Goal: Communication & Community: Answer question/provide support

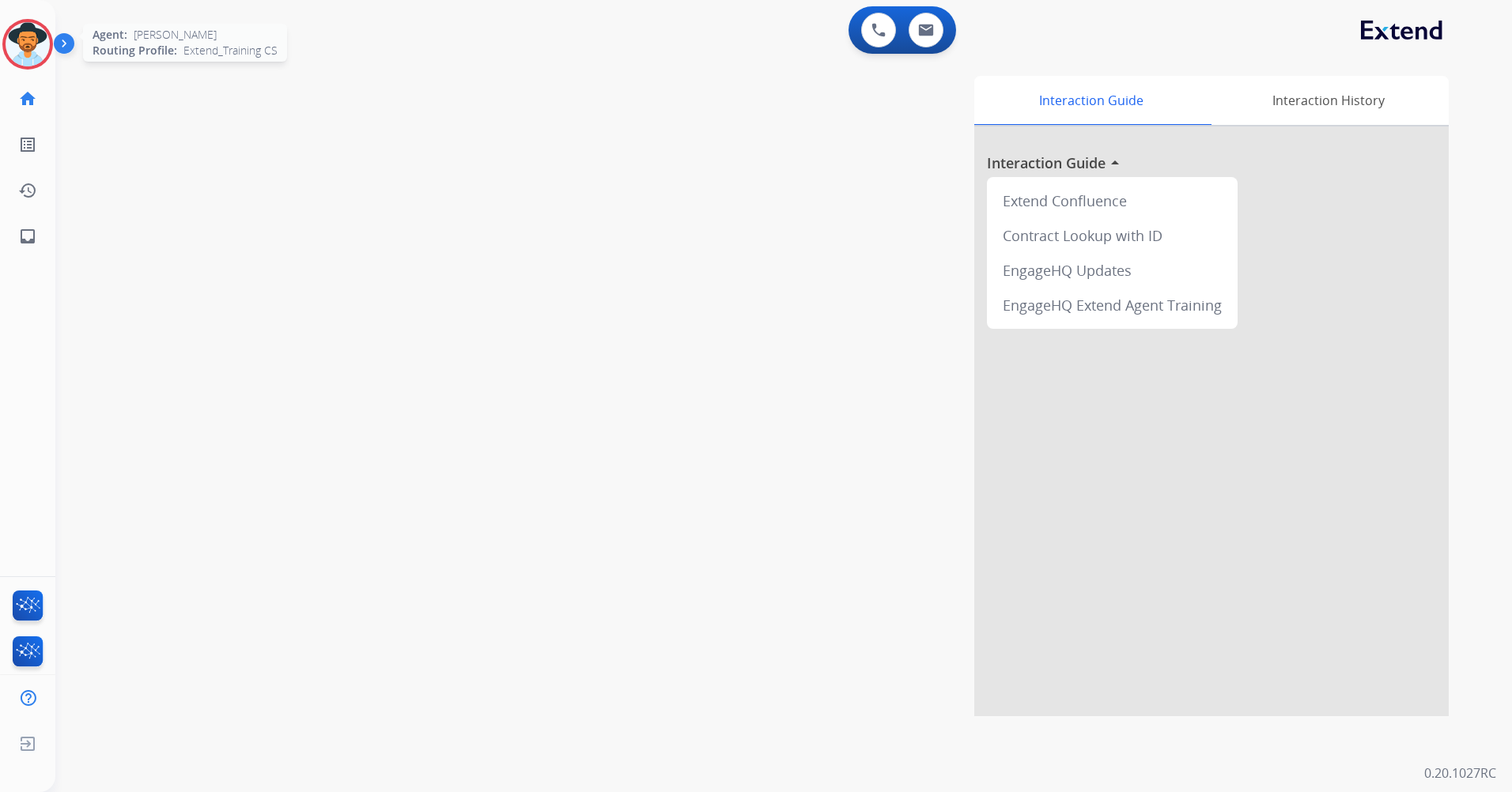
click at [13, 53] on img at bounding box center [27, 44] width 44 height 44
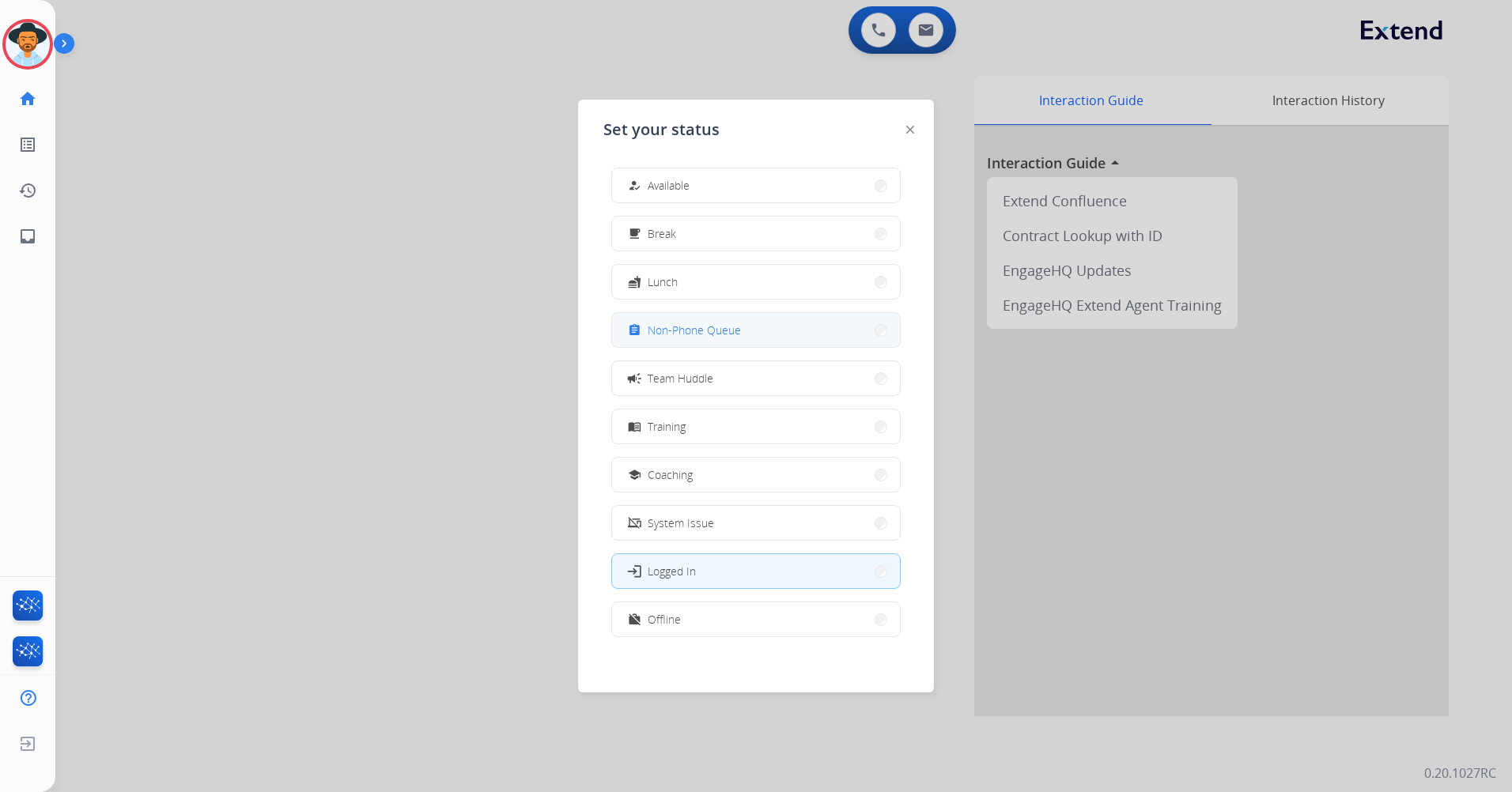
drag, startPoint x: 757, startPoint y: 319, endPoint x: 691, endPoint y: 275, distance: 79.3
click at [758, 319] on button "assignment Non-Phone Queue" at bounding box center [756, 329] width 288 height 34
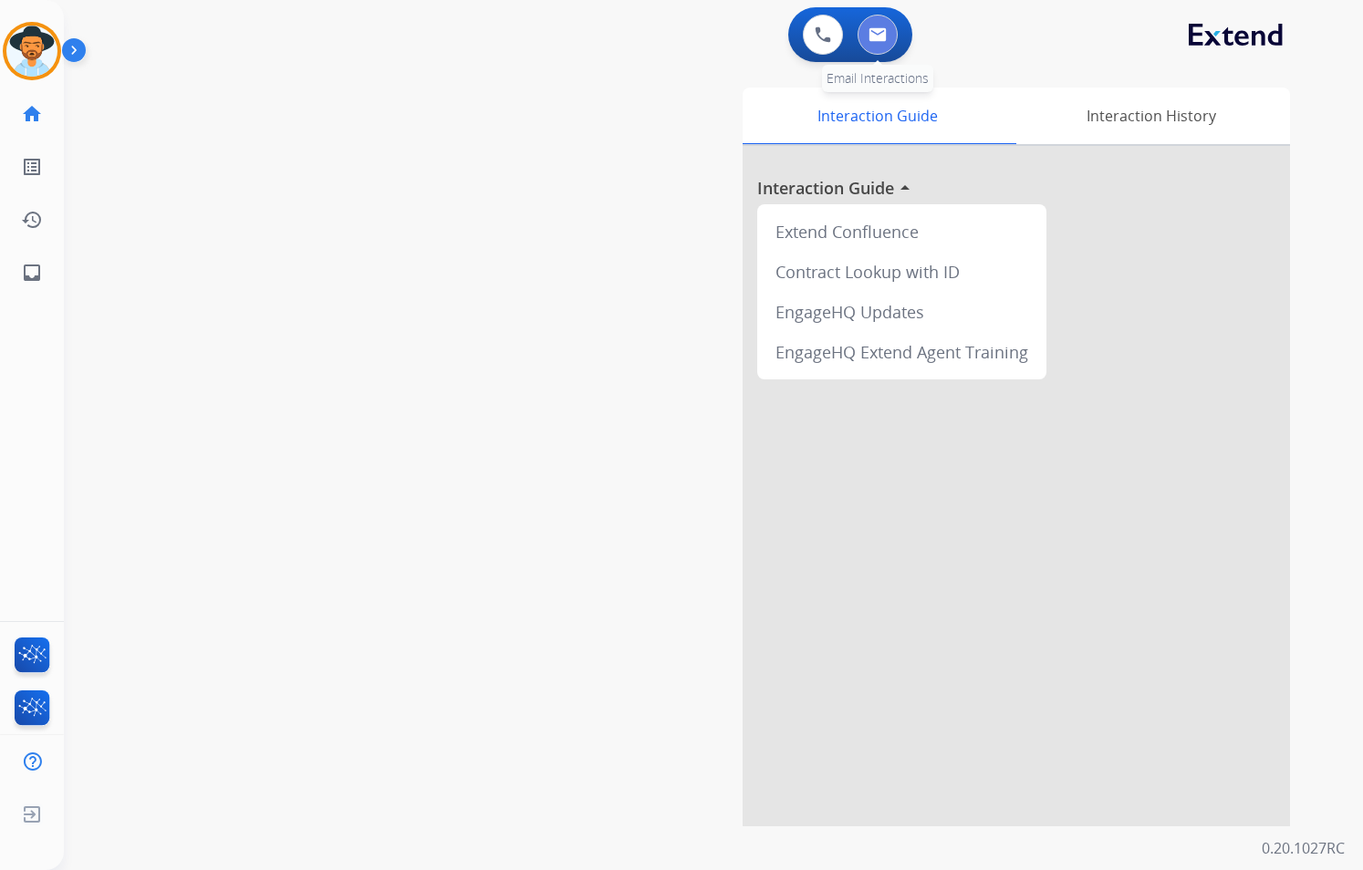
click at [882, 36] on img at bounding box center [877, 34] width 18 height 15
select select "**********"
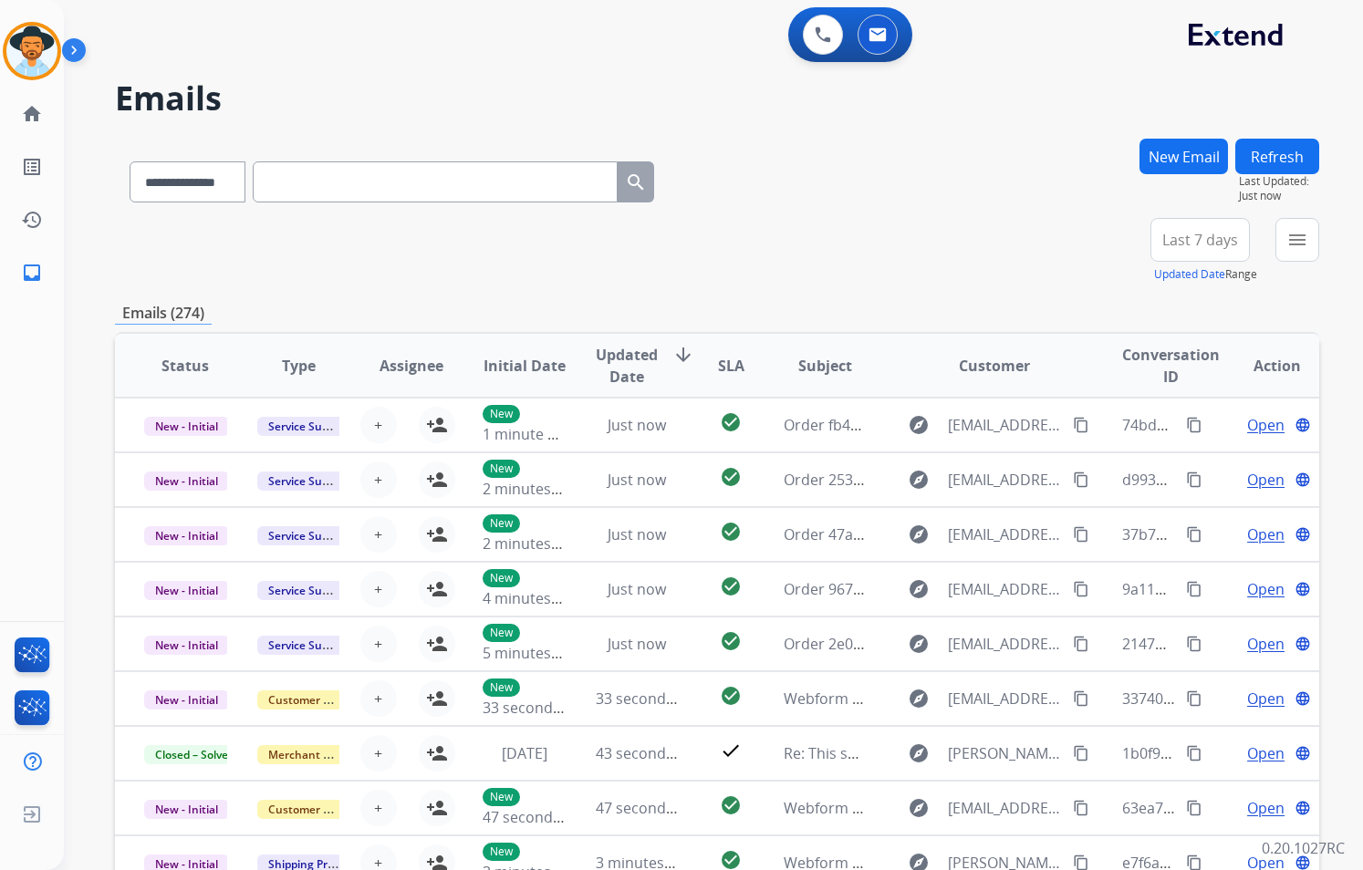
click at [1109, 242] on div "**********" at bounding box center [717, 251] width 1204 height 66
click at [1125, 245] on div "+84" at bounding box center [1114, 247] width 44 height 44
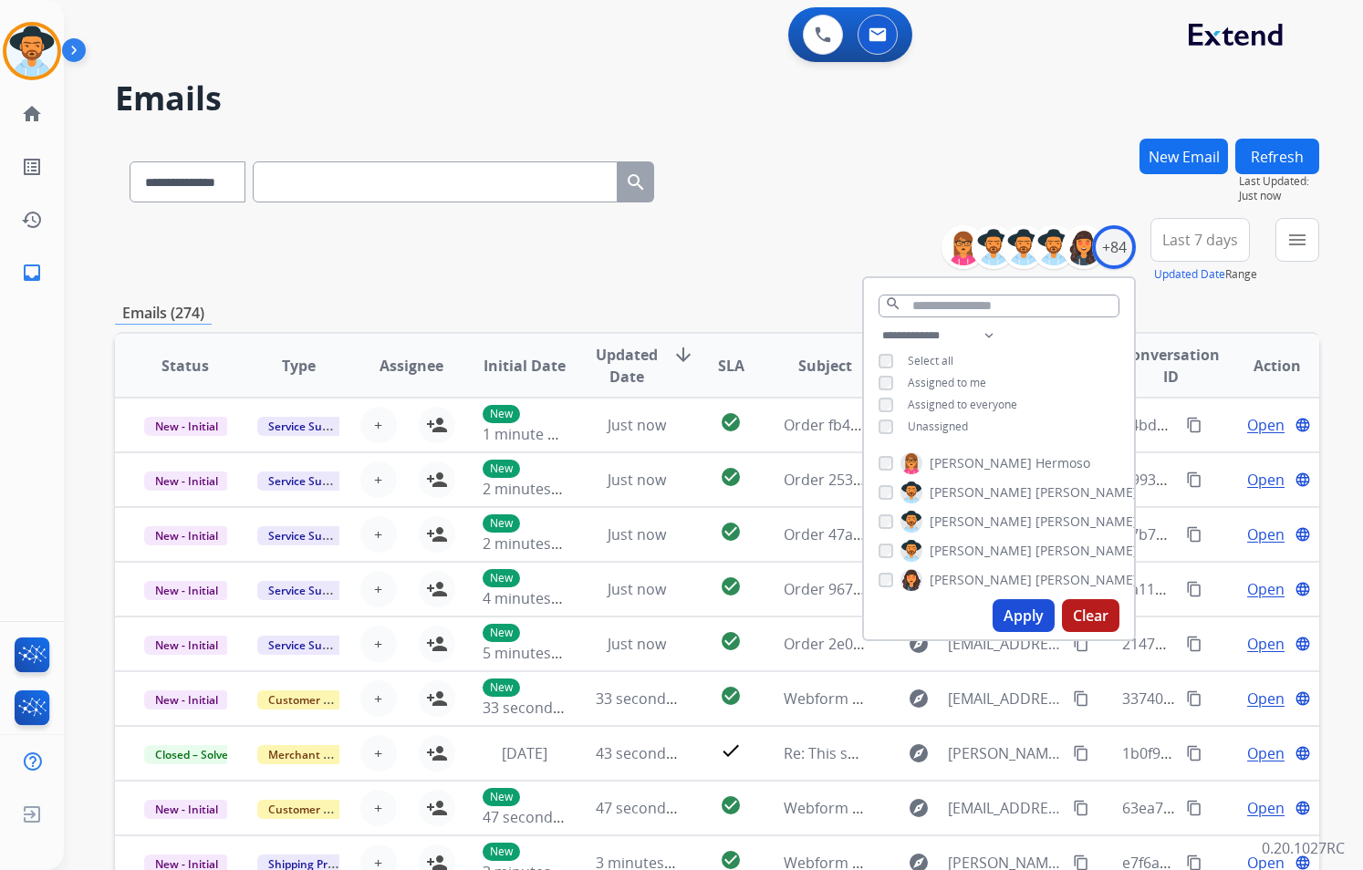
click at [937, 423] on span "Unassigned" at bounding box center [938, 427] width 60 height 16
click at [1012, 610] on button "Apply" at bounding box center [1023, 615] width 62 height 33
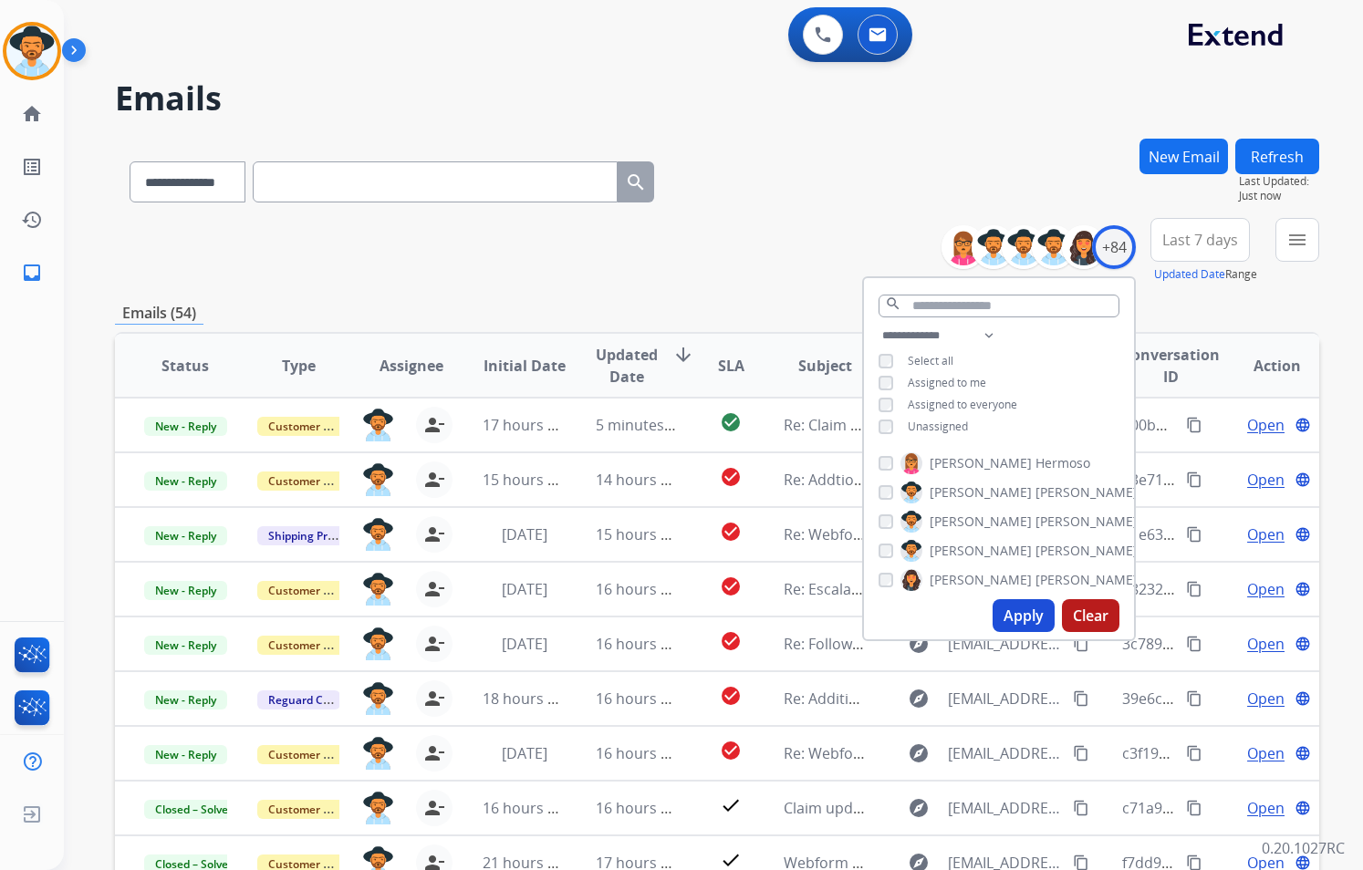
click at [758, 286] on div "**********" at bounding box center [717, 588] width 1204 height 899
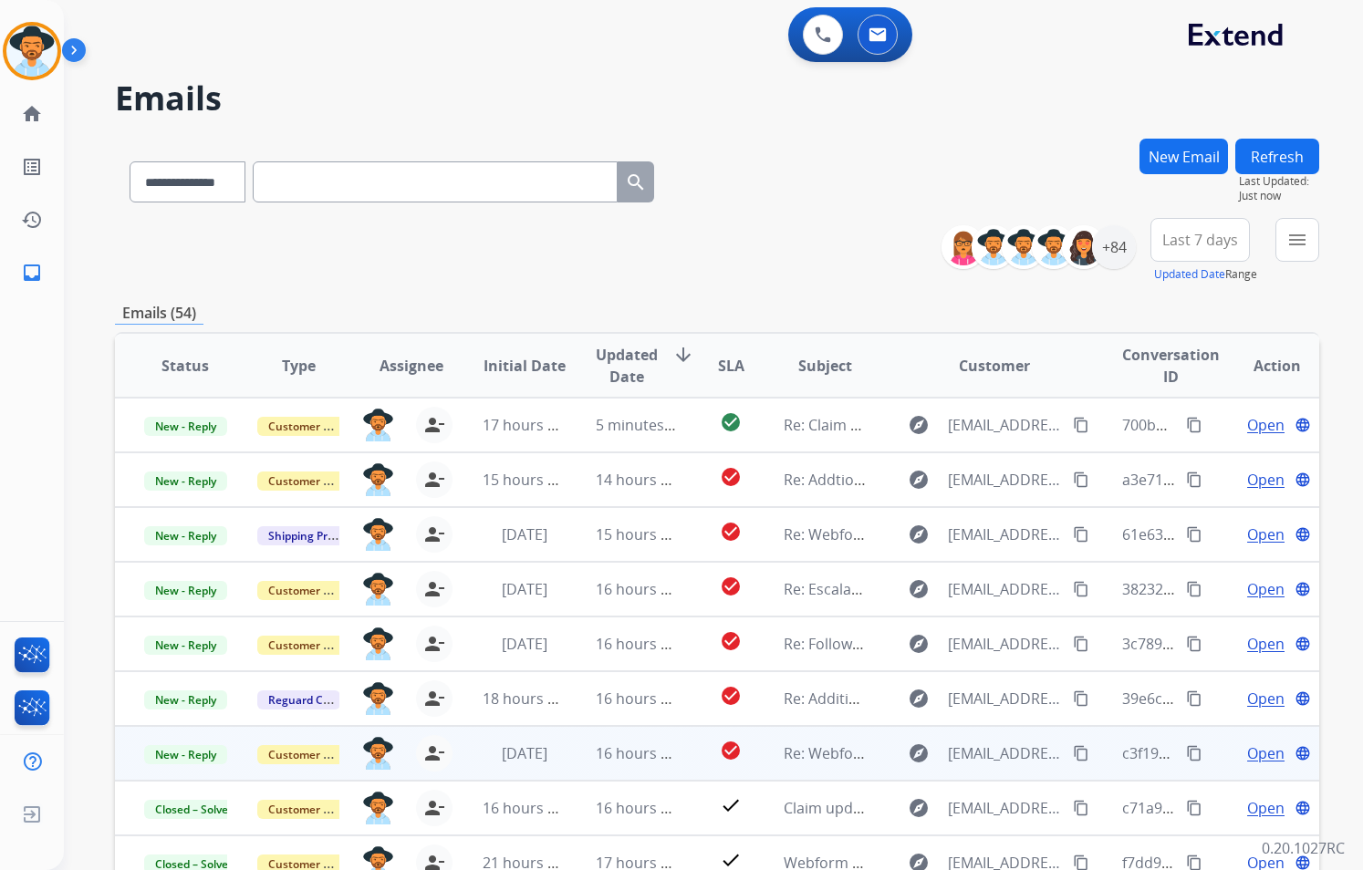
scroll to position [2, 0]
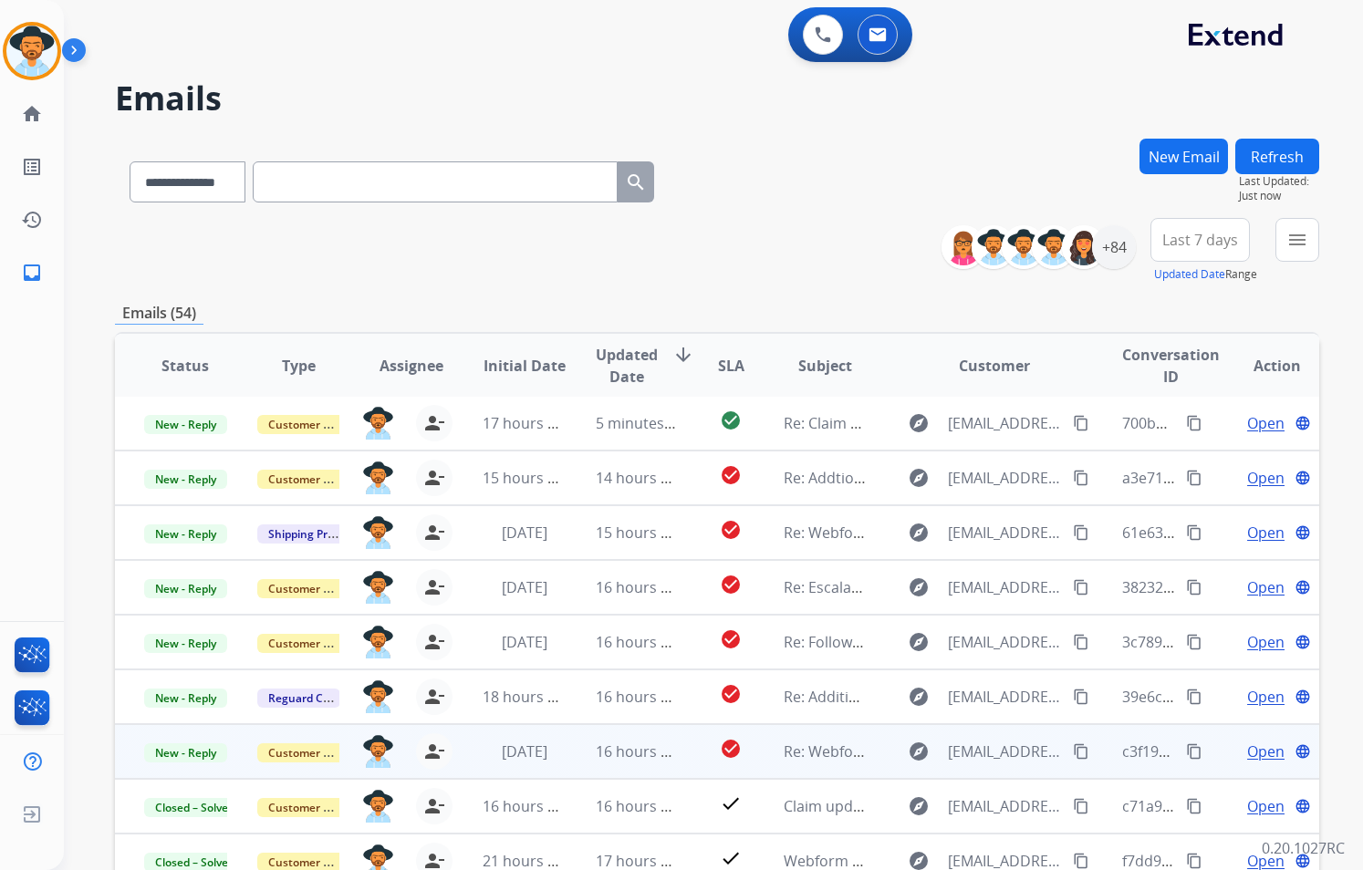
click at [1247, 749] on span "Open" at bounding box center [1265, 752] width 37 height 22
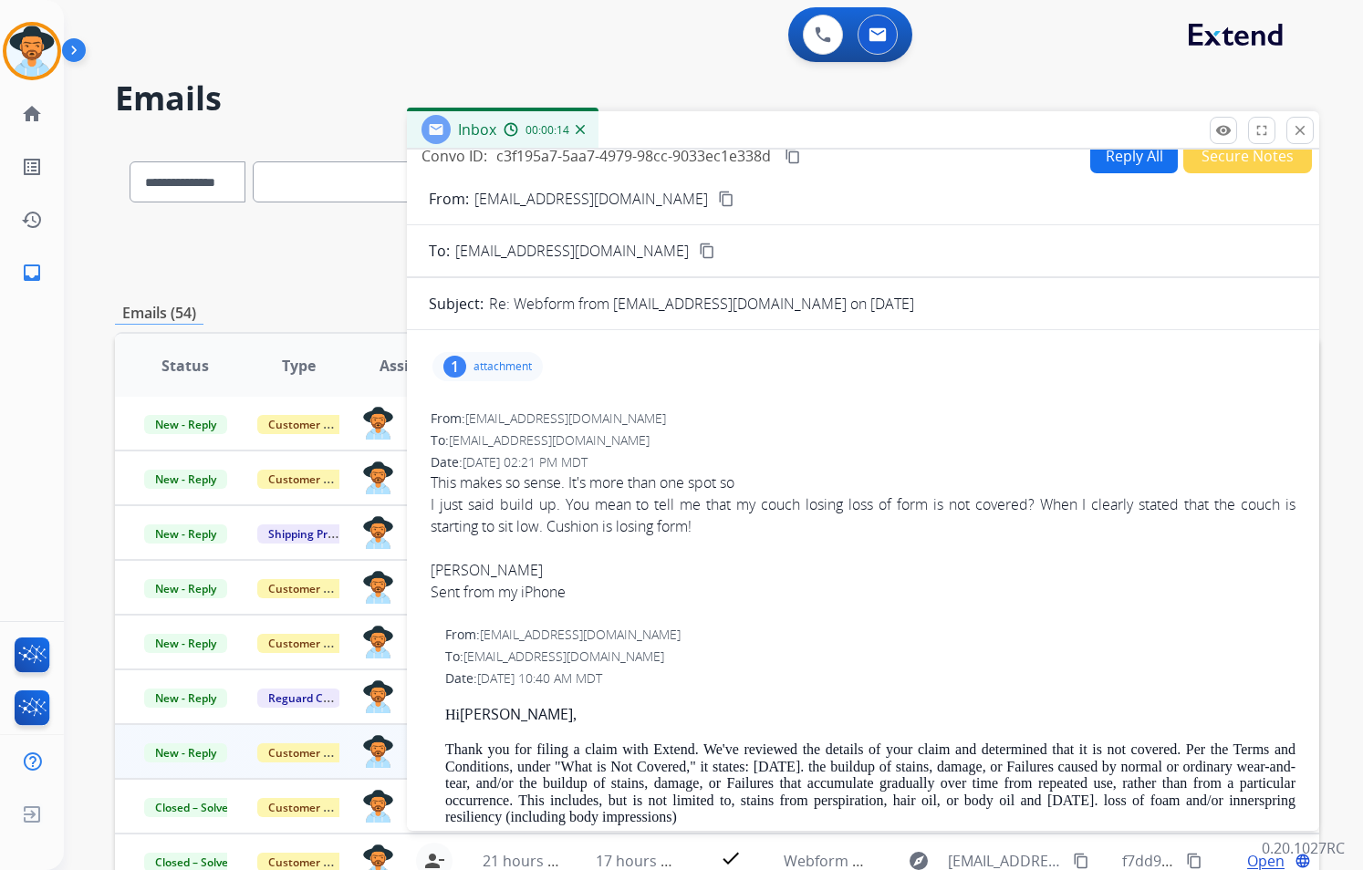
scroll to position [0, 0]
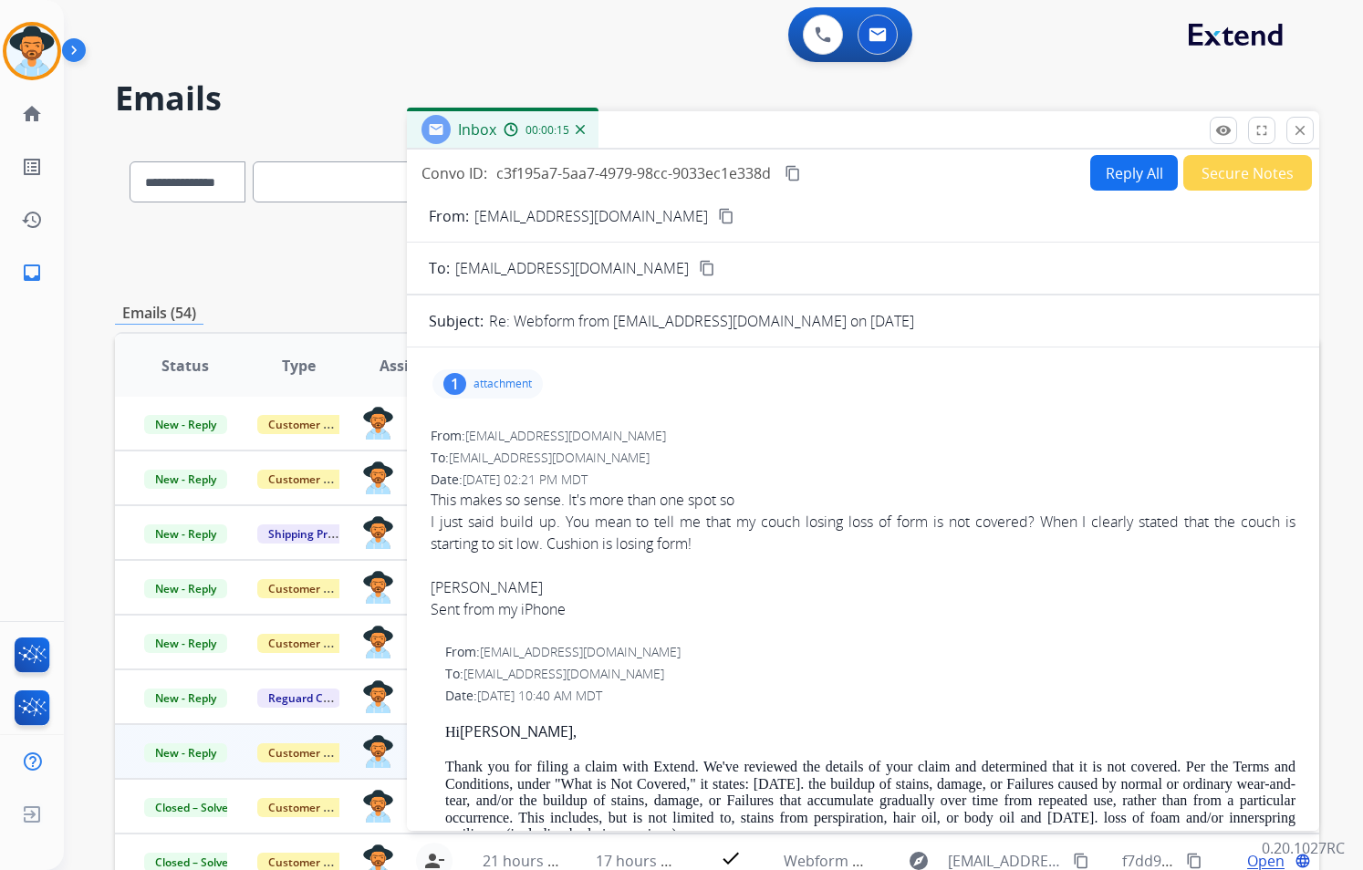
click at [514, 387] on p "attachment" at bounding box center [502, 384] width 58 height 15
click at [781, 555] on div at bounding box center [863, 566] width 865 height 22
click at [740, 370] on div "1 attachment picture_as_pdf EXT-FURUS-02 (12-2022) [DATE] DSGU_en.pdf download …" at bounding box center [863, 384] width 868 height 44
click at [483, 383] on p "attachment" at bounding box center [502, 384] width 58 height 15
click at [1096, 183] on button "Reply All" at bounding box center [1134, 173] width 88 height 36
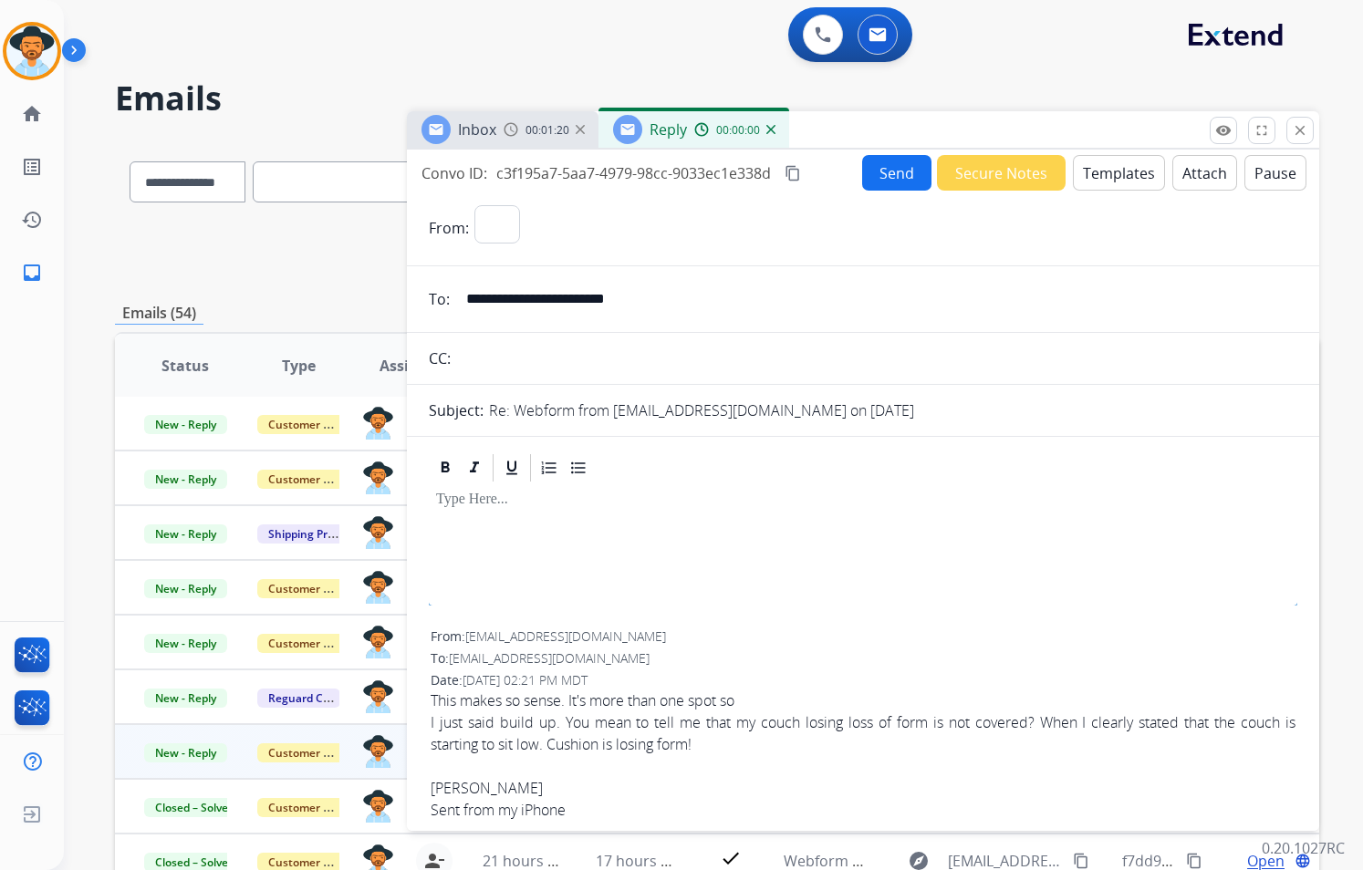
select select "**********"
click at [511, 498] on p at bounding box center [863, 500] width 854 height 16
click at [1085, 169] on button "Templates" at bounding box center [1119, 173] width 92 height 36
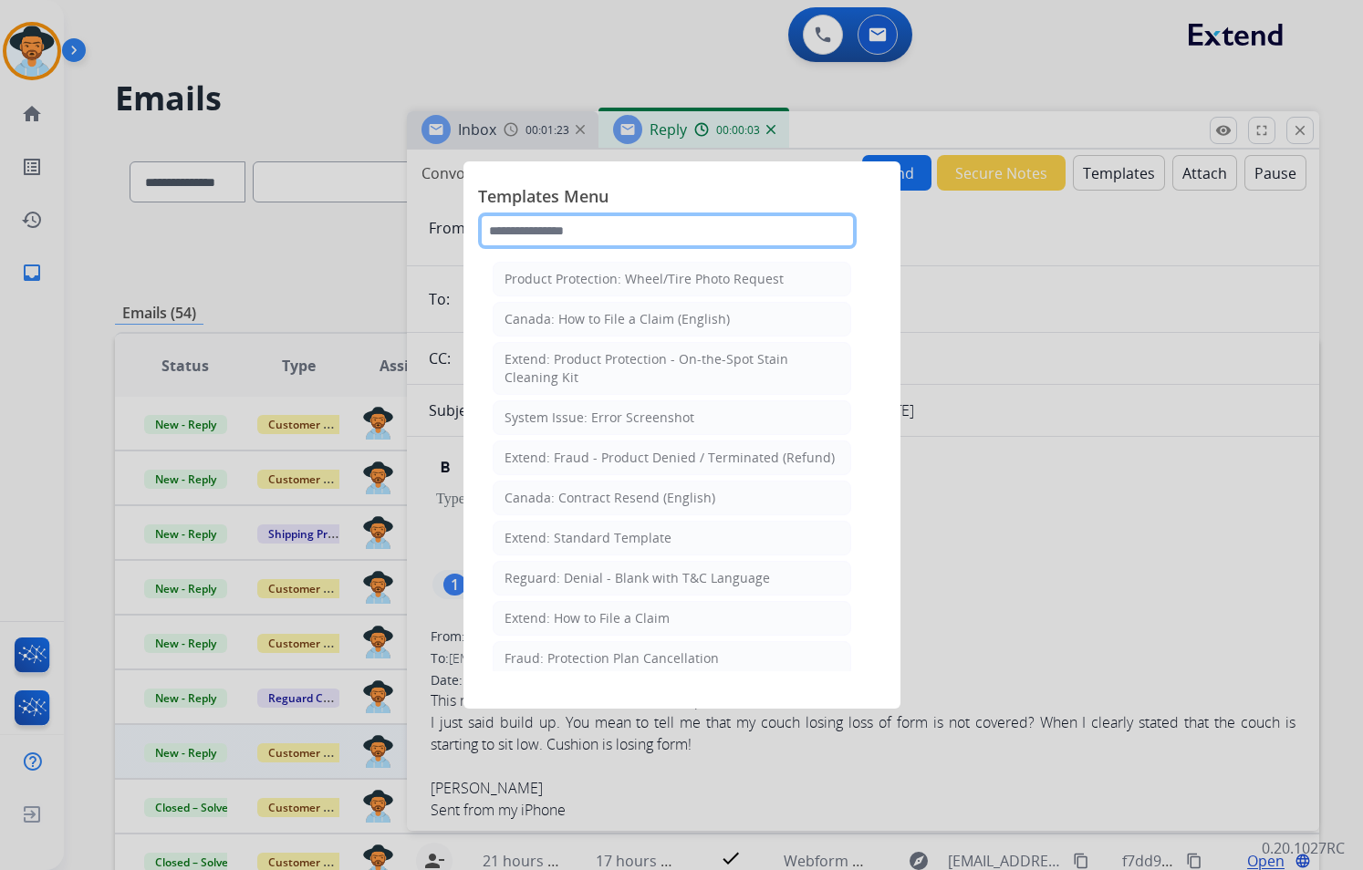
click at [608, 224] on input "text" at bounding box center [667, 231] width 379 height 36
type input "*"
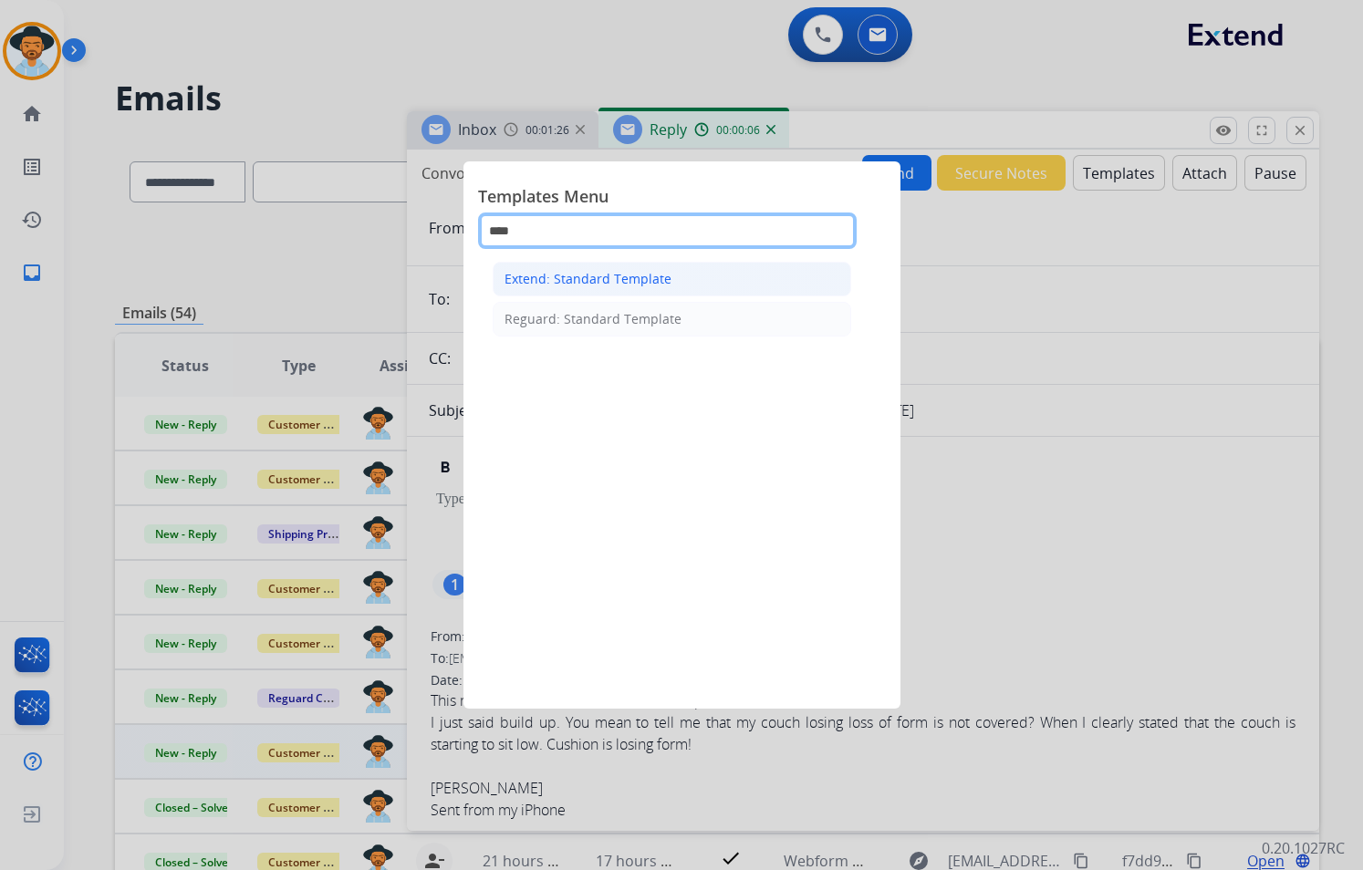
type input "****"
click at [684, 275] on li "Extend: Standard Template" at bounding box center [672, 279] width 358 height 35
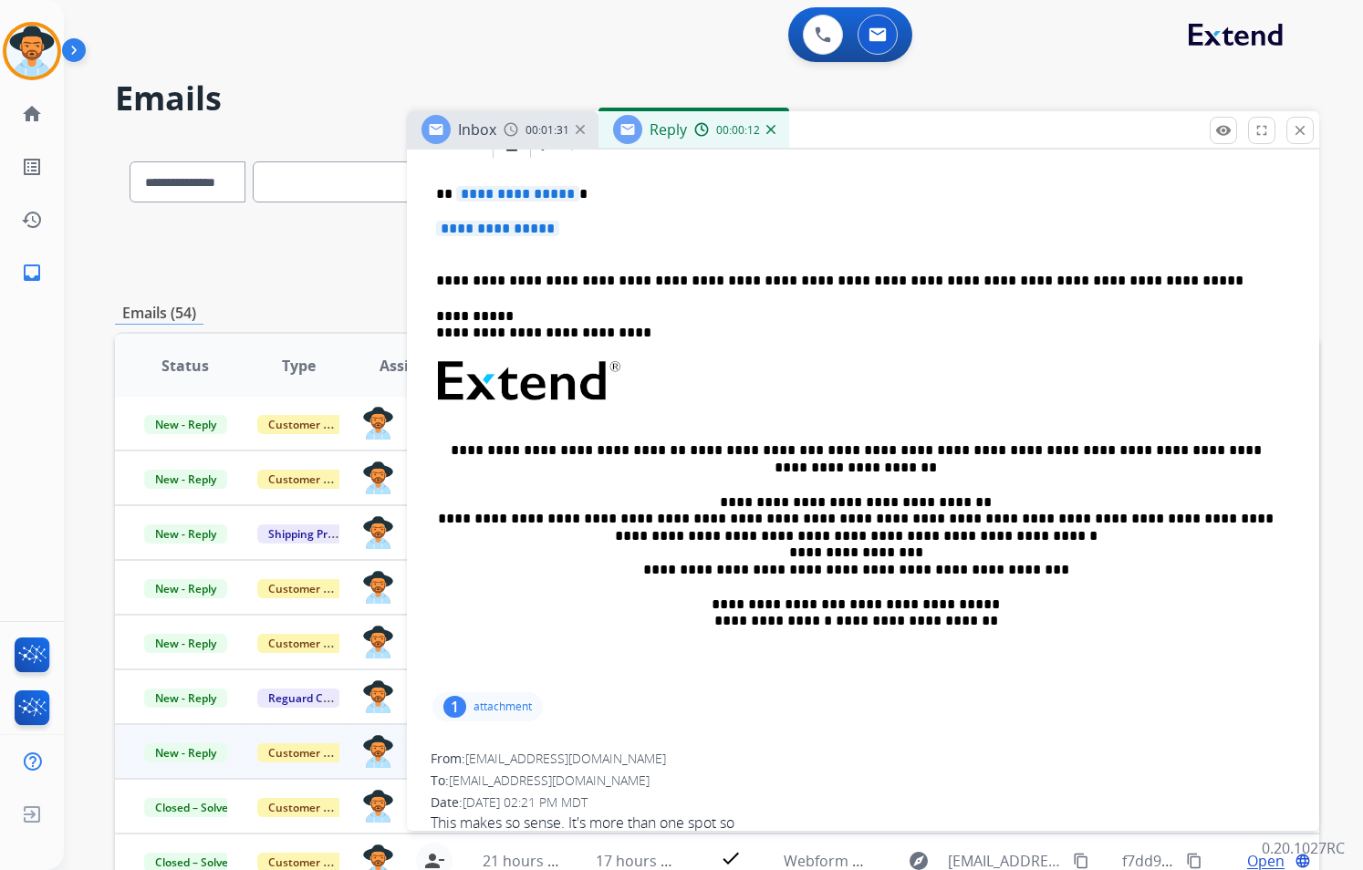
scroll to position [365, 0]
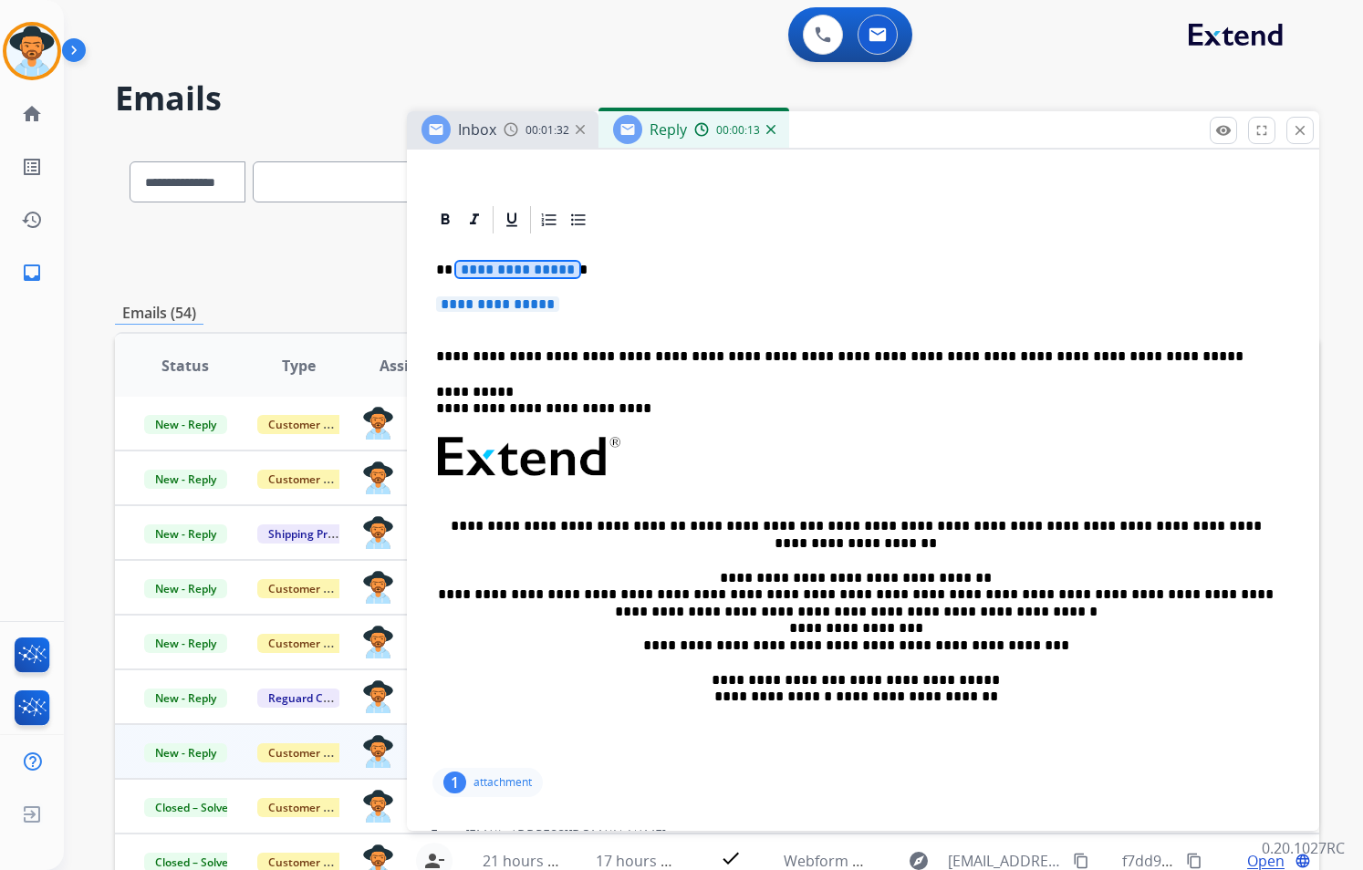
click at [559, 265] on span "**********" at bounding box center [517, 270] width 123 height 16
click at [559, 306] on span "**********" at bounding box center [497, 304] width 123 height 16
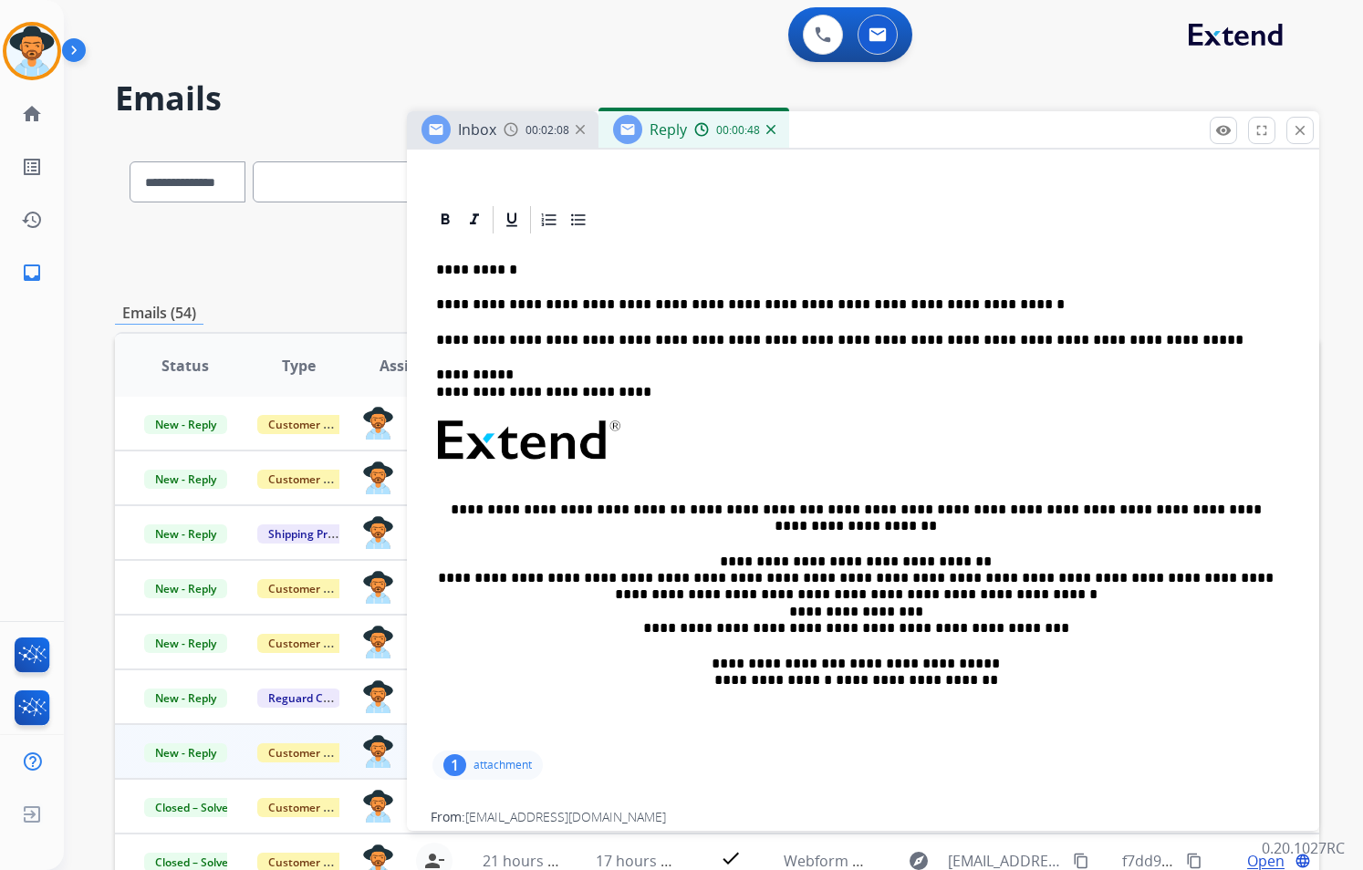
drag, startPoint x: 712, startPoint y: 304, endPoint x: 753, endPoint y: 247, distance: 69.9
click at [767, 223] on div at bounding box center [863, 219] width 868 height 33
click at [721, 315] on div "**********" at bounding box center [863, 491] width 868 height 511
click at [796, 301] on p "**********" at bounding box center [855, 304] width 839 height 16
drag, startPoint x: 718, startPoint y: 305, endPoint x: 1035, endPoint y: 205, distance: 332.6
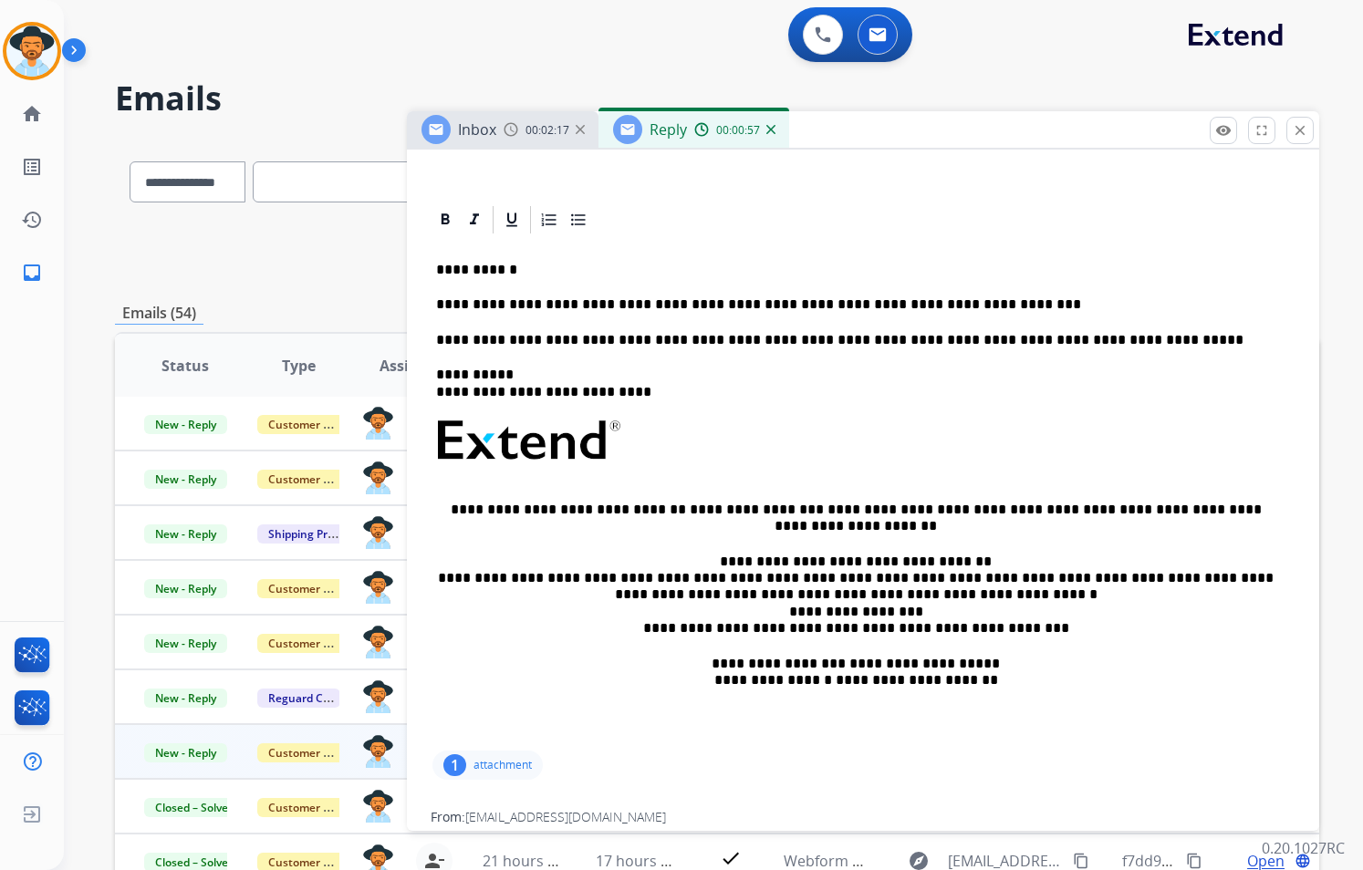
click at [1036, 204] on div at bounding box center [863, 219] width 868 height 33
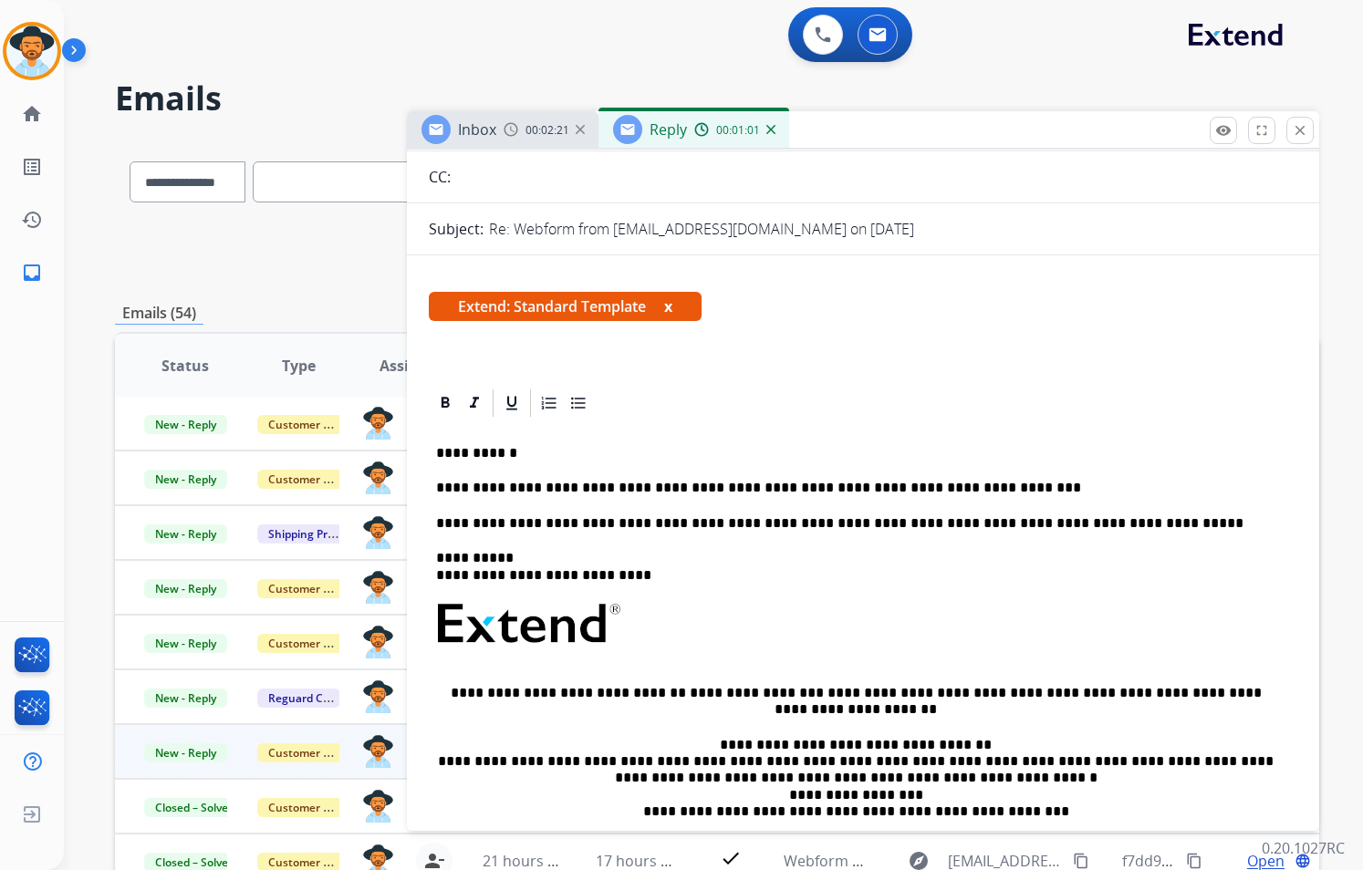
scroll to position [0, 0]
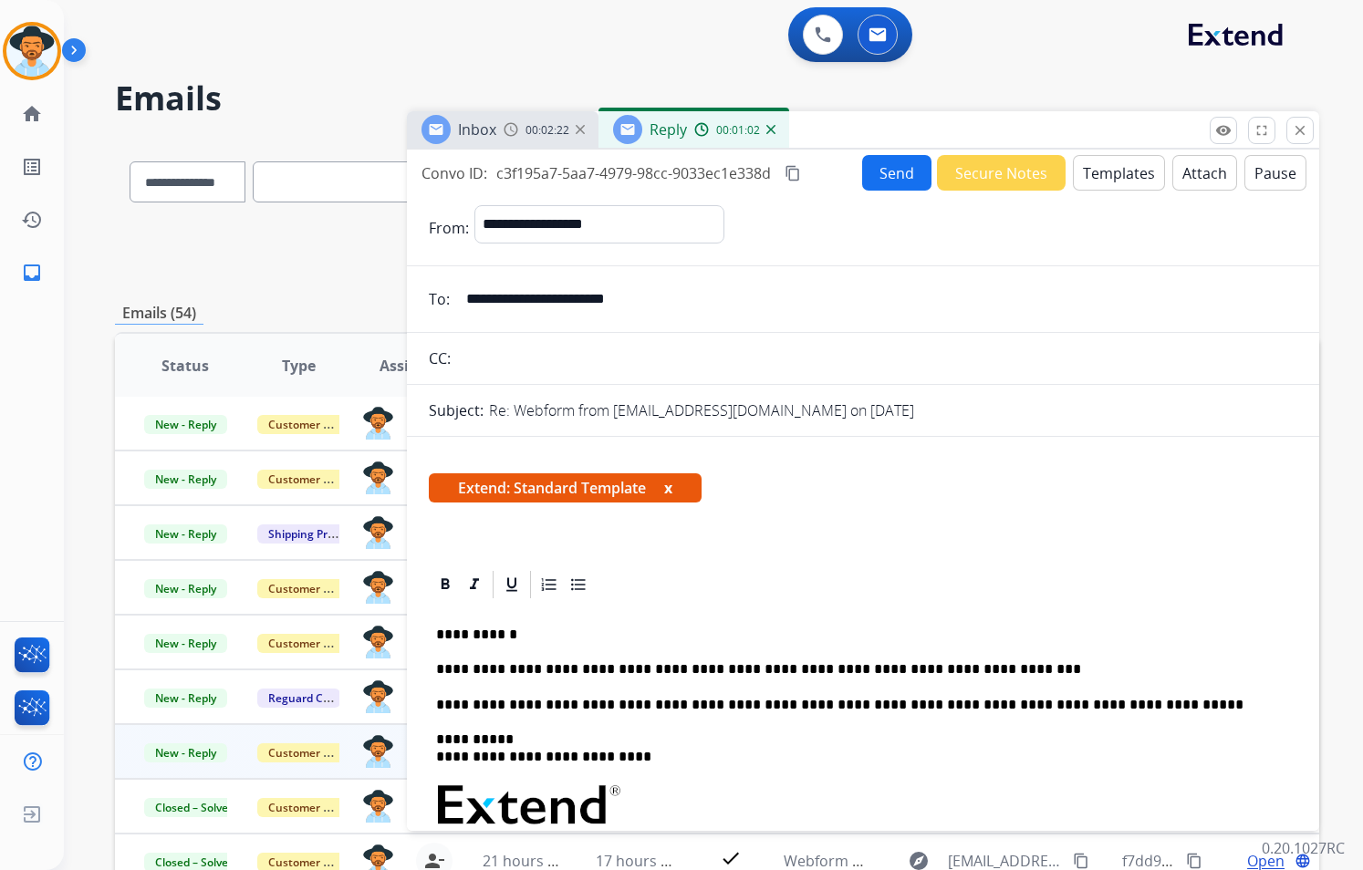
click at [872, 177] on button "Send" at bounding box center [896, 173] width 69 height 36
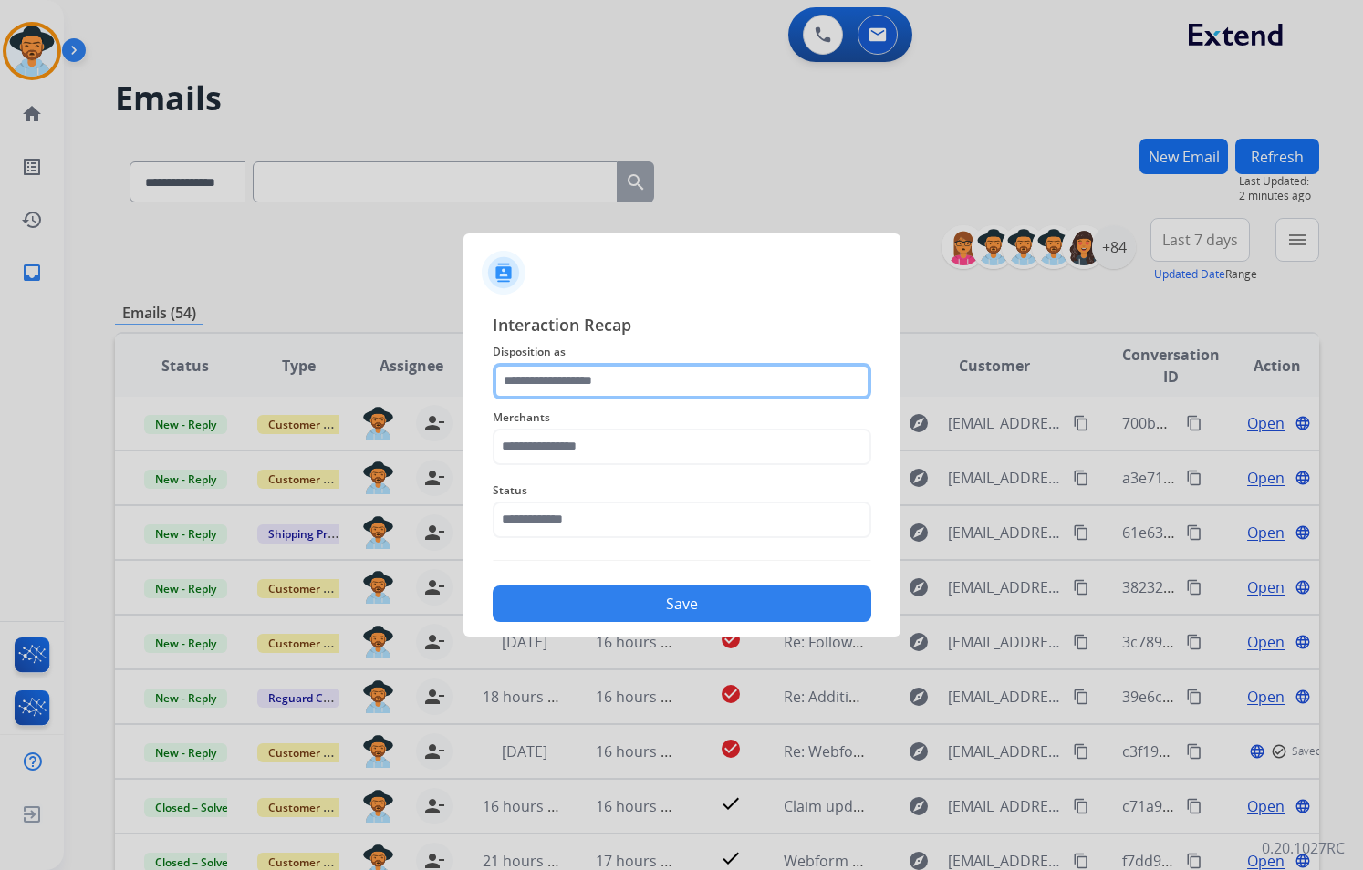
click at [705, 391] on input "text" at bounding box center [682, 381] width 379 height 36
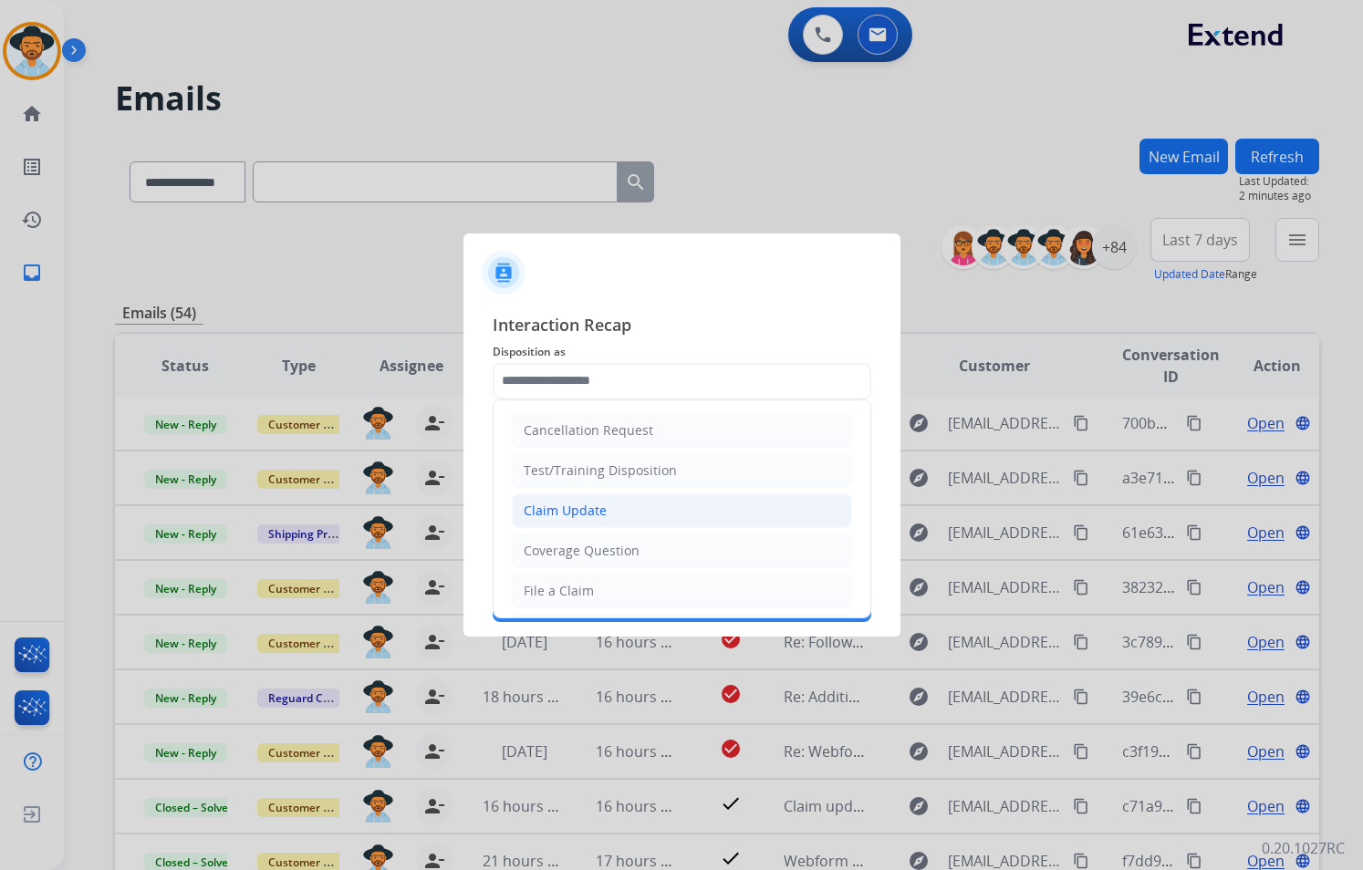
click at [670, 506] on li "Claim Update" at bounding box center [682, 510] width 340 height 35
type input "**********"
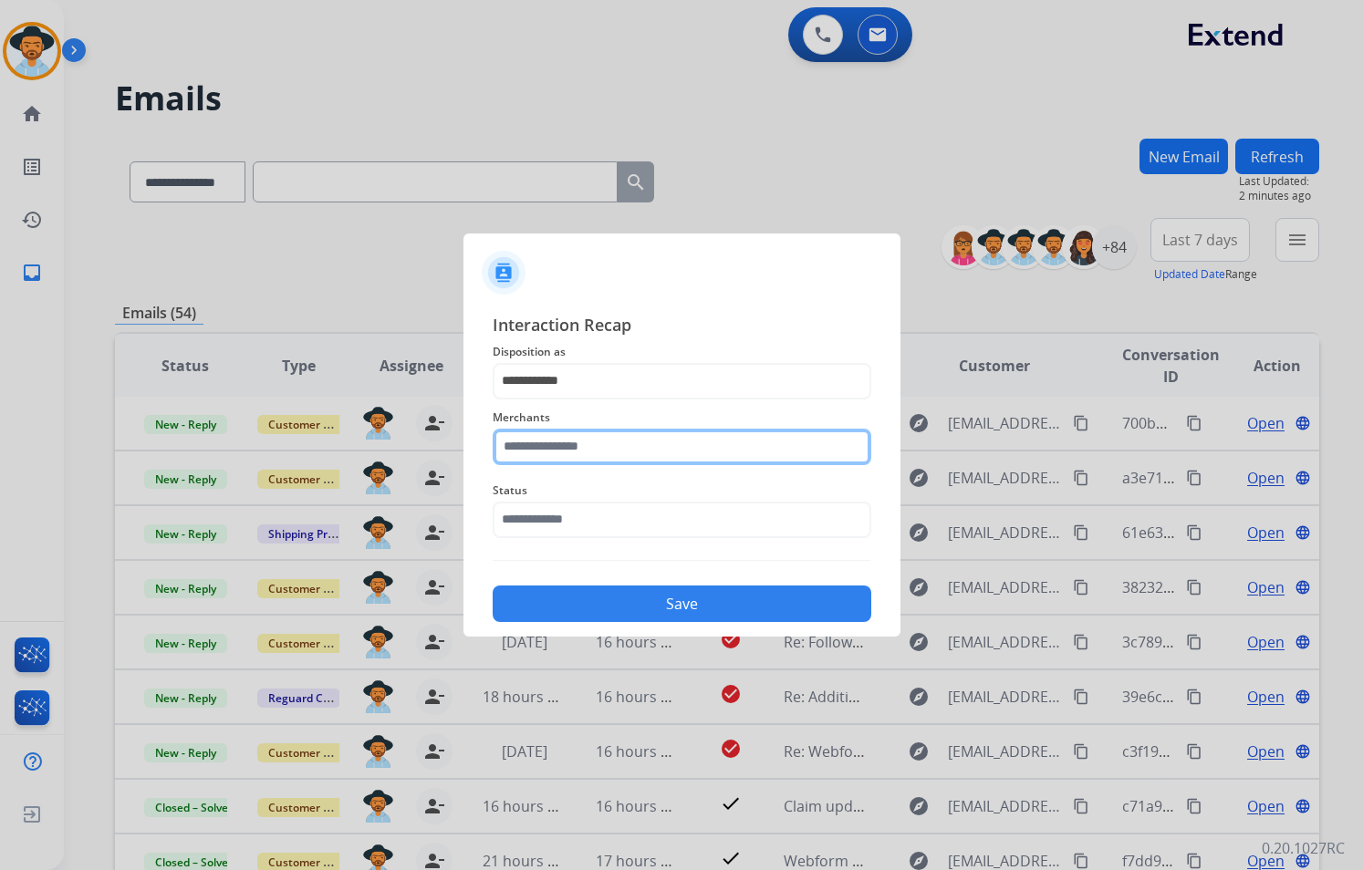
click at [626, 446] on input "text" at bounding box center [682, 447] width 379 height 36
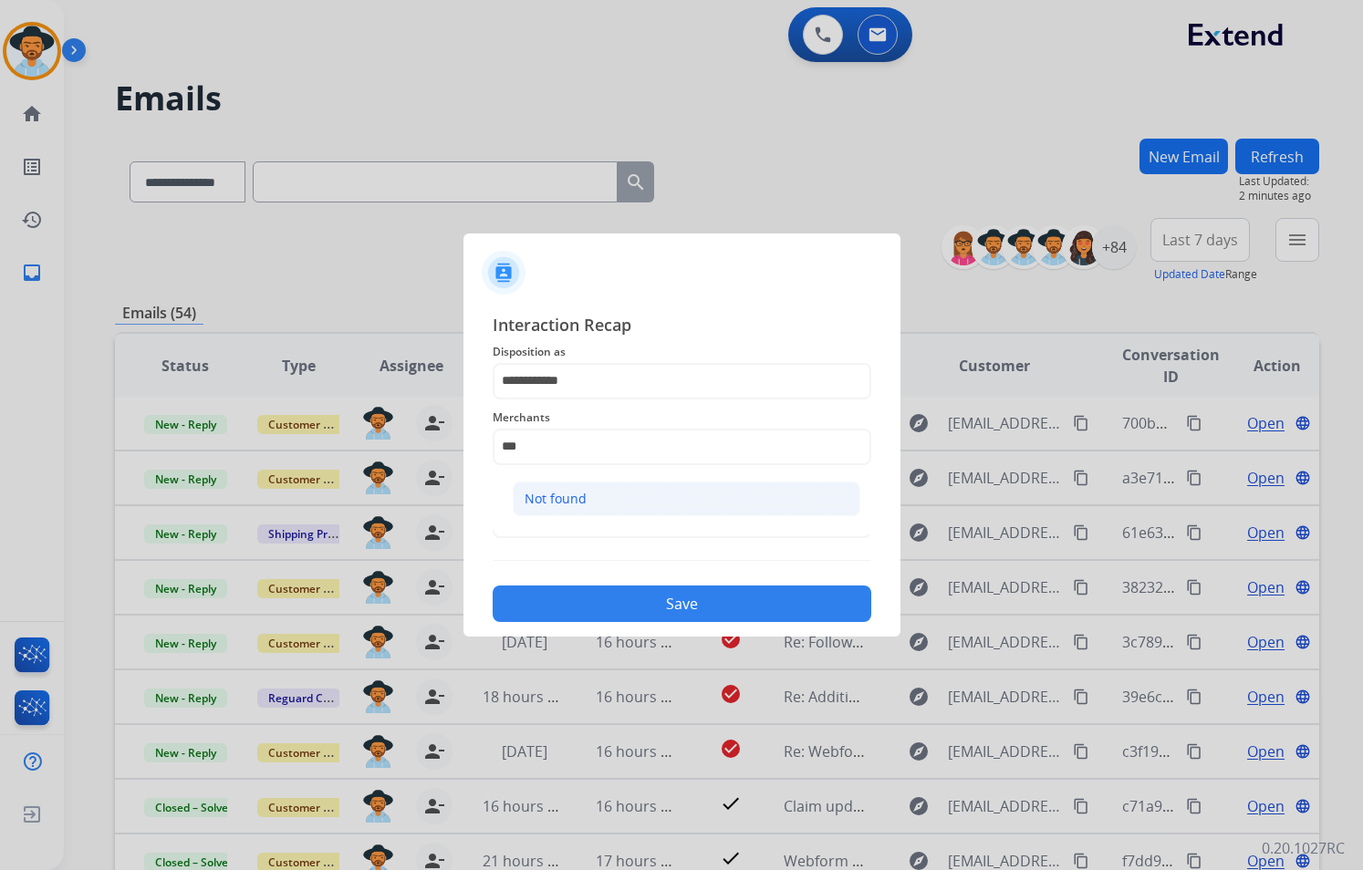
click at [612, 501] on li "Not found" at bounding box center [687, 499] width 348 height 35
type input "*********"
click at [607, 516] on input "text" at bounding box center [682, 520] width 379 height 36
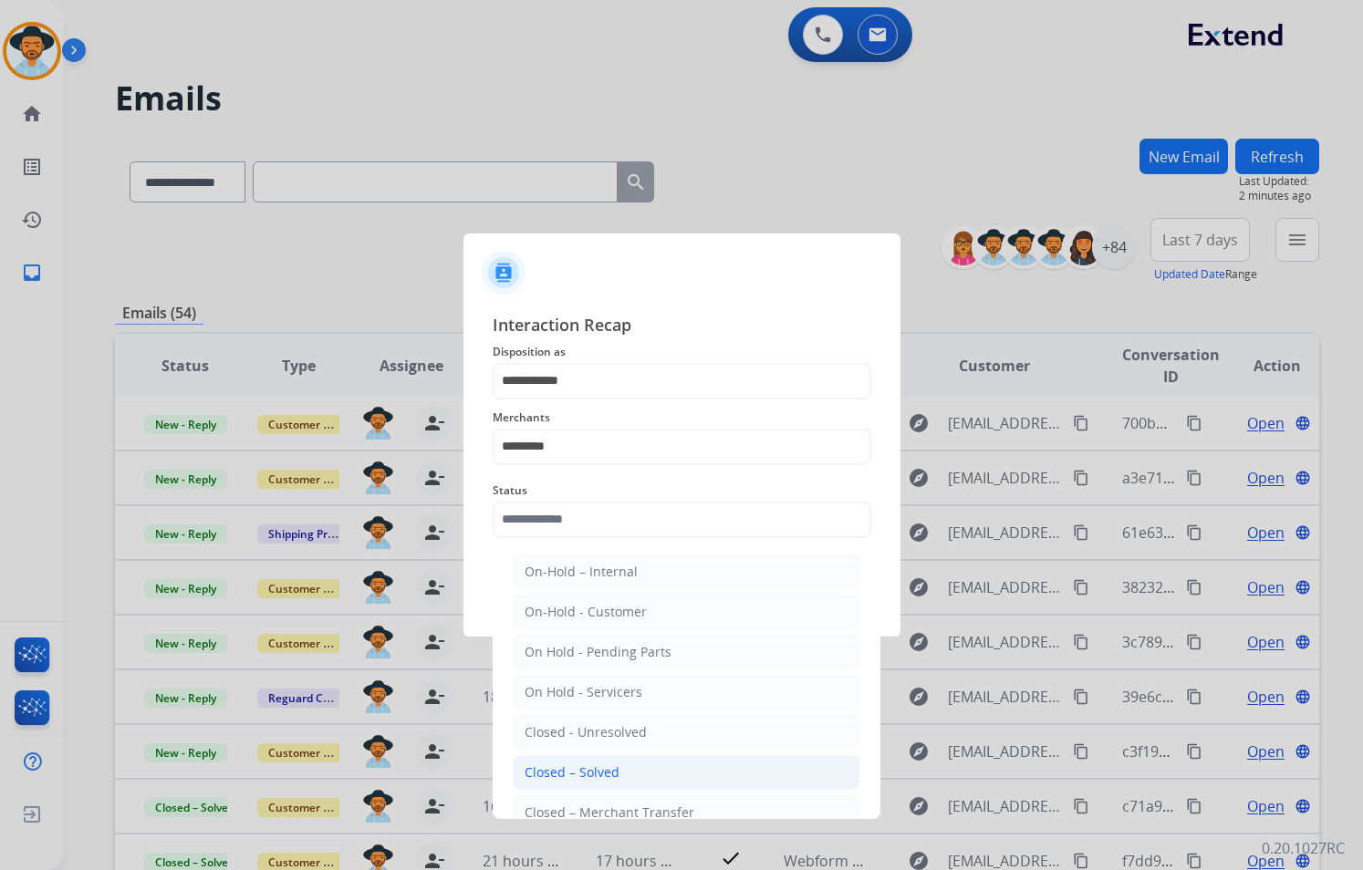
click at [616, 764] on div "Closed – Solved" at bounding box center [571, 772] width 95 height 18
type input "**********"
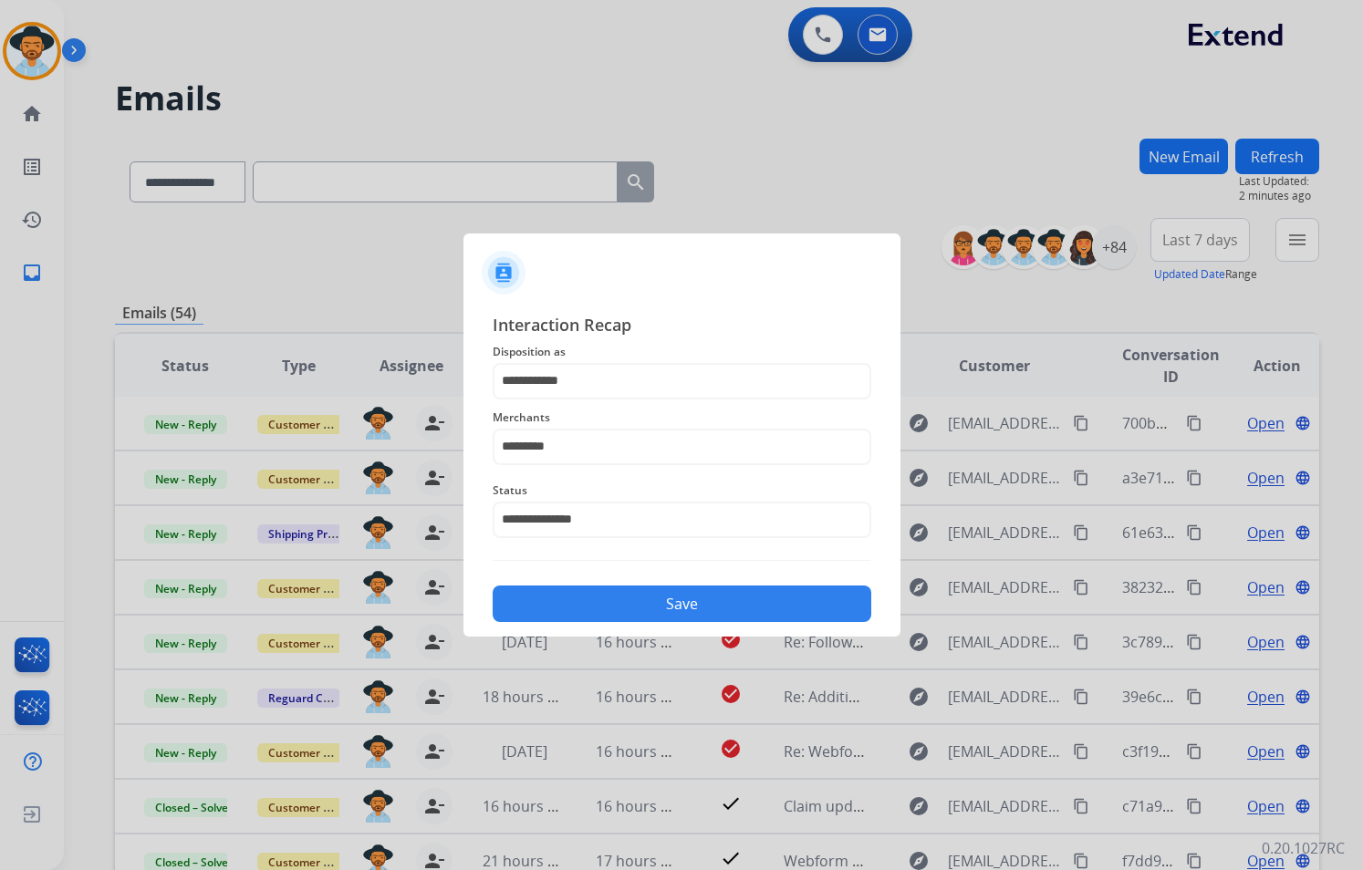
click at [735, 593] on button "Save" at bounding box center [682, 604] width 379 height 36
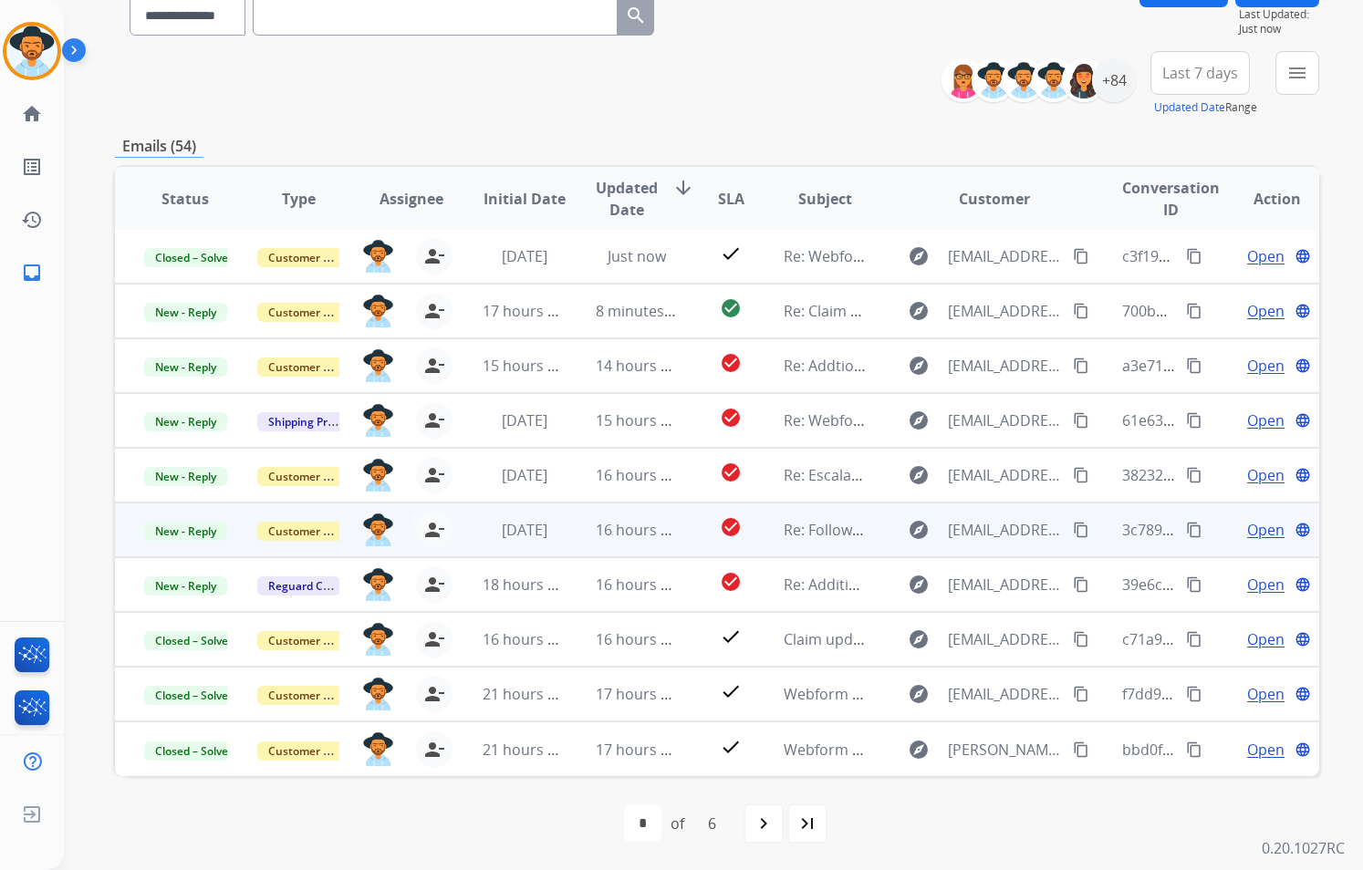
scroll to position [168, 0]
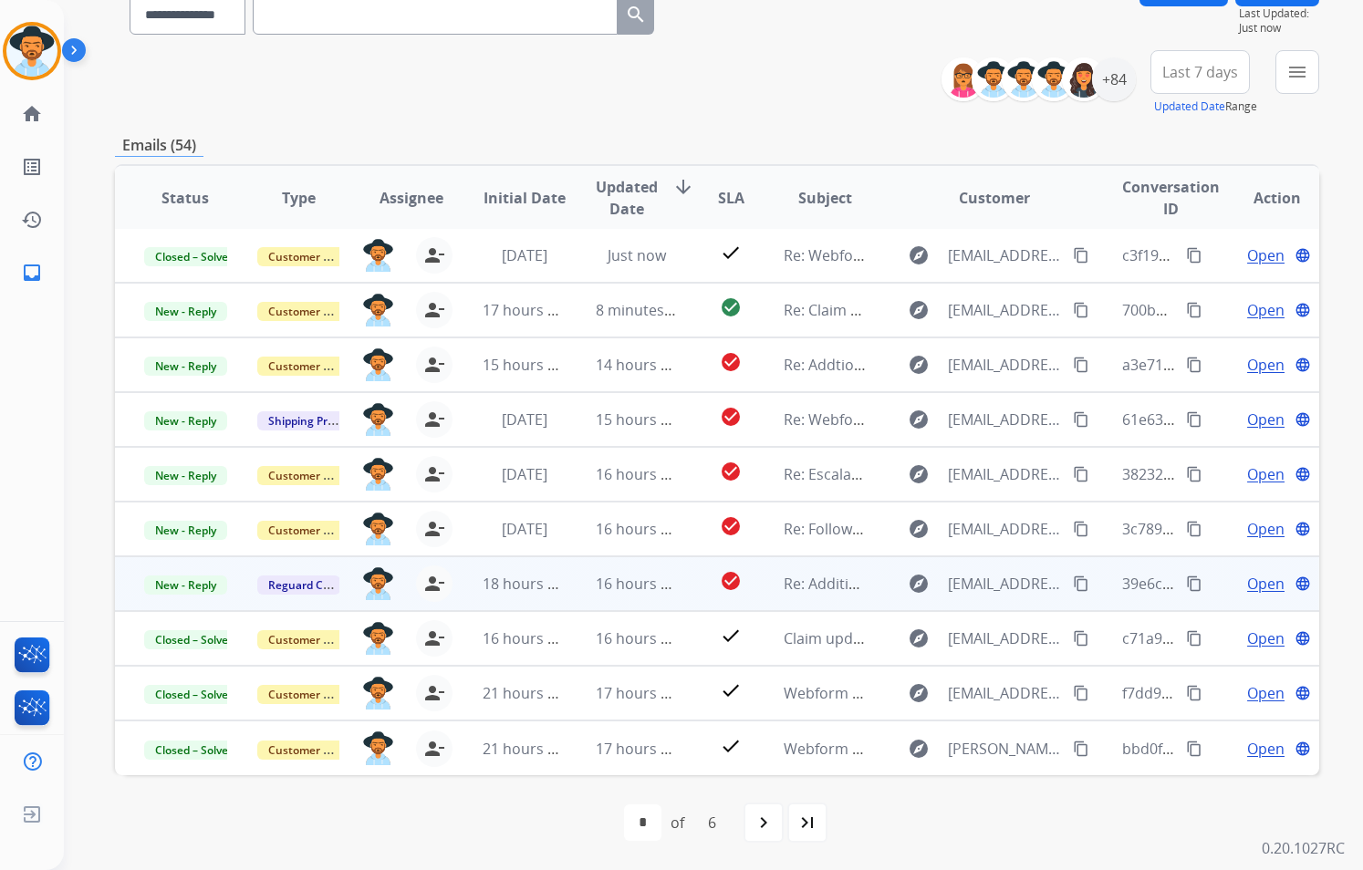
click at [868, 597] on td "explore [EMAIL_ADDRESS][DOMAIN_NAME] content_copy" at bounding box center [980, 583] width 226 height 55
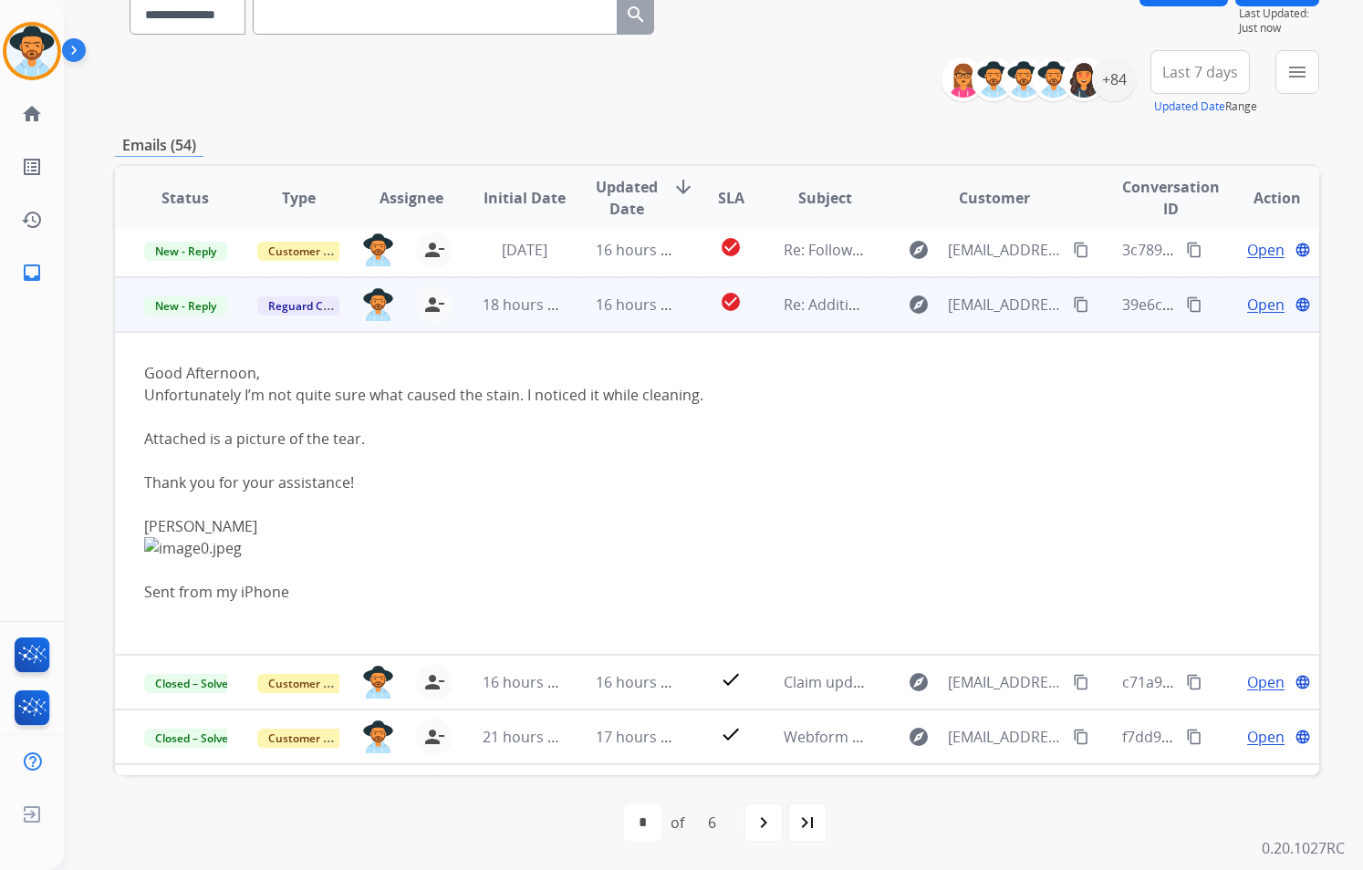
scroll to position [325, 0]
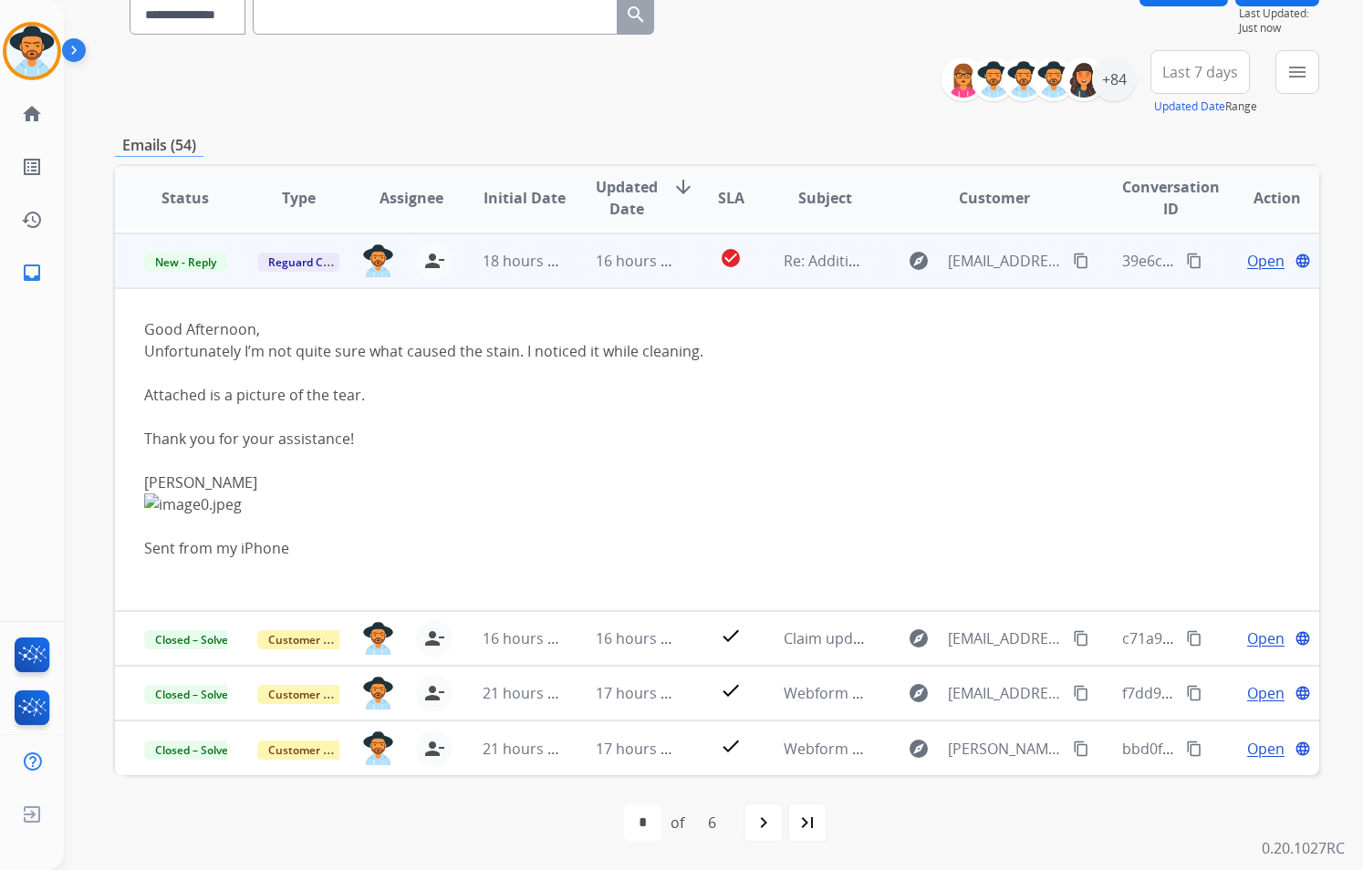
click at [1073, 260] on mat-icon "content_copy" at bounding box center [1081, 261] width 16 height 16
click at [1260, 261] on span "Open" at bounding box center [1265, 261] width 37 height 22
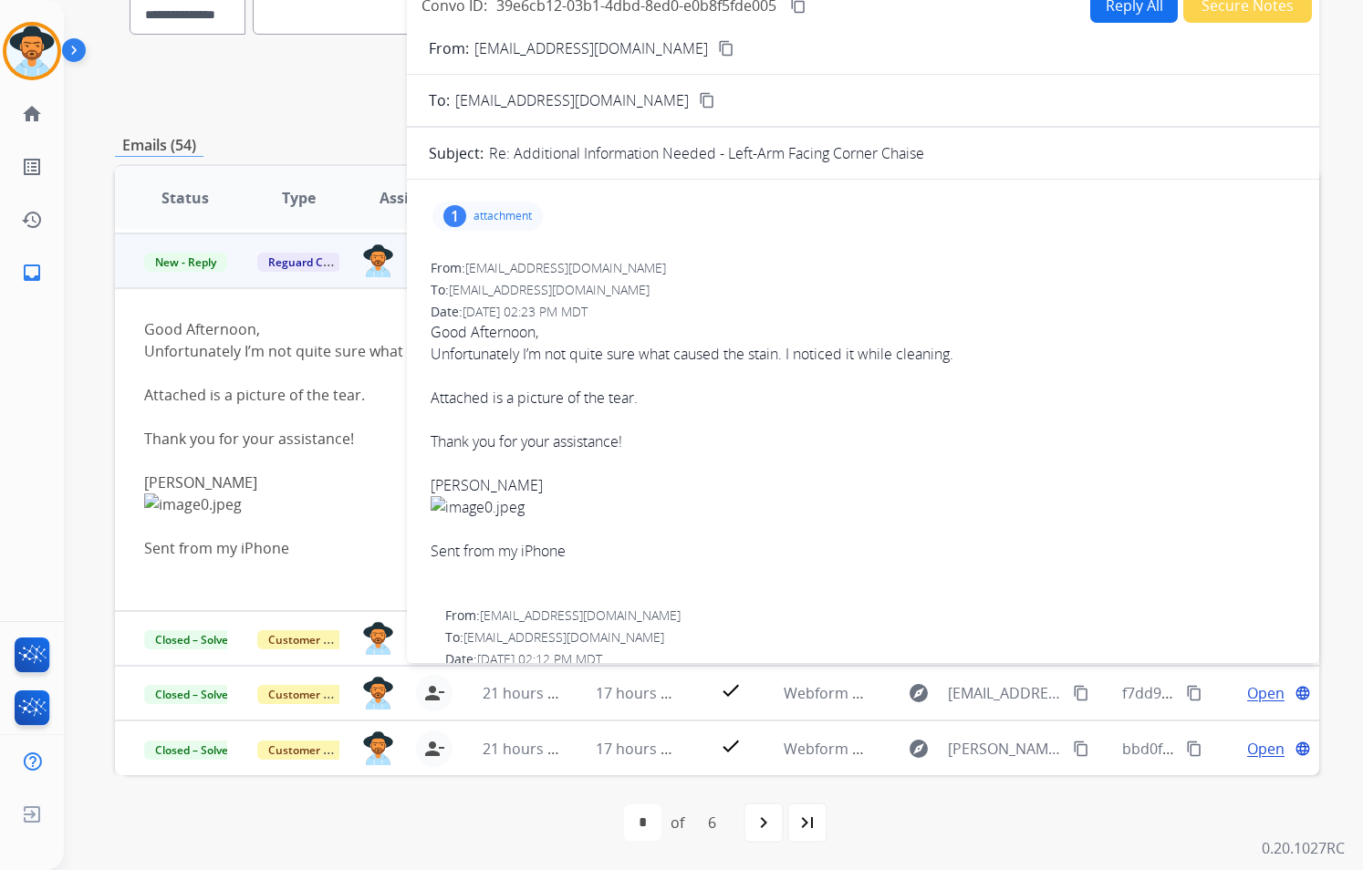
click at [499, 215] on p "attachment" at bounding box center [502, 216] width 58 height 15
click at [572, 255] on p "image0.jpeg" at bounding box center [587, 259] width 83 height 22
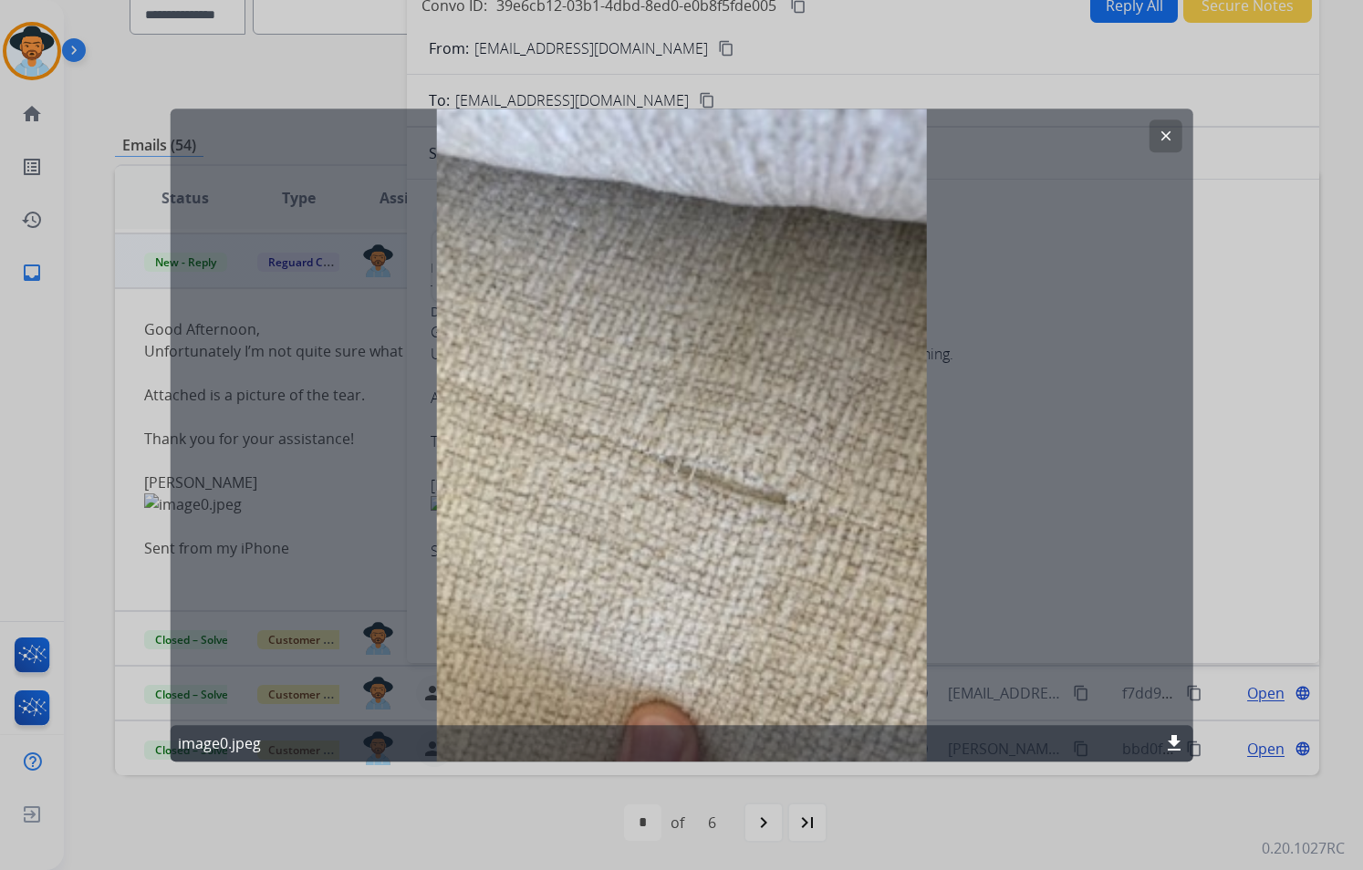
click at [1168, 140] on mat-icon "clear" at bounding box center [1165, 136] width 16 height 16
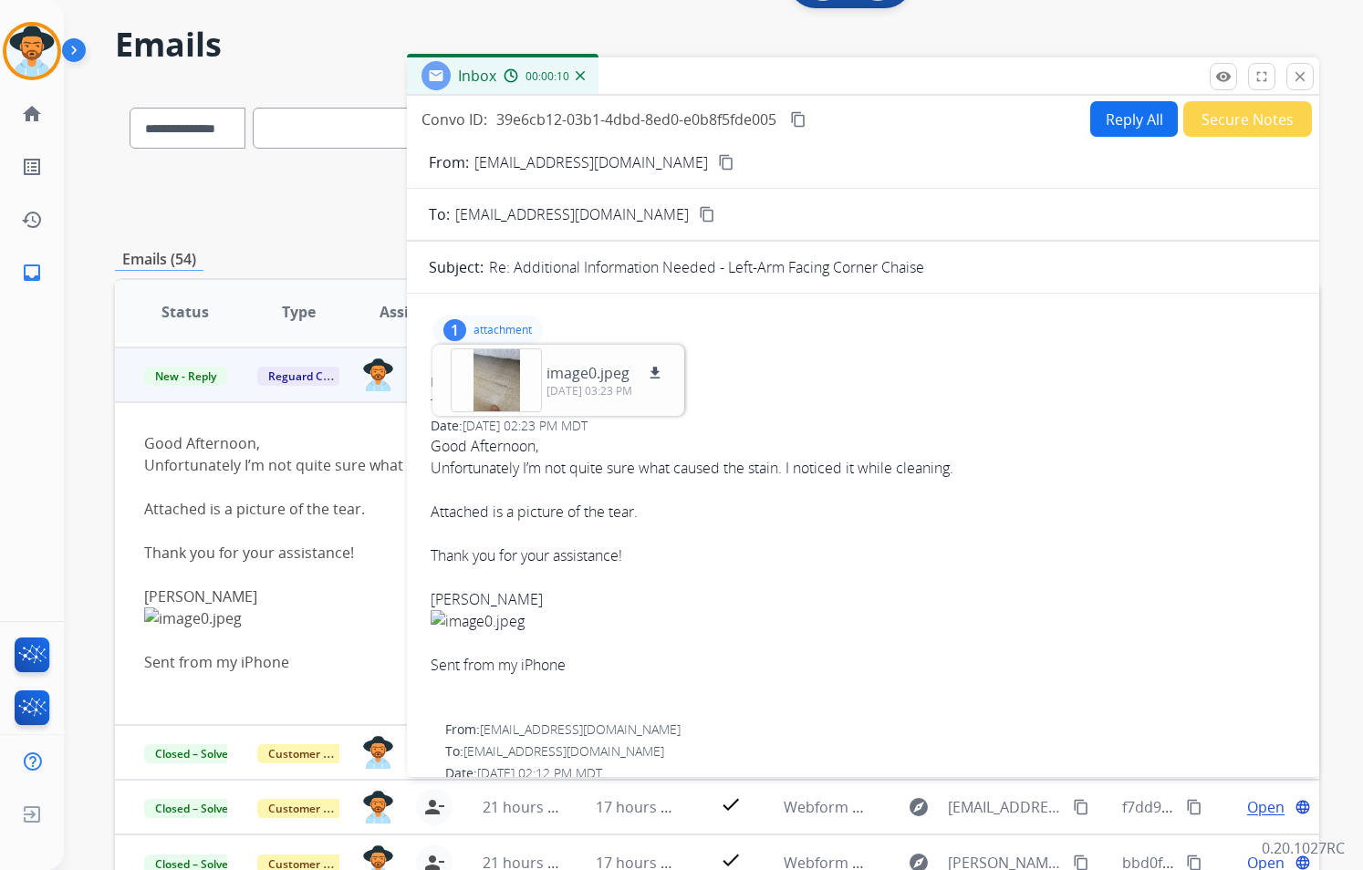
scroll to position [0, 0]
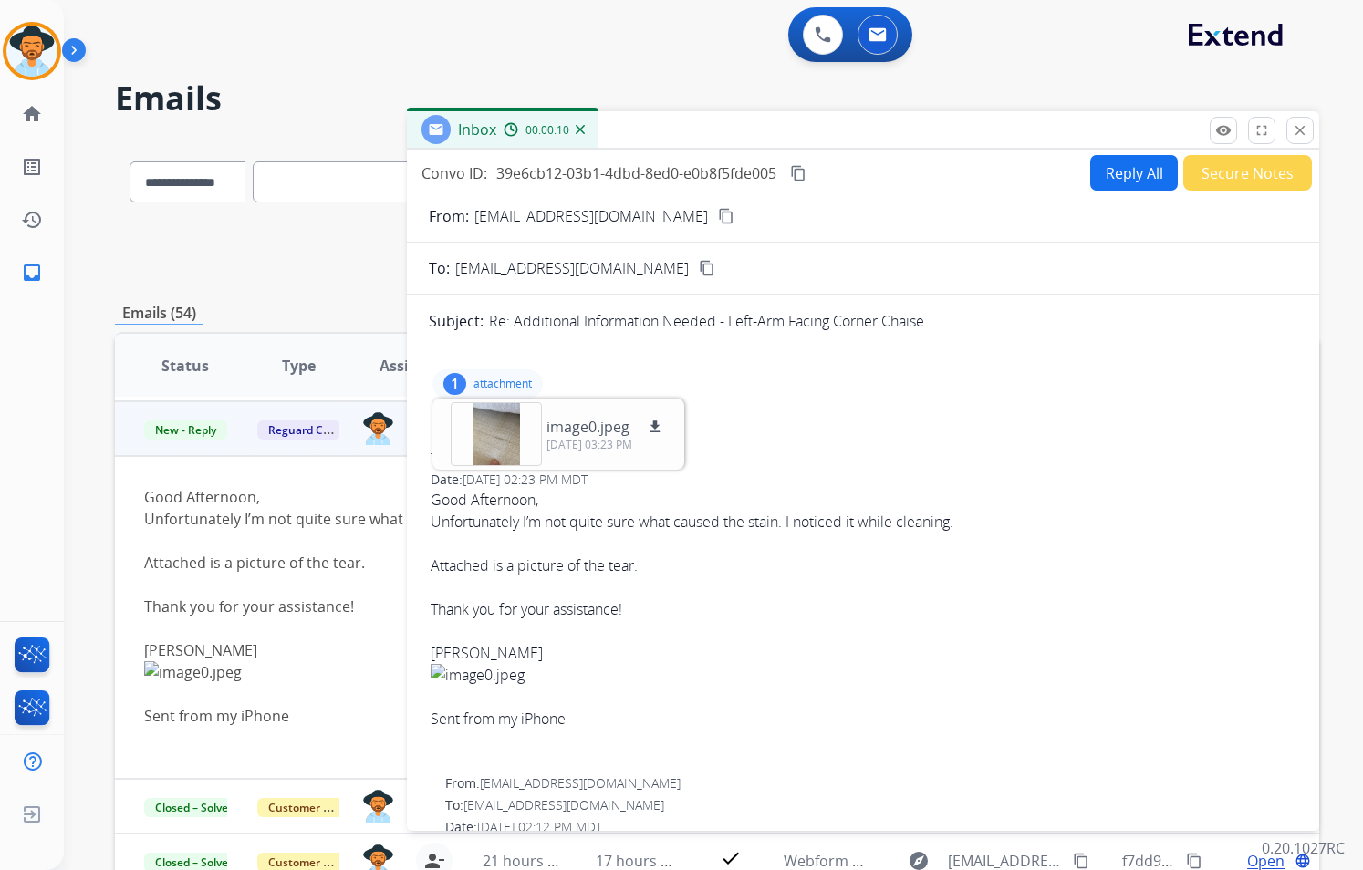
click at [1128, 179] on button "Reply All" at bounding box center [1134, 173] width 88 height 36
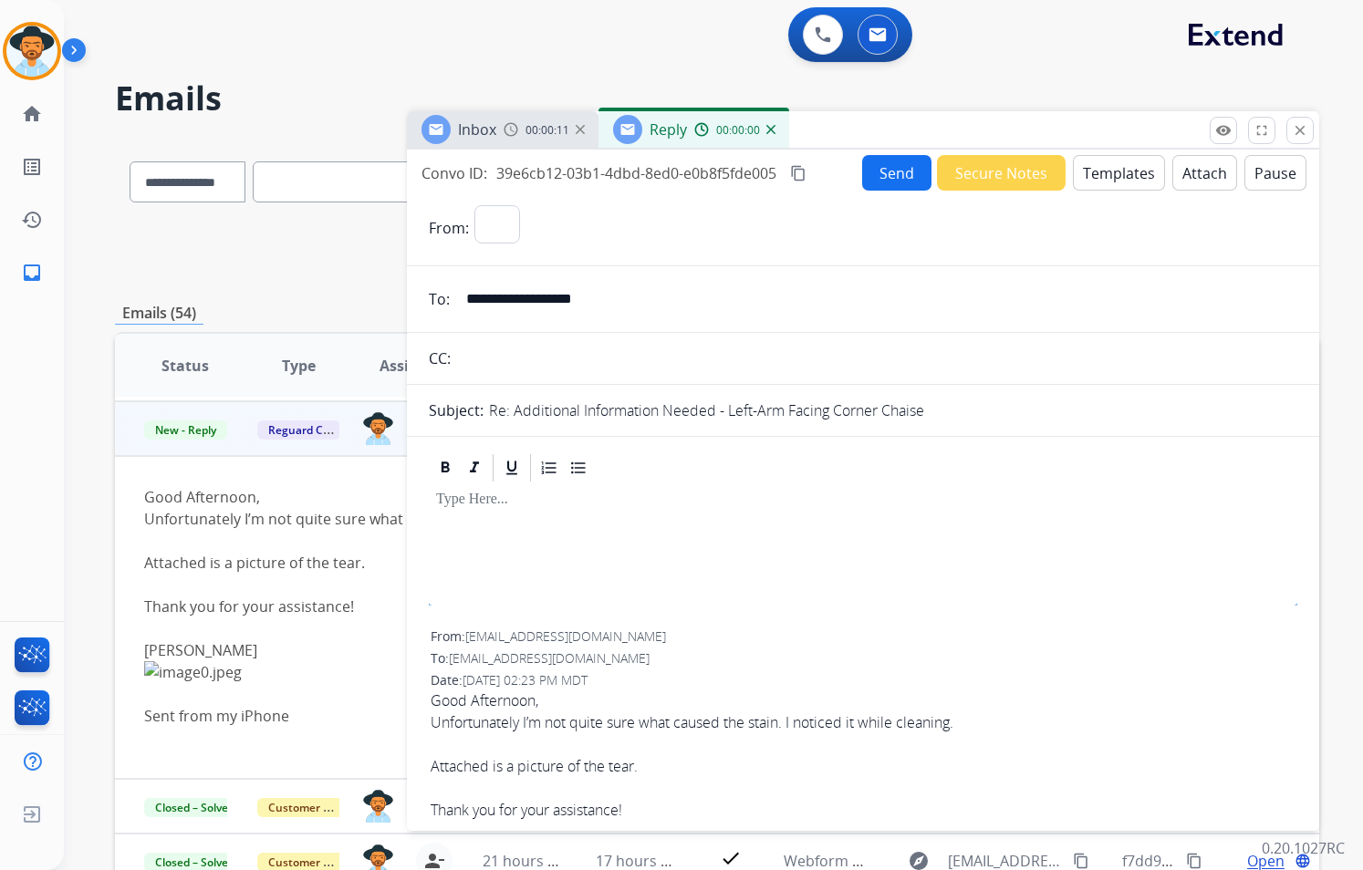
select select "**********"
click at [773, 127] on img at bounding box center [770, 129] width 9 height 9
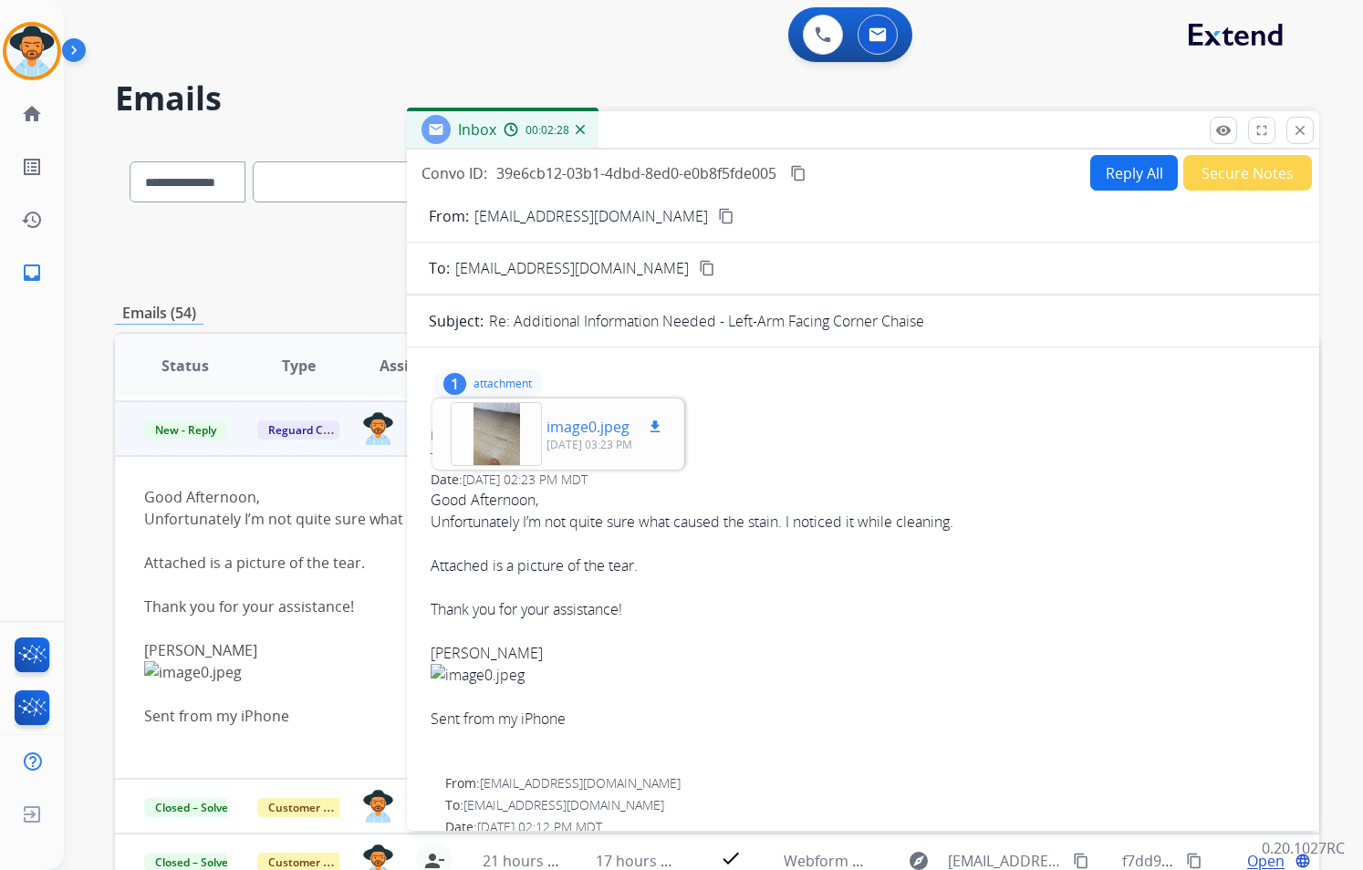
click at [593, 427] on p "image0.jpeg" at bounding box center [587, 427] width 83 height 22
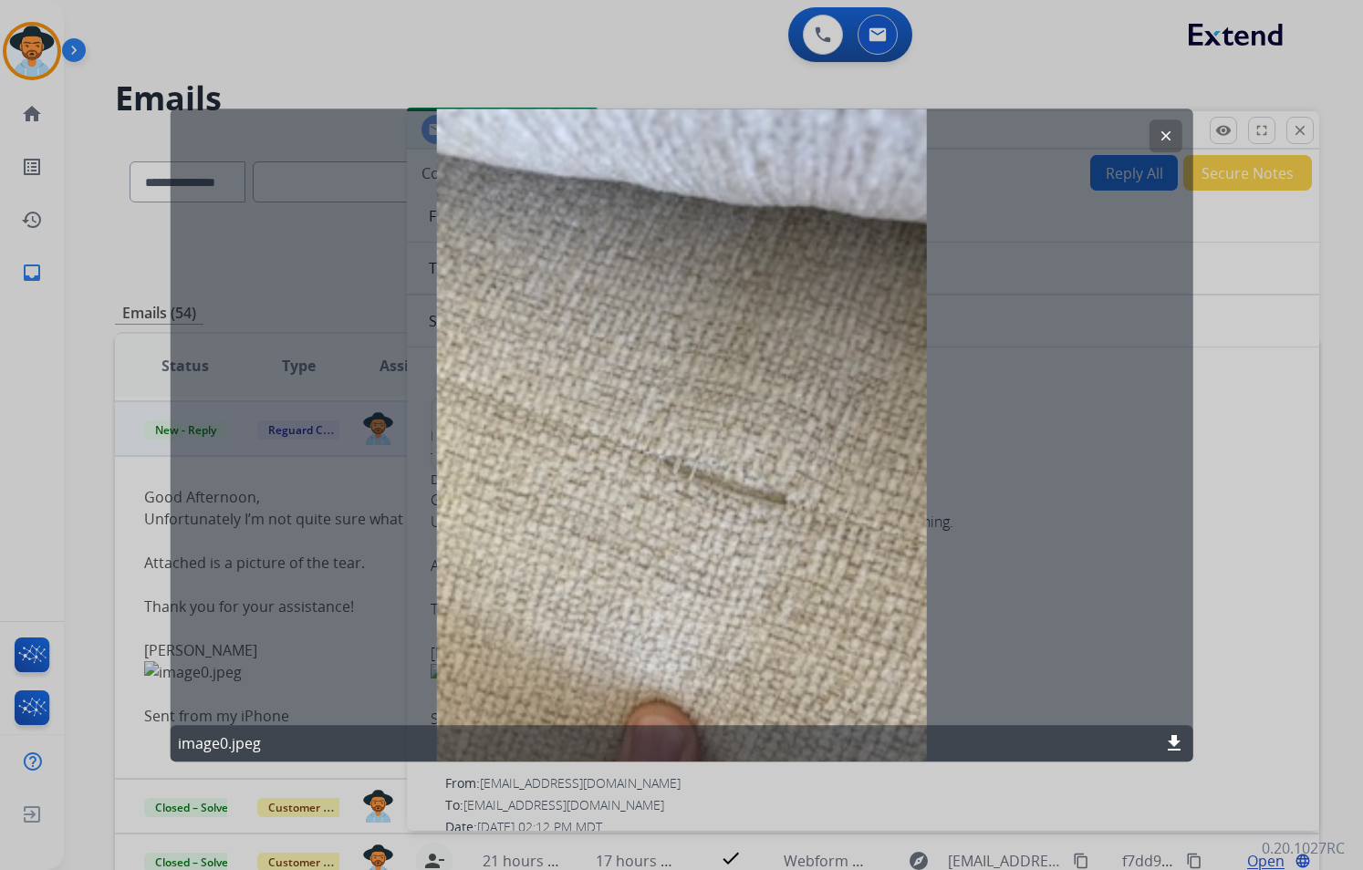
click at [1169, 128] on mat-icon "clear" at bounding box center [1165, 136] width 16 height 16
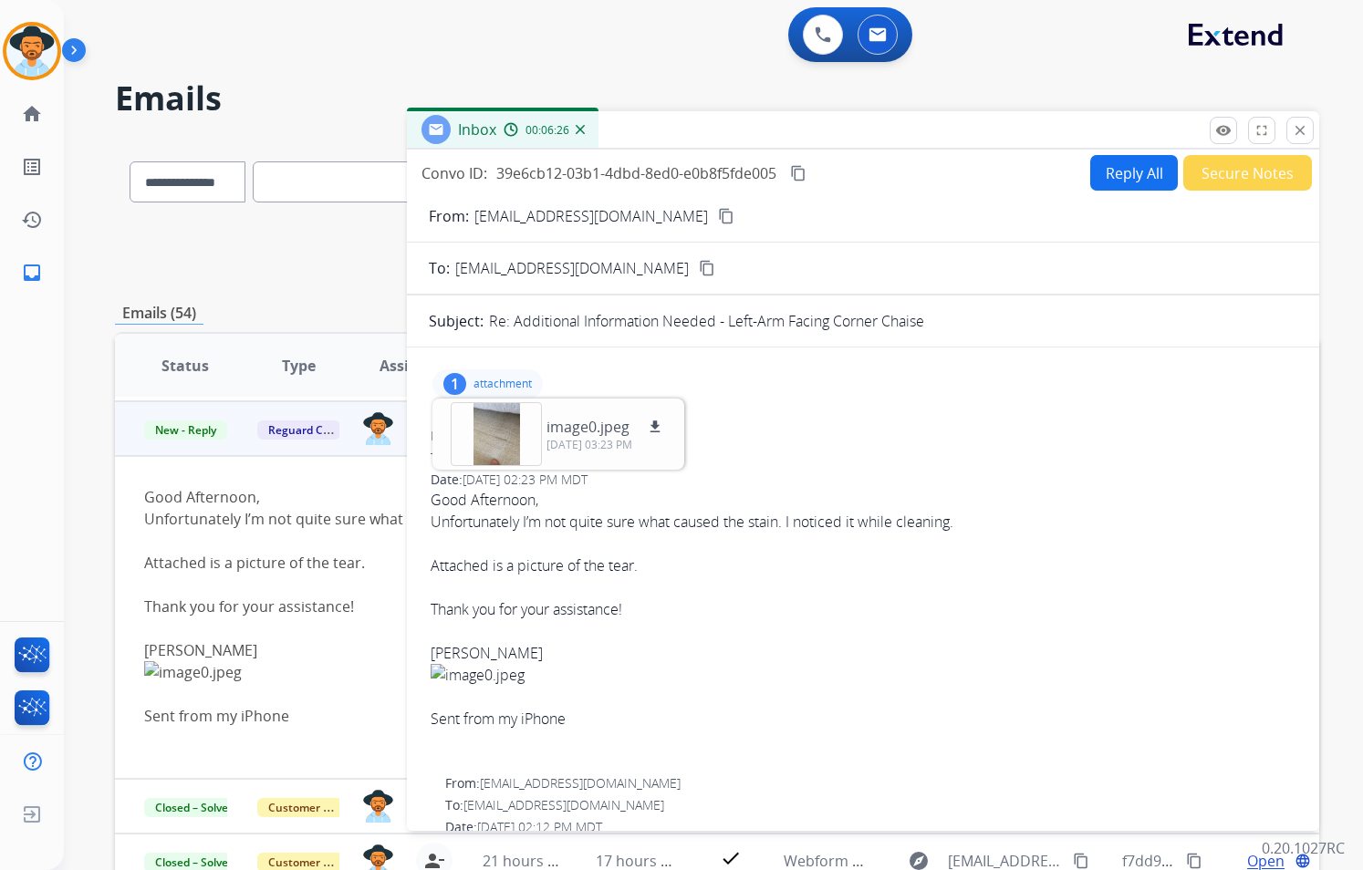
click at [1238, 169] on button "Secure Notes" at bounding box center [1247, 173] width 129 height 36
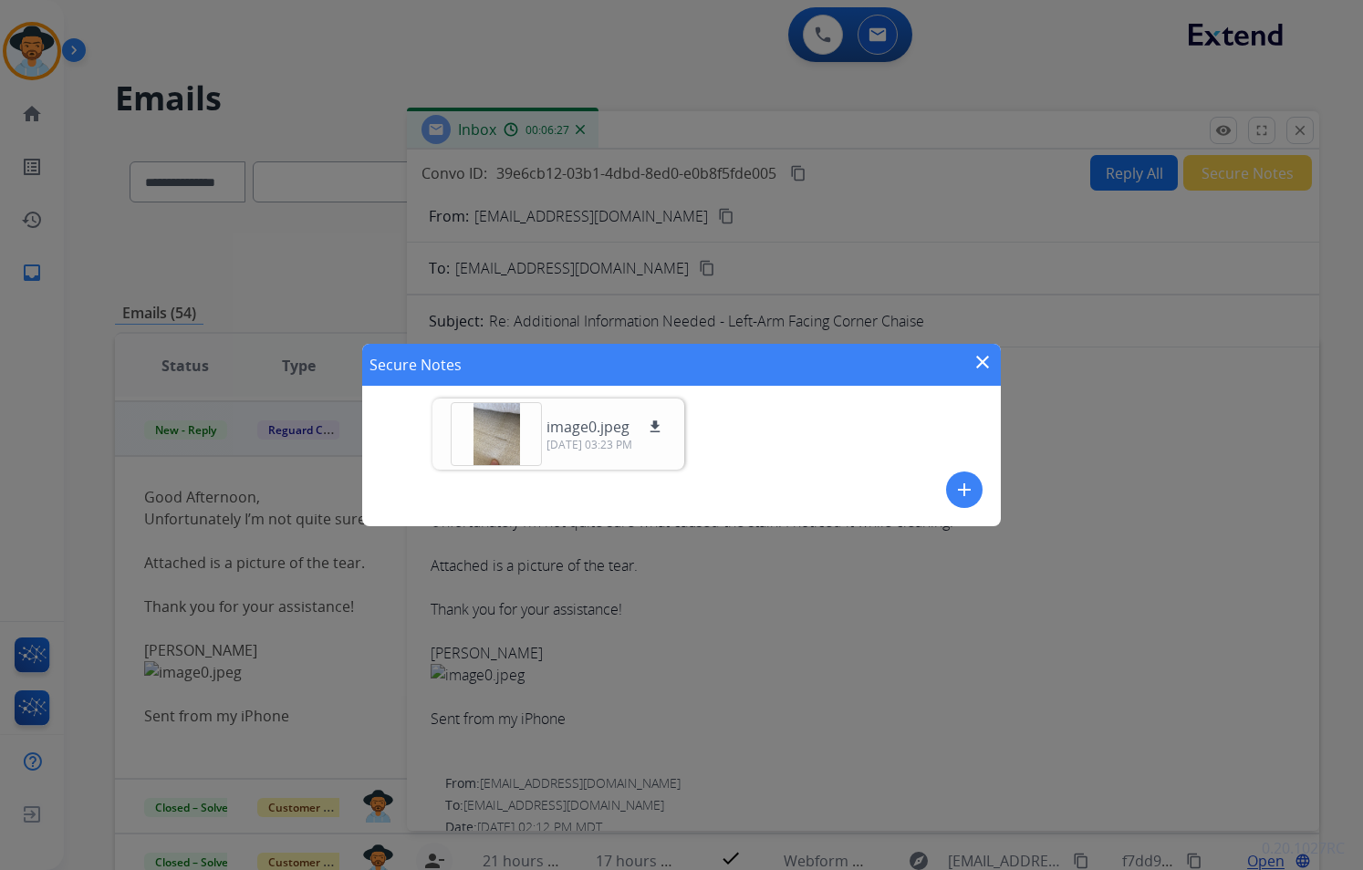
click at [965, 500] on mat-icon "add" at bounding box center [964, 490] width 22 height 22
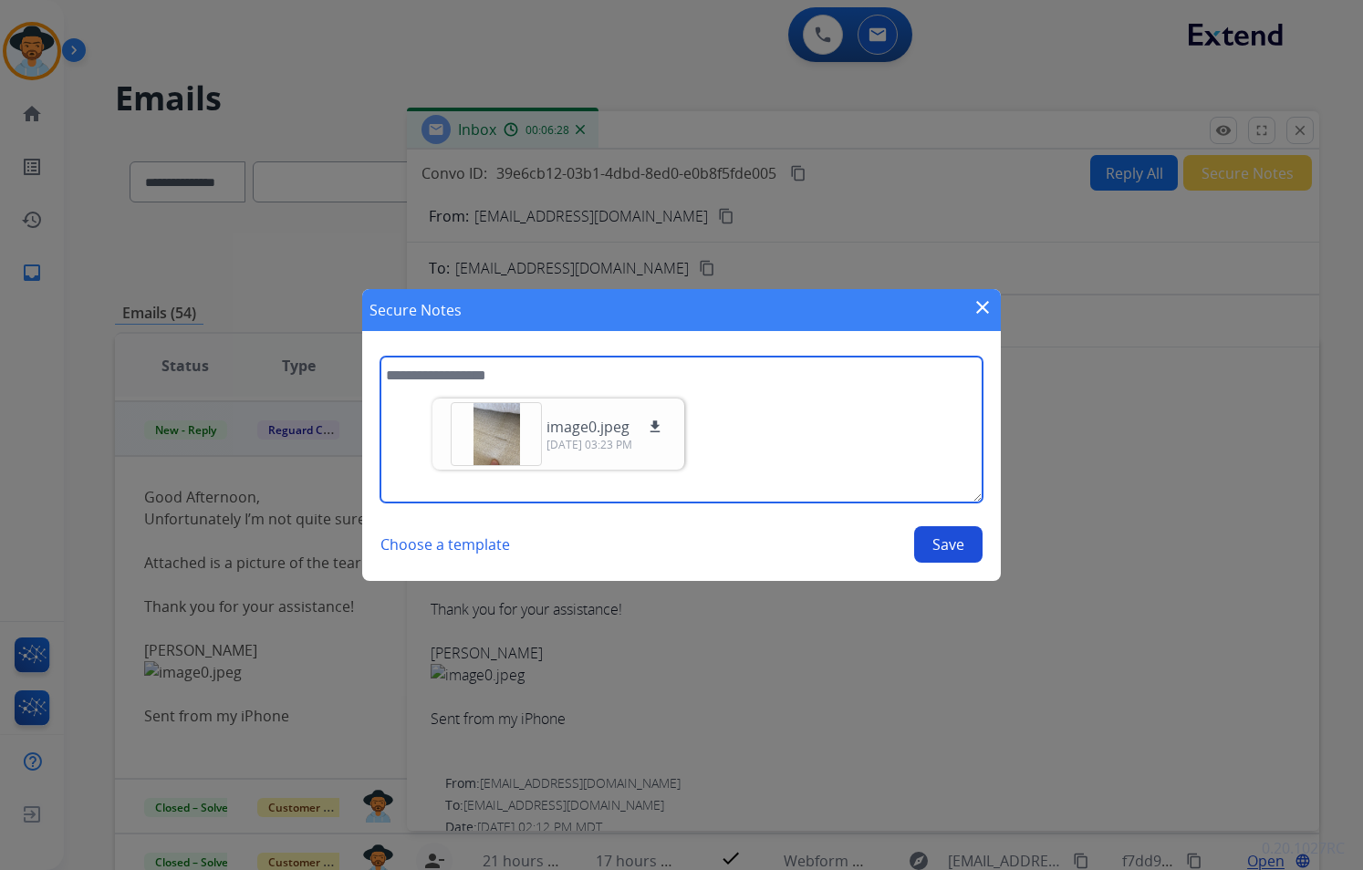
click at [625, 373] on textarea at bounding box center [681, 430] width 602 height 146
type textarea "**********"
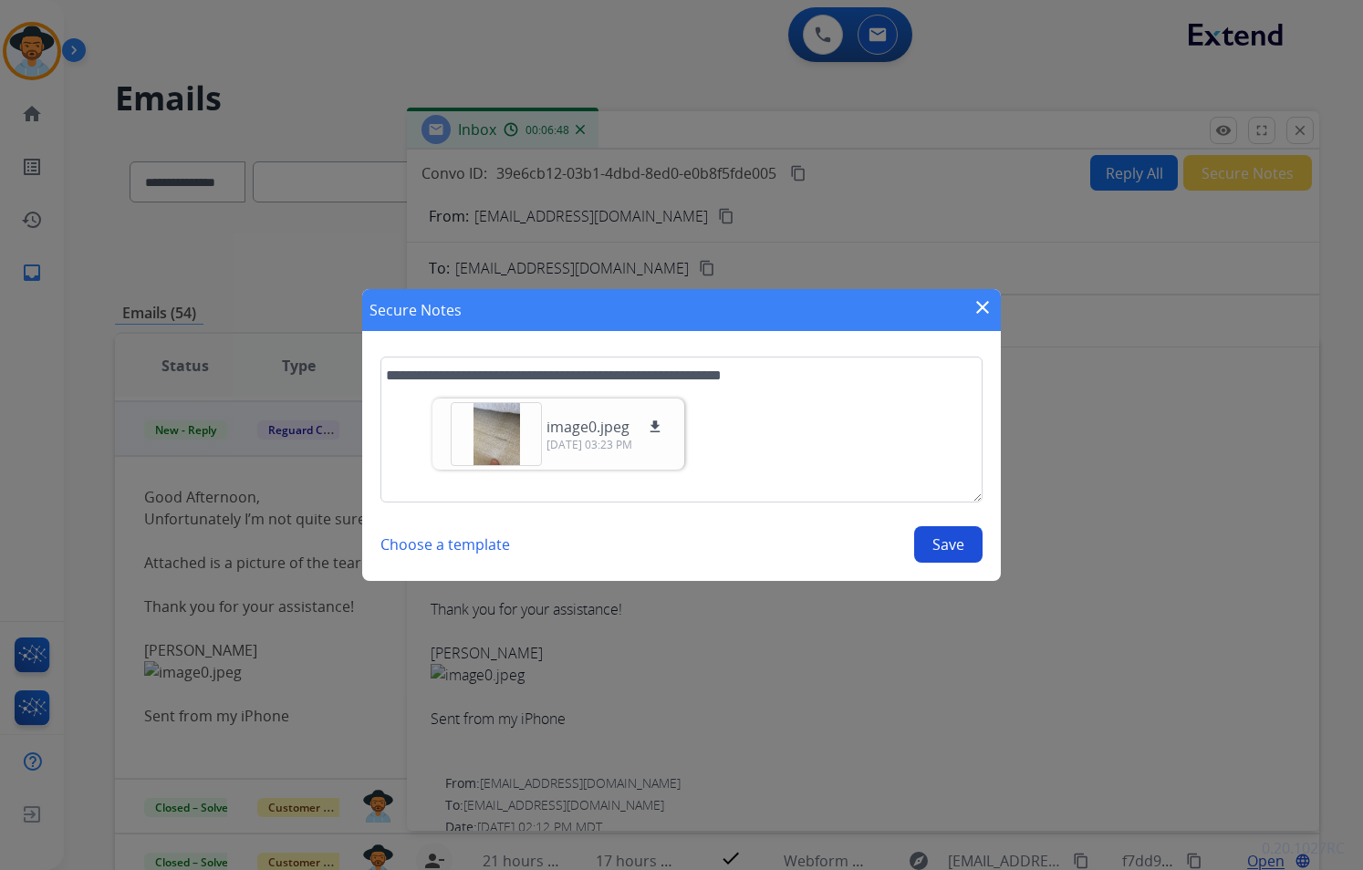
click at [960, 548] on button "Save" at bounding box center [948, 544] width 68 height 36
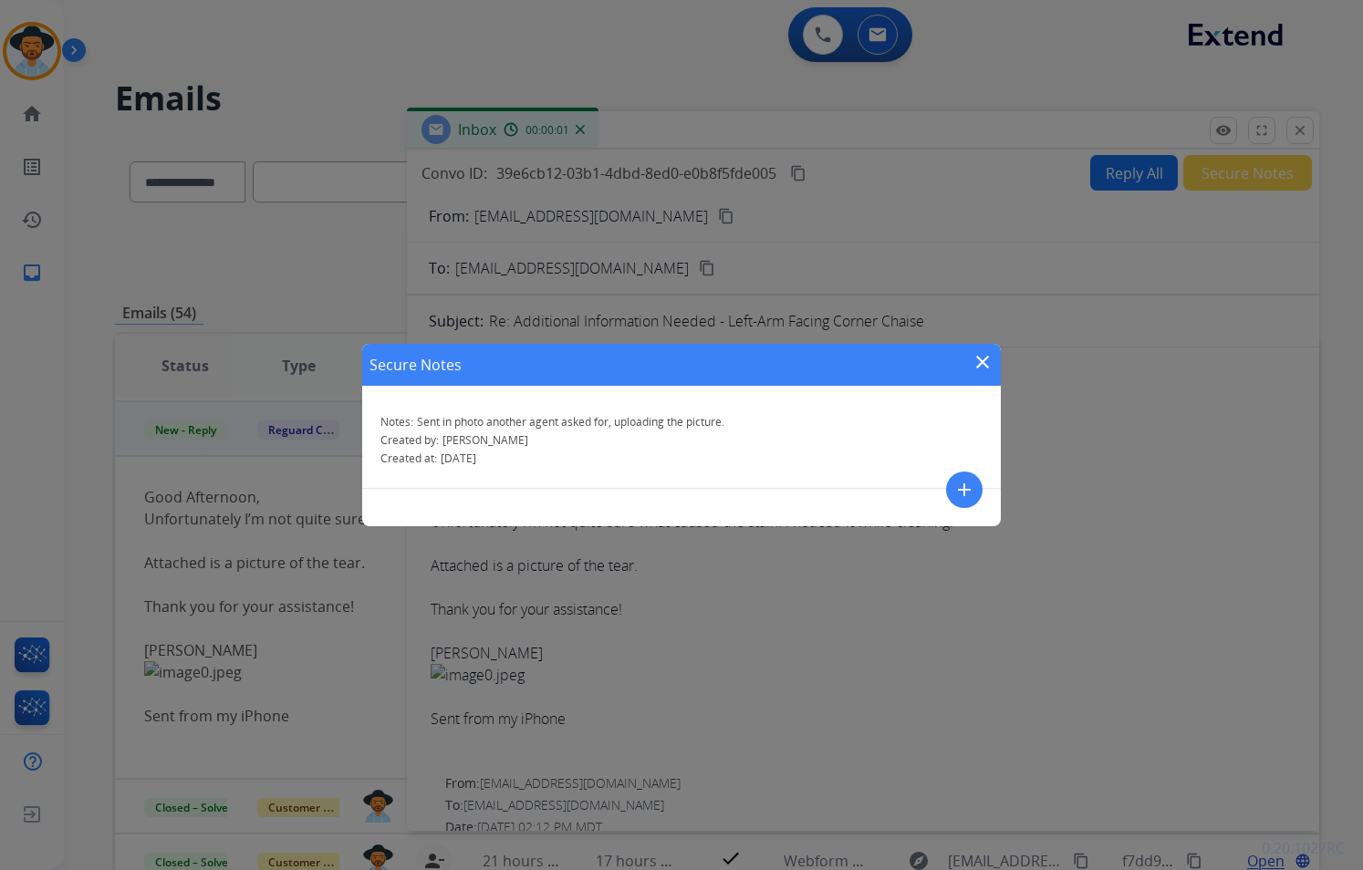
click at [989, 359] on mat-icon "close" at bounding box center [982, 362] width 22 height 22
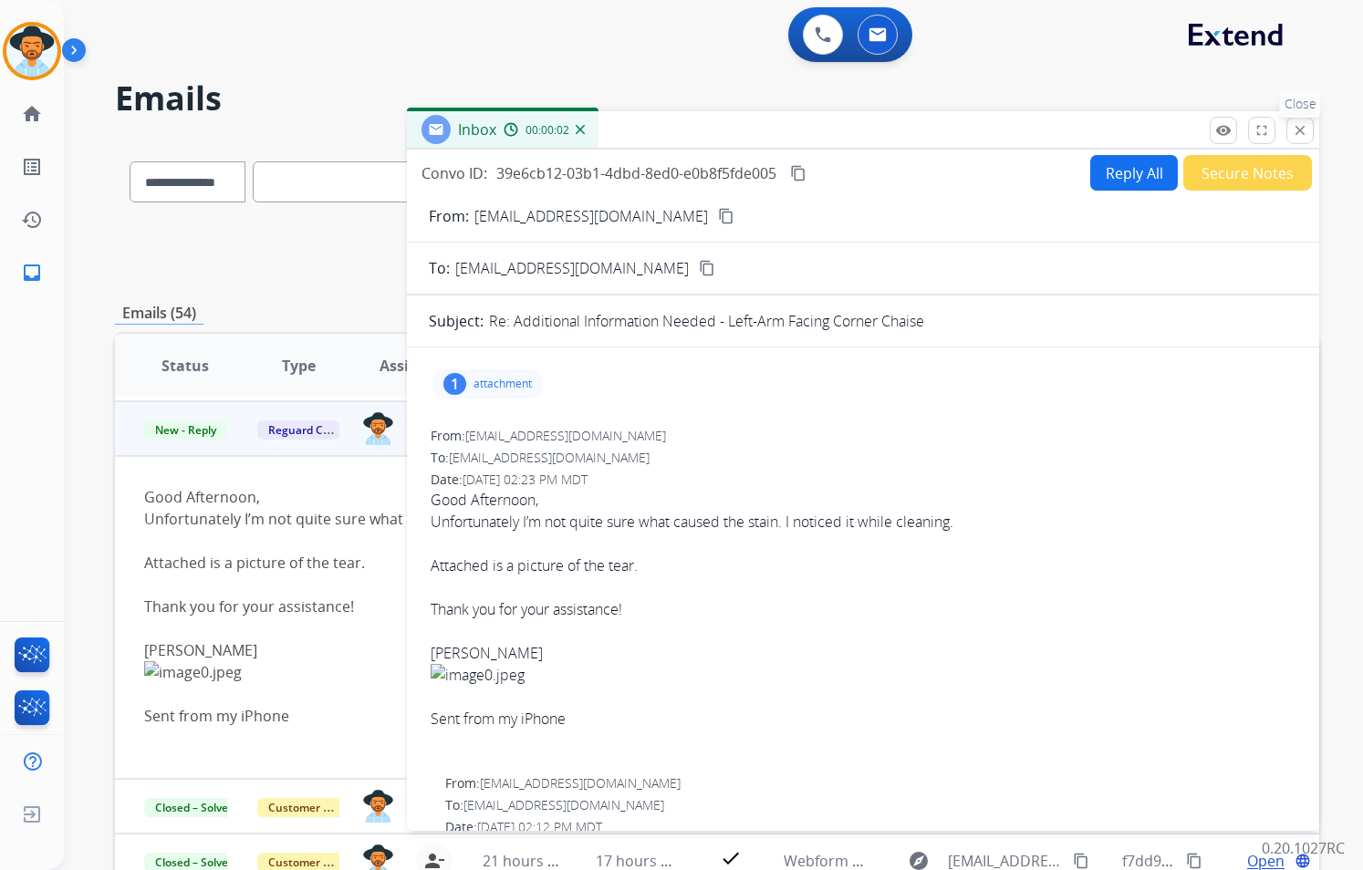
click at [1301, 128] on mat-icon "close" at bounding box center [1300, 130] width 16 height 16
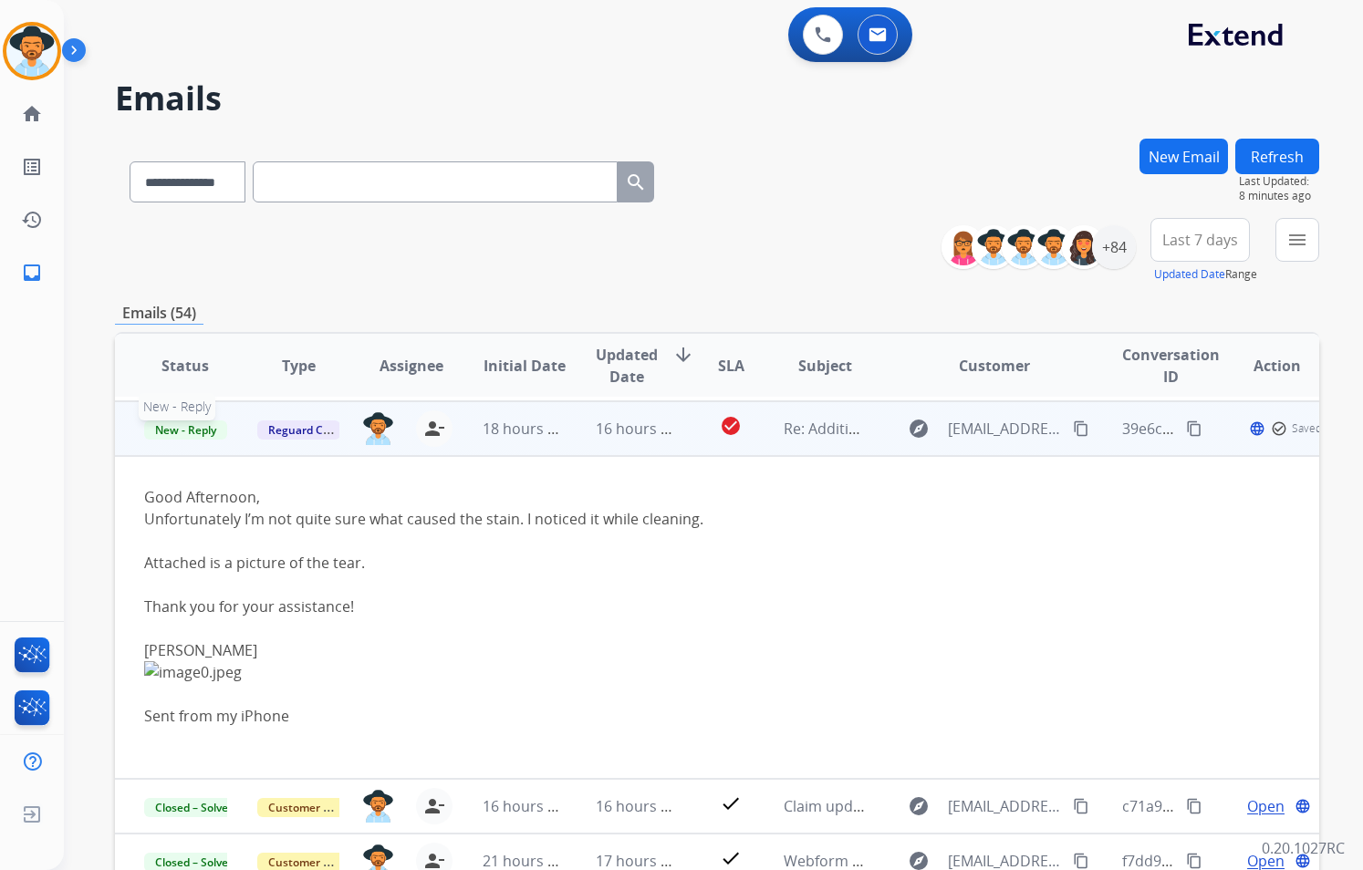
click at [190, 431] on span "New - Reply" at bounding box center [185, 429] width 83 height 19
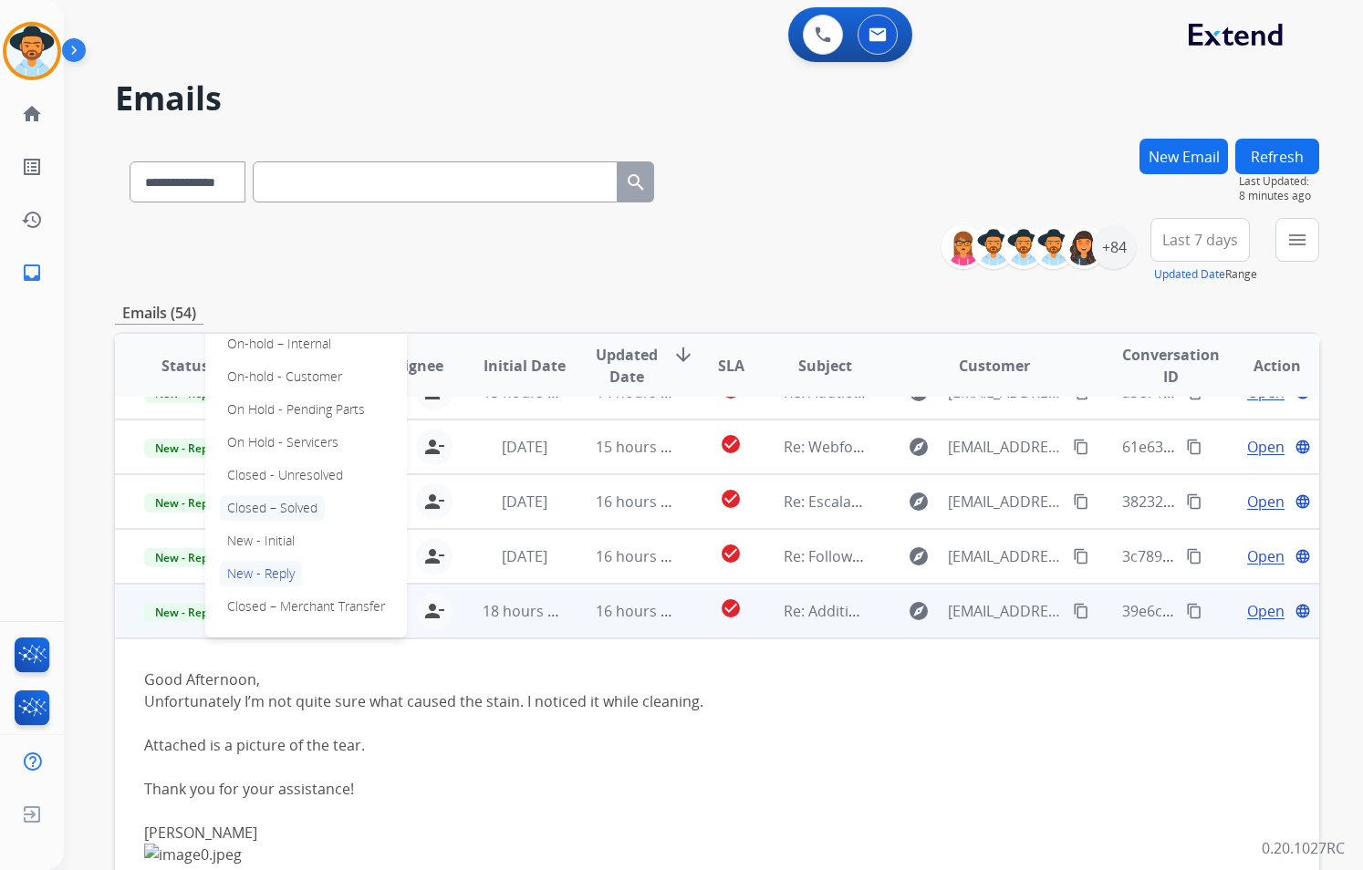
click at [286, 514] on p "Closed – Solved" at bounding box center [272, 508] width 105 height 26
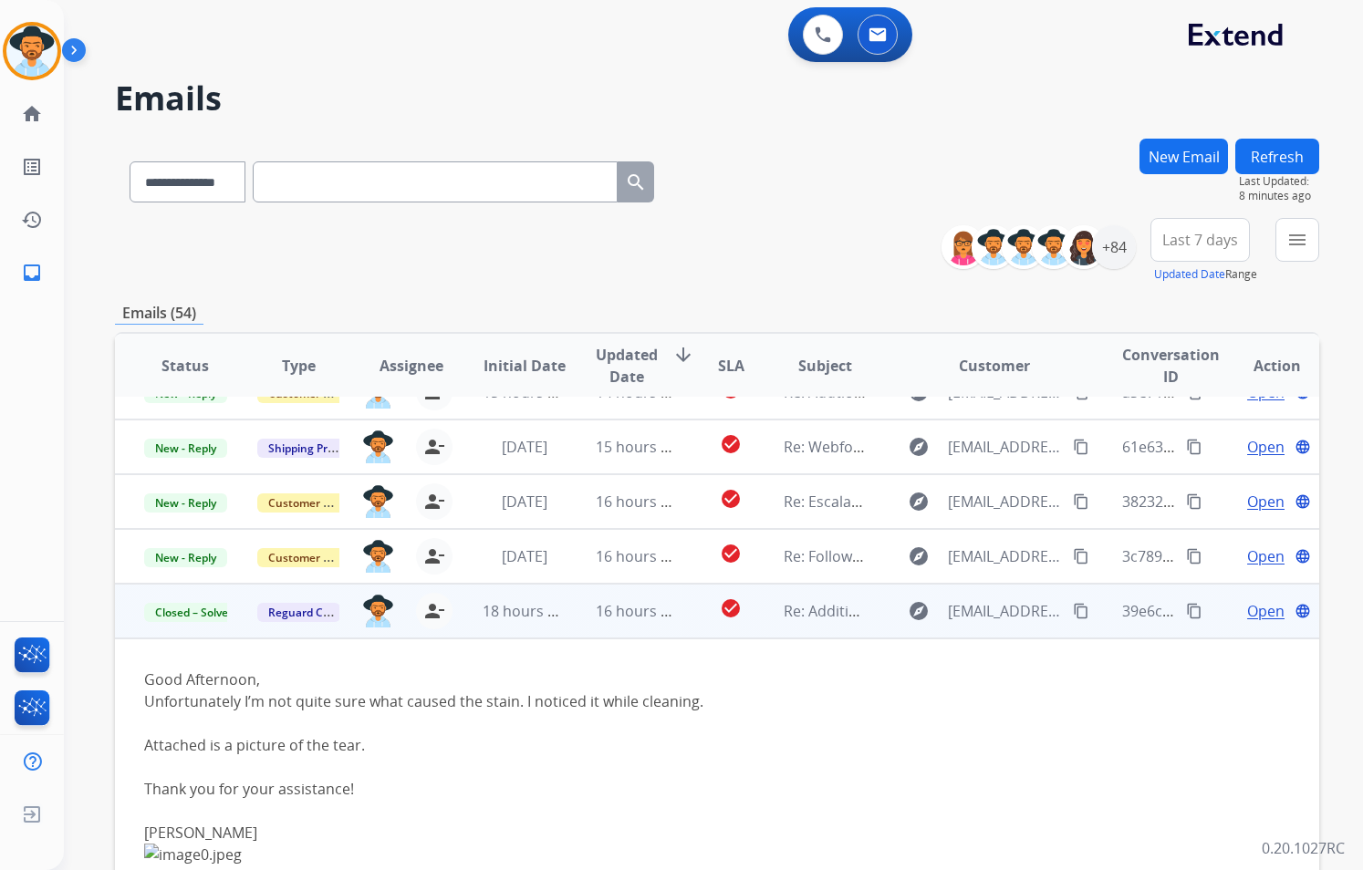
click at [816, 720] on div at bounding box center [603, 723] width 919 height 22
click at [803, 638] on td "Good Afternoon, Unfortunately I’m not quite sure what caused the stain. I notic…" at bounding box center [604, 799] width 978 height 323
click at [801, 623] on td "Re: Additional Information Needed - Left-Arm Facing Corner Chaise" at bounding box center [810, 611] width 113 height 55
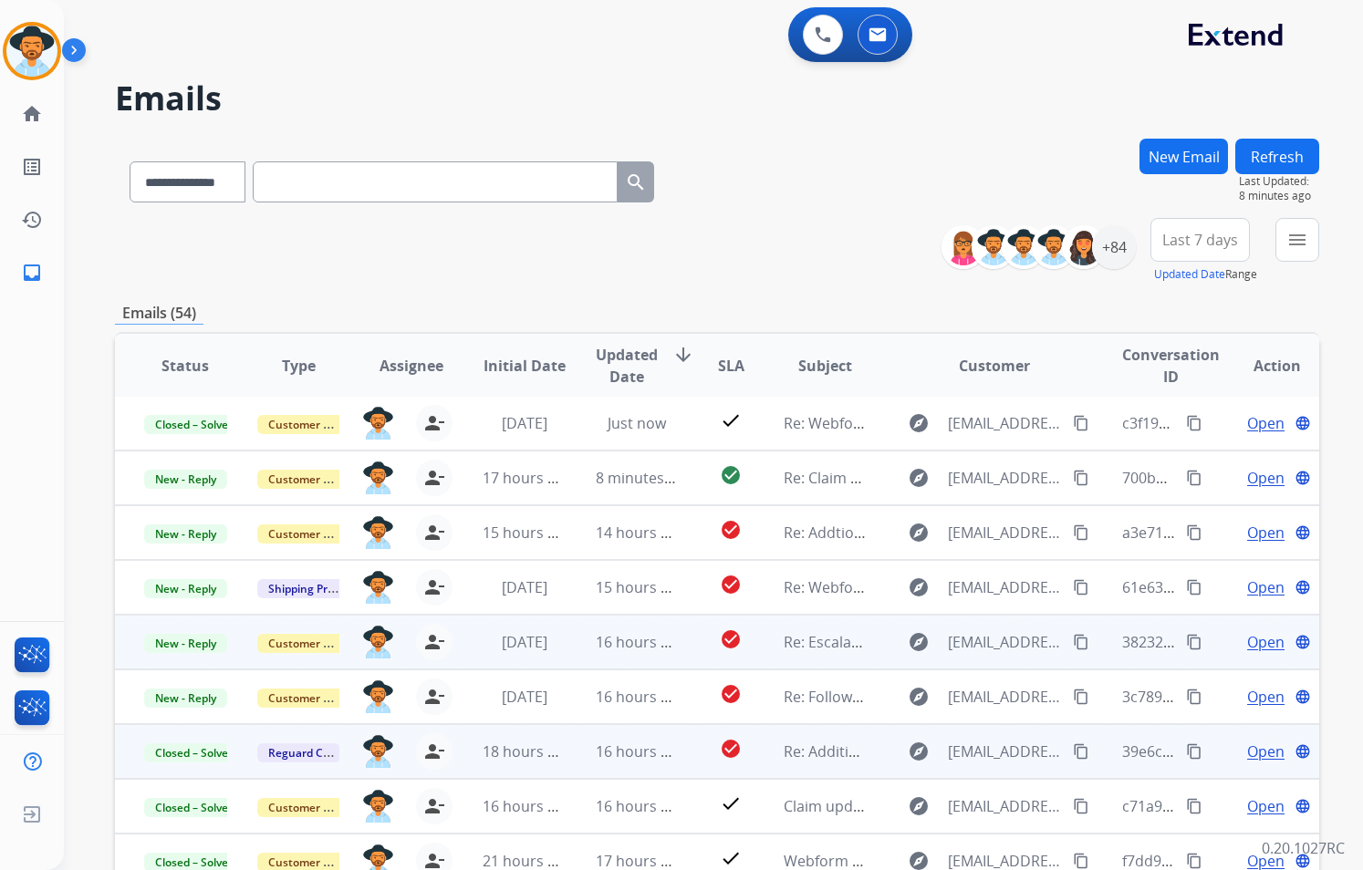
scroll to position [2, 0]
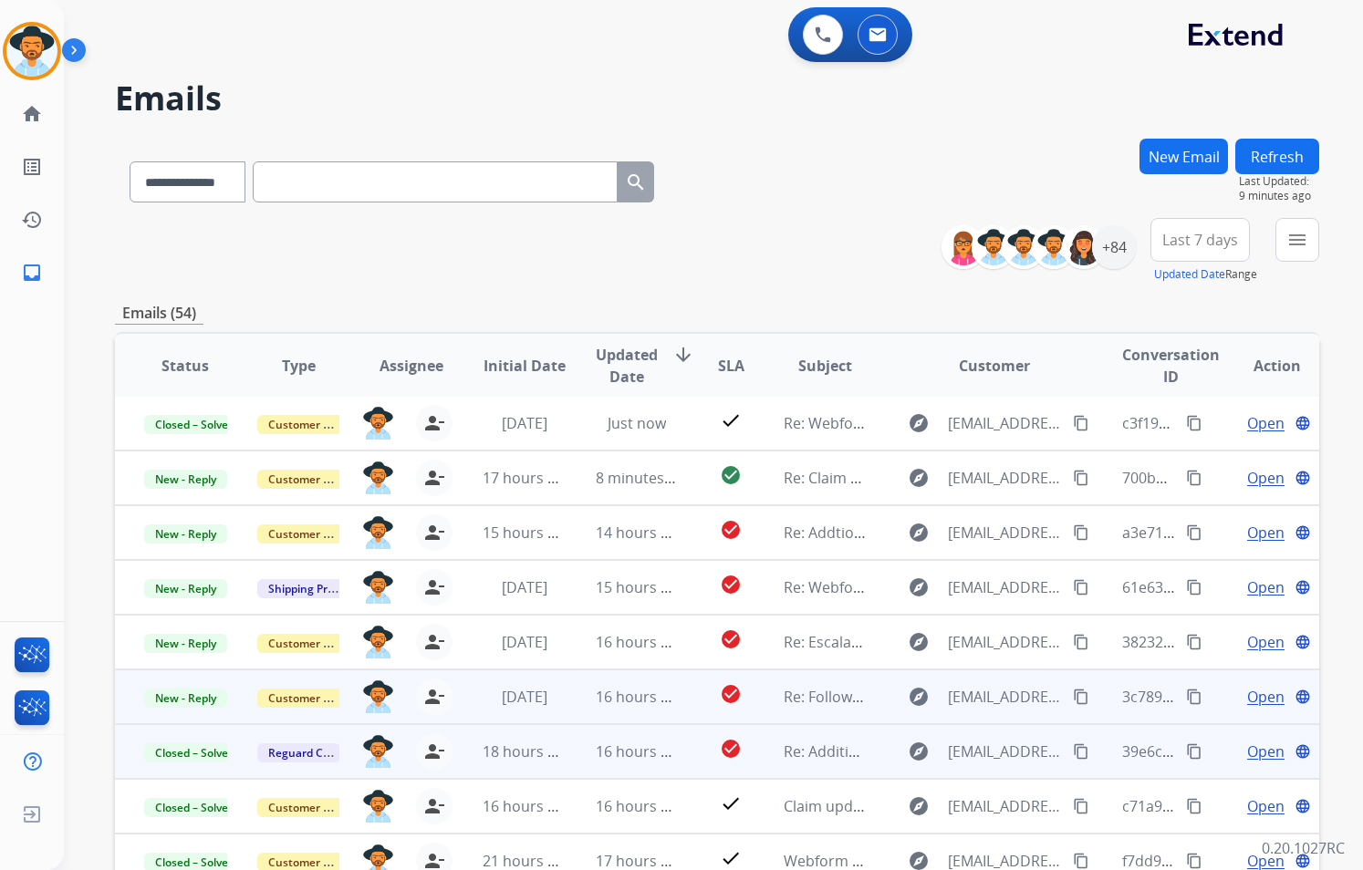
click at [867, 711] on td "explore [EMAIL_ADDRESS][DOMAIN_NAME] content_copy" at bounding box center [980, 696] width 226 height 55
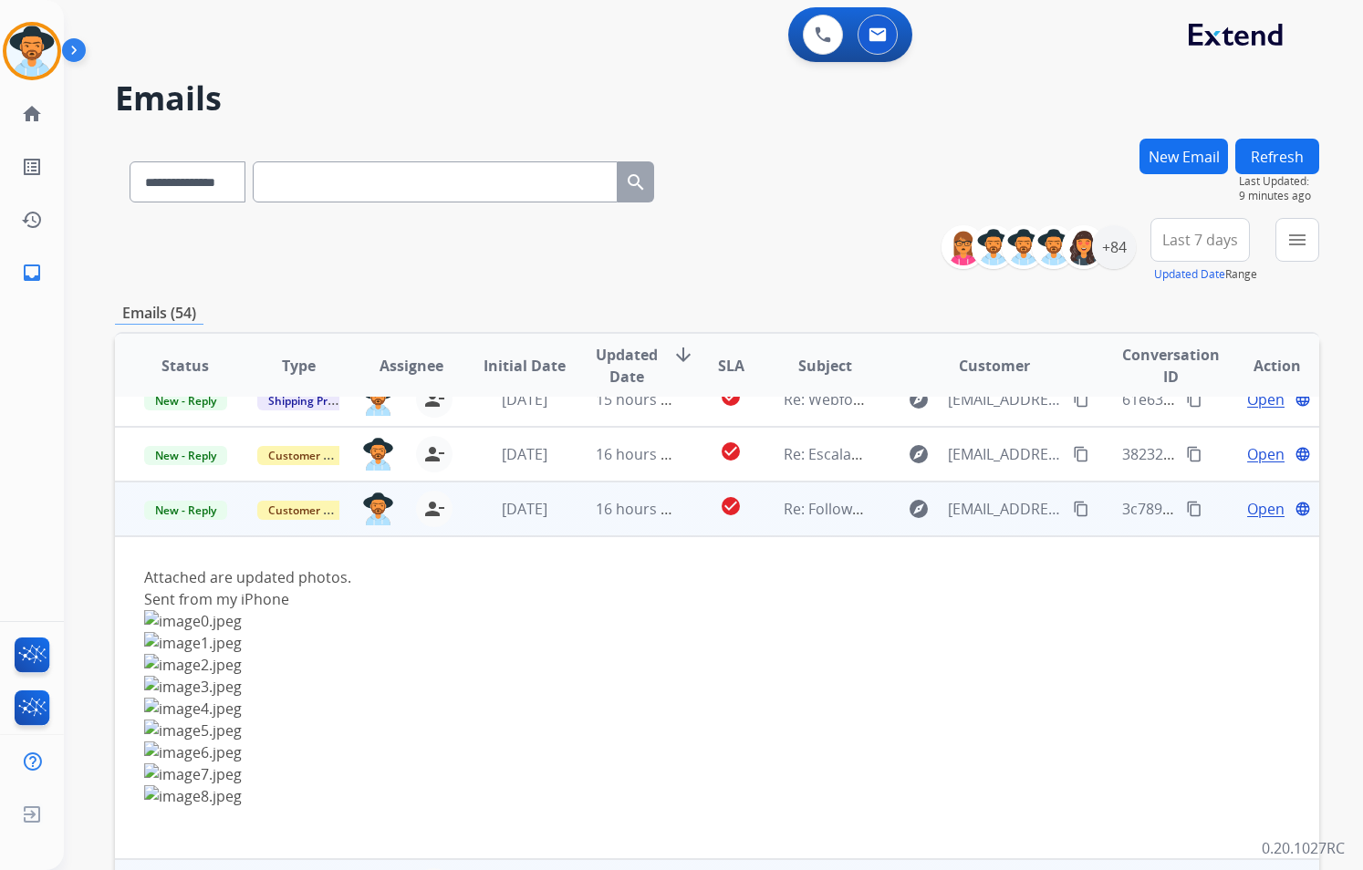
scroll to position [274, 0]
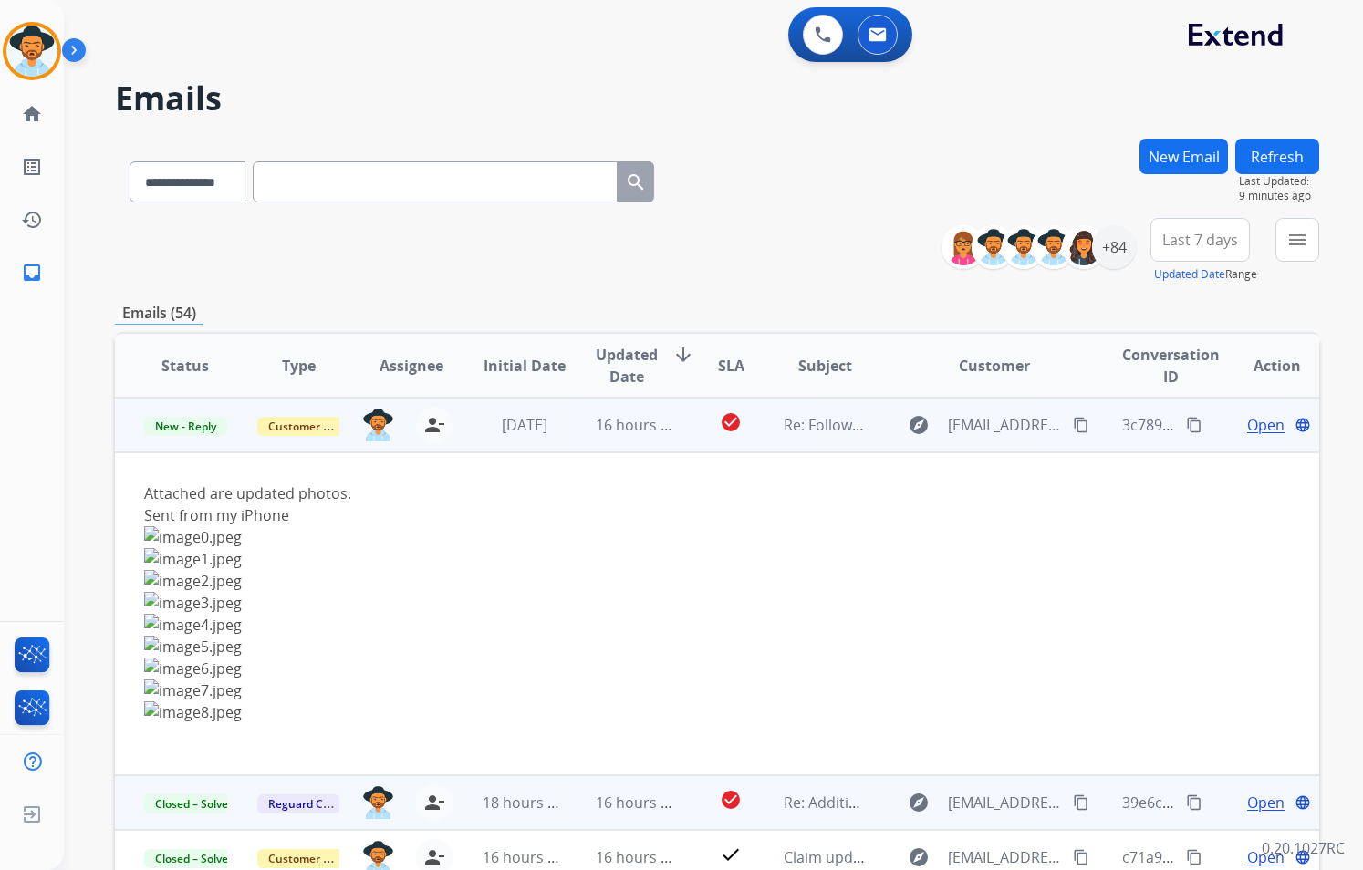
click at [1073, 420] on mat-icon "content_copy" at bounding box center [1081, 425] width 16 height 16
click at [1249, 425] on span "Open" at bounding box center [1265, 425] width 37 height 22
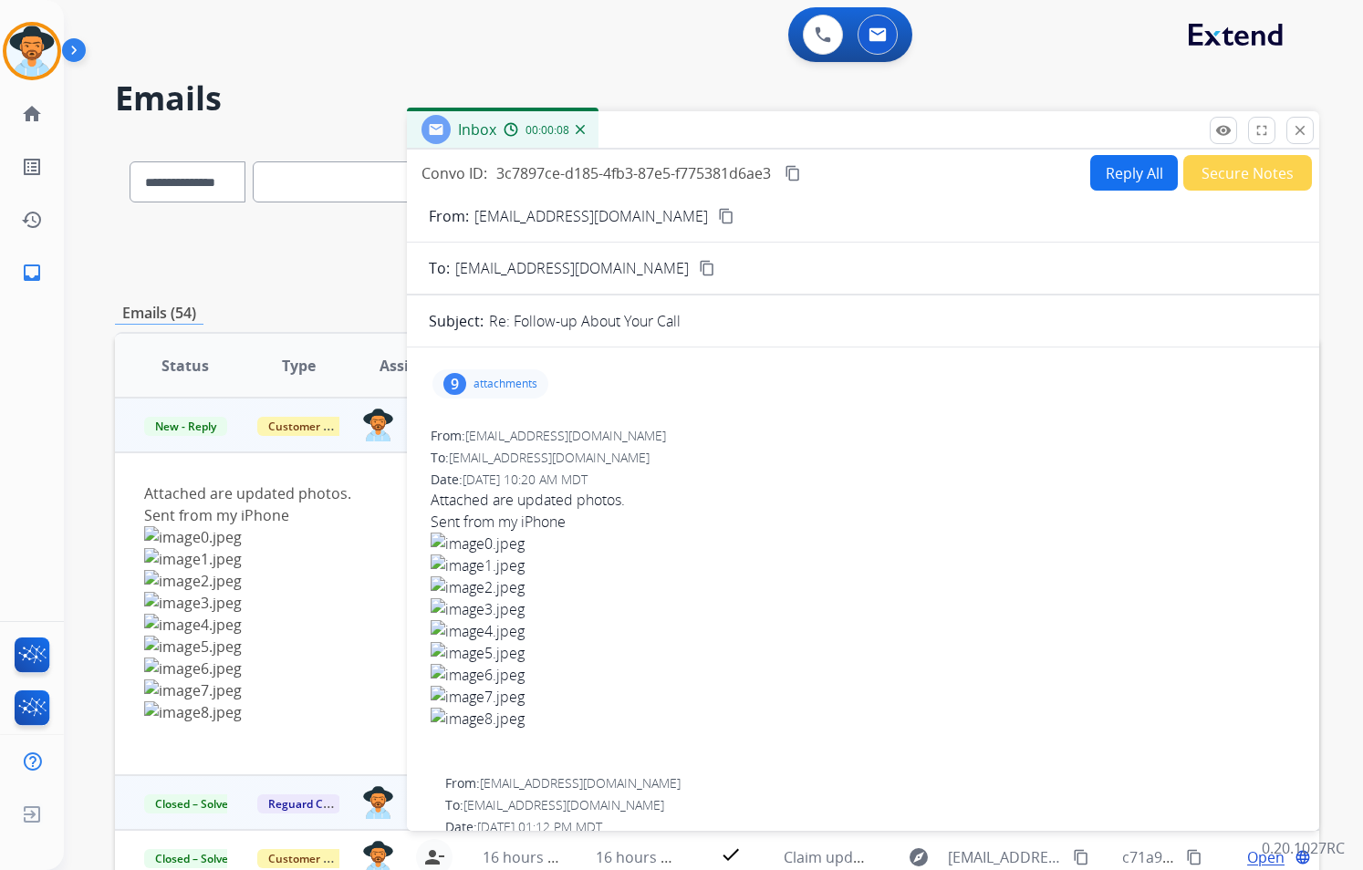
click at [718, 214] on mat-icon "content_copy" at bounding box center [726, 216] width 16 height 16
click at [509, 389] on p "attachments" at bounding box center [505, 384] width 64 height 15
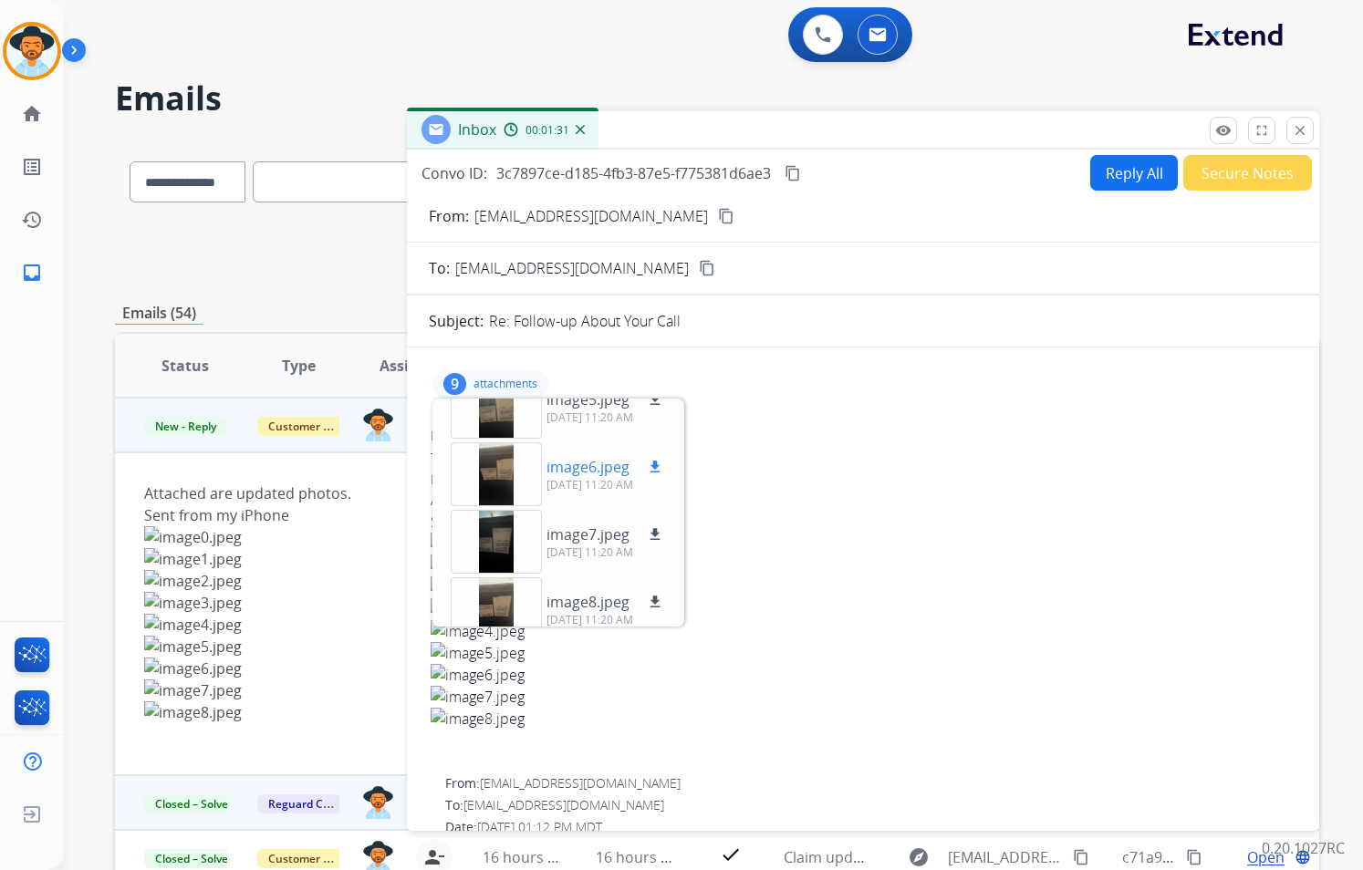
scroll to position [383, 0]
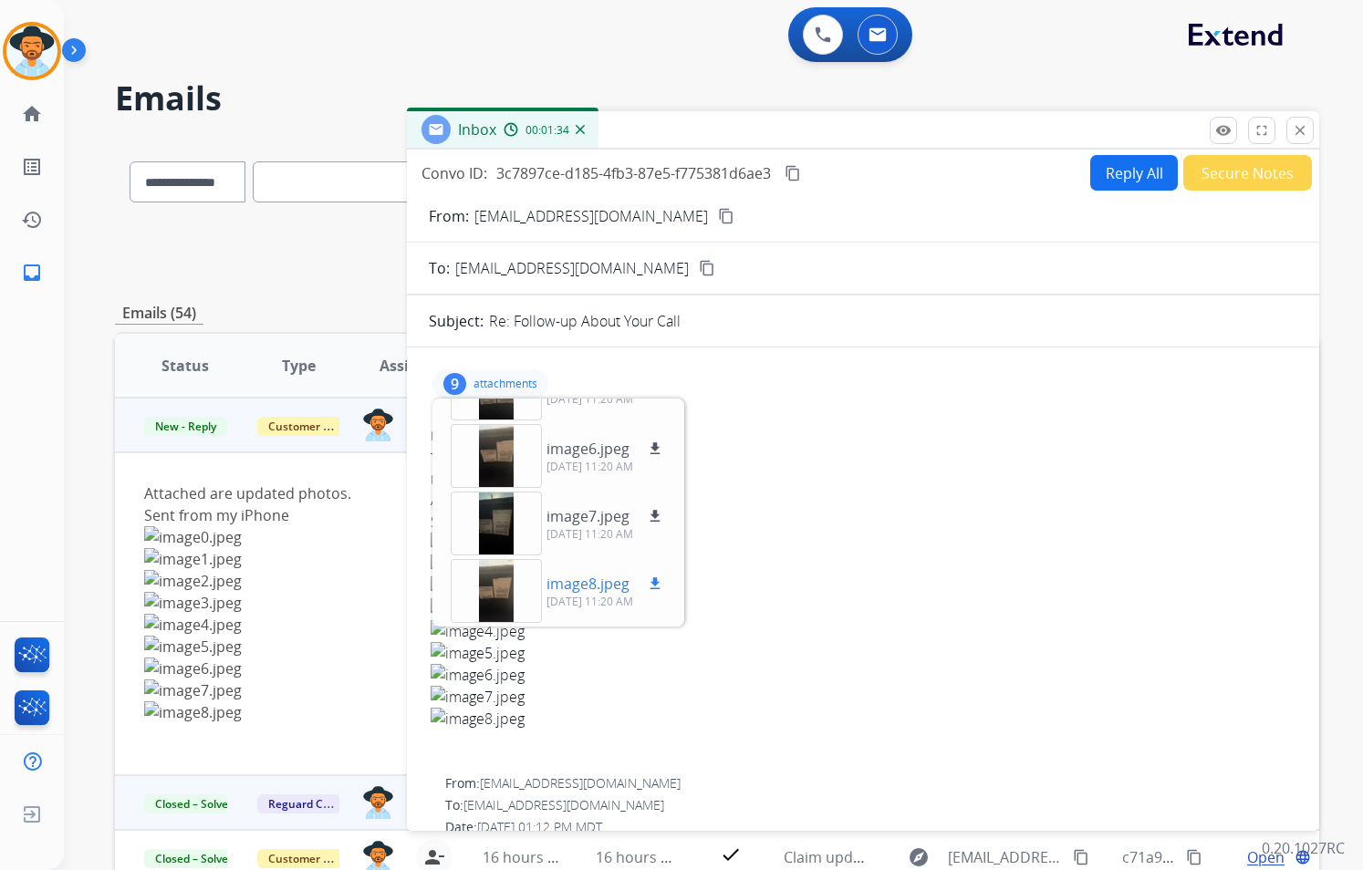
click at [584, 589] on p "image8.jpeg" at bounding box center [587, 584] width 83 height 22
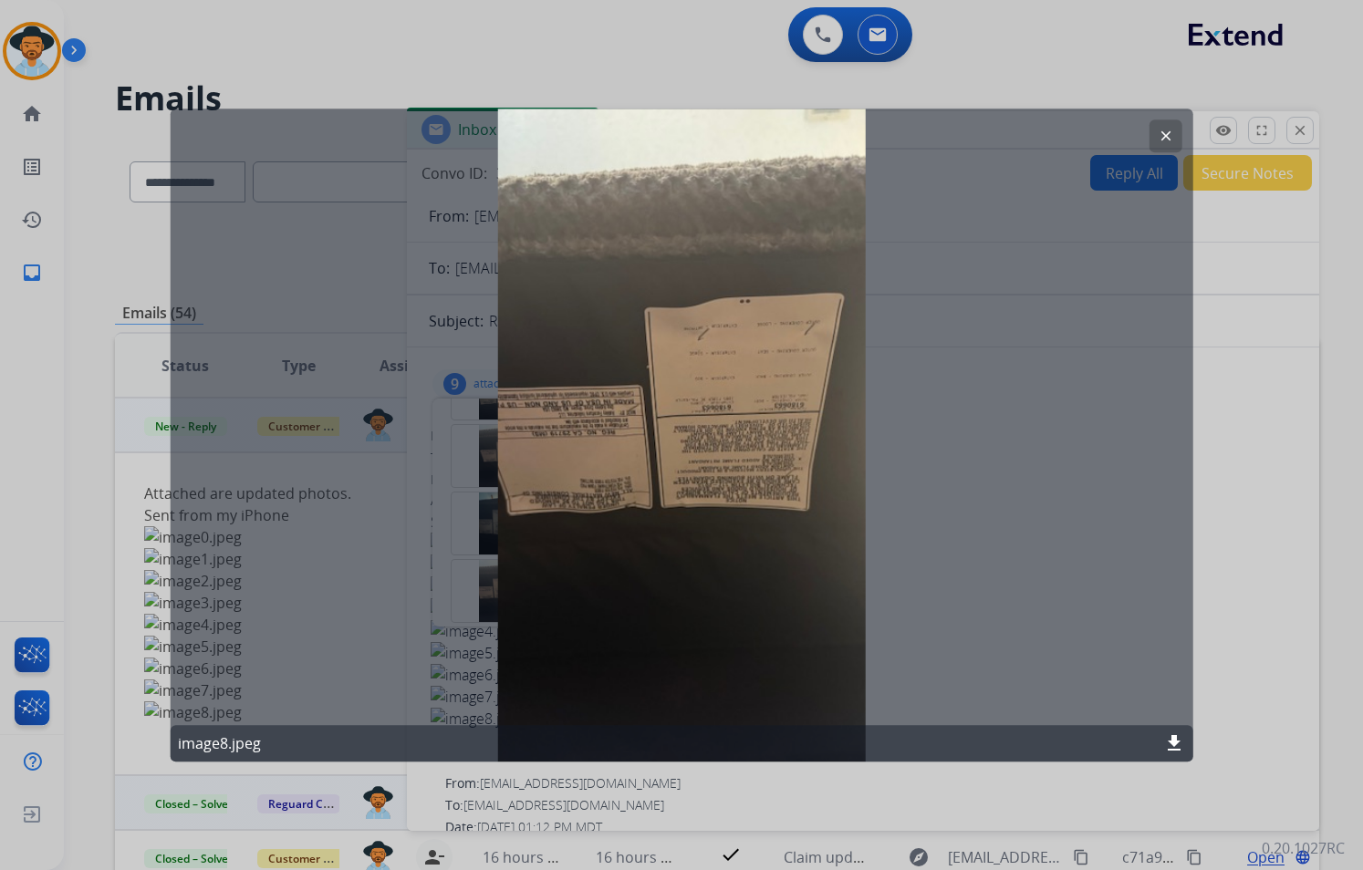
click at [1156, 131] on button "clear" at bounding box center [1164, 135] width 33 height 33
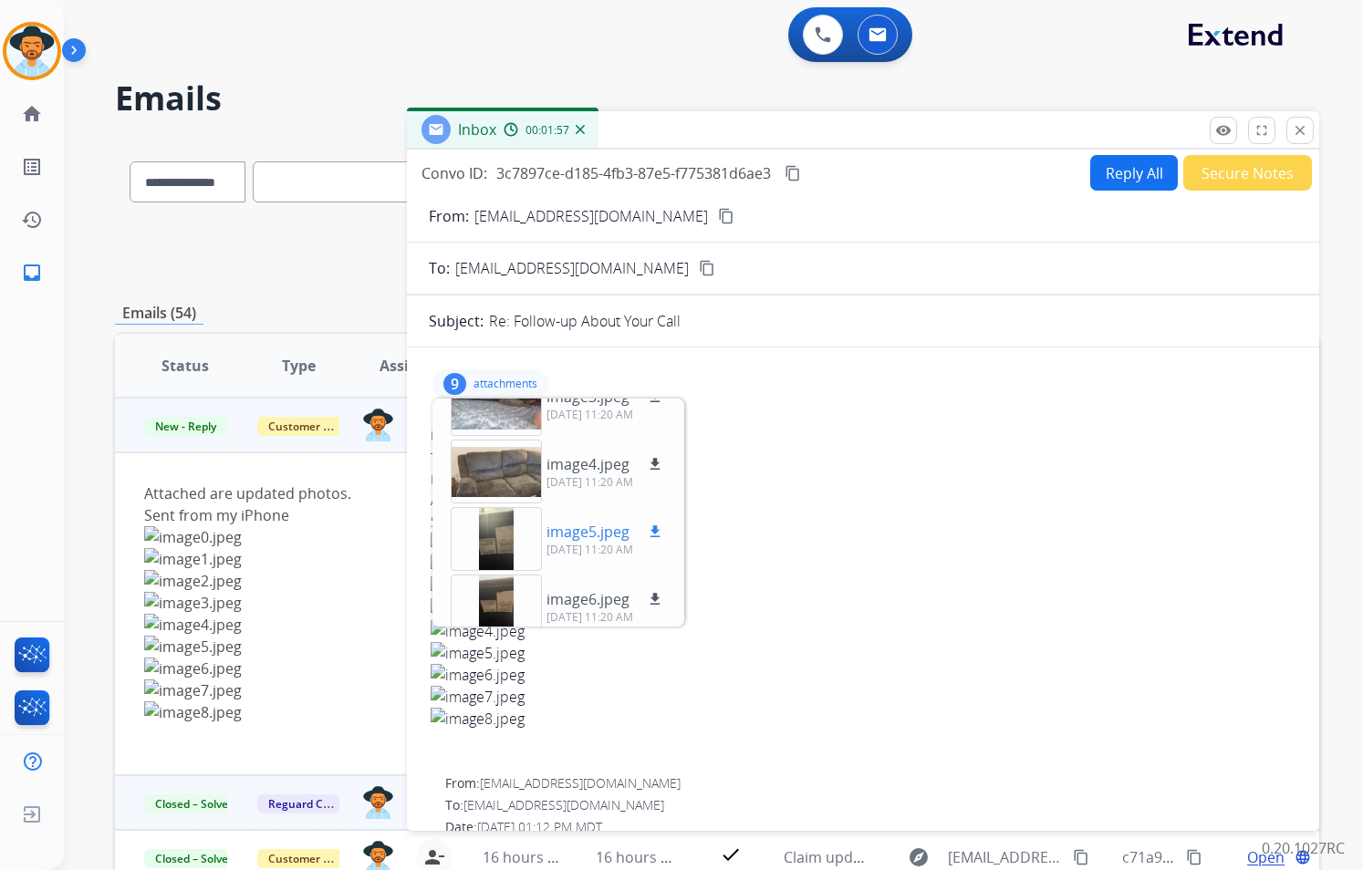
scroll to position [201, 0]
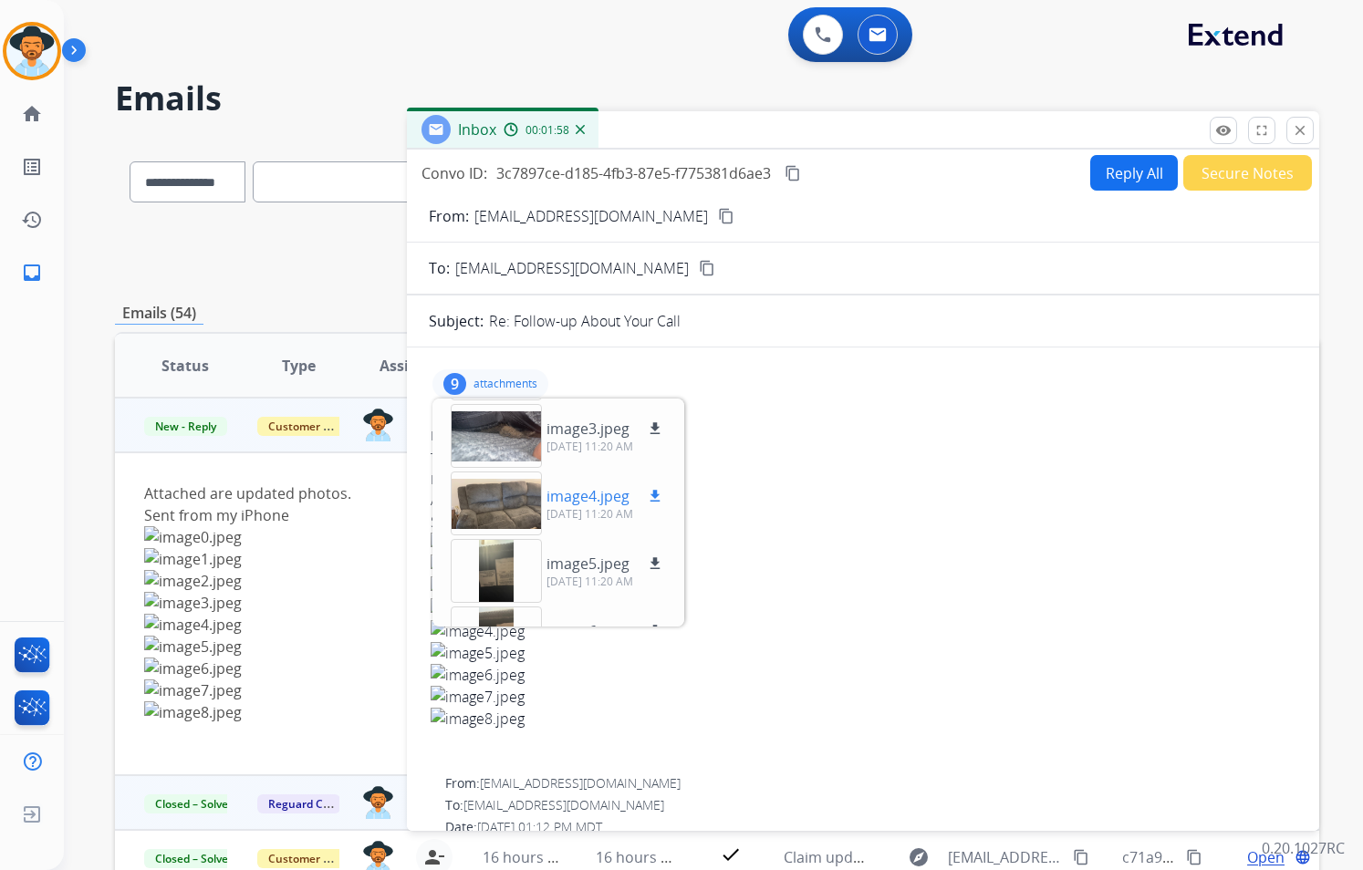
click at [596, 499] on p "image4.jpeg" at bounding box center [587, 496] width 83 height 22
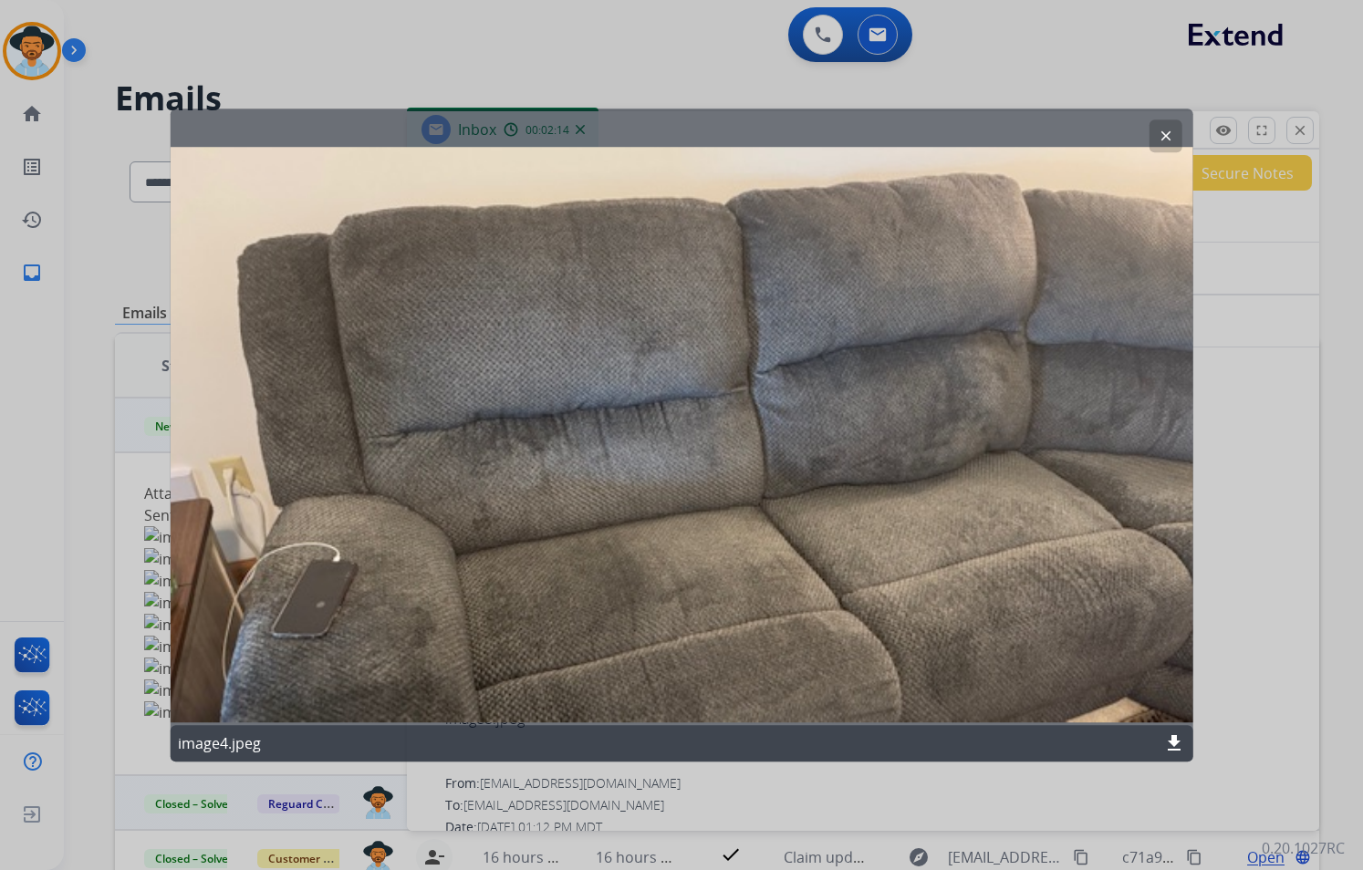
drag, startPoint x: 1161, startPoint y: 134, endPoint x: 1134, endPoint y: 140, distance: 28.1
click at [1161, 134] on mat-icon "clear" at bounding box center [1165, 136] width 16 height 16
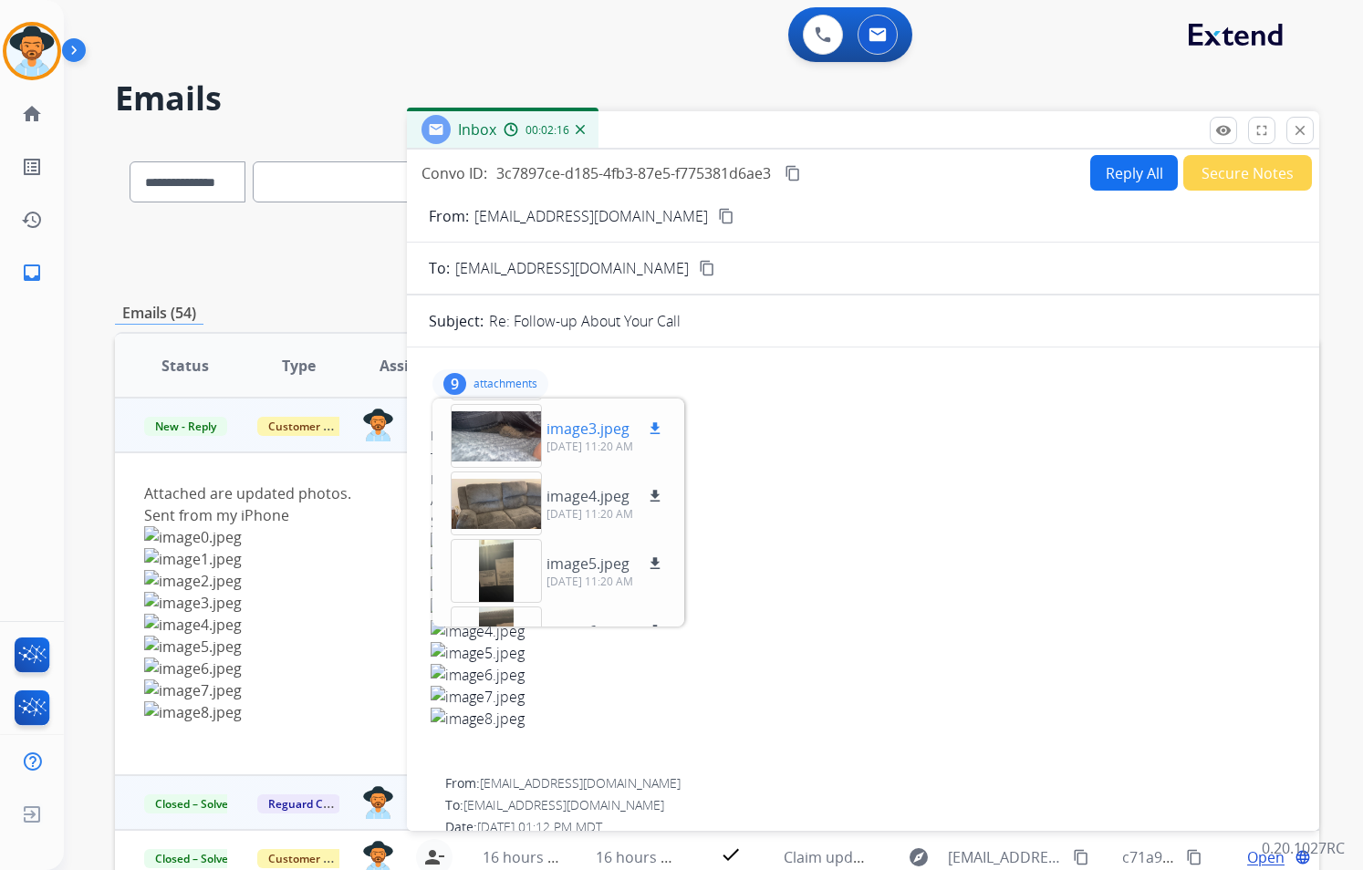
click at [571, 434] on p "image3.jpeg" at bounding box center [587, 429] width 83 height 22
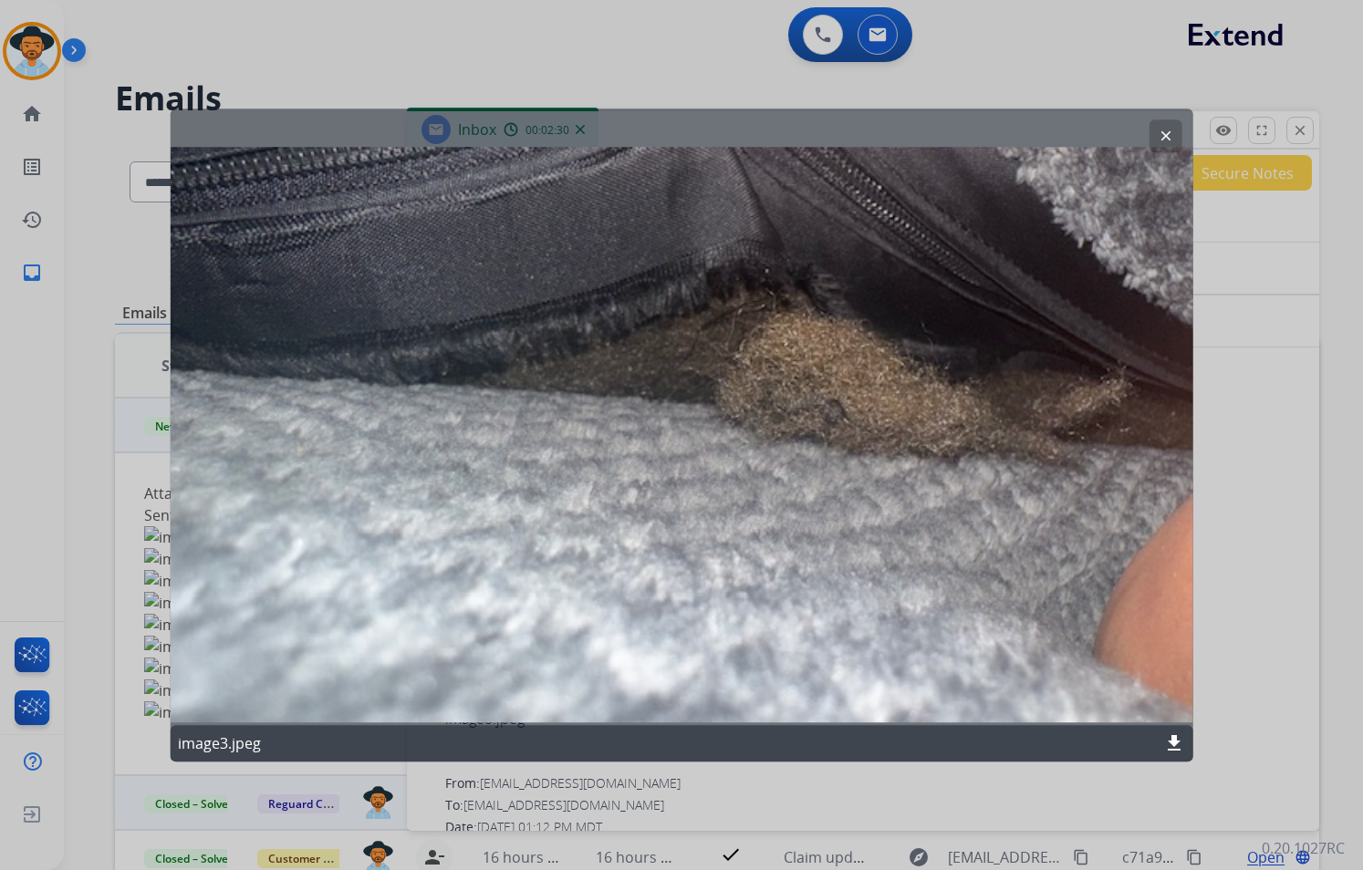
click at [1154, 137] on button "clear" at bounding box center [1164, 135] width 33 height 33
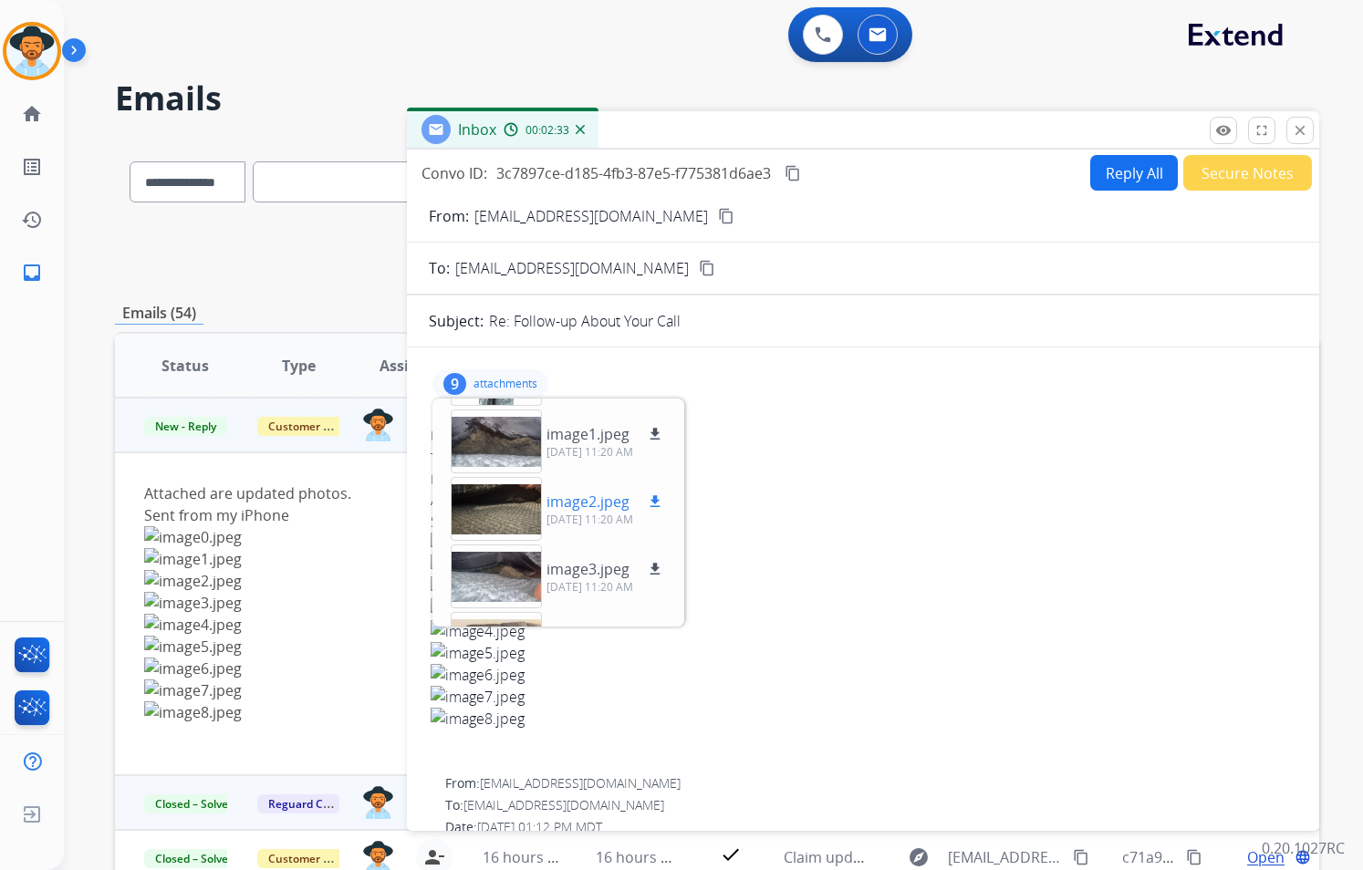
scroll to position [18, 0]
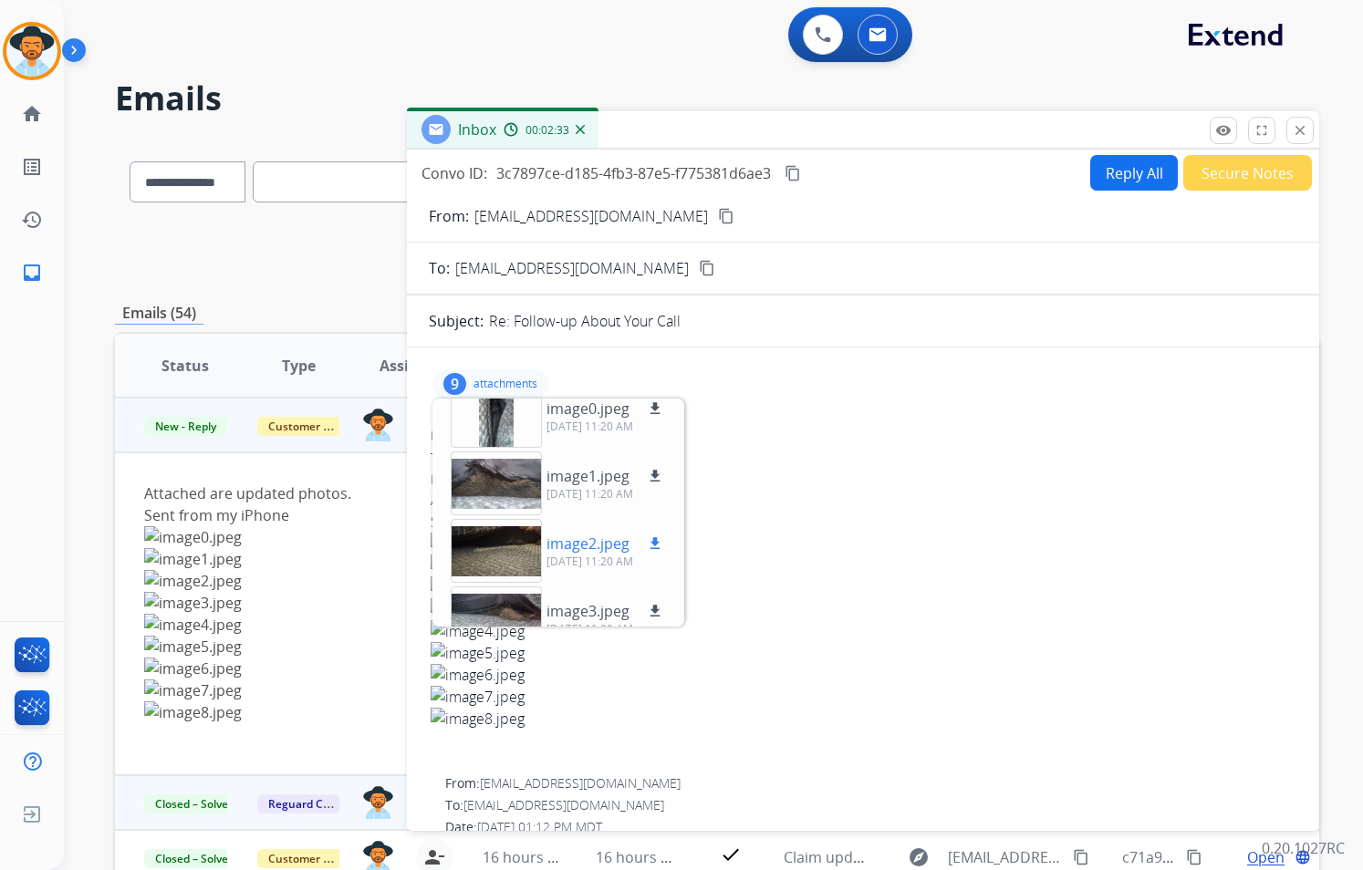
click at [597, 540] on p "image2.jpeg" at bounding box center [587, 544] width 83 height 22
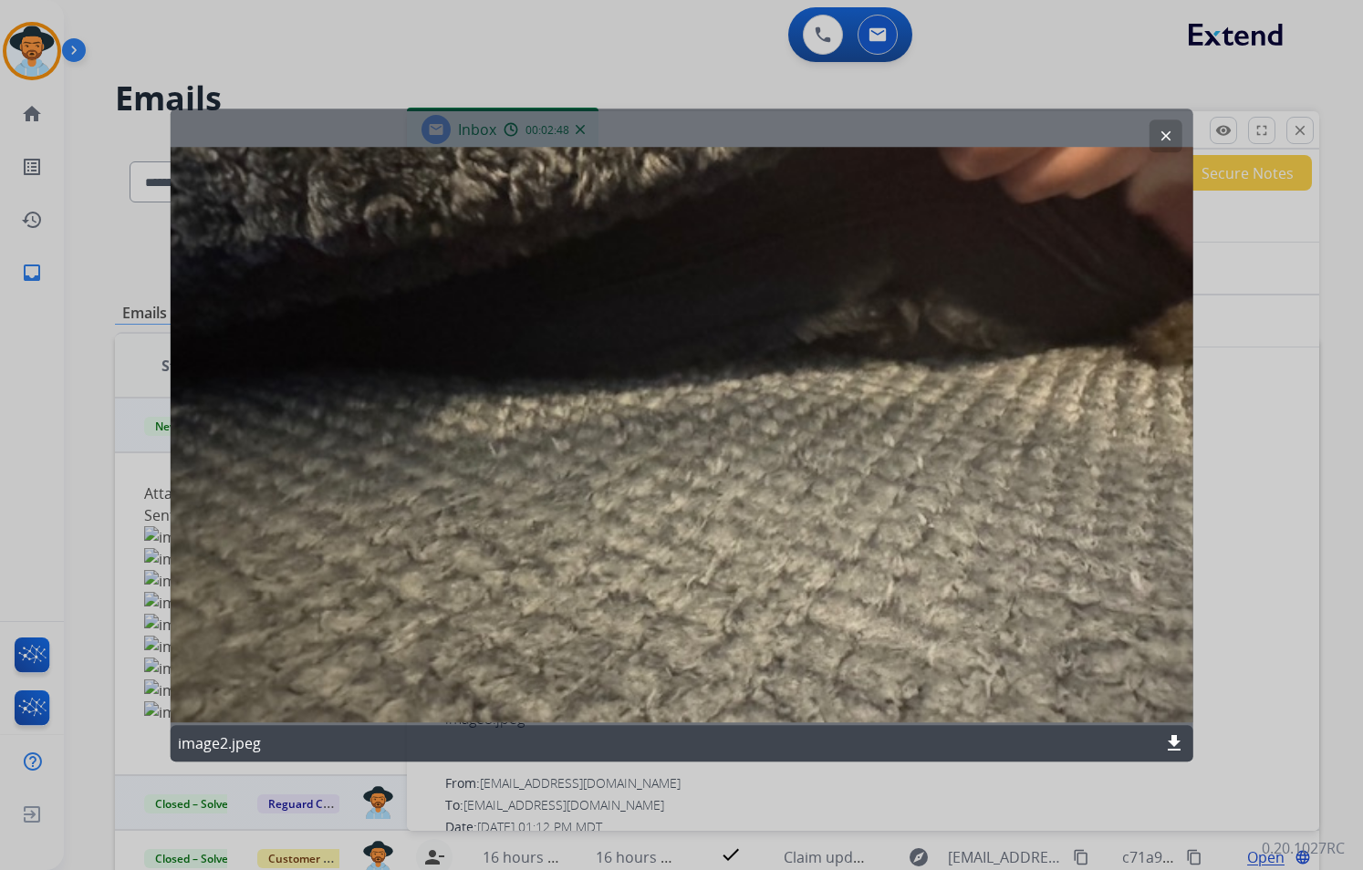
click at [1169, 135] on mat-icon "clear" at bounding box center [1165, 136] width 16 height 16
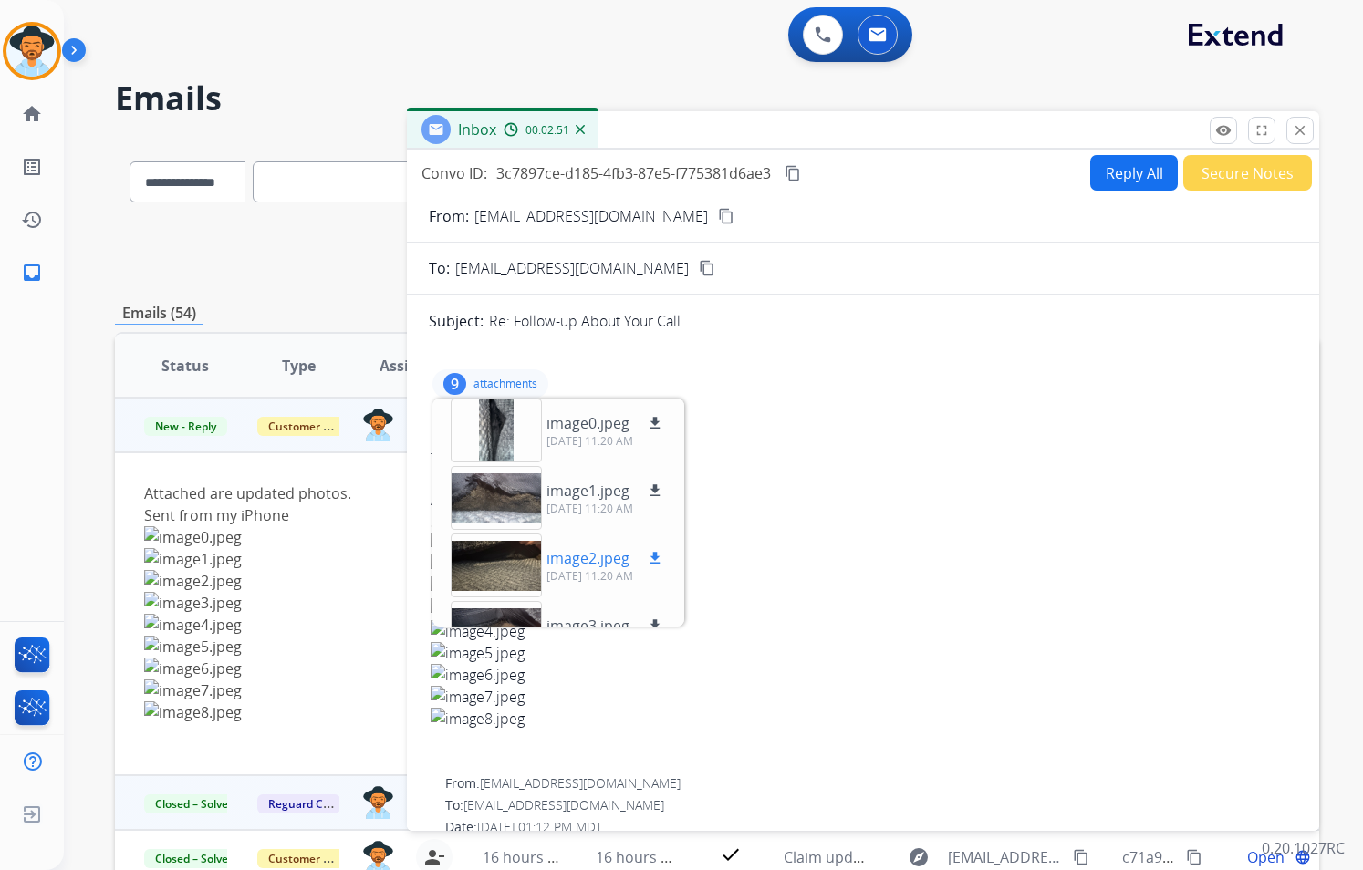
scroll to position [0, 0]
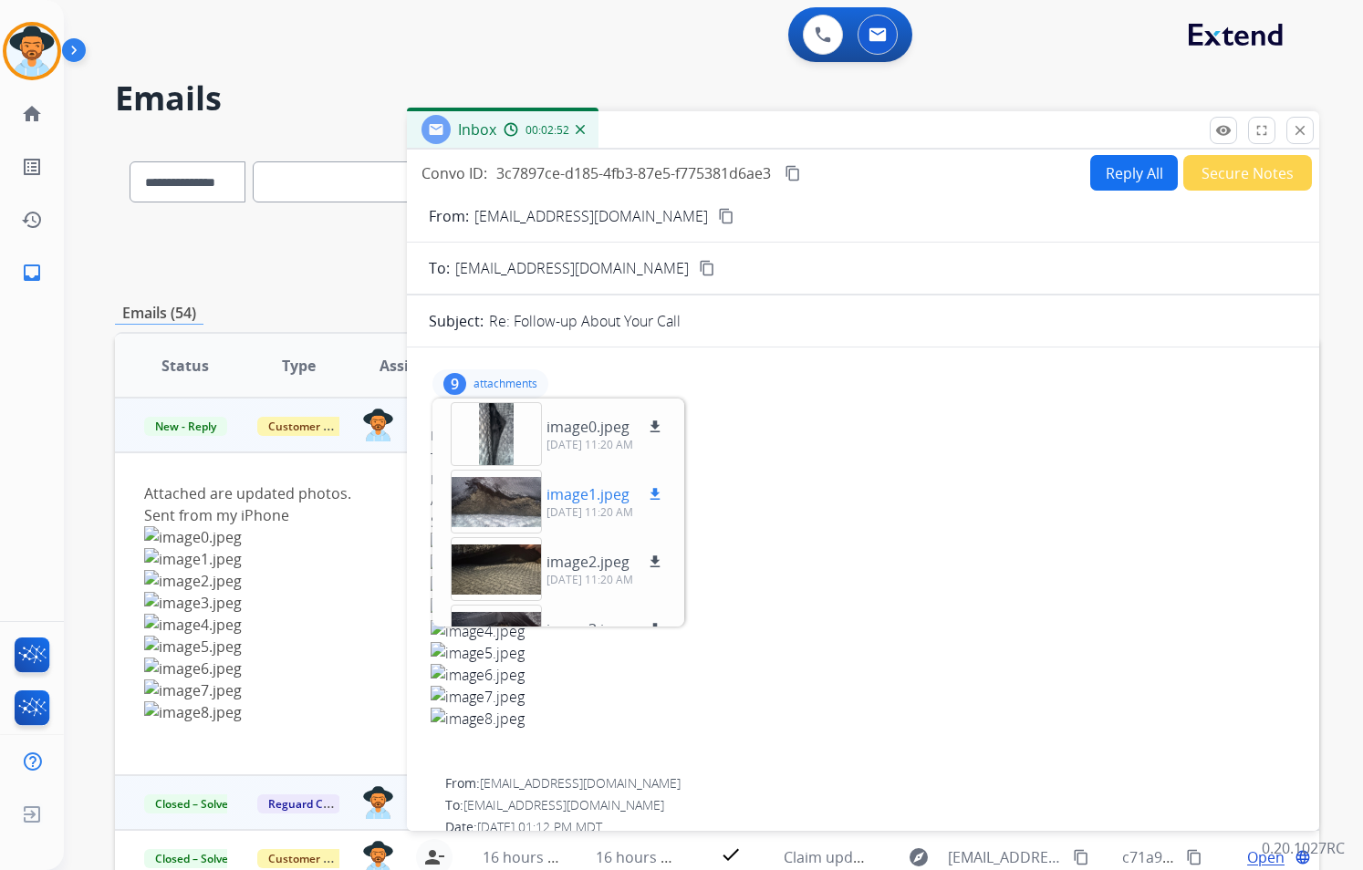
click at [594, 505] on p "[DATE] 11:20 AM" at bounding box center [605, 512] width 119 height 15
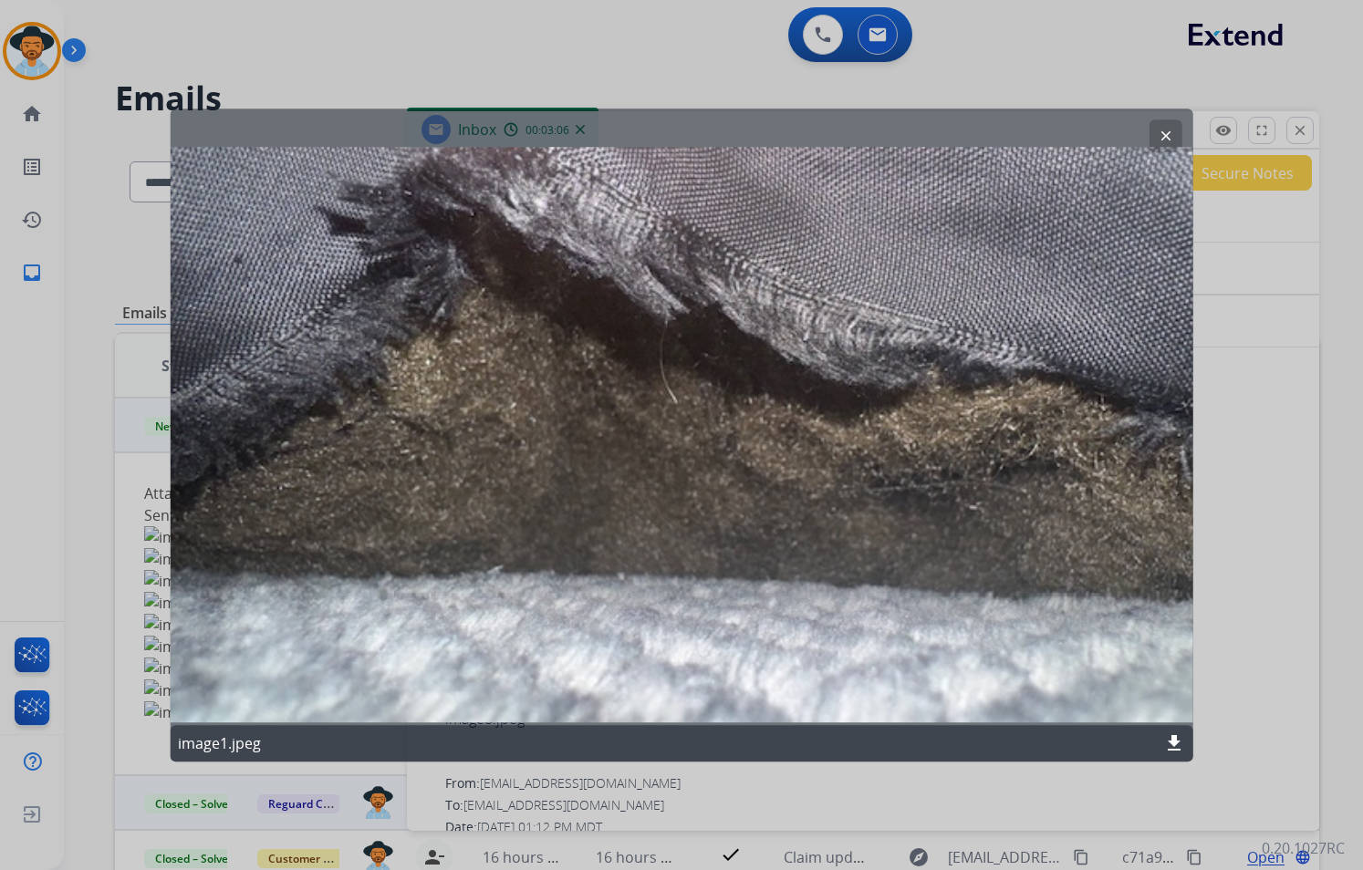
click at [1175, 134] on button "clear" at bounding box center [1164, 135] width 33 height 33
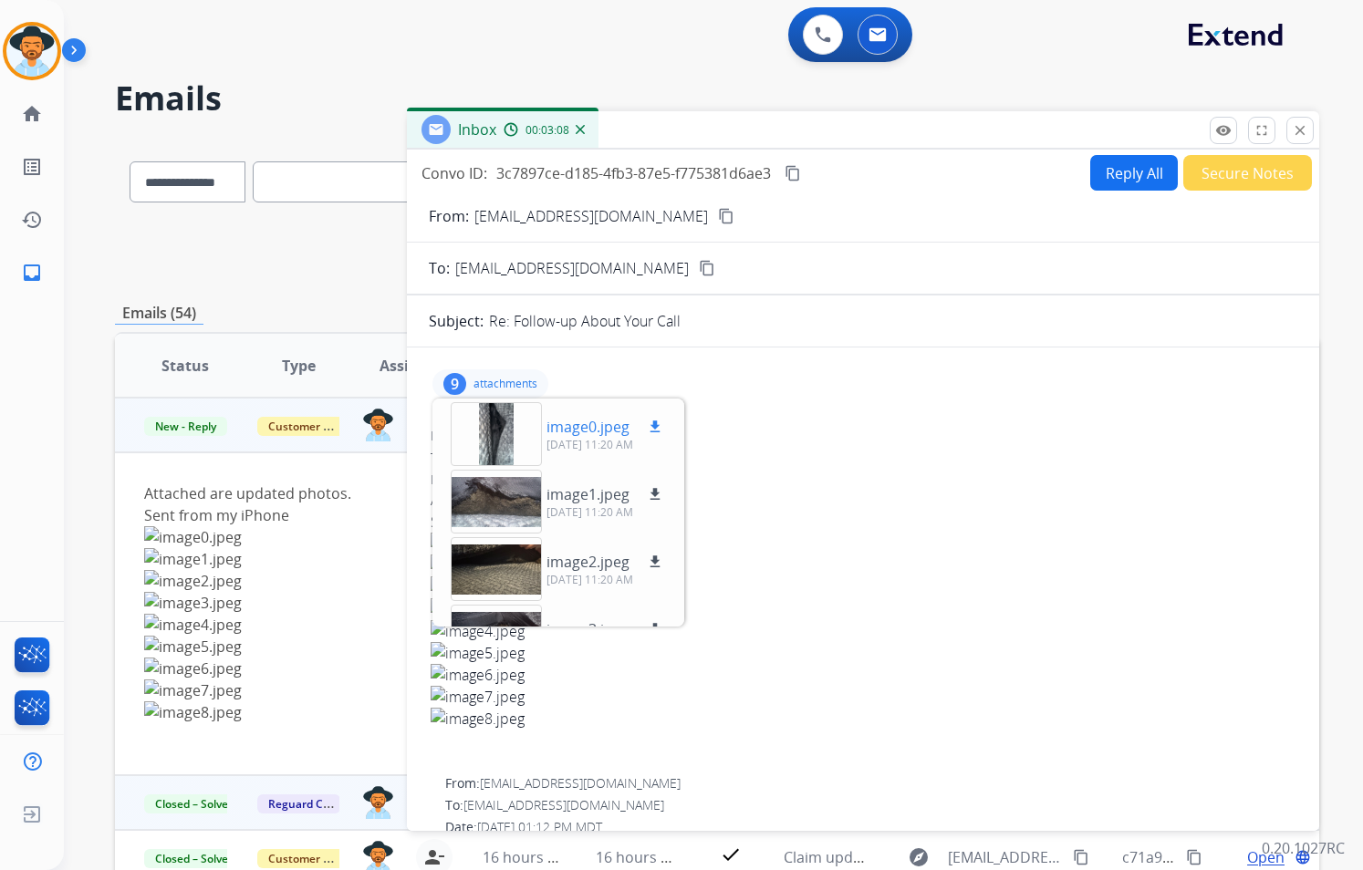
click at [576, 427] on p "image0.jpeg" at bounding box center [587, 427] width 83 height 22
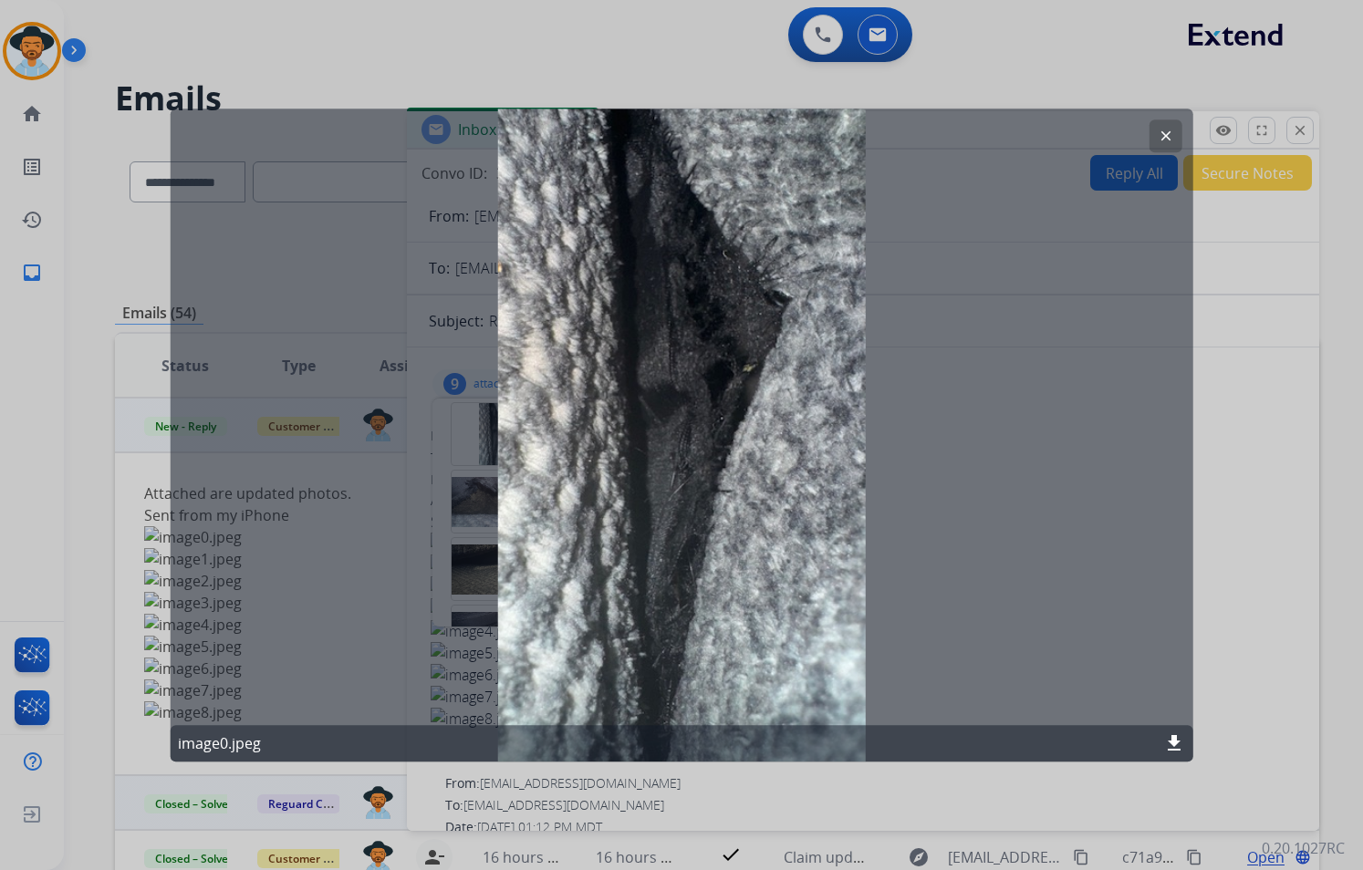
click at [1161, 134] on mat-icon "clear" at bounding box center [1165, 136] width 16 height 16
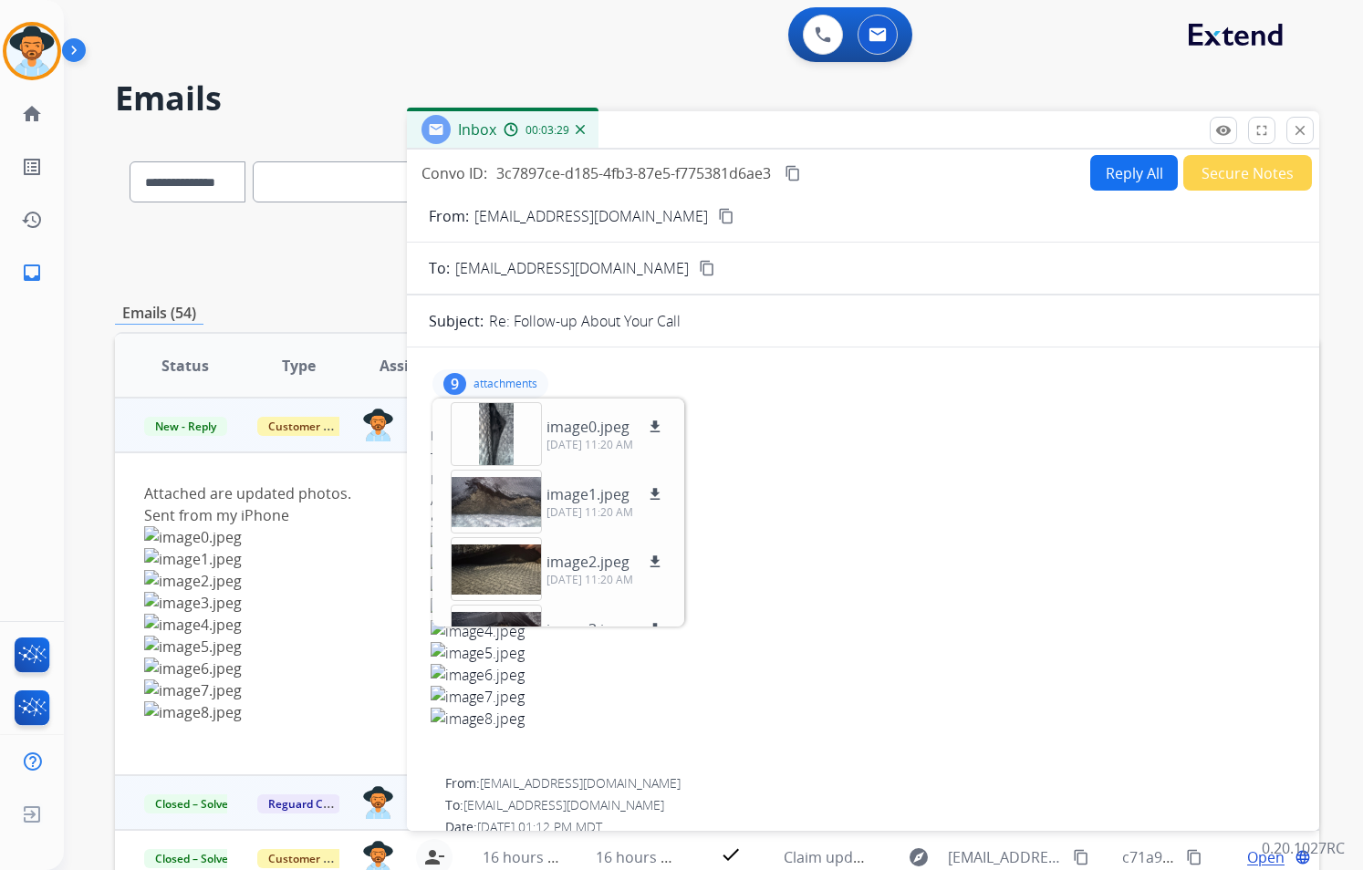
click at [967, 439] on div "From: [EMAIL_ADDRESS][DOMAIN_NAME]" at bounding box center [863, 436] width 865 height 18
click at [503, 384] on p "attachments" at bounding box center [505, 384] width 64 height 15
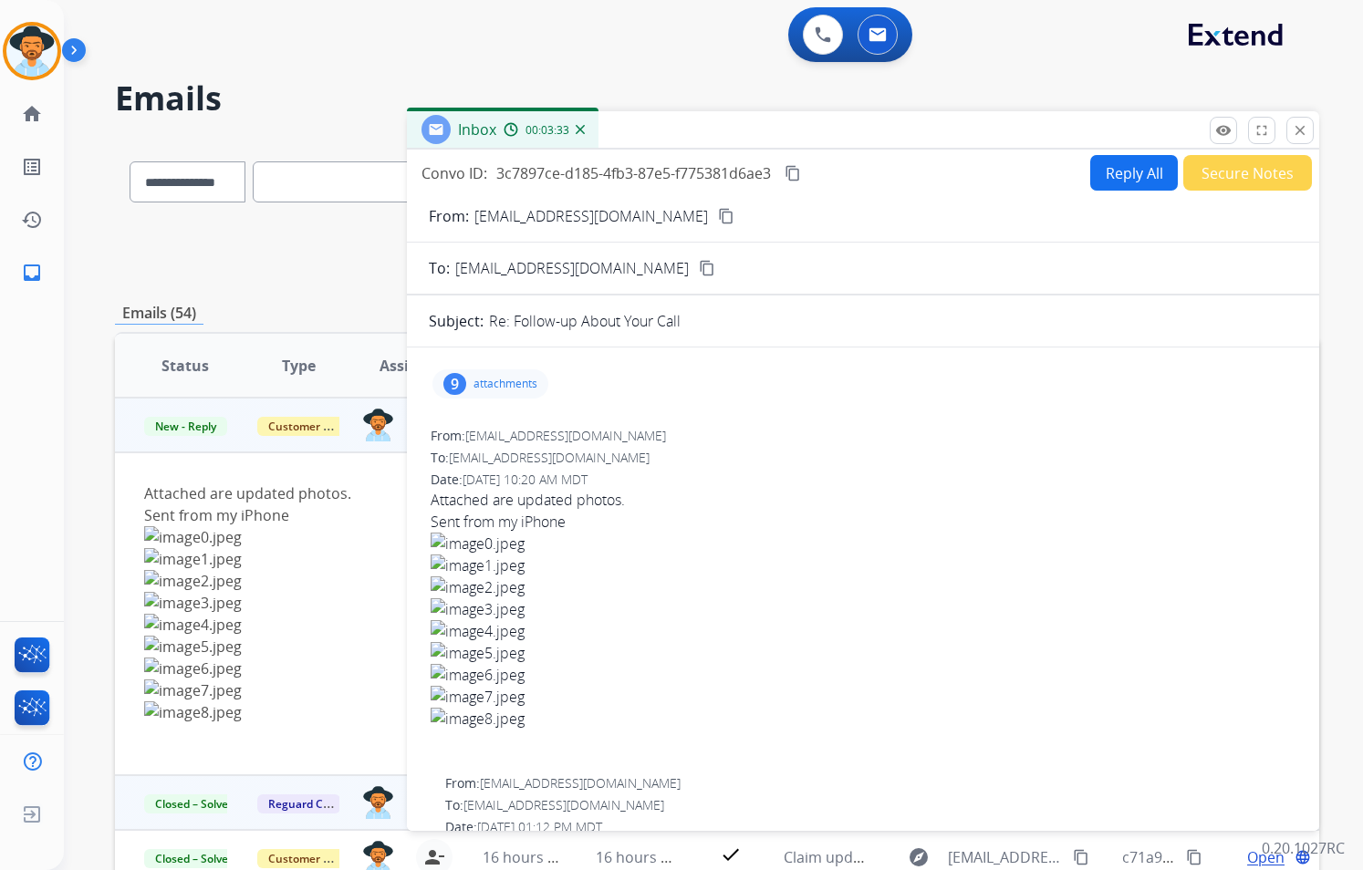
click at [1235, 166] on button "Secure Notes" at bounding box center [1247, 173] width 129 height 36
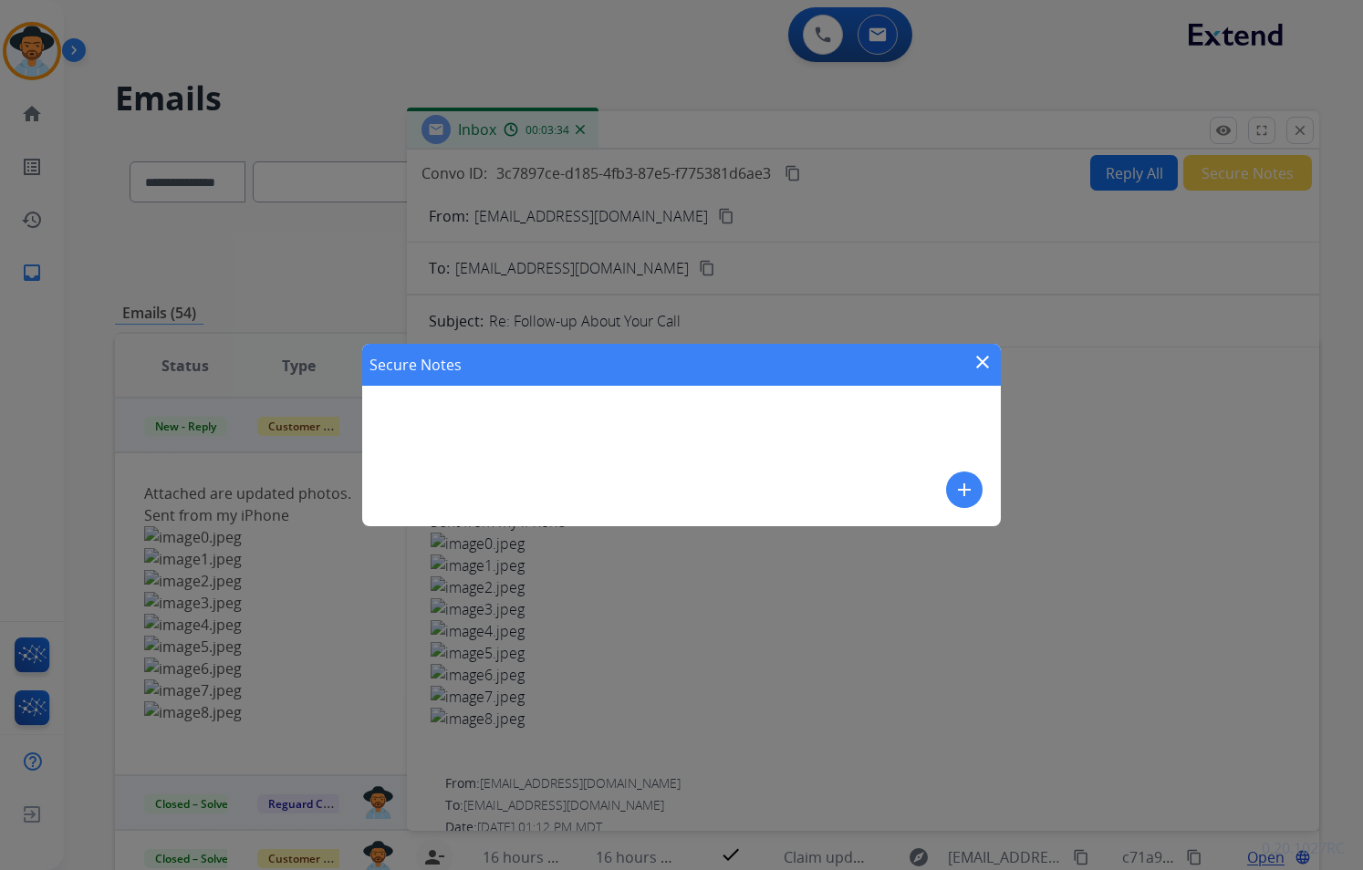
click at [954, 493] on mat-icon "add" at bounding box center [964, 490] width 22 height 22
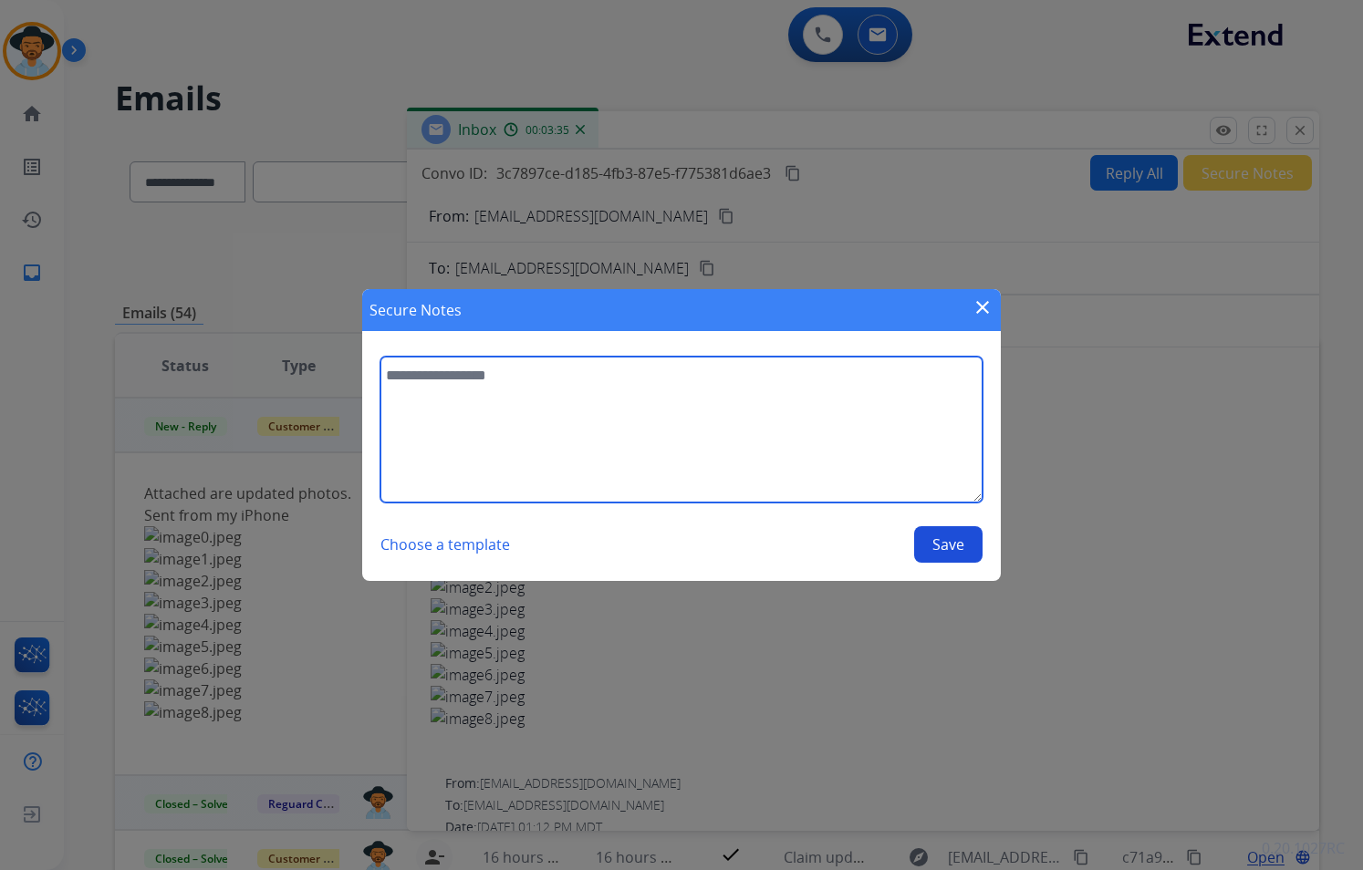
click at [597, 405] on textarea at bounding box center [681, 430] width 602 height 146
type textarea "**********"
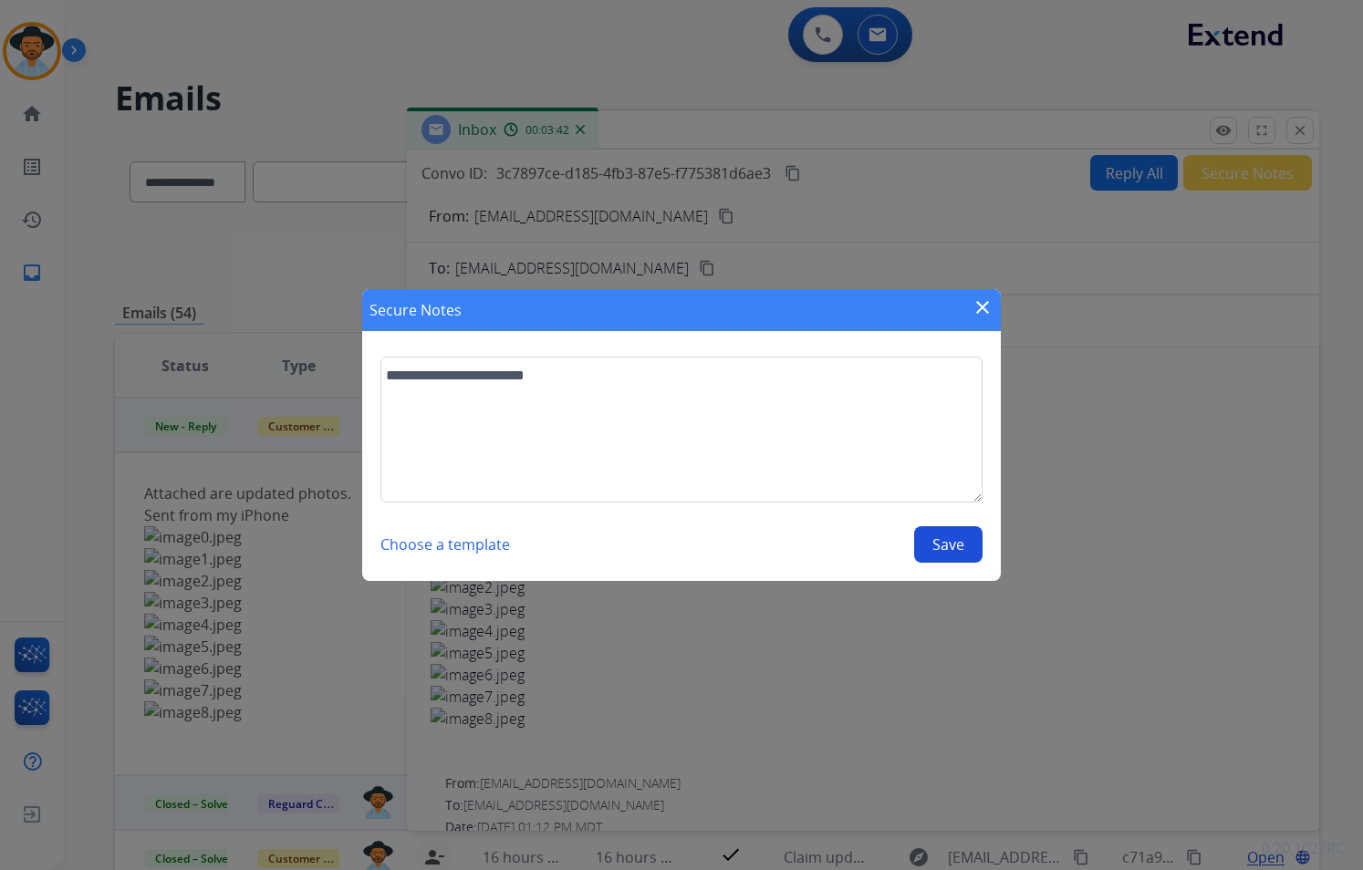
click at [952, 546] on button "Save" at bounding box center [948, 544] width 68 height 36
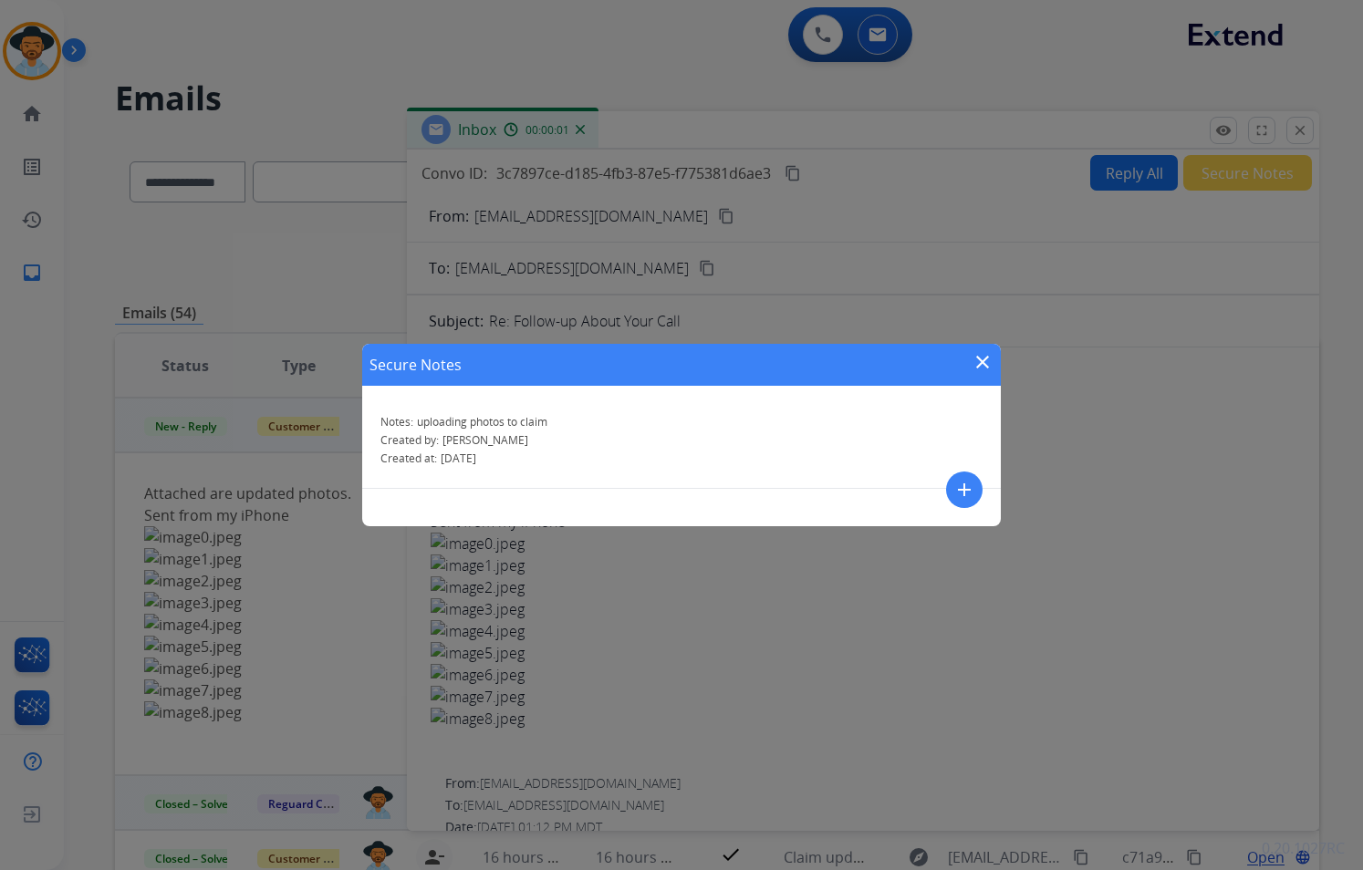
click at [976, 359] on mat-icon "close" at bounding box center [982, 362] width 22 height 22
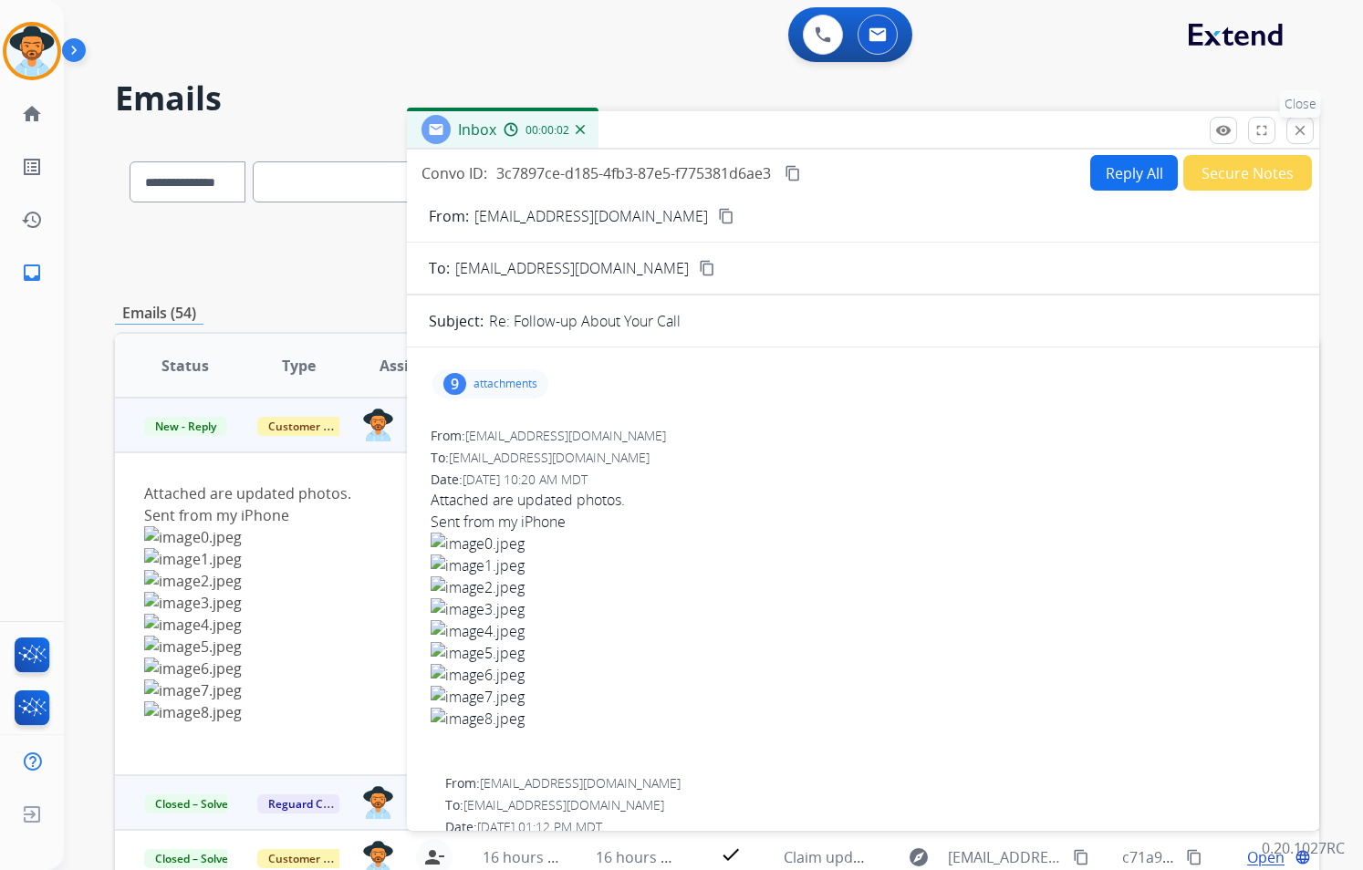
click at [1296, 137] on mat-icon "close" at bounding box center [1300, 130] width 16 height 16
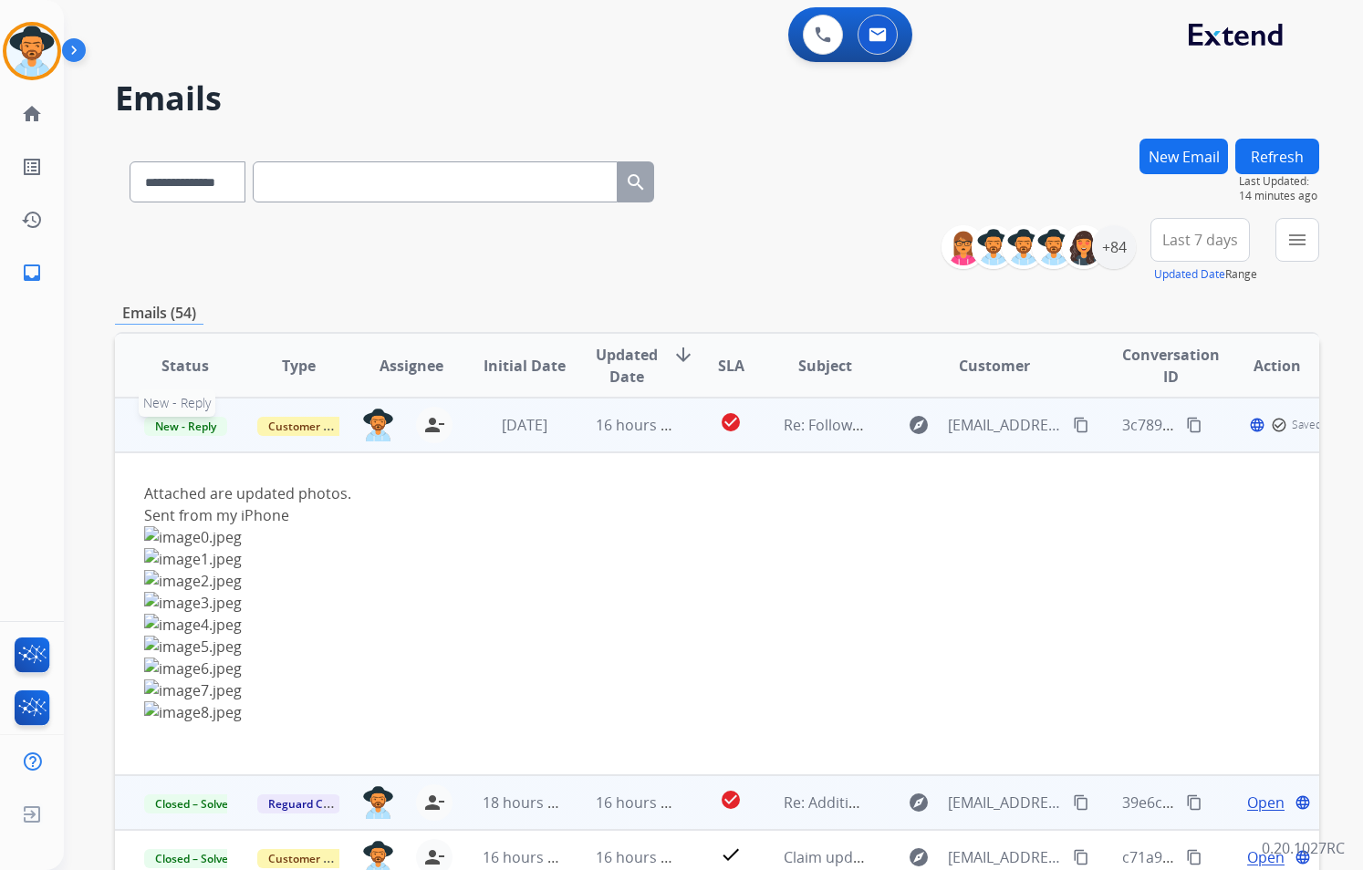
click at [171, 431] on span "New - Reply" at bounding box center [185, 426] width 83 height 19
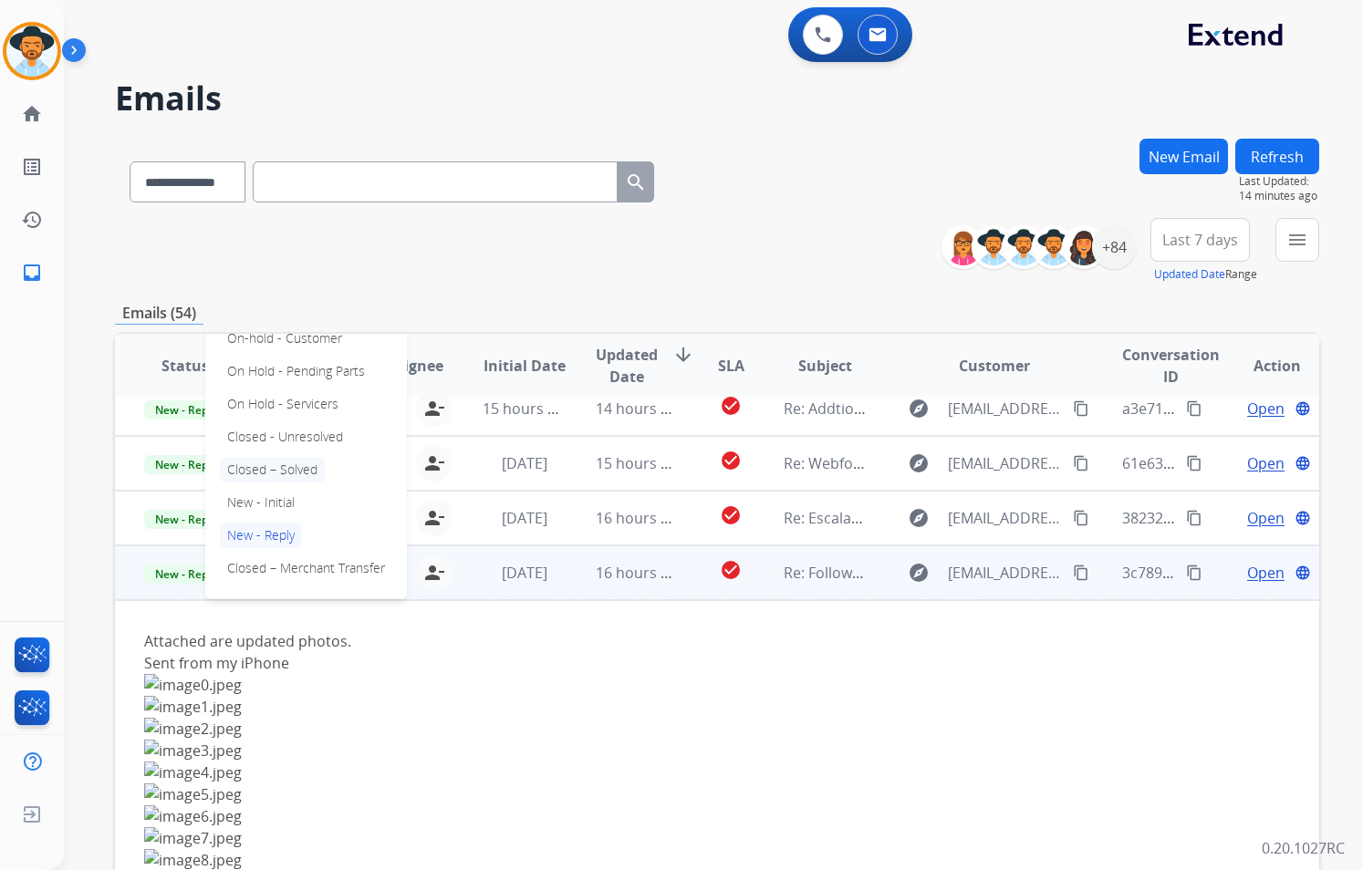
scroll to position [91, 0]
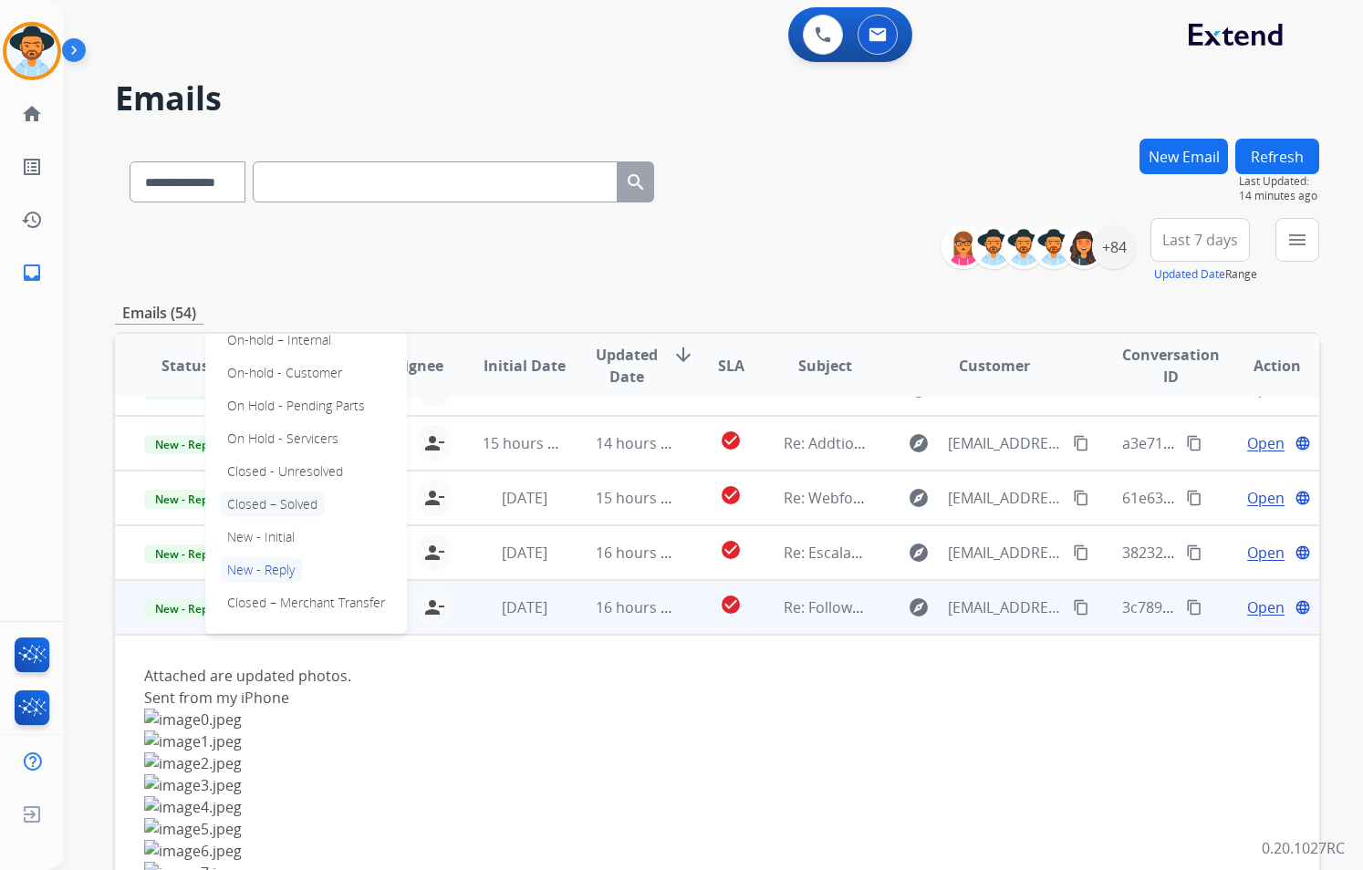
click at [292, 508] on p "Closed – Solved" at bounding box center [272, 505] width 105 height 26
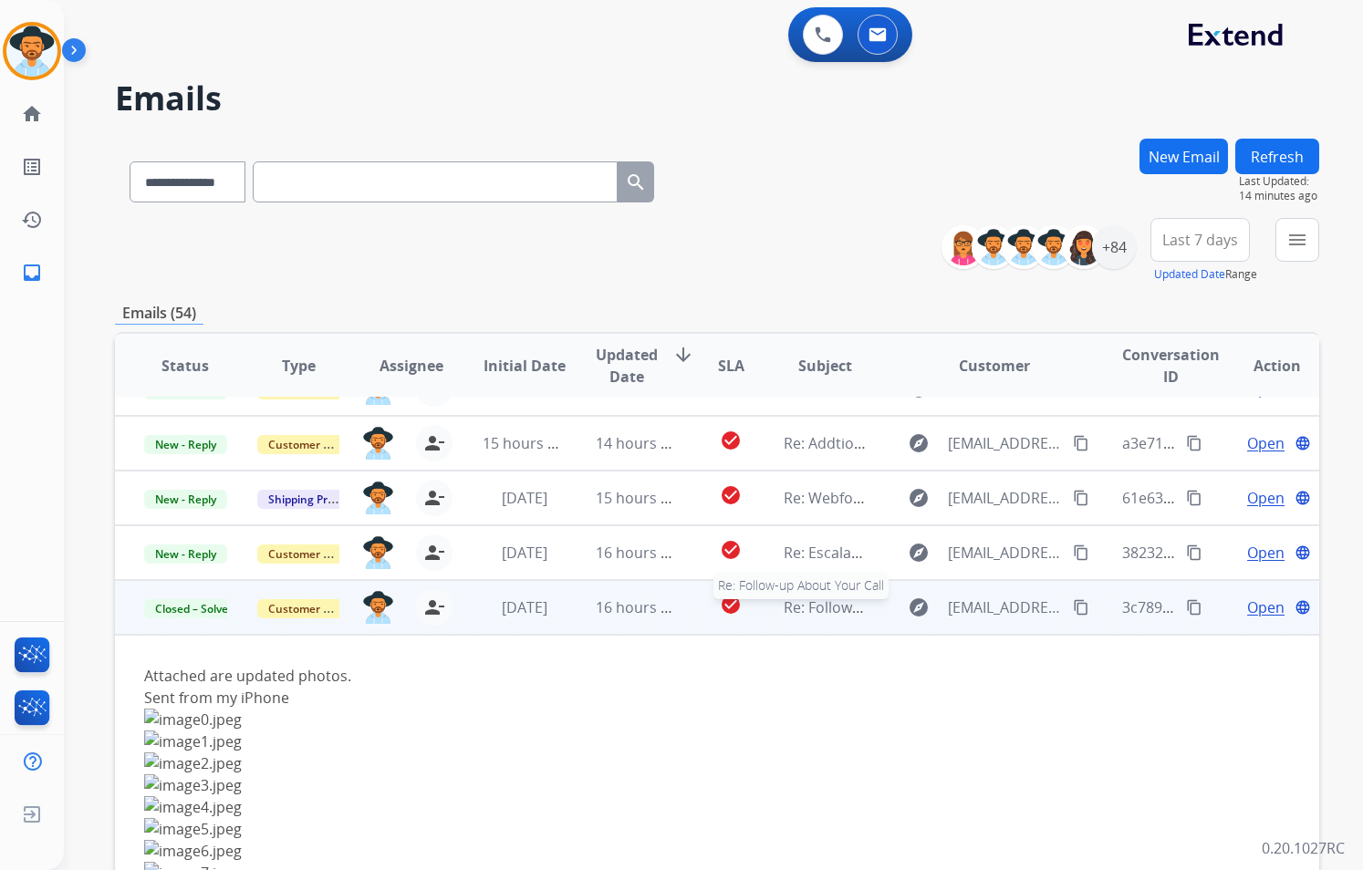
click at [813, 616] on span "Re: Follow-up About Your Call" at bounding box center [885, 607] width 202 height 20
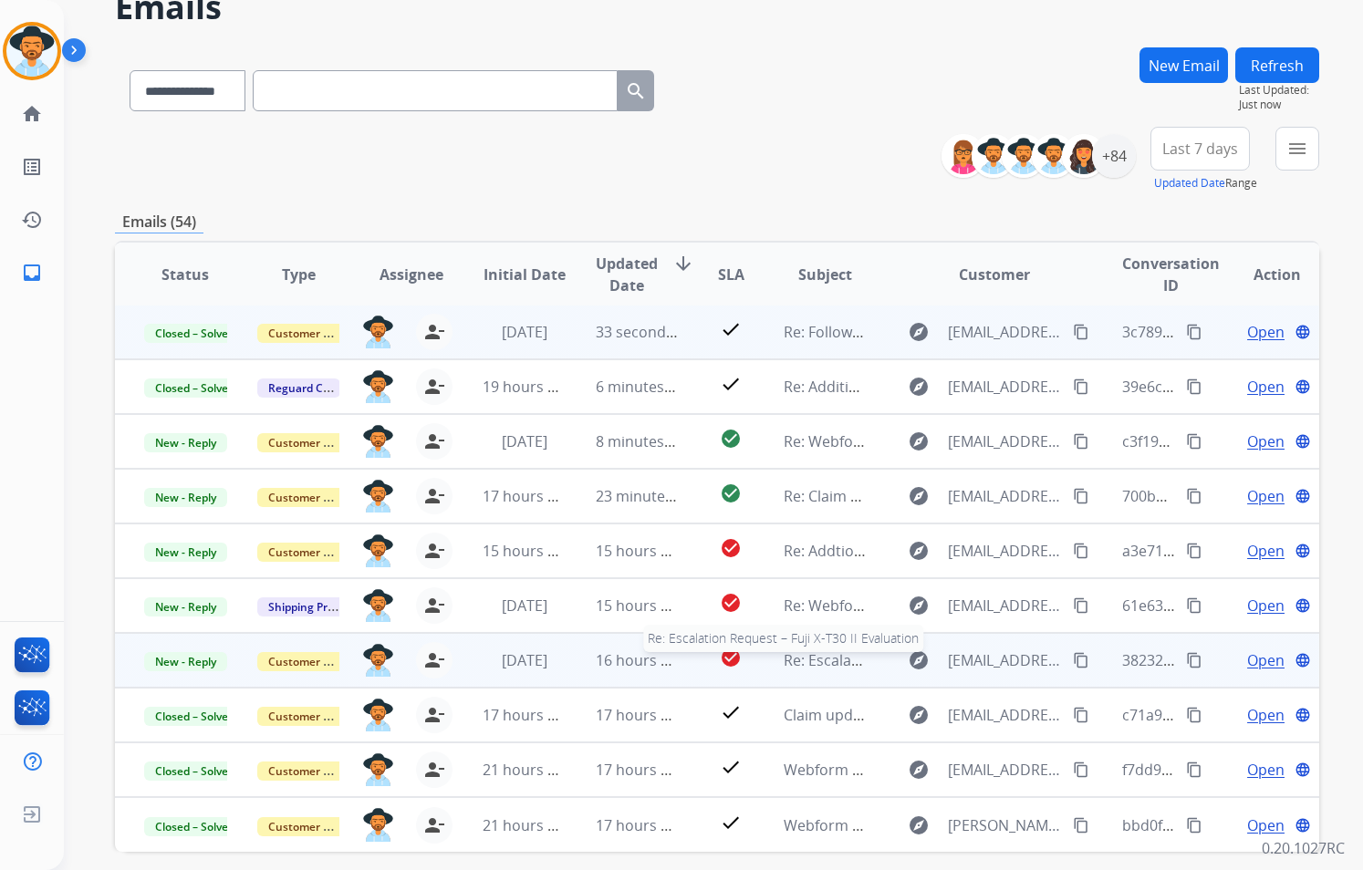
click at [843, 662] on span "Re: Escalation Request – Fuji X-T30 II Evaluation" at bounding box center [944, 660] width 321 height 20
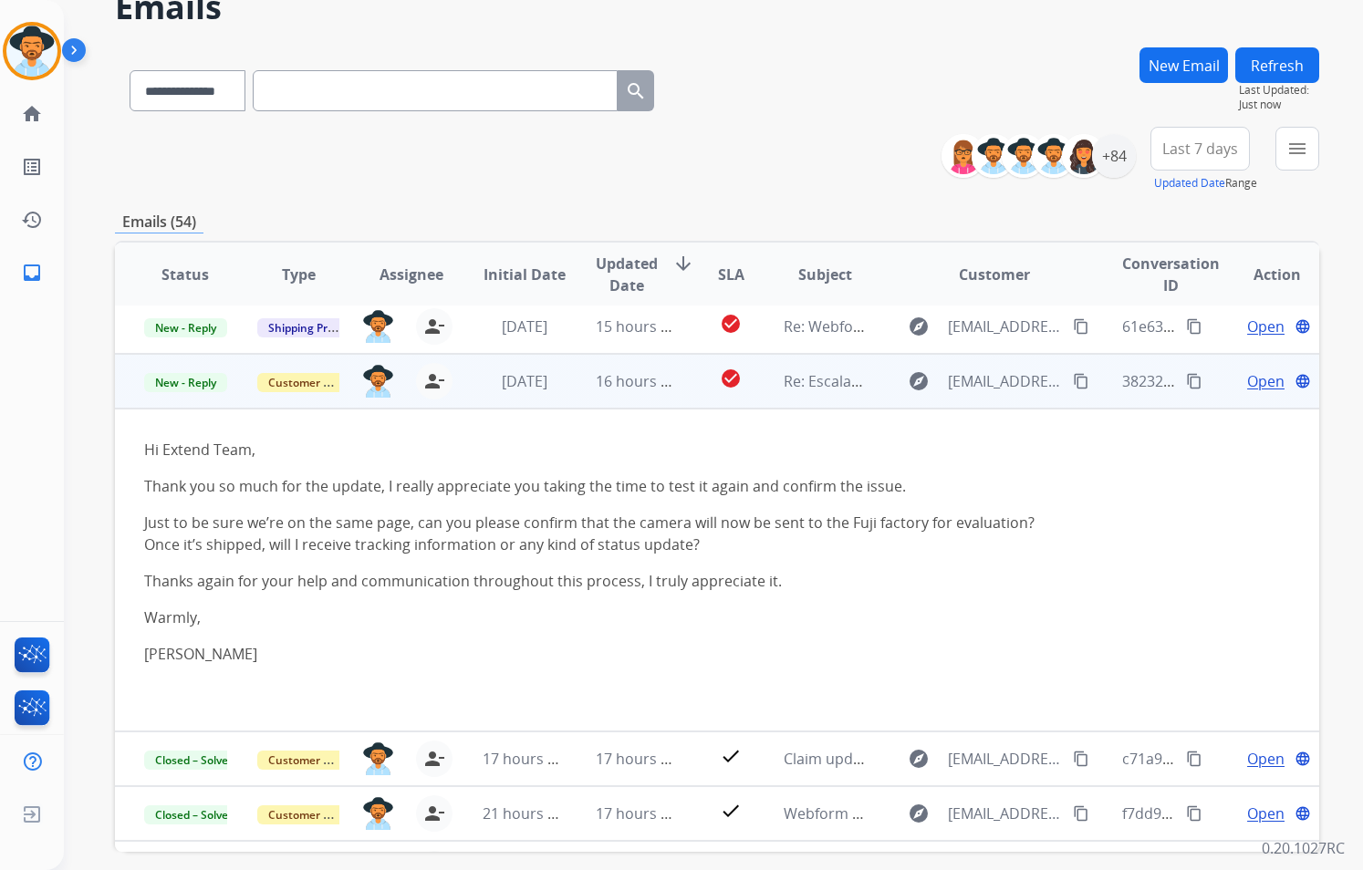
scroll to position [325, 0]
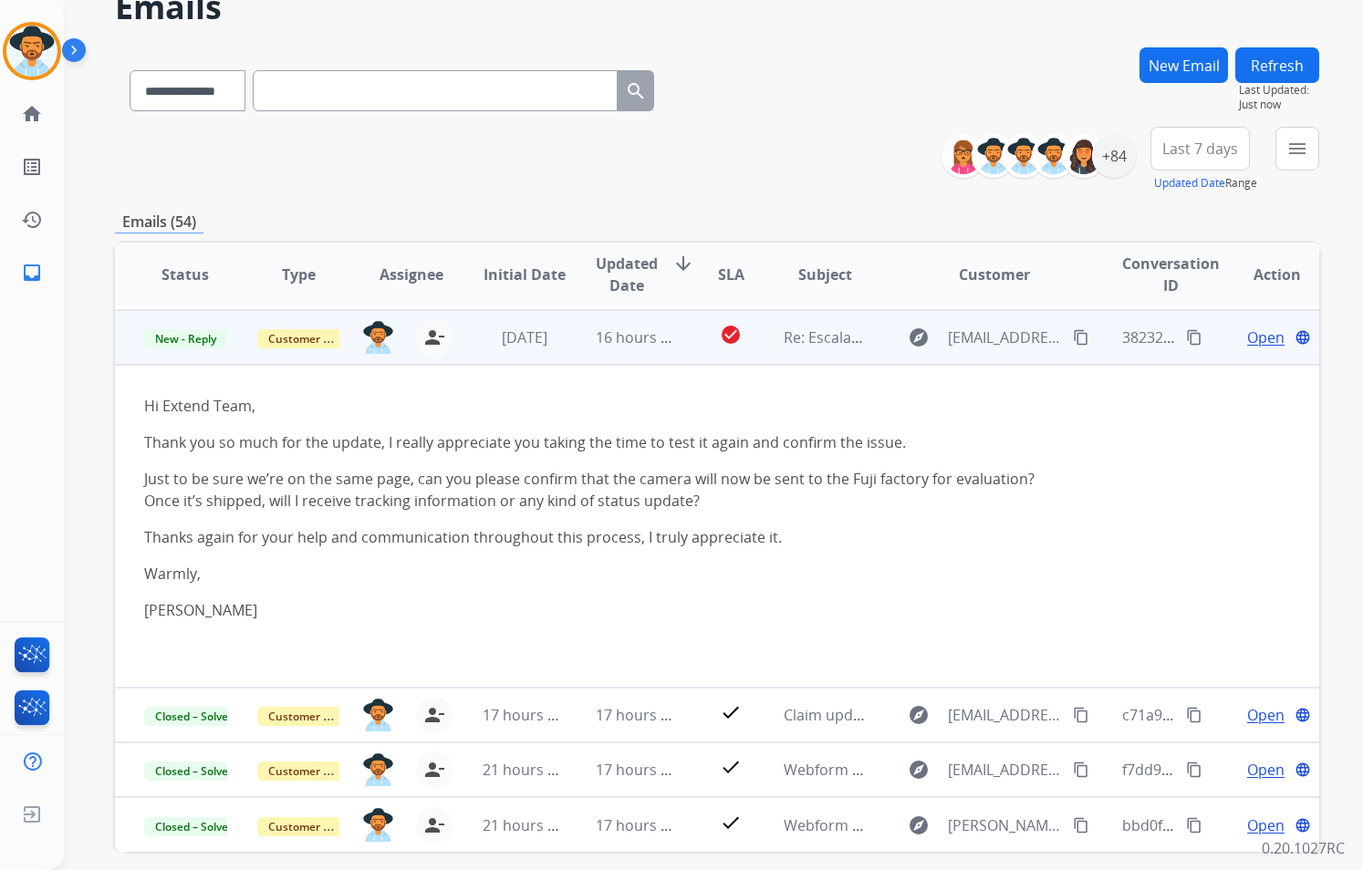
click at [1073, 339] on mat-icon "content_copy" at bounding box center [1081, 337] width 16 height 16
click at [1247, 341] on span "Open" at bounding box center [1265, 338] width 37 height 22
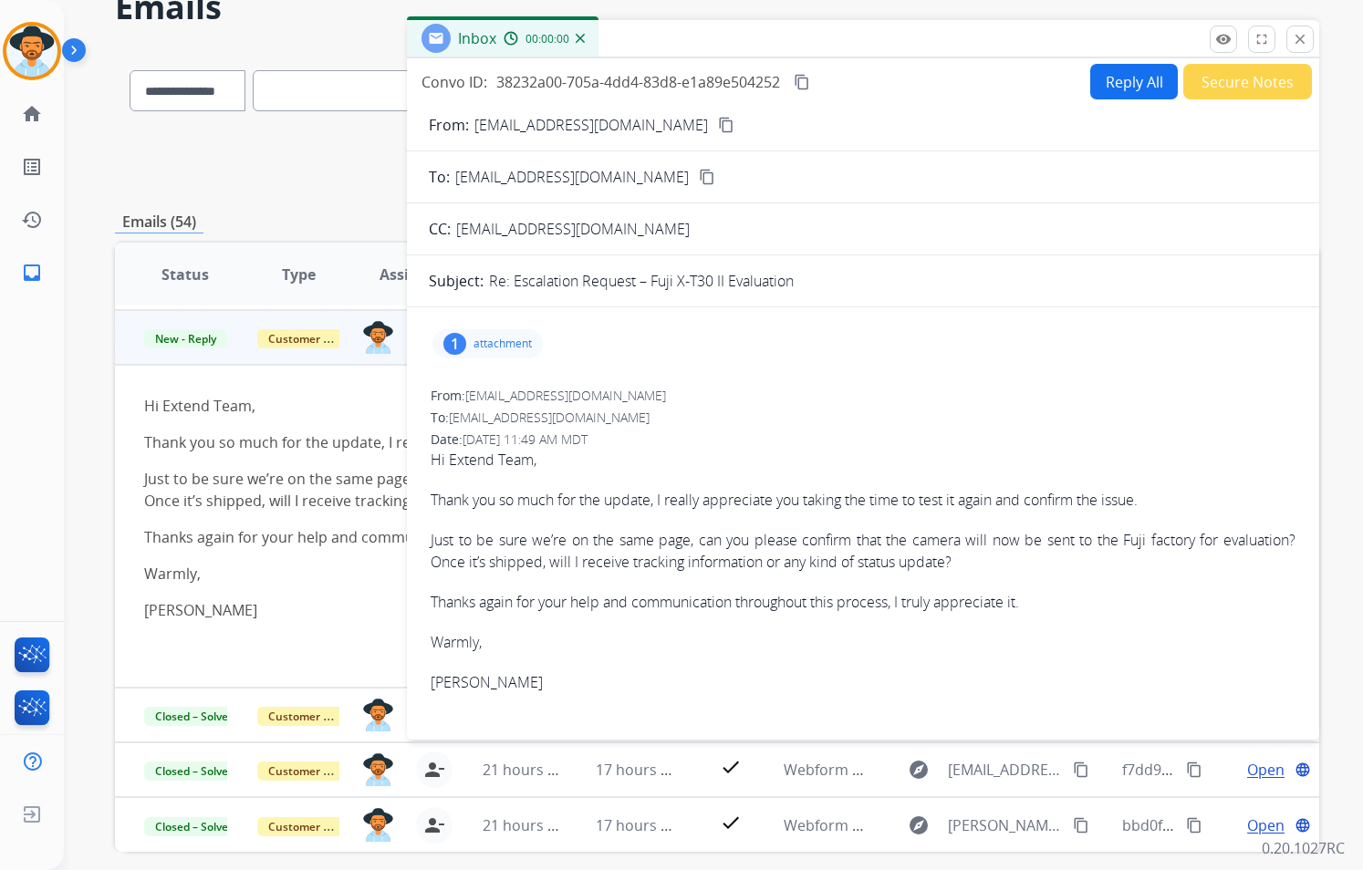
click at [1096, 68] on button "Reply All" at bounding box center [1134, 82] width 88 height 36
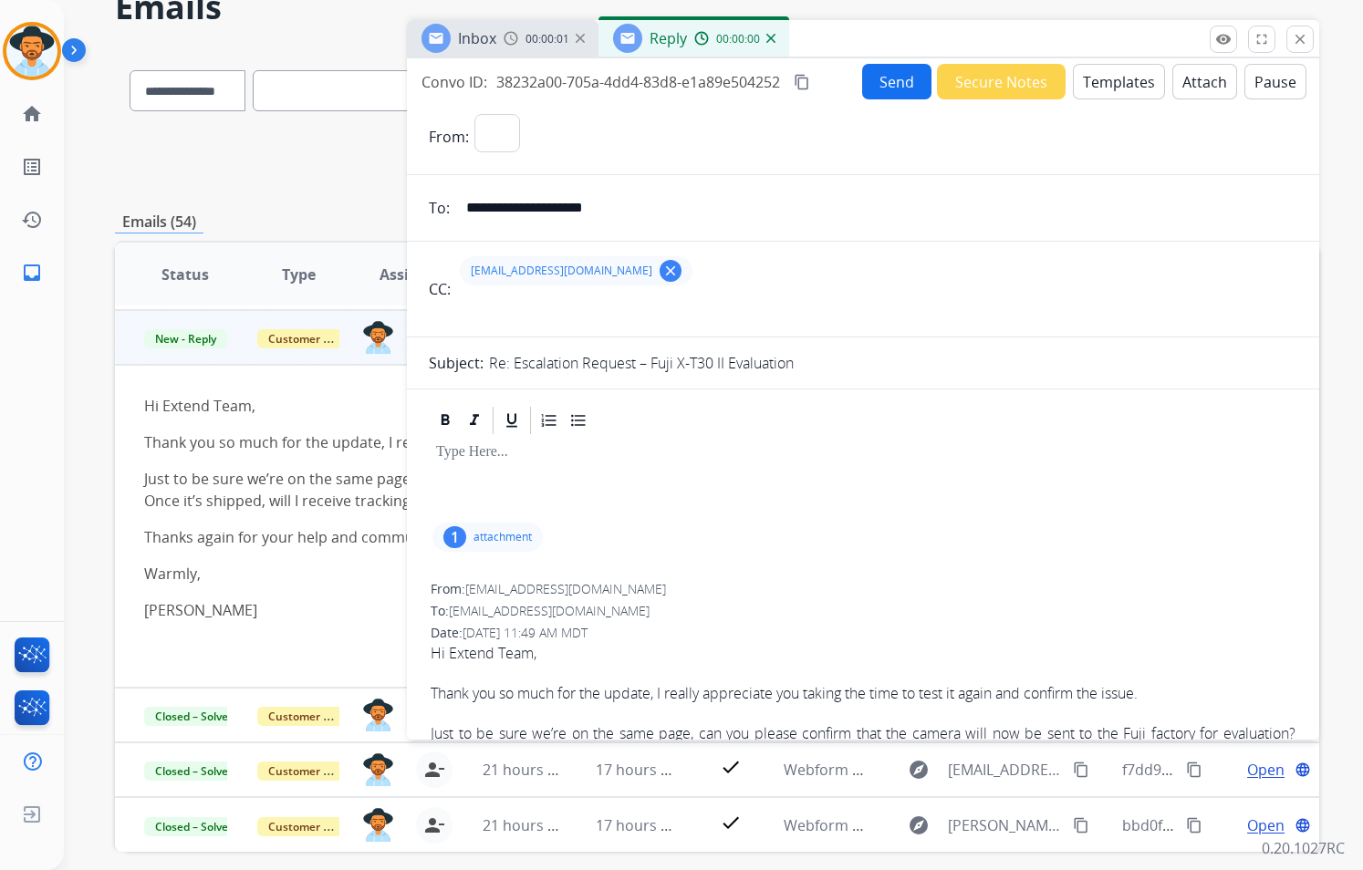
select select "**********"
click at [532, 458] on p at bounding box center [863, 452] width 854 height 16
click at [1079, 77] on button "Templates" at bounding box center [1119, 82] width 92 height 36
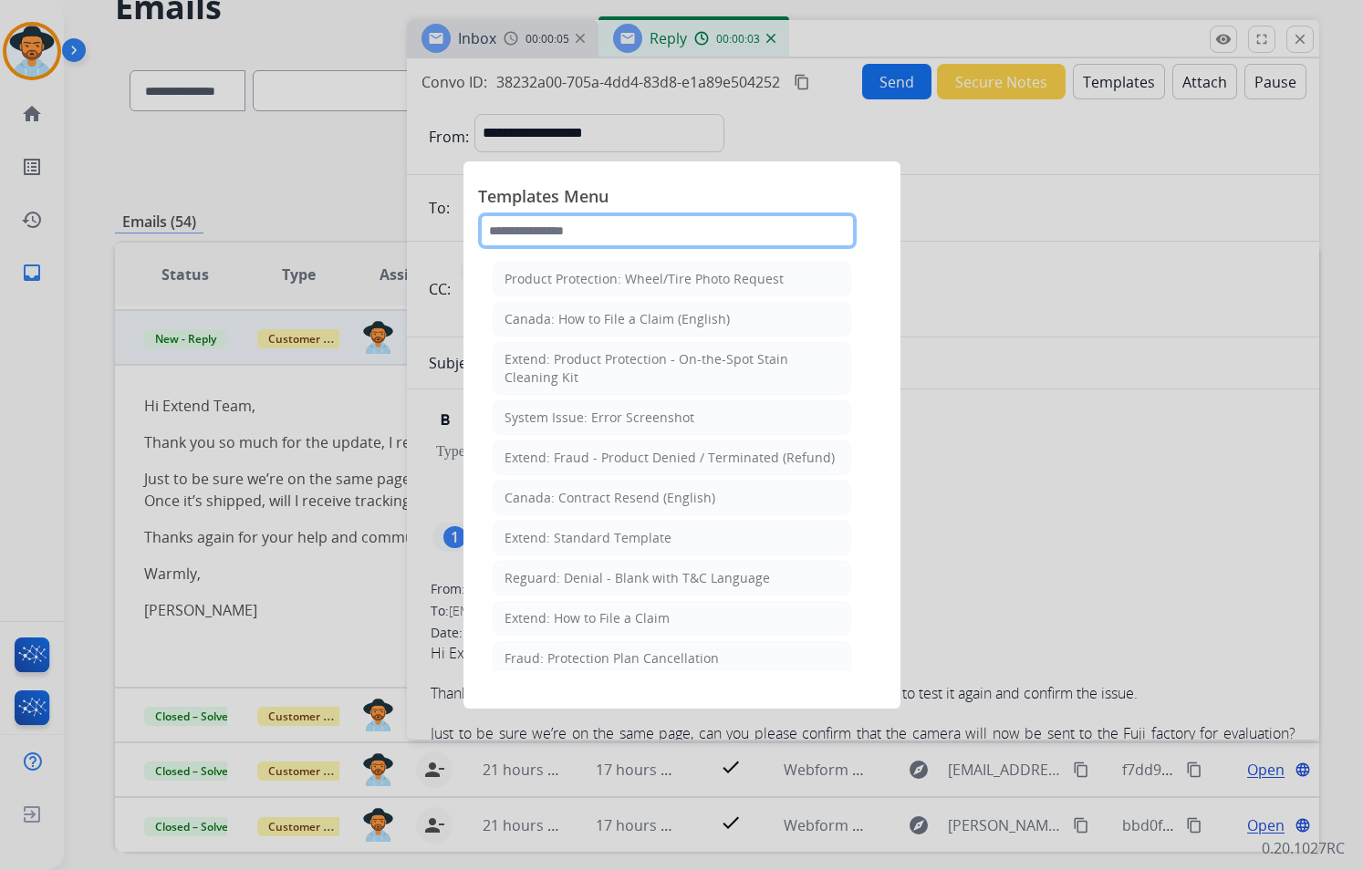
click at [573, 234] on input "text" at bounding box center [667, 231] width 379 height 36
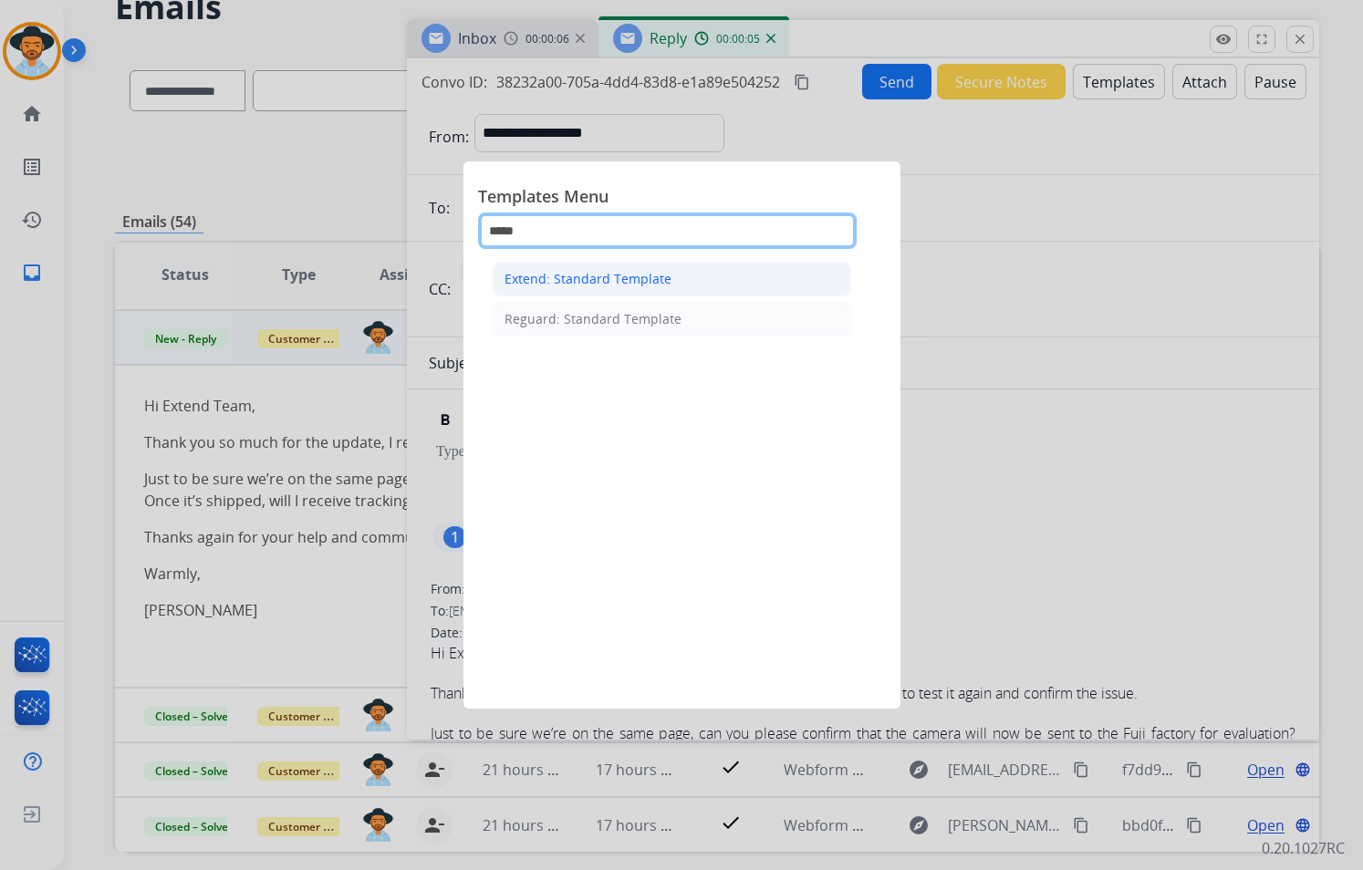
type input "*****"
click at [633, 275] on div "Extend: Standard Template" at bounding box center [587, 279] width 167 height 18
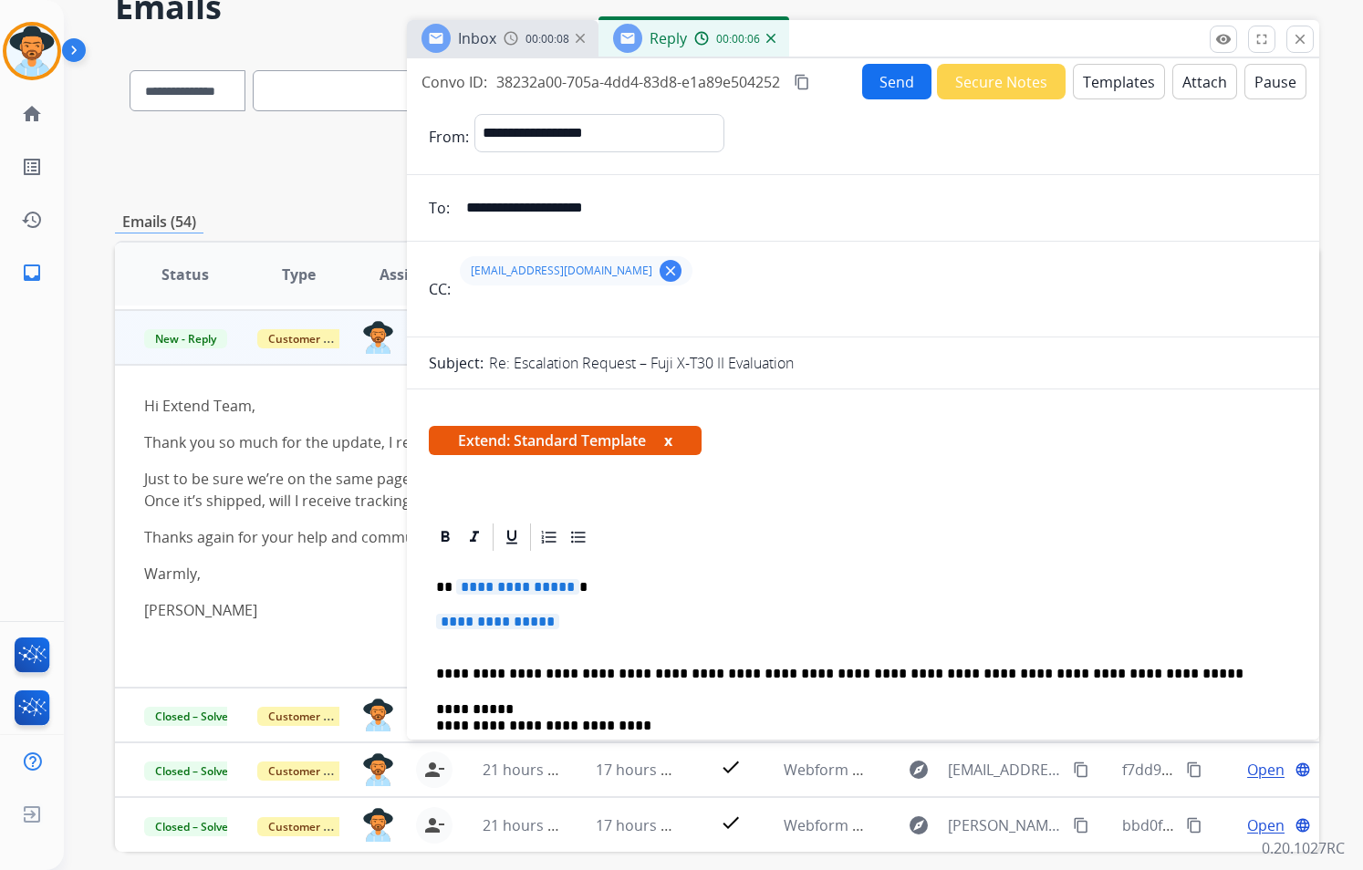
click at [557, 584] on span "**********" at bounding box center [517, 587] width 123 height 16
click at [559, 619] on span "**********" at bounding box center [497, 622] width 123 height 16
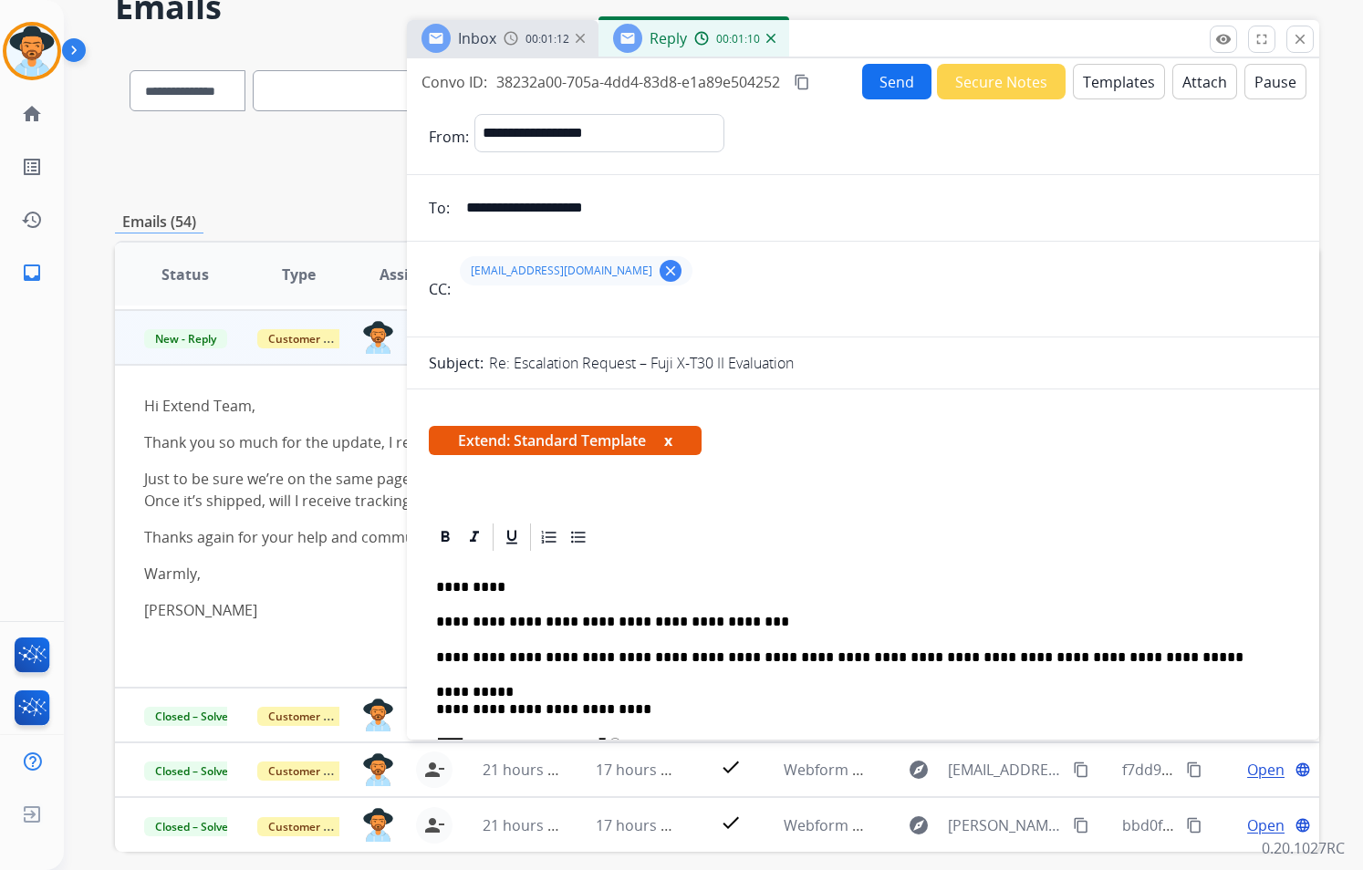
click at [772, 624] on p "**********" at bounding box center [855, 622] width 839 height 16
click at [902, 87] on button "Send" at bounding box center [896, 82] width 69 height 36
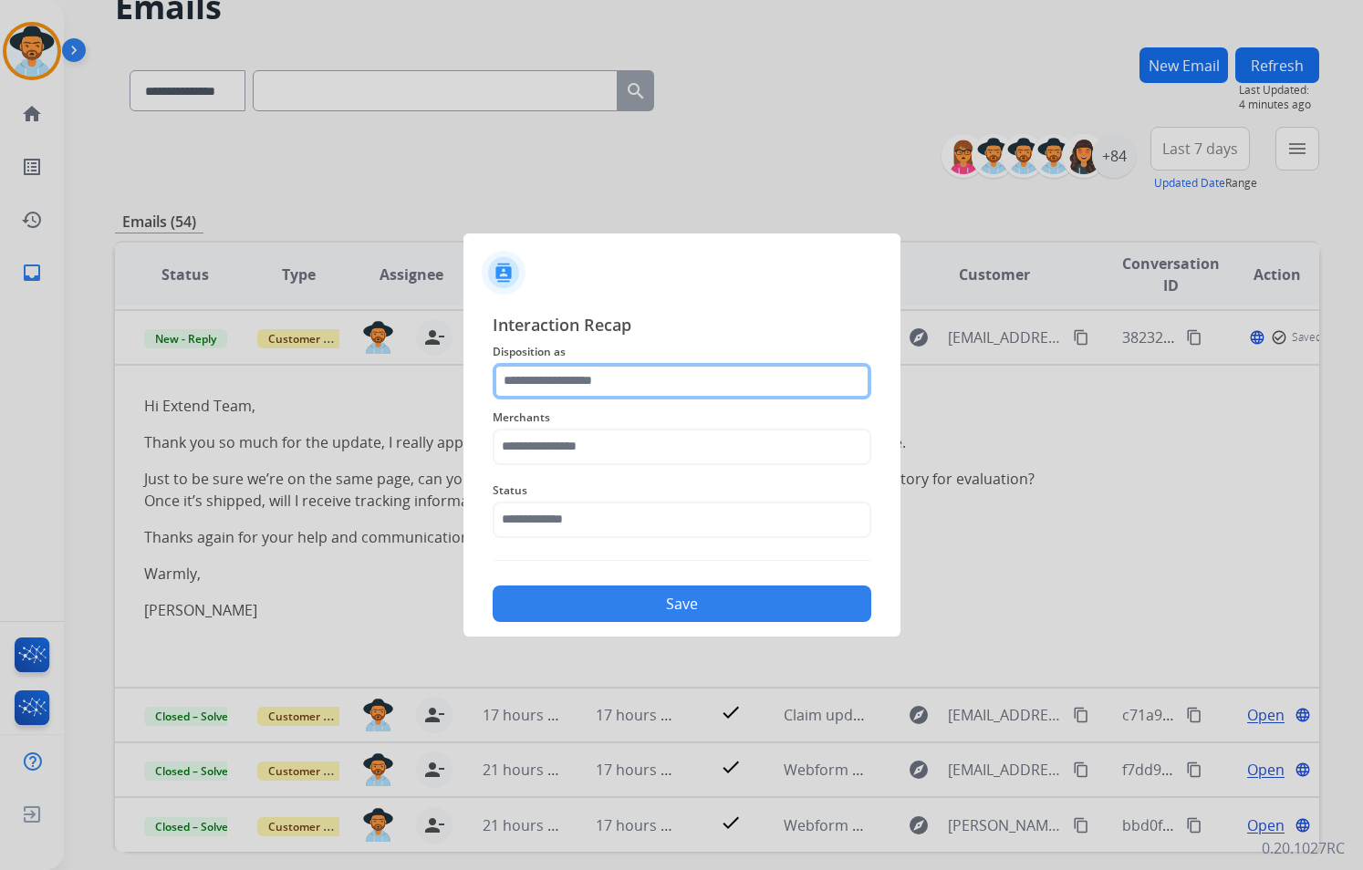
click at [636, 393] on input "text" at bounding box center [682, 381] width 379 height 36
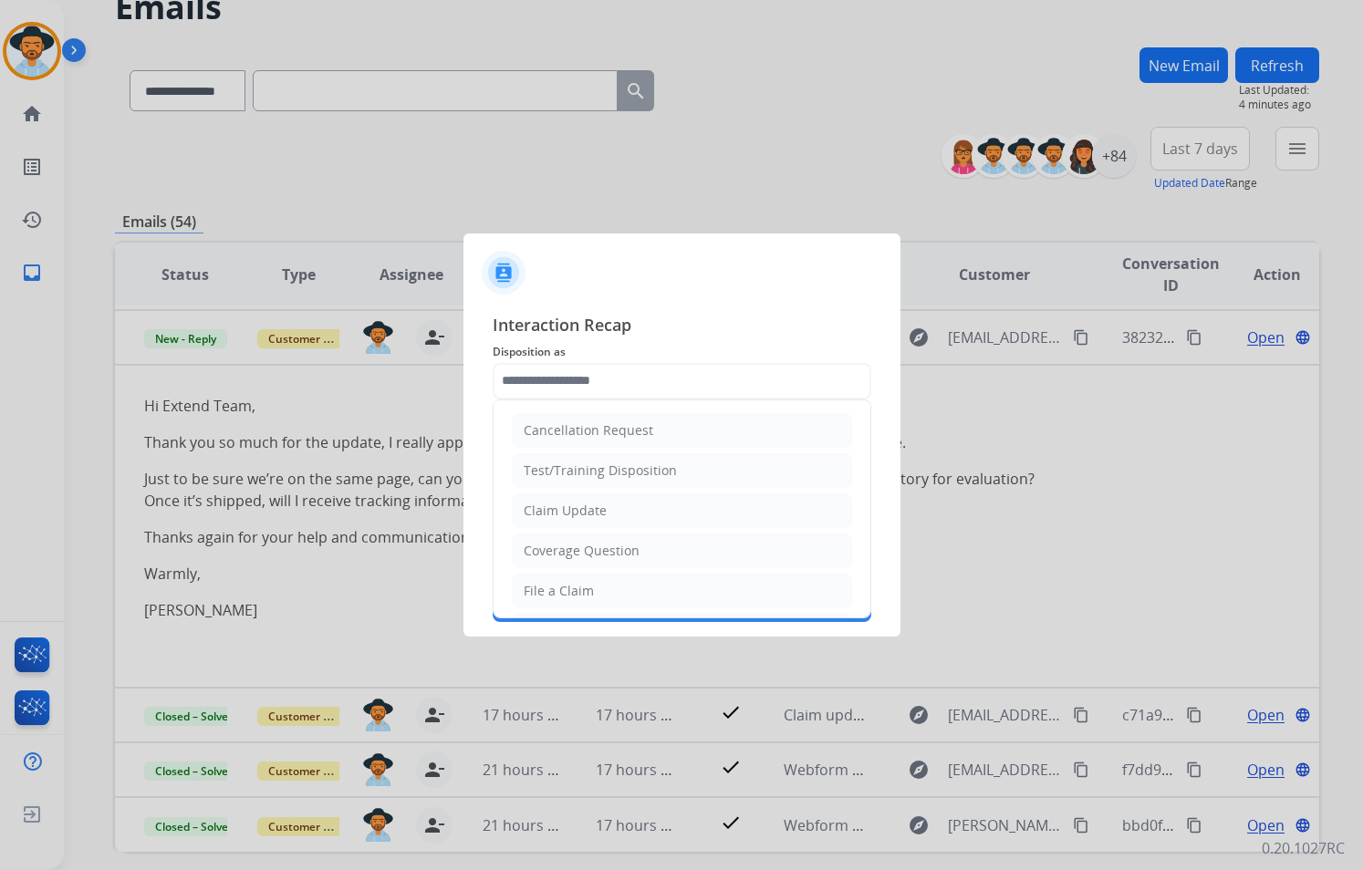
click at [604, 508] on li "Claim Update" at bounding box center [682, 510] width 340 height 35
type input "**********"
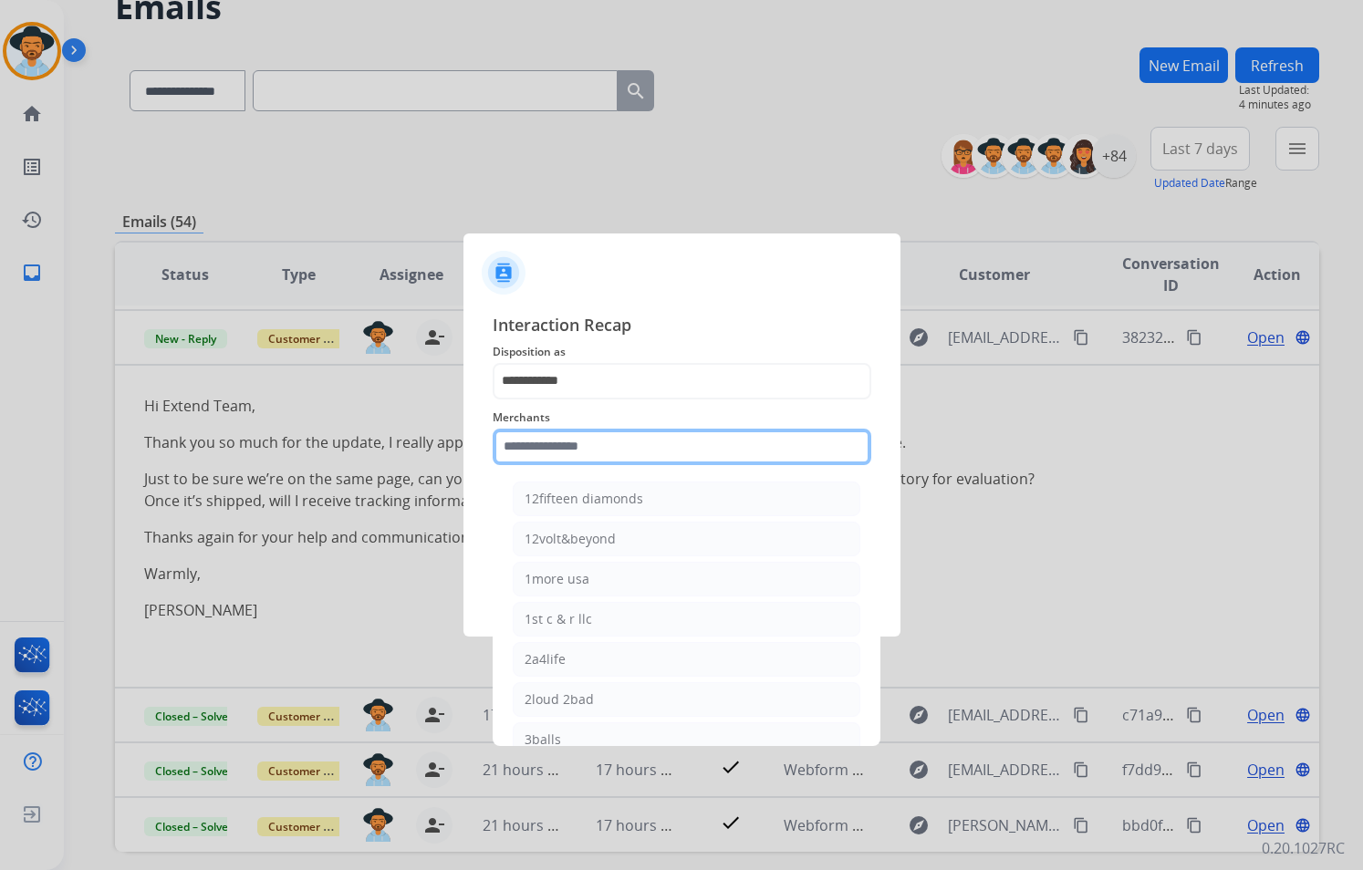
click at [597, 439] on input "text" at bounding box center [682, 447] width 379 height 36
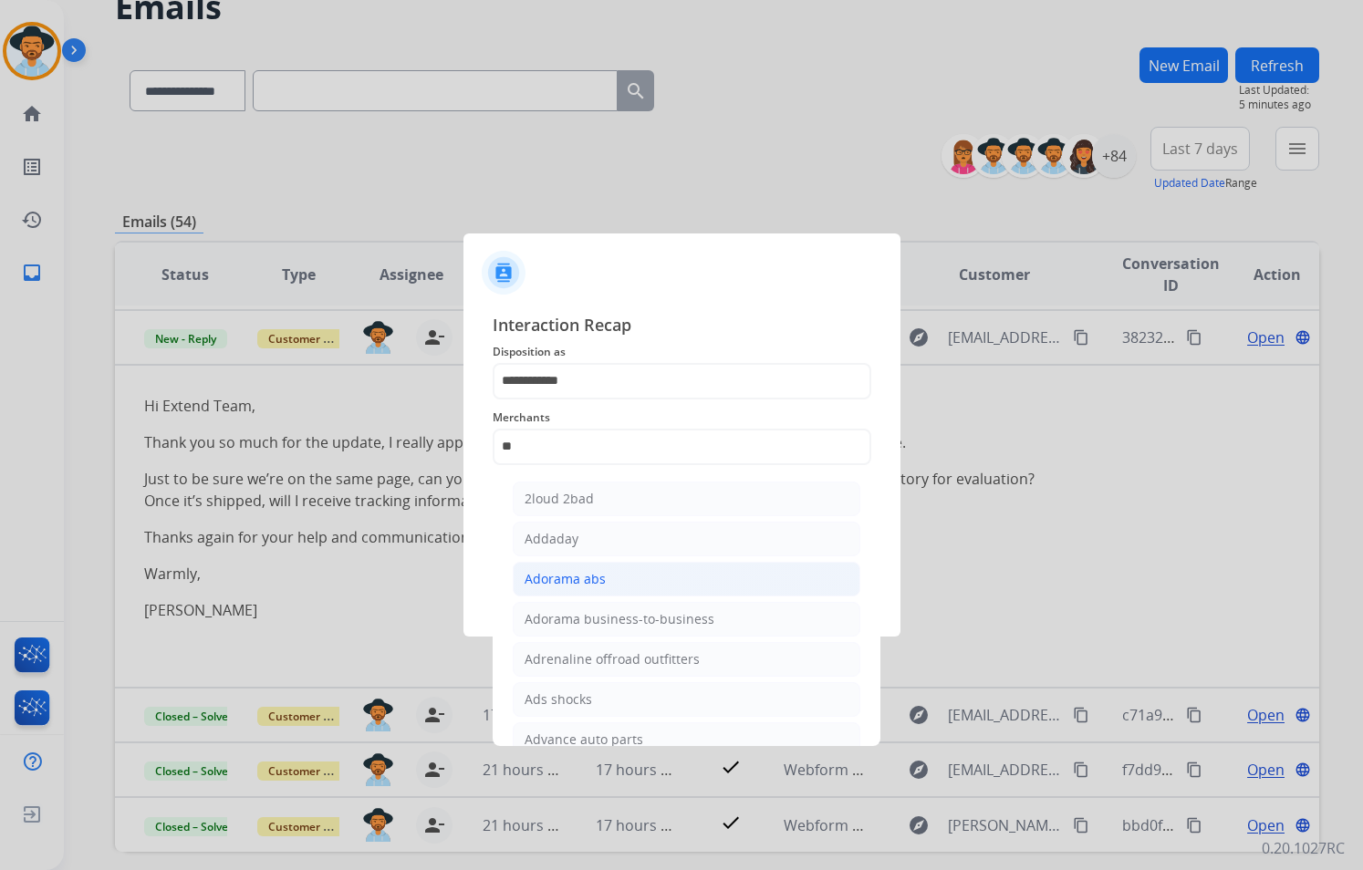
click at [607, 580] on li "Adorama abs" at bounding box center [687, 579] width 348 height 35
type input "**********"
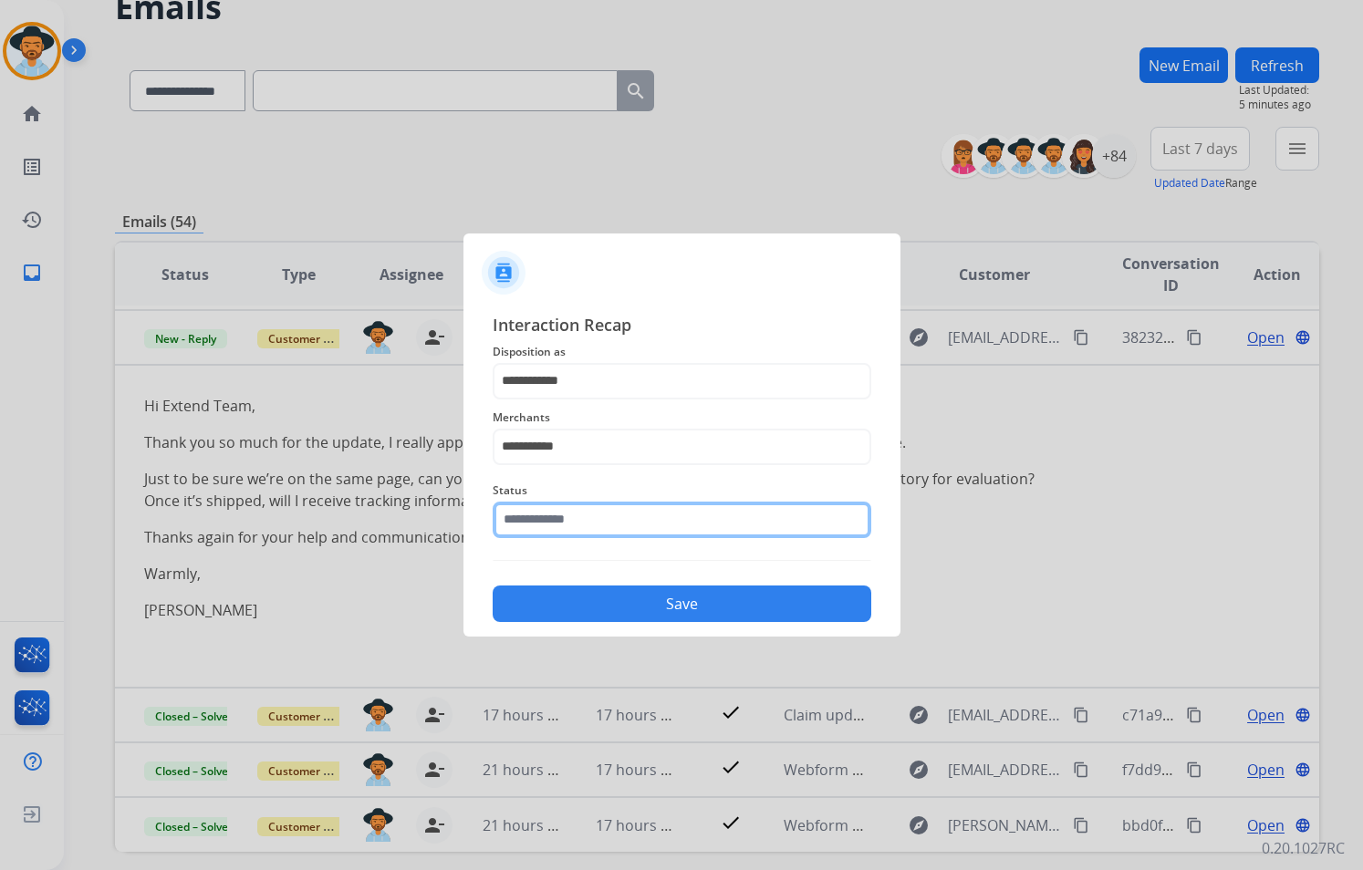
click at [619, 514] on input "text" at bounding box center [682, 520] width 379 height 36
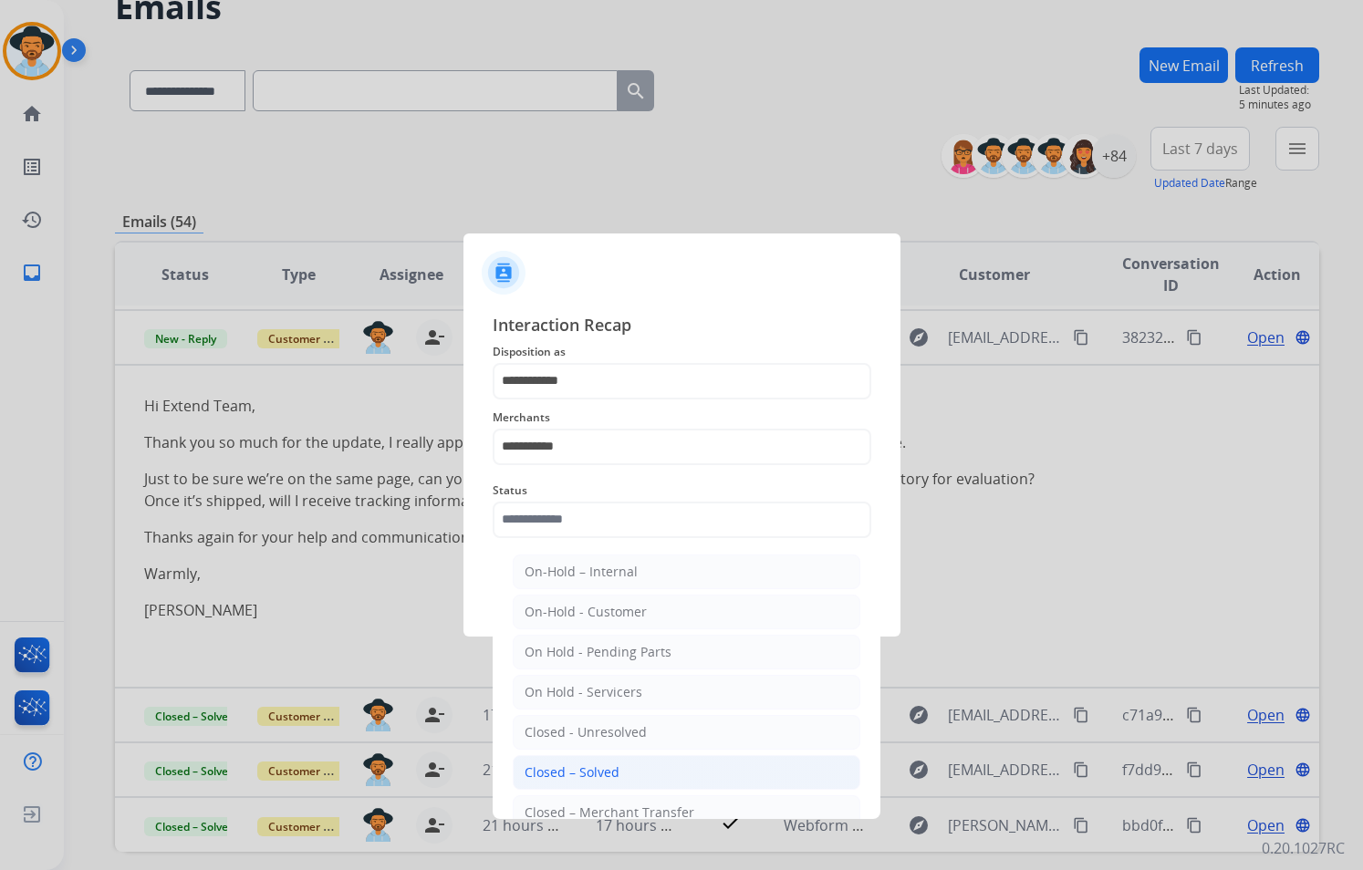
click at [592, 771] on div "Closed – Solved" at bounding box center [571, 772] width 95 height 18
type input "**********"
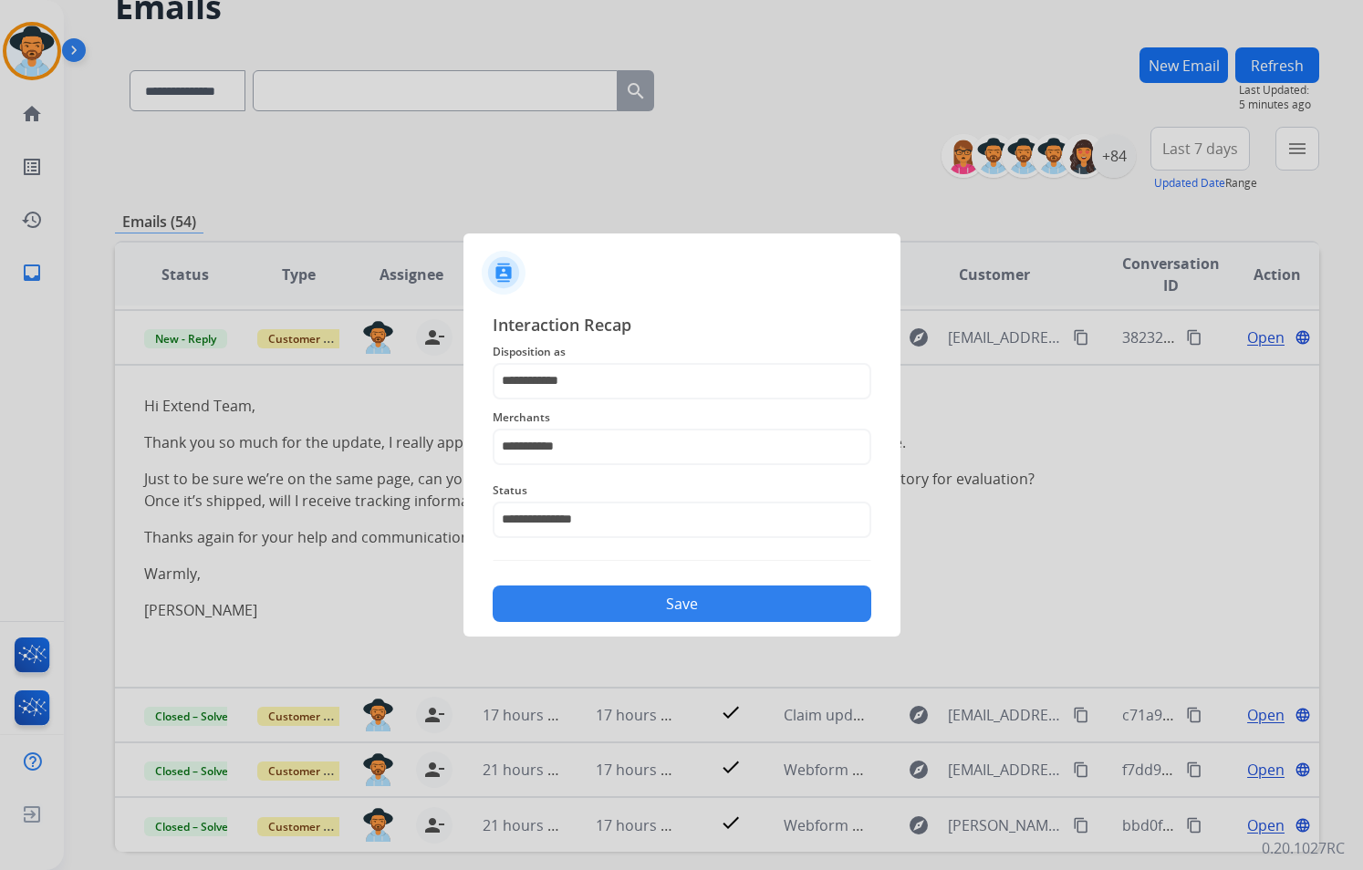
click at [690, 589] on button "Save" at bounding box center [682, 604] width 379 height 36
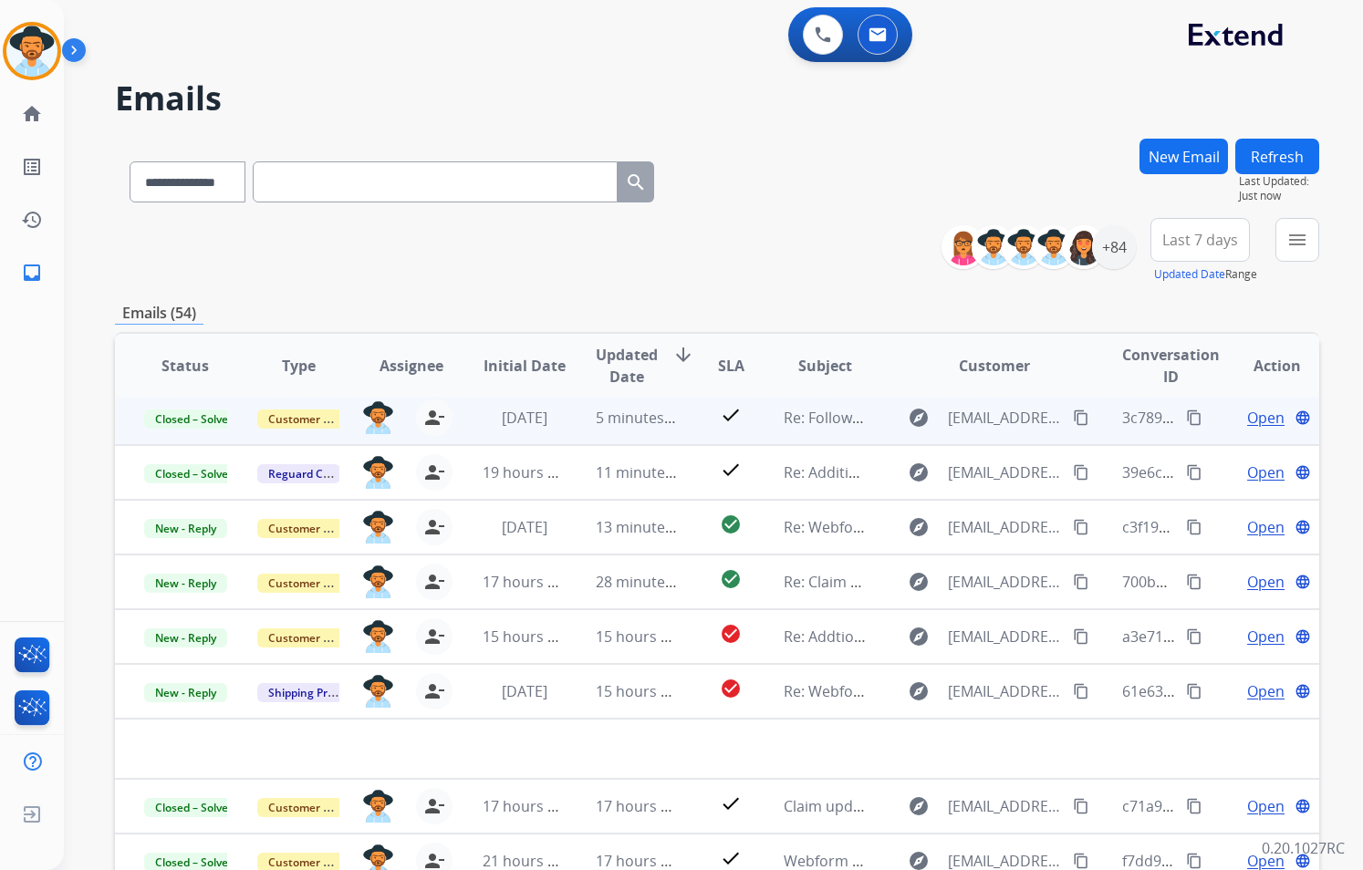
scroll to position [62, 0]
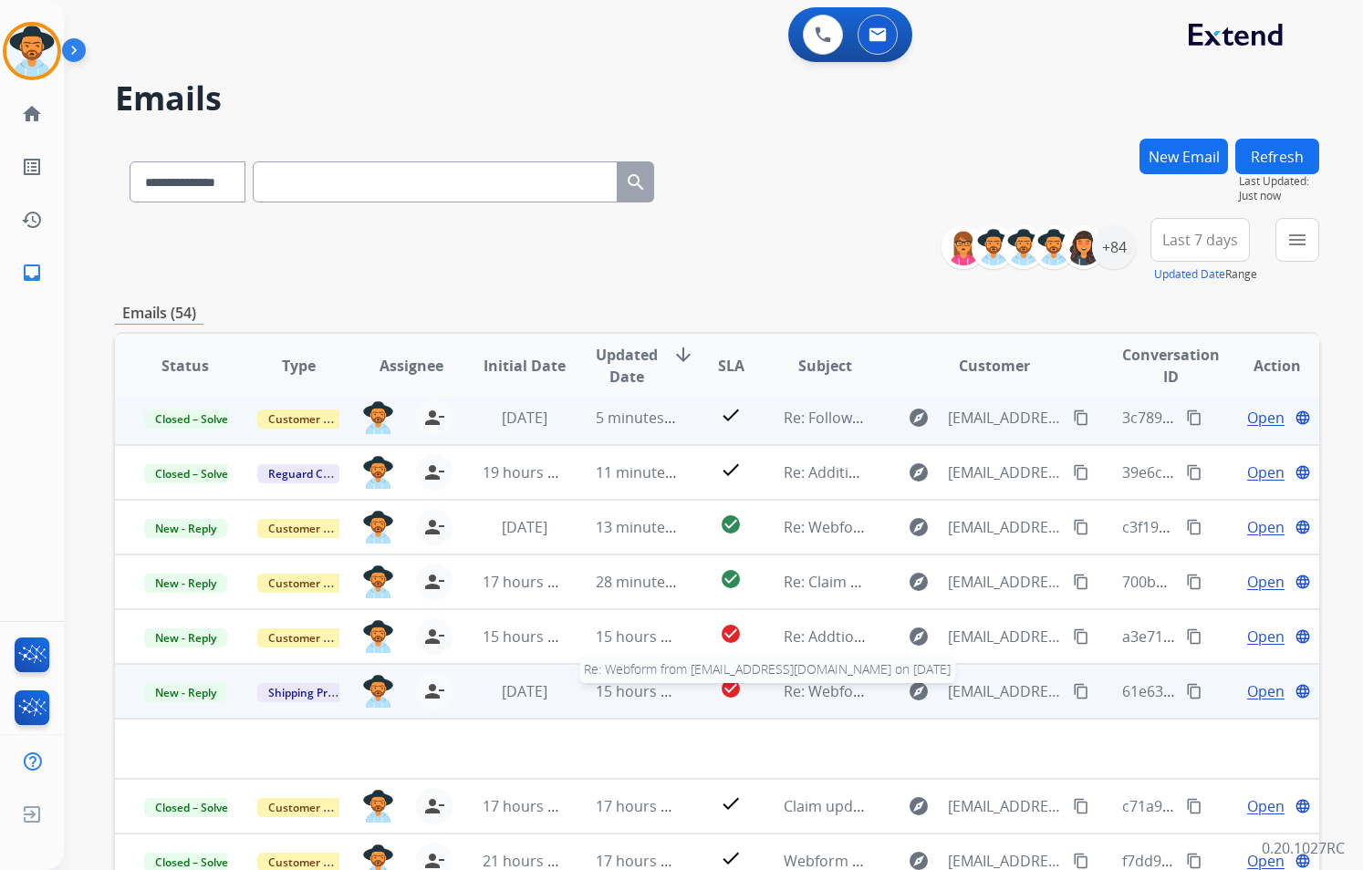
click at [810, 701] on span "Re: Webform from [EMAIL_ADDRESS][DOMAIN_NAME] on [DATE]" at bounding box center [1003, 691] width 438 height 20
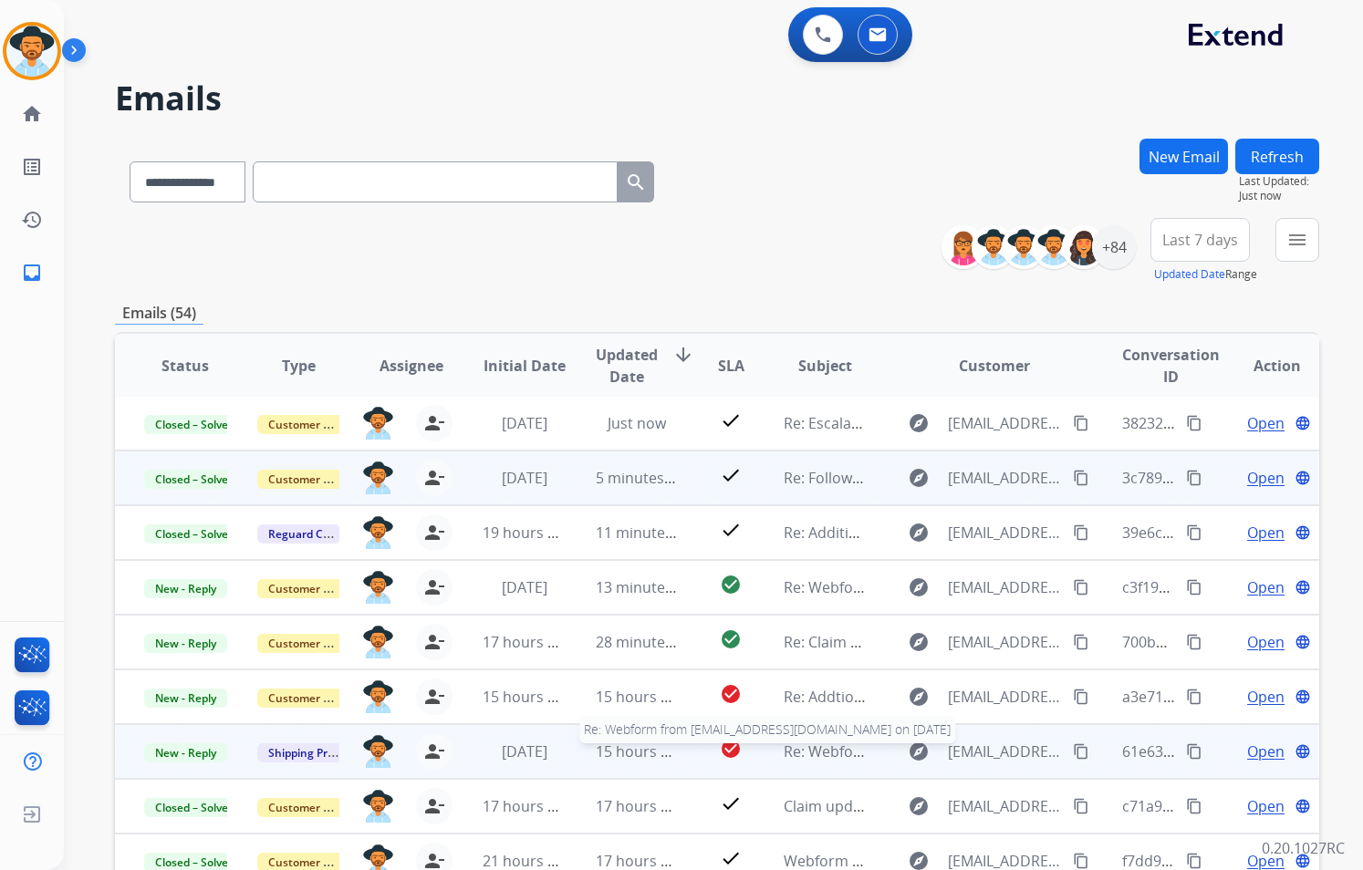
click at [799, 757] on span "Re: Webform from [EMAIL_ADDRESS][DOMAIN_NAME] on [DATE]" at bounding box center [1003, 752] width 438 height 20
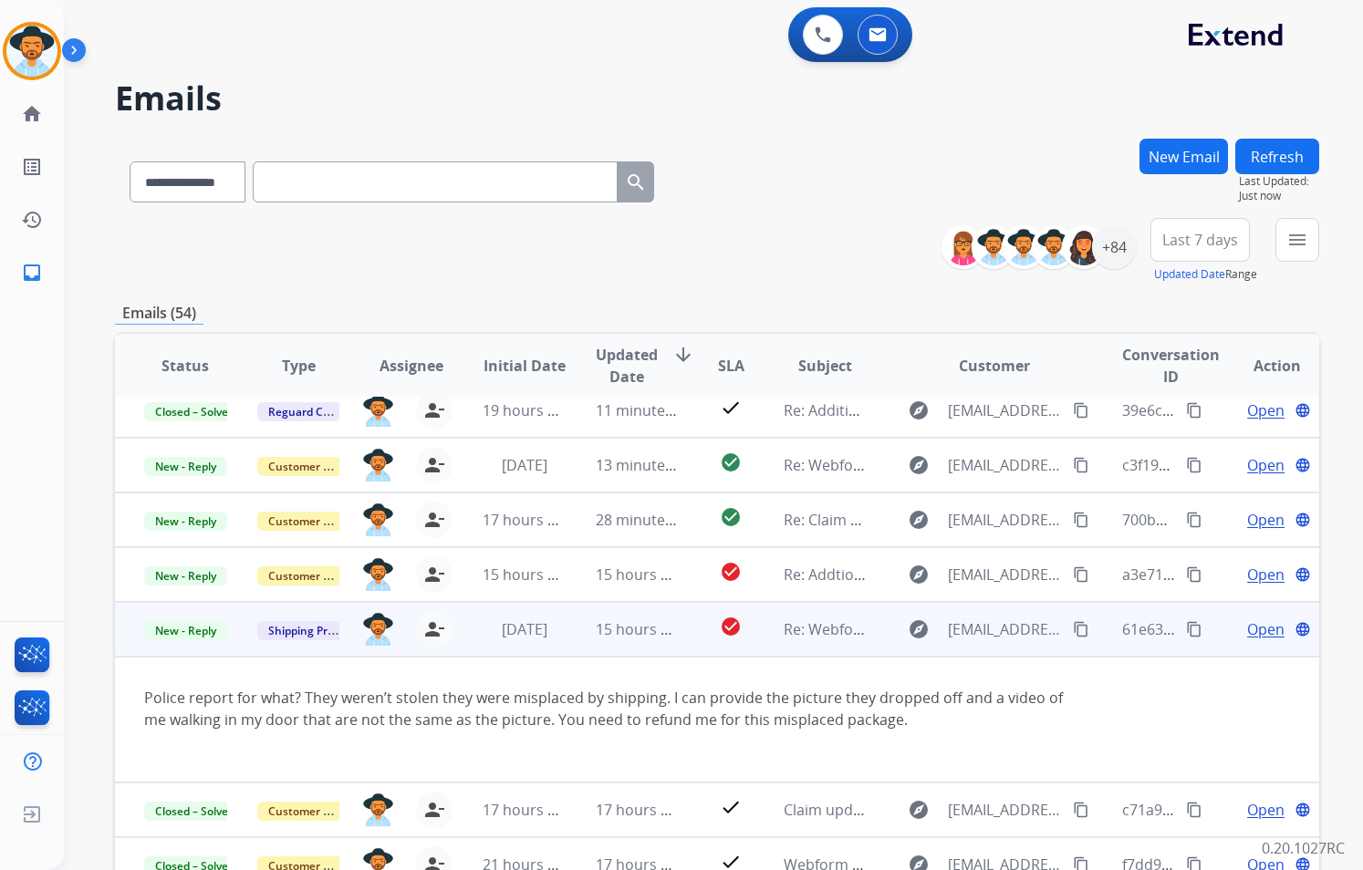
scroll to position [128, 0]
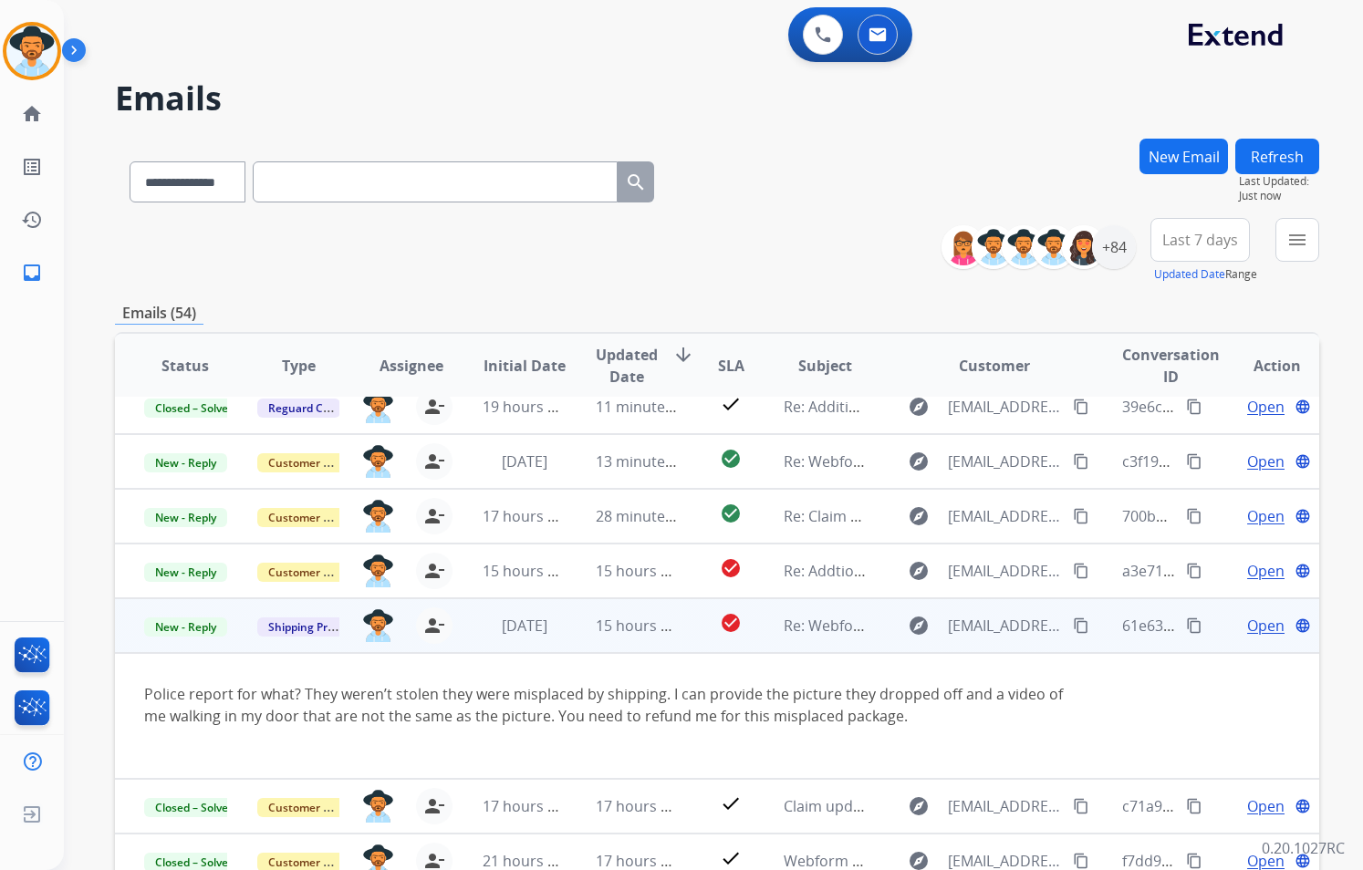
click at [1261, 628] on span "Open" at bounding box center [1265, 626] width 37 height 22
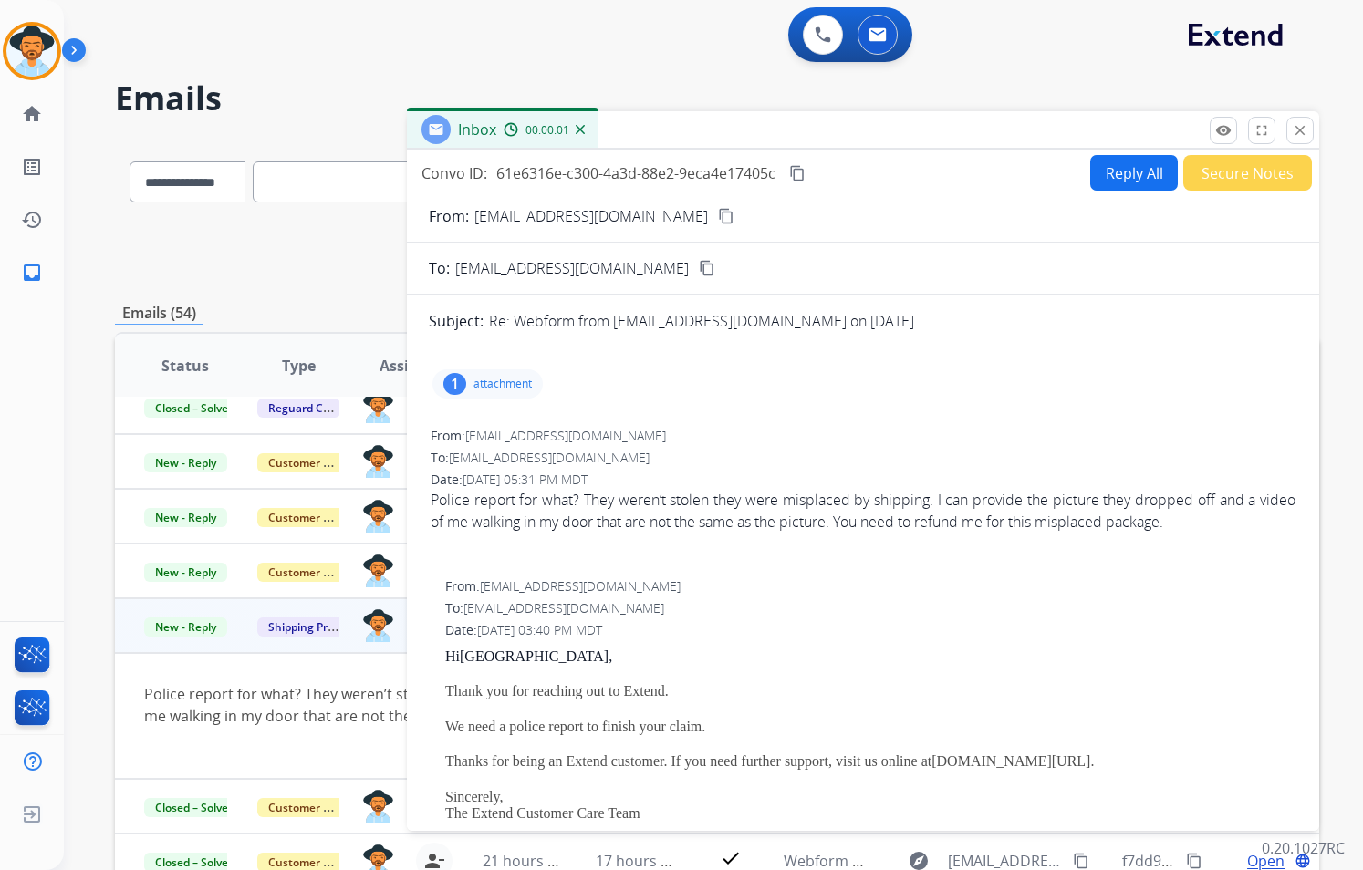
click at [1105, 172] on button "Reply All" at bounding box center [1134, 173] width 88 height 36
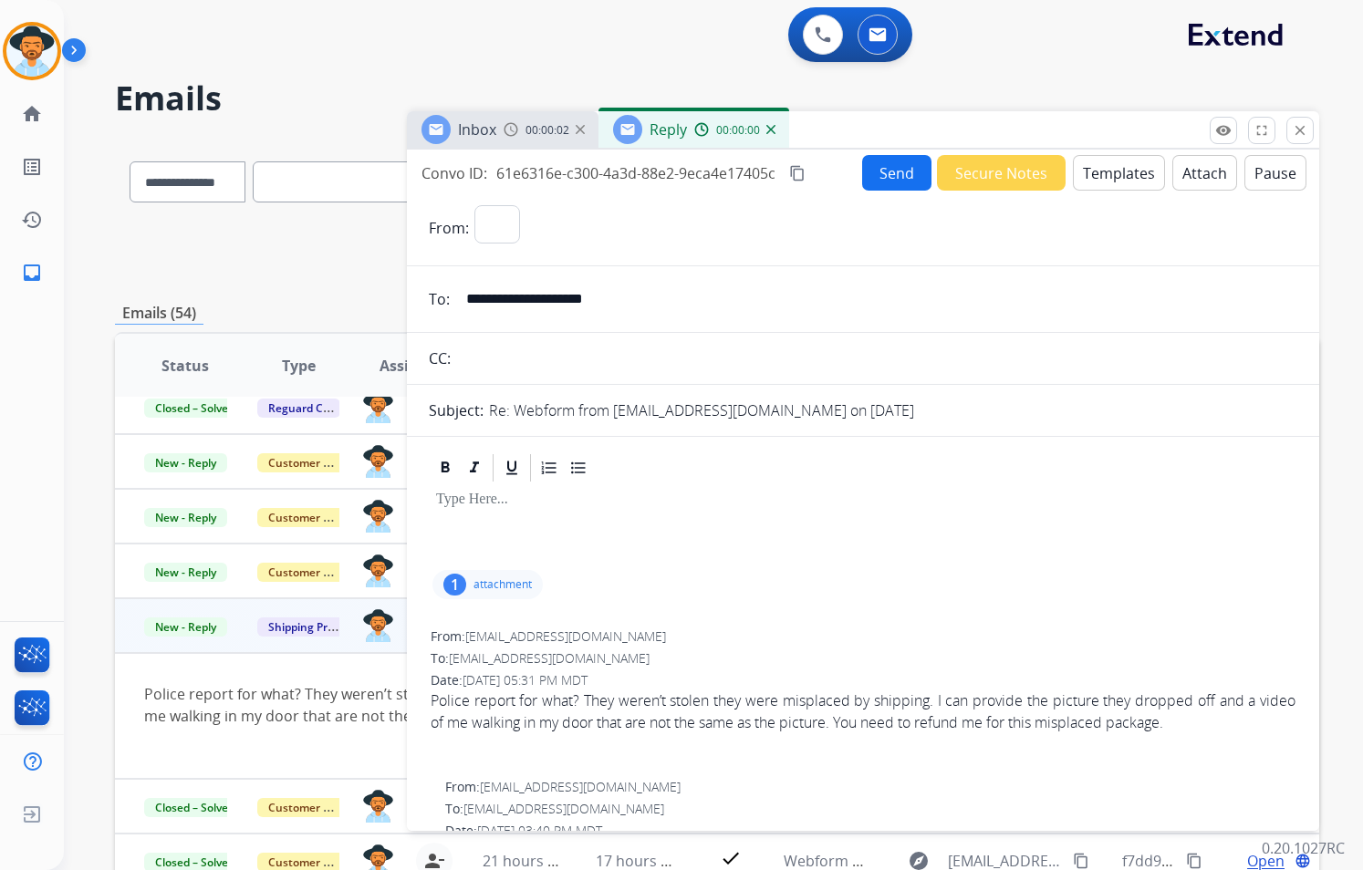
select select "**********"
click at [535, 498] on p at bounding box center [863, 500] width 854 height 16
click at [1119, 172] on button "Templates" at bounding box center [1119, 173] width 92 height 36
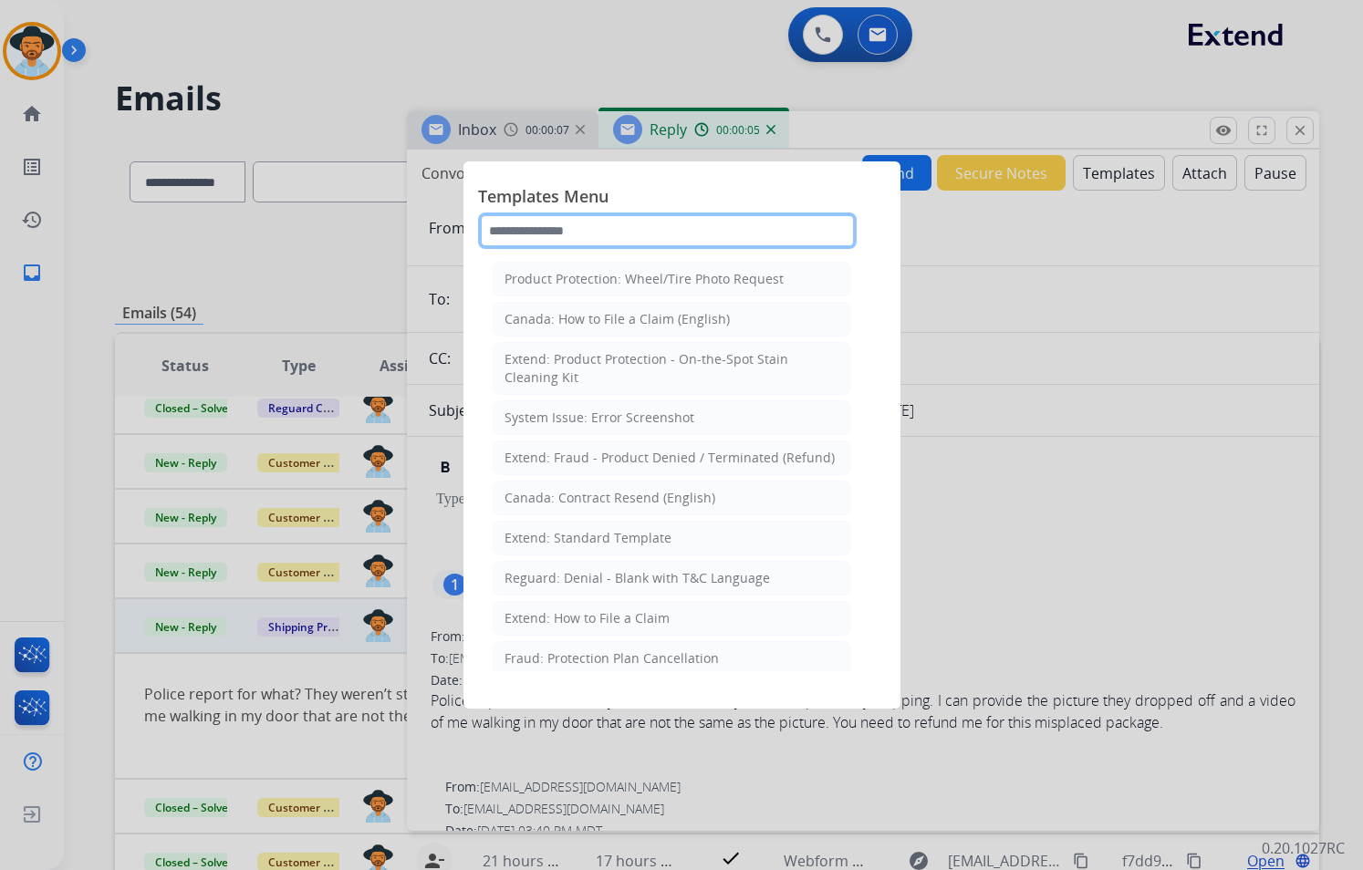
click at [714, 213] on input "text" at bounding box center [667, 231] width 379 height 36
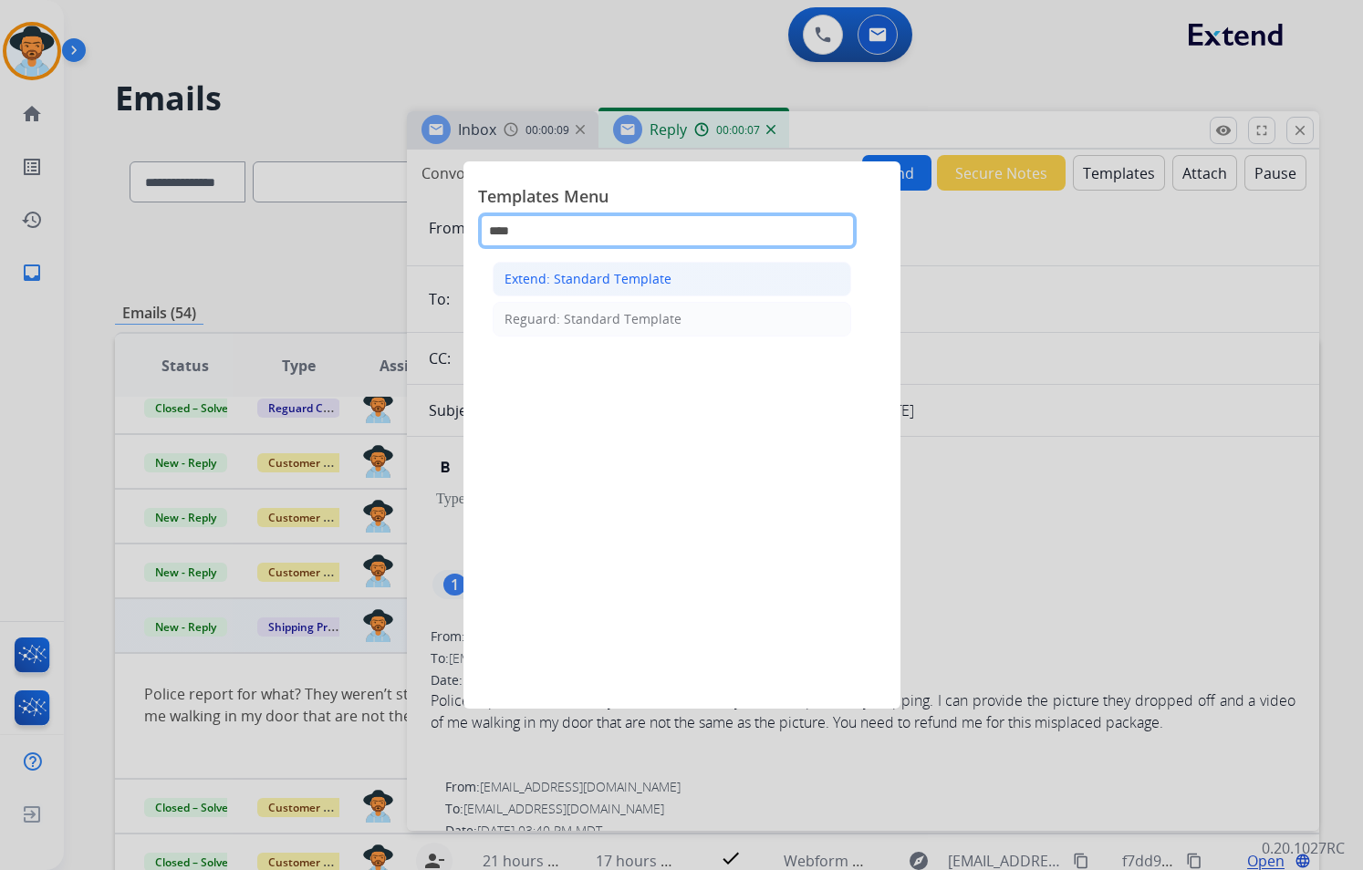
type input "****"
click at [685, 283] on li "Extend: Standard Template" at bounding box center [672, 279] width 358 height 35
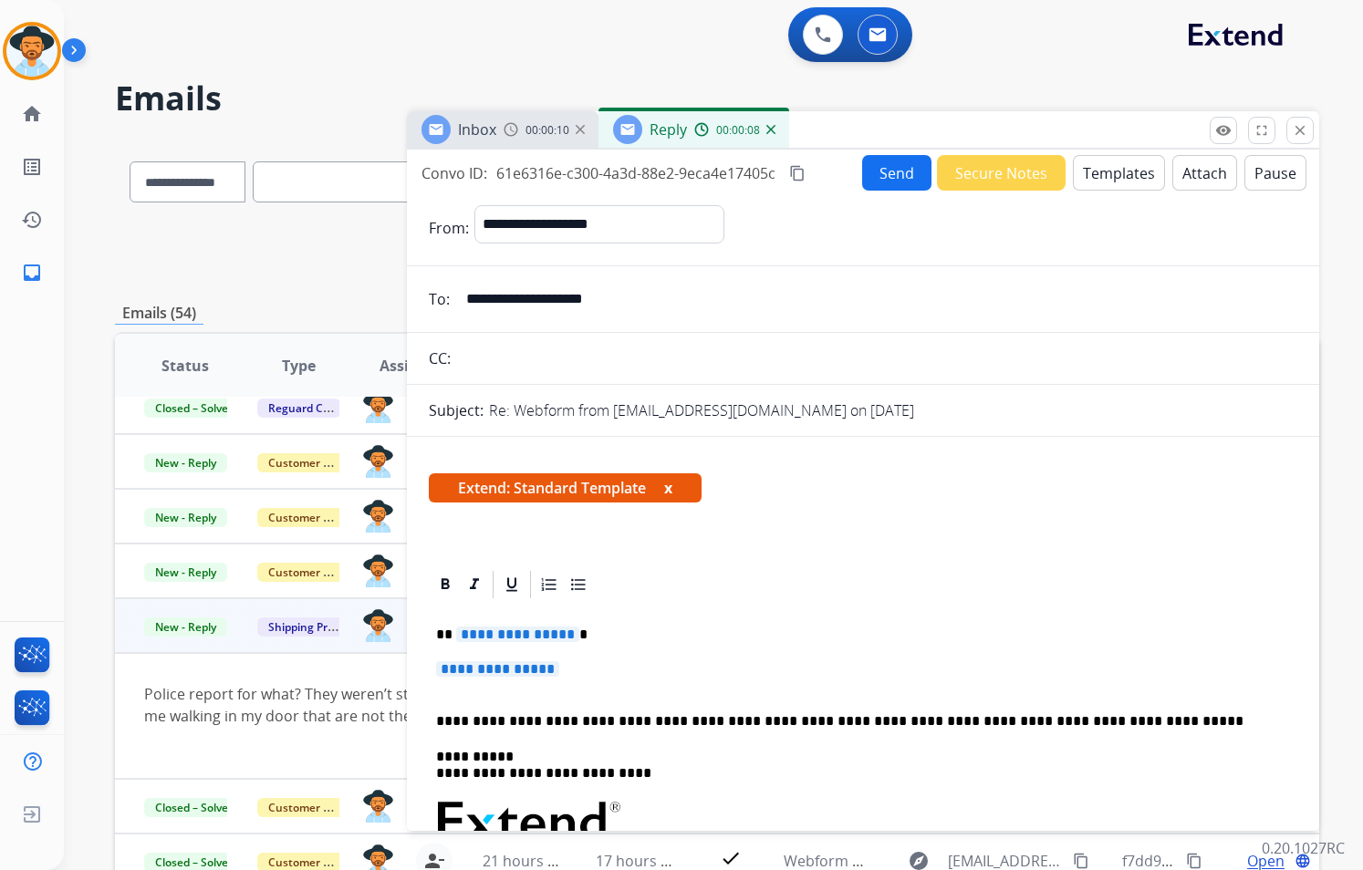
click at [559, 635] on span "**********" at bounding box center [517, 635] width 123 height 16
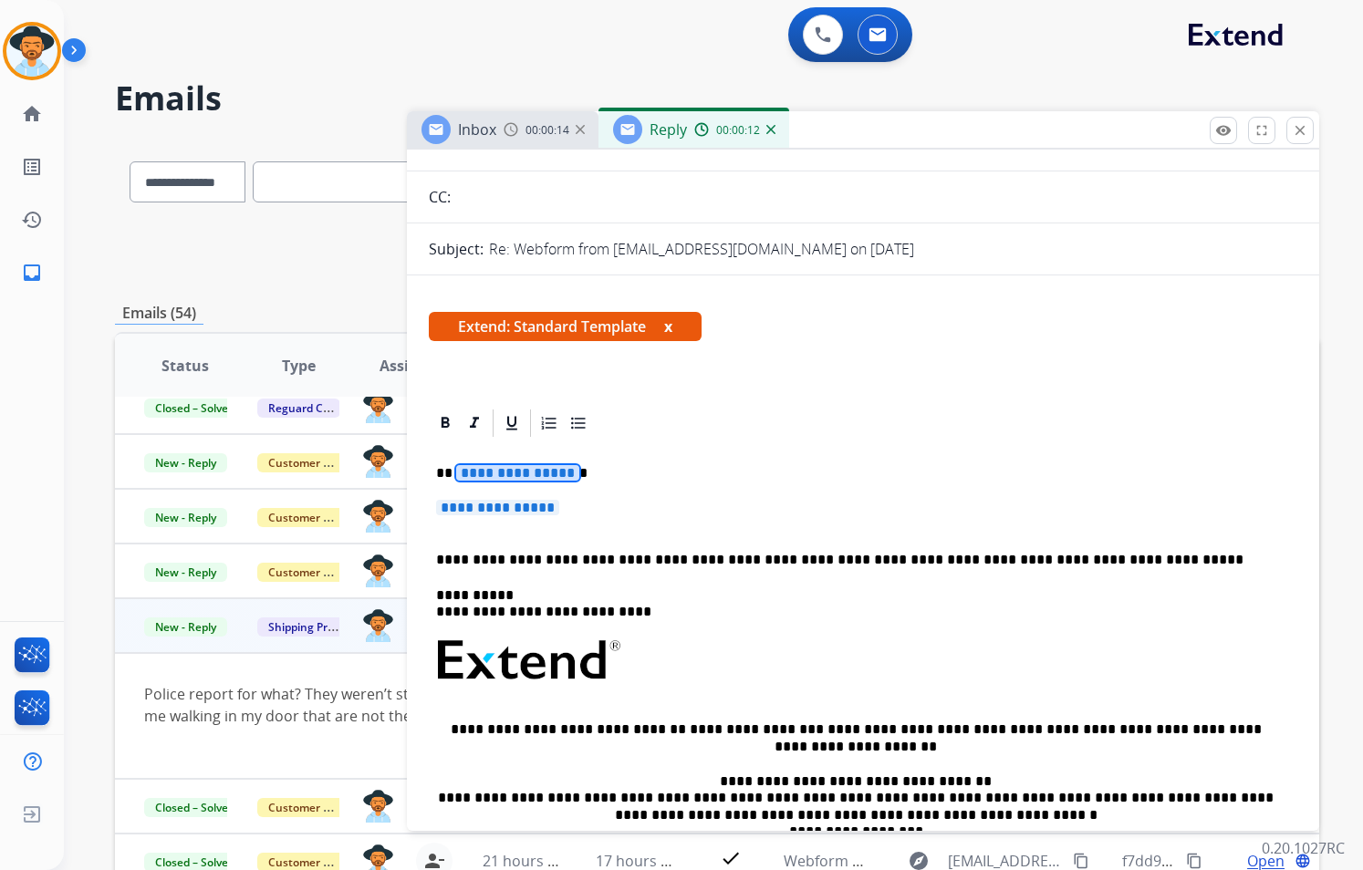
scroll to position [91, 0]
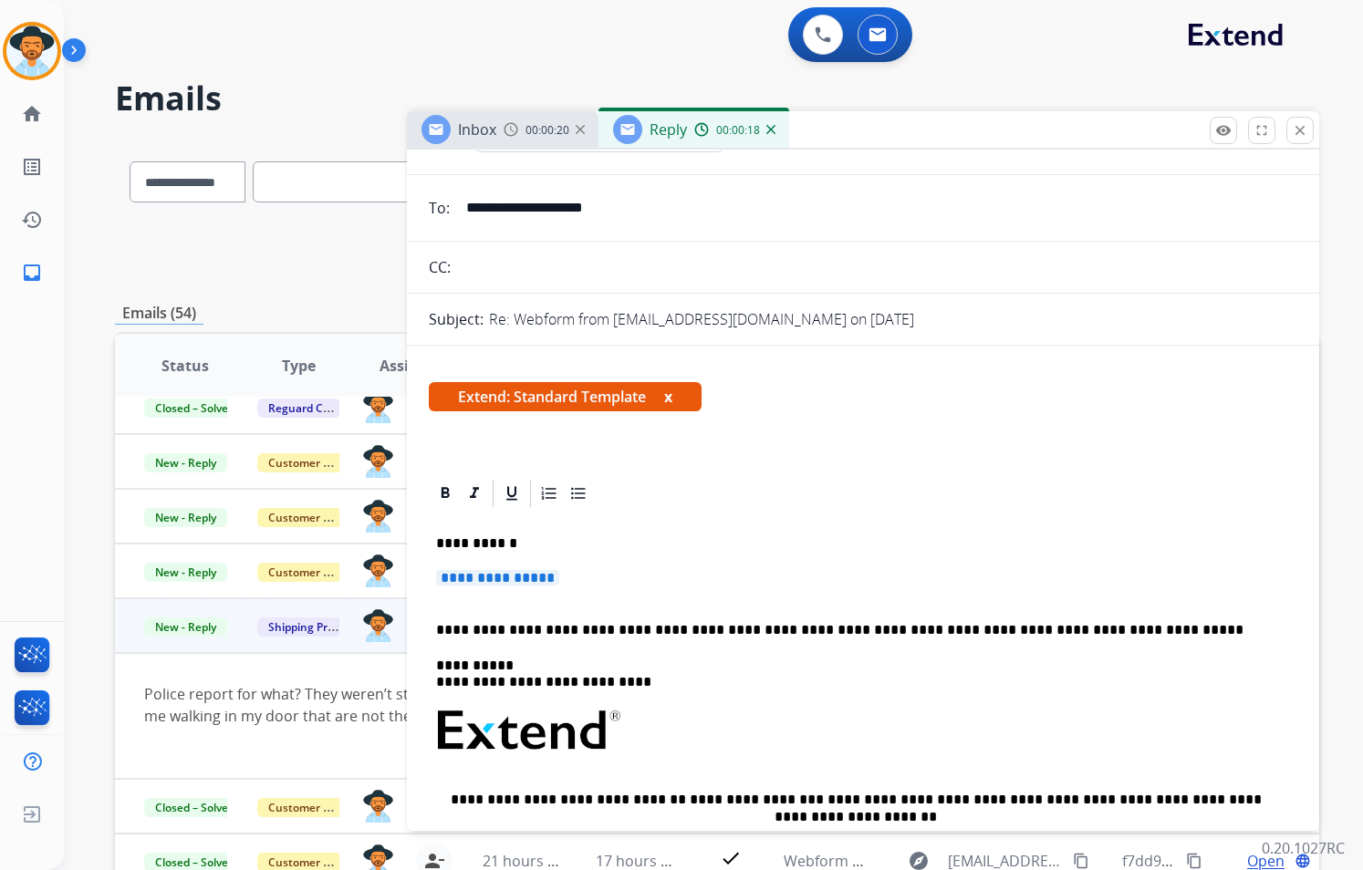
click at [559, 577] on span "**********" at bounding box center [497, 578] width 123 height 16
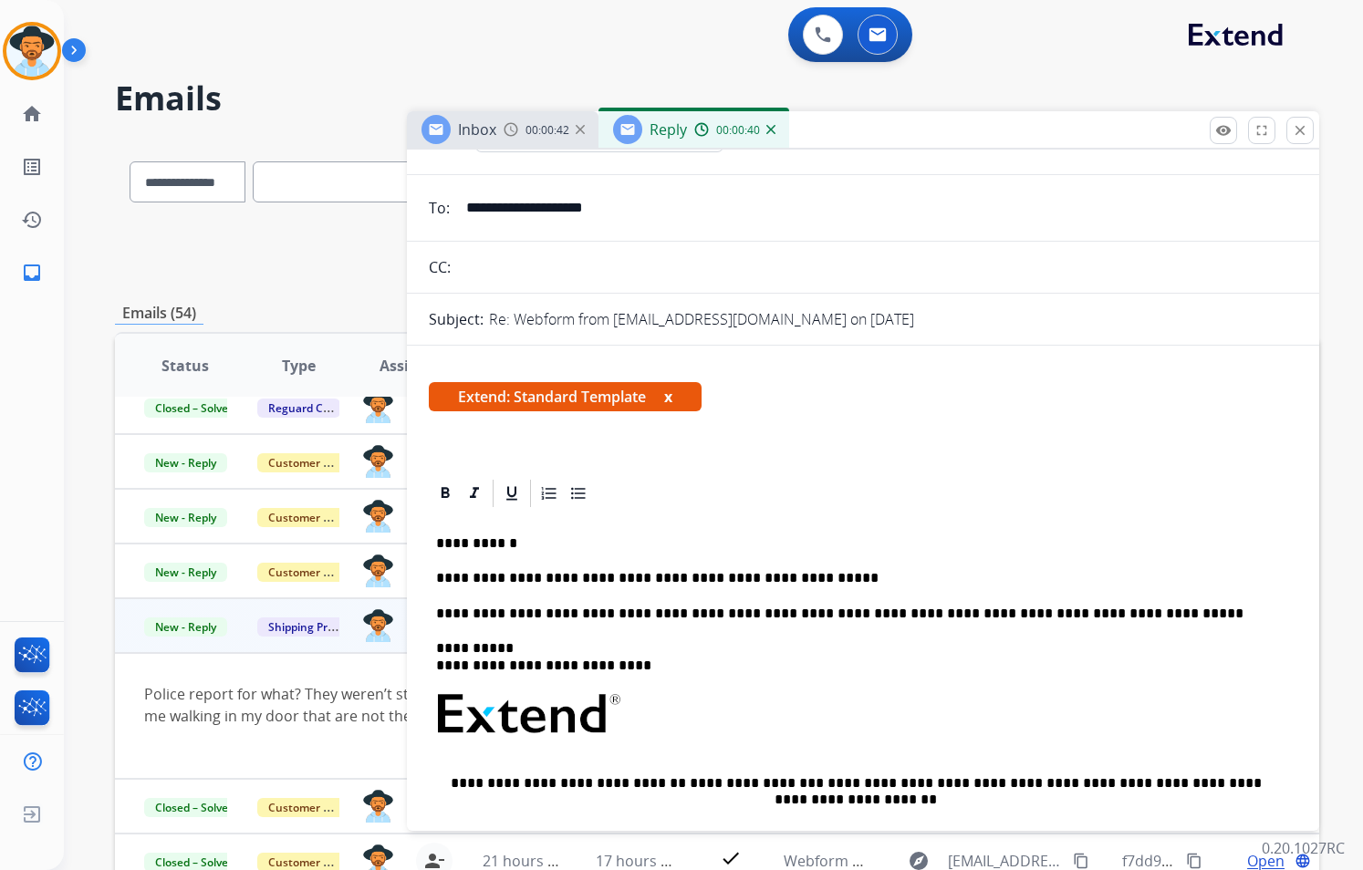
click at [852, 576] on p "**********" at bounding box center [855, 578] width 839 height 16
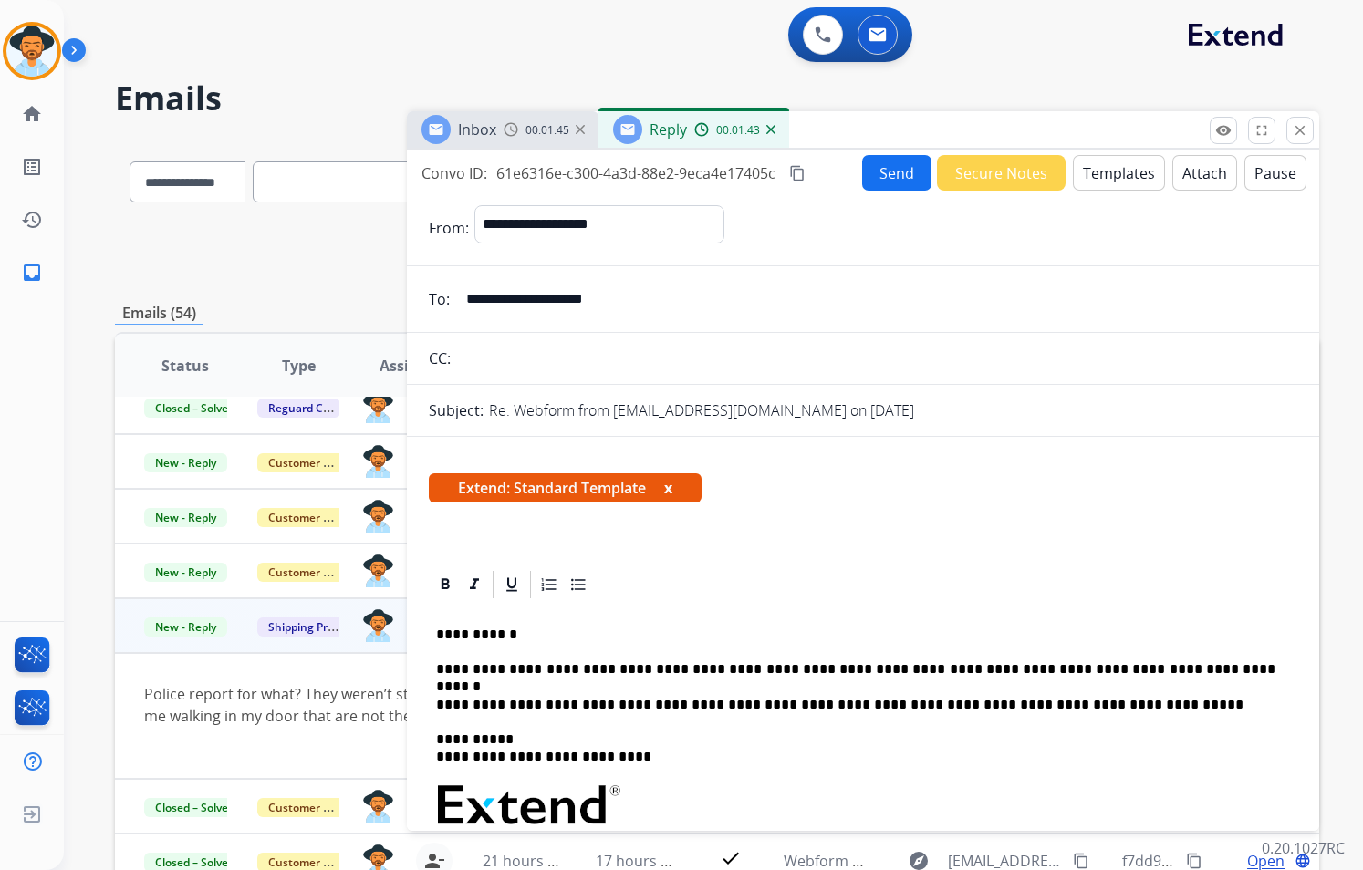
click at [888, 171] on button "Send" at bounding box center [896, 173] width 69 height 36
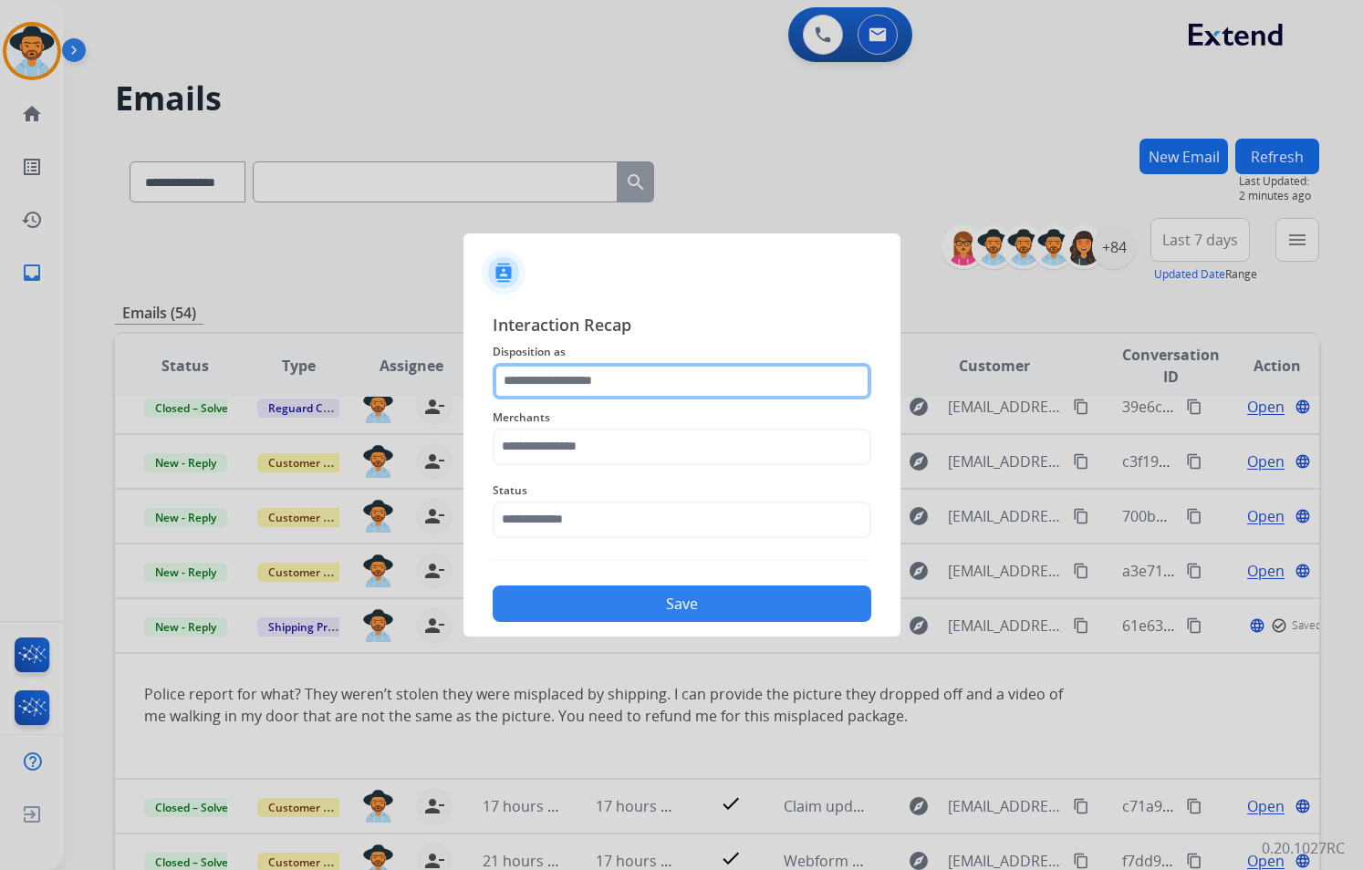
click at [637, 382] on input "text" at bounding box center [682, 381] width 379 height 36
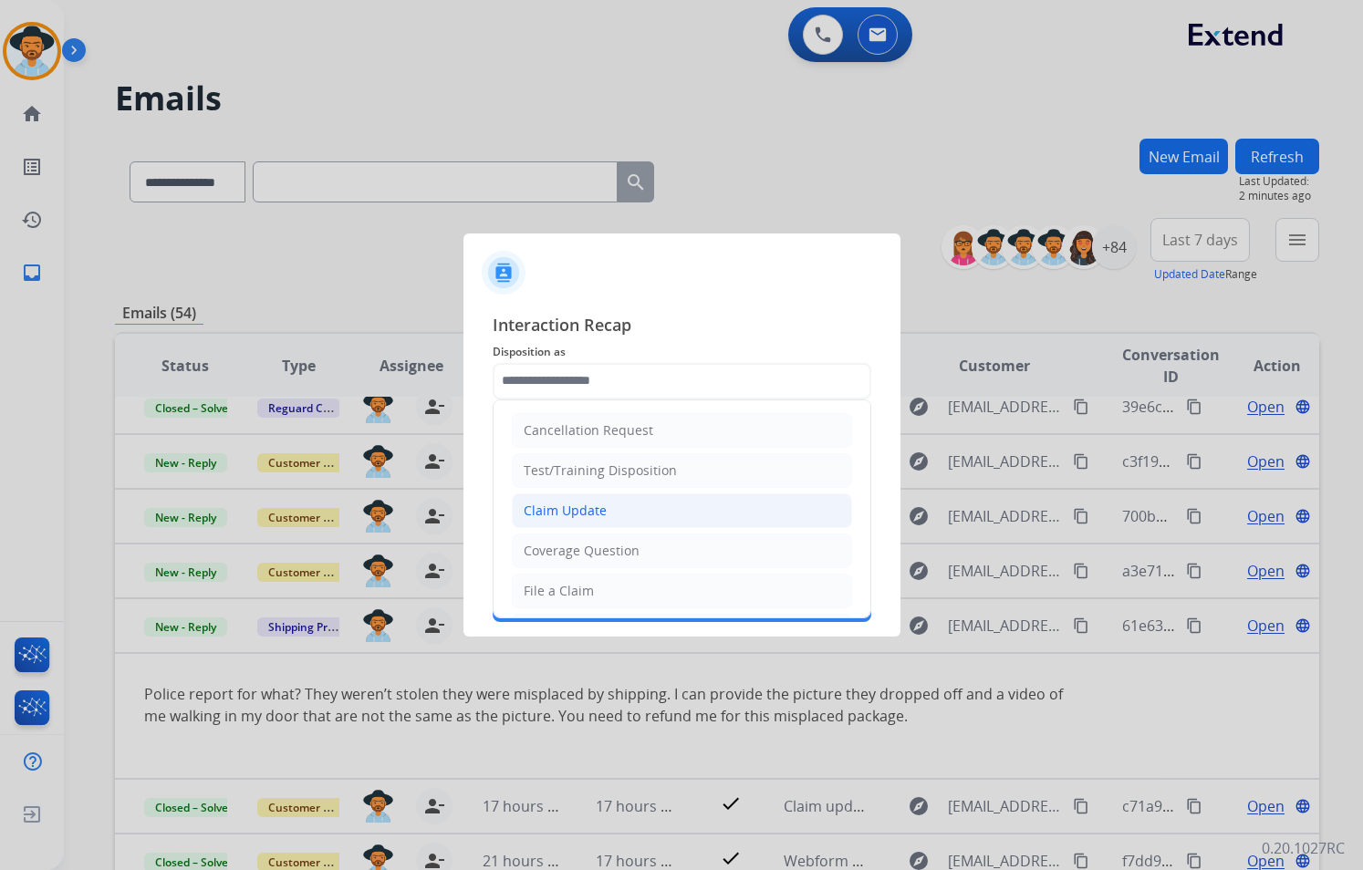
click at [628, 513] on li "Claim Update" at bounding box center [682, 510] width 340 height 35
type input "**********"
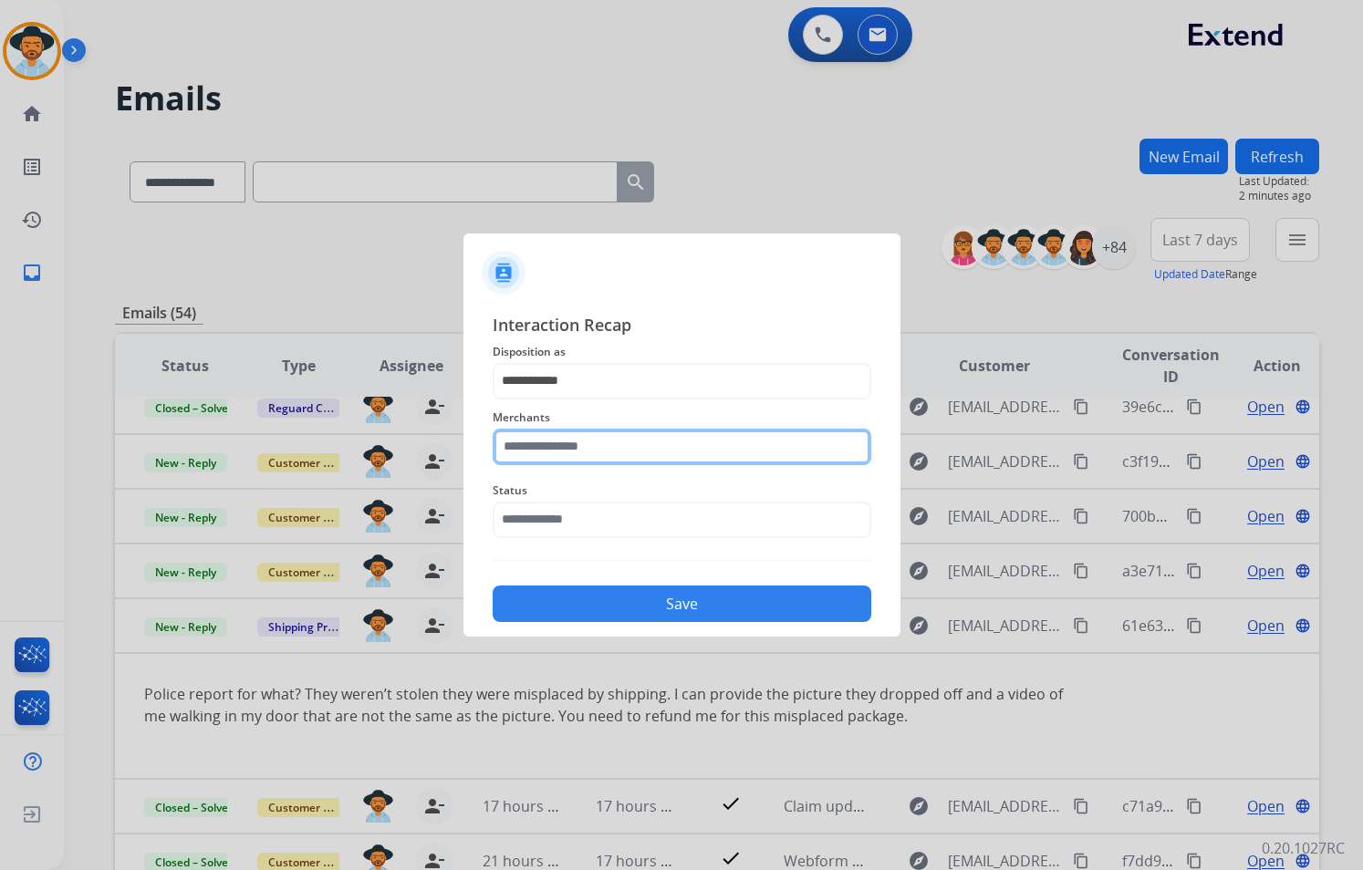
click at [577, 447] on input "text" at bounding box center [682, 447] width 379 height 36
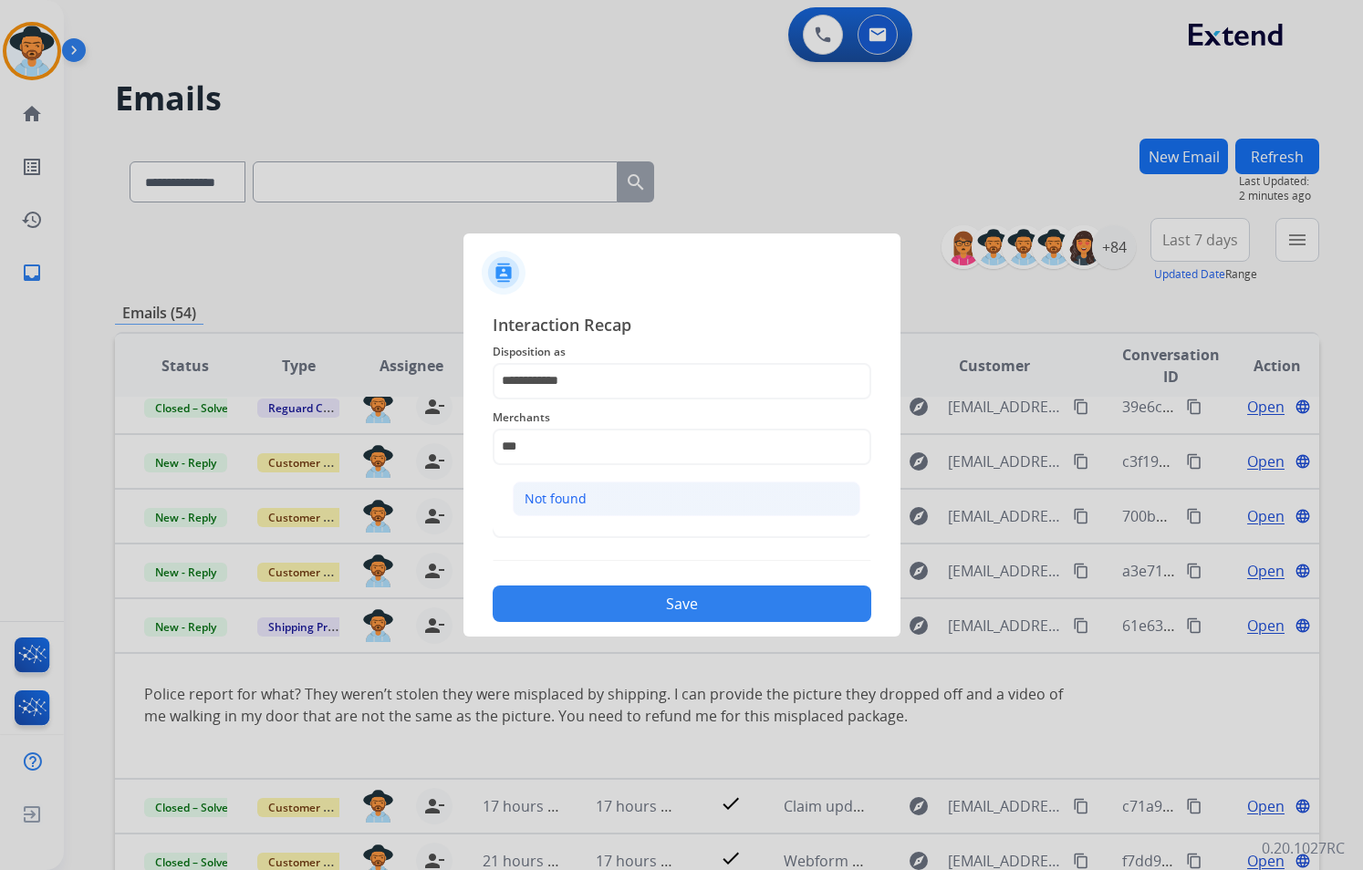
click at [577, 497] on div "Not found" at bounding box center [555, 499] width 62 height 18
type input "*********"
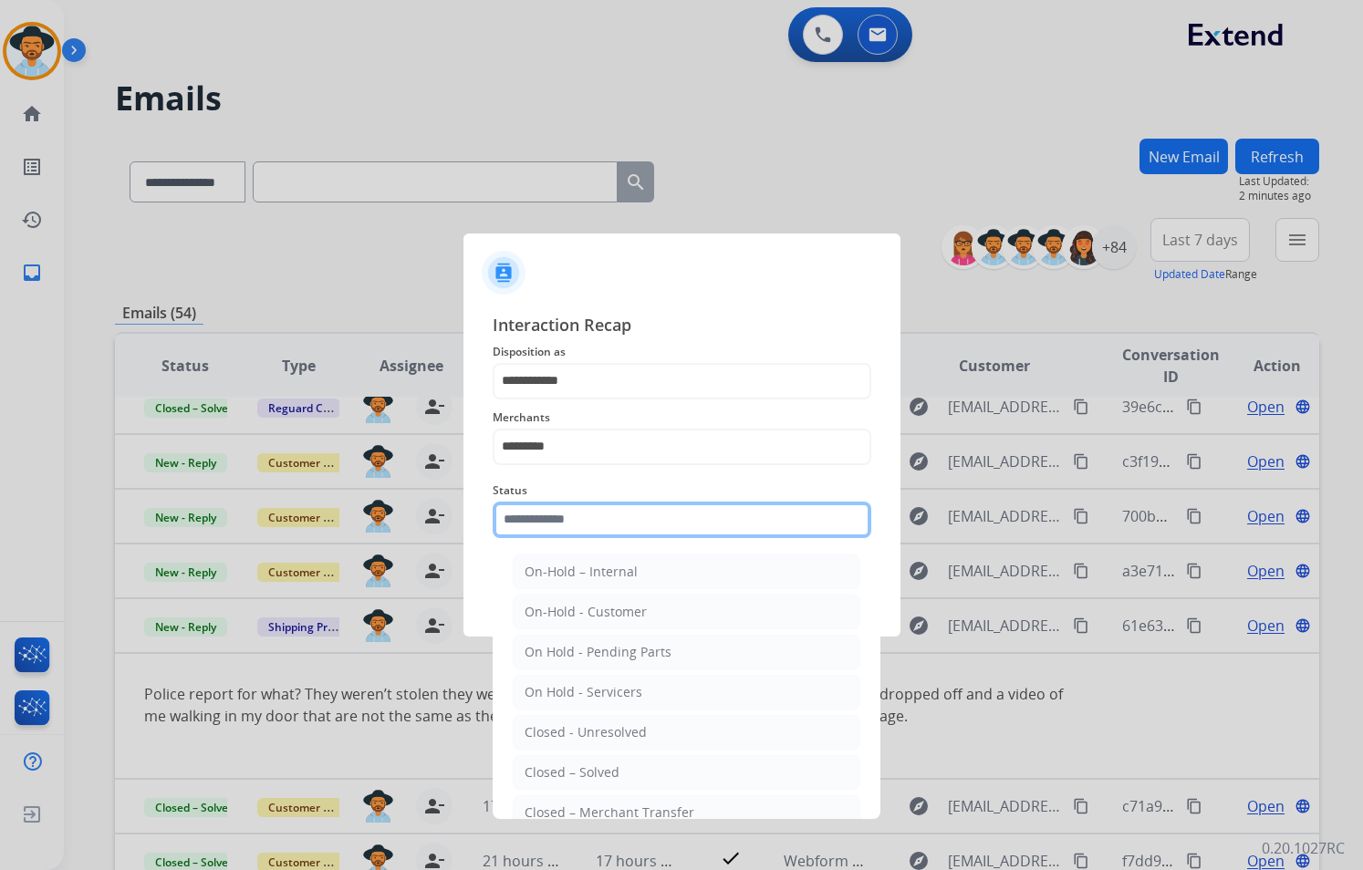
click at [604, 525] on input "text" at bounding box center [682, 520] width 379 height 36
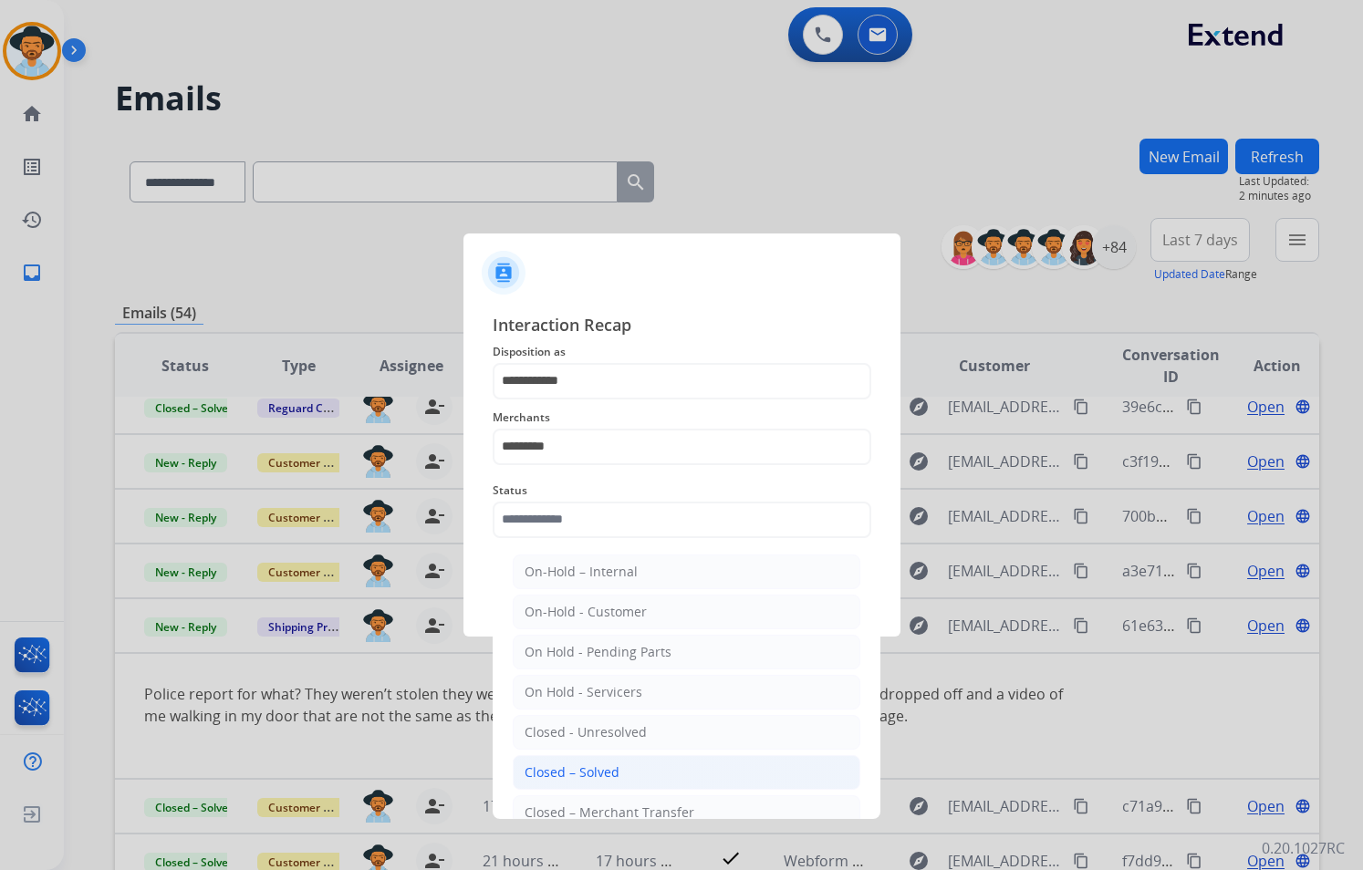
click at [618, 778] on li "Closed – Solved" at bounding box center [687, 772] width 348 height 35
type input "**********"
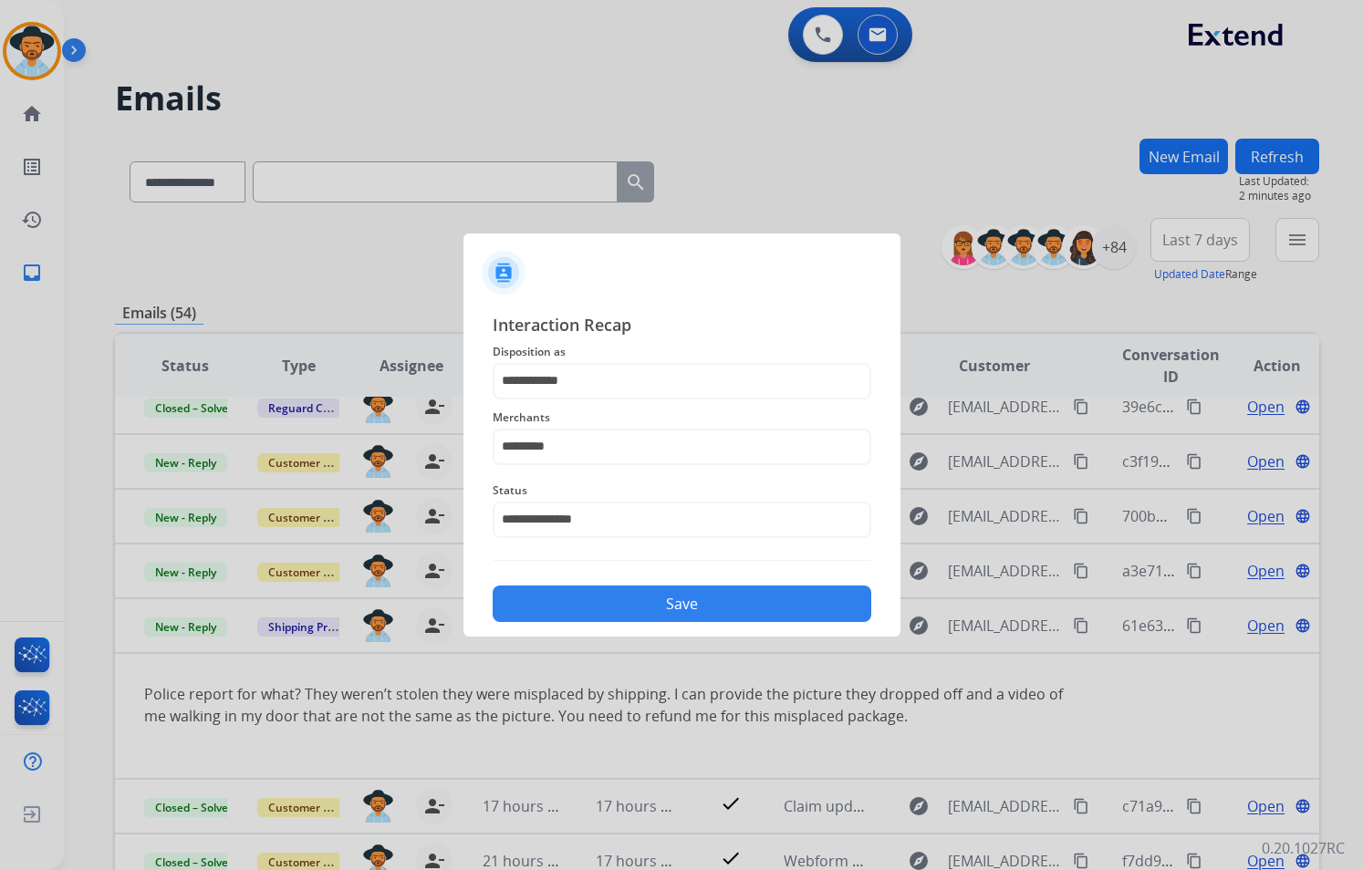
click at [778, 616] on button "Save" at bounding box center [682, 604] width 379 height 36
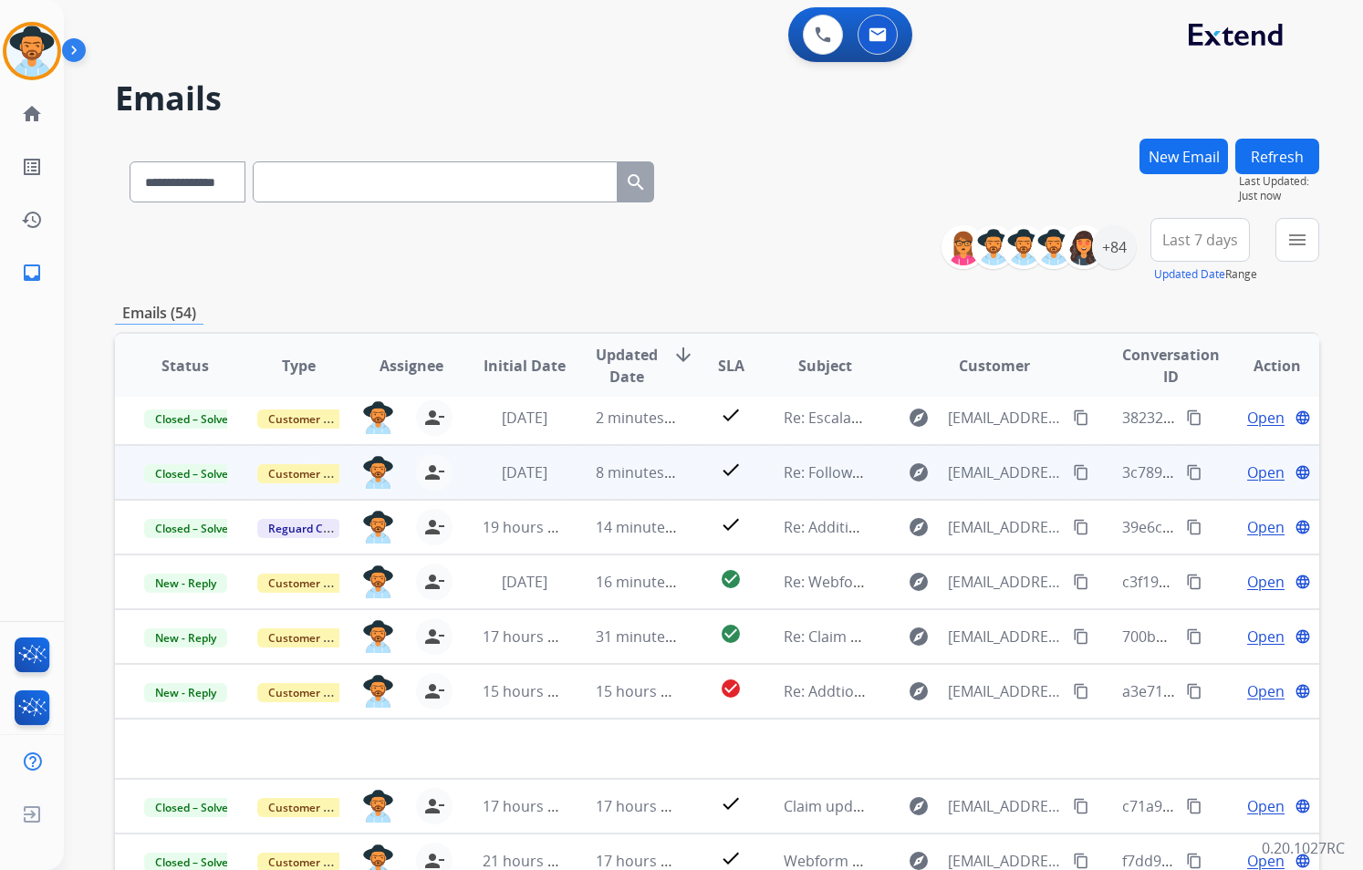
scroll to position [62, 0]
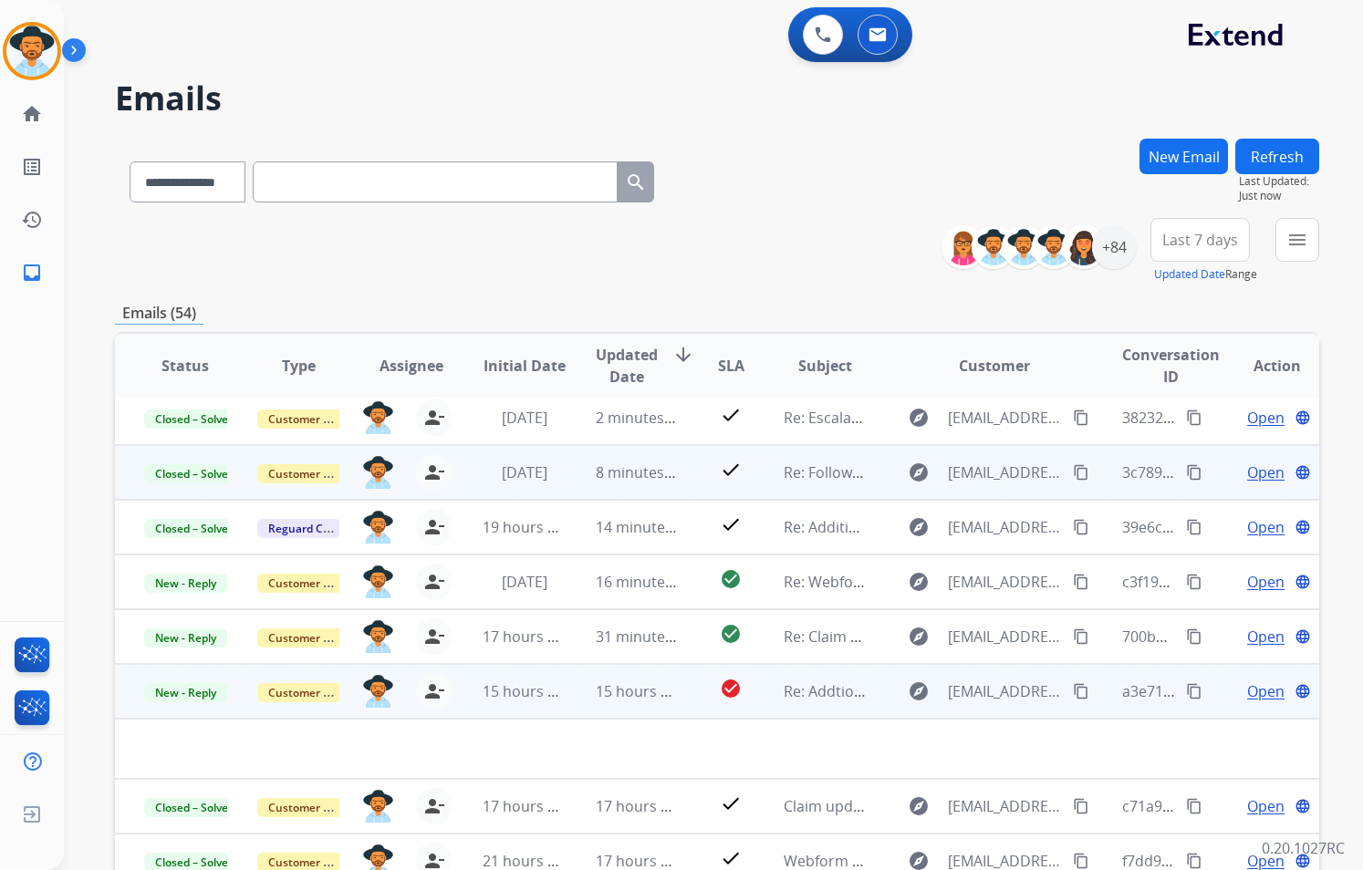
click at [1261, 693] on span "Open" at bounding box center [1265, 691] width 37 height 22
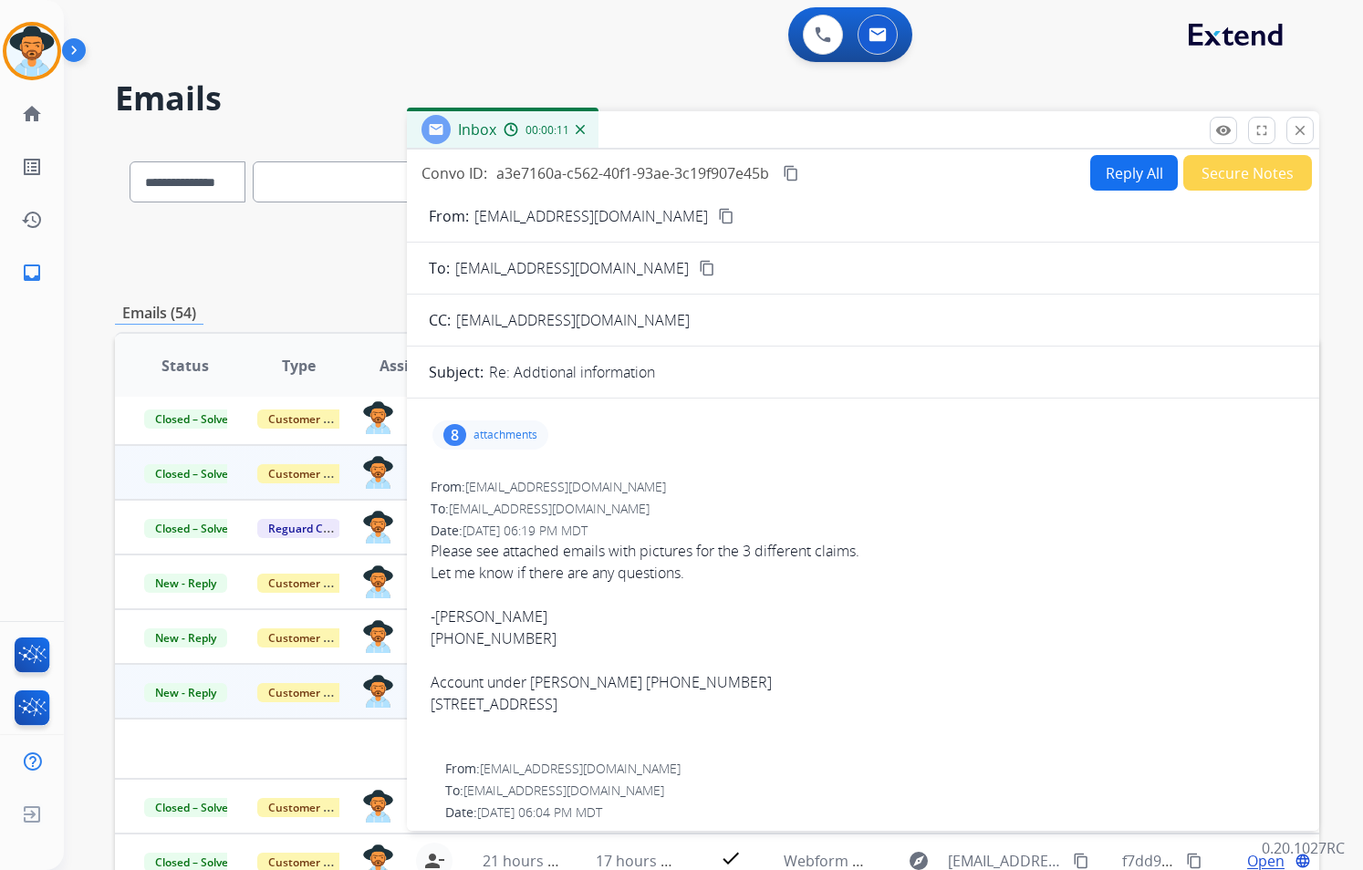
click at [500, 432] on p "attachments" at bounding box center [505, 435] width 64 height 15
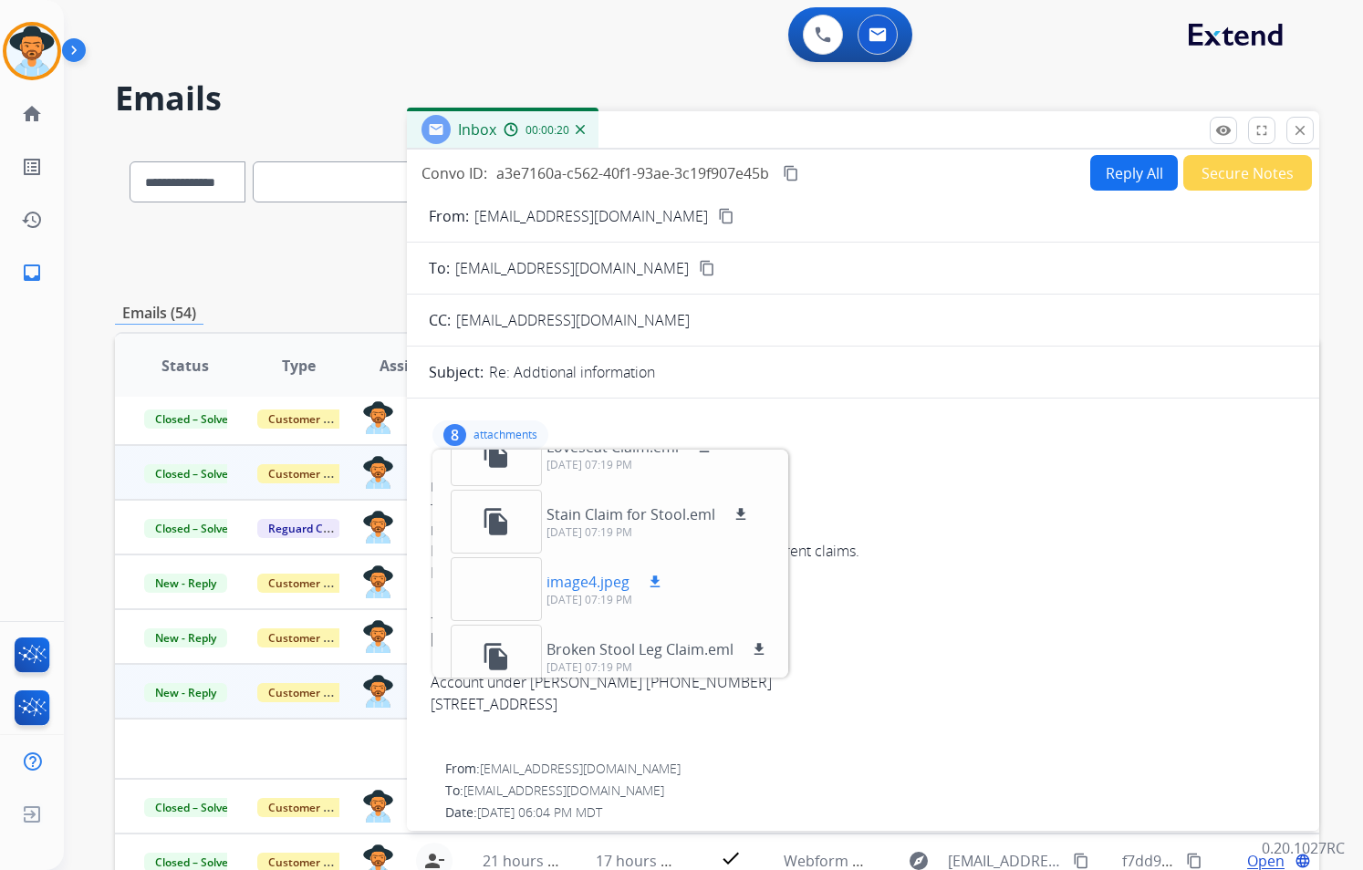
scroll to position [316, 0]
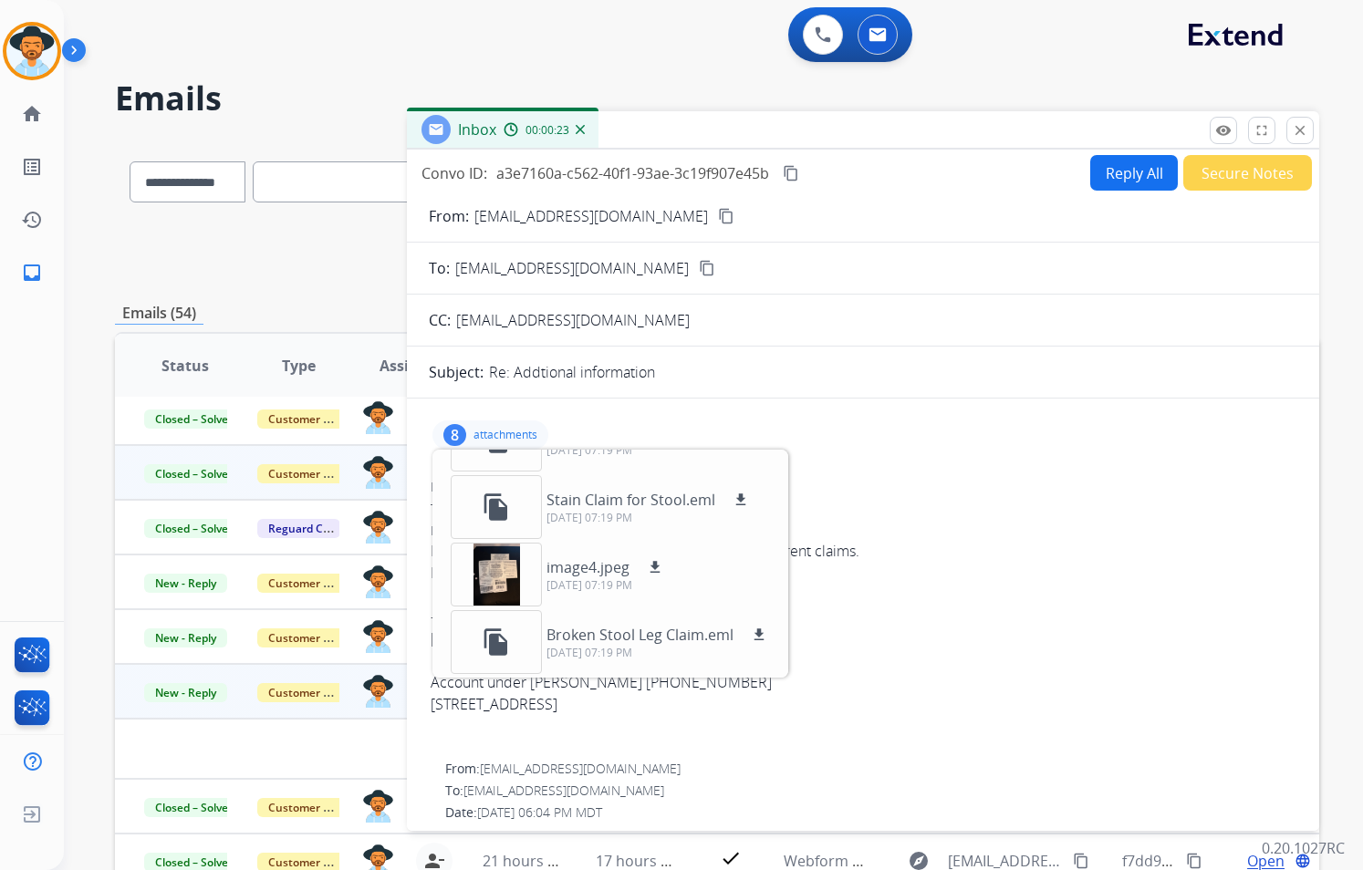
click at [718, 217] on mat-icon "content_copy" at bounding box center [726, 216] width 16 height 16
click at [658, 635] on p "Broken Stool Leg Claim.eml" at bounding box center [639, 635] width 187 height 22
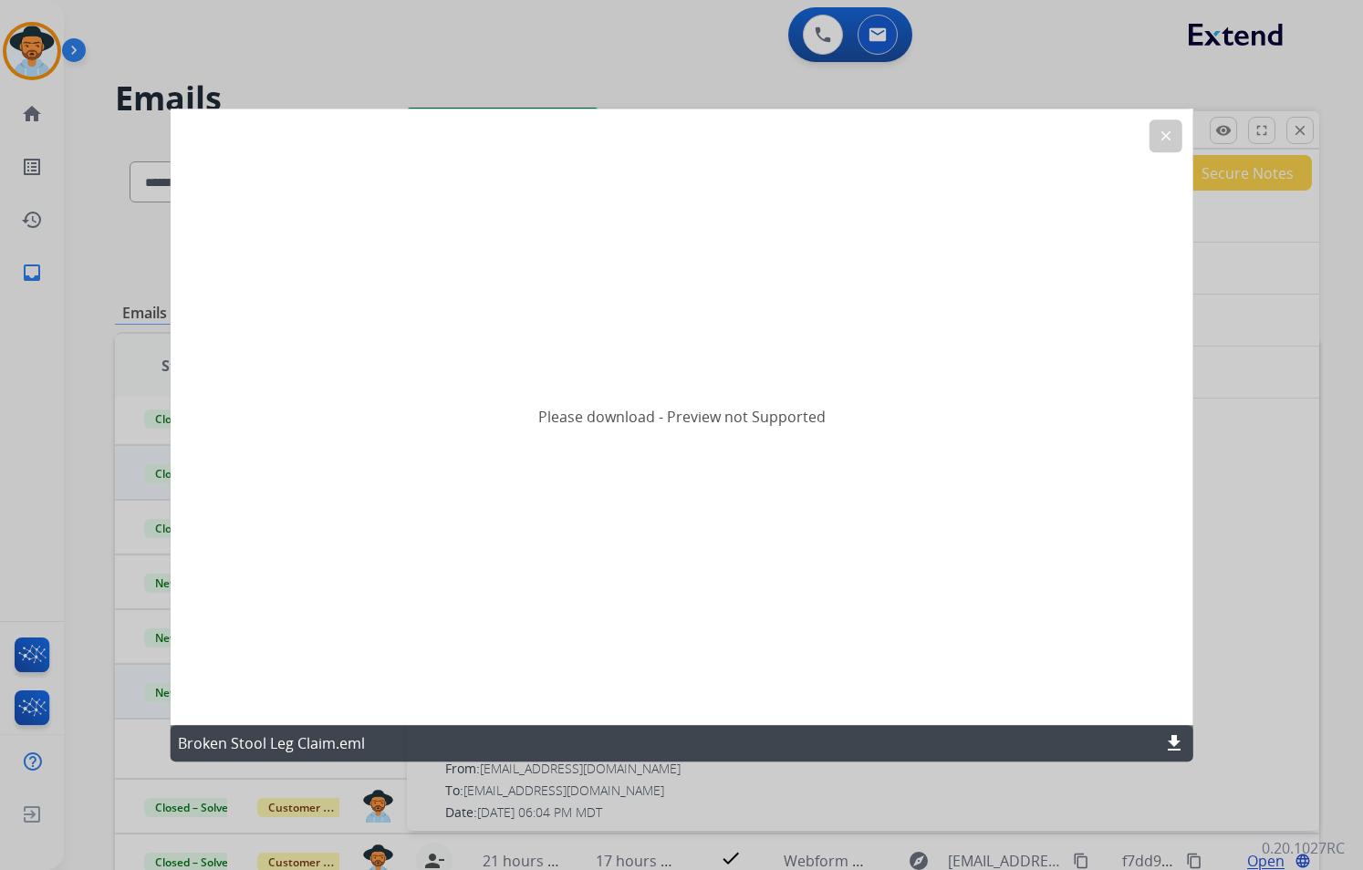
click at [1172, 742] on mat-icon "download" at bounding box center [1174, 743] width 22 height 22
click at [1159, 140] on mat-icon "clear" at bounding box center [1165, 136] width 16 height 16
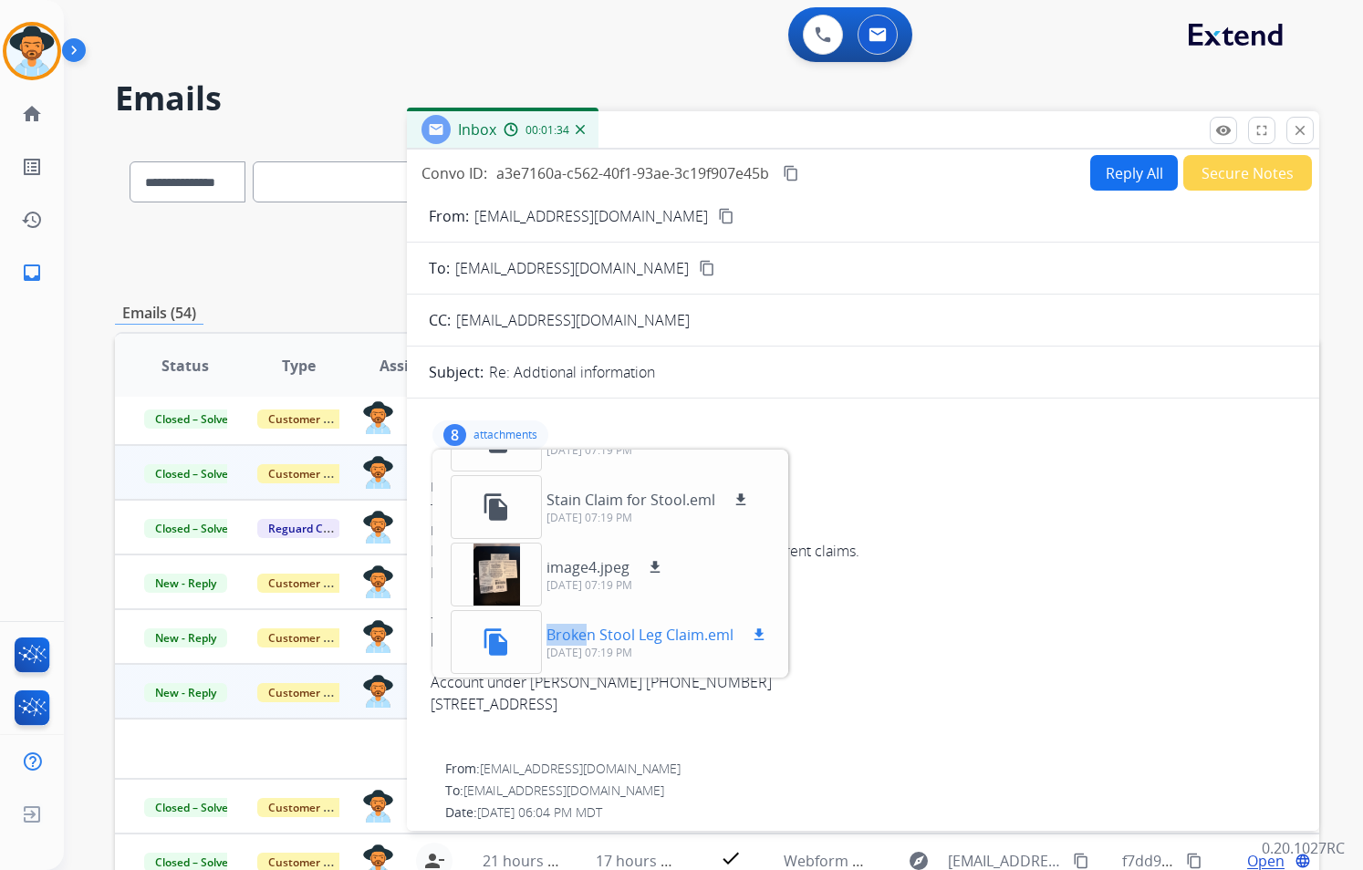
drag, startPoint x: 512, startPoint y: 647, endPoint x: 590, endPoint y: 630, distance: 80.1
click at [590, 630] on div "file_copy Broken Stool Leg Claim.eml download [DATE] 07:19 PM" at bounding box center [610, 642] width 348 height 64
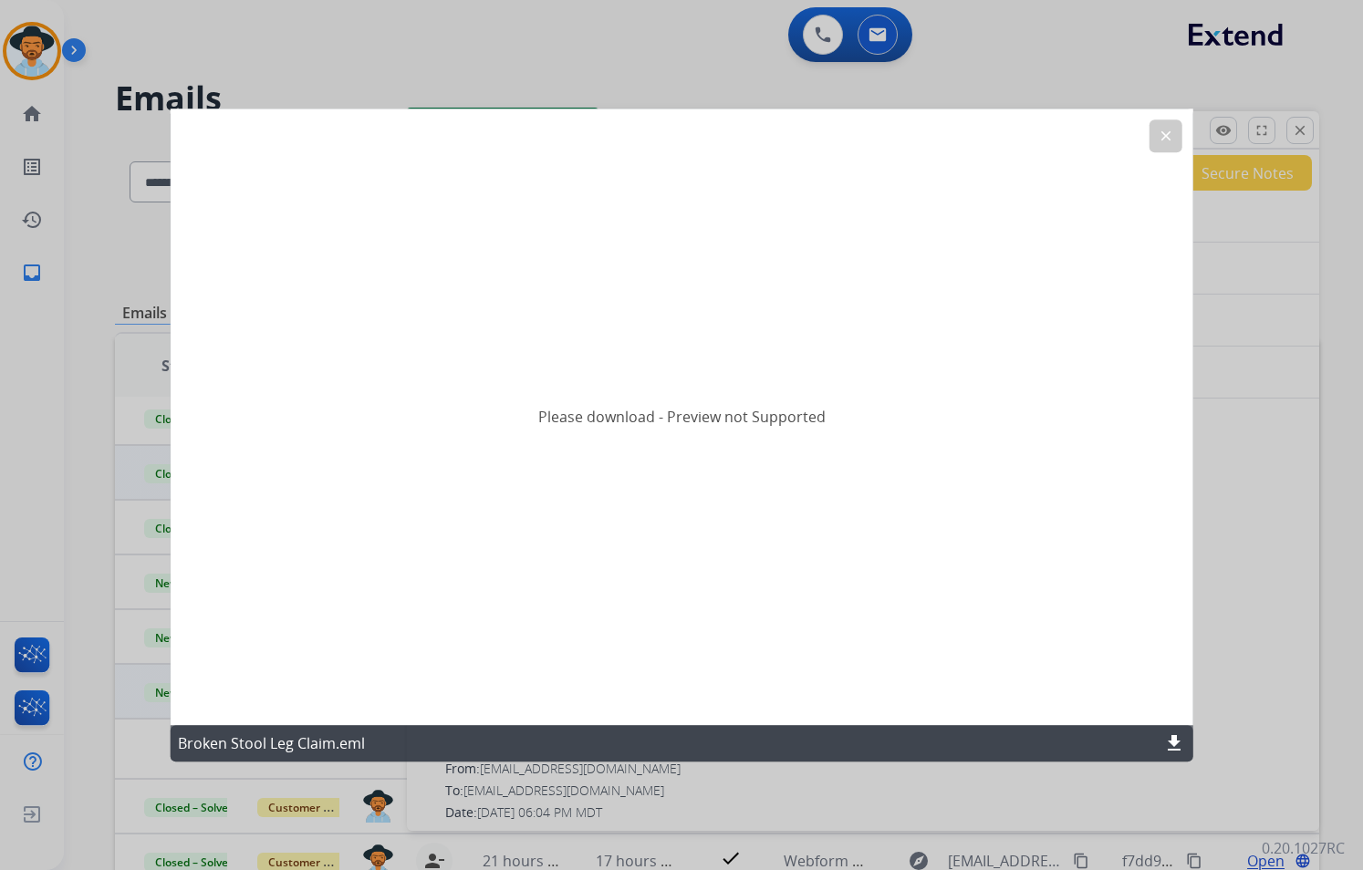
drag, startPoint x: 1014, startPoint y: 655, endPoint x: 937, endPoint y: 641, distance: 78.7
click at [960, 646] on div "Please download - Preview not Supported" at bounding box center [682, 417] width 1022 height 617
drag, startPoint x: 892, startPoint y: 585, endPoint x: 1001, endPoint y: 678, distance: 143.0
click at [958, 659] on div "Please download - Preview not Supported" at bounding box center [682, 417] width 1022 height 617
click at [1164, 143] on mat-icon "clear" at bounding box center [1165, 136] width 16 height 16
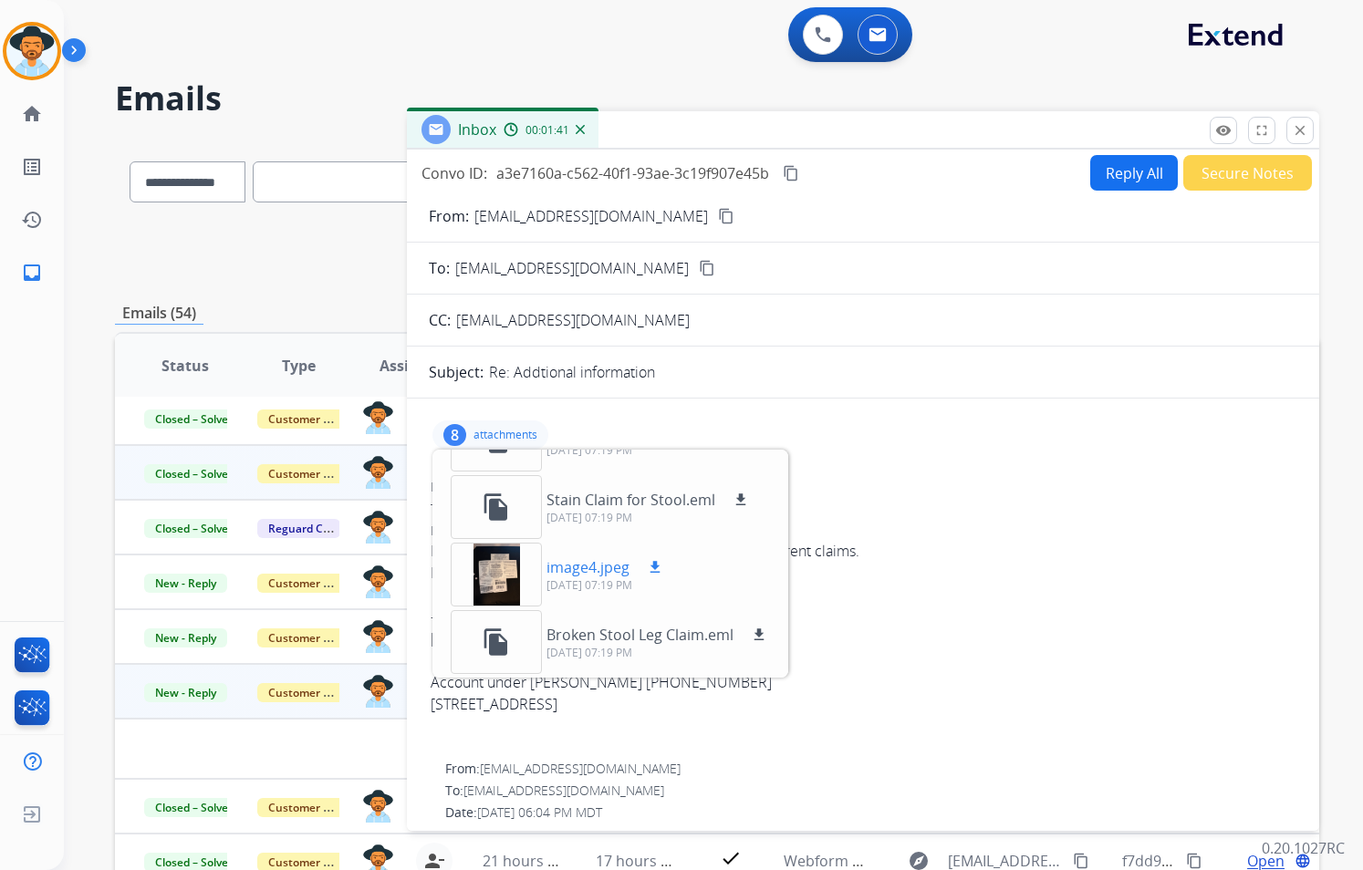
click at [591, 575] on p "image4.jpeg" at bounding box center [587, 567] width 83 height 22
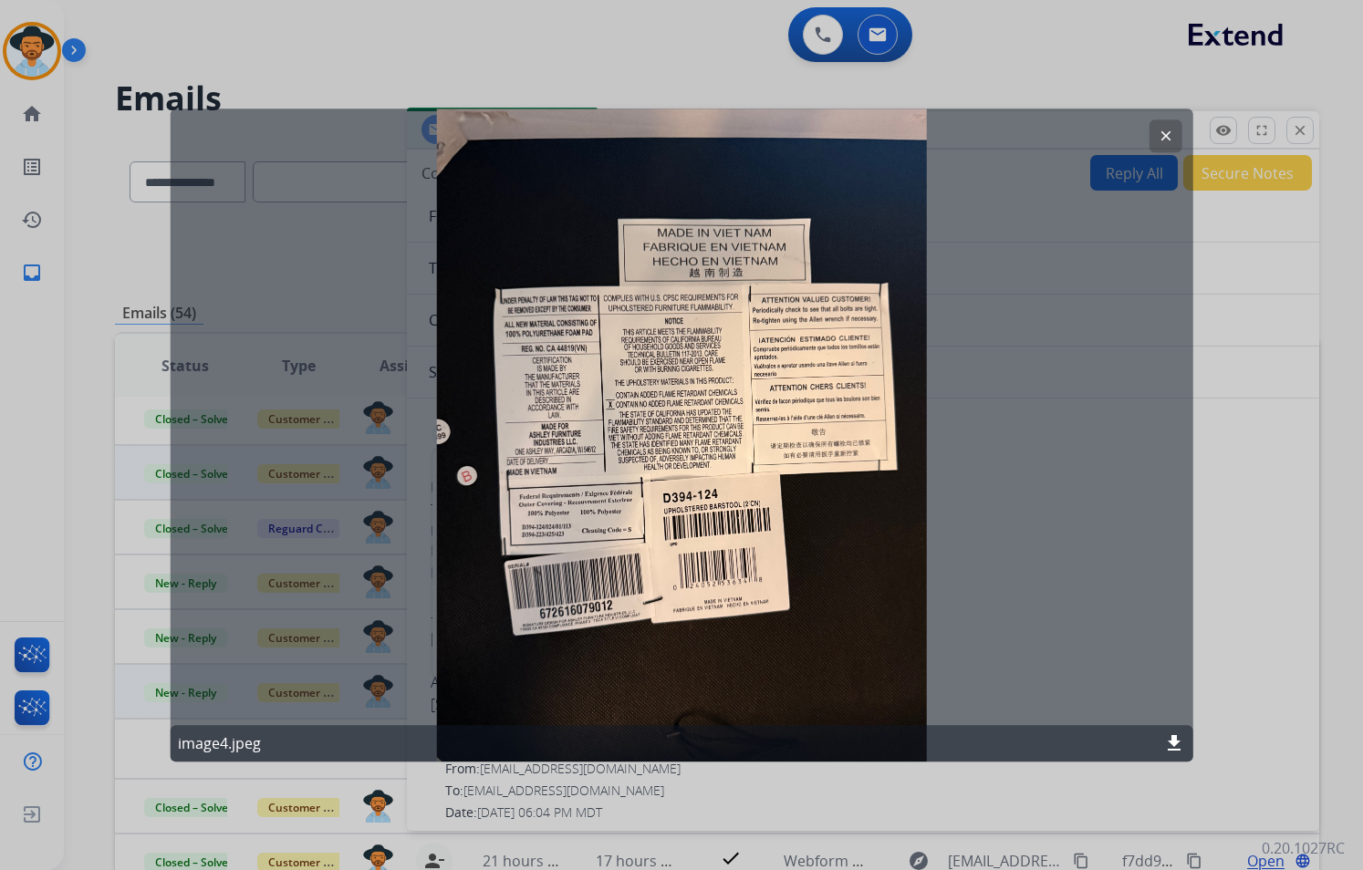
click at [1157, 140] on button "clear" at bounding box center [1164, 135] width 33 height 33
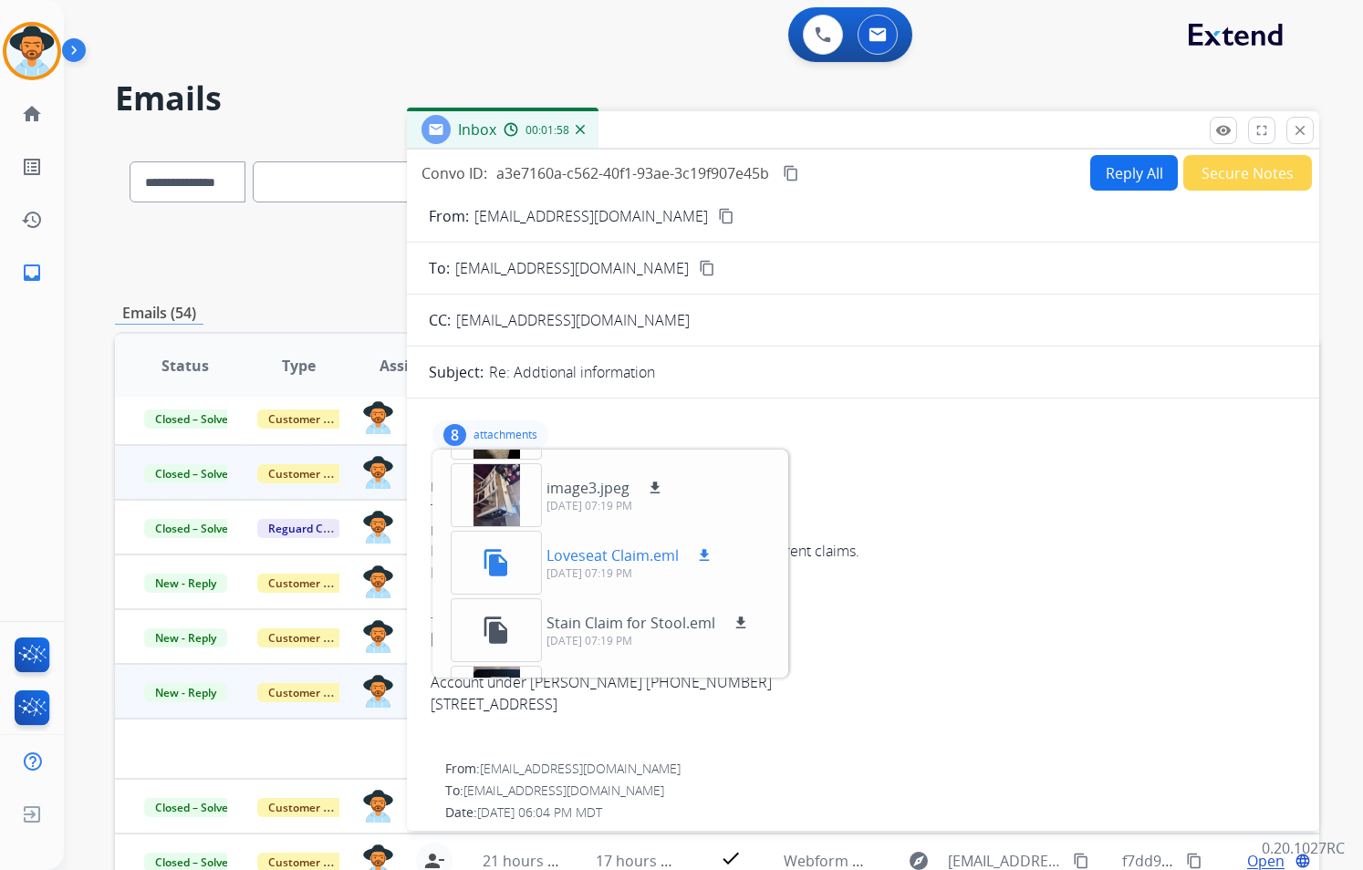
scroll to position [224, 0]
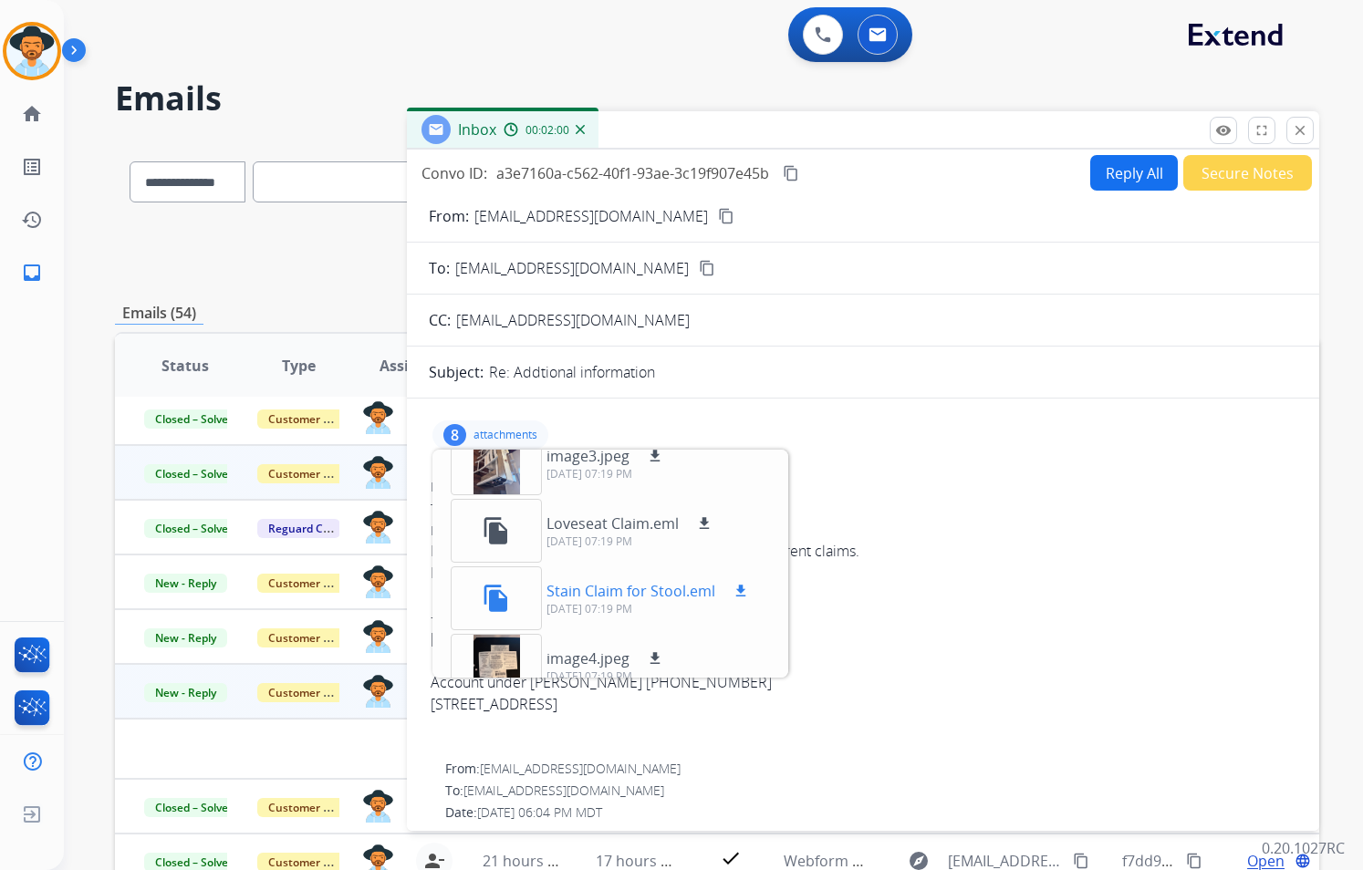
click at [603, 588] on p "Stain Claim for Stool.eml" at bounding box center [630, 591] width 169 height 22
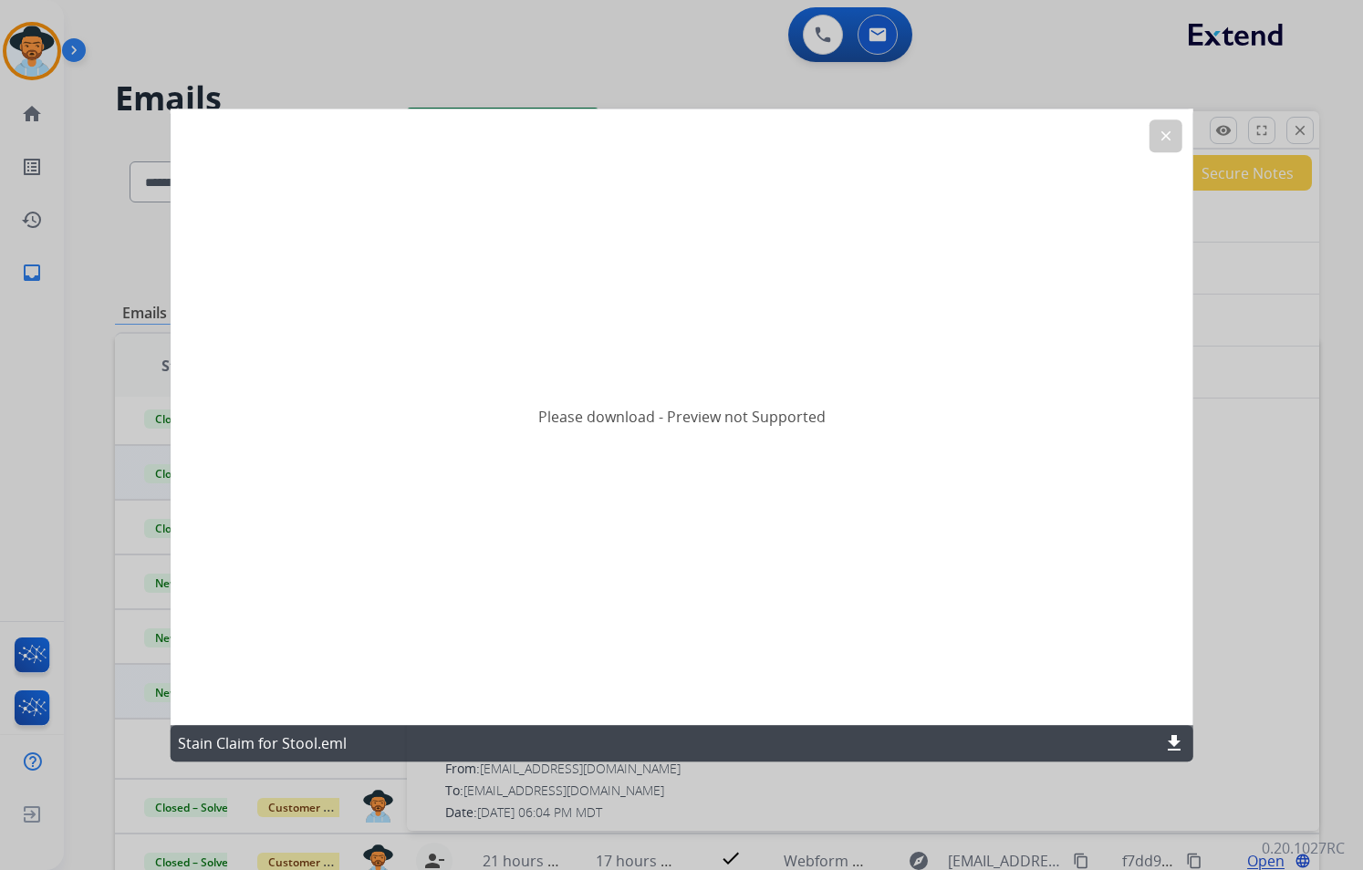
click at [1178, 740] on mat-icon "download" at bounding box center [1174, 743] width 22 height 22
click at [1166, 136] on mat-icon "clear" at bounding box center [1165, 136] width 16 height 16
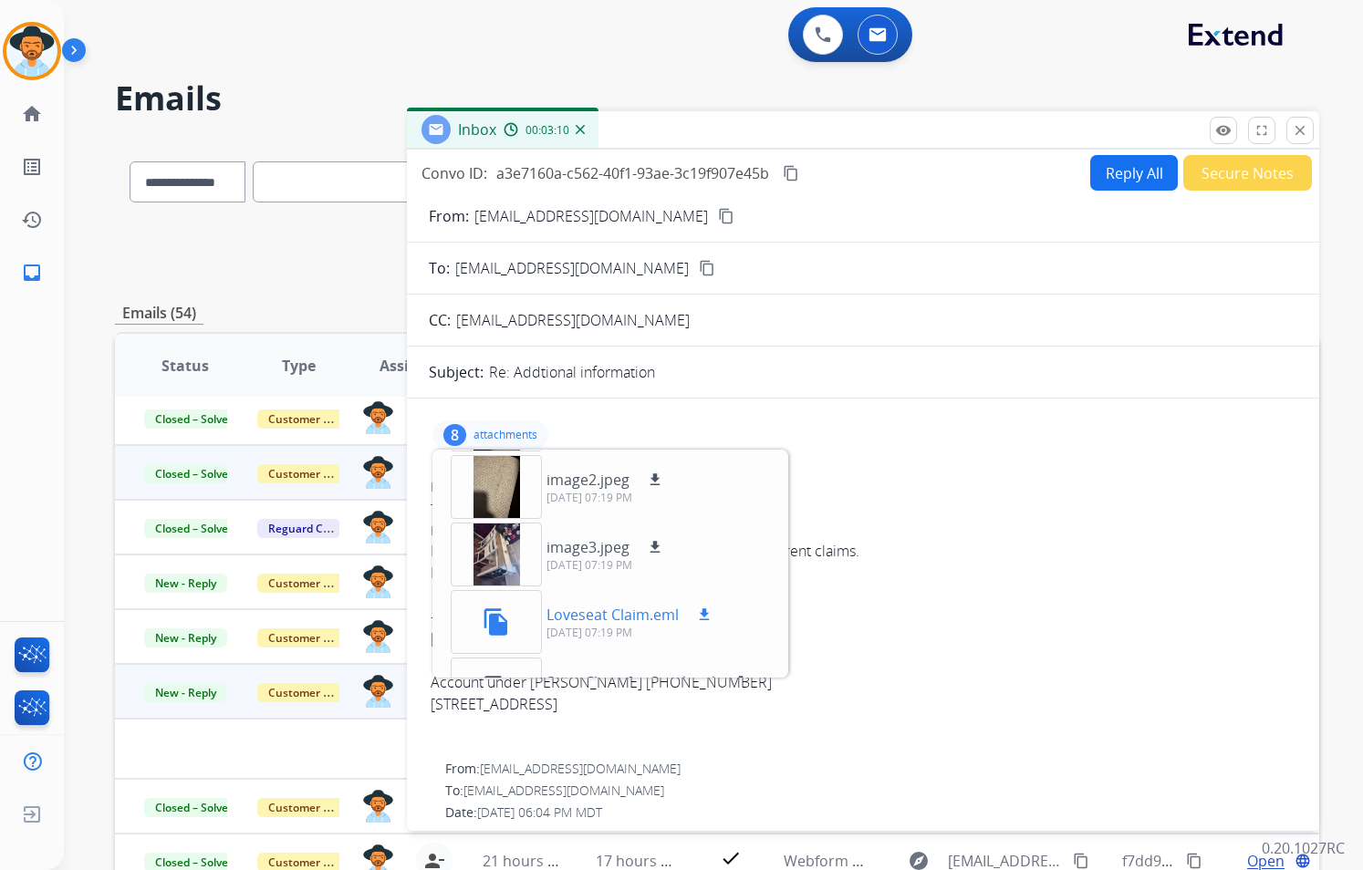
scroll to position [42, 0]
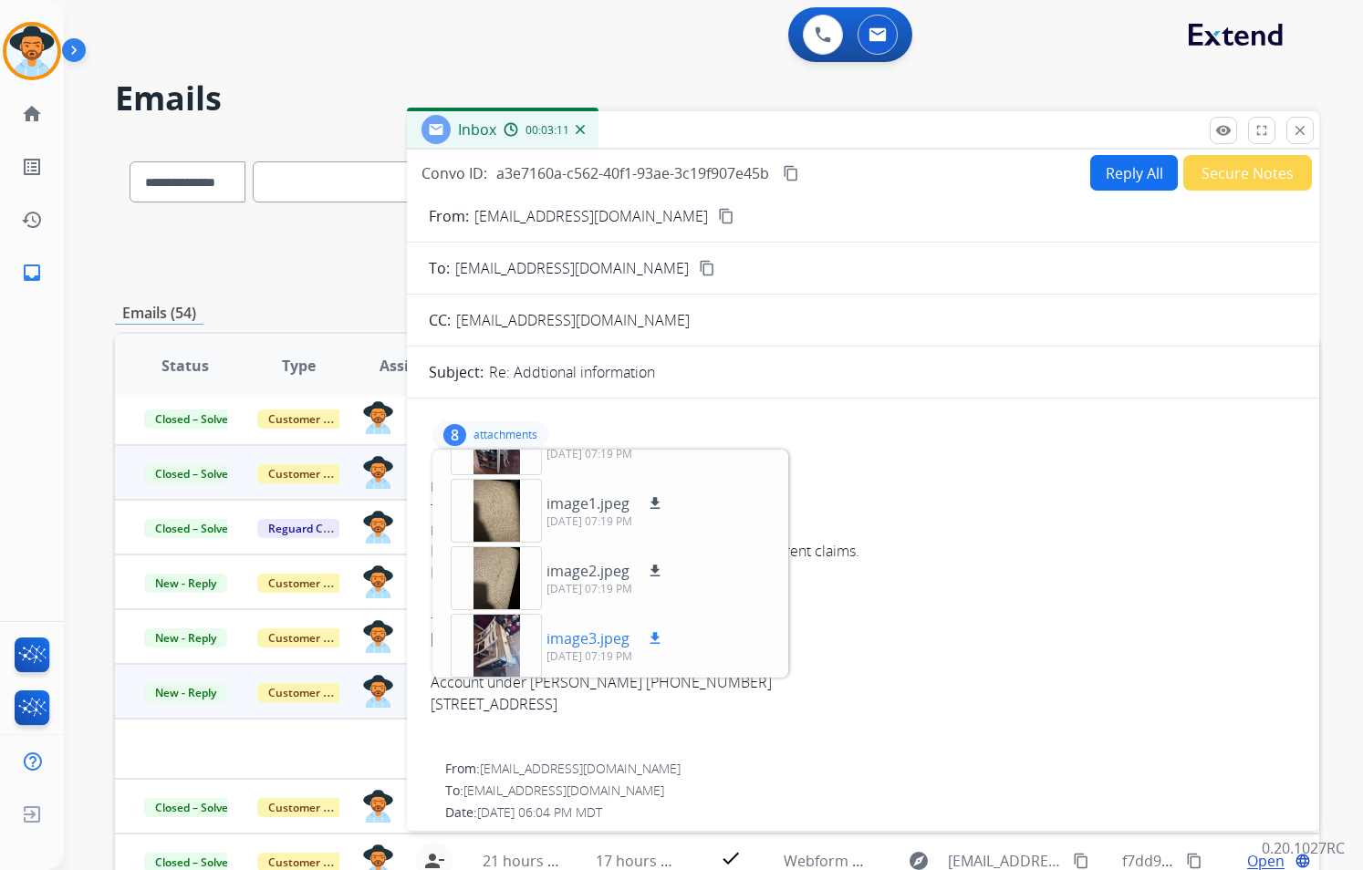
click at [586, 636] on p "image3.jpeg" at bounding box center [587, 639] width 83 height 22
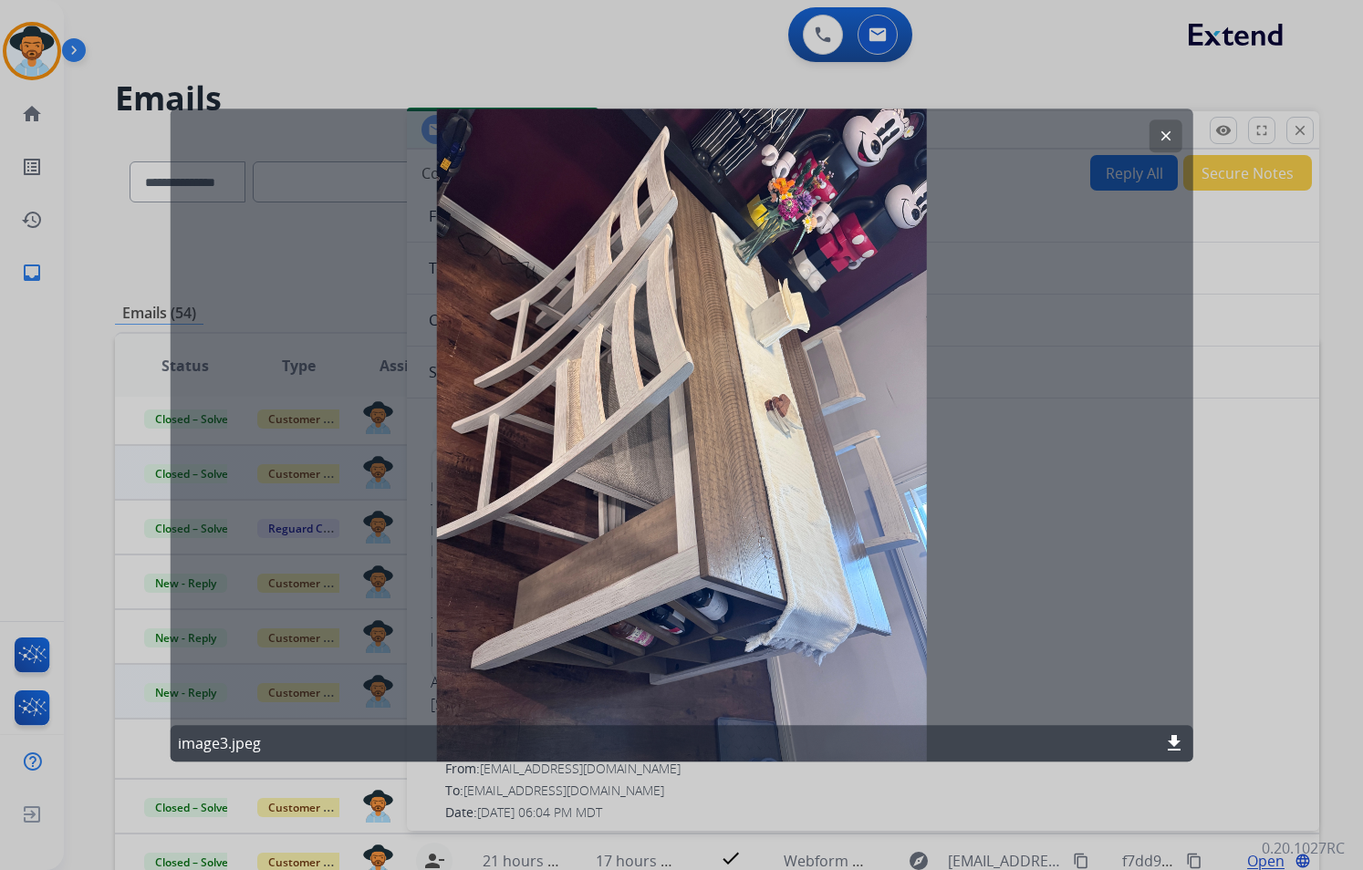
click at [1169, 133] on mat-icon "clear" at bounding box center [1165, 136] width 16 height 16
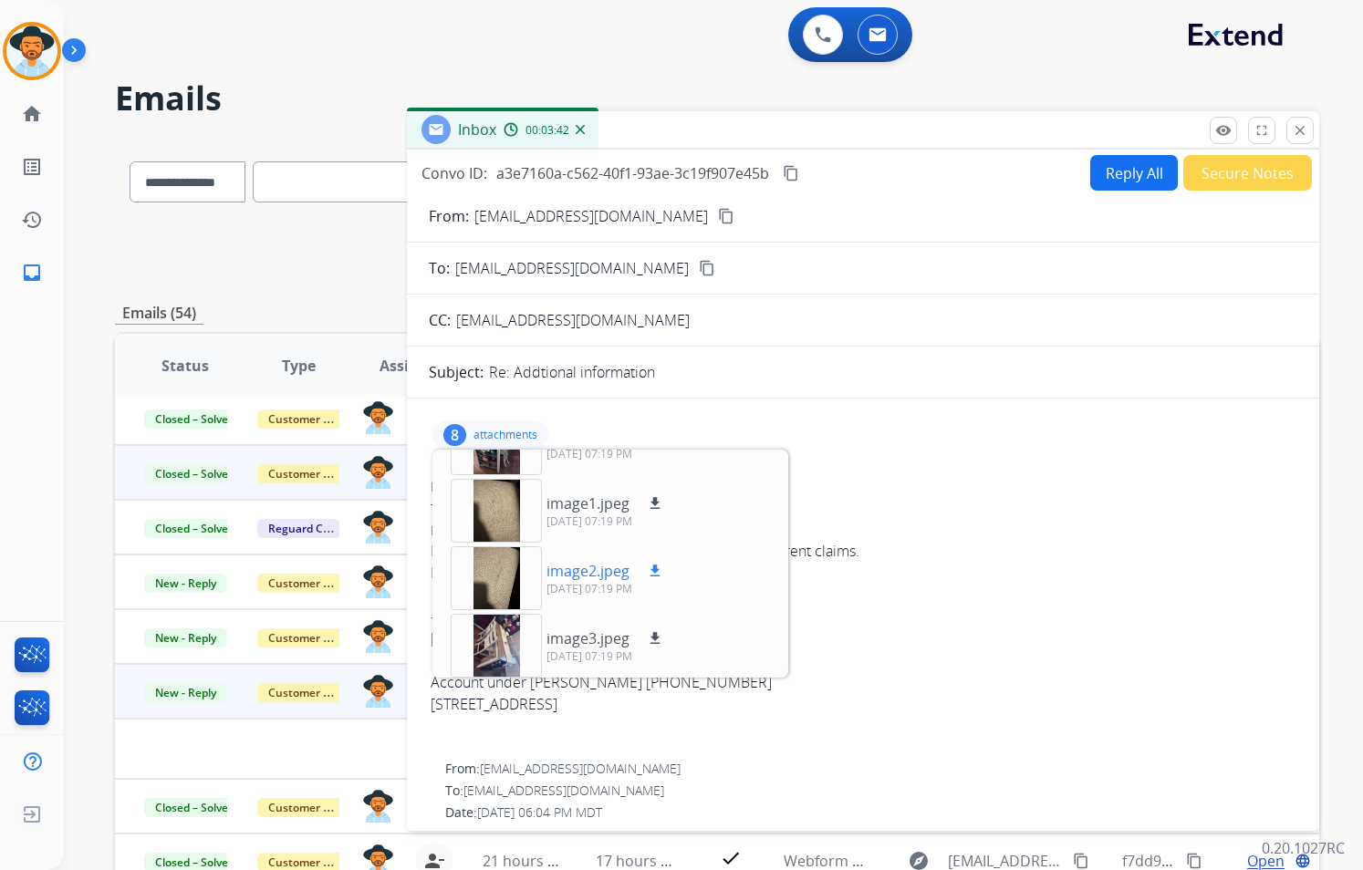
click at [597, 575] on p "image2.jpeg" at bounding box center [587, 571] width 83 height 22
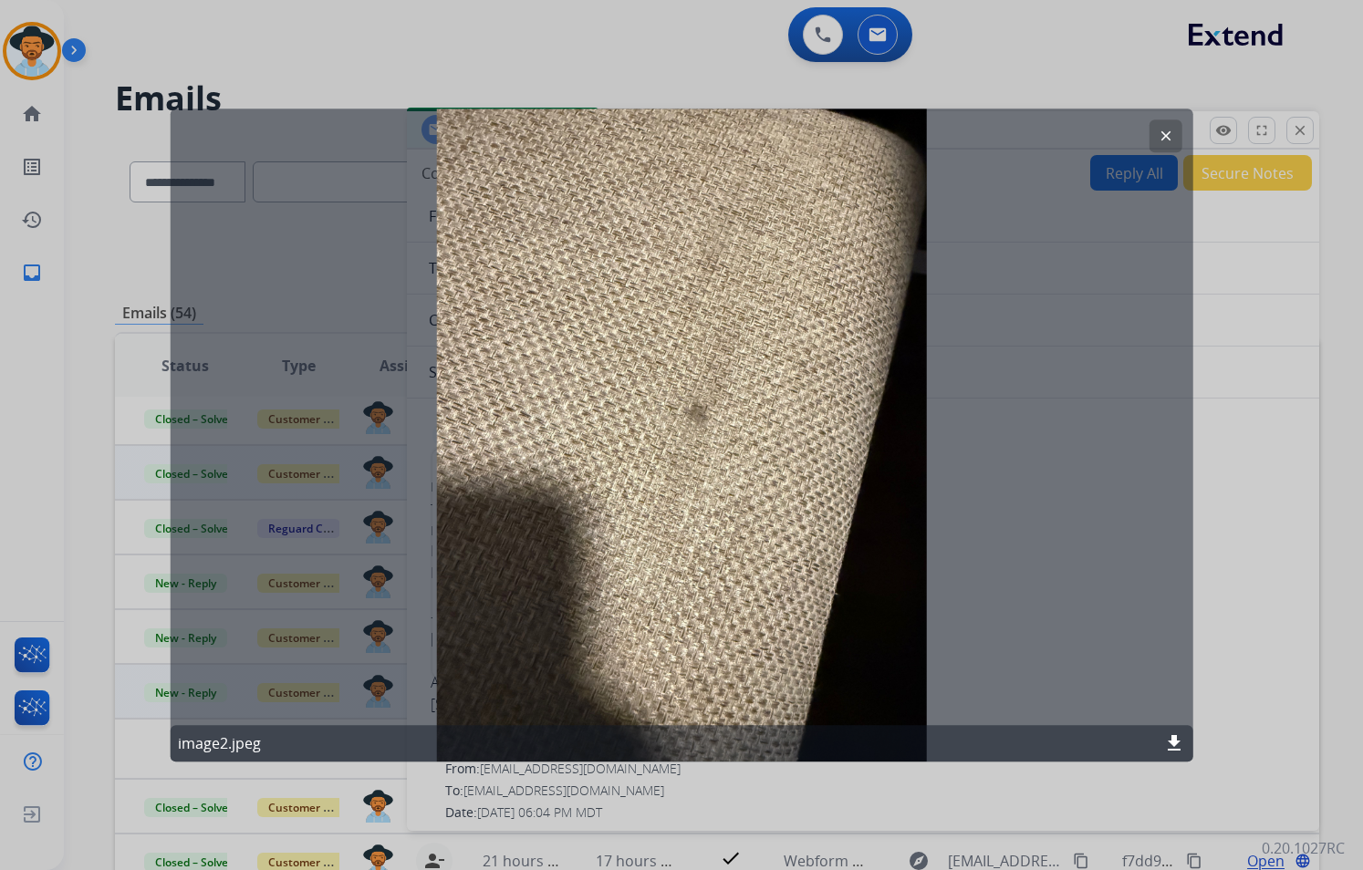
click at [1159, 137] on mat-icon "clear" at bounding box center [1165, 136] width 16 height 16
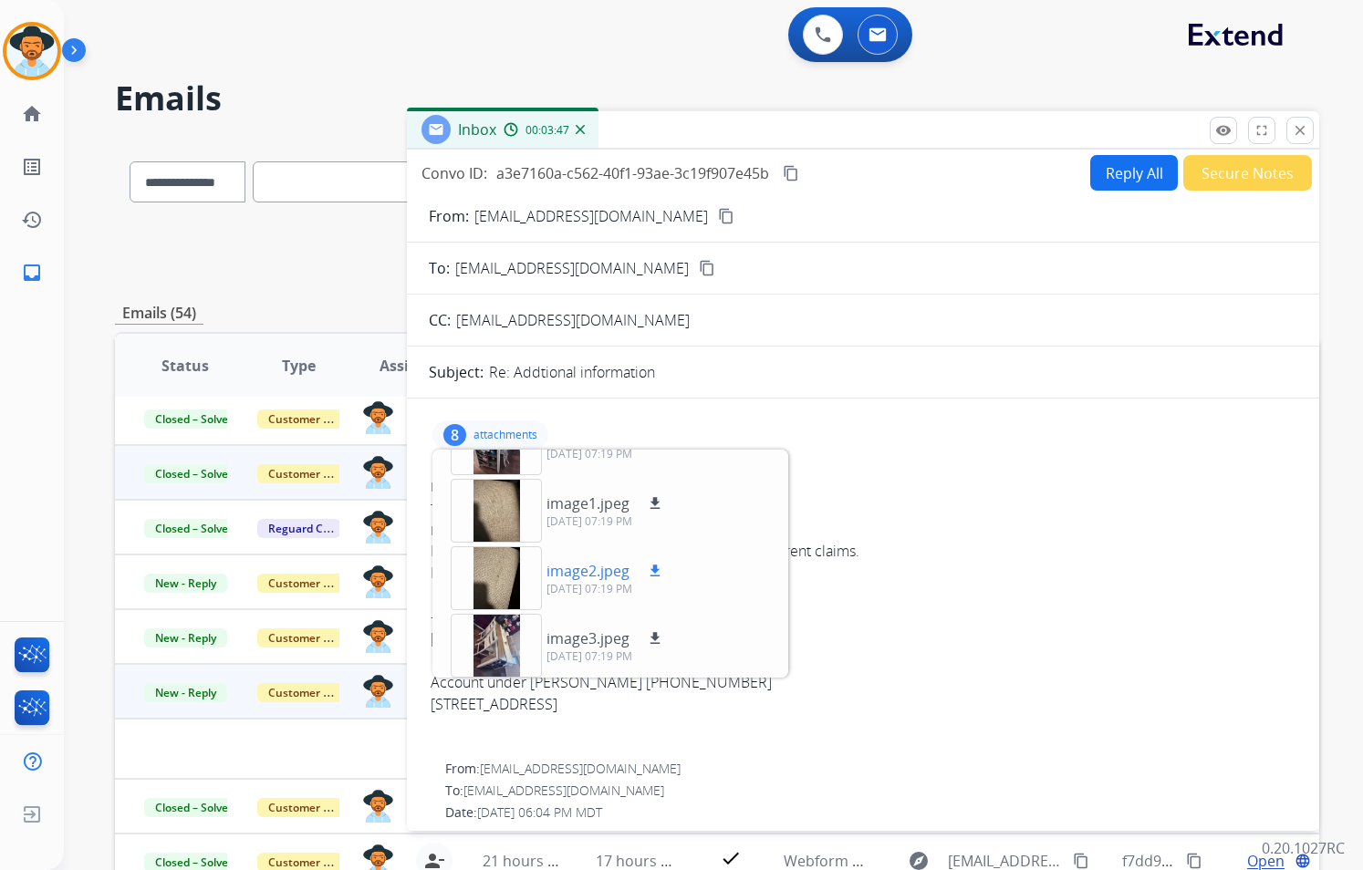
click at [576, 584] on p "[DATE] 07:19 PM" at bounding box center [605, 589] width 119 height 15
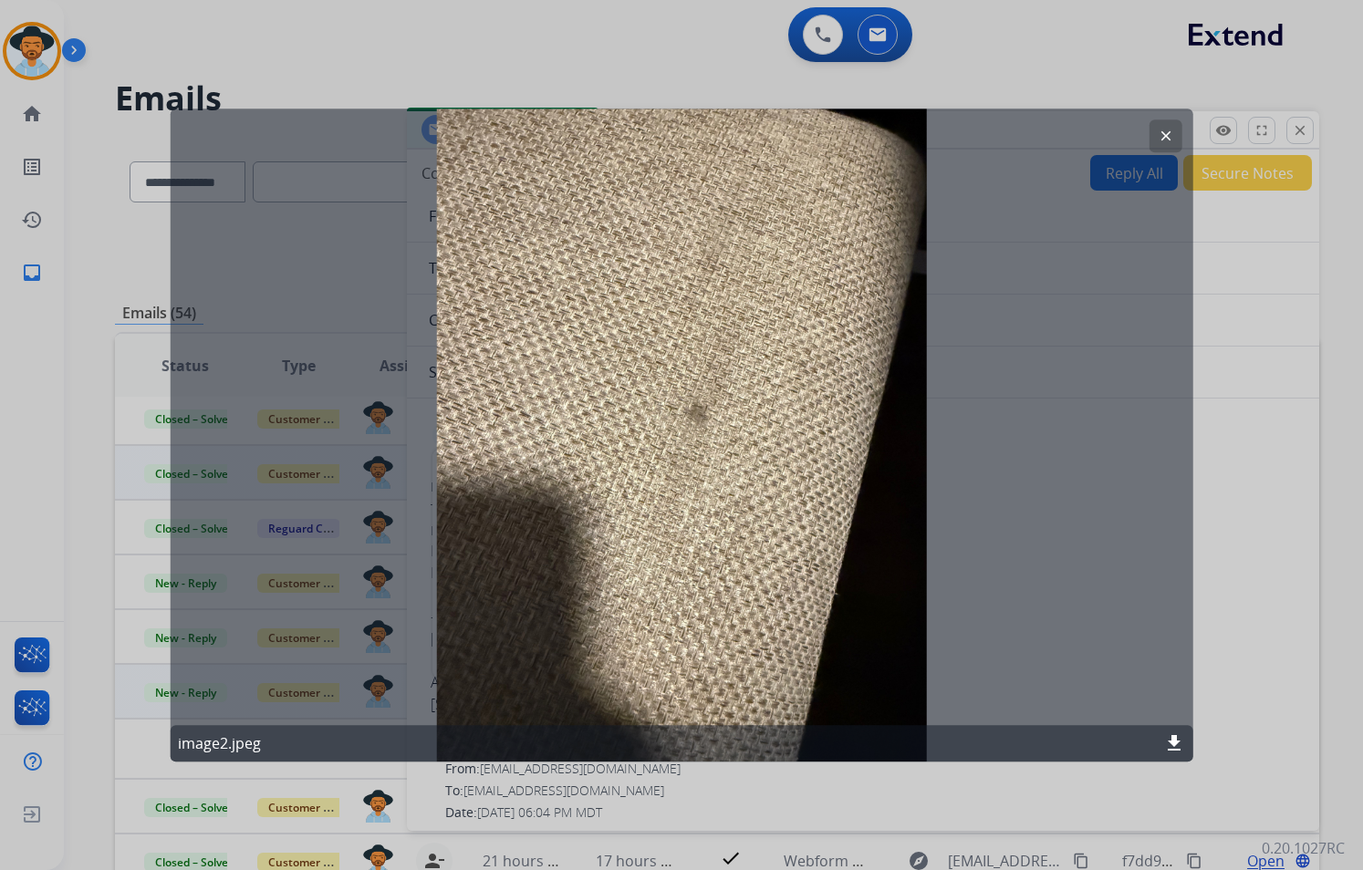
drag, startPoint x: 1161, startPoint y: 140, endPoint x: 1065, endPoint y: 210, distance: 118.8
click at [1160, 140] on mat-icon "clear" at bounding box center [1165, 136] width 16 height 16
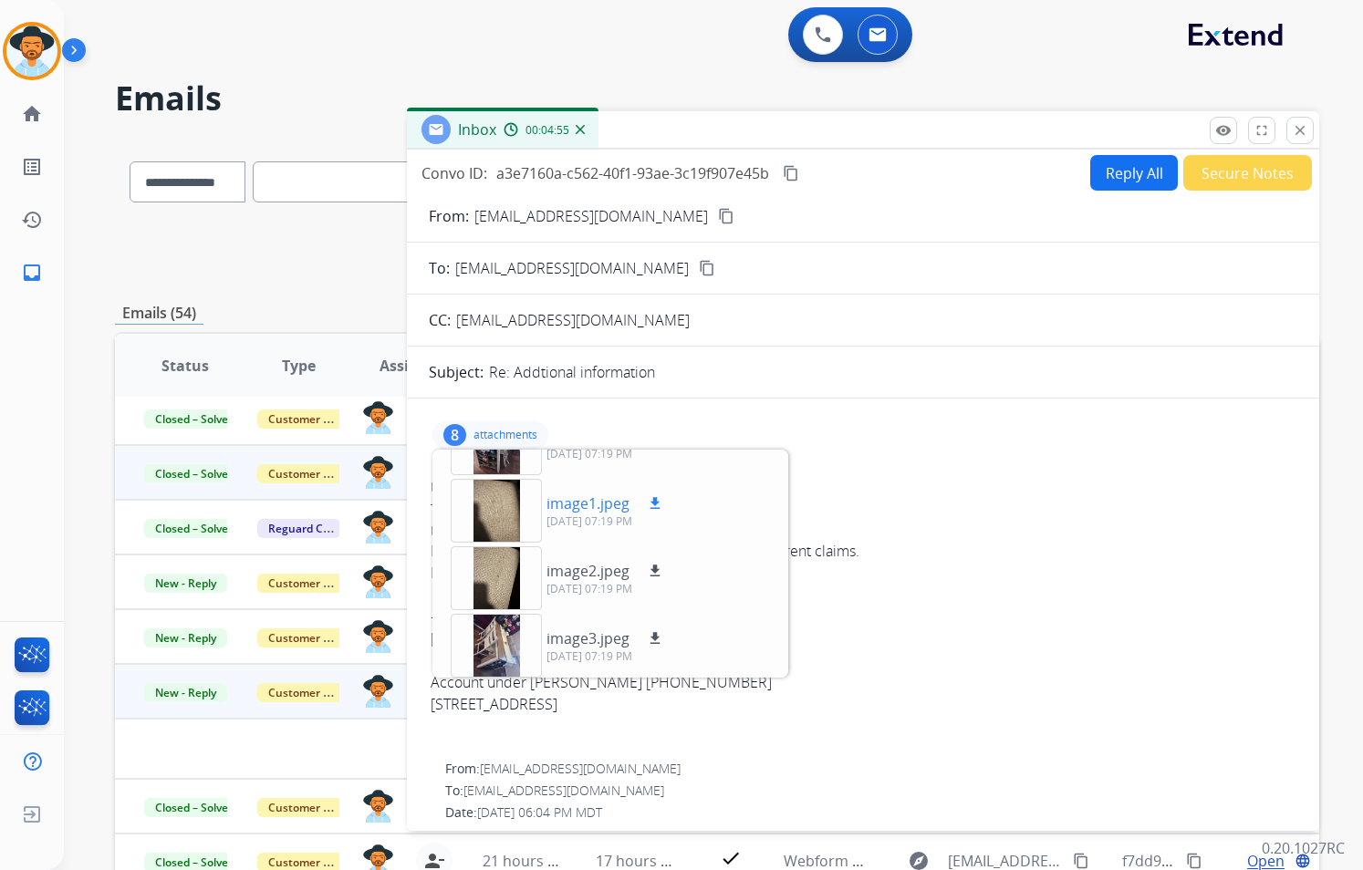
click at [593, 497] on p "image1.jpeg" at bounding box center [587, 504] width 83 height 22
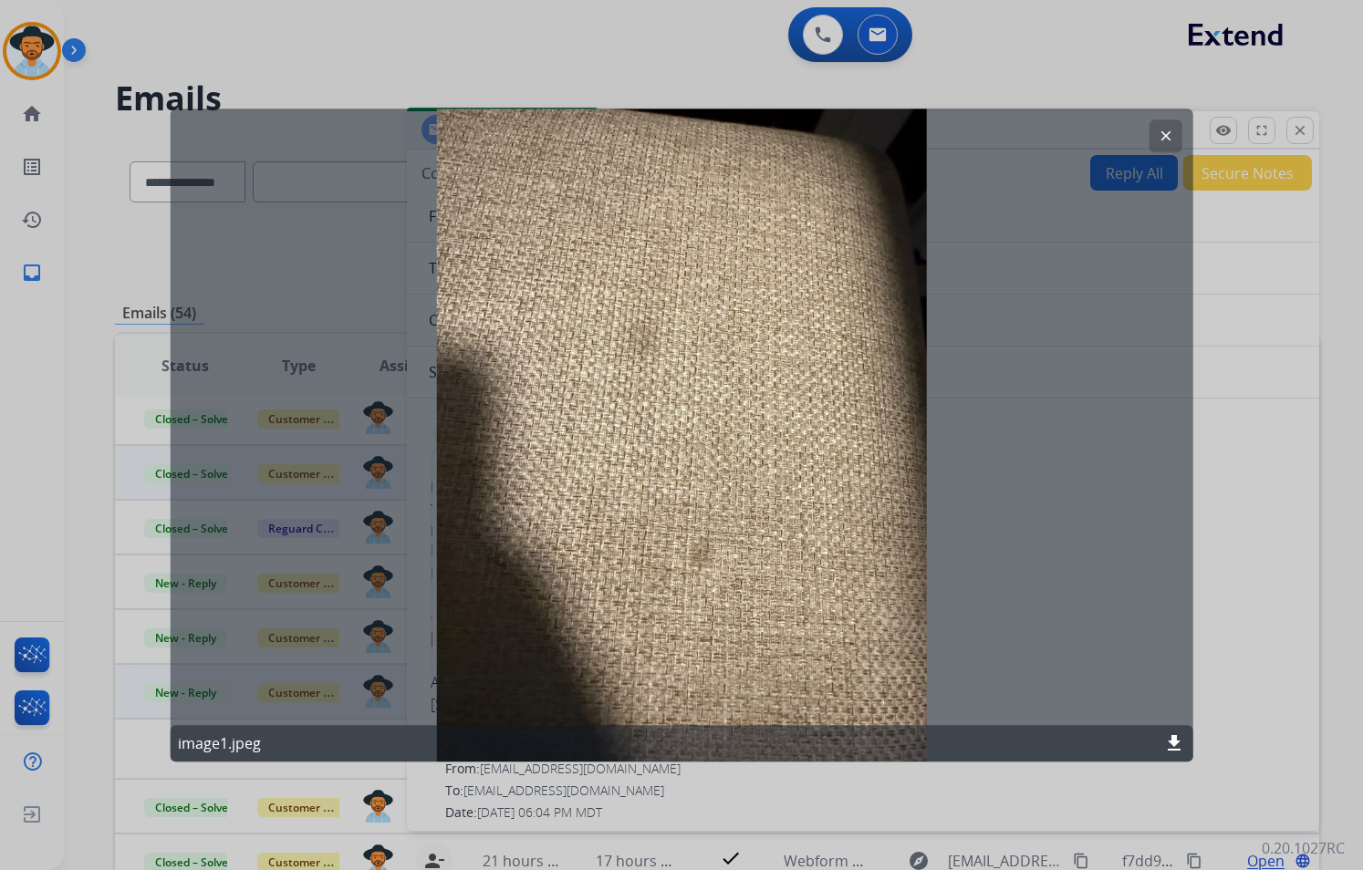
drag, startPoint x: 1157, startPoint y: 126, endPoint x: 1142, endPoint y: 144, distance: 23.9
click at [1157, 126] on button "clear" at bounding box center [1164, 135] width 33 height 33
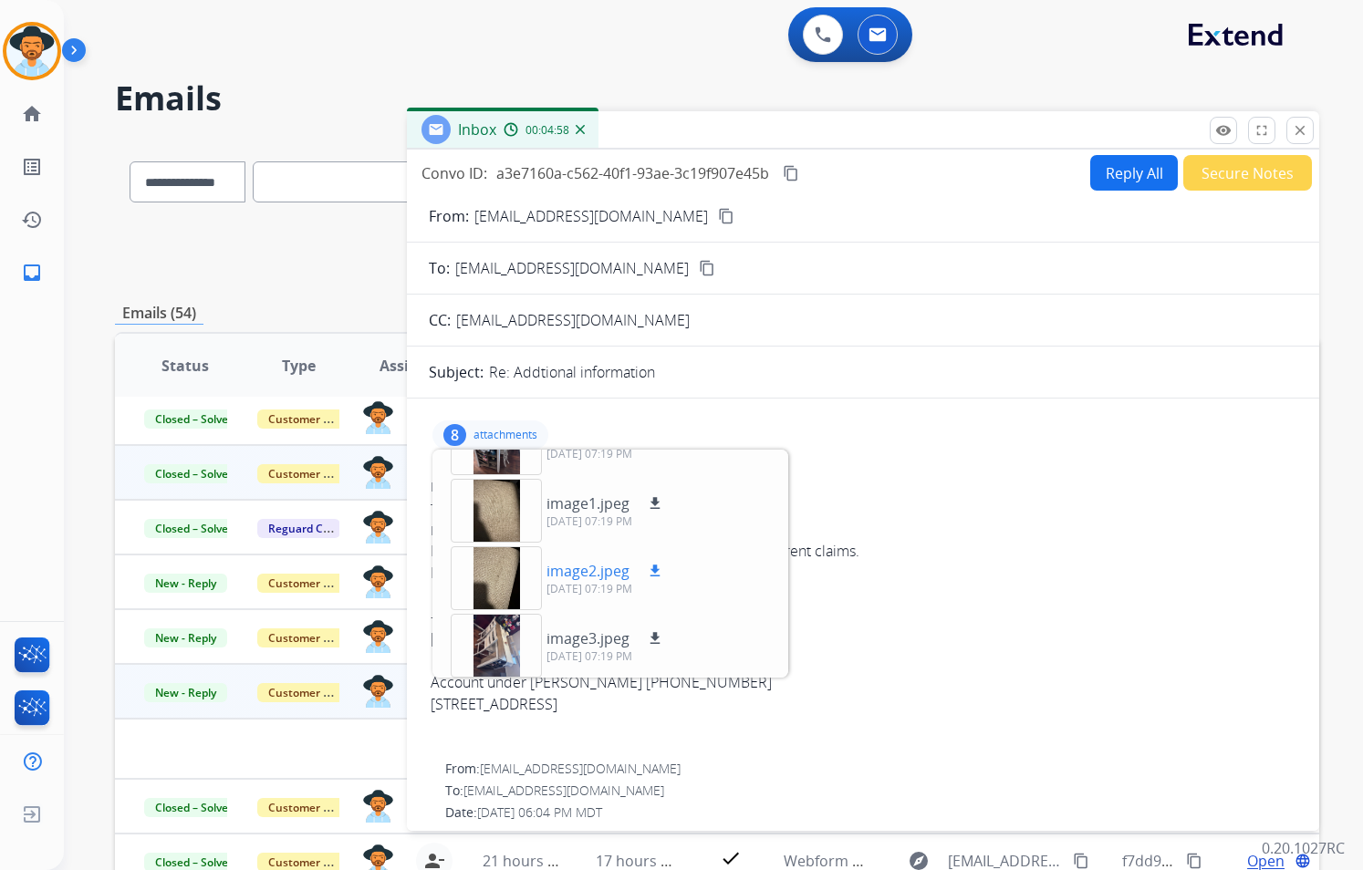
click at [563, 570] on p "image2.jpeg" at bounding box center [587, 571] width 83 height 22
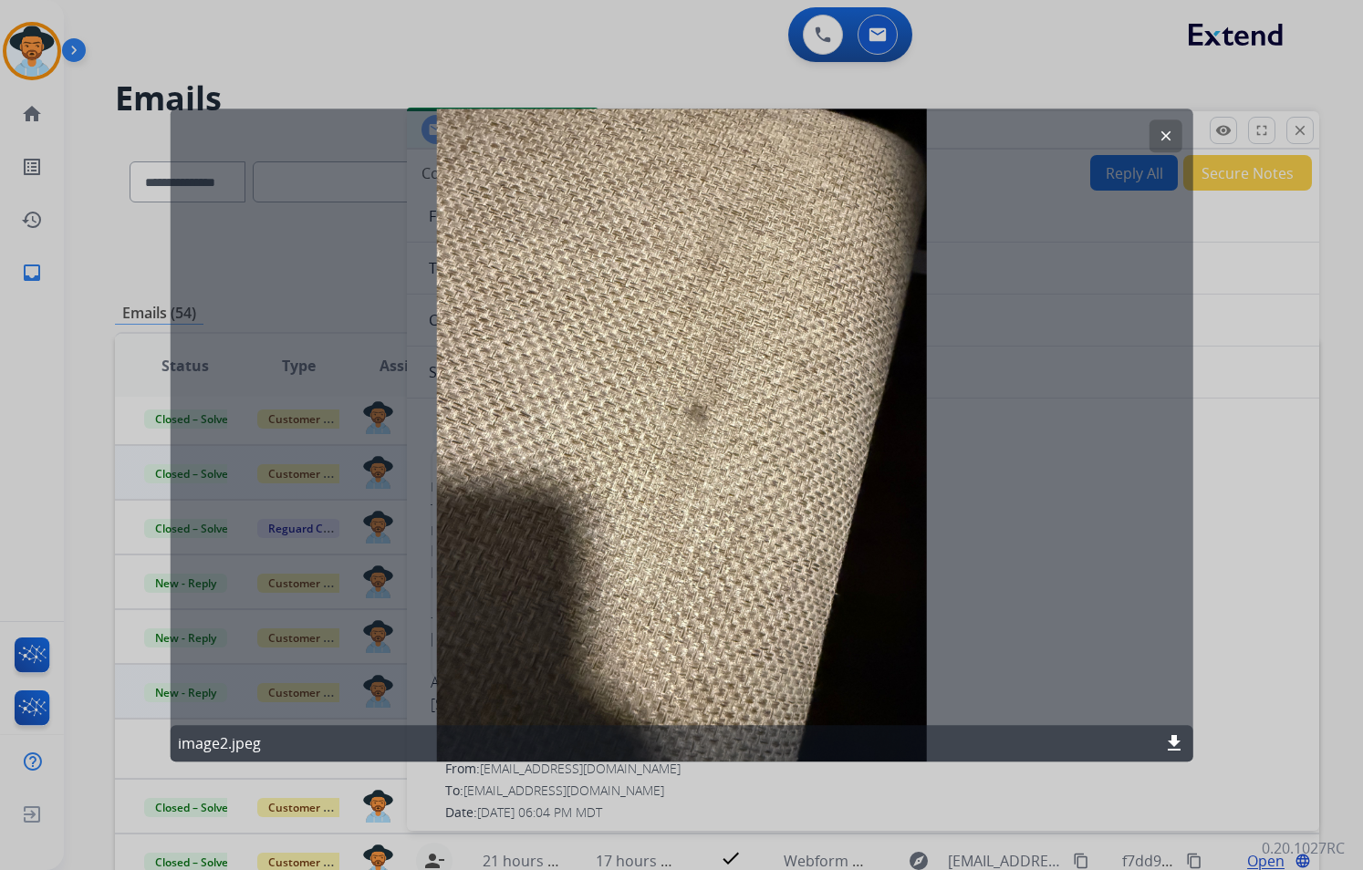
drag, startPoint x: 426, startPoint y: 104, endPoint x: 588, endPoint y: 565, distance: 488.4
drag, startPoint x: 588, startPoint y: 565, endPoint x: 945, endPoint y: 757, distance: 405.3
click at [945, 757] on div "image2.jpeg download" at bounding box center [682, 743] width 1022 height 36
click at [1168, 134] on mat-icon "clear" at bounding box center [1165, 136] width 16 height 16
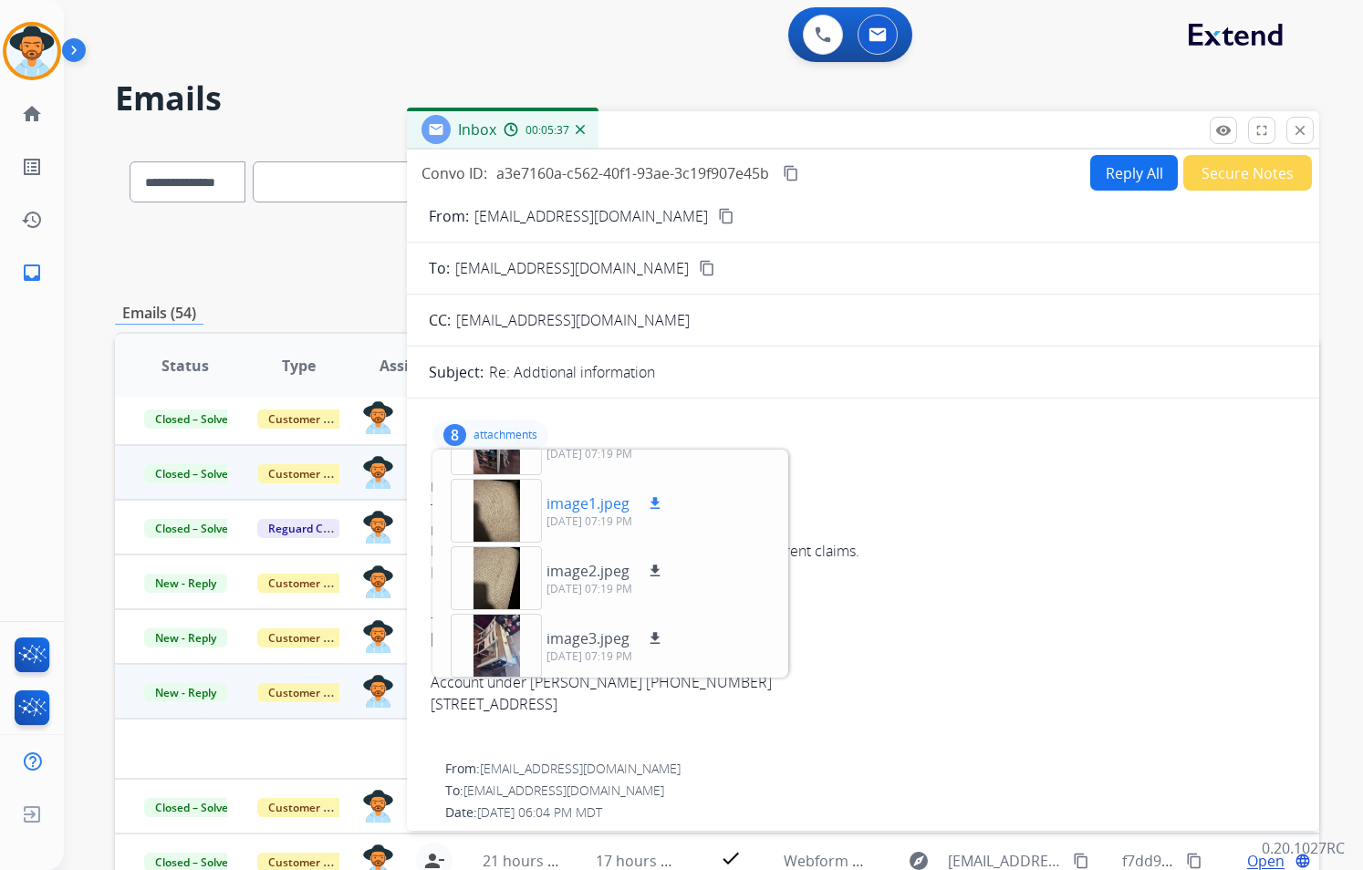
click at [570, 518] on p "[DATE] 07:19 PM" at bounding box center [605, 521] width 119 height 15
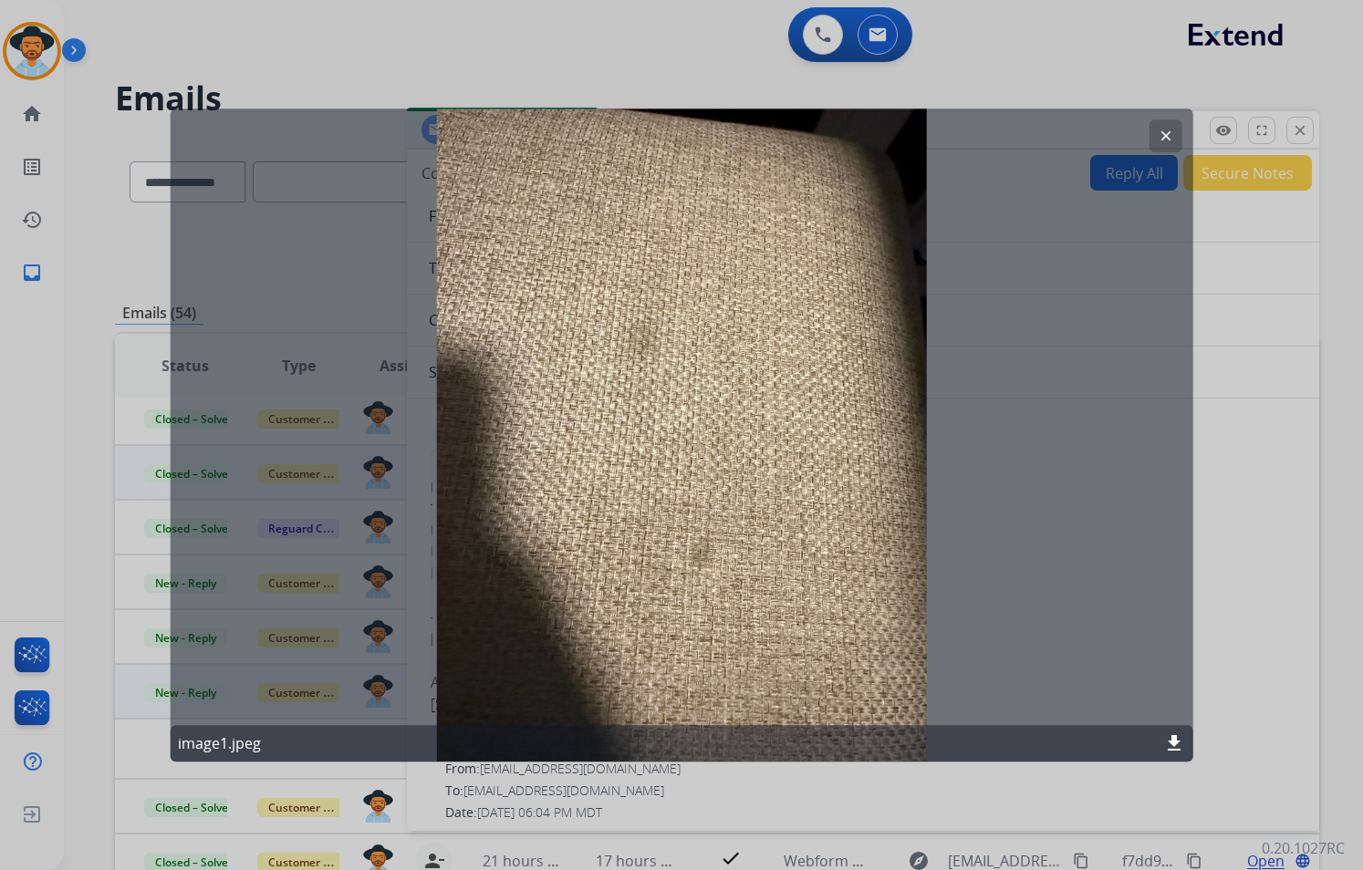
click at [1172, 133] on mat-icon "clear" at bounding box center [1165, 136] width 16 height 16
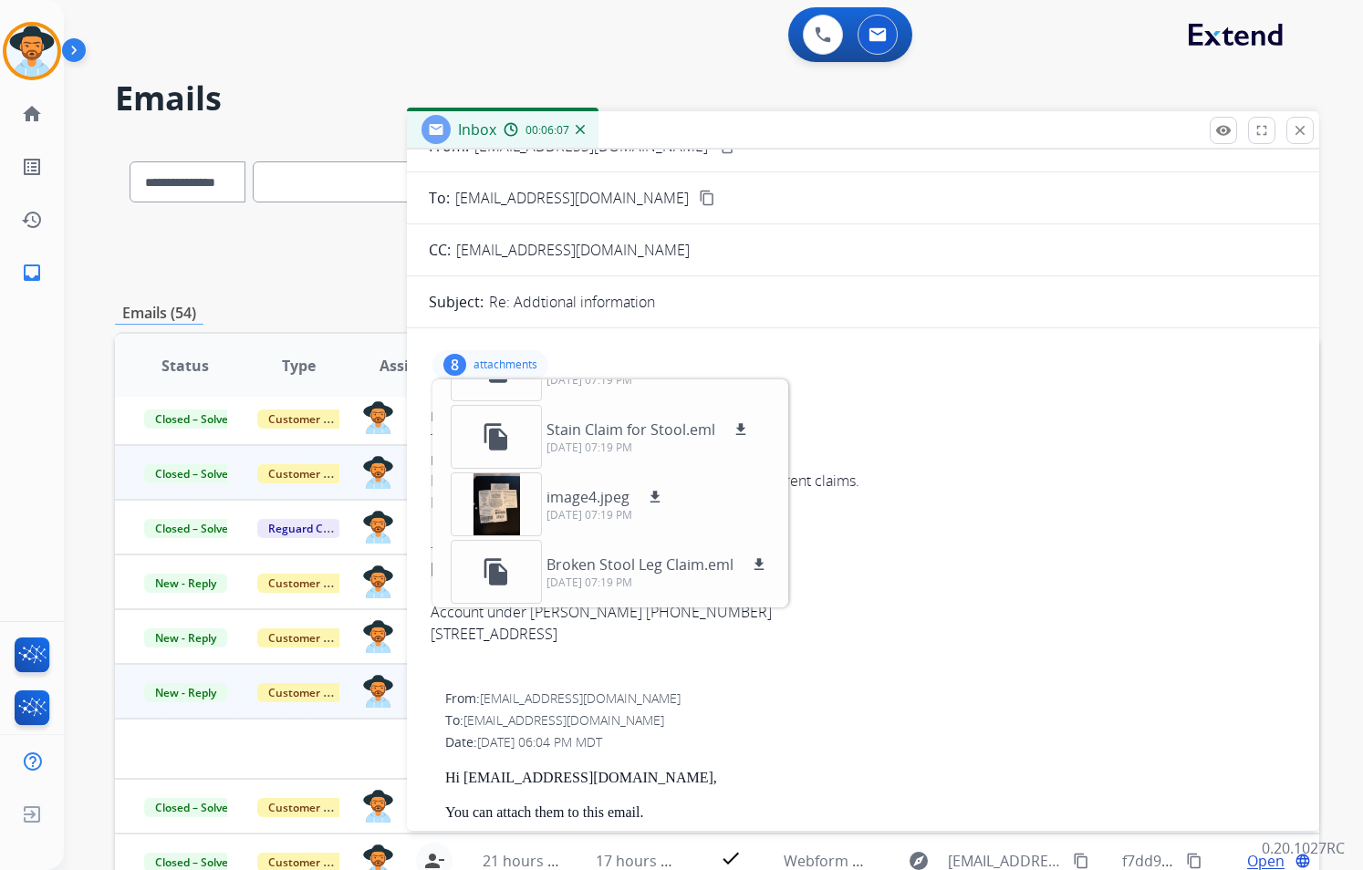
scroll to position [0, 0]
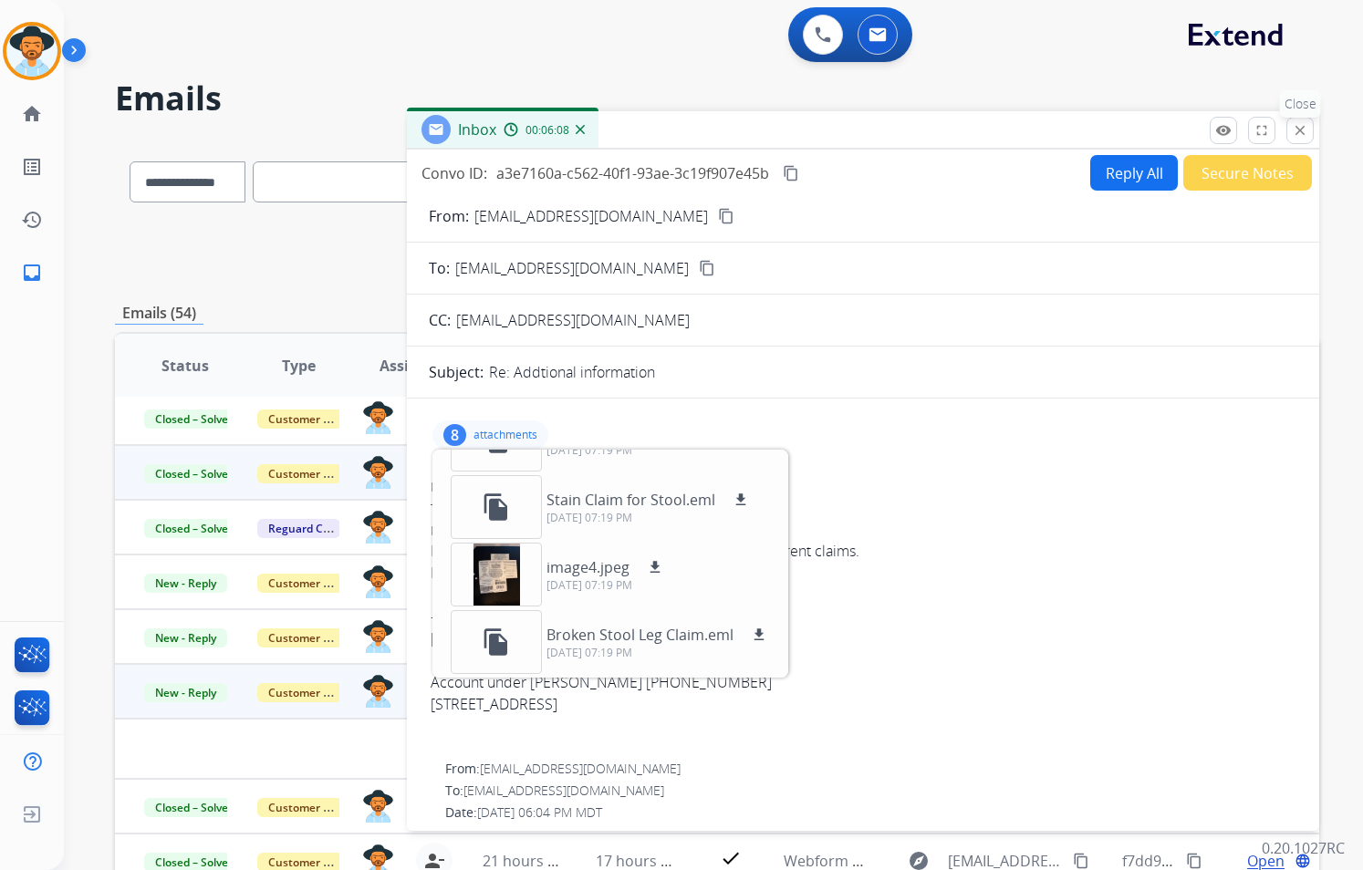
click at [1305, 133] on mat-icon "close" at bounding box center [1300, 130] width 16 height 16
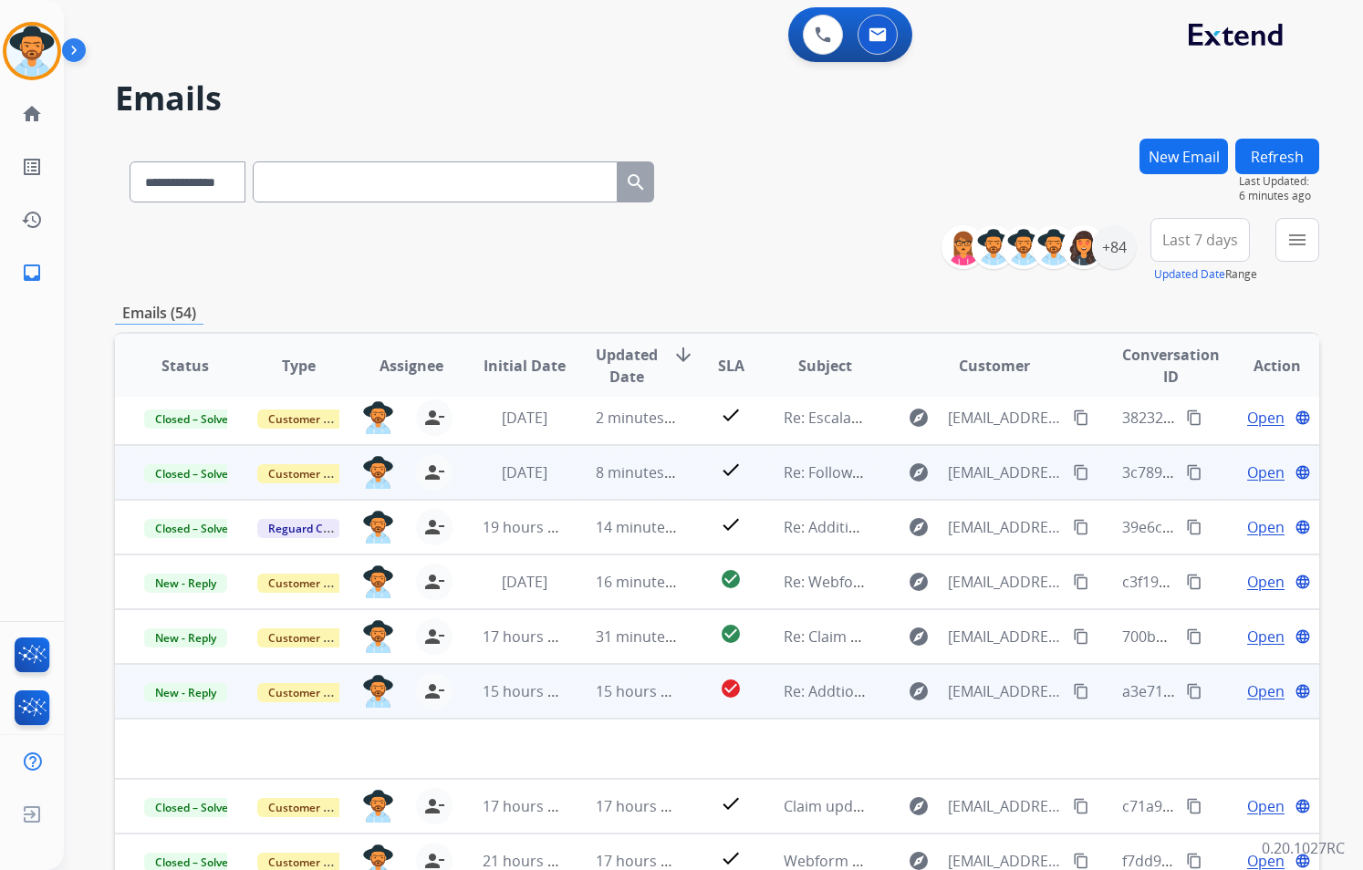
click at [1247, 691] on span "Open" at bounding box center [1265, 691] width 37 height 22
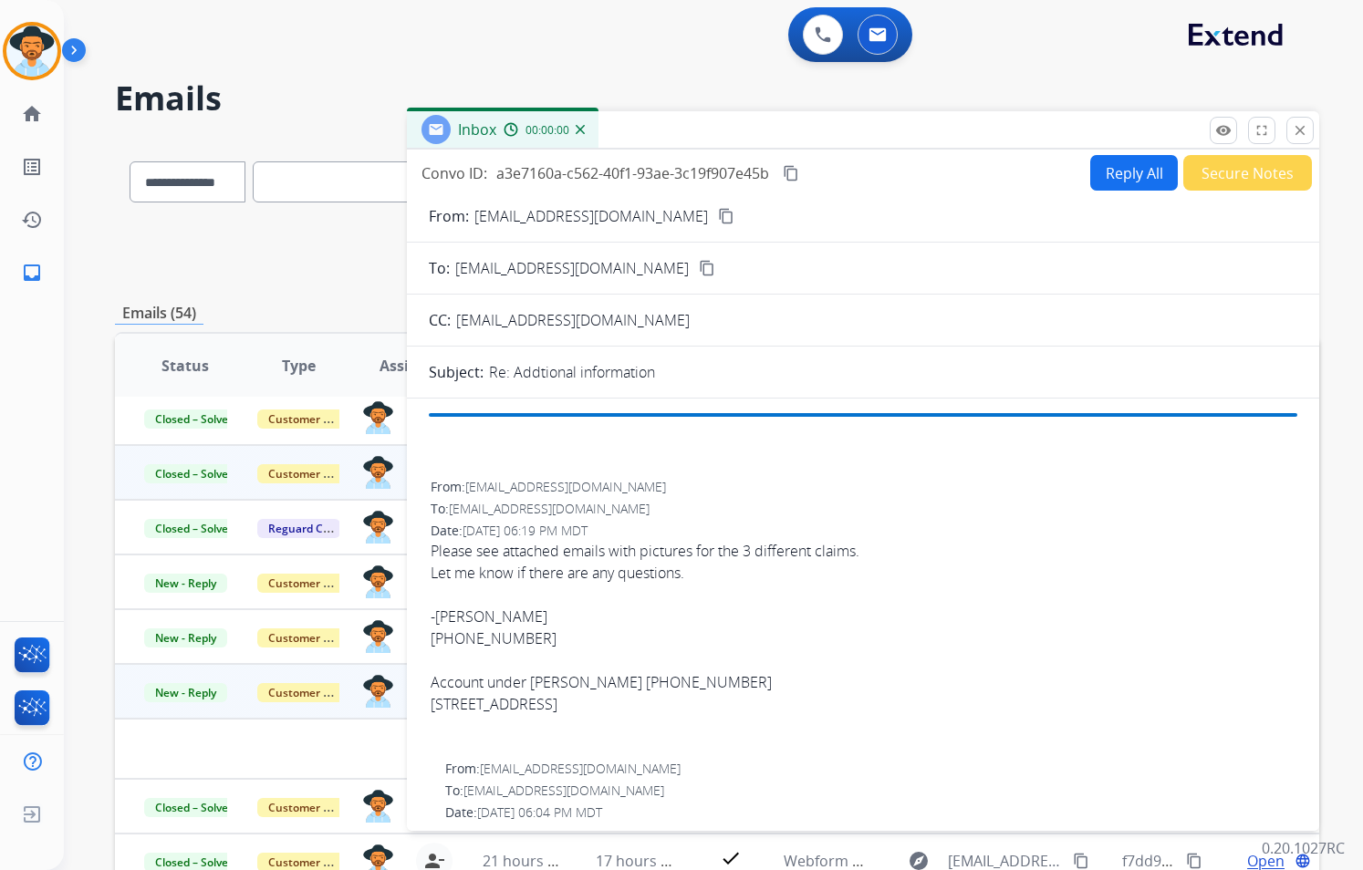
click at [1232, 165] on button "Secure Notes" at bounding box center [1247, 173] width 129 height 36
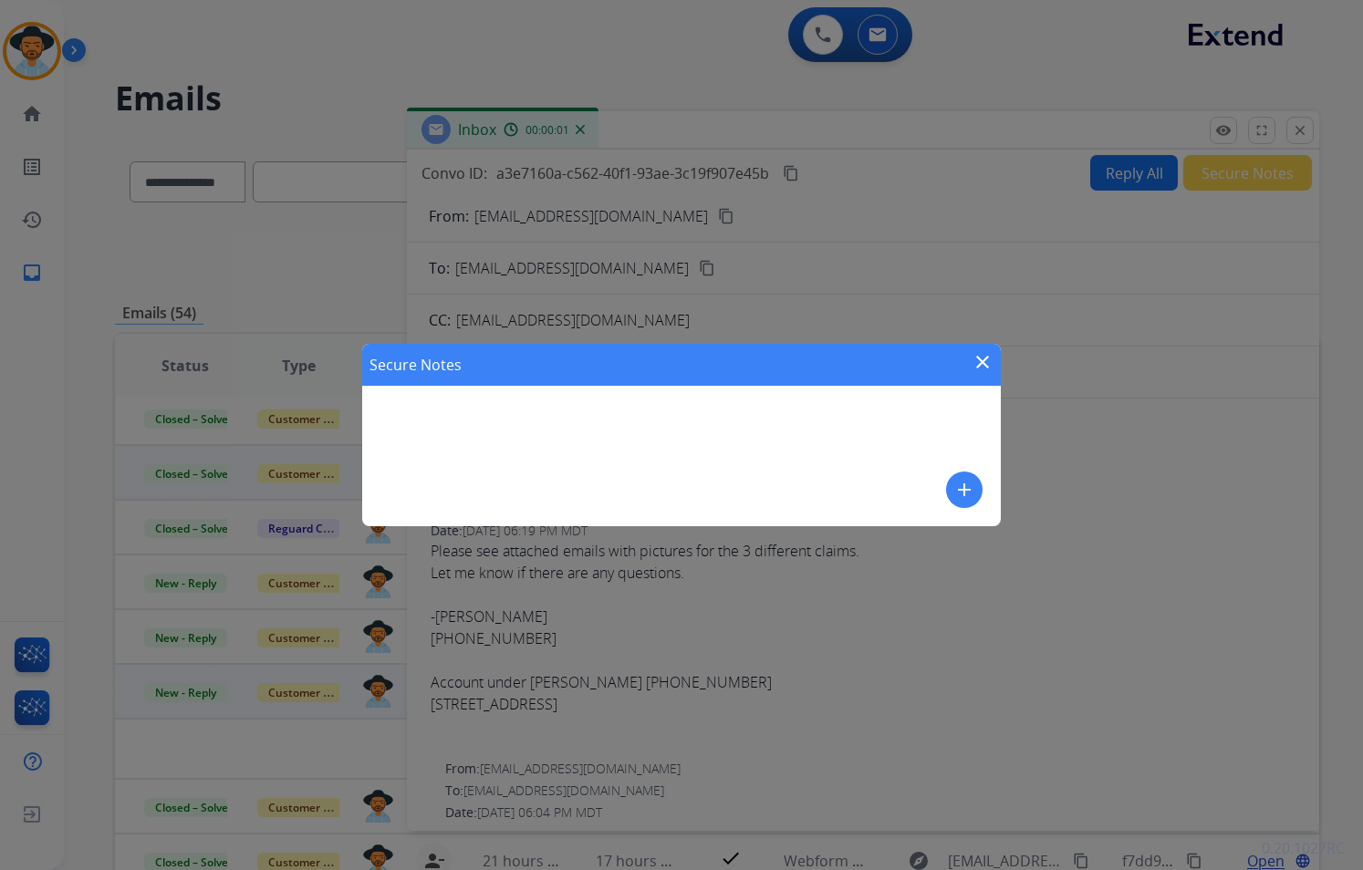
click at [957, 487] on mat-icon "add" at bounding box center [964, 490] width 22 height 22
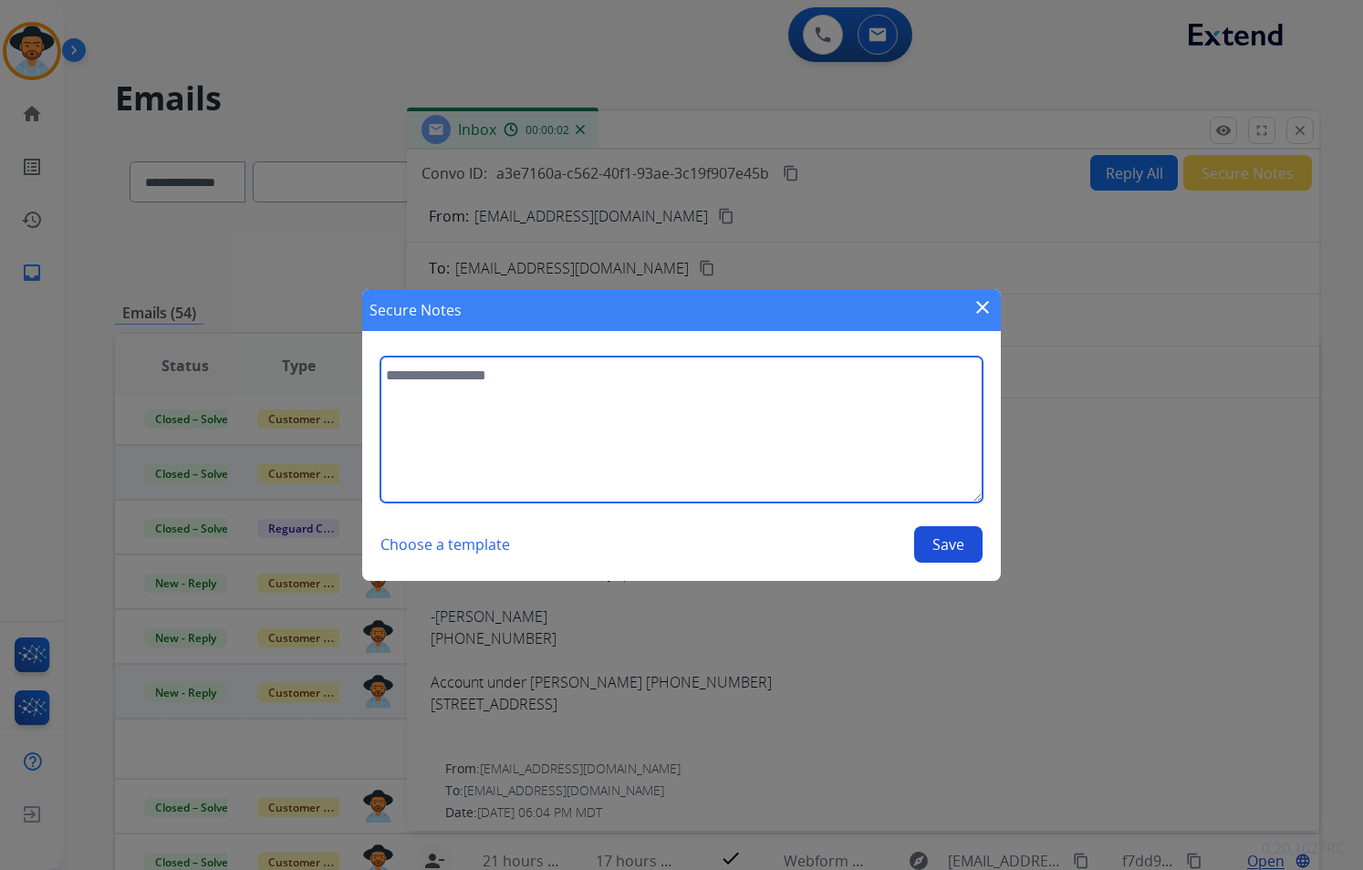
click at [500, 391] on textarea at bounding box center [681, 430] width 602 height 146
type textarea "**********"
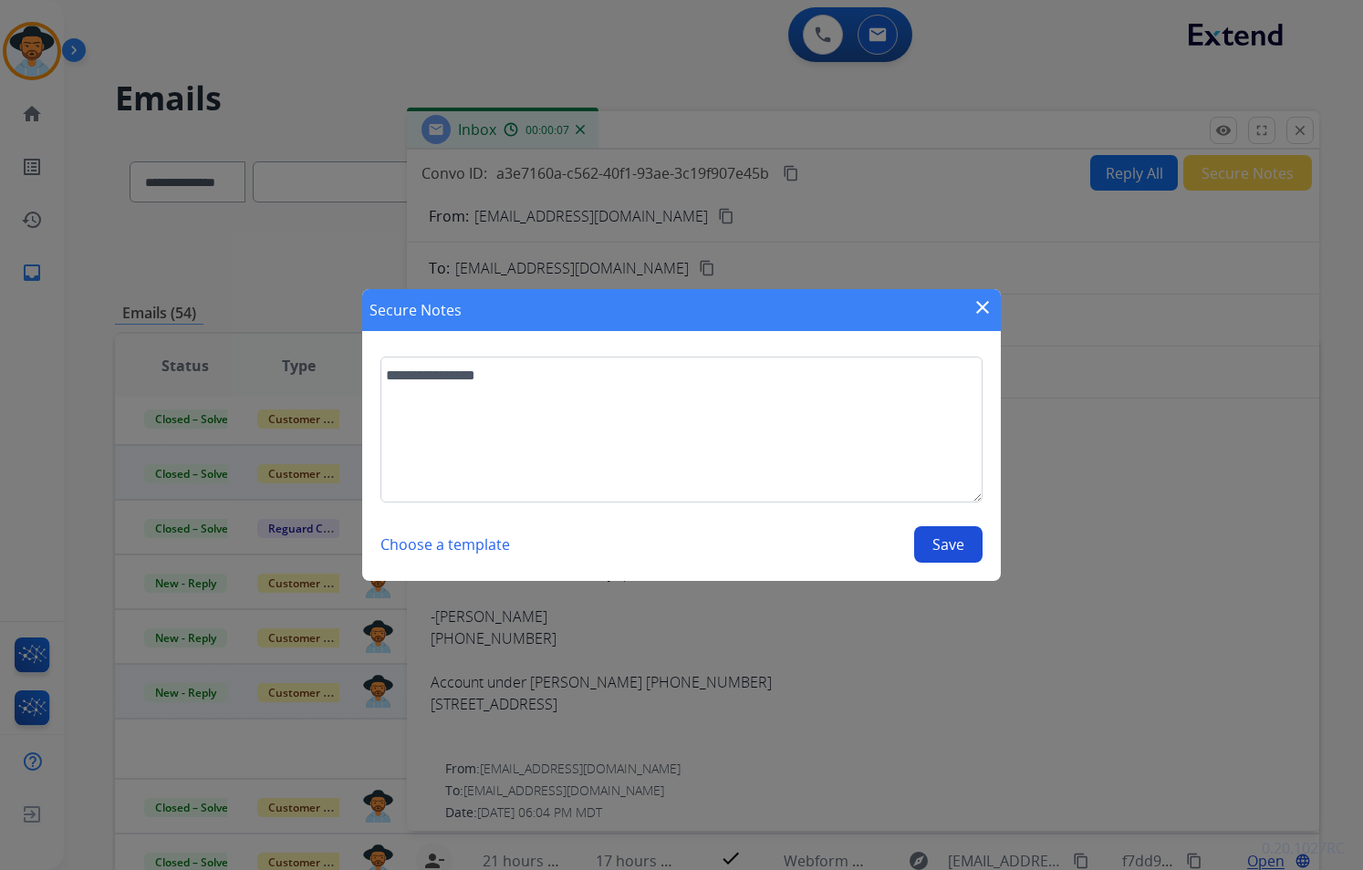
click at [954, 557] on button "Save" at bounding box center [948, 544] width 68 height 36
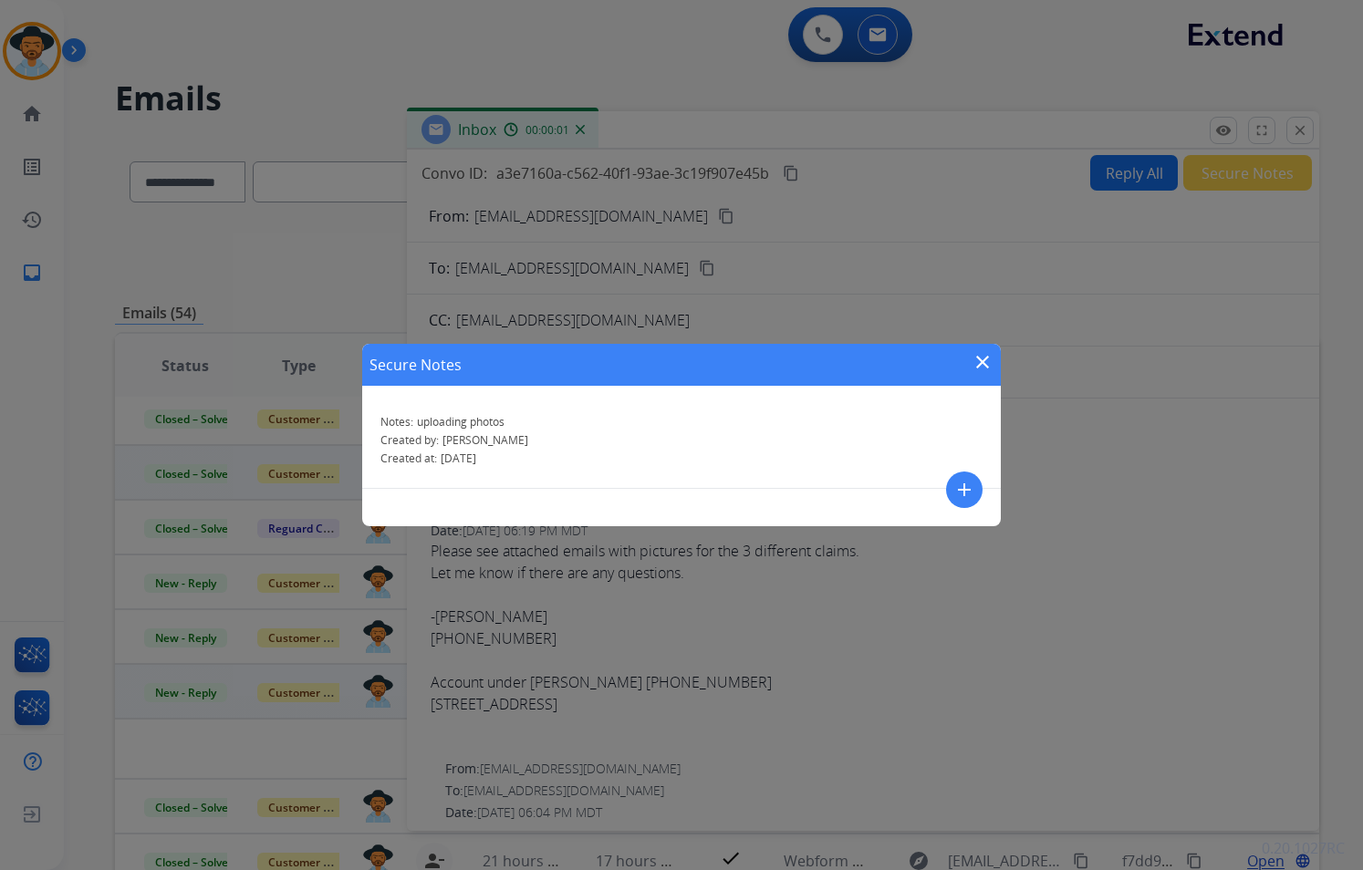
click at [985, 365] on mat-icon "close" at bounding box center [982, 362] width 22 height 22
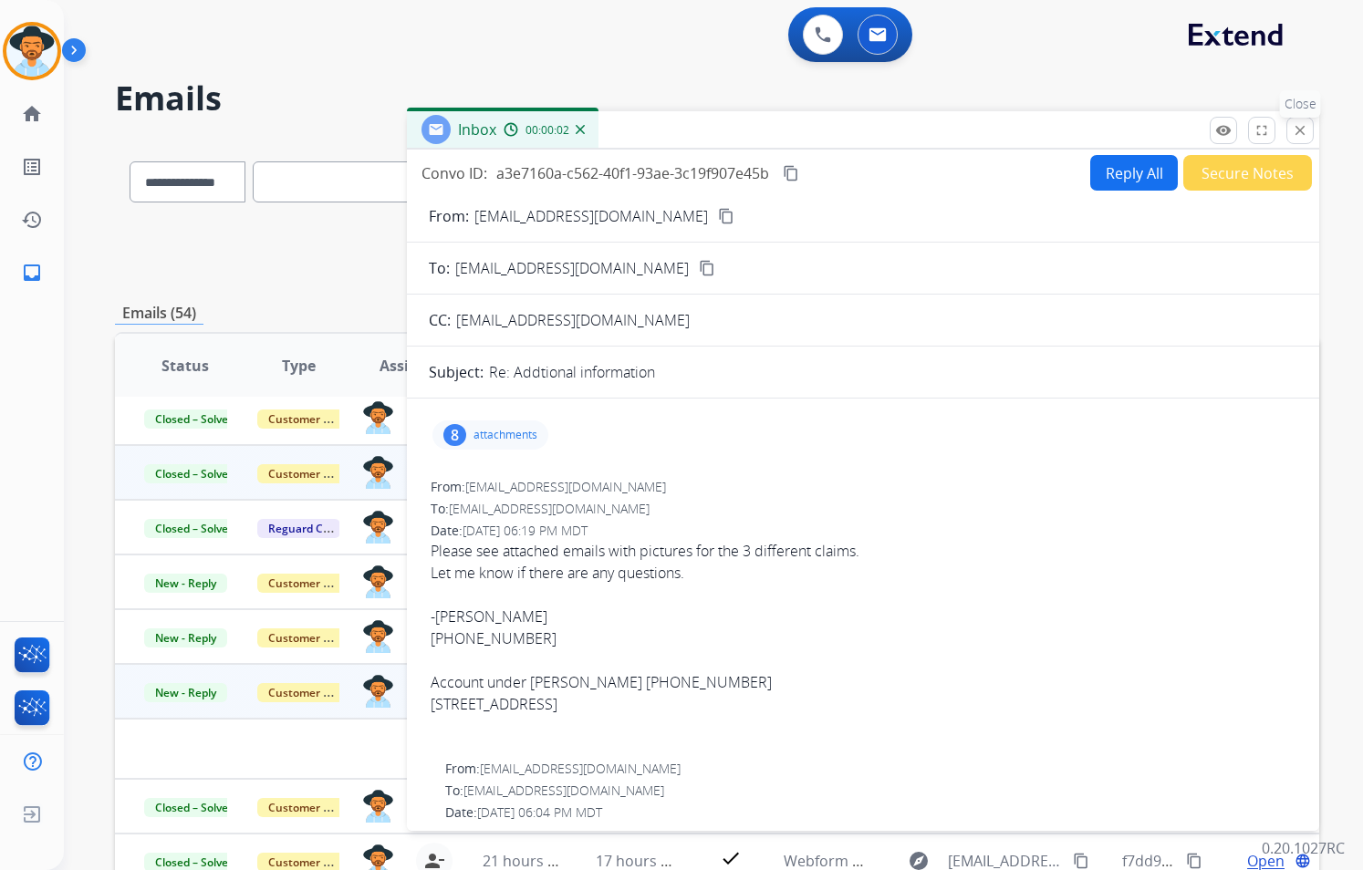
click at [1301, 130] on mat-icon "close" at bounding box center [1300, 130] width 16 height 16
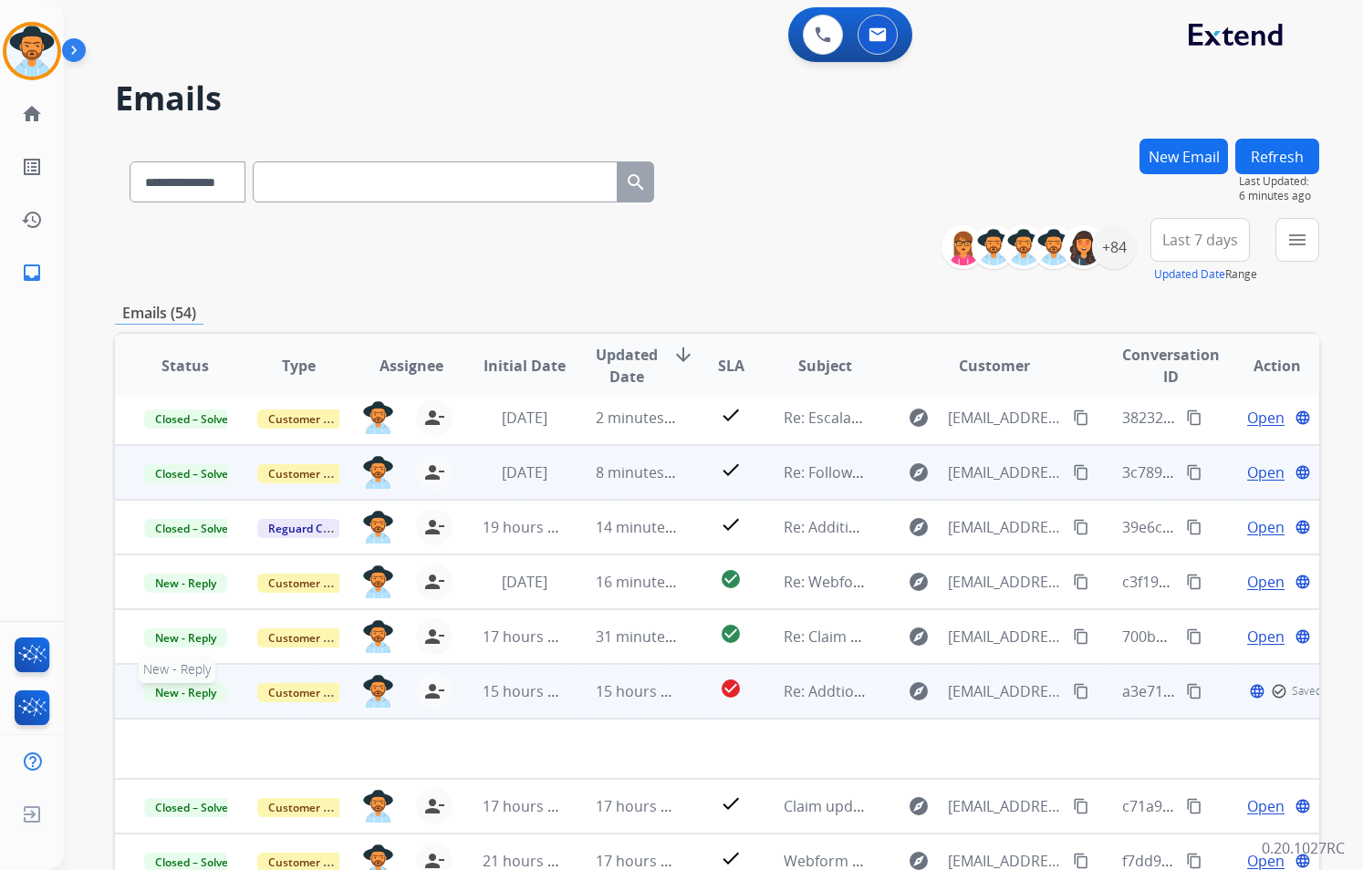
click at [169, 691] on span "New - Reply" at bounding box center [185, 692] width 83 height 19
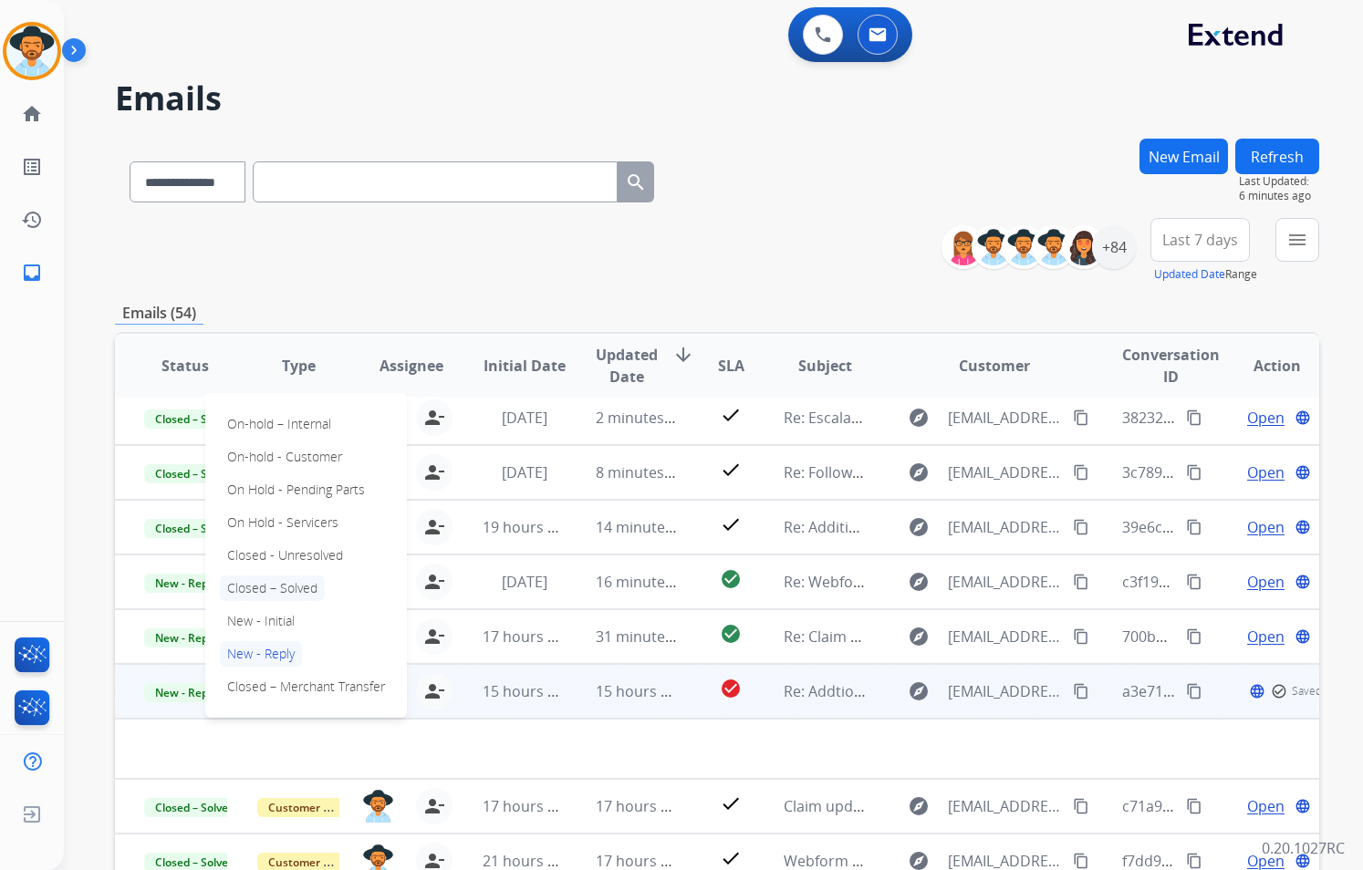
click at [267, 591] on p "Closed – Solved" at bounding box center [272, 589] width 105 height 26
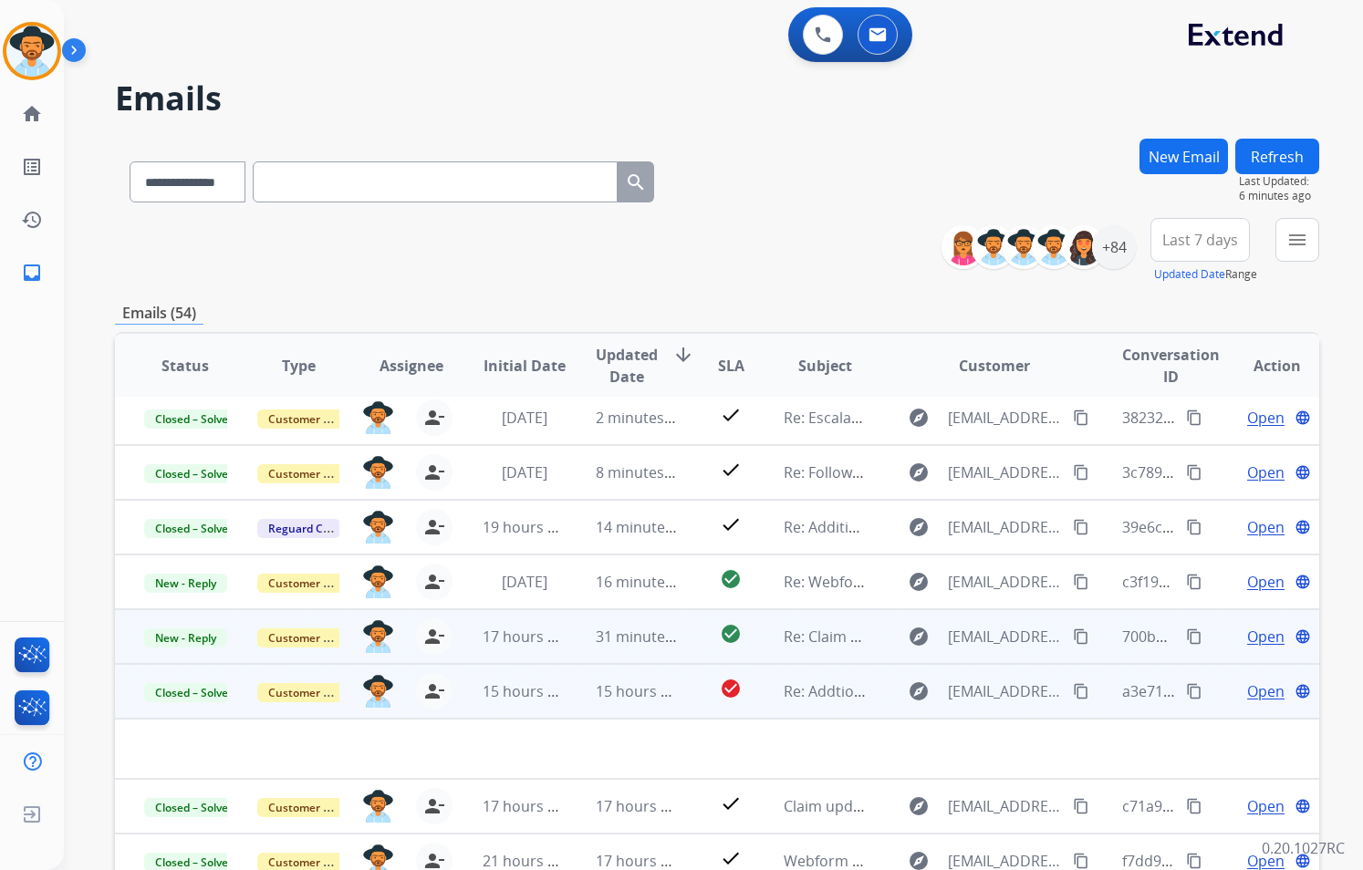
click at [754, 690] on td "Re: Addtional information" at bounding box center [810, 691] width 113 height 55
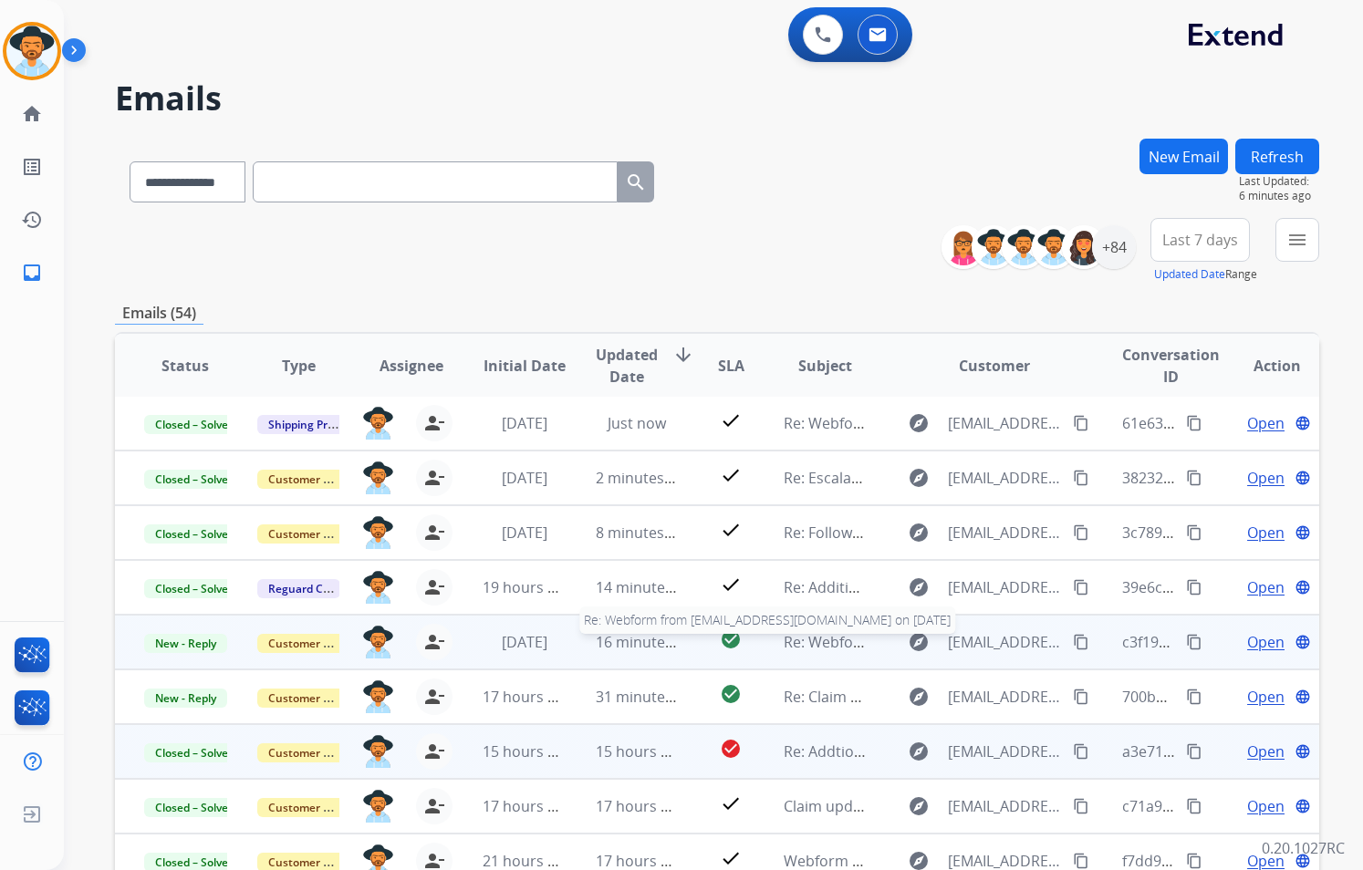
click at [829, 642] on span "Re: Webform from [EMAIL_ADDRESS][DOMAIN_NAME] on [DATE]" at bounding box center [1003, 642] width 438 height 20
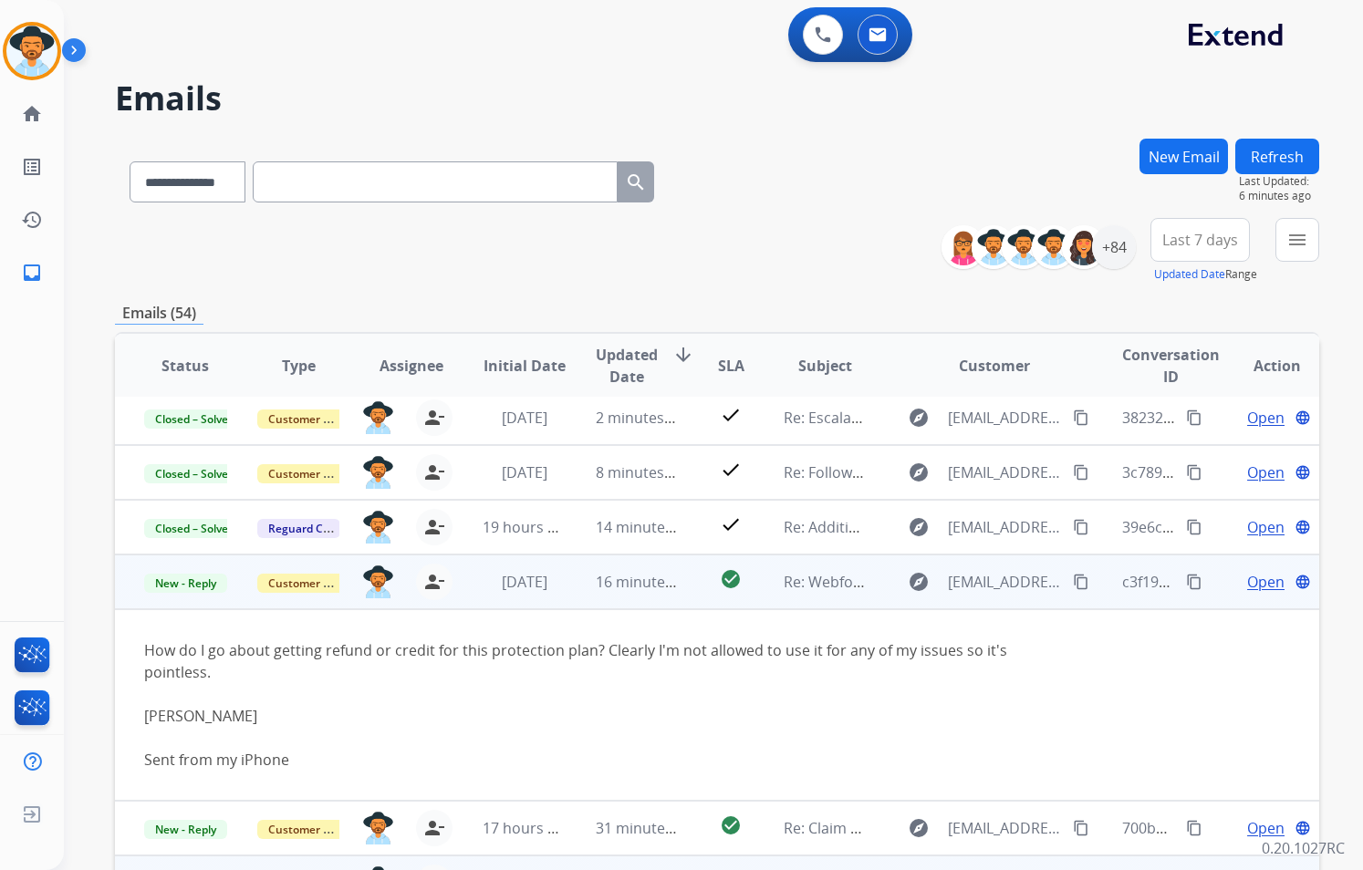
scroll to position [193, 0]
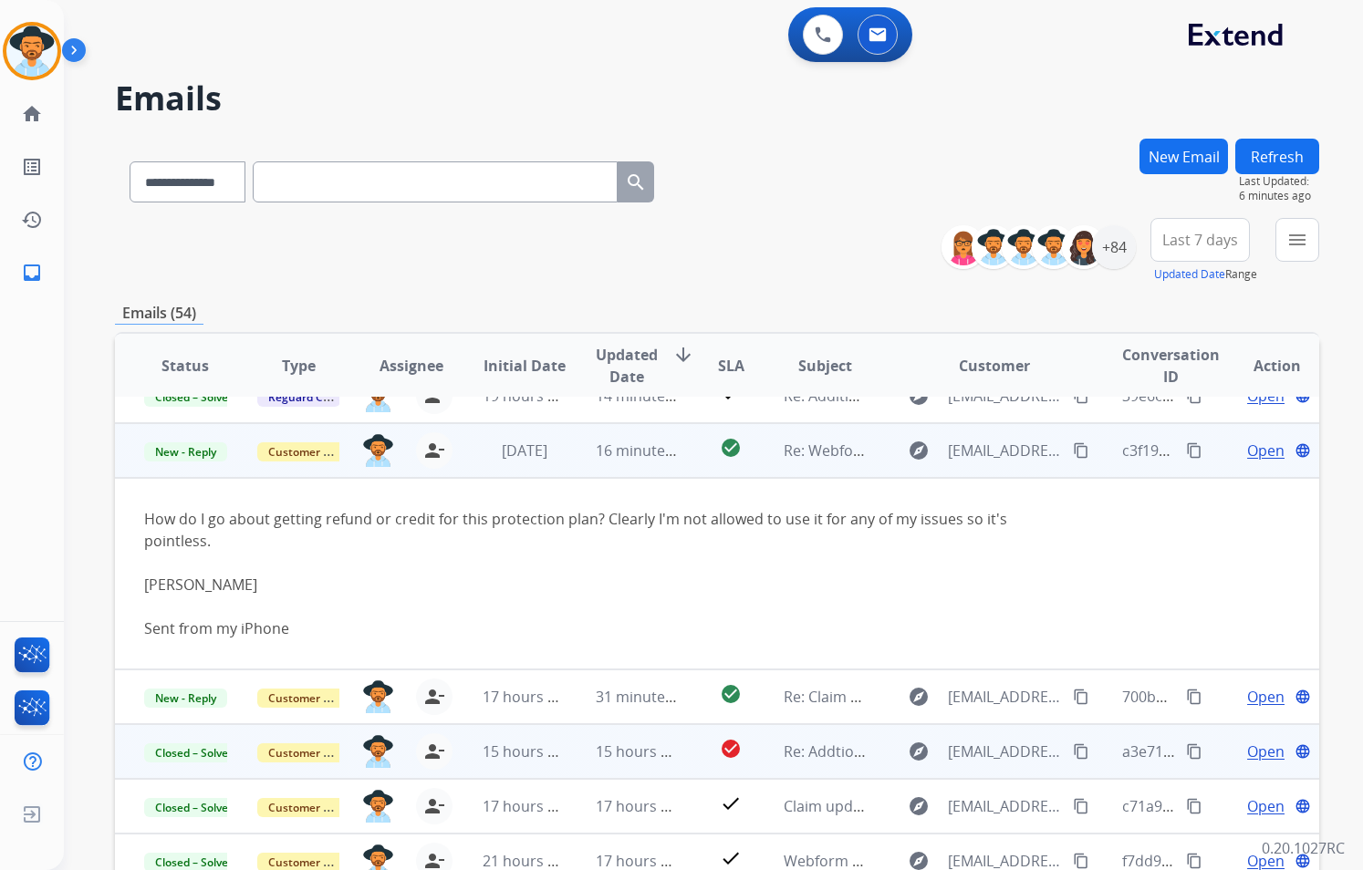
click at [1073, 449] on mat-icon "content_copy" at bounding box center [1081, 450] width 16 height 16
click at [1255, 446] on span "Open" at bounding box center [1265, 451] width 37 height 22
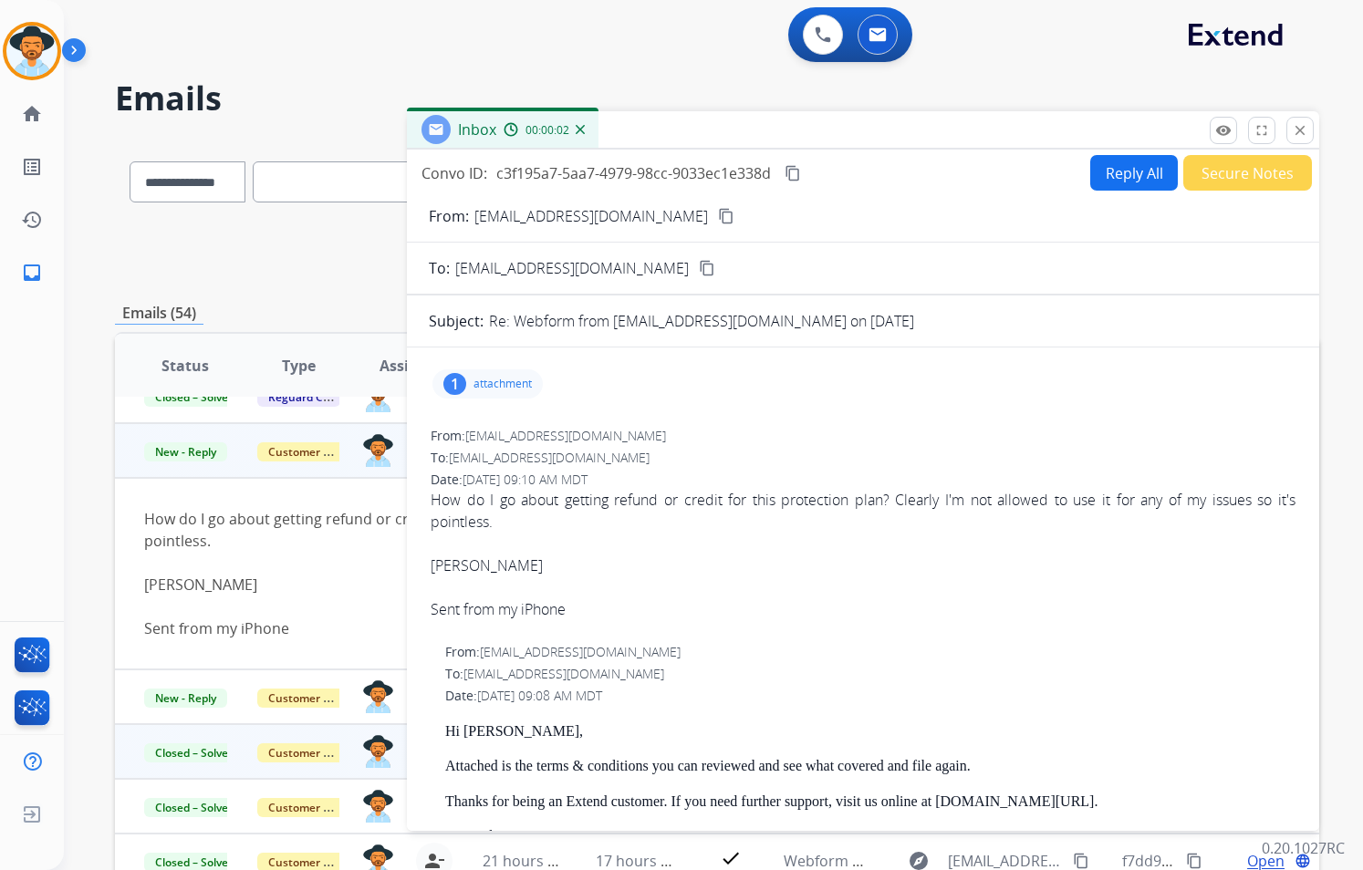
click at [1119, 174] on button "Reply All" at bounding box center [1134, 173] width 88 height 36
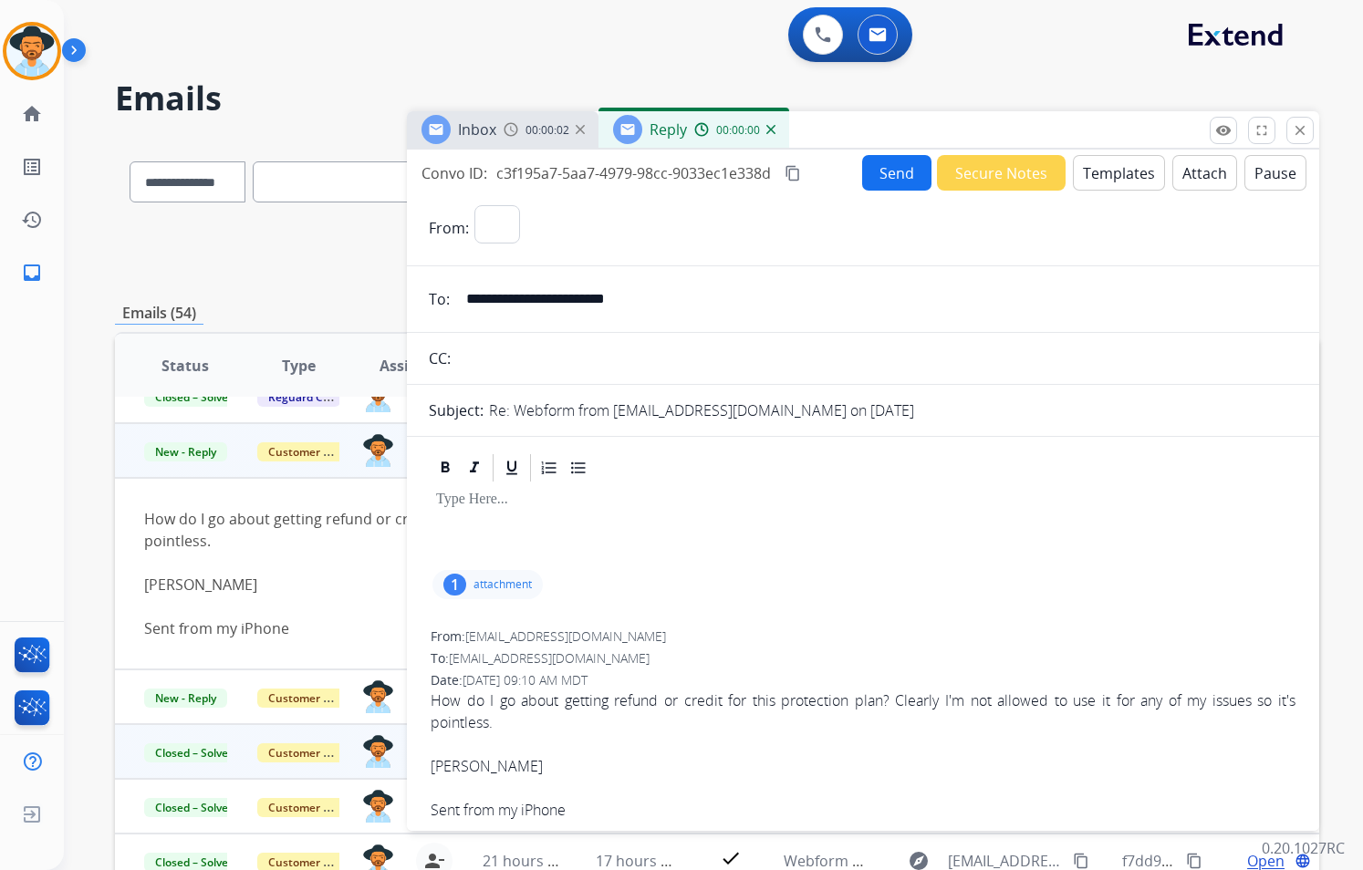
select select "**********"
click at [1088, 176] on button "Templates" at bounding box center [1119, 173] width 92 height 36
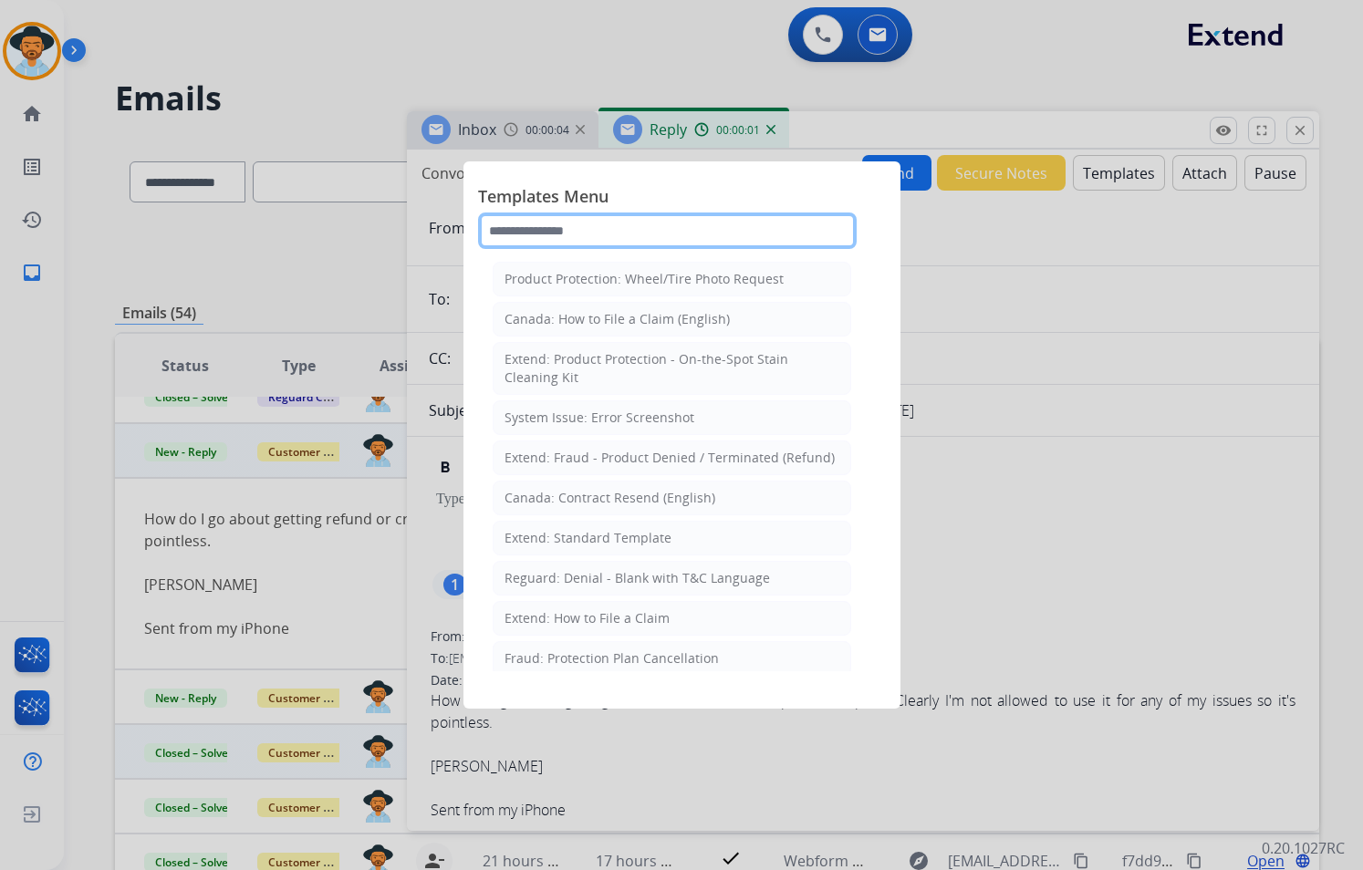
click at [649, 234] on input "text" at bounding box center [667, 231] width 379 height 36
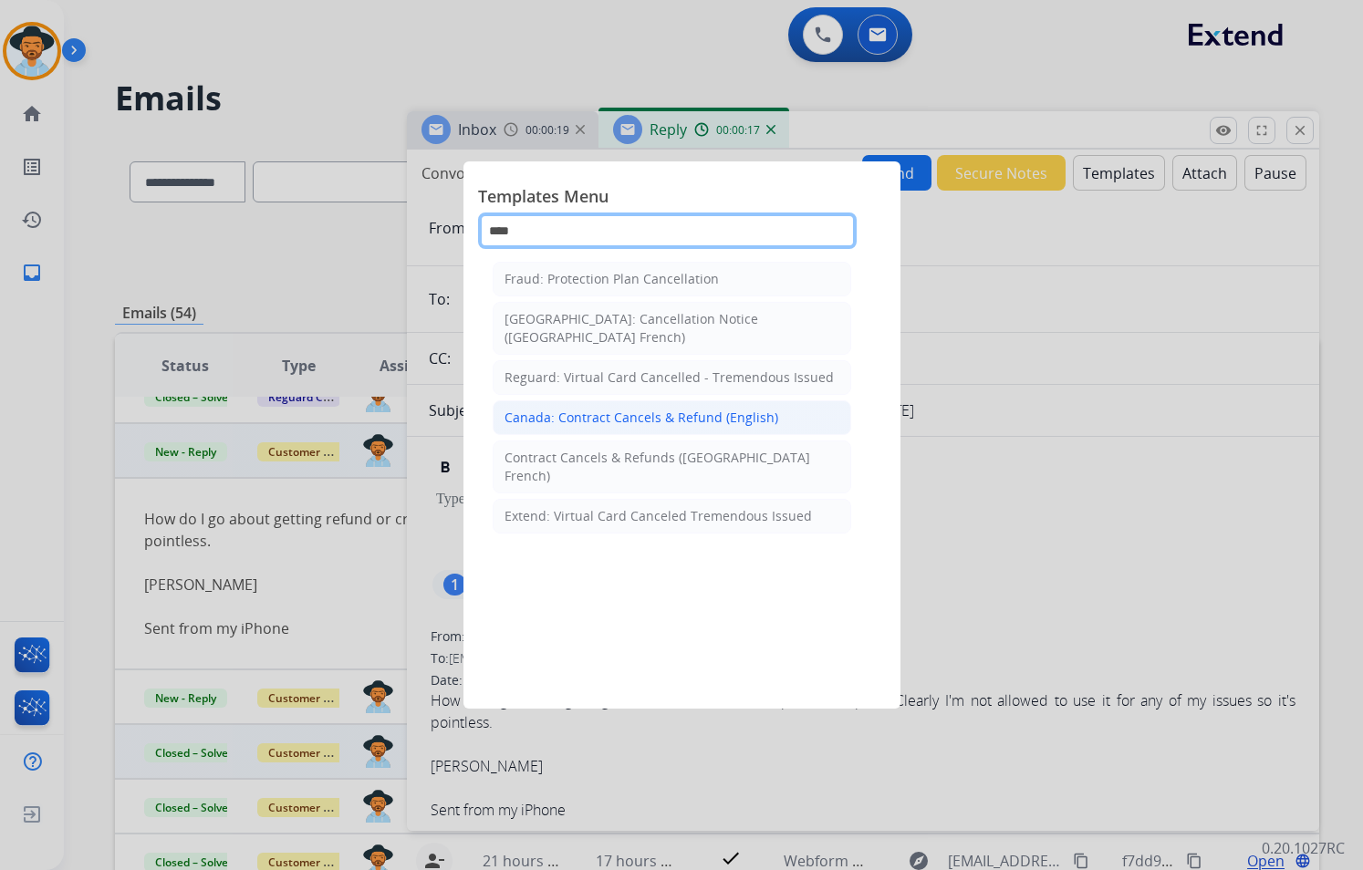
type input "****"
click at [692, 409] on div "Canada: Contract Cancels & Refund (English)" at bounding box center [641, 418] width 274 height 18
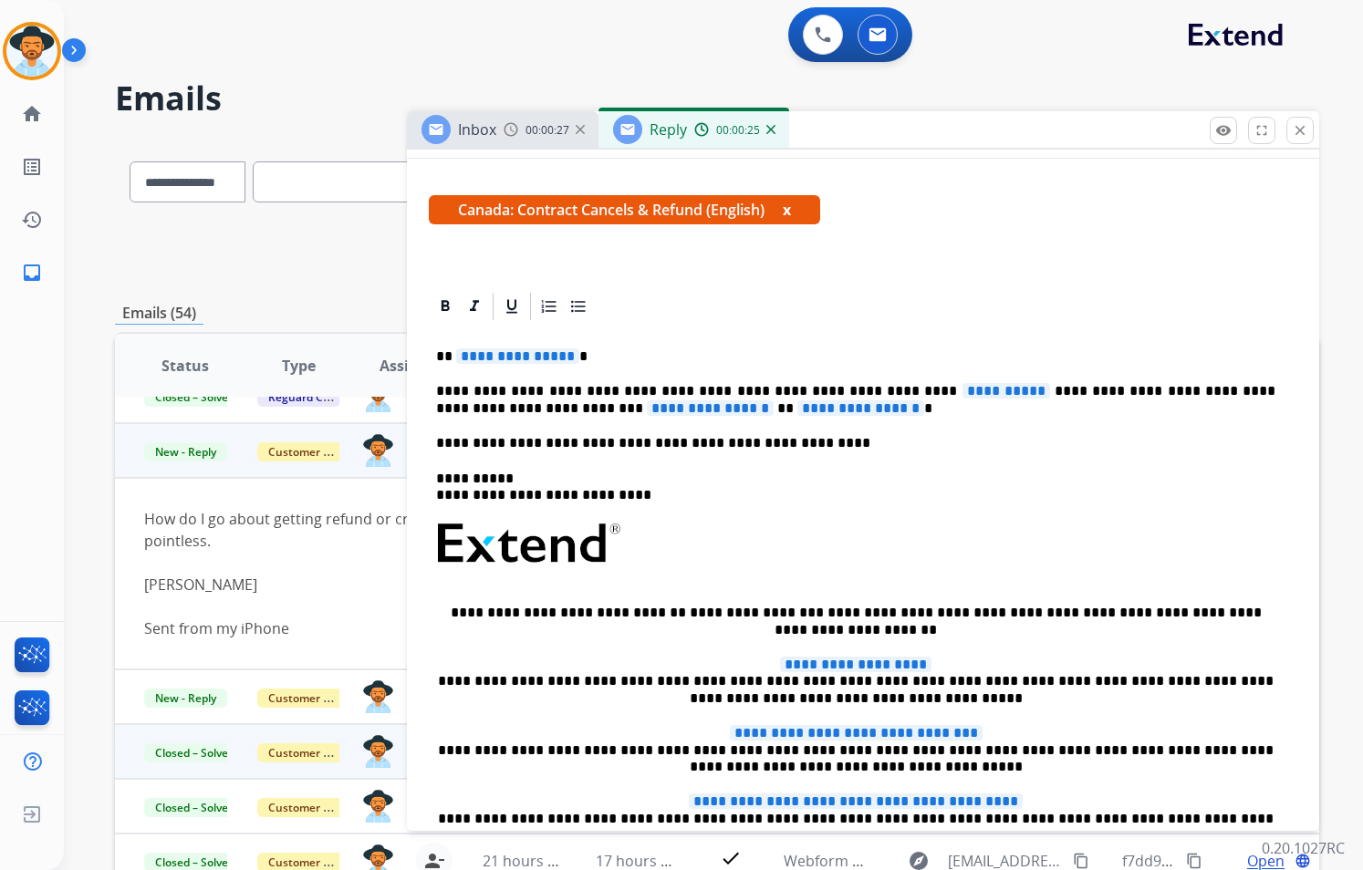
scroll to position [0, 0]
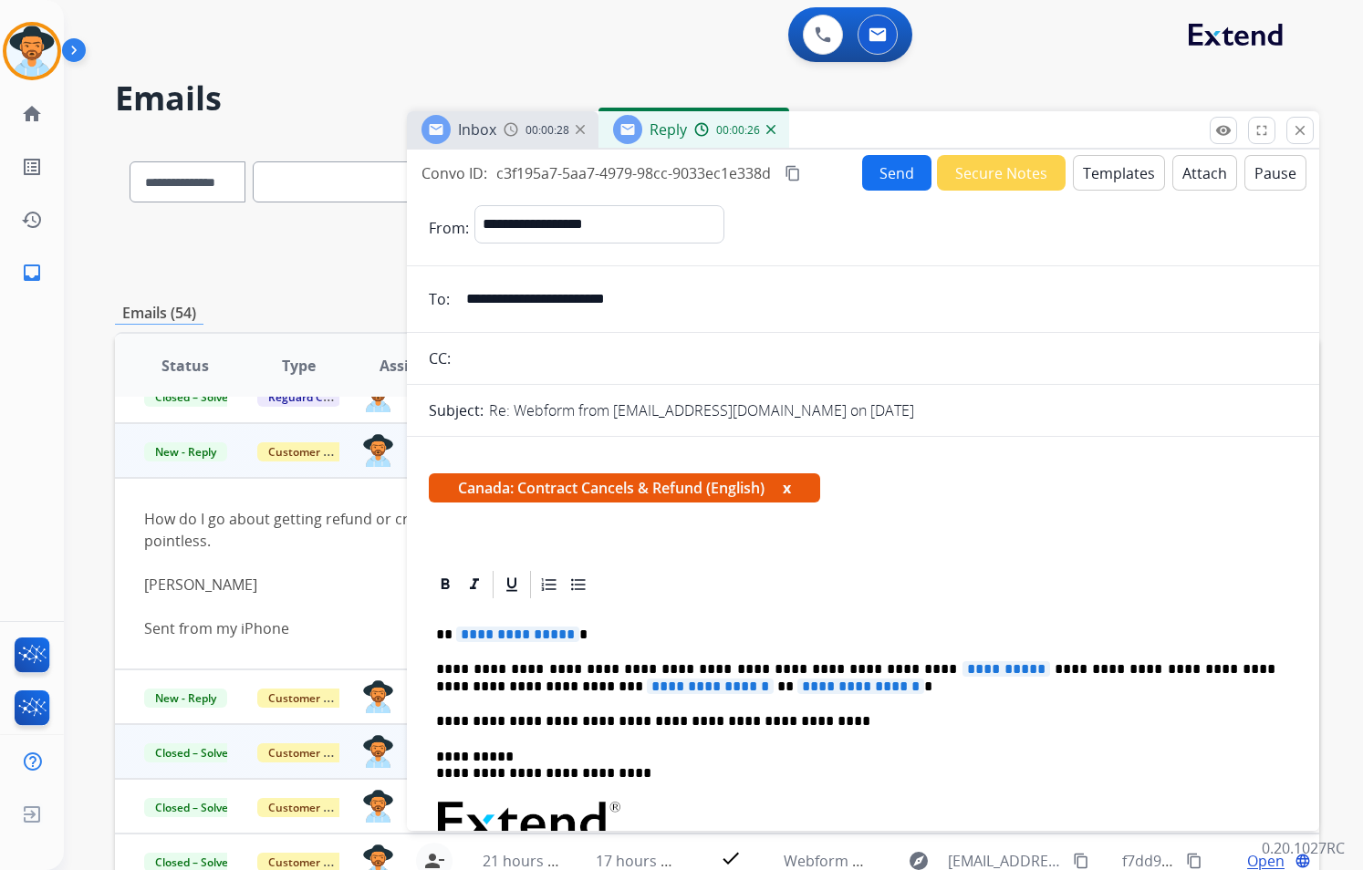
click at [1110, 177] on button "Templates" at bounding box center [1119, 173] width 92 height 36
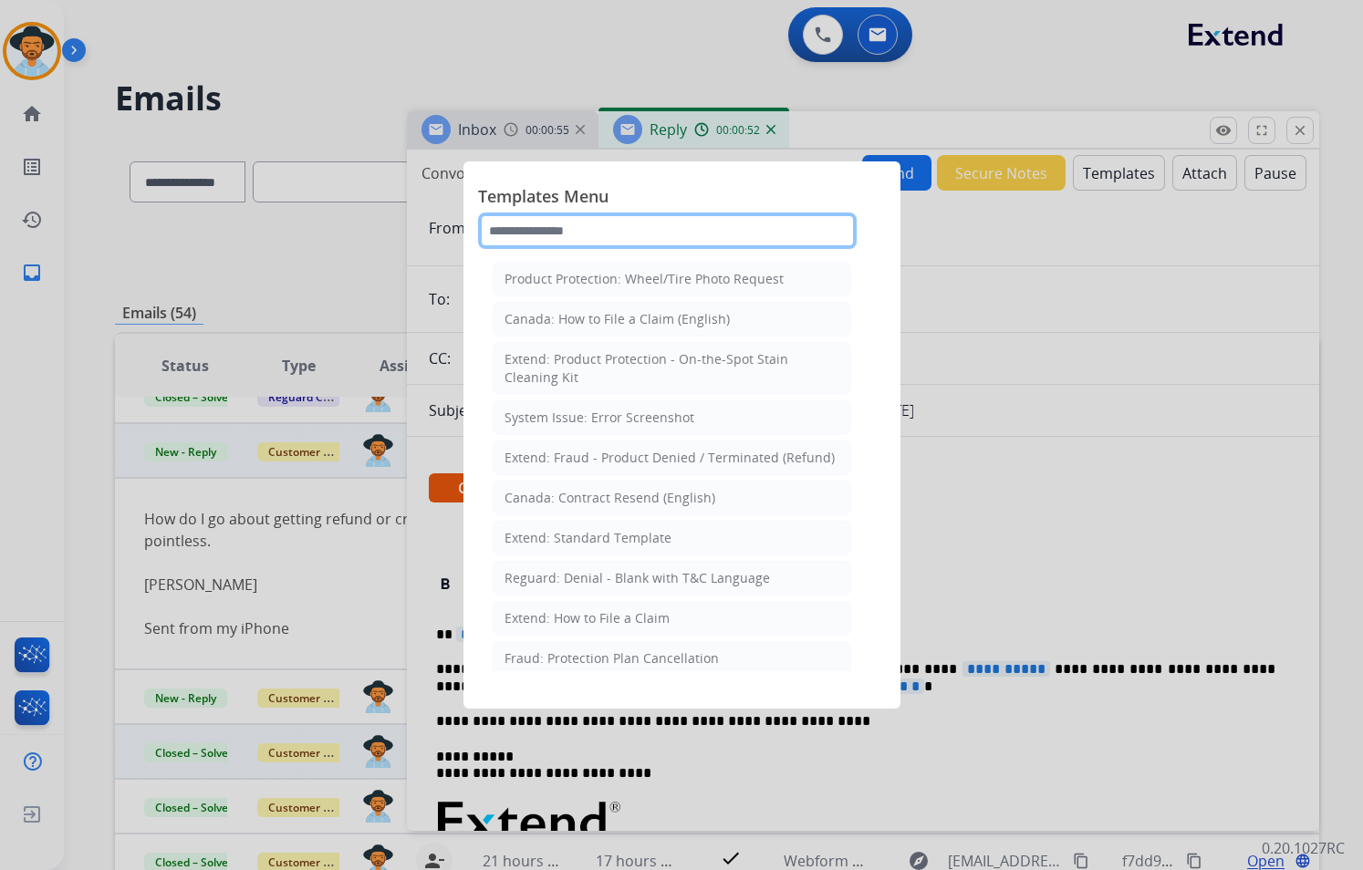
click at [622, 233] on input "text" at bounding box center [667, 231] width 379 height 36
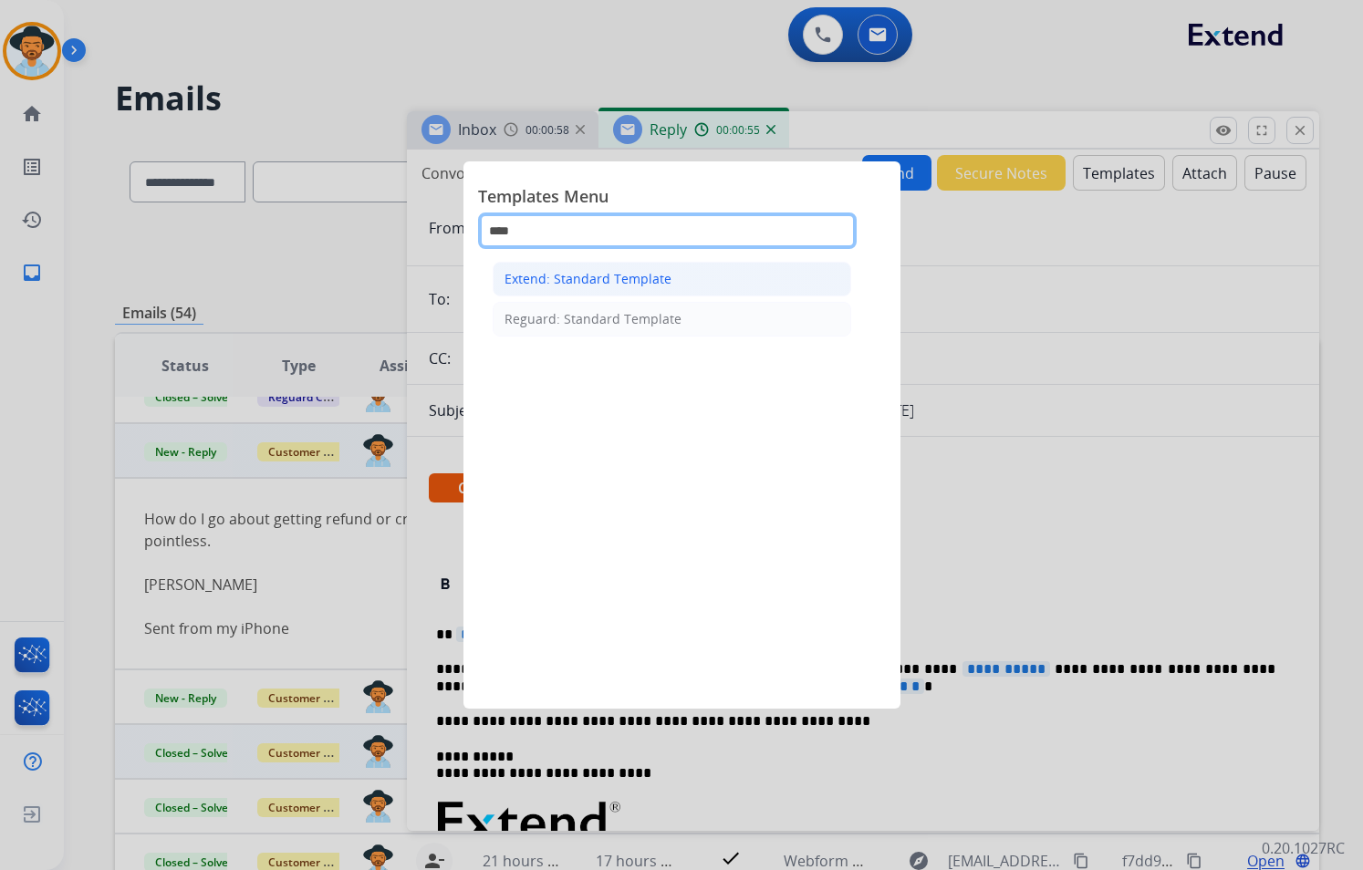
type input "****"
click at [697, 276] on li "Extend: Standard Template" at bounding box center [672, 279] width 358 height 35
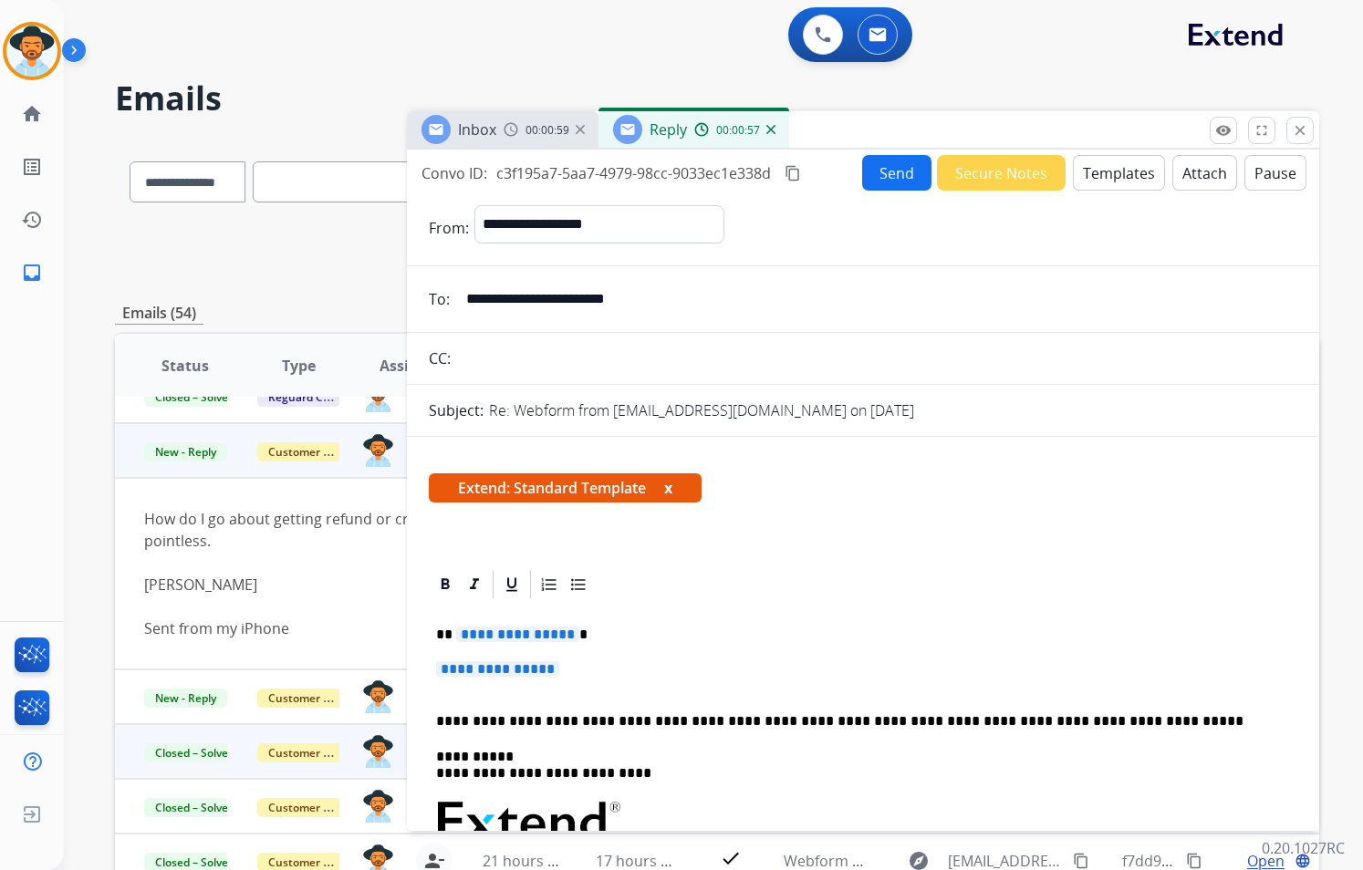
click at [559, 633] on span "**********" at bounding box center [517, 635] width 123 height 16
click at [559, 668] on span "**********" at bounding box center [497, 669] width 123 height 16
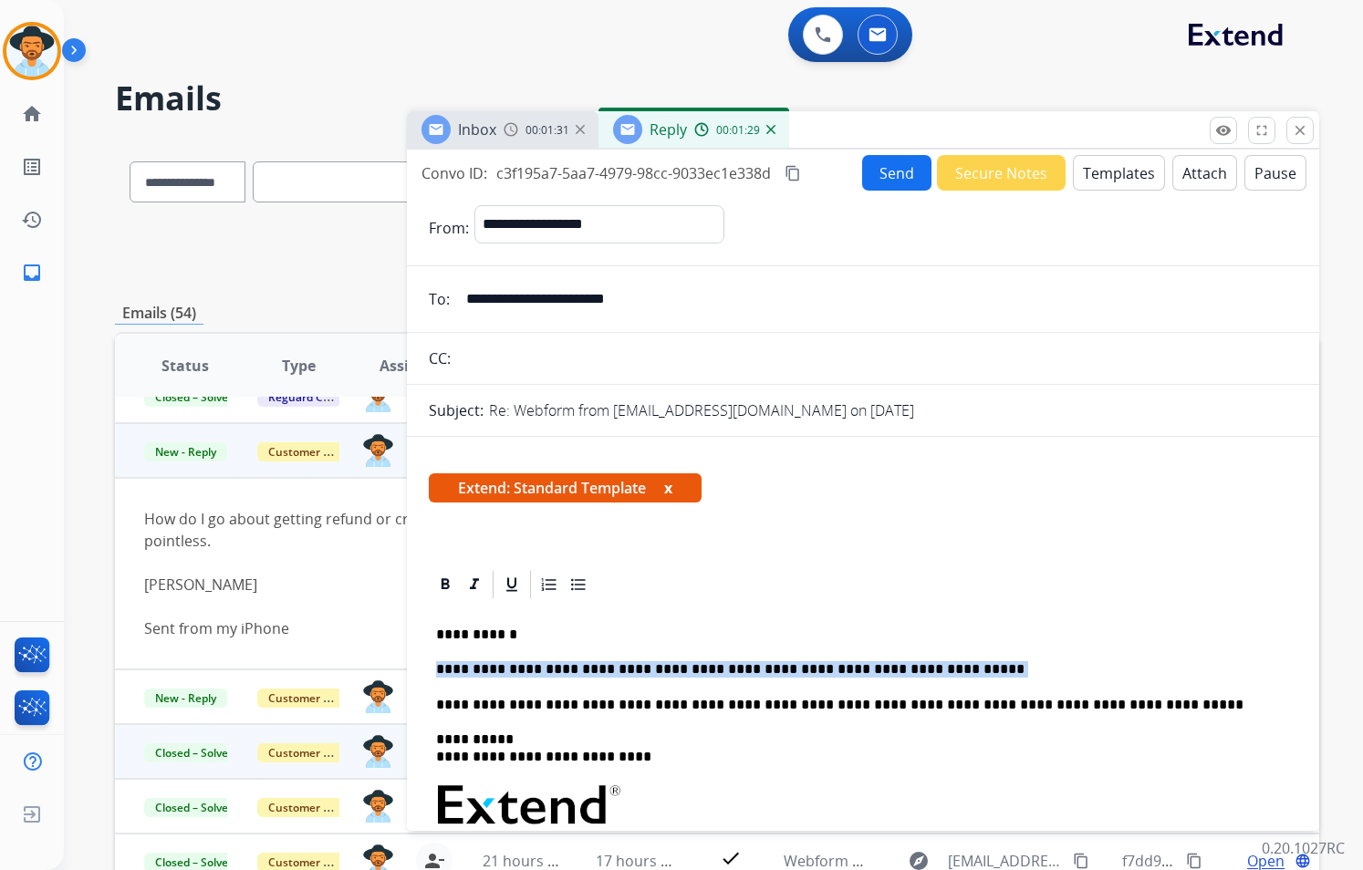
drag, startPoint x: 927, startPoint y: 666, endPoint x: 438, endPoint y: 667, distance: 488.9
click at [438, 667] on p "**********" at bounding box center [855, 669] width 839 height 16
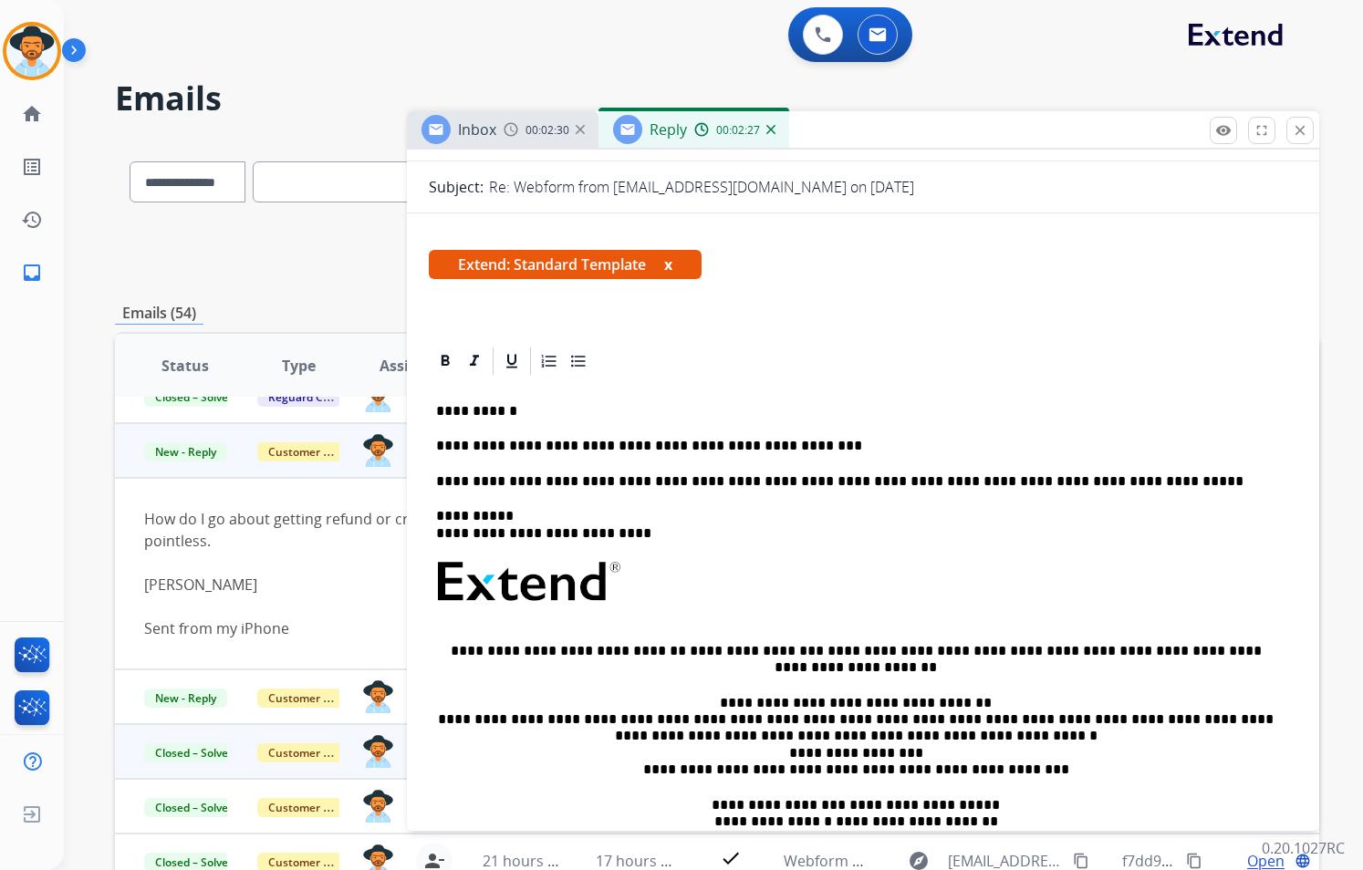
scroll to position [274, 0]
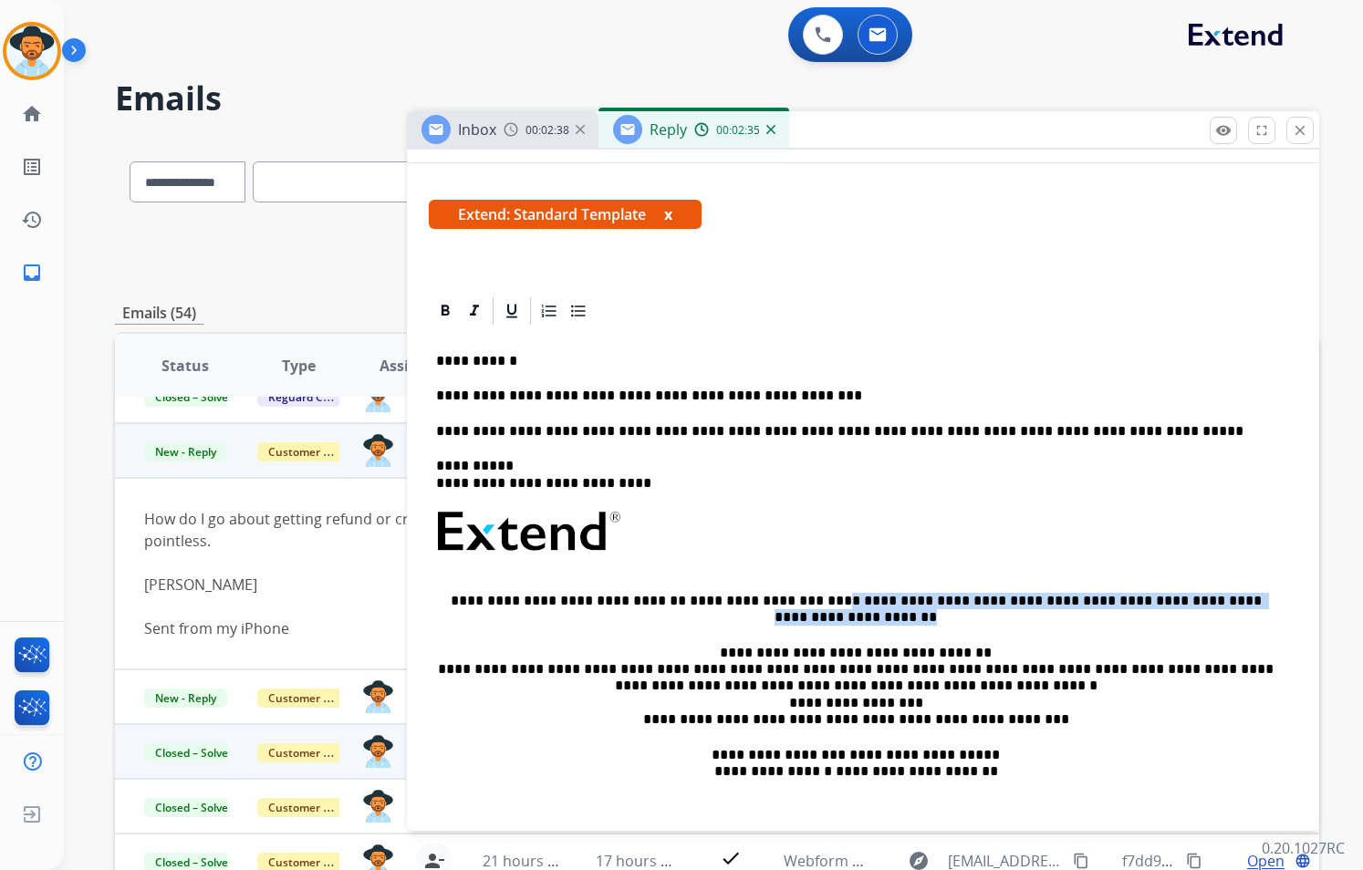
drag, startPoint x: 776, startPoint y: 599, endPoint x: 1062, endPoint y: 614, distance: 285.9
click at [1062, 615] on p "**********" at bounding box center [855, 610] width 839 height 34
copy div "**********"
click at [773, 399] on p "**********" at bounding box center [855, 396] width 839 height 16
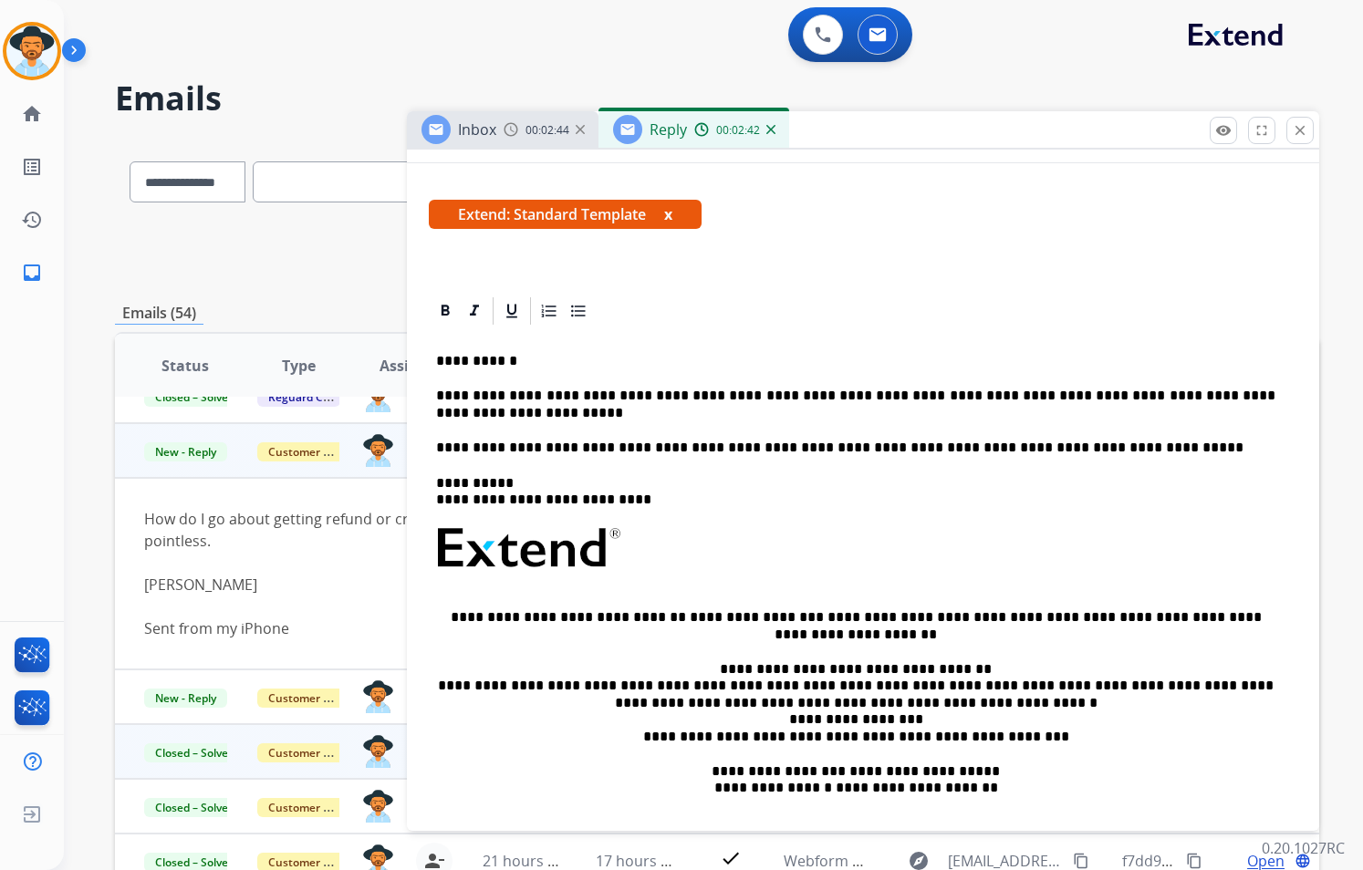
scroll to position [0, 0]
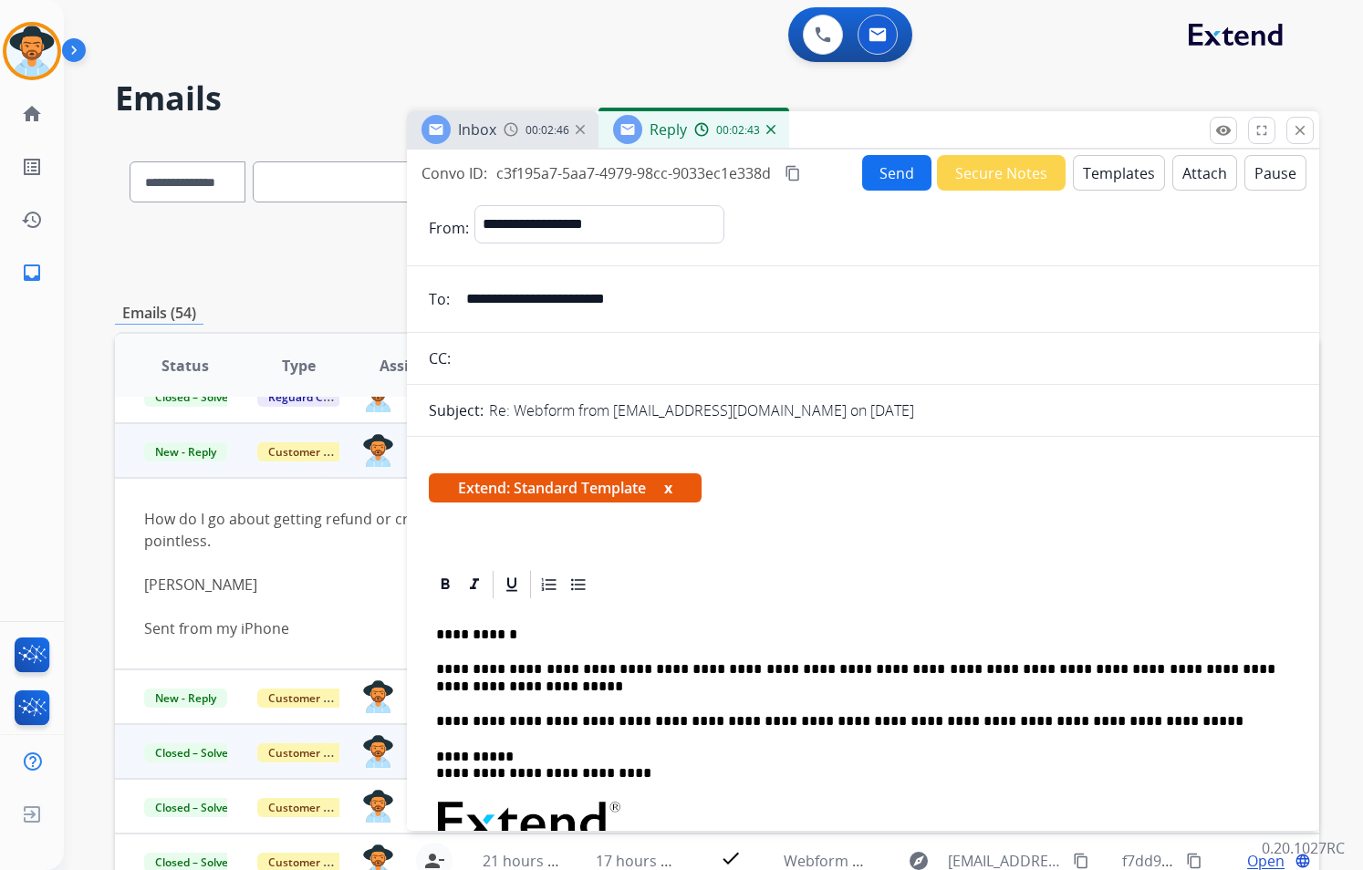
click at [897, 179] on button "Send" at bounding box center [896, 173] width 69 height 36
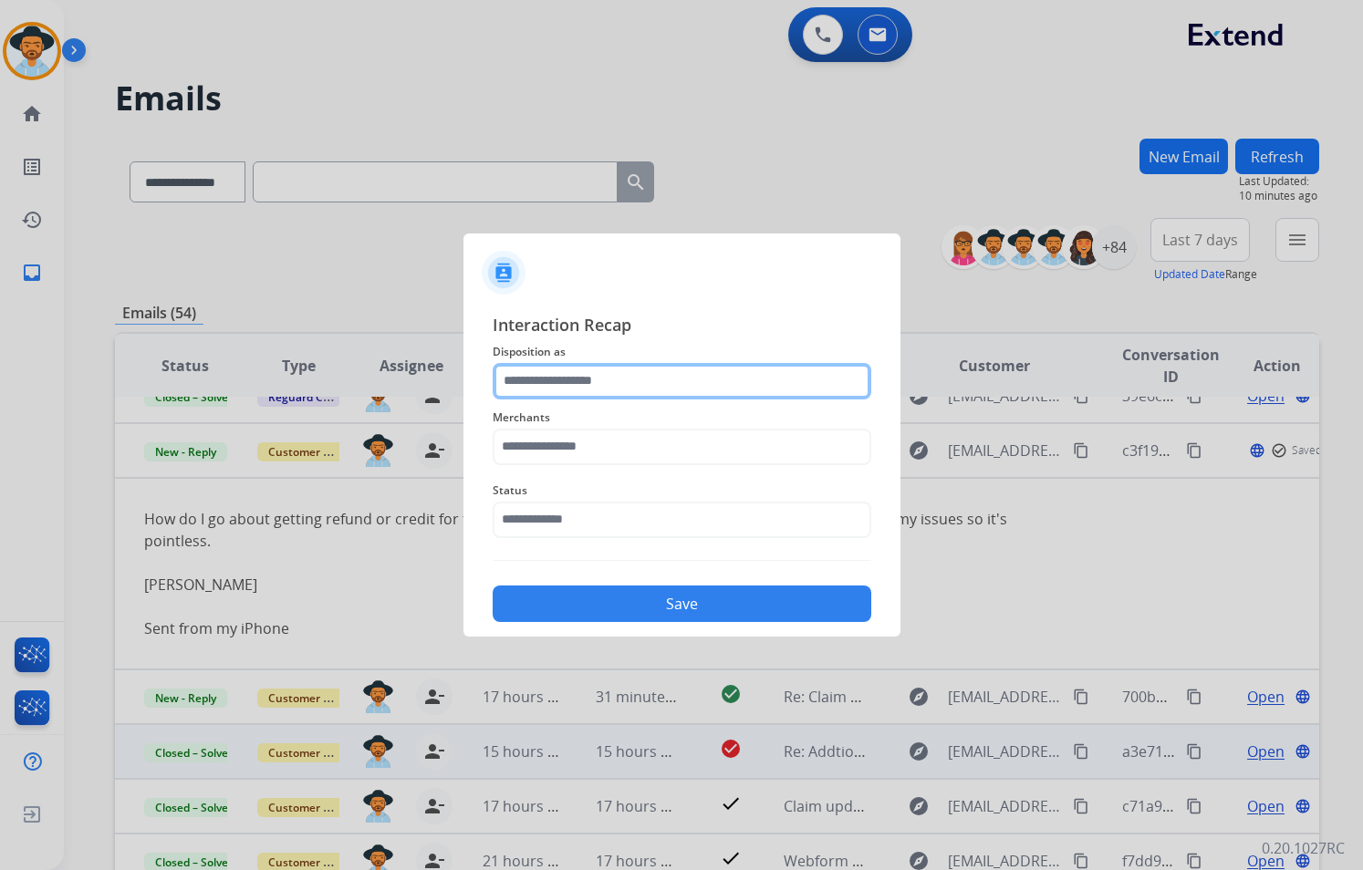
click at [670, 377] on input "text" at bounding box center [682, 381] width 379 height 36
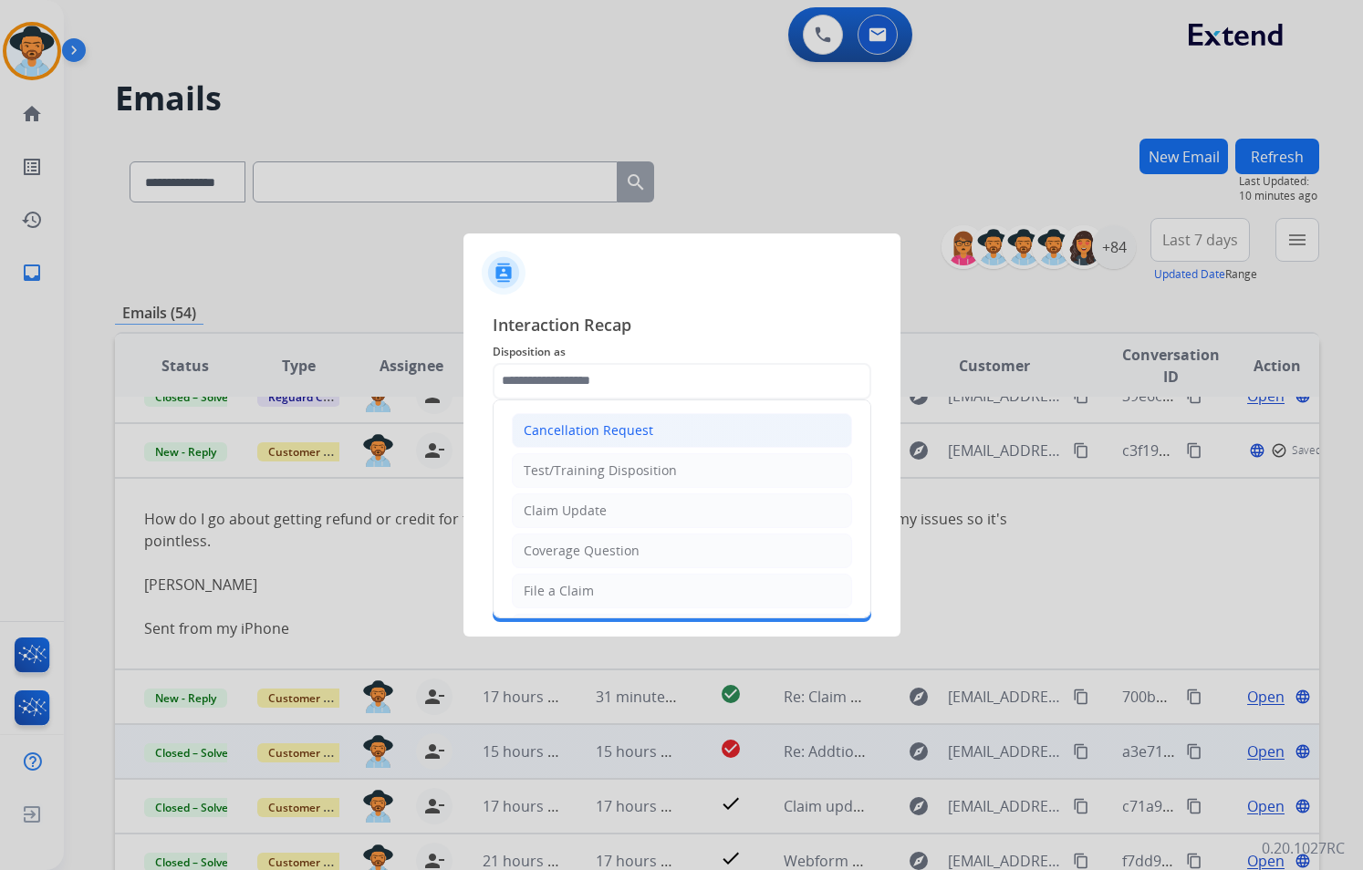
click at [650, 434] on li "Cancellation Request" at bounding box center [682, 430] width 340 height 35
type input "**********"
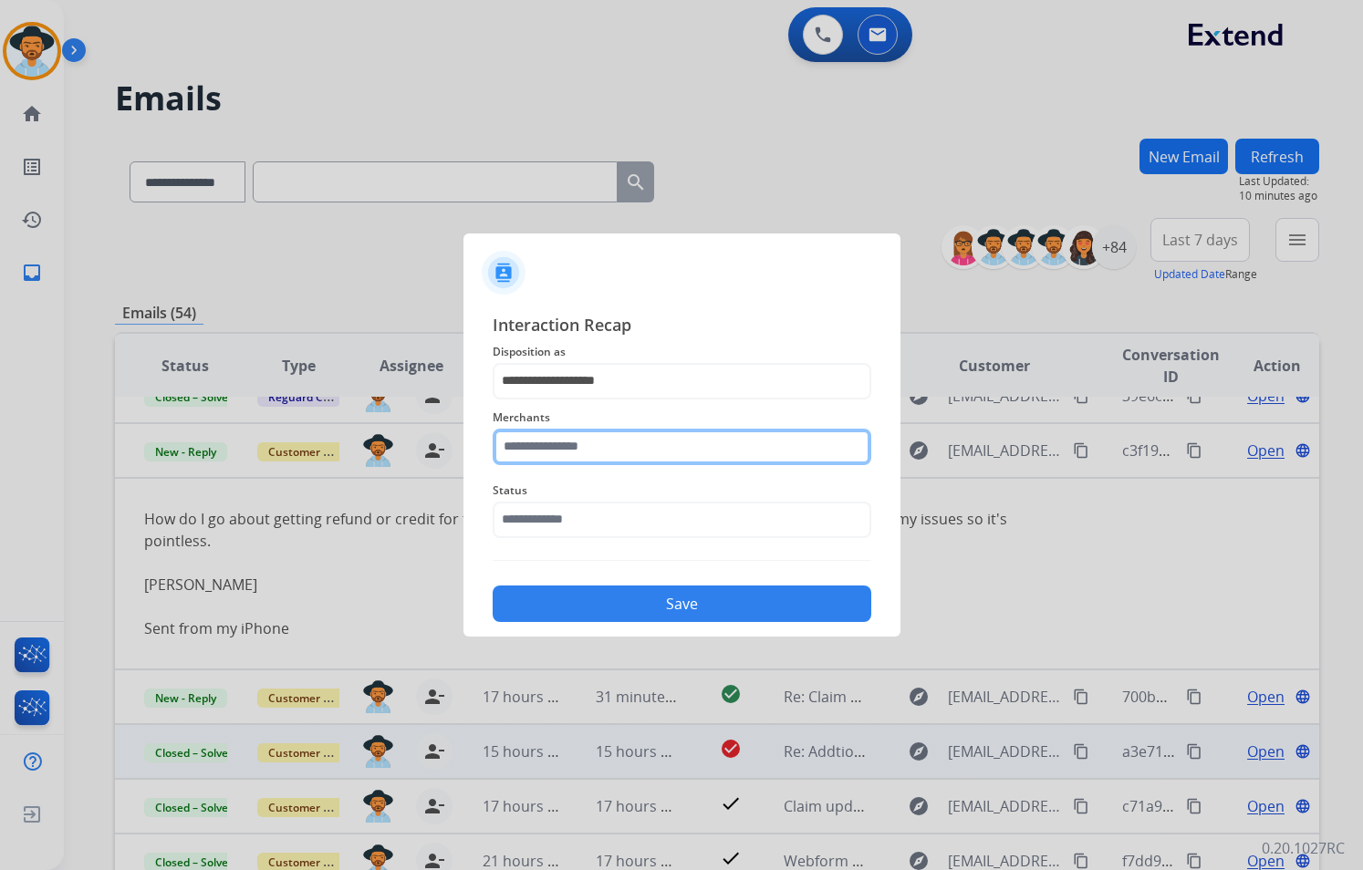
click at [627, 459] on input "text" at bounding box center [682, 447] width 379 height 36
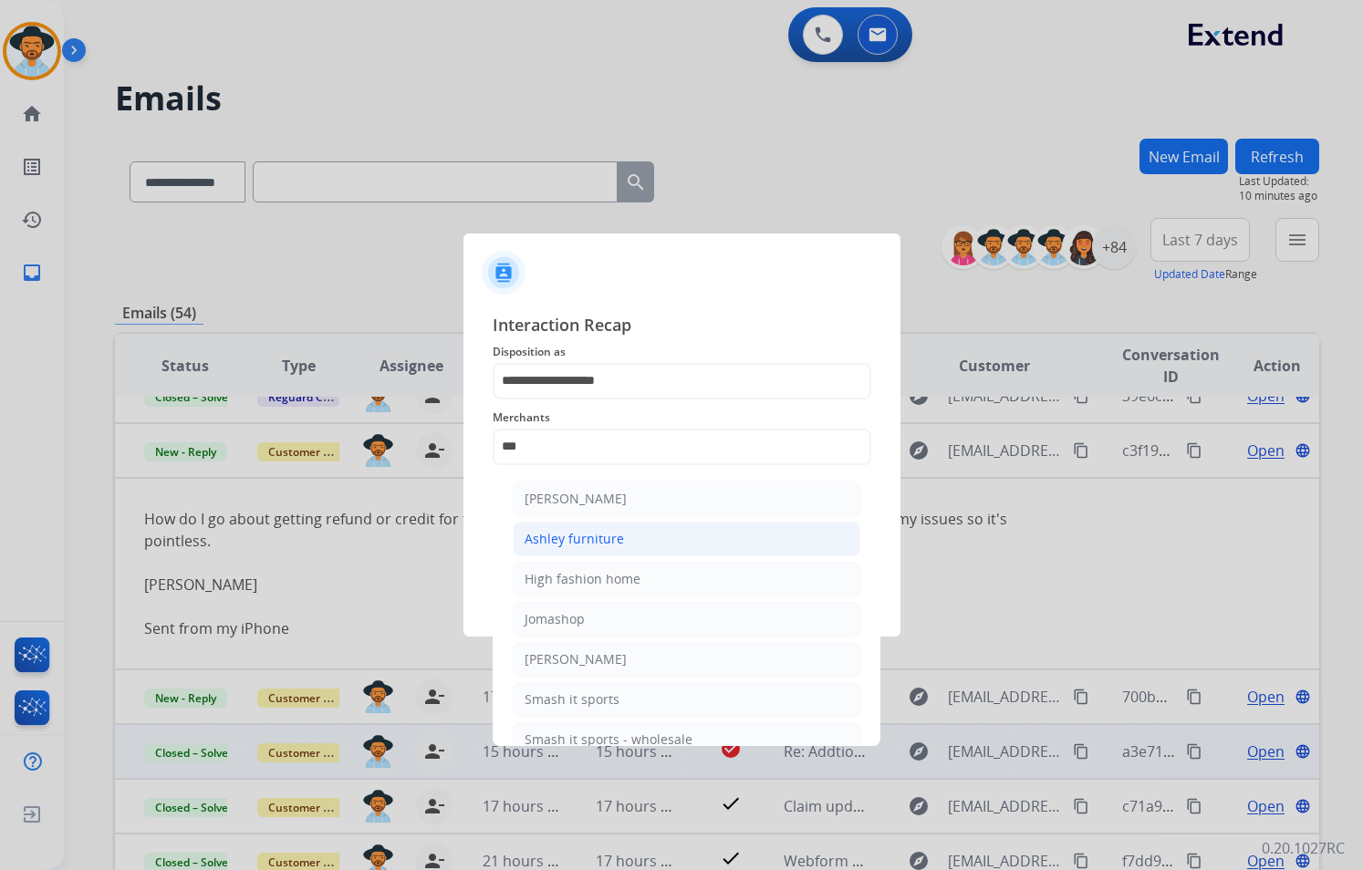
click at [621, 535] on li "Ashley furniture" at bounding box center [687, 539] width 348 height 35
type input "**********"
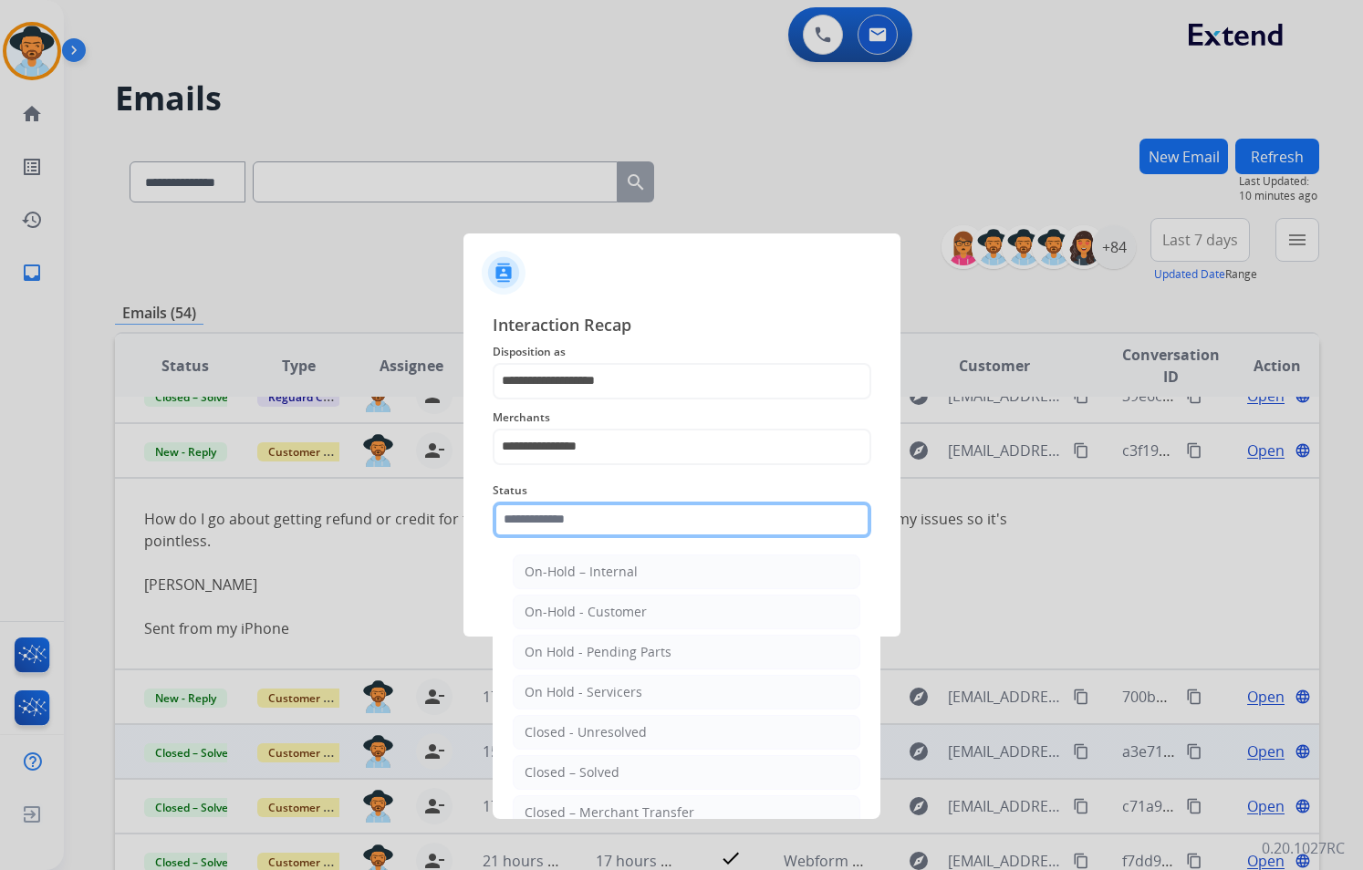
click at [605, 514] on input "text" at bounding box center [682, 520] width 379 height 36
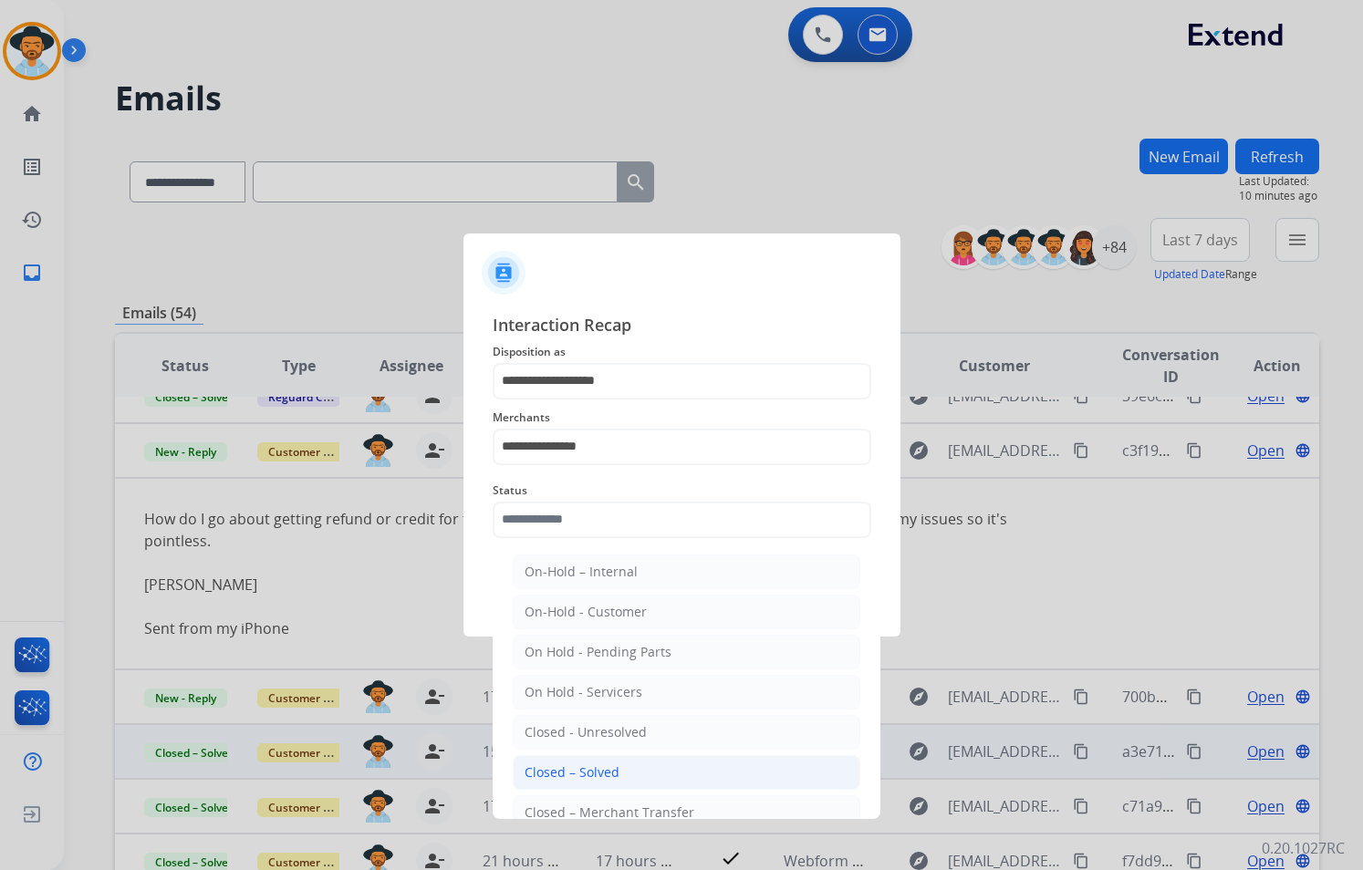
click at [616, 768] on div "Closed – Solved" at bounding box center [571, 772] width 95 height 18
type input "**********"
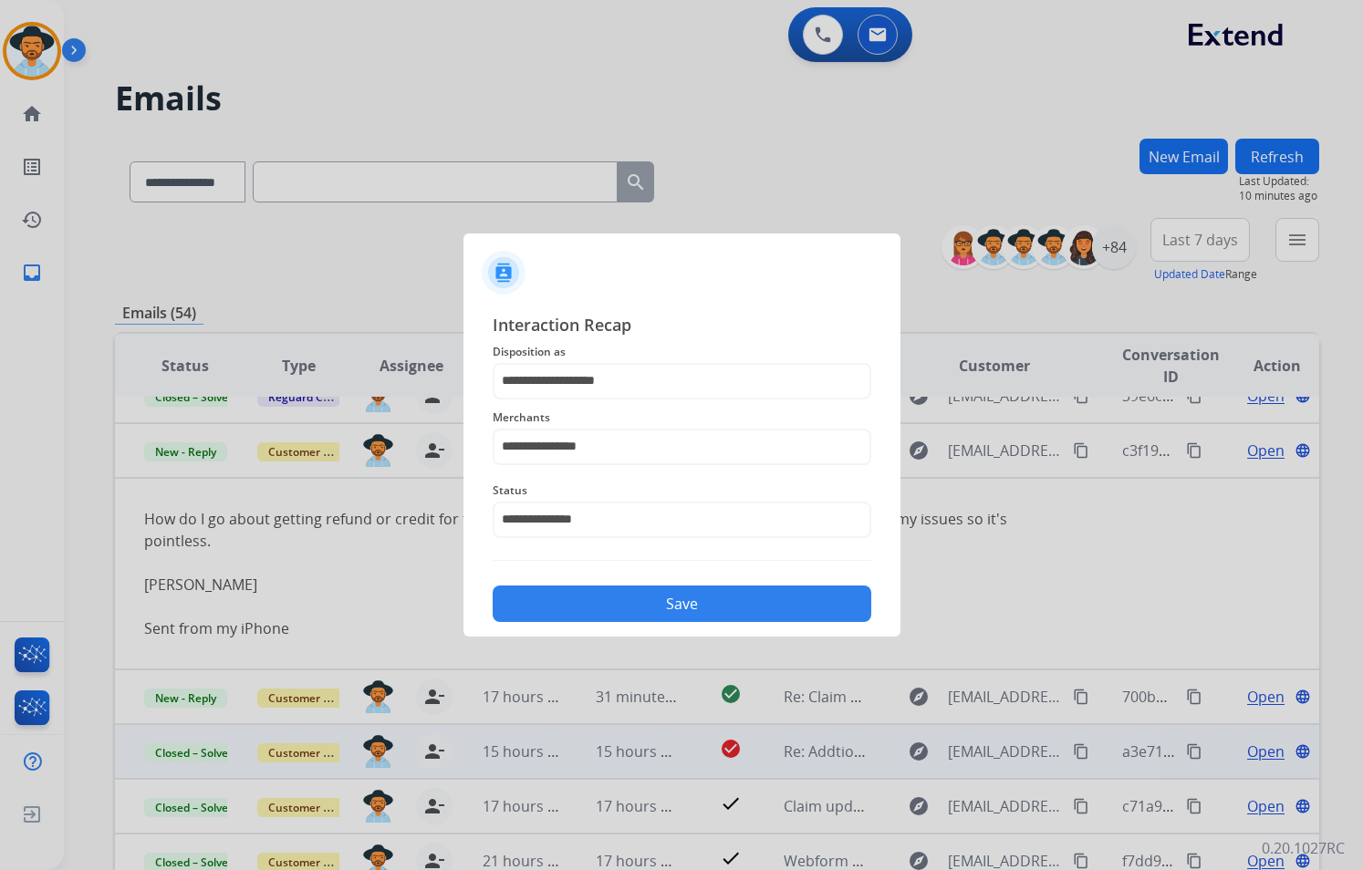
click at [666, 604] on button "Save" at bounding box center [682, 604] width 379 height 36
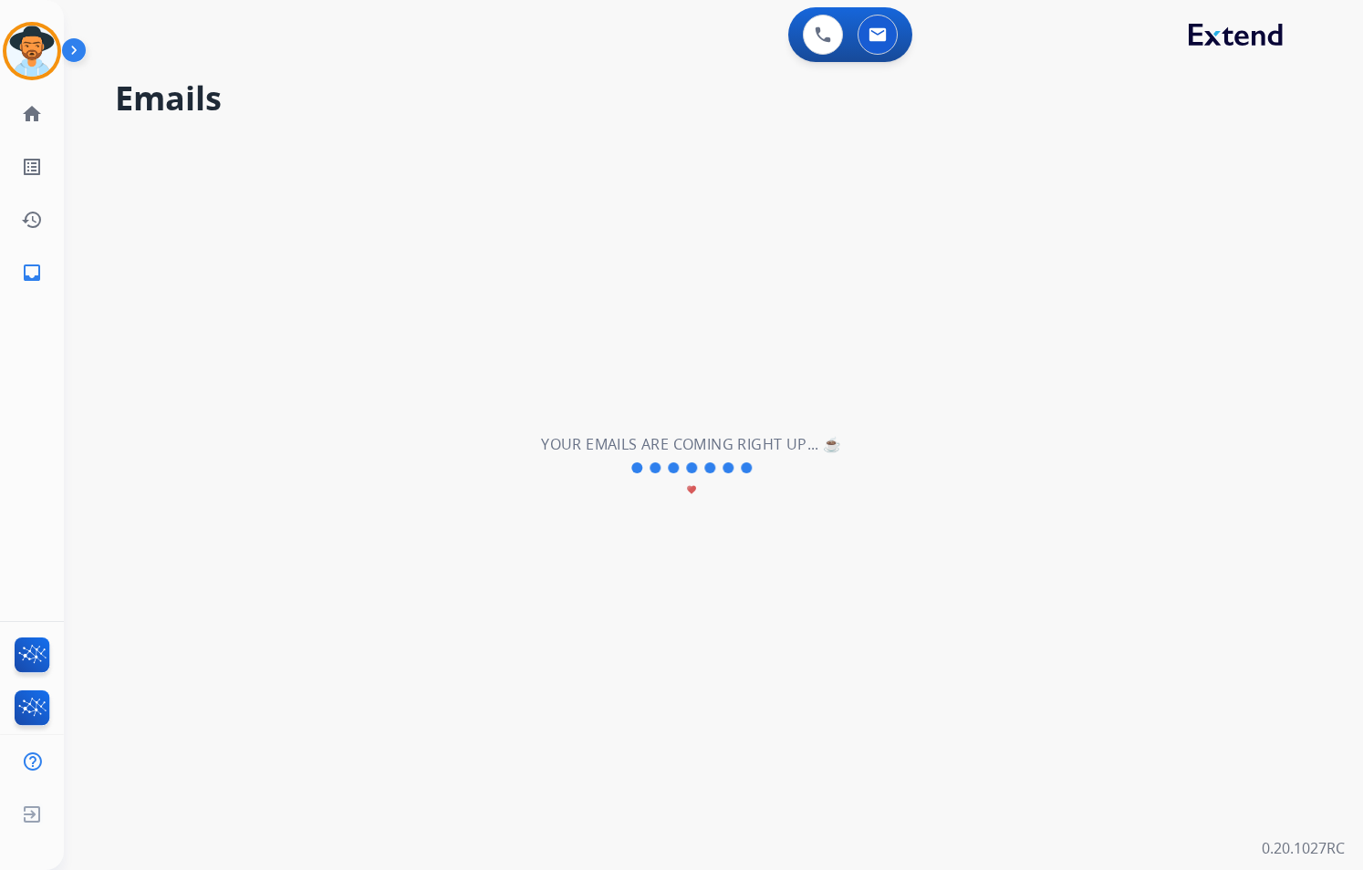
scroll to position [62, 0]
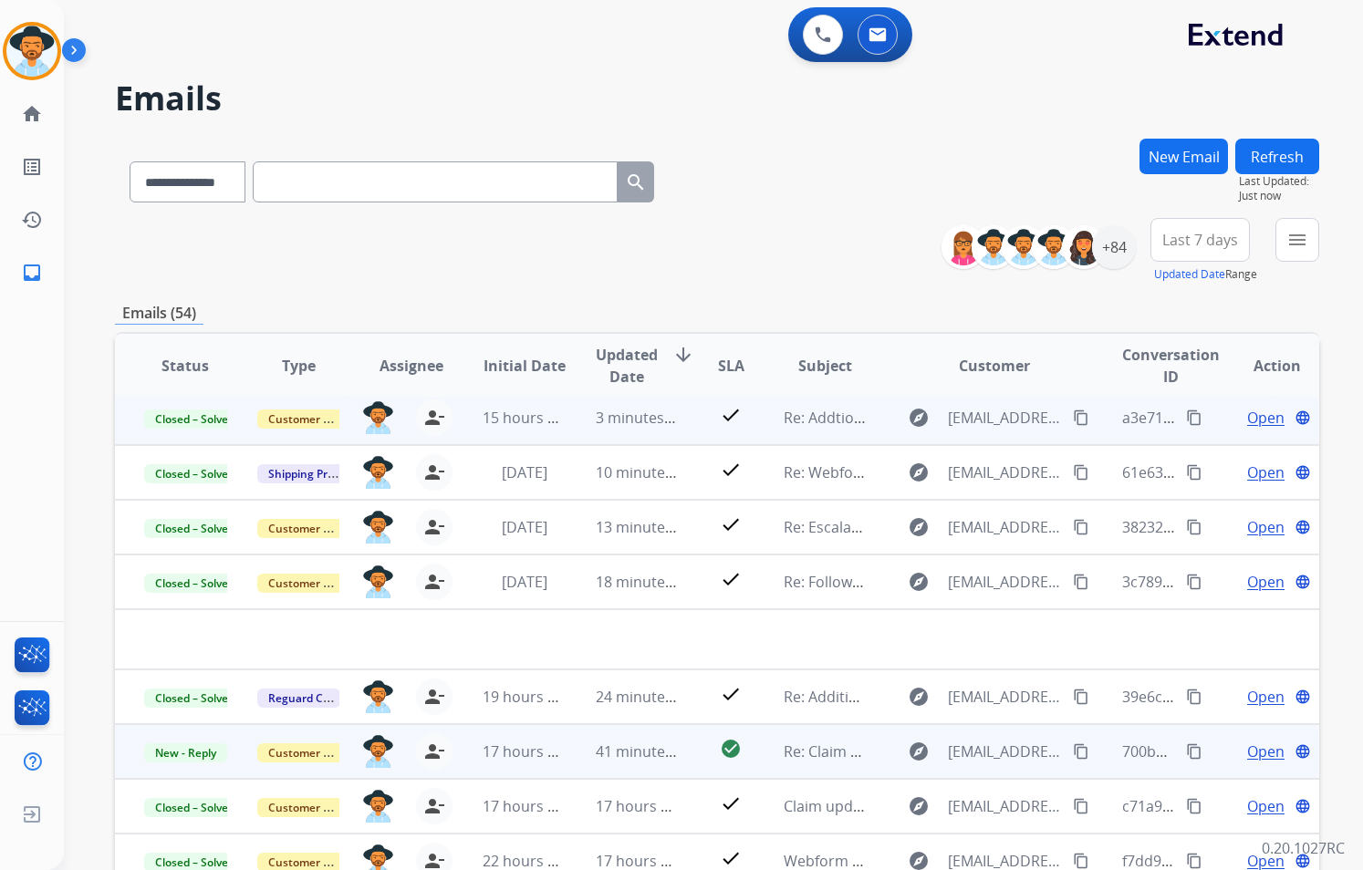
click at [685, 753] on td "check_circle" at bounding box center [718, 751] width 76 height 55
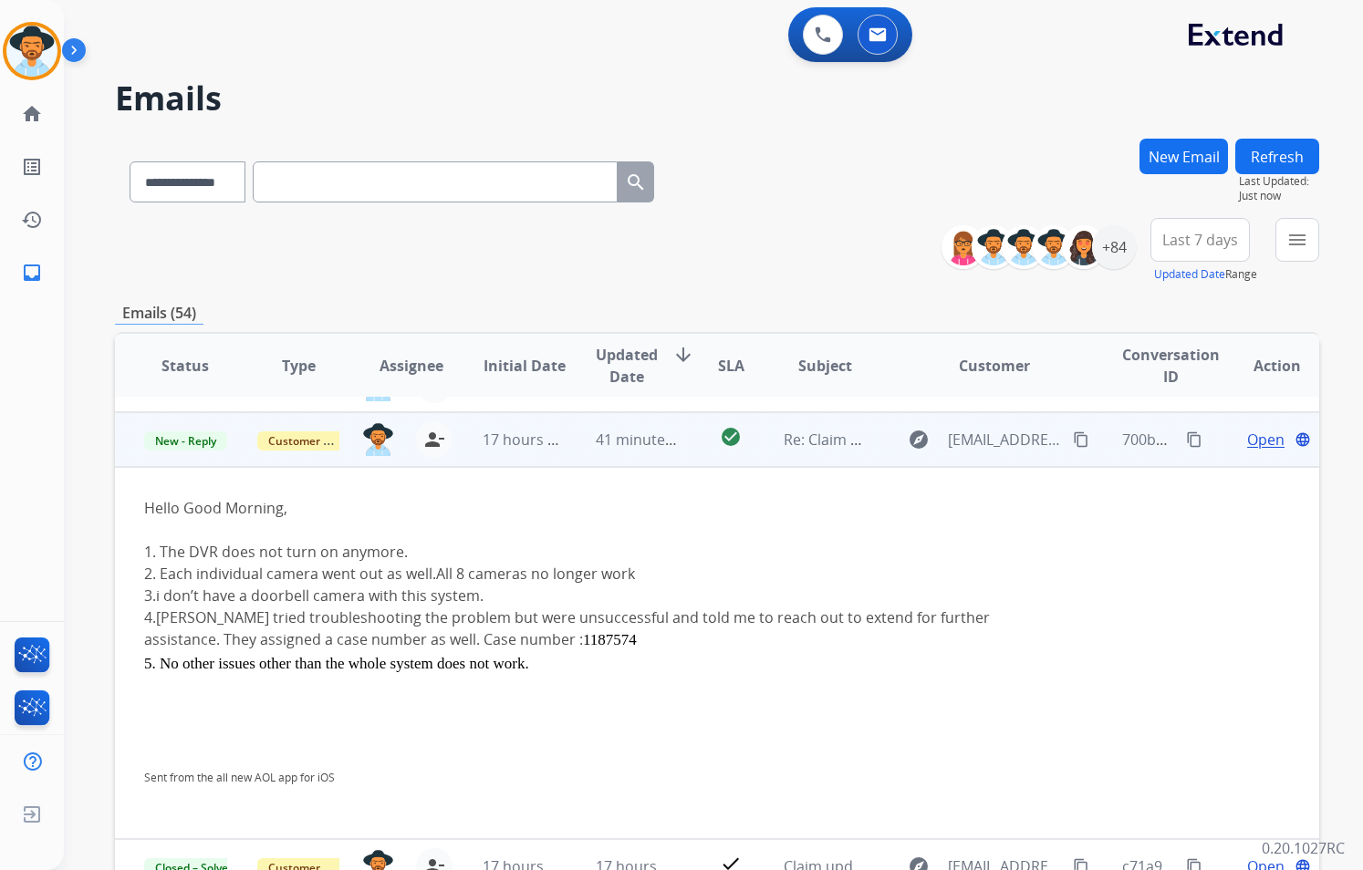
scroll to position [283, 0]
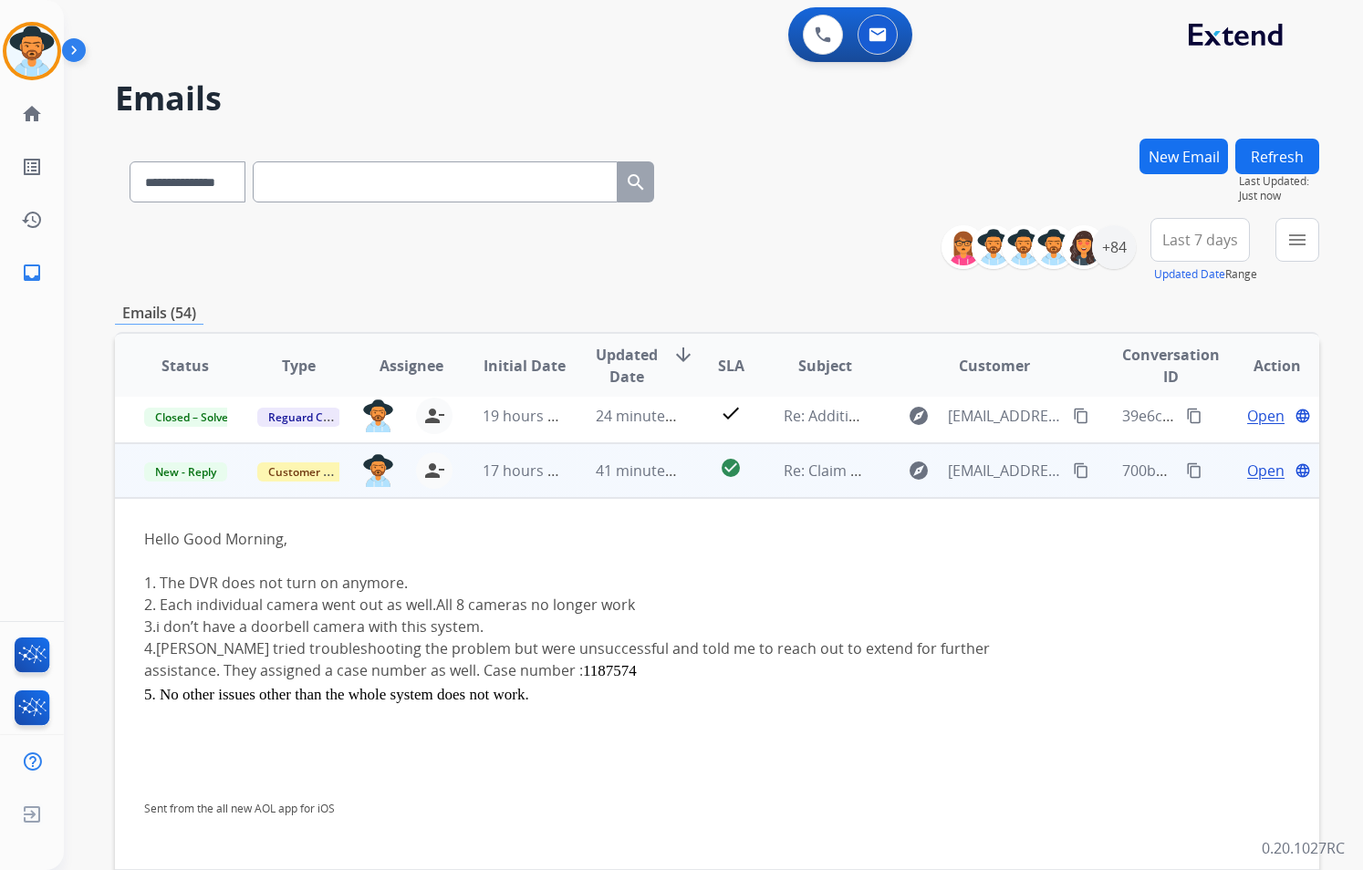
click at [1073, 464] on mat-icon "content_copy" at bounding box center [1081, 470] width 16 height 16
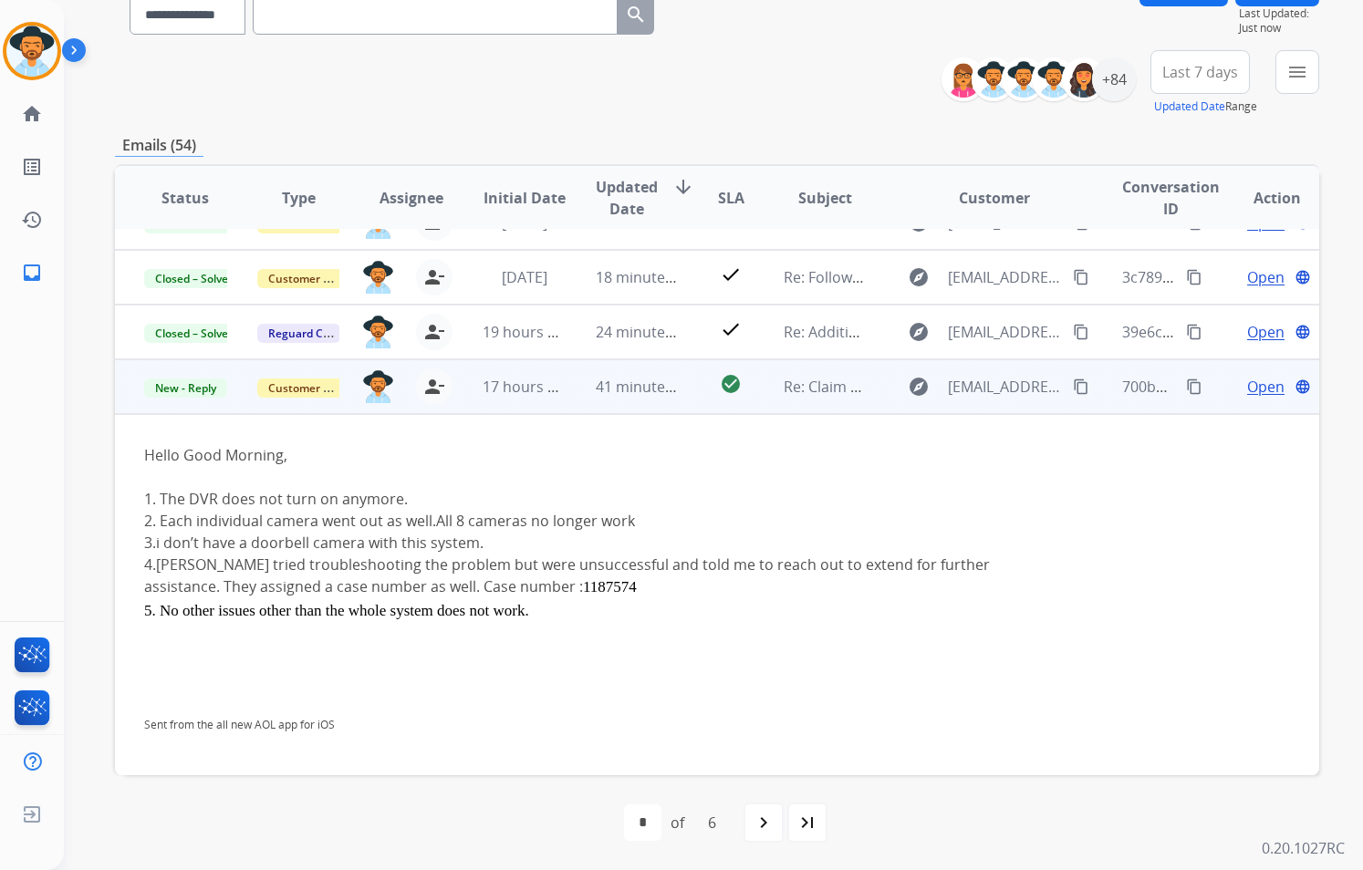
scroll to position [182, 0]
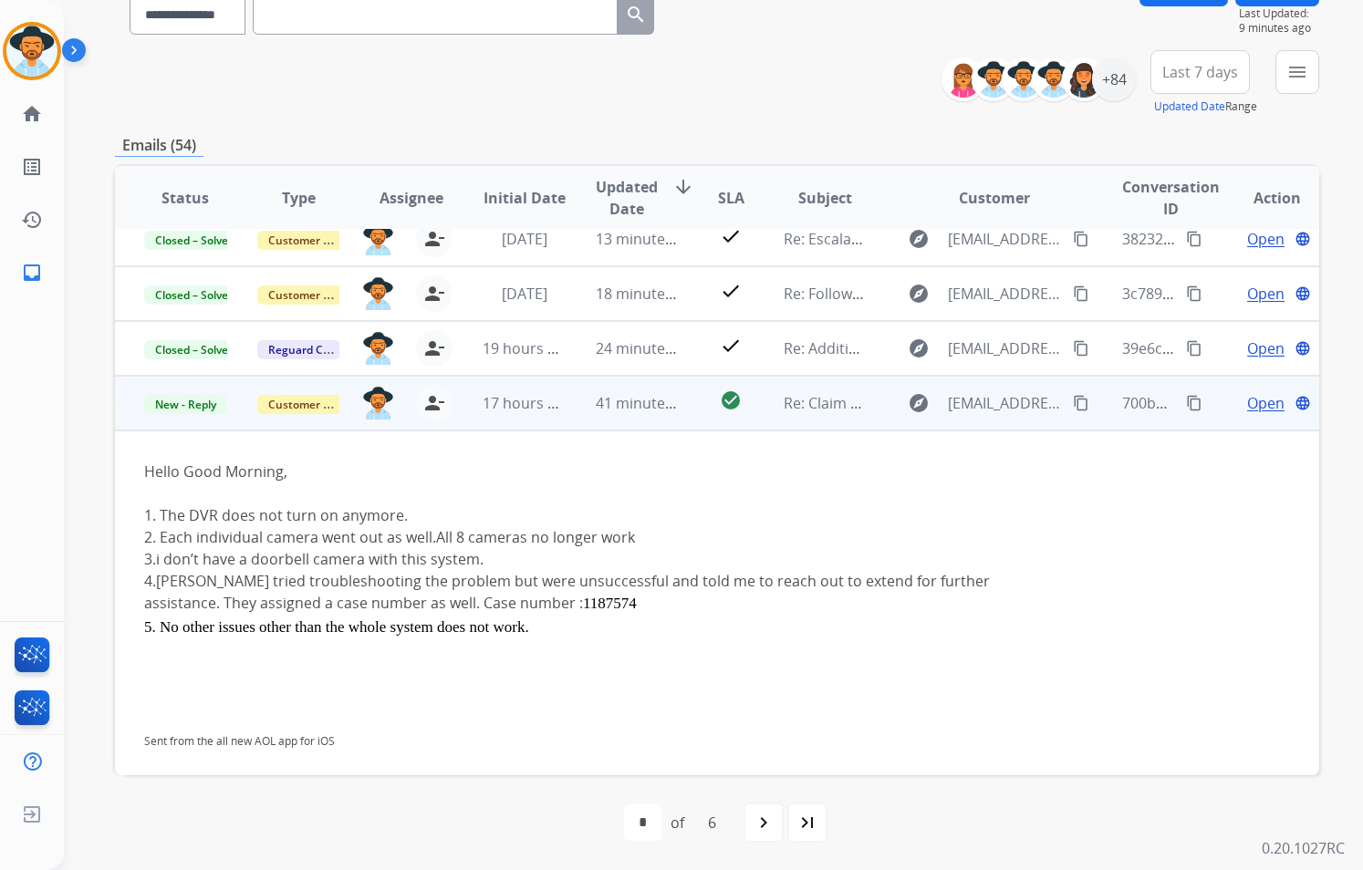
drag, startPoint x: 407, startPoint y: 516, endPoint x: 161, endPoint y: 510, distance: 246.4
click at [161, 510] on div "1. The DVR does not turn on anymore." at bounding box center [603, 515] width 919 height 22
copy div "The DVR does not turn on anymore."
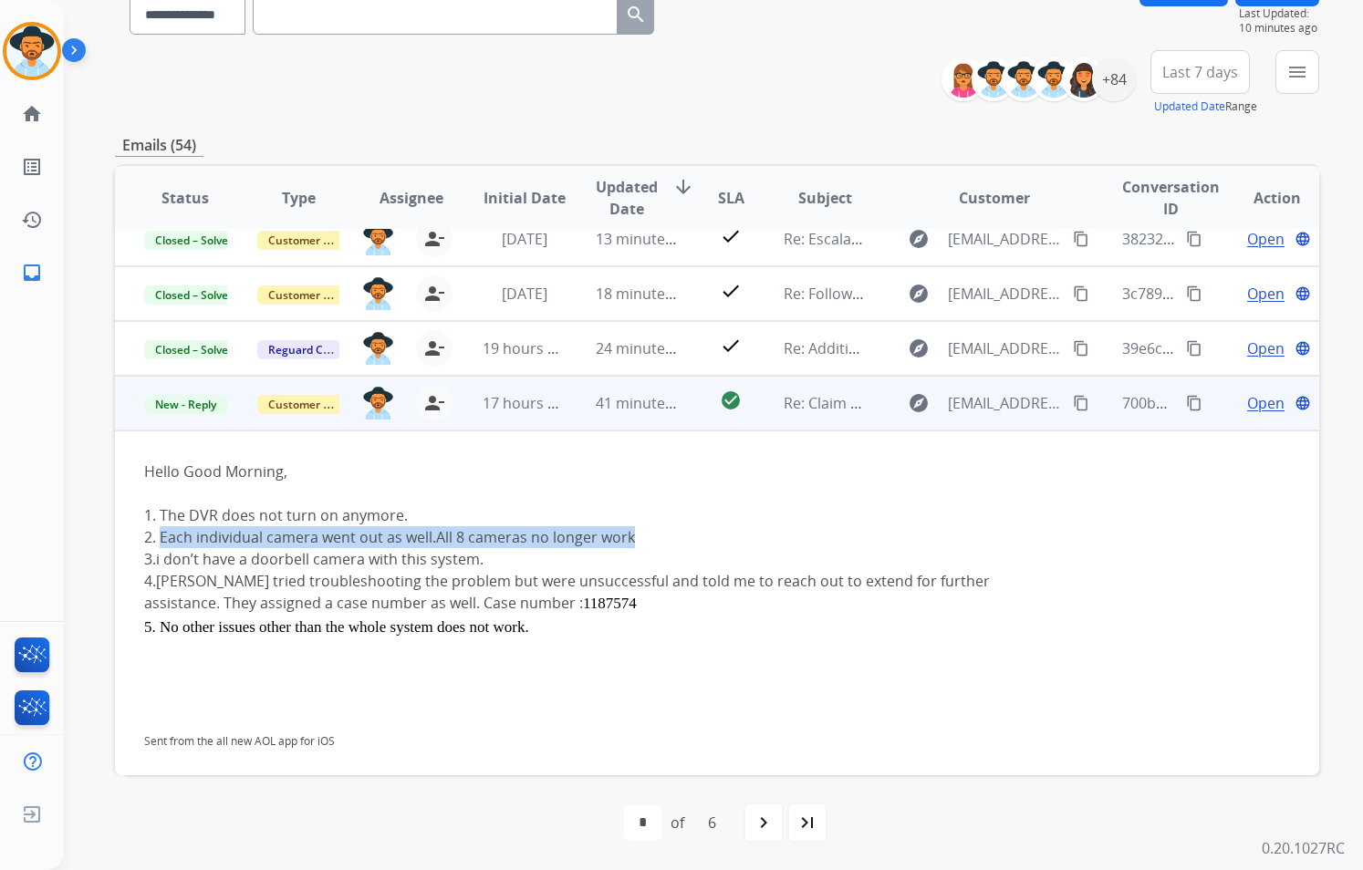
drag, startPoint x: 639, startPoint y: 535, endPoint x: 162, endPoint y: 538, distance: 477.0
click at [162, 538] on div "2. Each individual camera went out as well.All 8 cameras no longer work" at bounding box center [603, 537] width 919 height 22
copy div "Each individual camera went out as well.All 8 cameras no longer work"
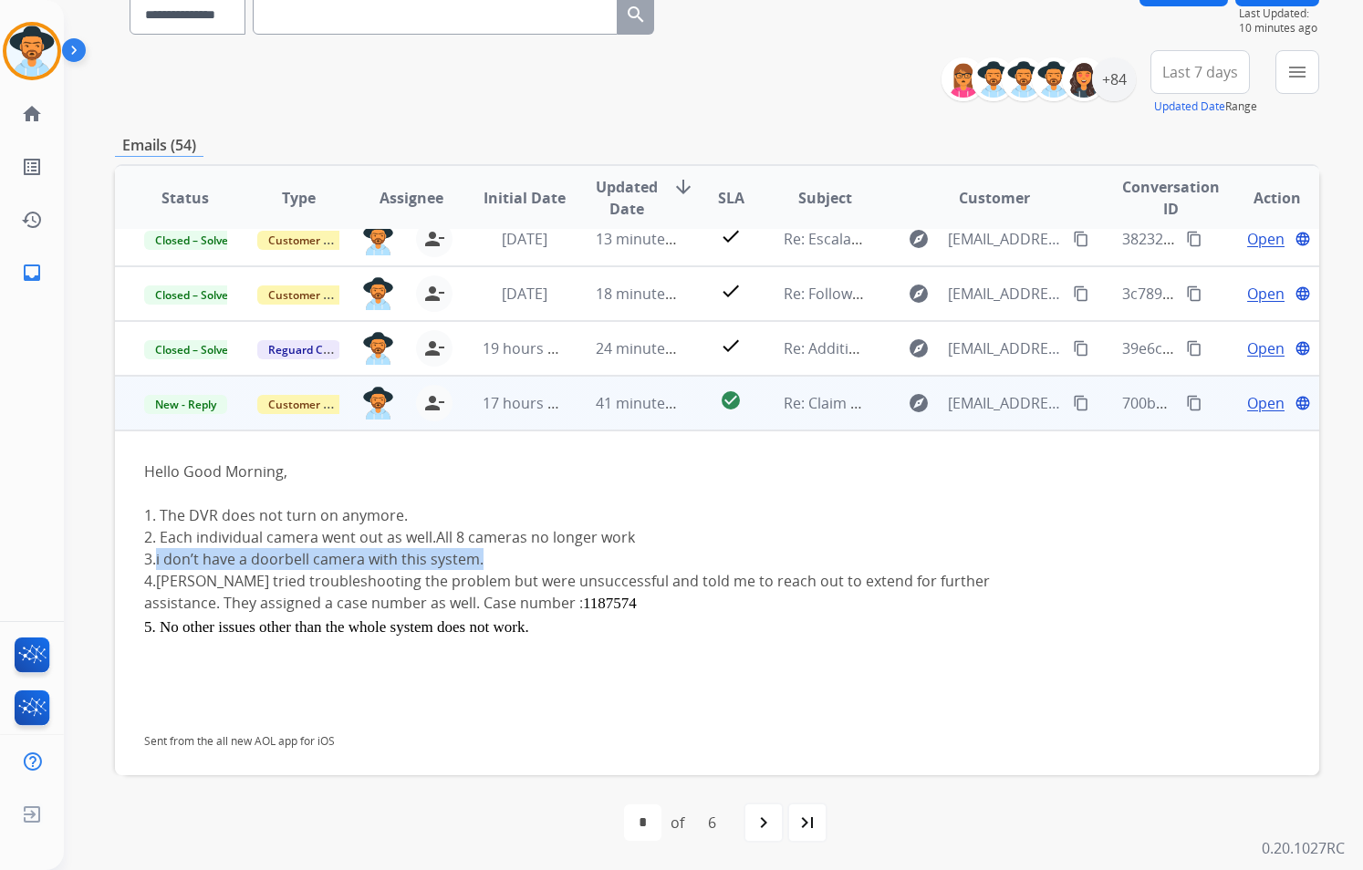
drag, startPoint x: 485, startPoint y: 560, endPoint x: 156, endPoint y: 562, distance: 329.3
click at [156, 562] on div "3.i don’t have a doorbell camera with this system." at bounding box center [603, 559] width 919 height 22
copy div "i don’t have a doorbell camera with this system."
drag, startPoint x: 530, startPoint y: 606, endPoint x: 159, endPoint y: 586, distance: 371.7
click at [159, 585] on div "4.[PERSON_NAME] tried troubleshooting the problem but were unsuccessful and tol…" at bounding box center [603, 593] width 919 height 46
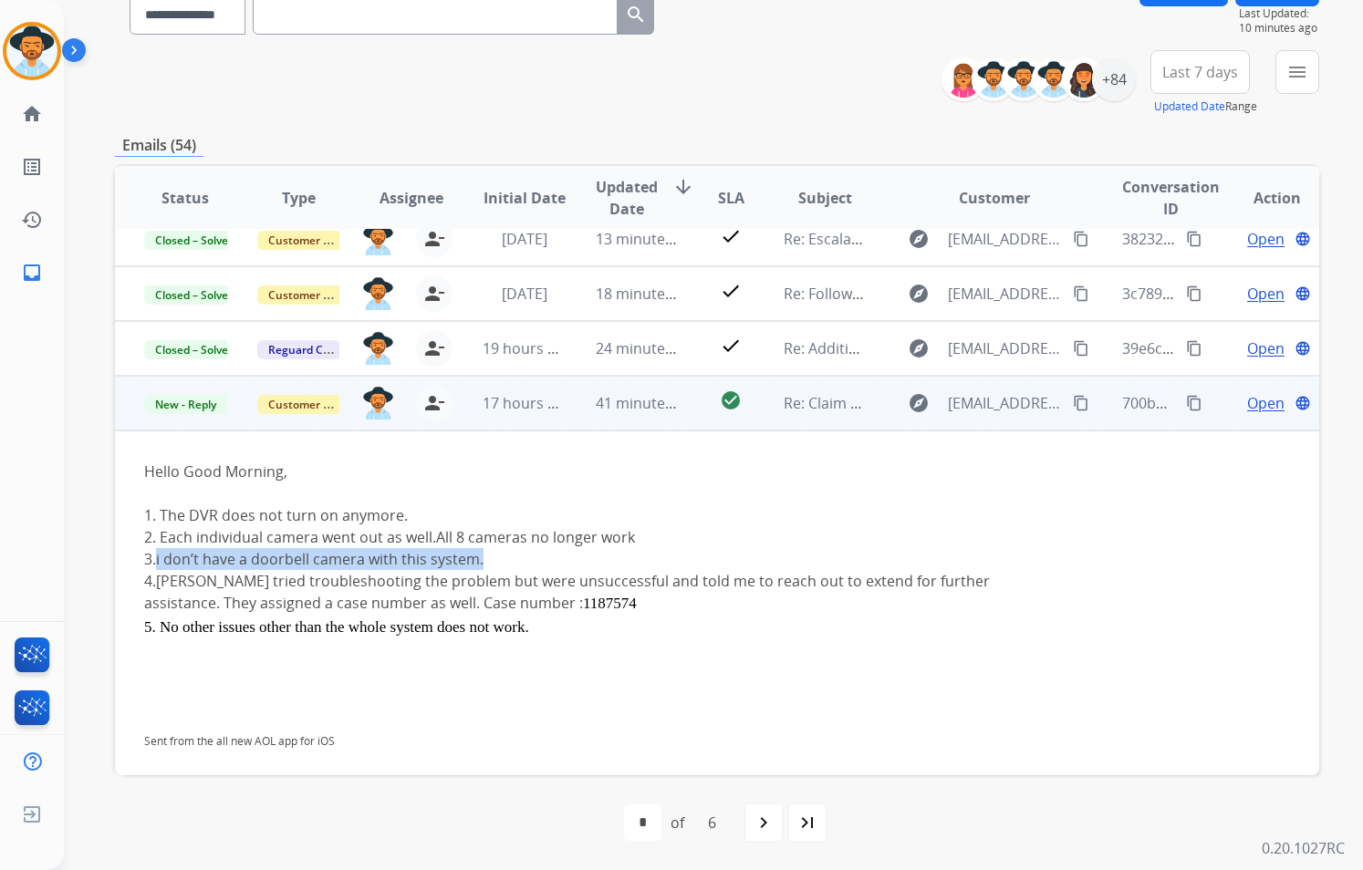
copy div "Lorex tried troubleshooting the problem but were unsuccessful and told me to re…"
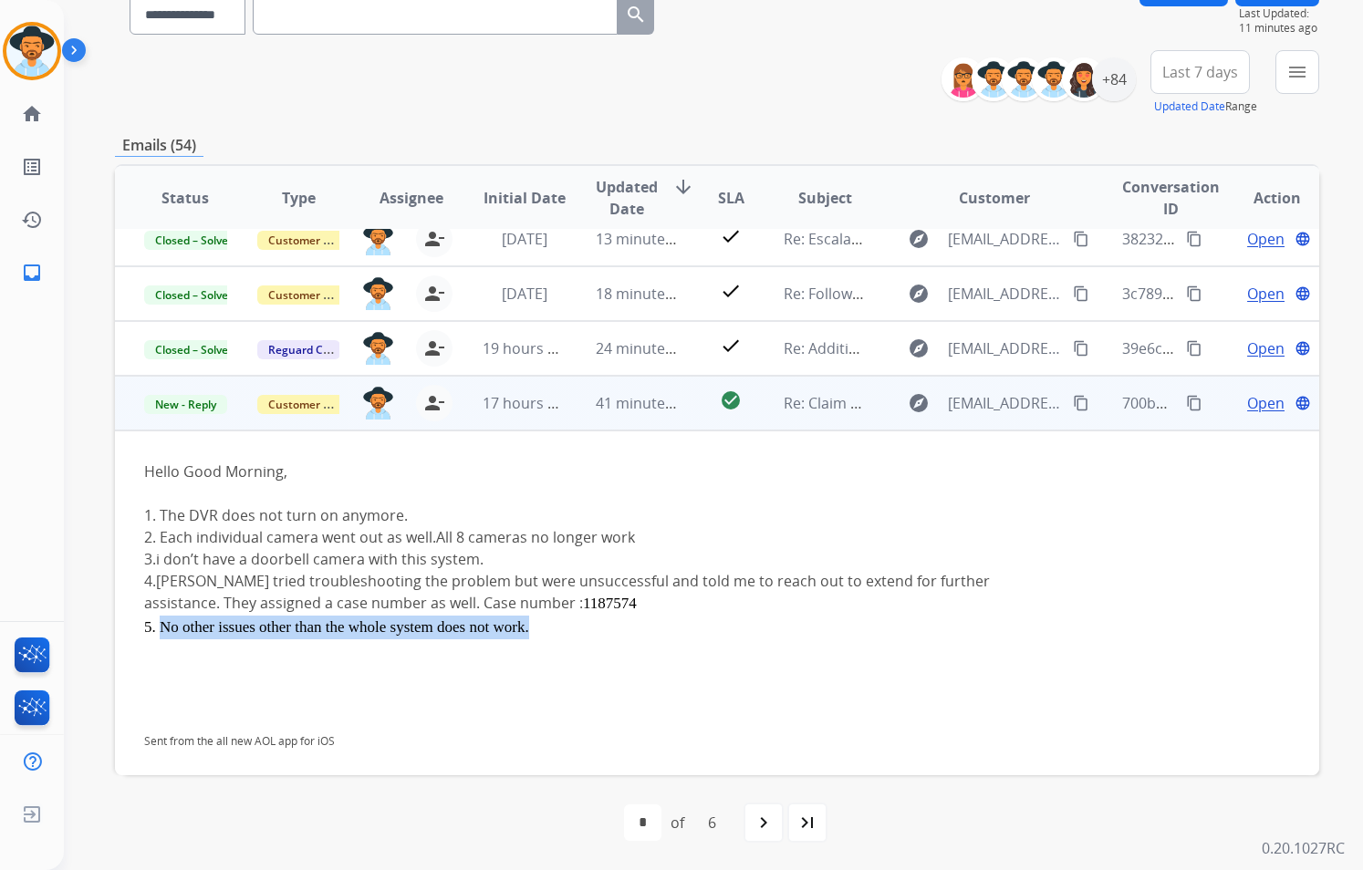
drag, startPoint x: 532, startPoint y: 627, endPoint x: 161, endPoint y: 631, distance: 371.3
click at [161, 631] on div "5. No other issues other than the whole system does not work." at bounding box center [603, 628] width 919 height 24
copy span "No other issues other than the whole system does not work."
click at [493, 421] on td "17 hours ago" at bounding box center [509, 403] width 113 height 55
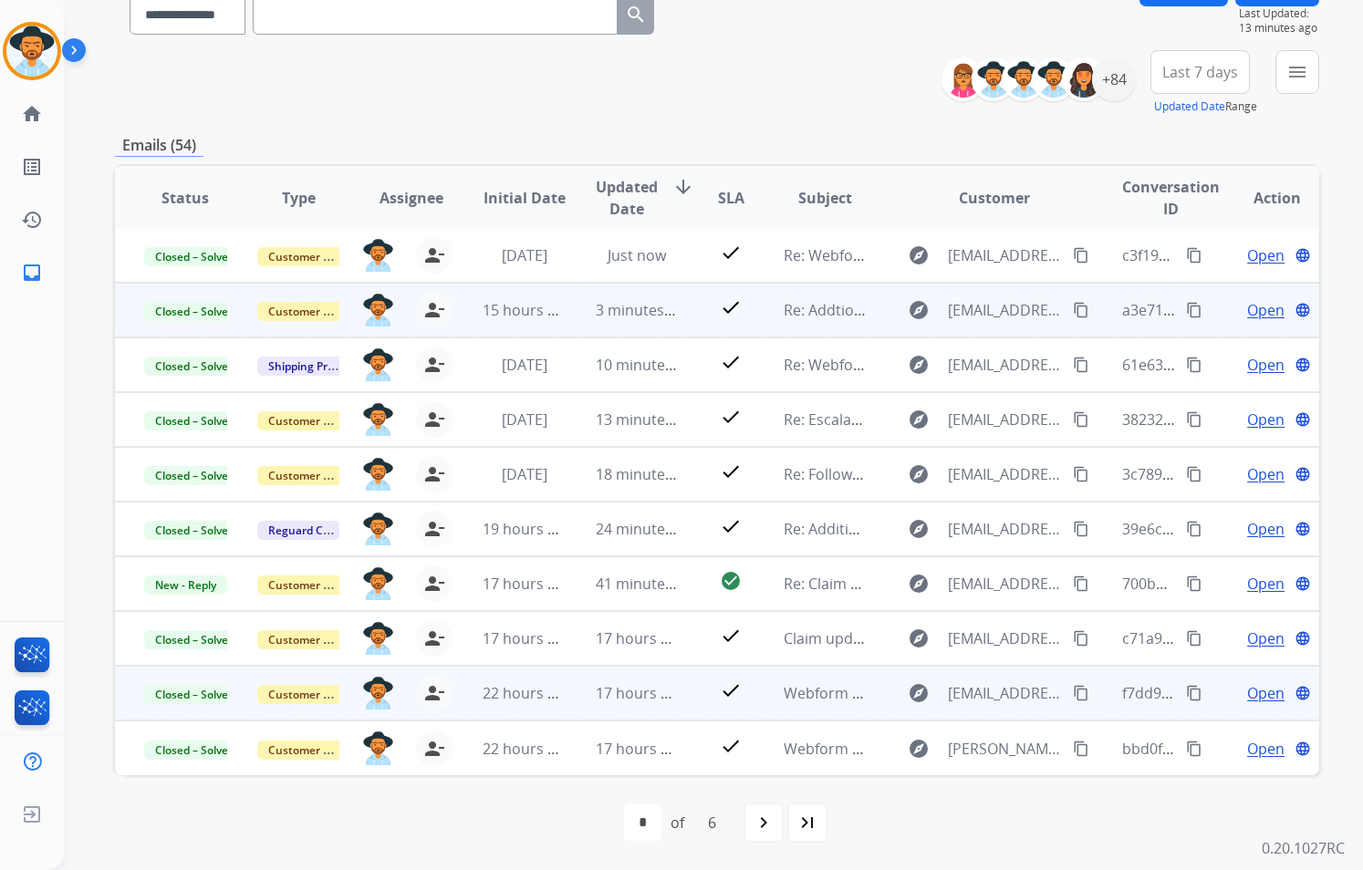
scroll to position [0, 0]
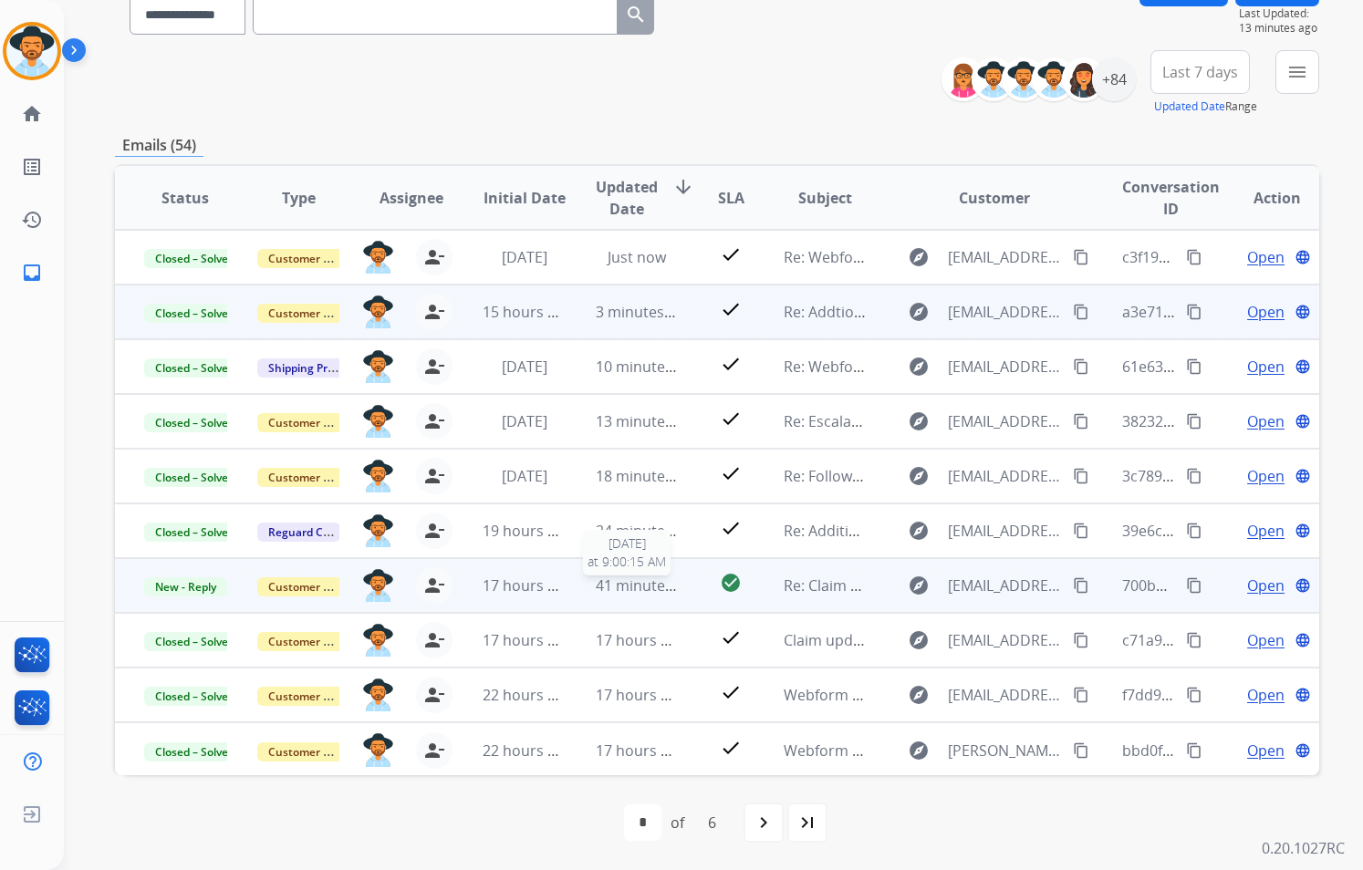
click at [659, 589] on span "41 minutes ago" at bounding box center [649, 586] width 106 height 20
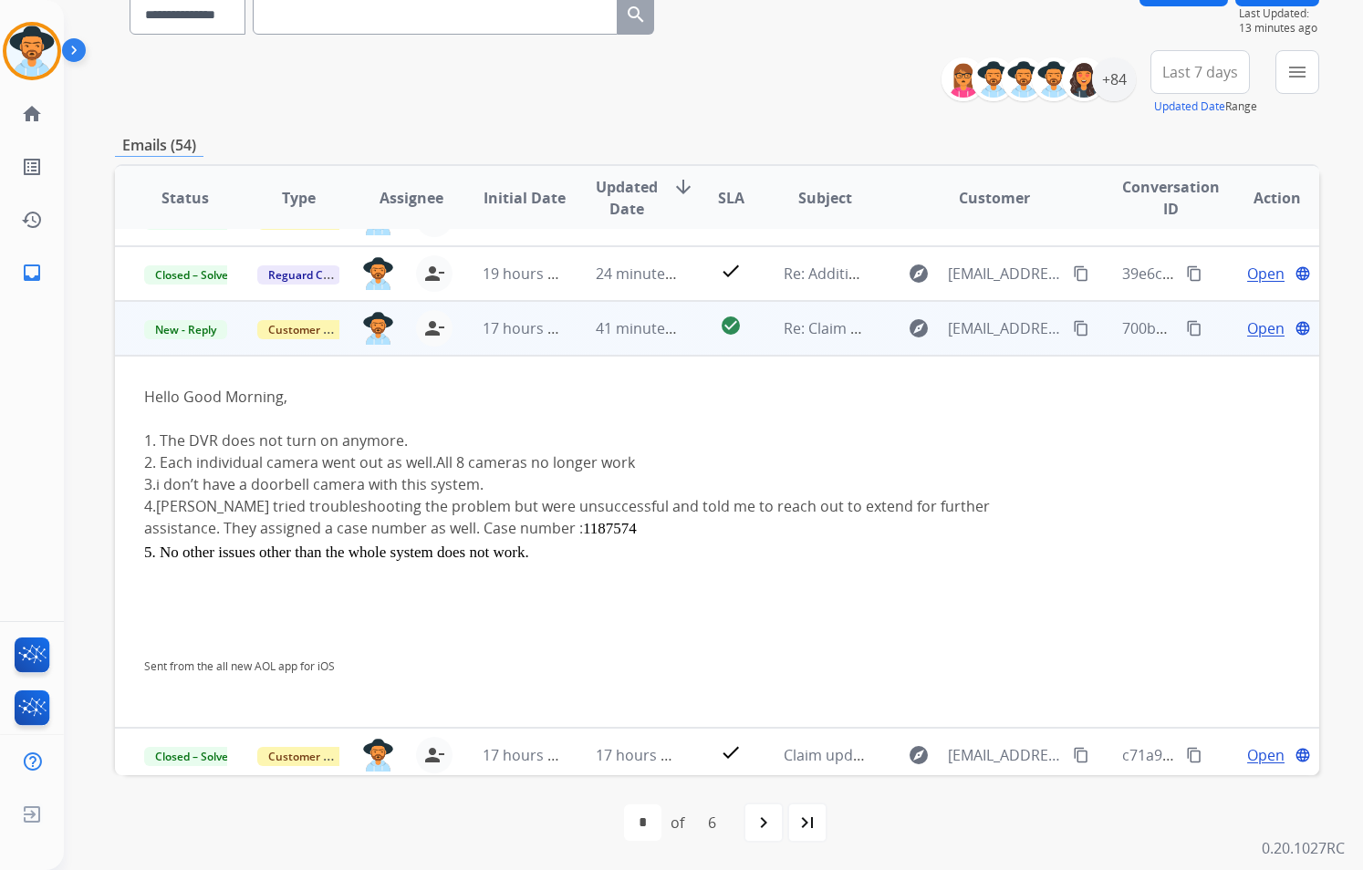
scroll to position [146, 0]
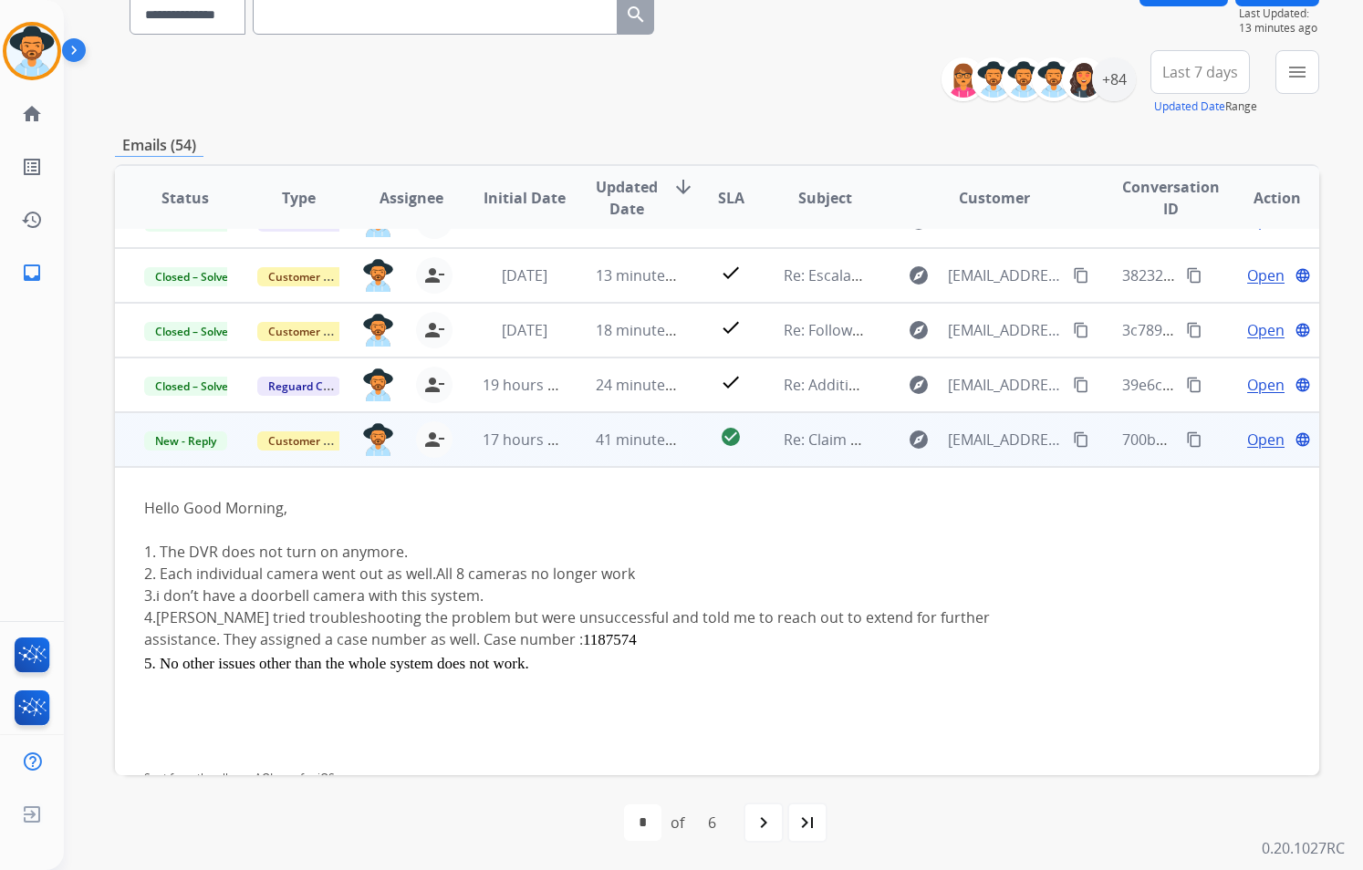
click at [1254, 434] on span "Open" at bounding box center [1265, 440] width 37 height 22
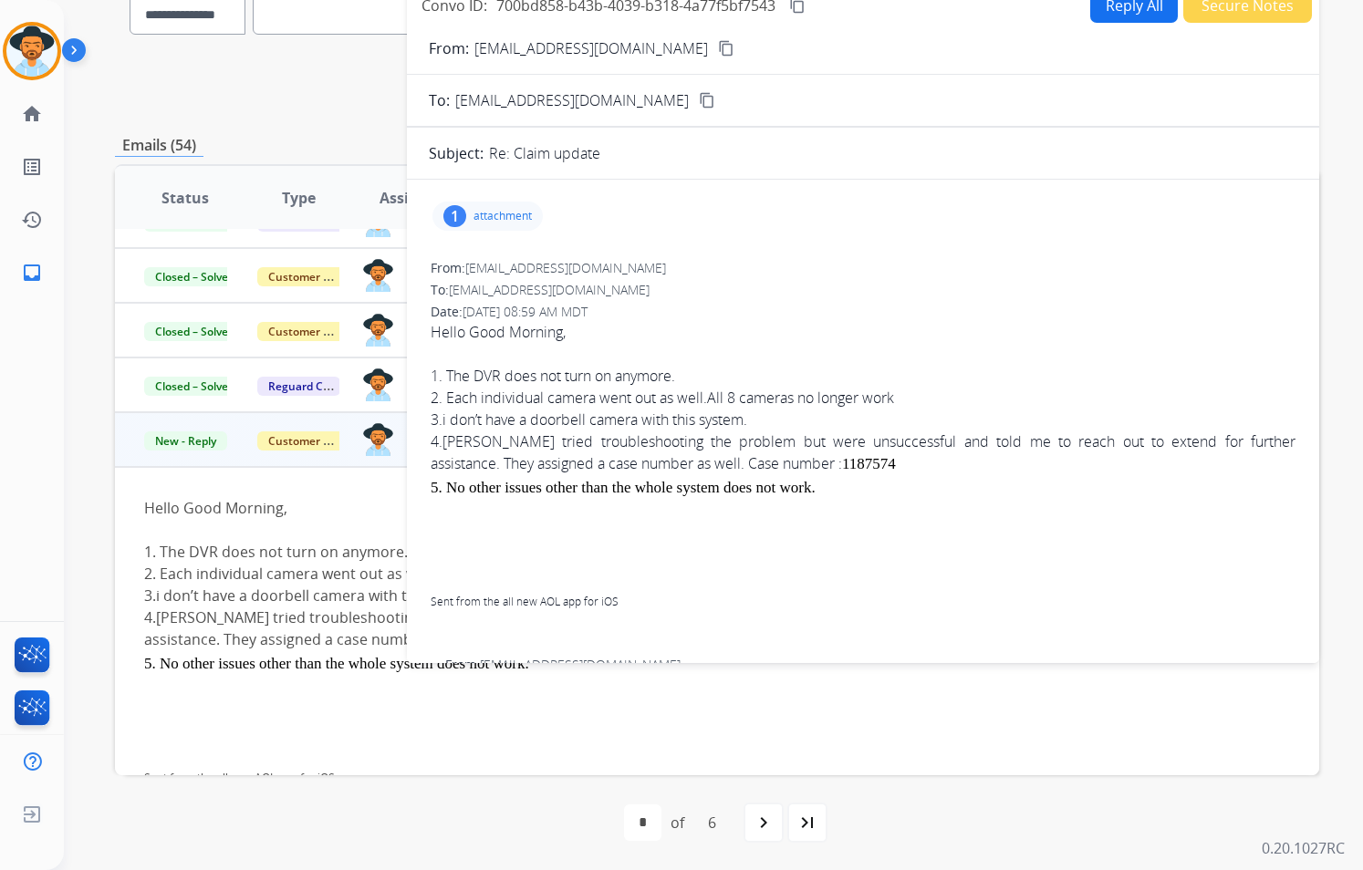
click at [1240, 16] on button "Secure Notes" at bounding box center [1247, 5] width 129 height 36
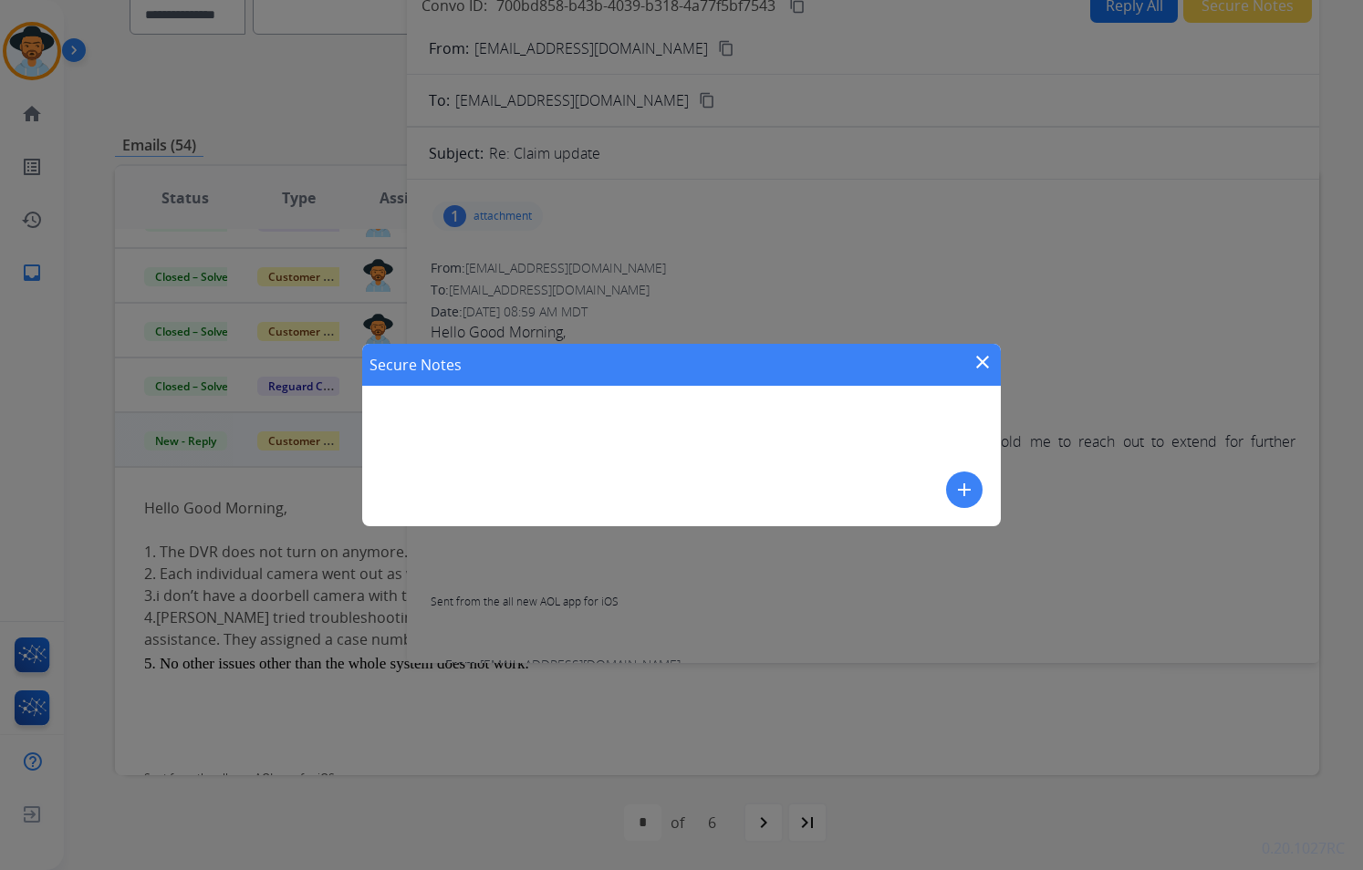
click at [960, 486] on mat-icon "add" at bounding box center [964, 490] width 22 height 22
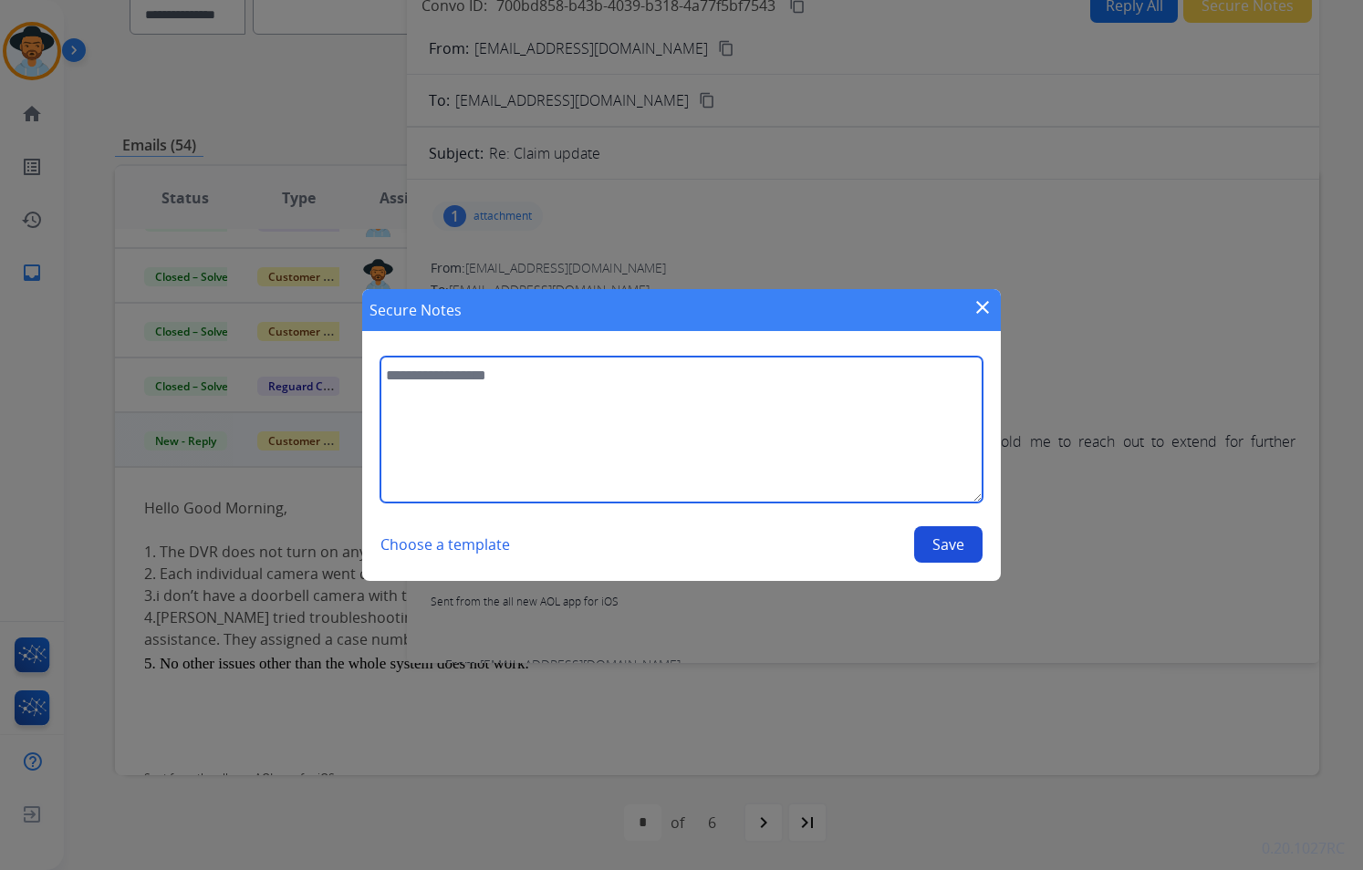
click at [721, 417] on textarea at bounding box center [681, 430] width 602 height 146
type textarea "*"
type textarea "**********"
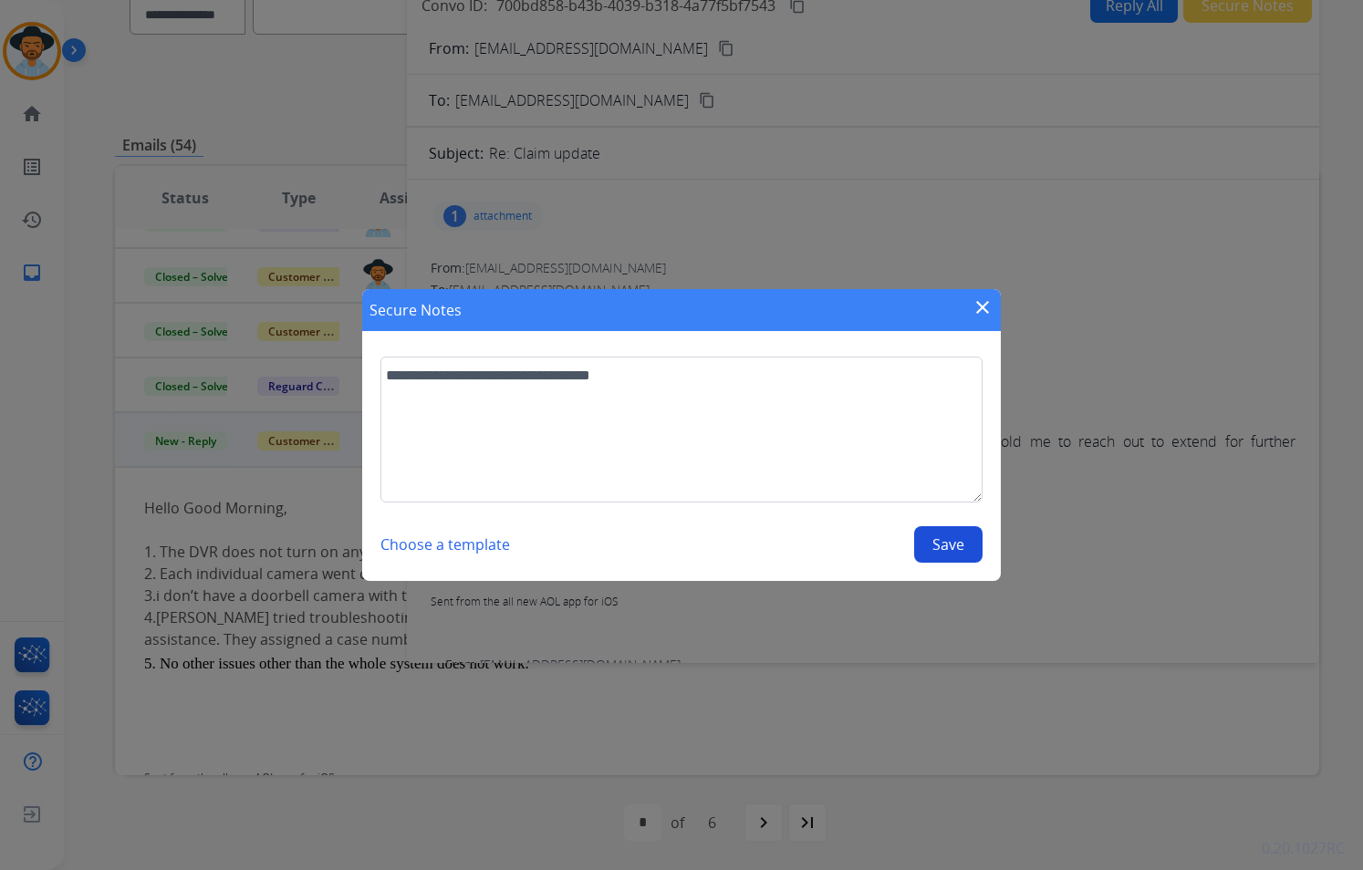
click at [940, 539] on button "Save" at bounding box center [948, 544] width 68 height 36
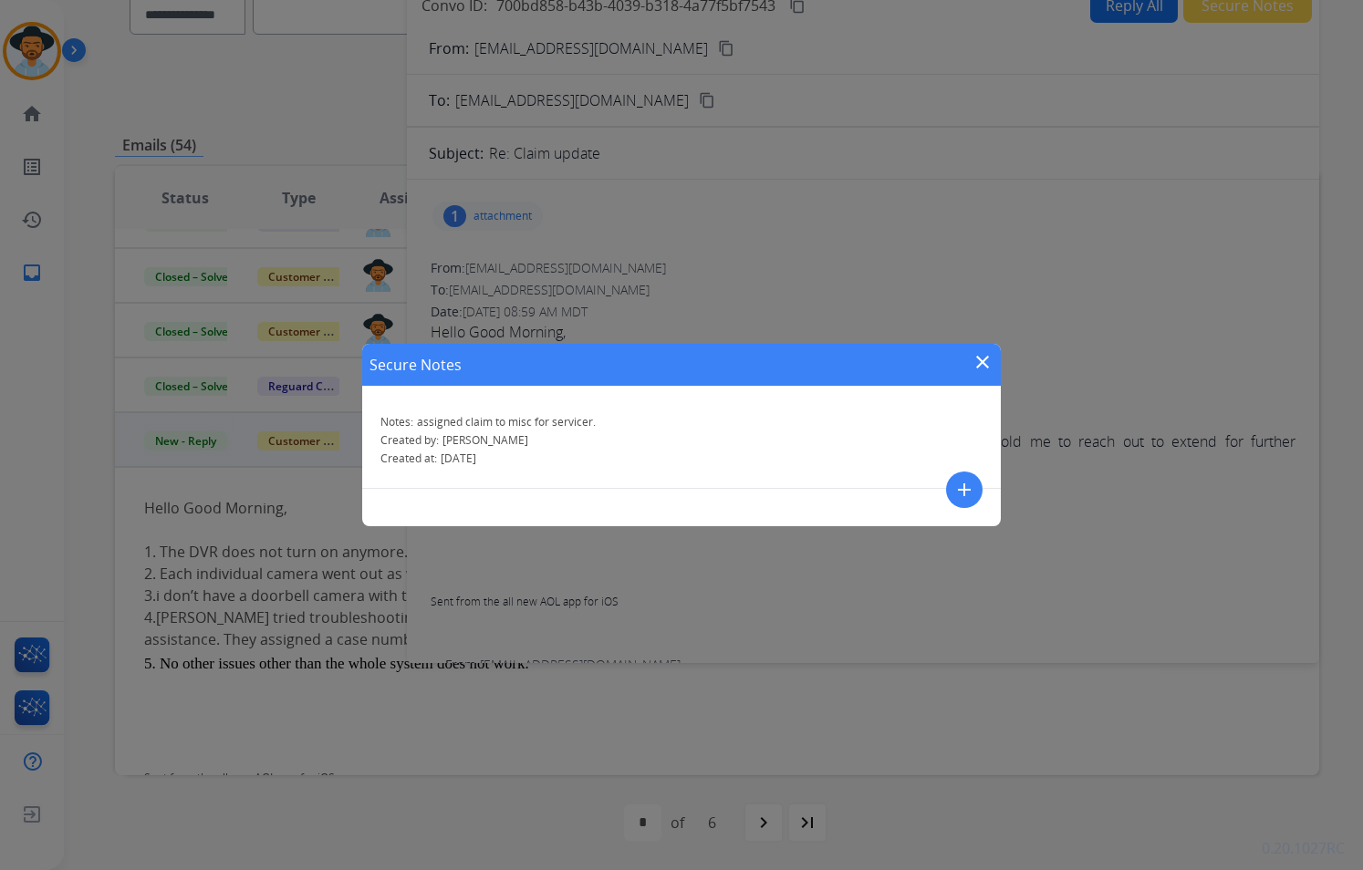
click at [980, 364] on mat-icon "close" at bounding box center [982, 362] width 22 height 22
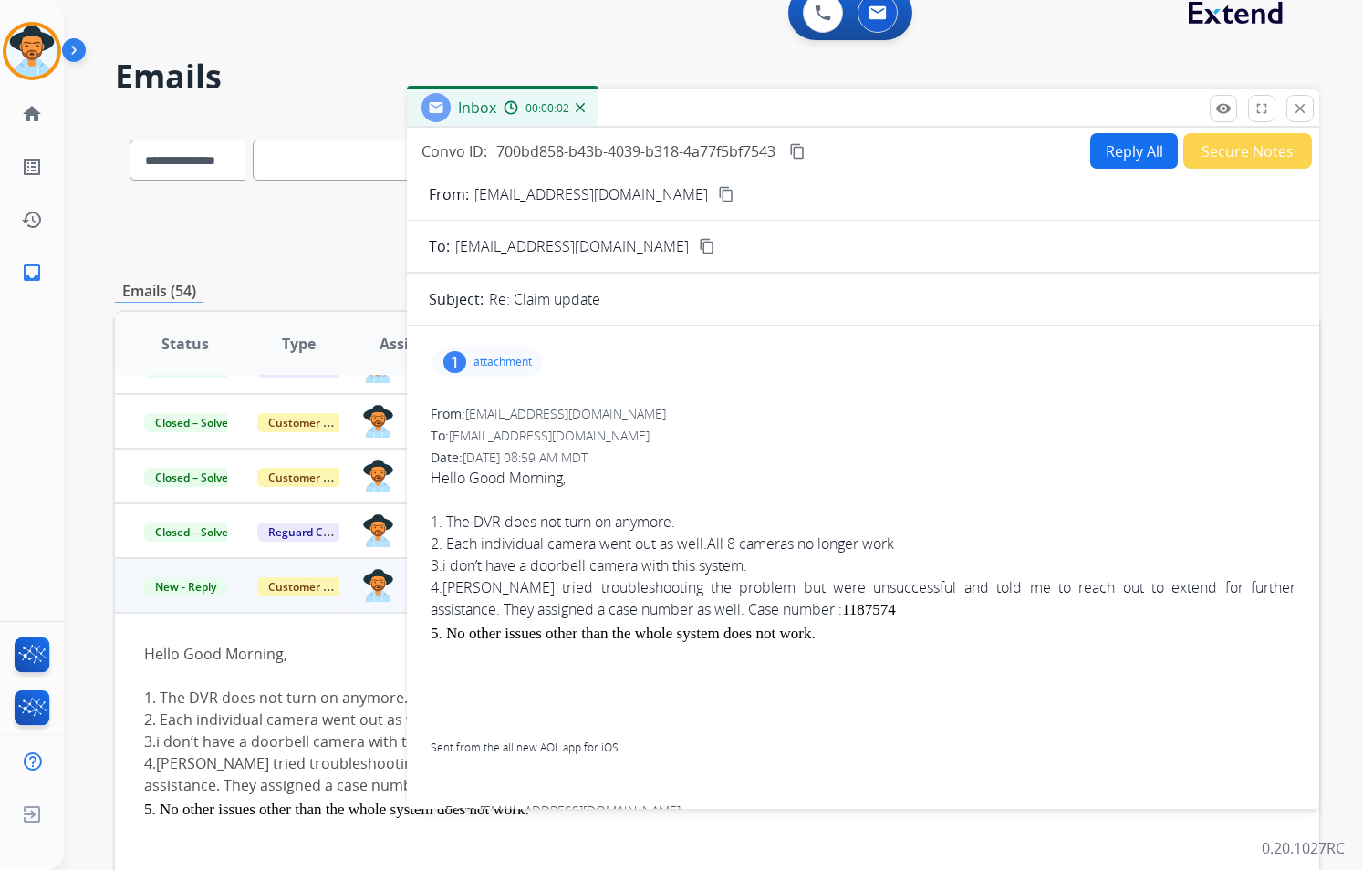
scroll to position [0, 0]
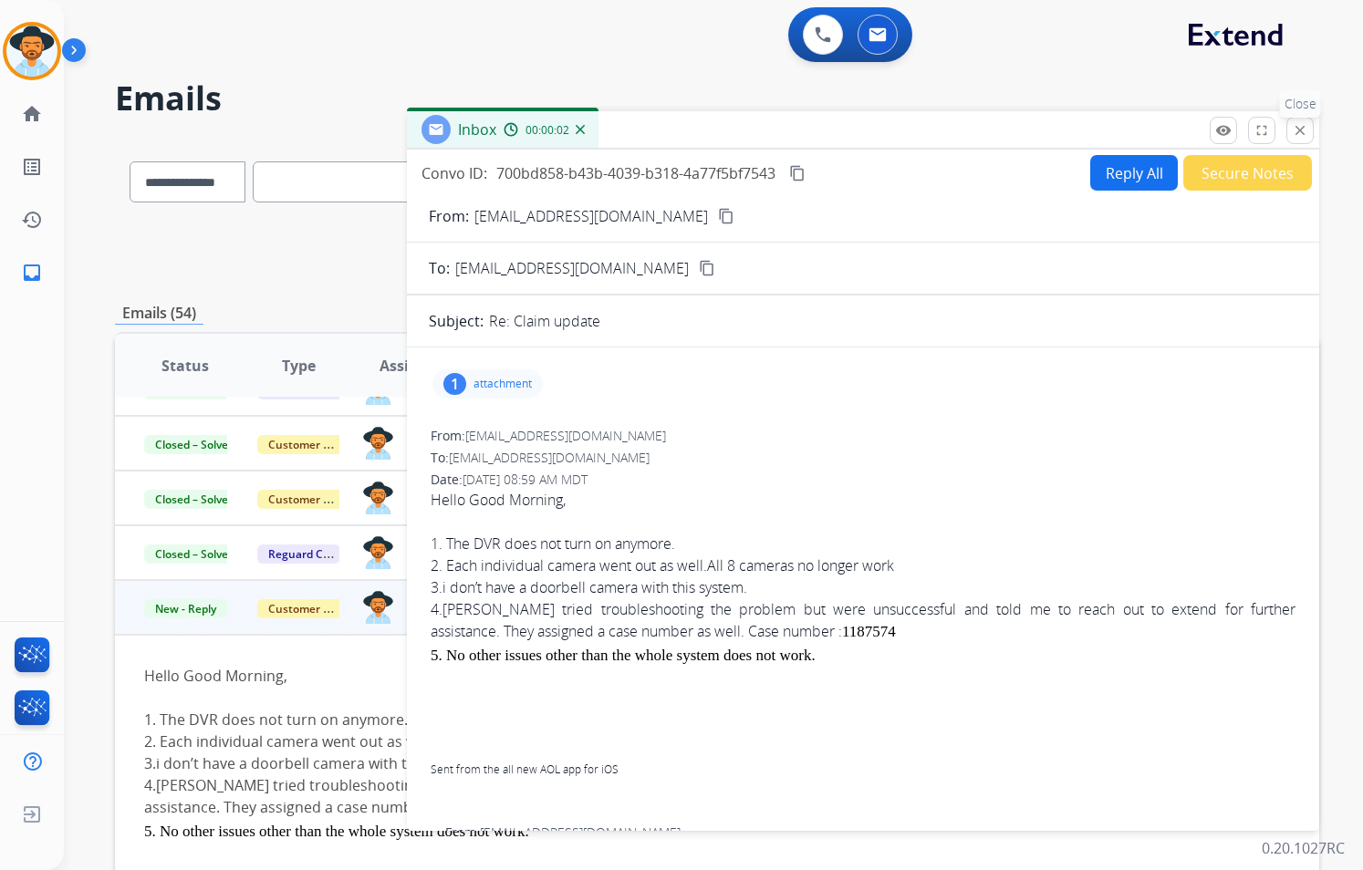
click at [1290, 133] on button "close Close" at bounding box center [1299, 130] width 27 height 27
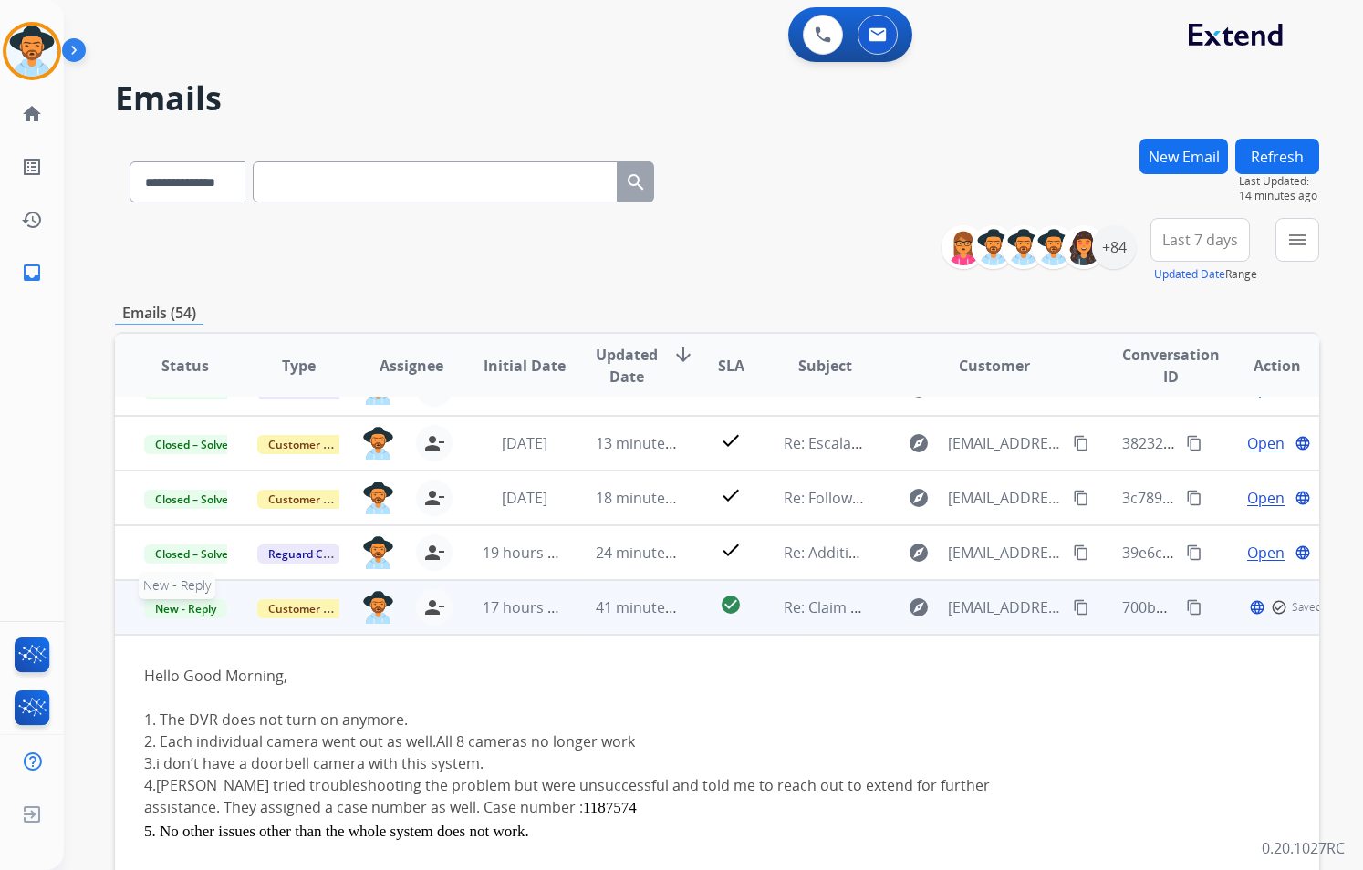
click at [160, 610] on span "New - Reply" at bounding box center [185, 608] width 83 height 19
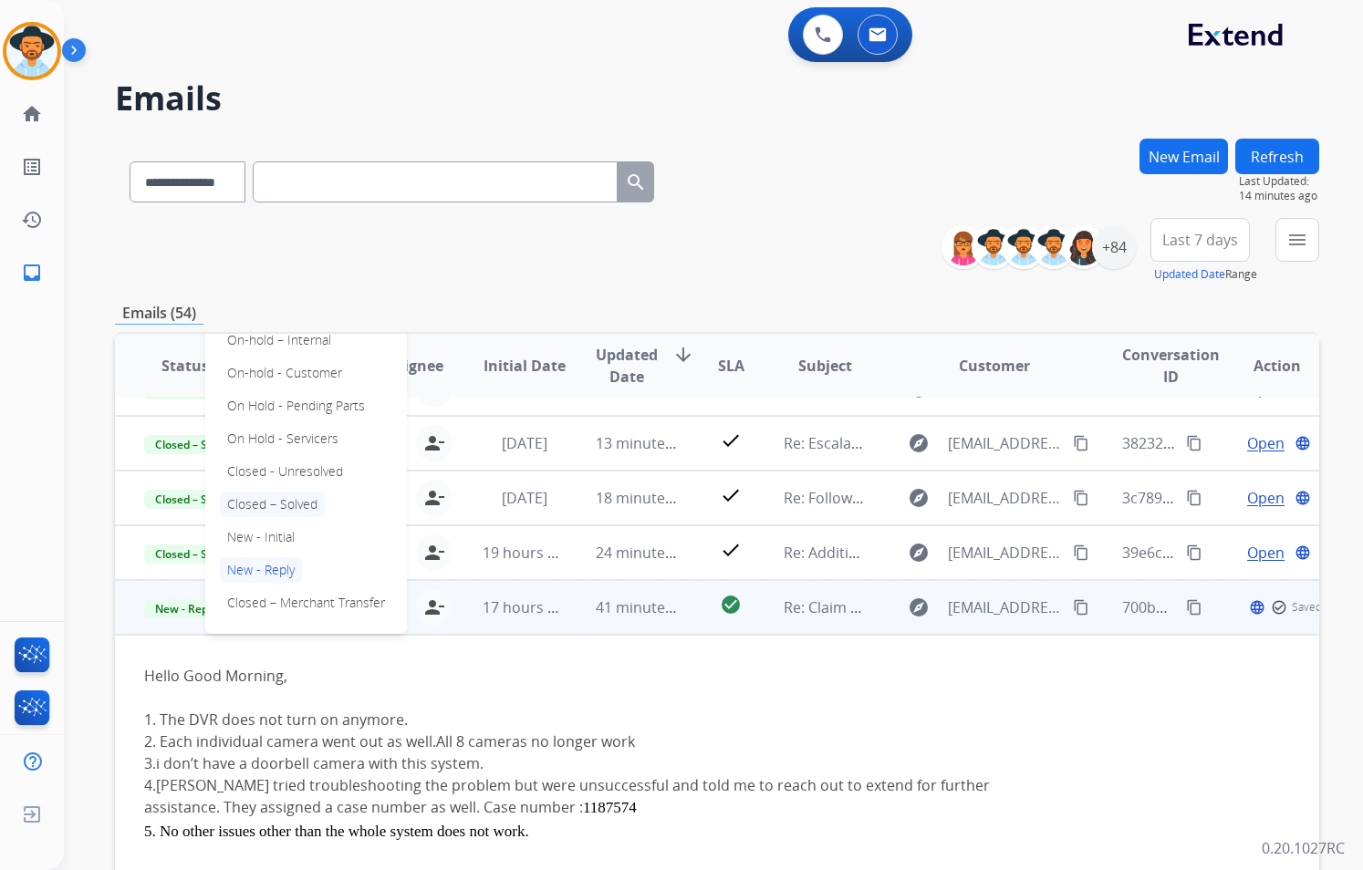
click at [316, 505] on p "Closed – Solved" at bounding box center [272, 505] width 105 height 26
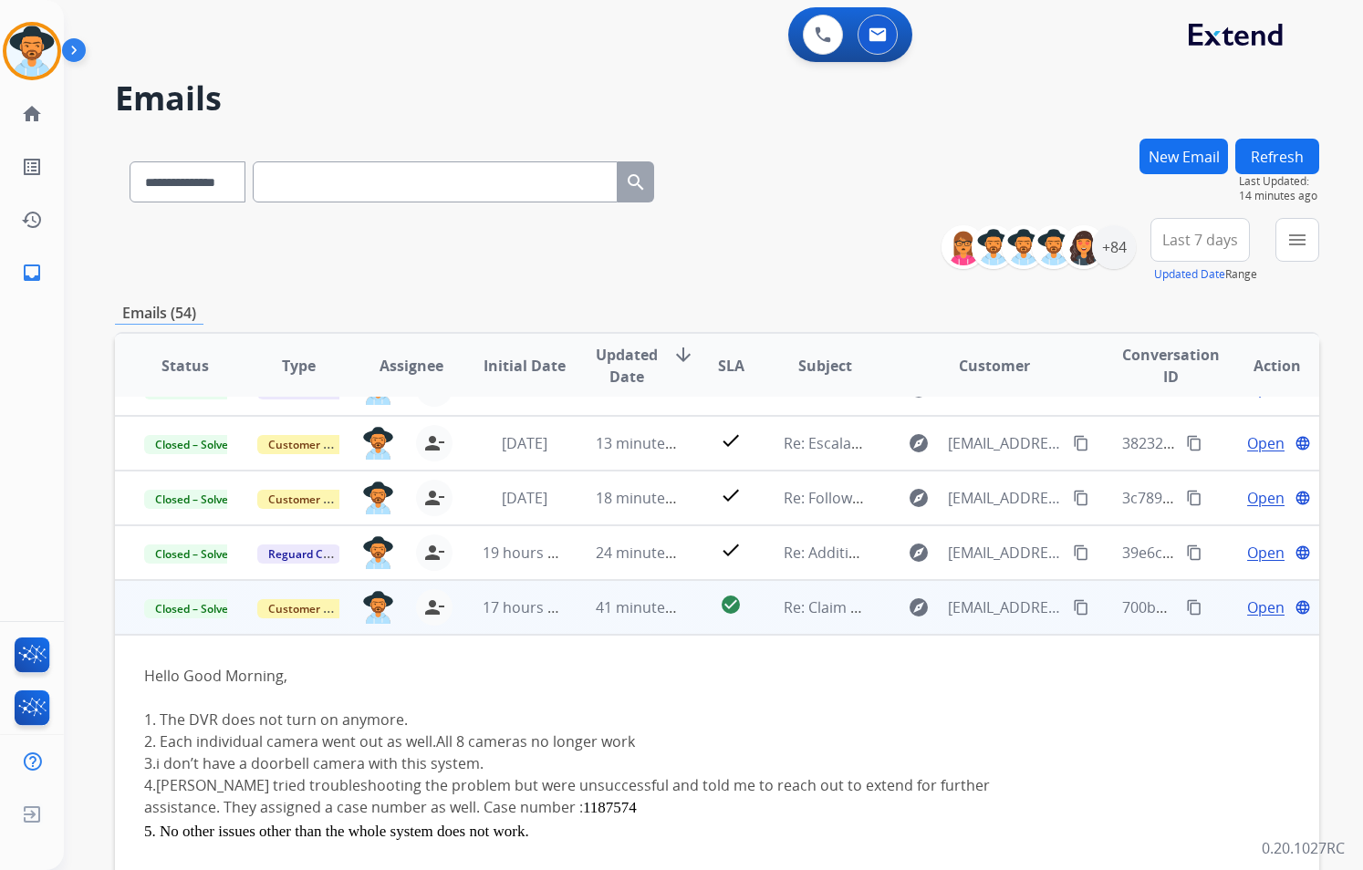
click at [837, 619] on td "Re: Claim update" at bounding box center [810, 607] width 113 height 55
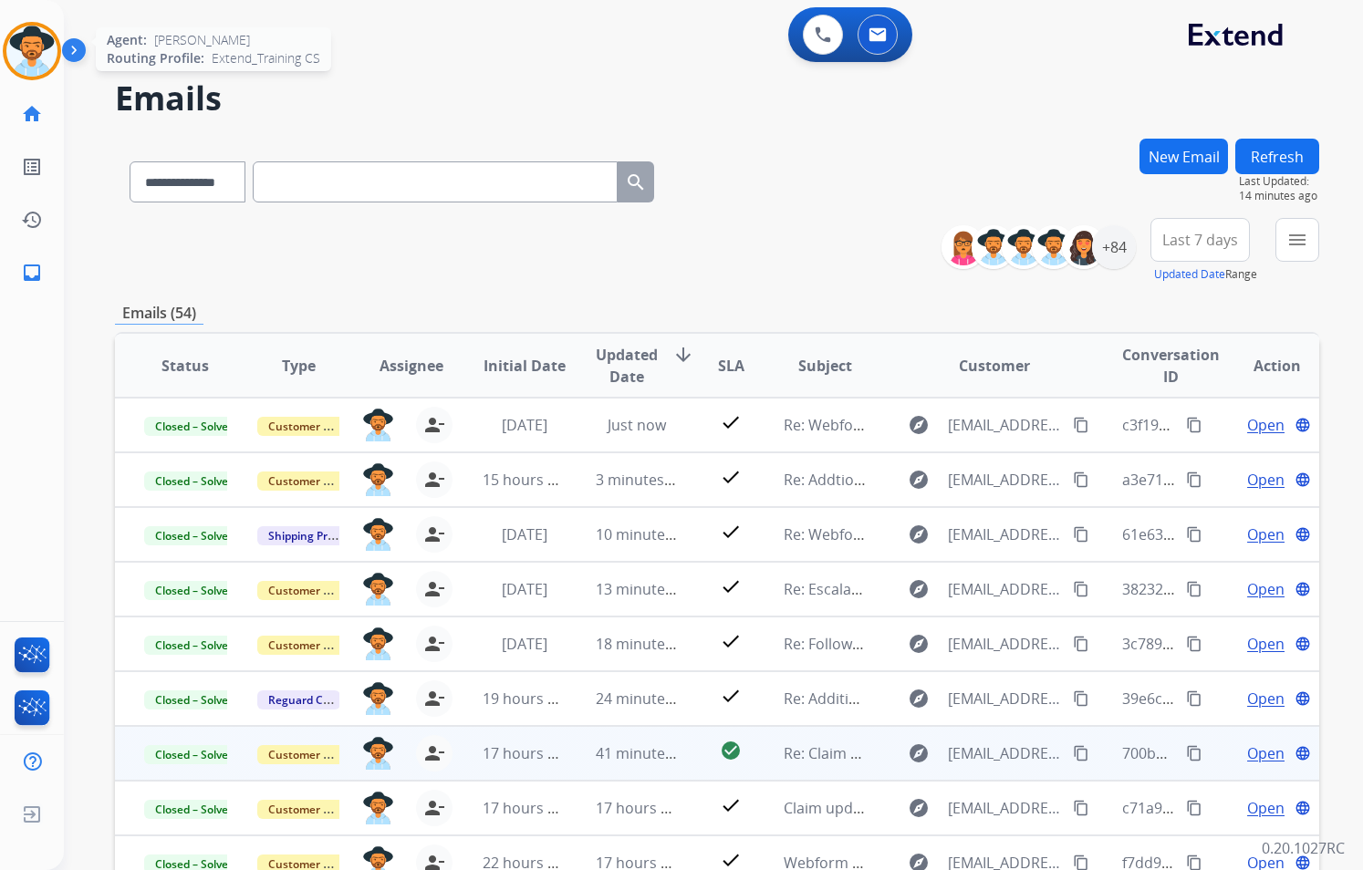
click at [39, 61] on img at bounding box center [31, 51] width 51 height 51
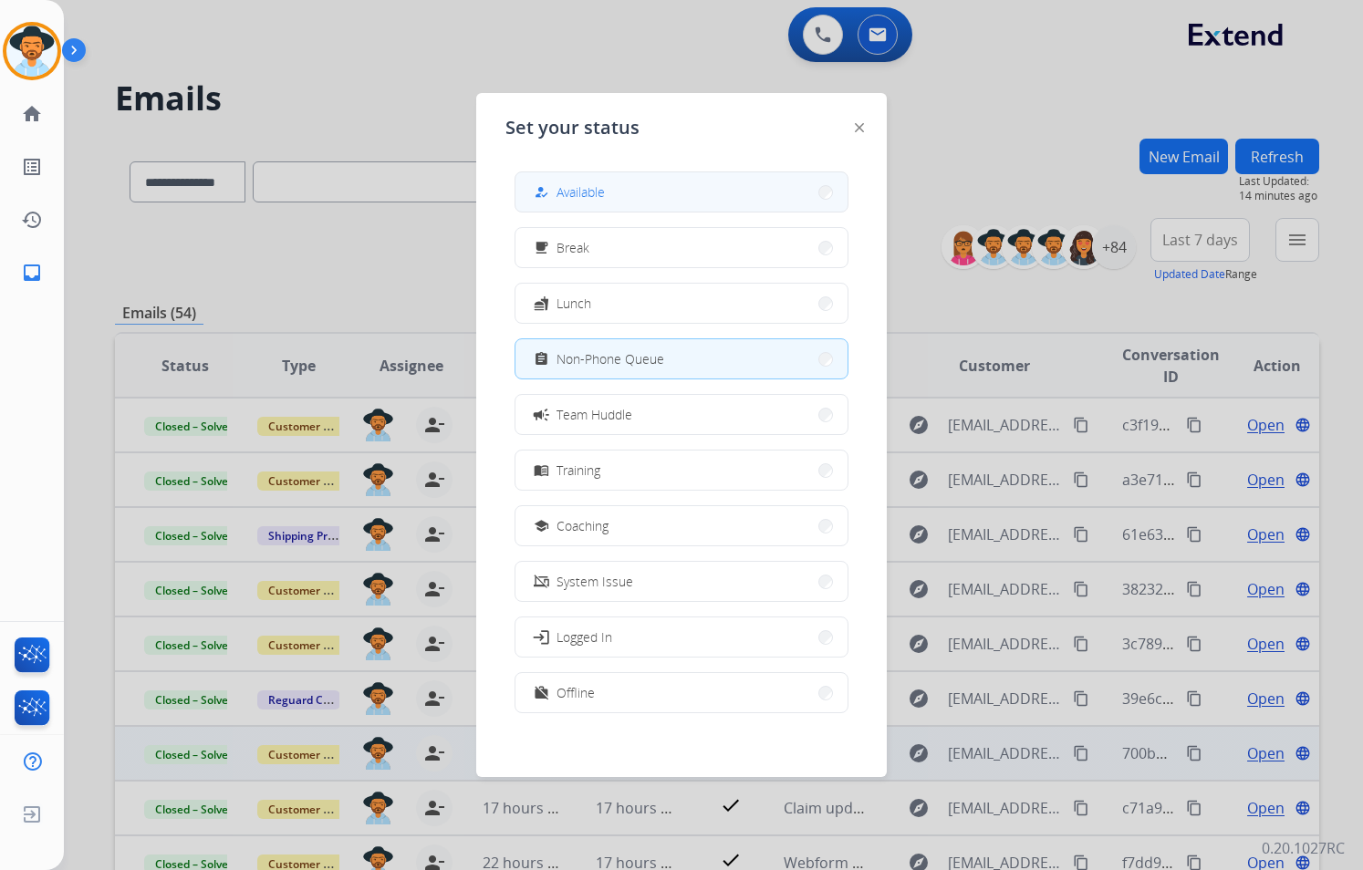
click at [648, 185] on button "how_to_reg Available" at bounding box center [681, 191] width 332 height 39
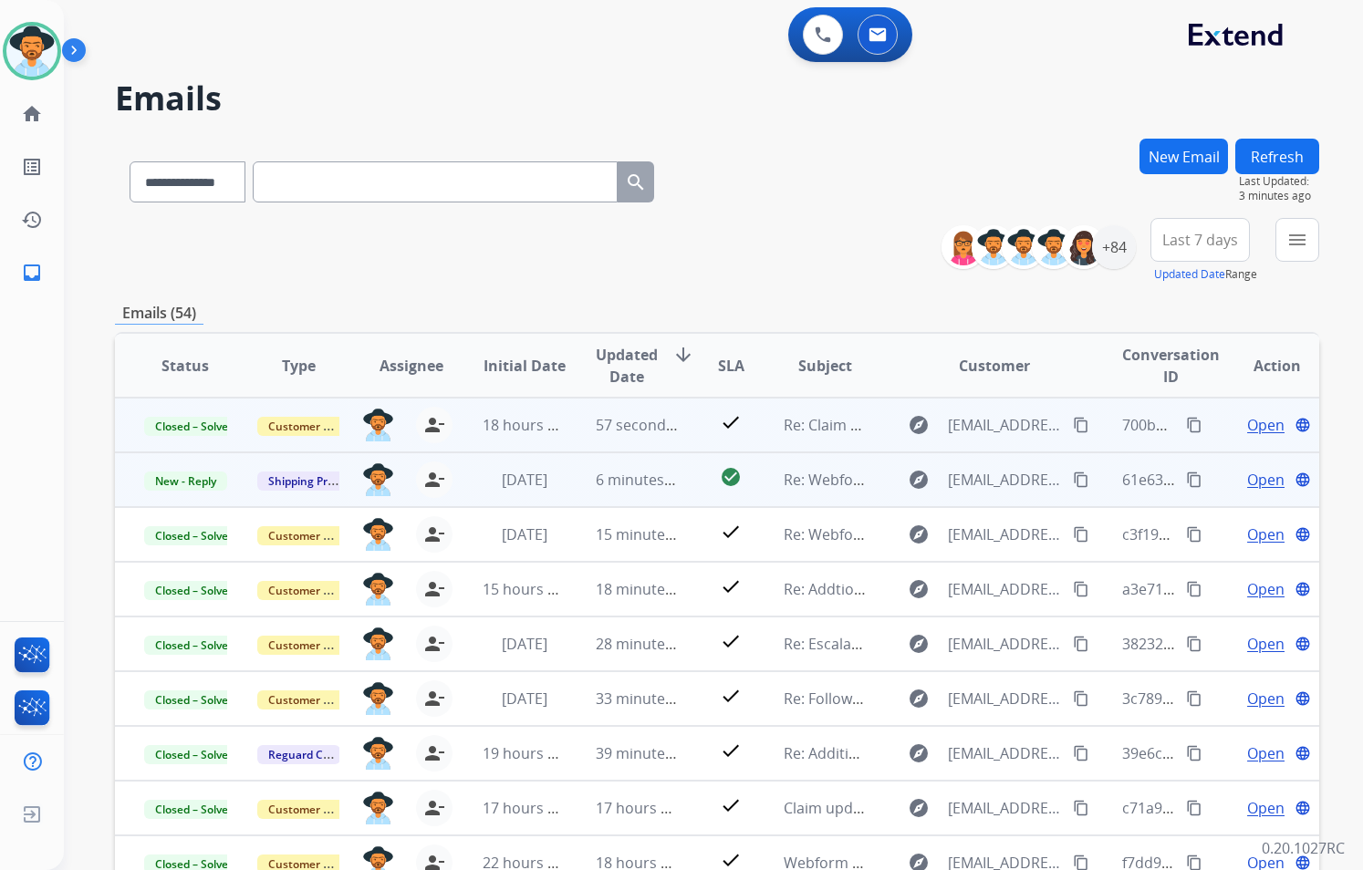
click at [853, 502] on td "Re: Webform from [EMAIL_ADDRESS][DOMAIN_NAME] on [DATE]" at bounding box center [810, 479] width 113 height 55
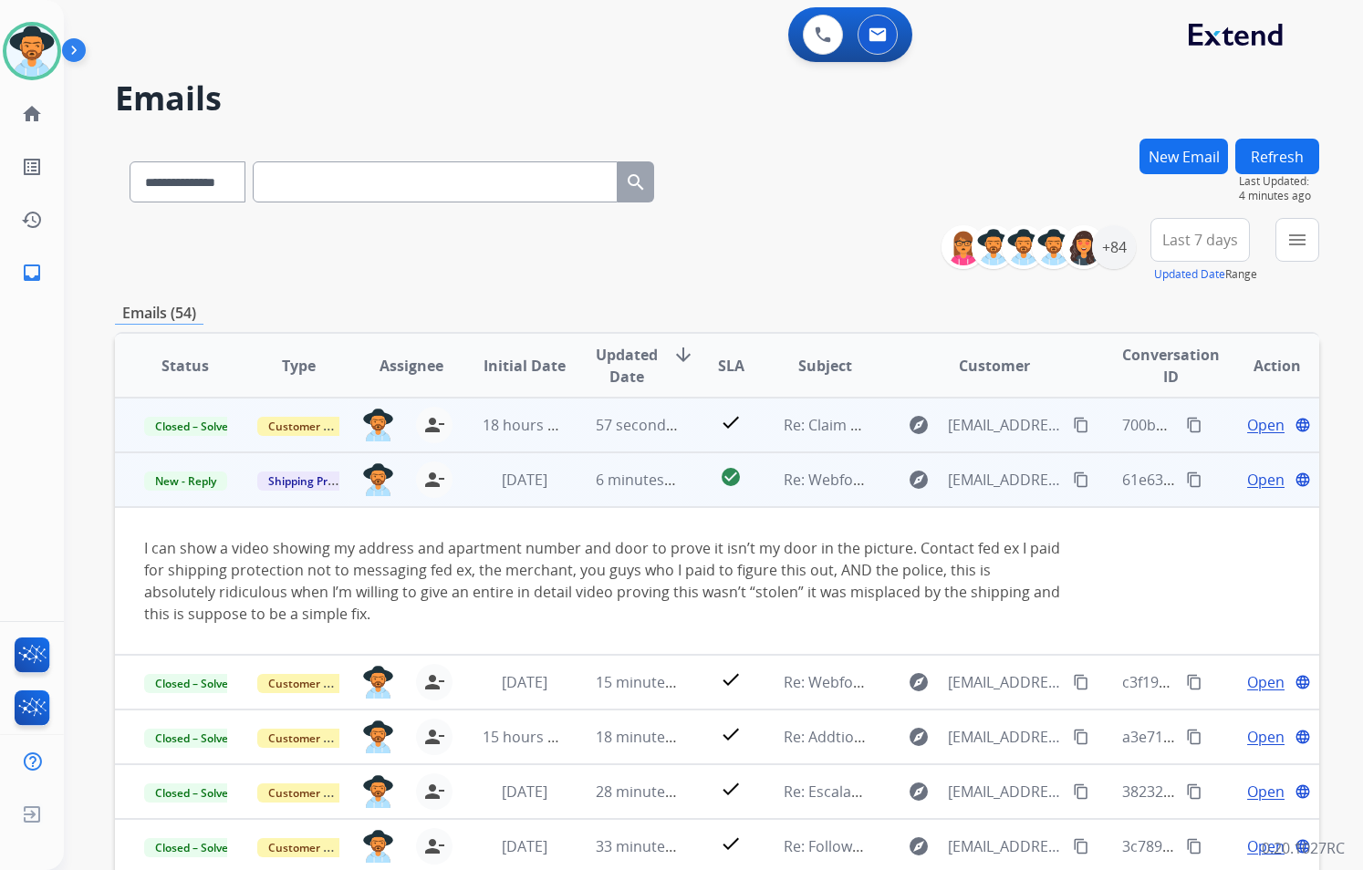
scroll to position [55, 0]
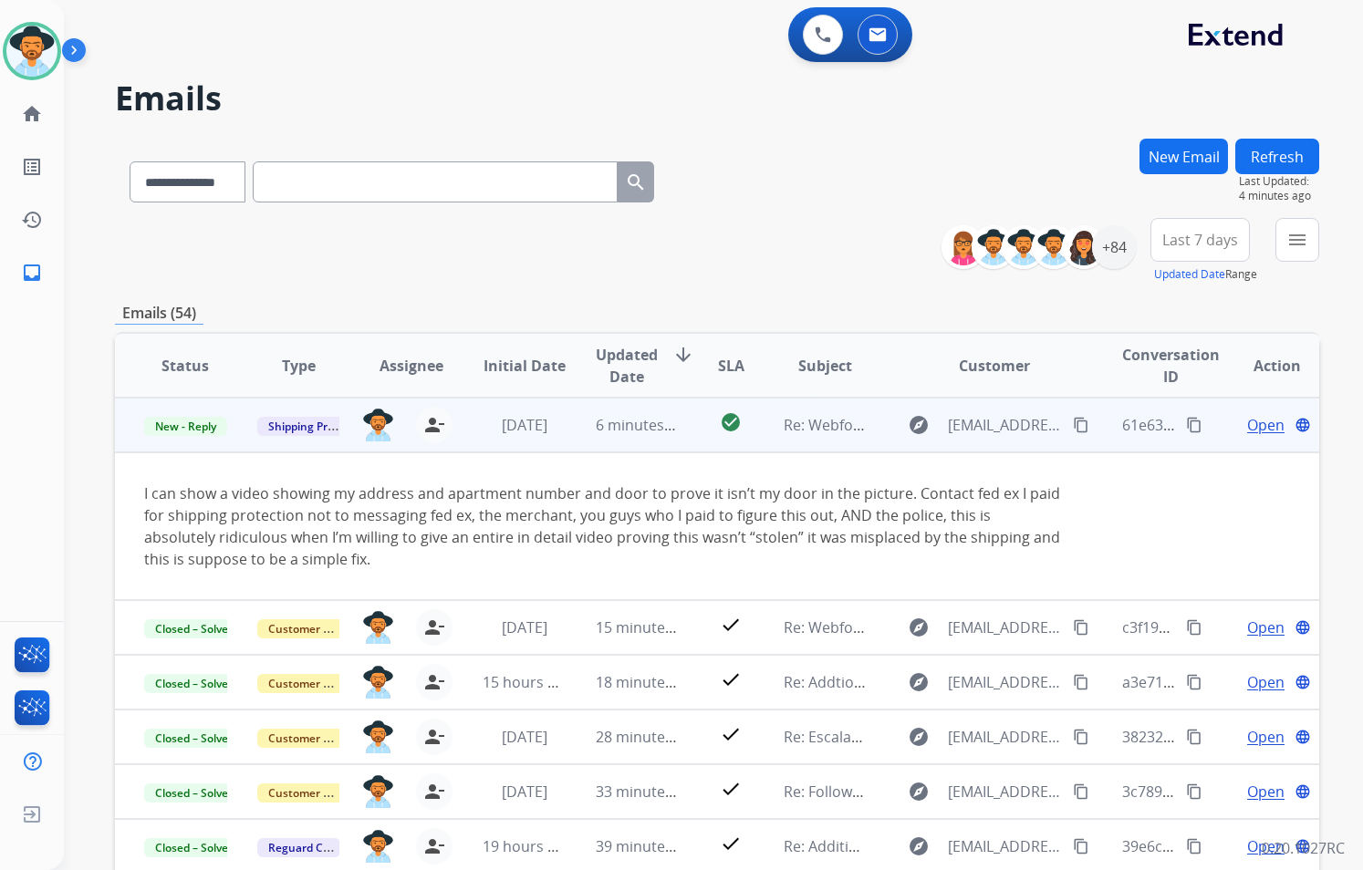
drag, startPoint x: 137, startPoint y: 492, endPoint x: 982, endPoint y: 557, distance: 848.1
click at [982, 557] on td "I can show a video showing my address and apartment number and door to prove it…" at bounding box center [604, 526] width 978 height 148
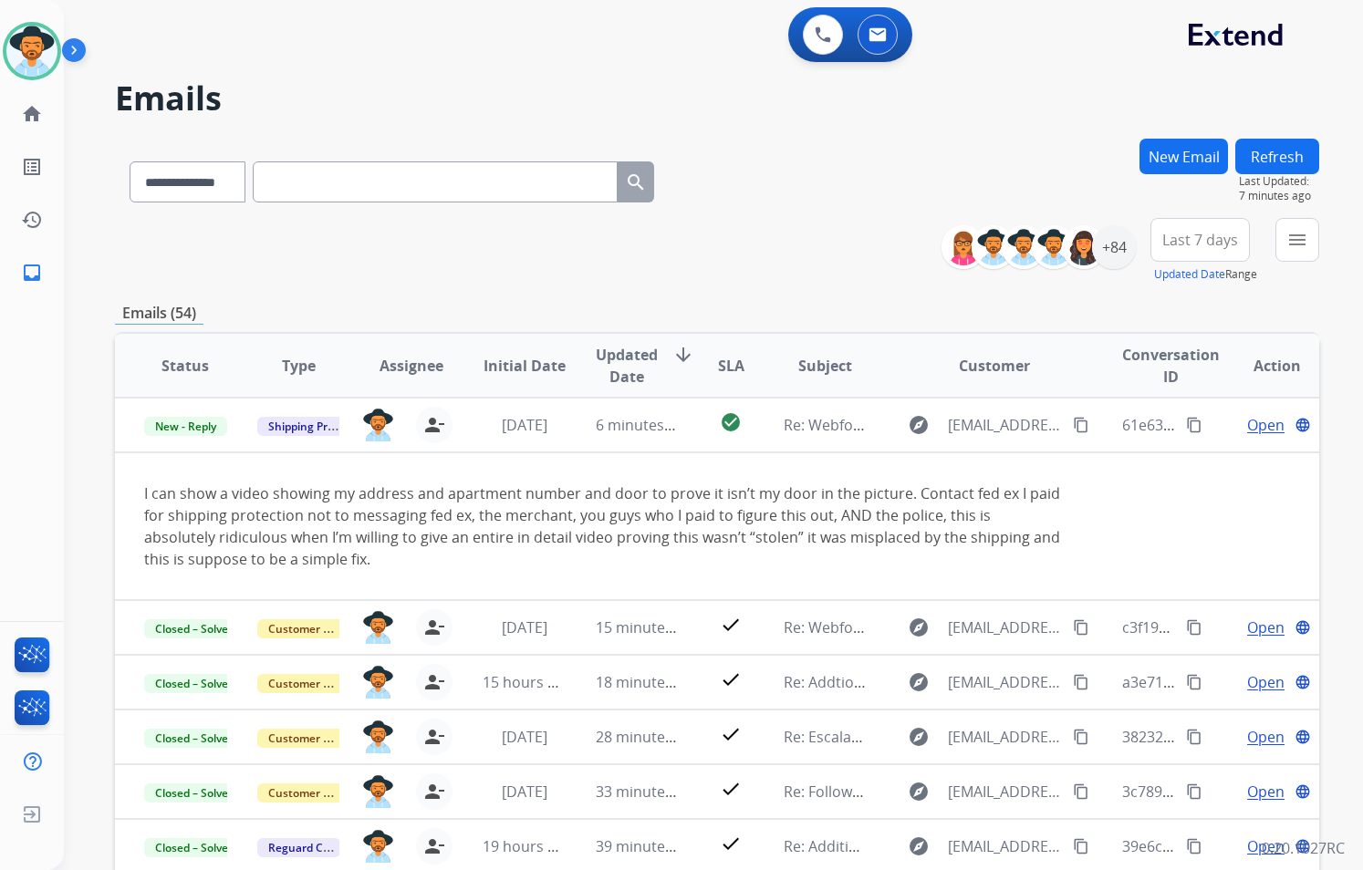
drag, startPoint x: 982, startPoint y: 557, endPoint x: 1048, endPoint y: 312, distance: 254.0
click at [1048, 312] on div "Emails (54)" at bounding box center [717, 313] width 1204 height 23
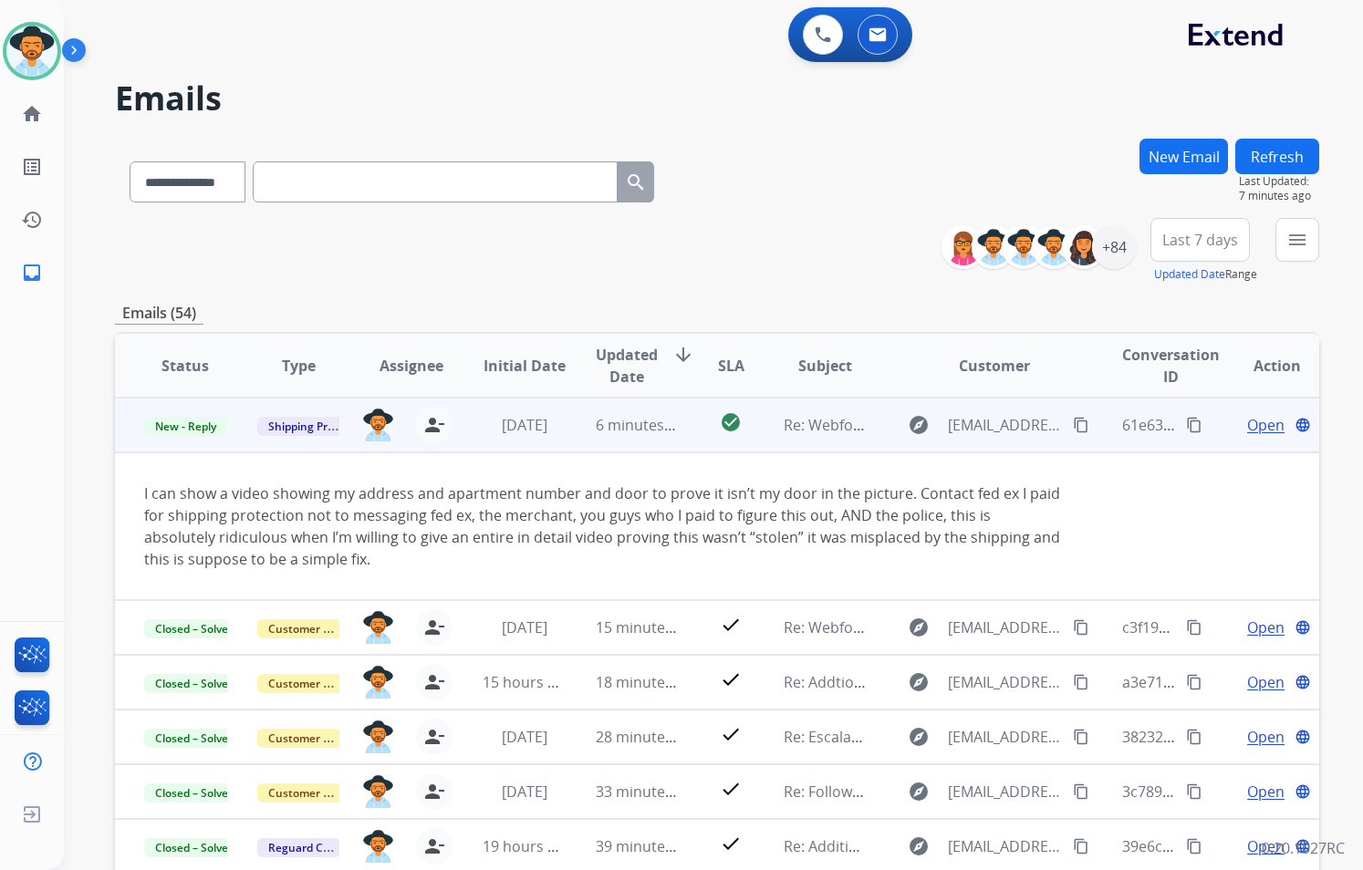
click at [1074, 427] on mat-icon "content_copy" at bounding box center [1081, 425] width 16 height 16
click at [1247, 425] on span "Open" at bounding box center [1265, 425] width 37 height 22
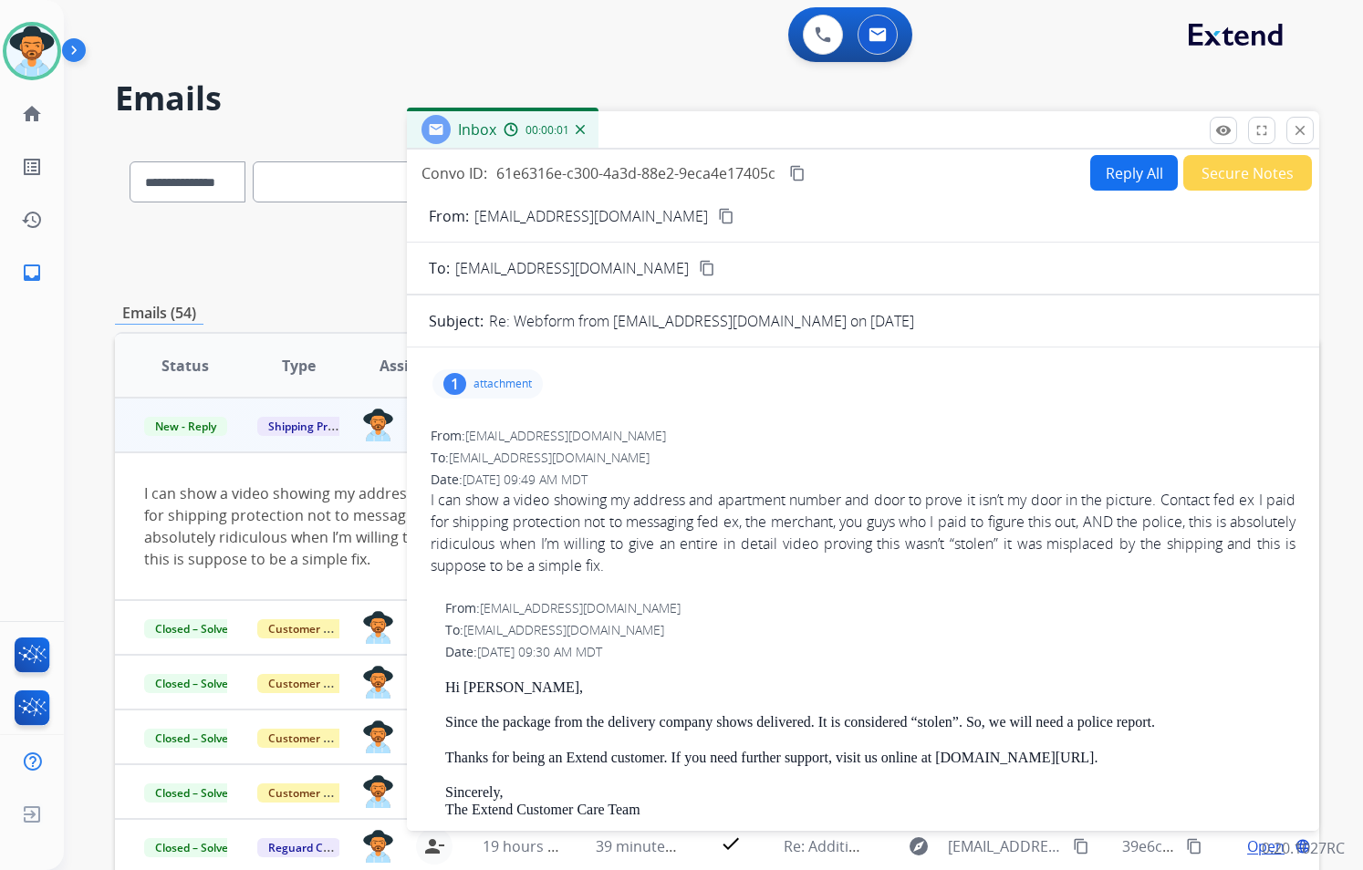
click at [1106, 184] on button "Reply All" at bounding box center [1134, 173] width 88 height 36
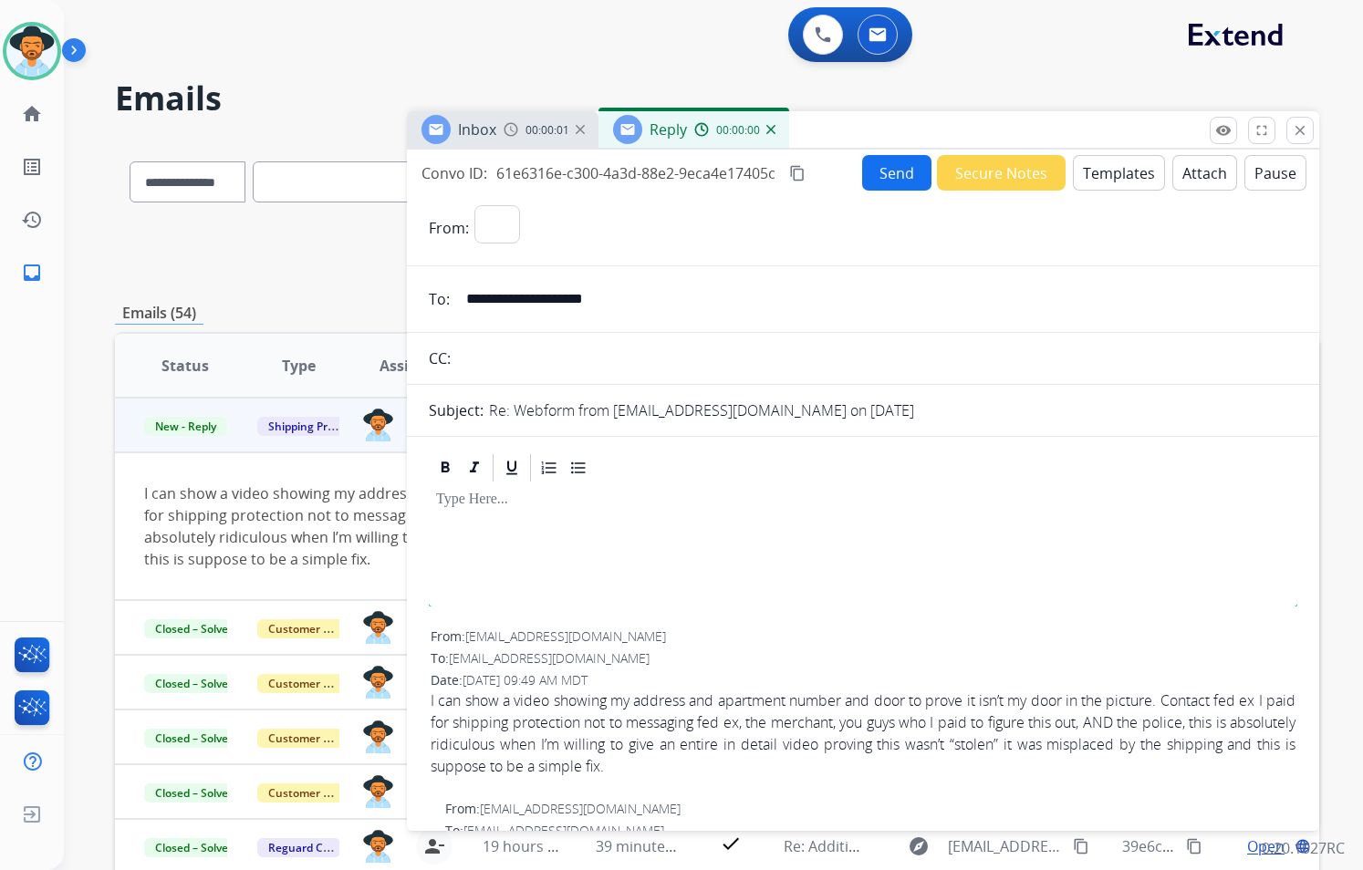
select select "**********"
click at [1073, 176] on button "Templates" at bounding box center [1119, 173] width 92 height 36
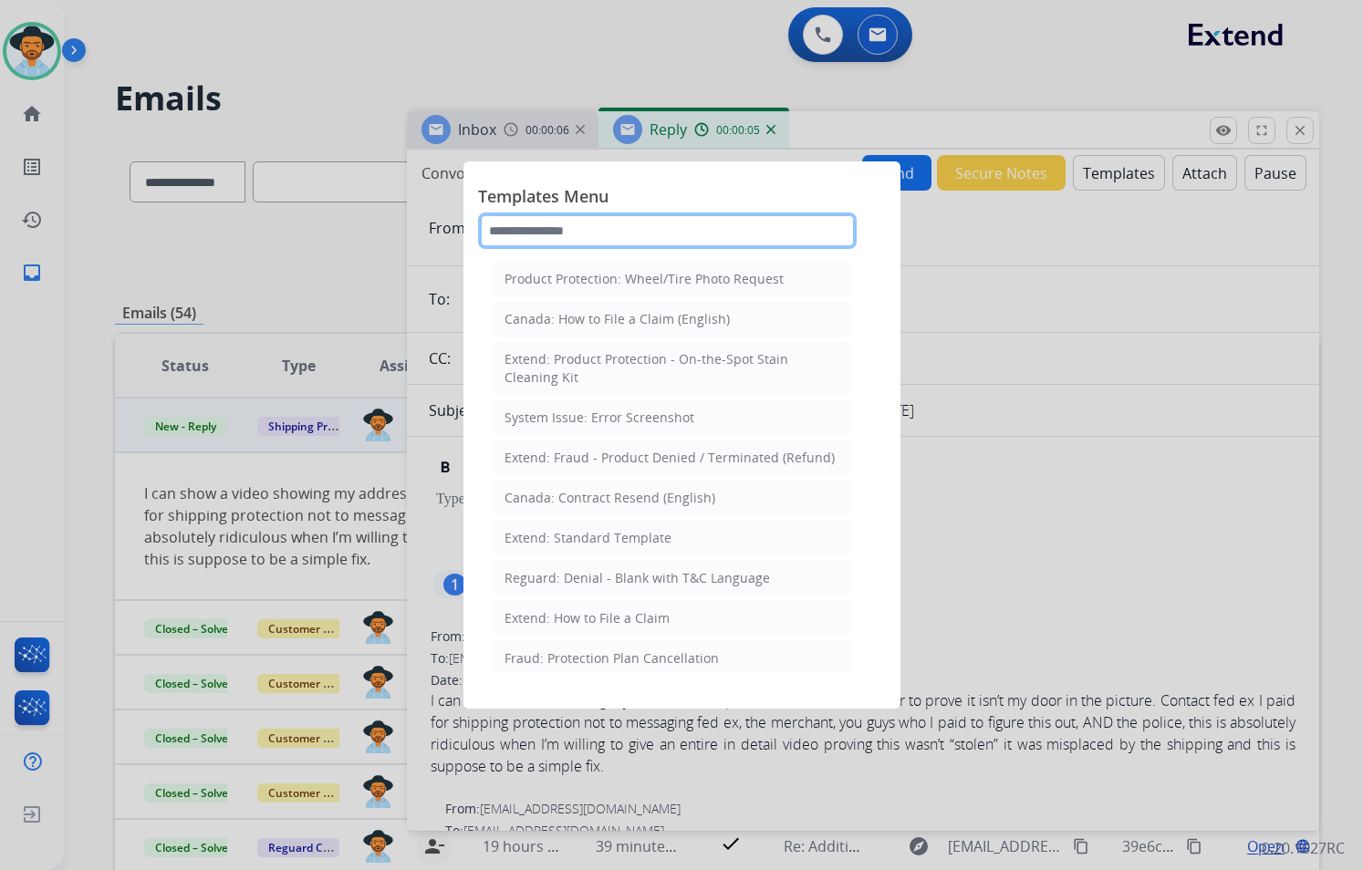
click at [636, 237] on input "text" at bounding box center [667, 231] width 379 height 36
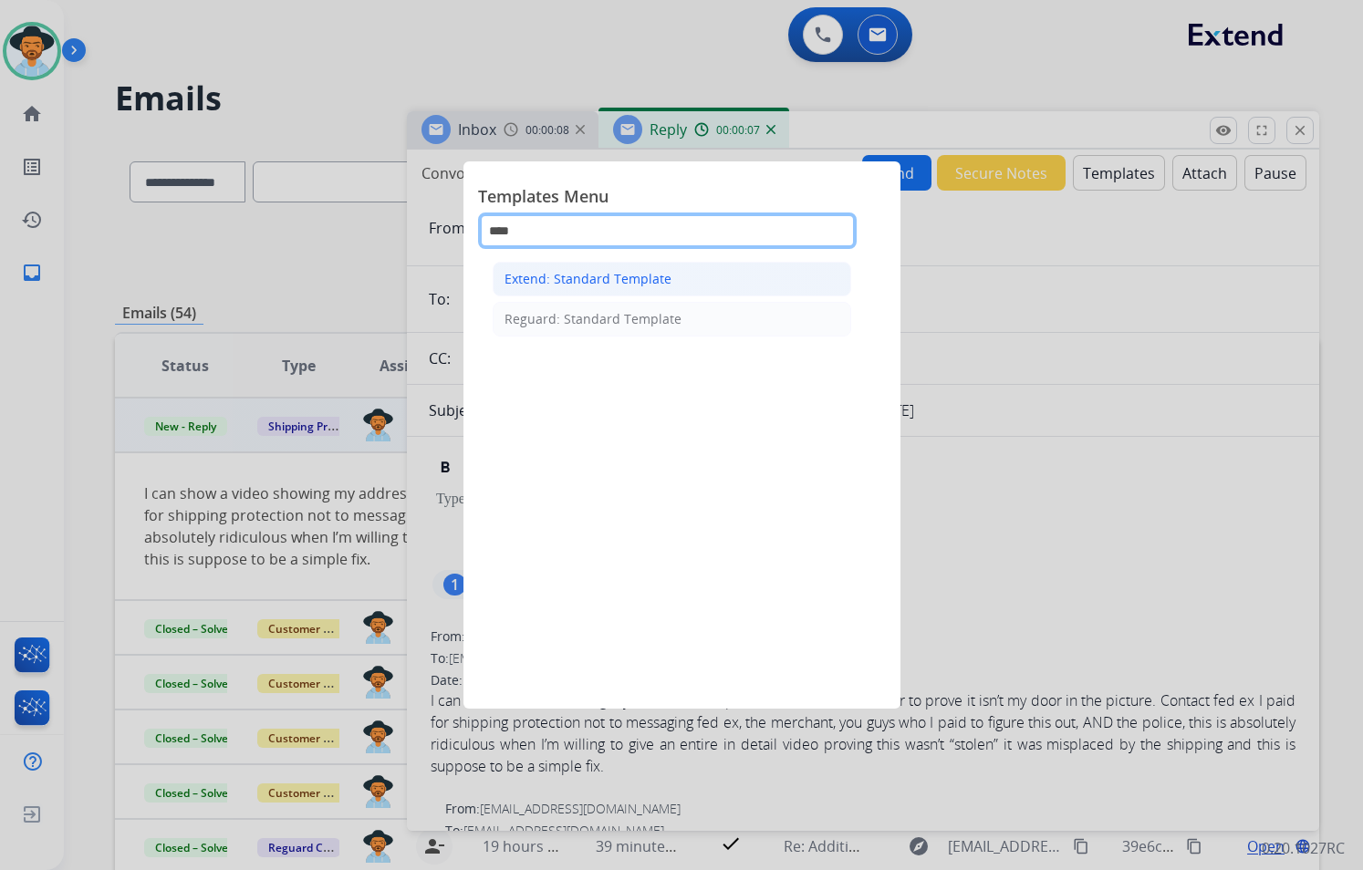
type input "****"
click at [639, 276] on div "Extend: Standard Template" at bounding box center [587, 279] width 167 height 18
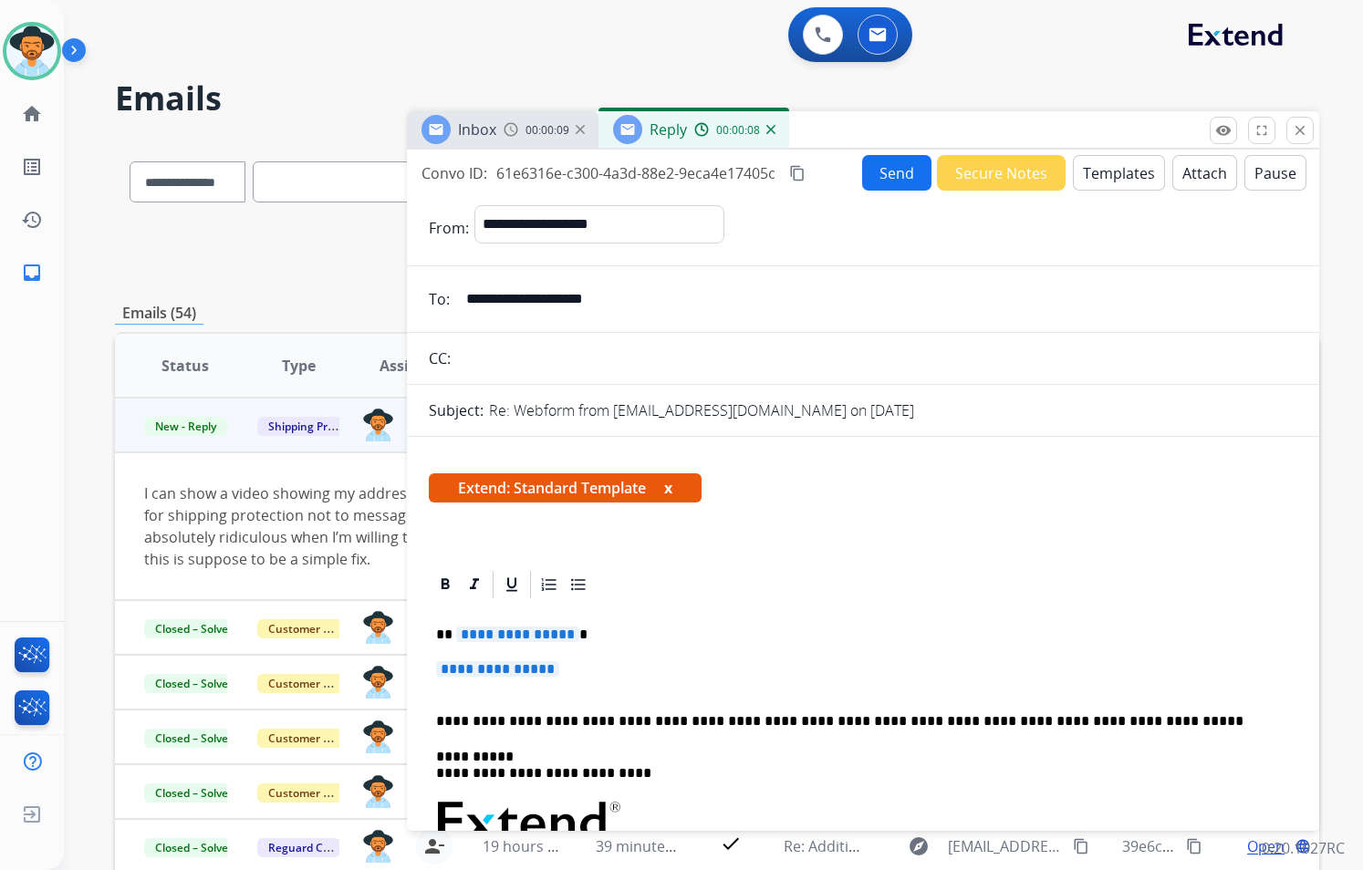
click at [561, 638] on span "**********" at bounding box center [517, 635] width 123 height 16
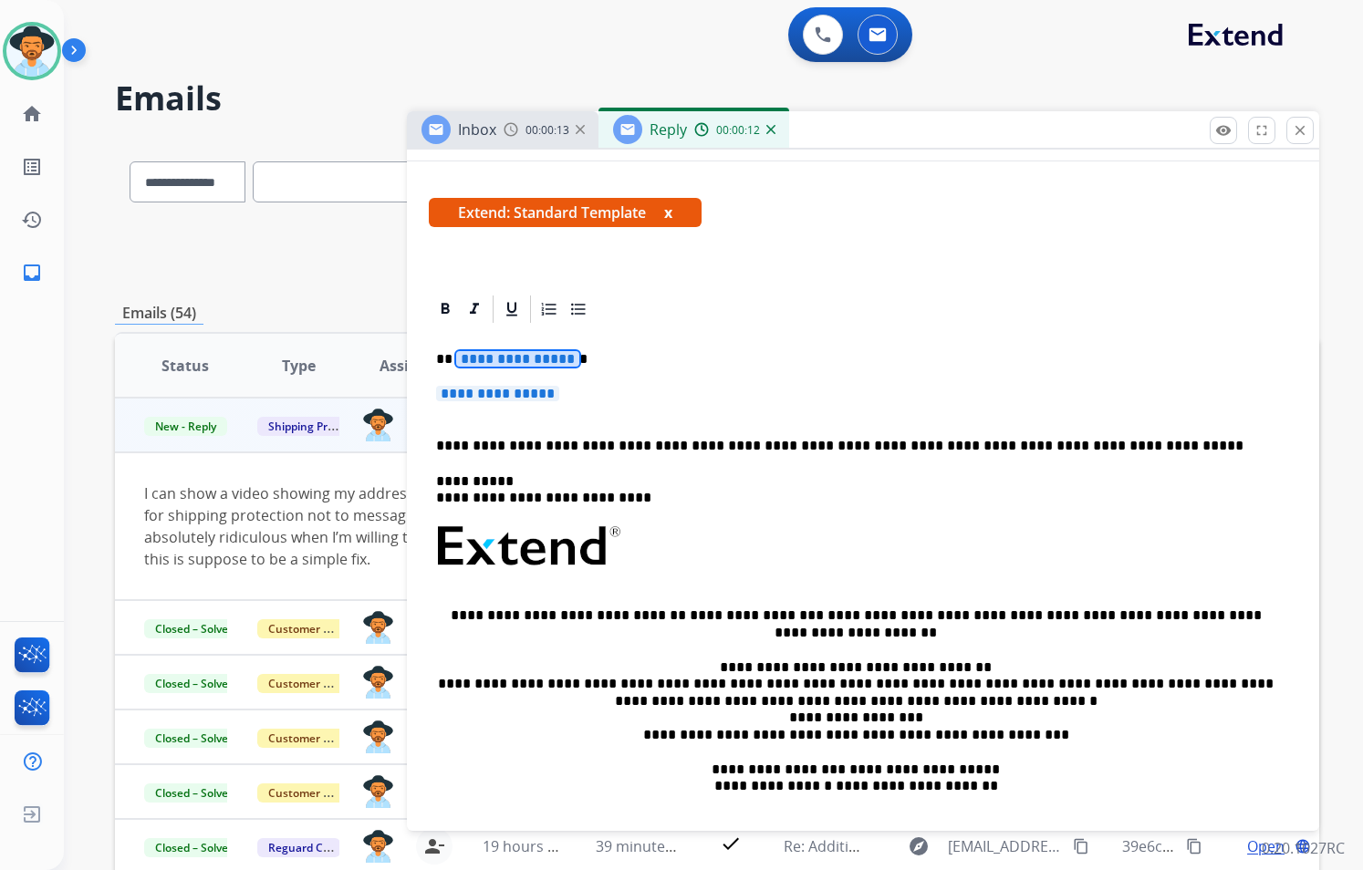
scroll to position [274, 0]
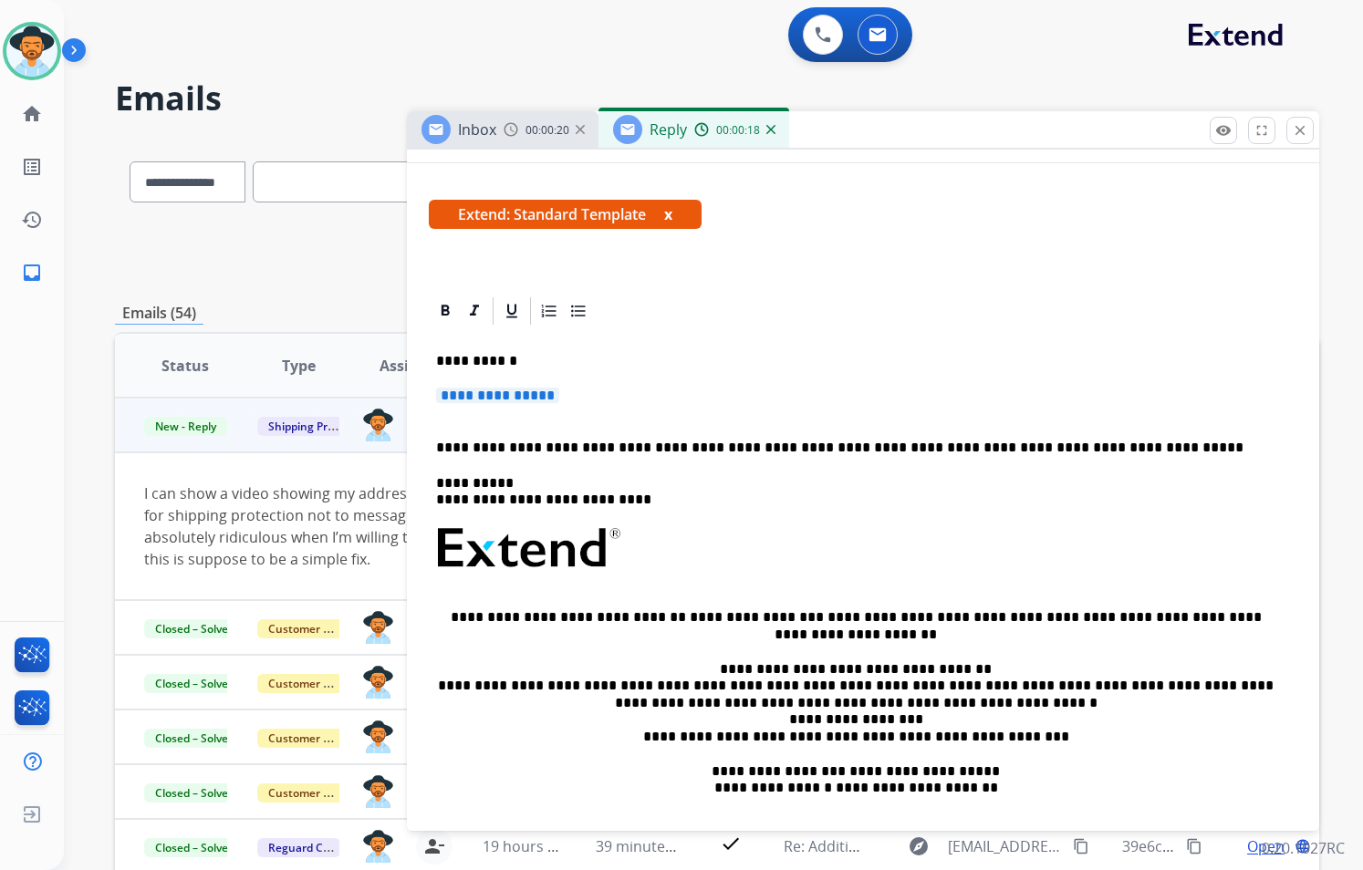
click at [559, 393] on span "**********" at bounding box center [497, 396] width 123 height 16
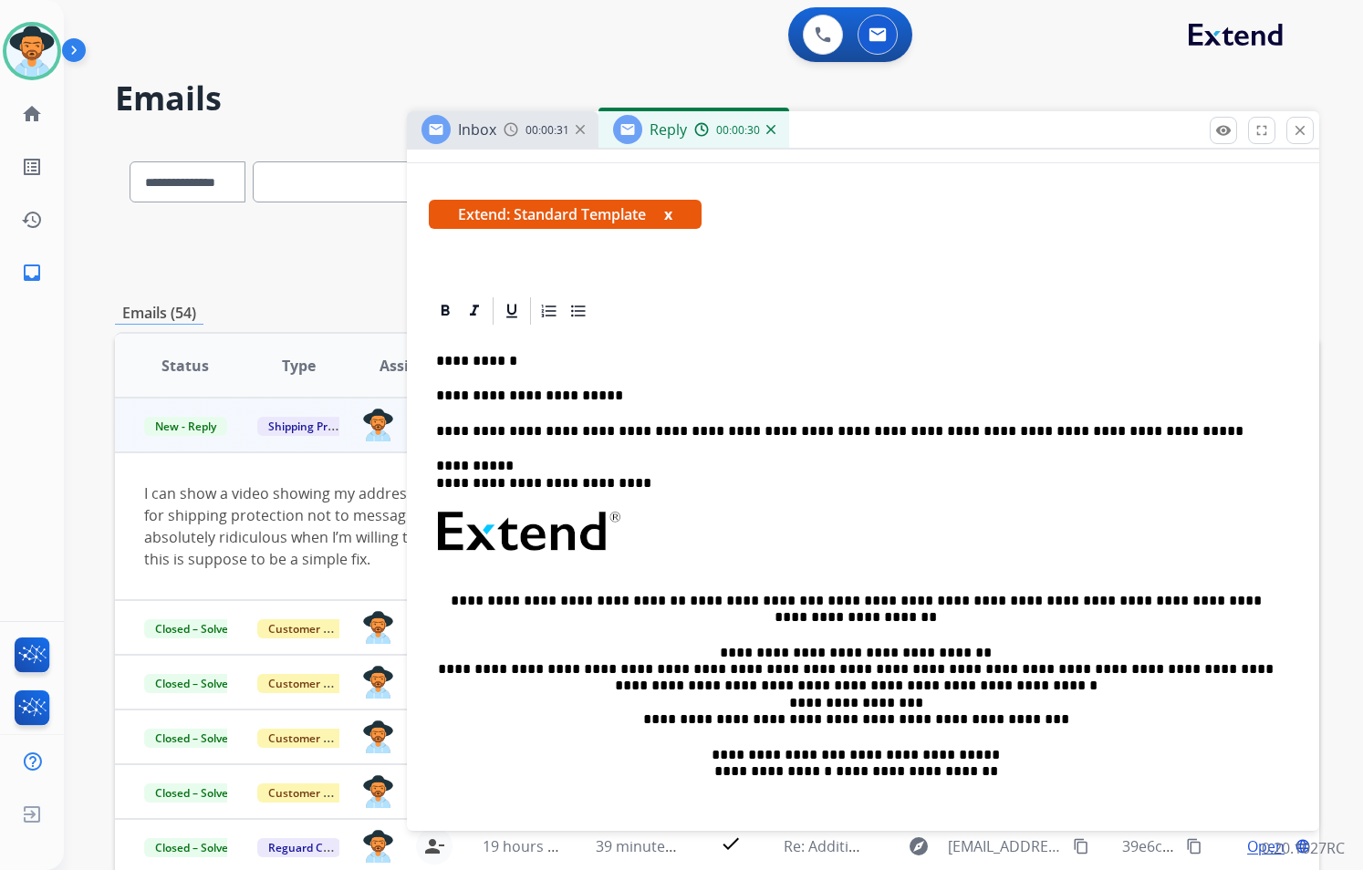
click at [634, 386] on div "**********" at bounding box center [863, 582] width 868 height 511
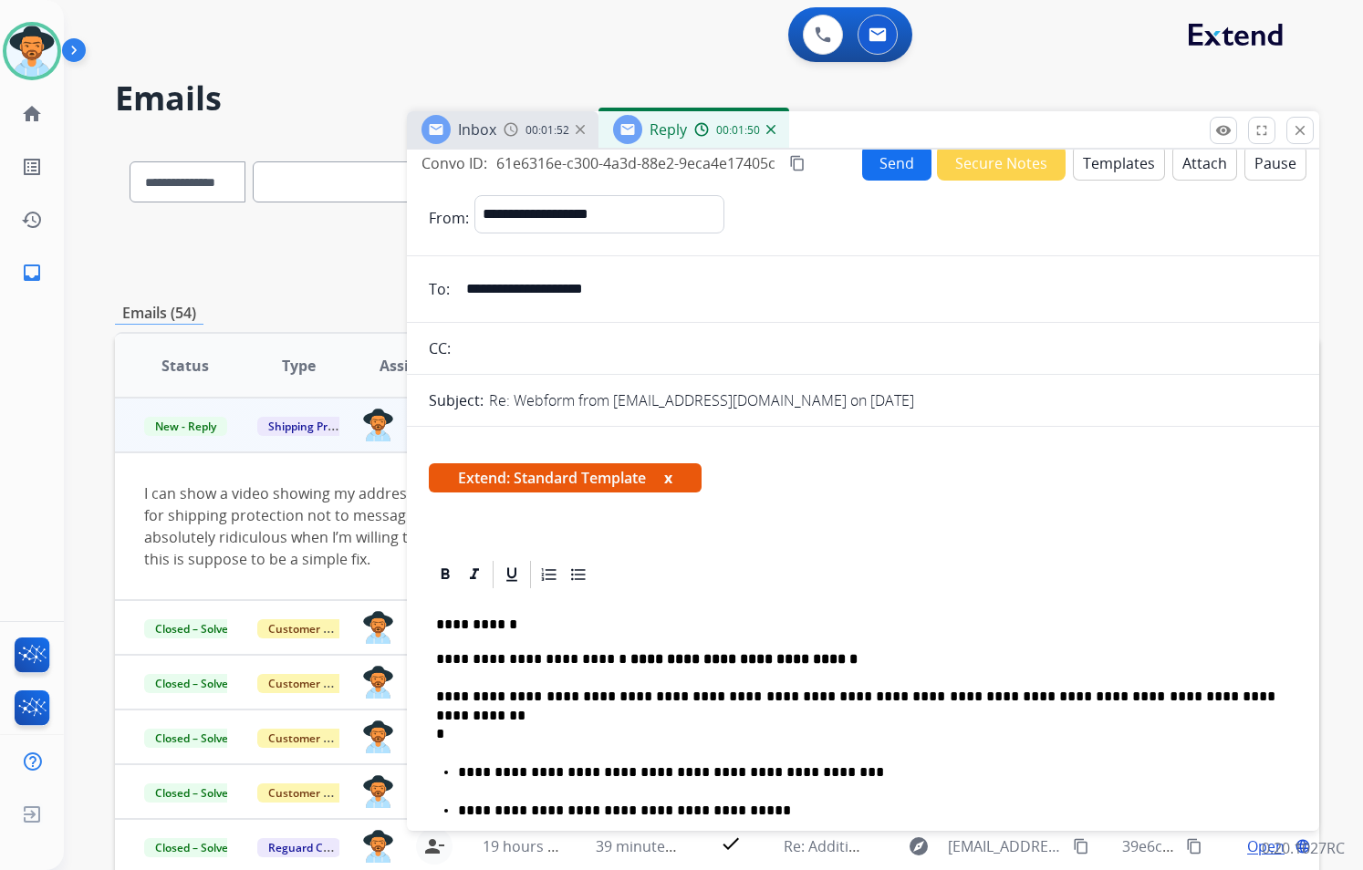
scroll to position [0, 0]
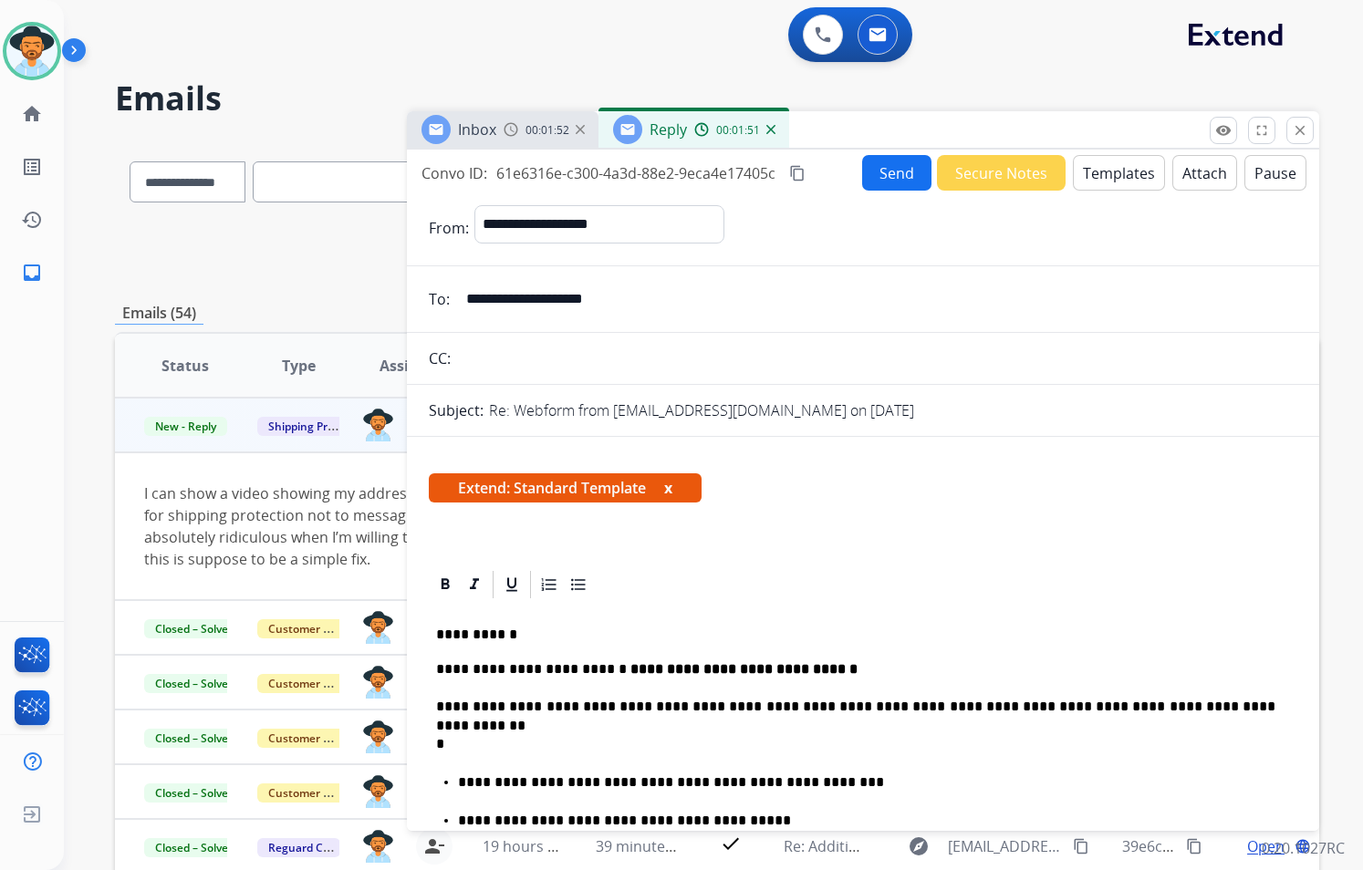
click at [888, 171] on button "Send" at bounding box center [896, 173] width 69 height 36
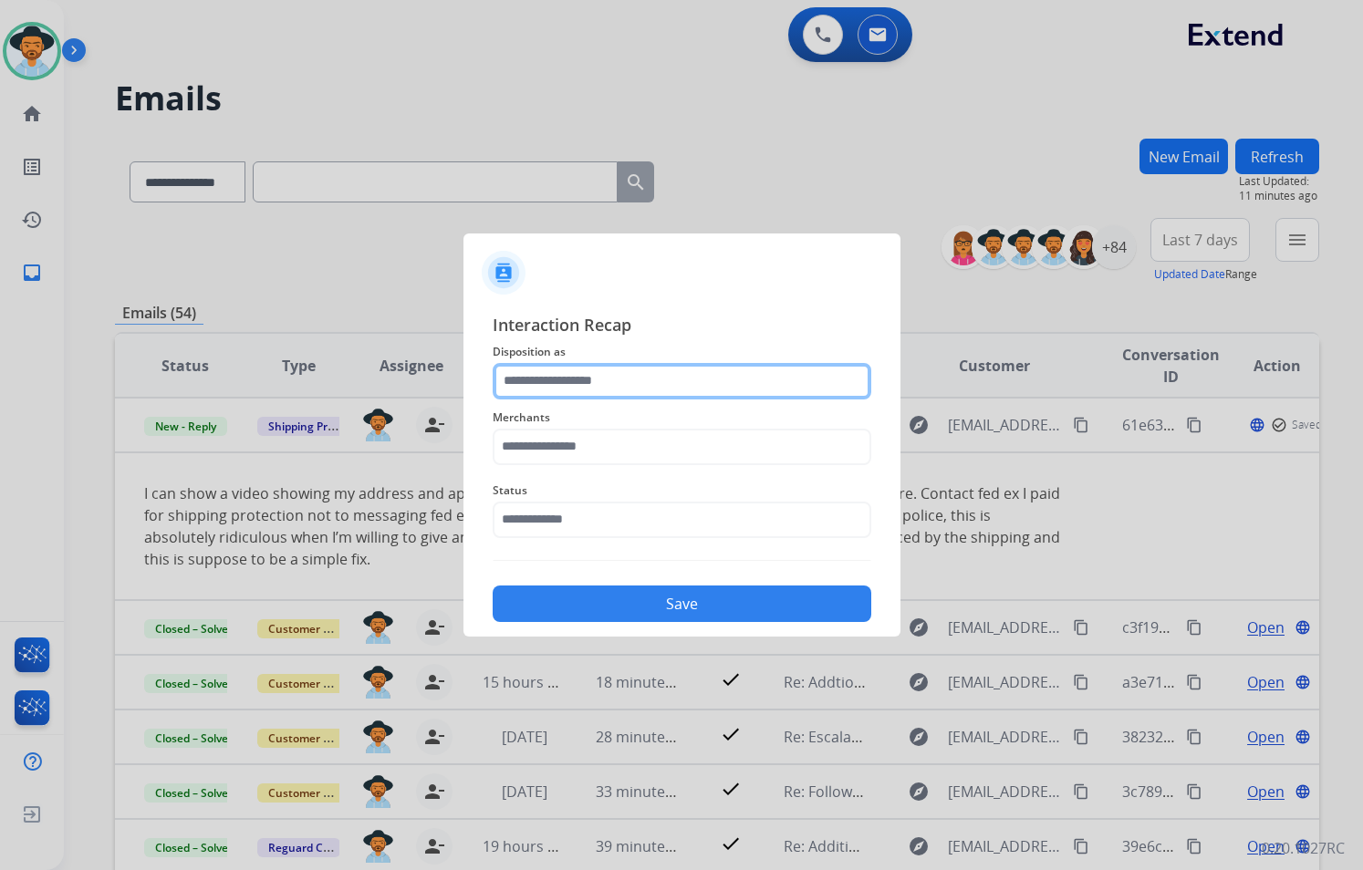
click at [717, 390] on input "text" at bounding box center [682, 381] width 379 height 36
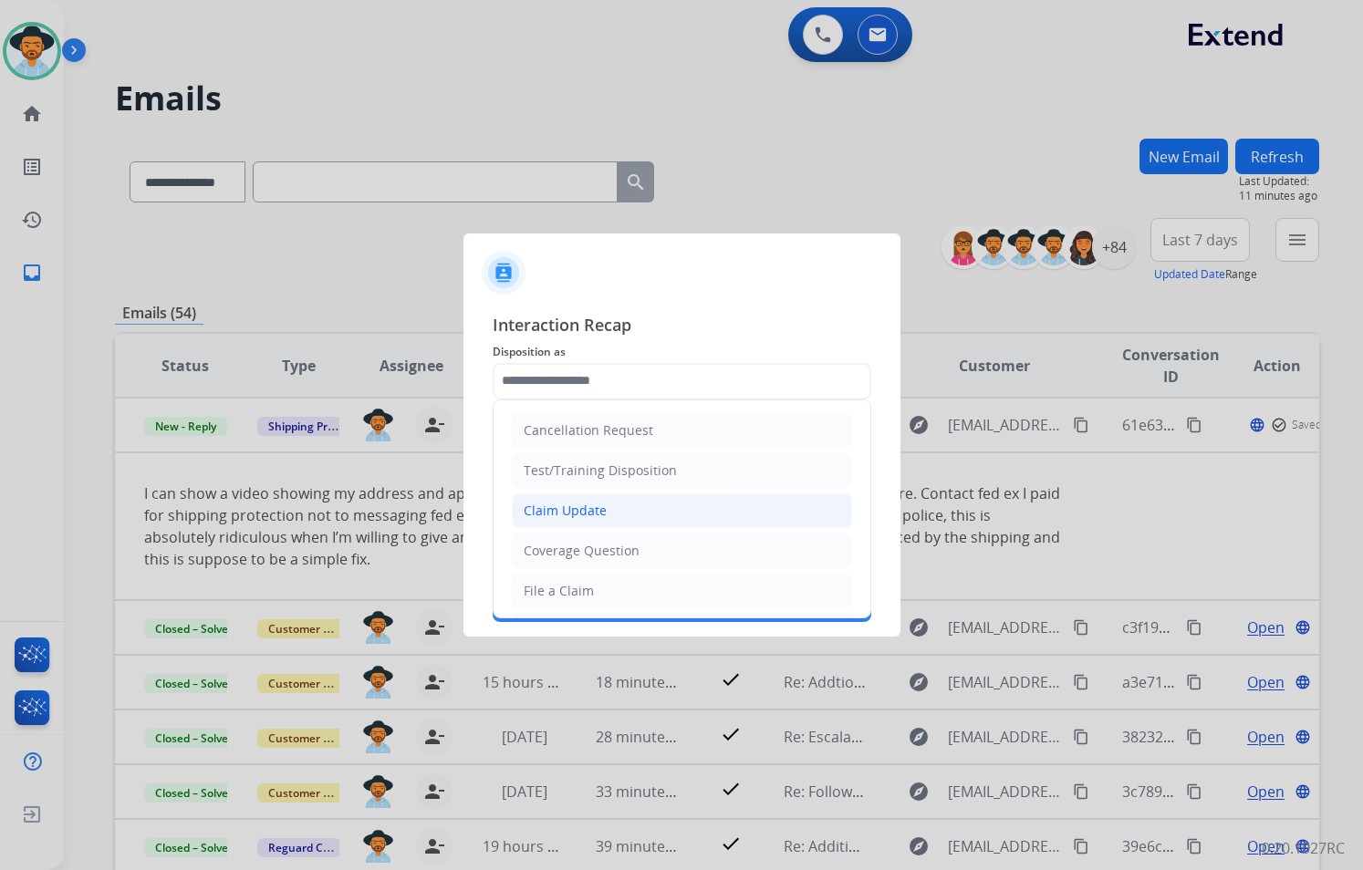
click at [595, 514] on div "Claim Update" at bounding box center [565, 511] width 83 height 18
type input "**********"
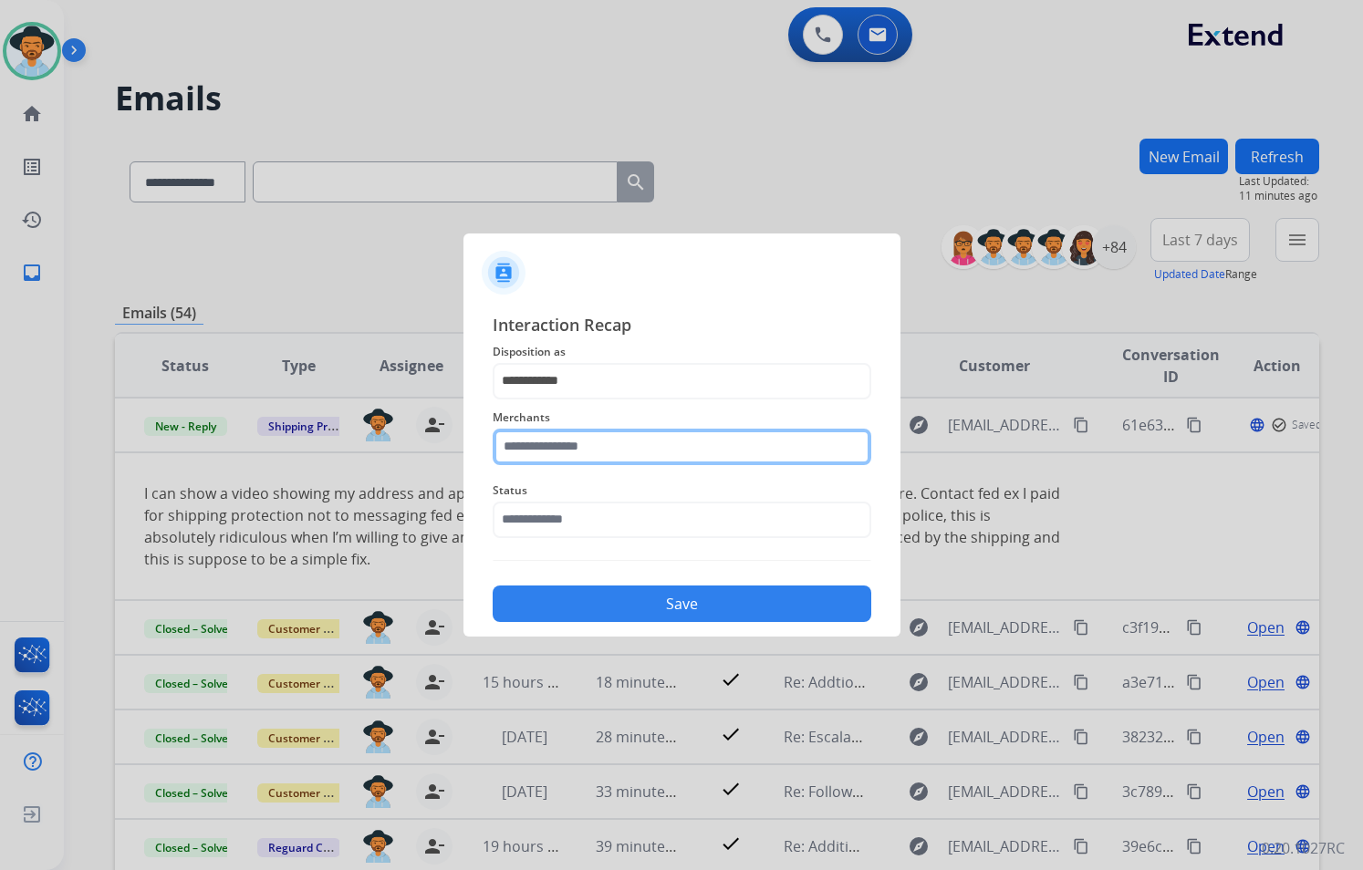
click at [604, 442] on input "text" at bounding box center [682, 447] width 379 height 36
click at [607, 517] on ul "Not found" at bounding box center [686, 503] width 358 height 62
drag, startPoint x: 618, startPoint y: 505, endPoint x: 607, endPoint y: 503, distance: 10.2
click at [618, 504] on li "Not found" at bounding box center [687, 499] width 348 height 35
type input "*********"
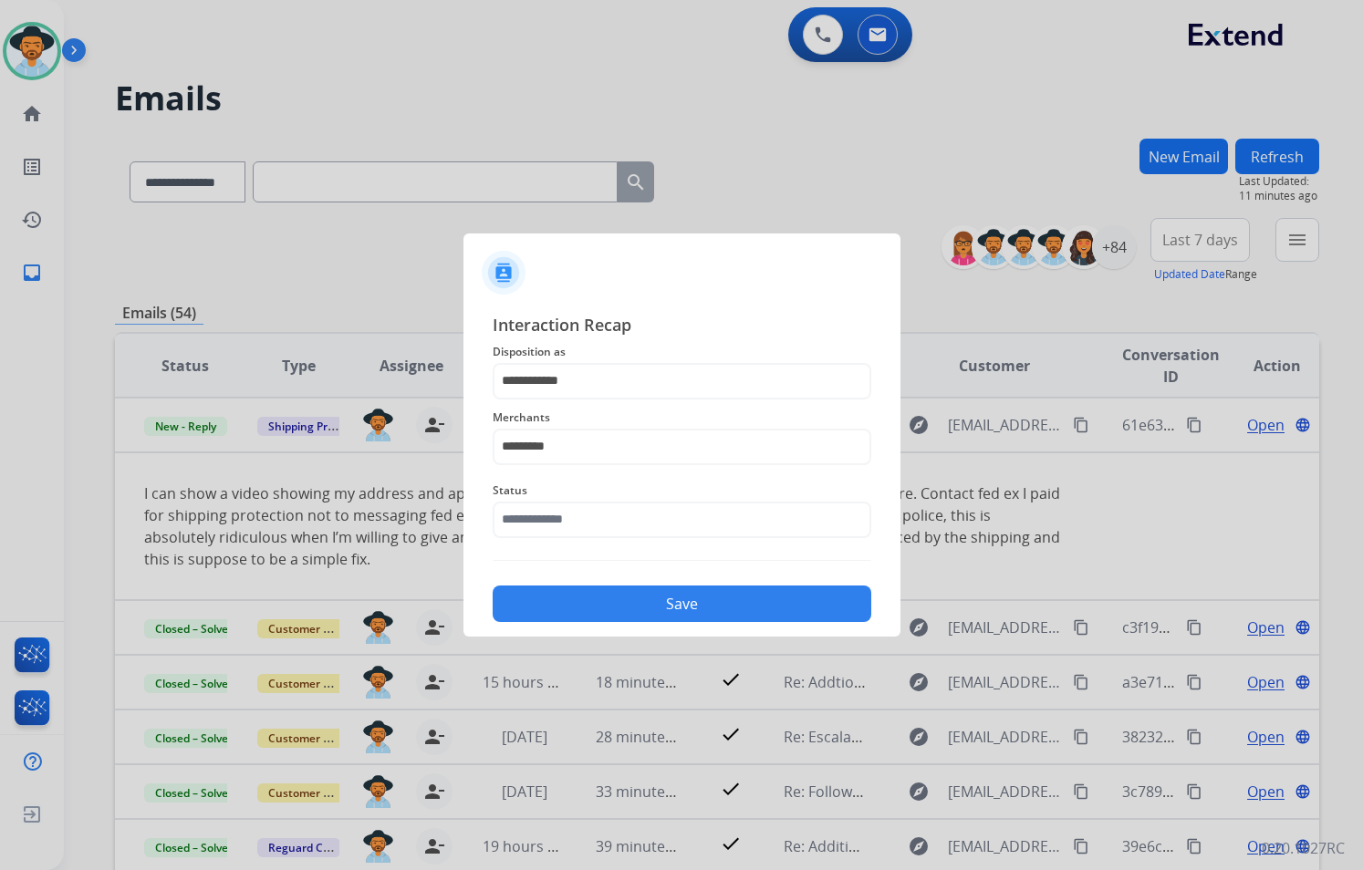
drag, startPoint x: 622, startPoint y: 498, endPoint x: 578, endPoint y: 556, distance: 73.0
click at [620, 500] on span "Status" at bounding box center [682, 491] width 379 height 22
click at [591, 517] on input "text" at bounding box center [682, 520] width 379 height 36
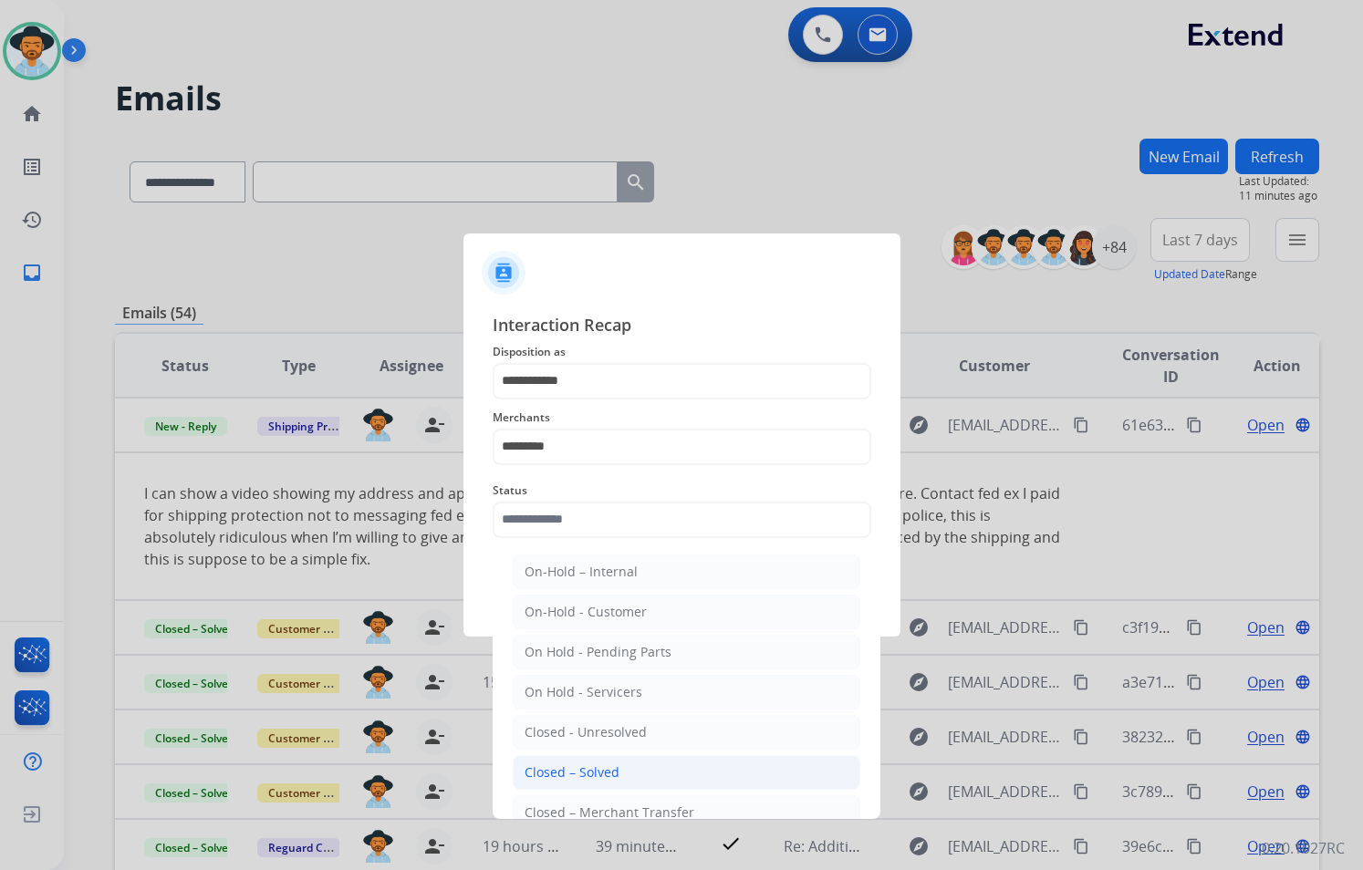
click at [617, 773] on li "Closed – Solved" at bounding box center [687, 772] width 348 height 35
type input "**********"
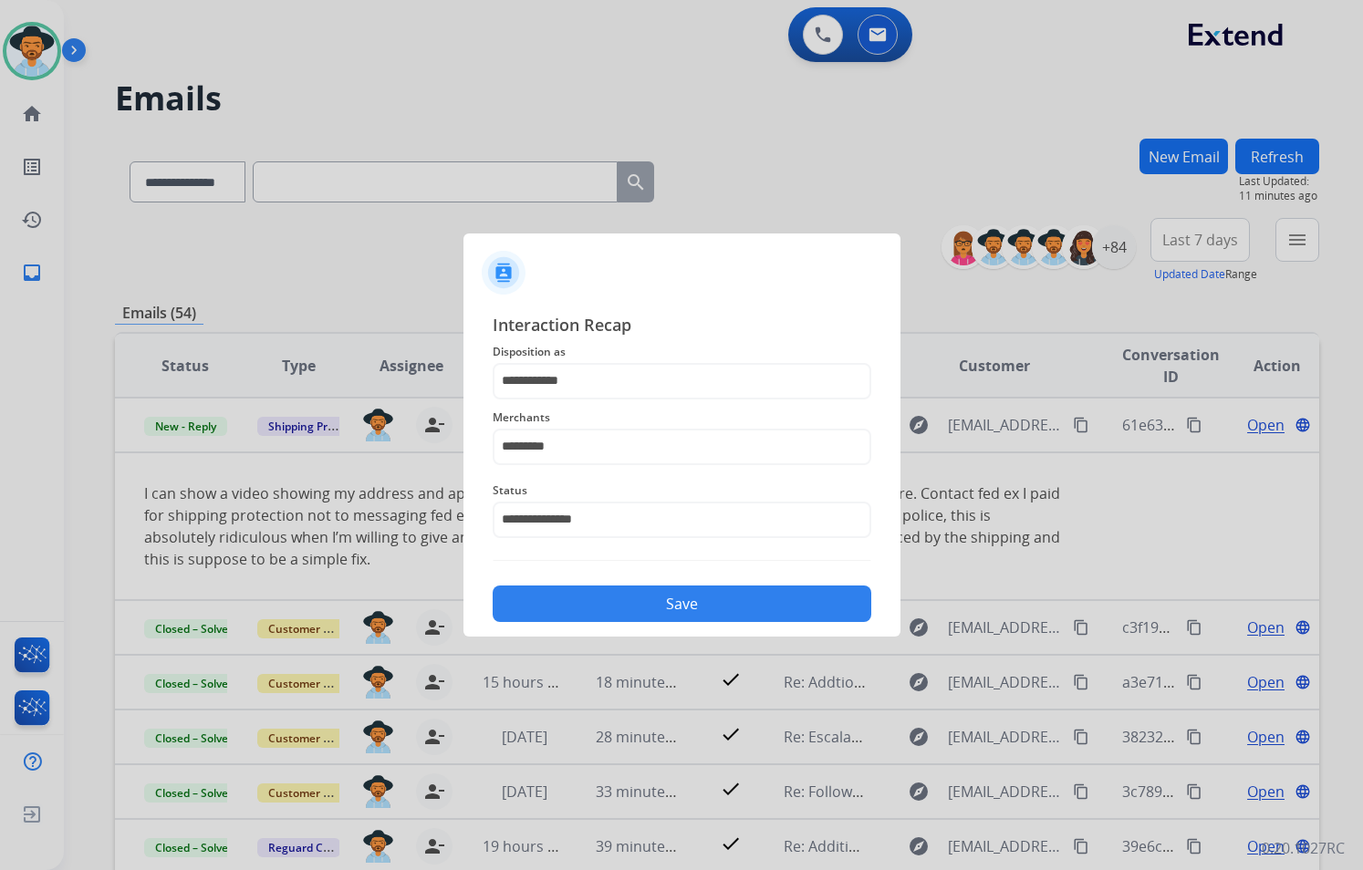
click at [704, 611] on button "Save" at bounding box center [682, 604] width 379 height 36
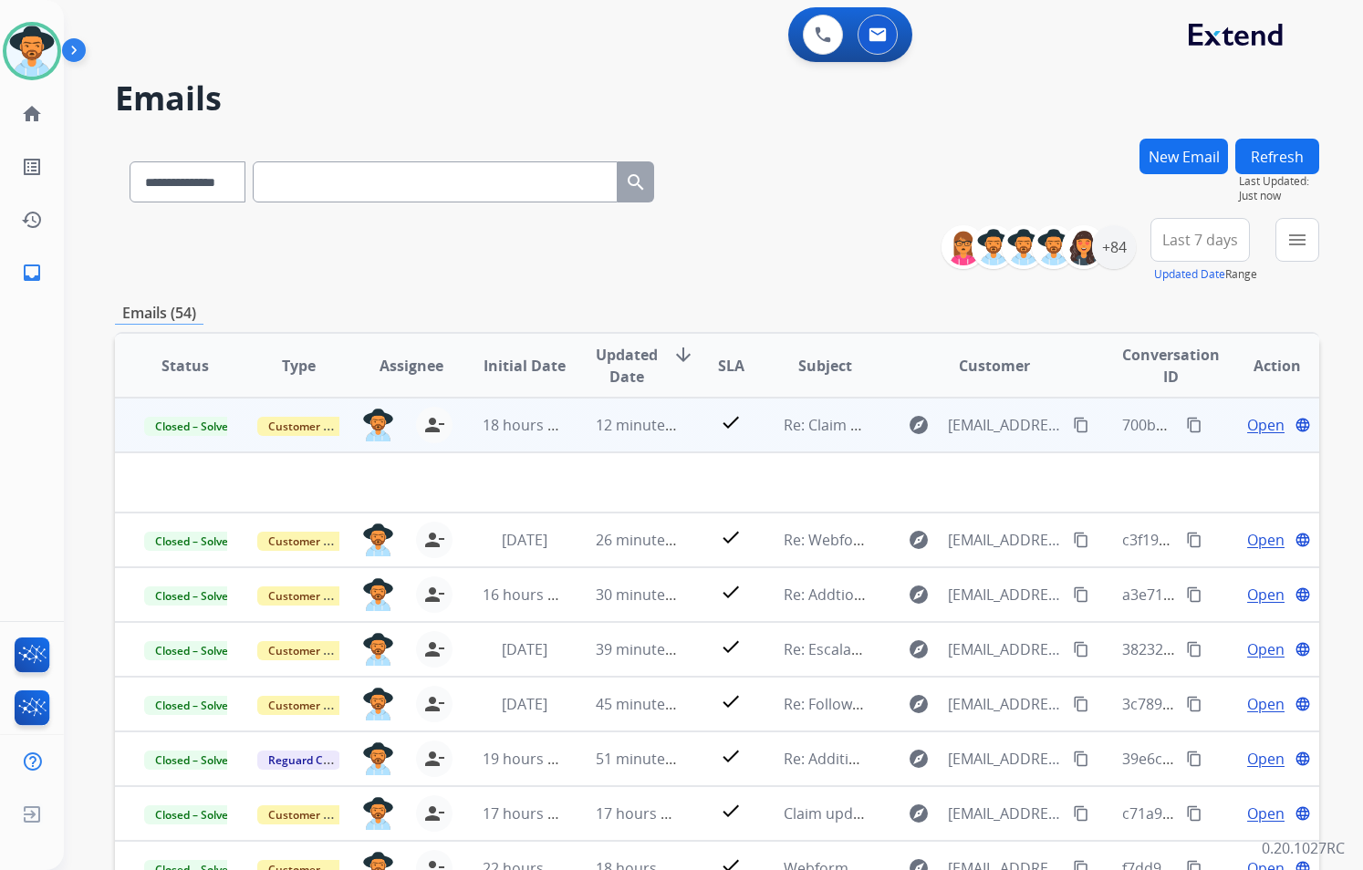
click at [689, 442] on td "check" at bounding box center [718, 425] width 76 height 55
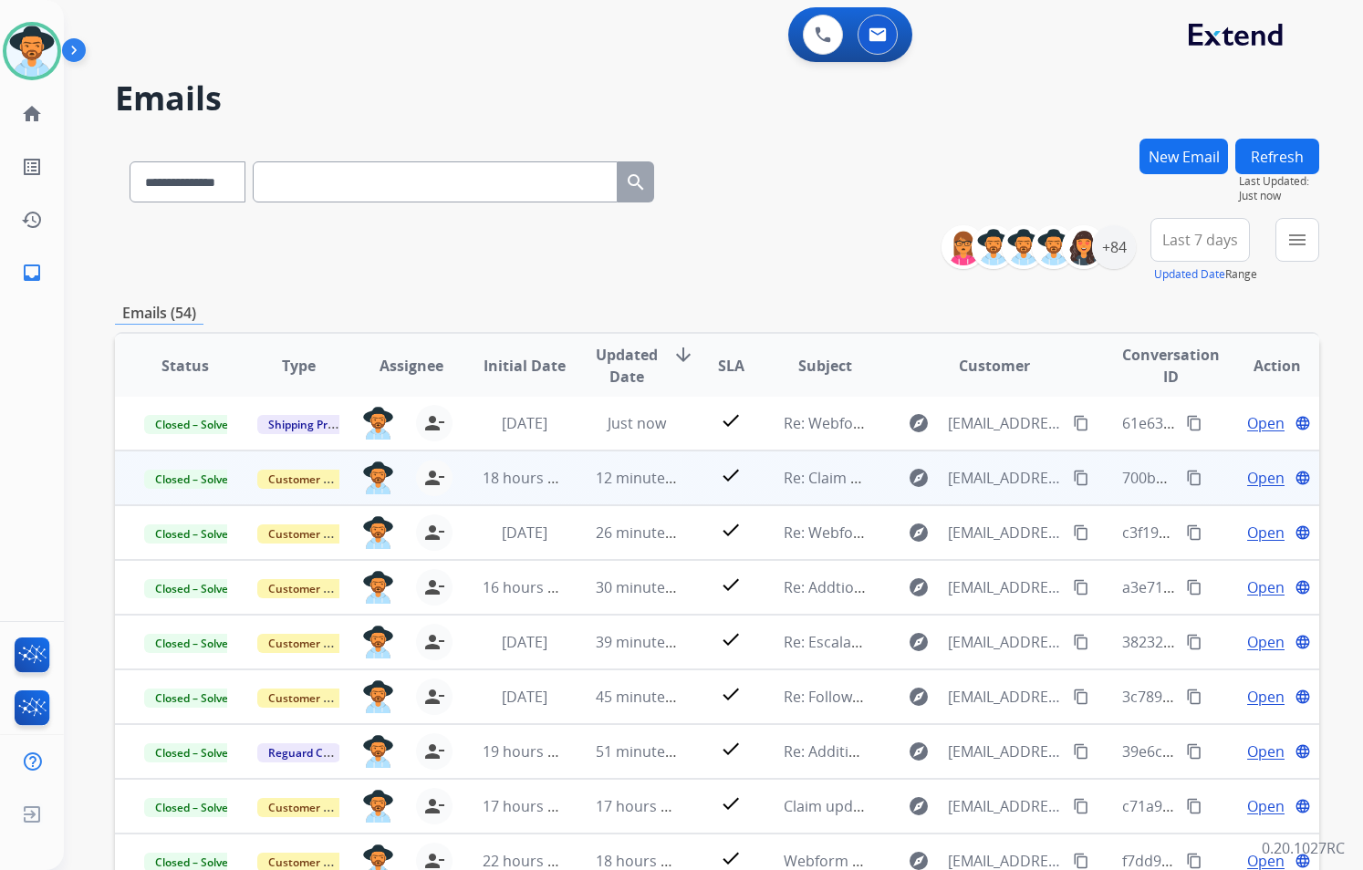
scroll to position [2, 0]
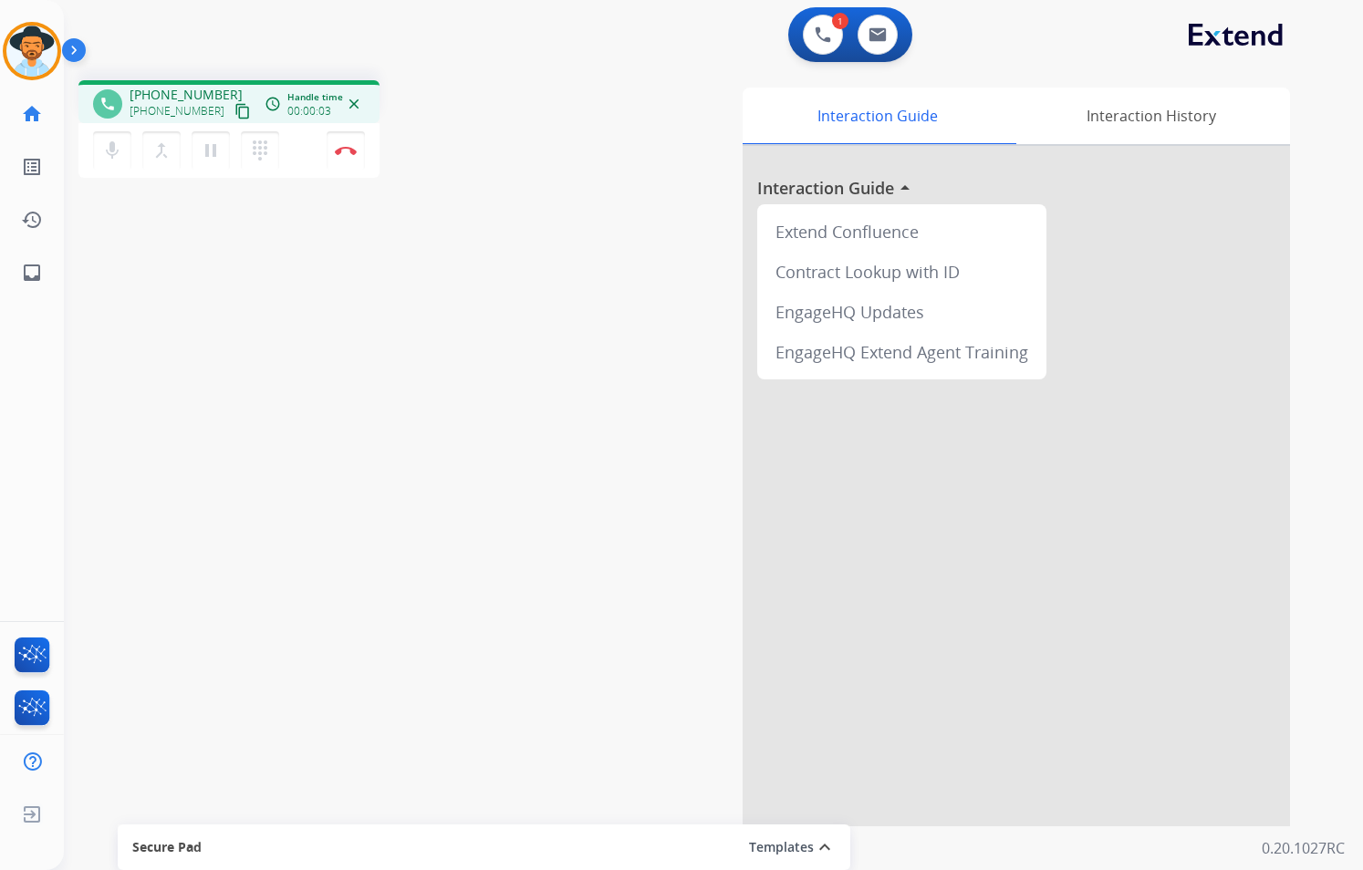
click at [234, 110] on mat-icon "content_copy" at bounding box center [242, 111] width 16 height 16
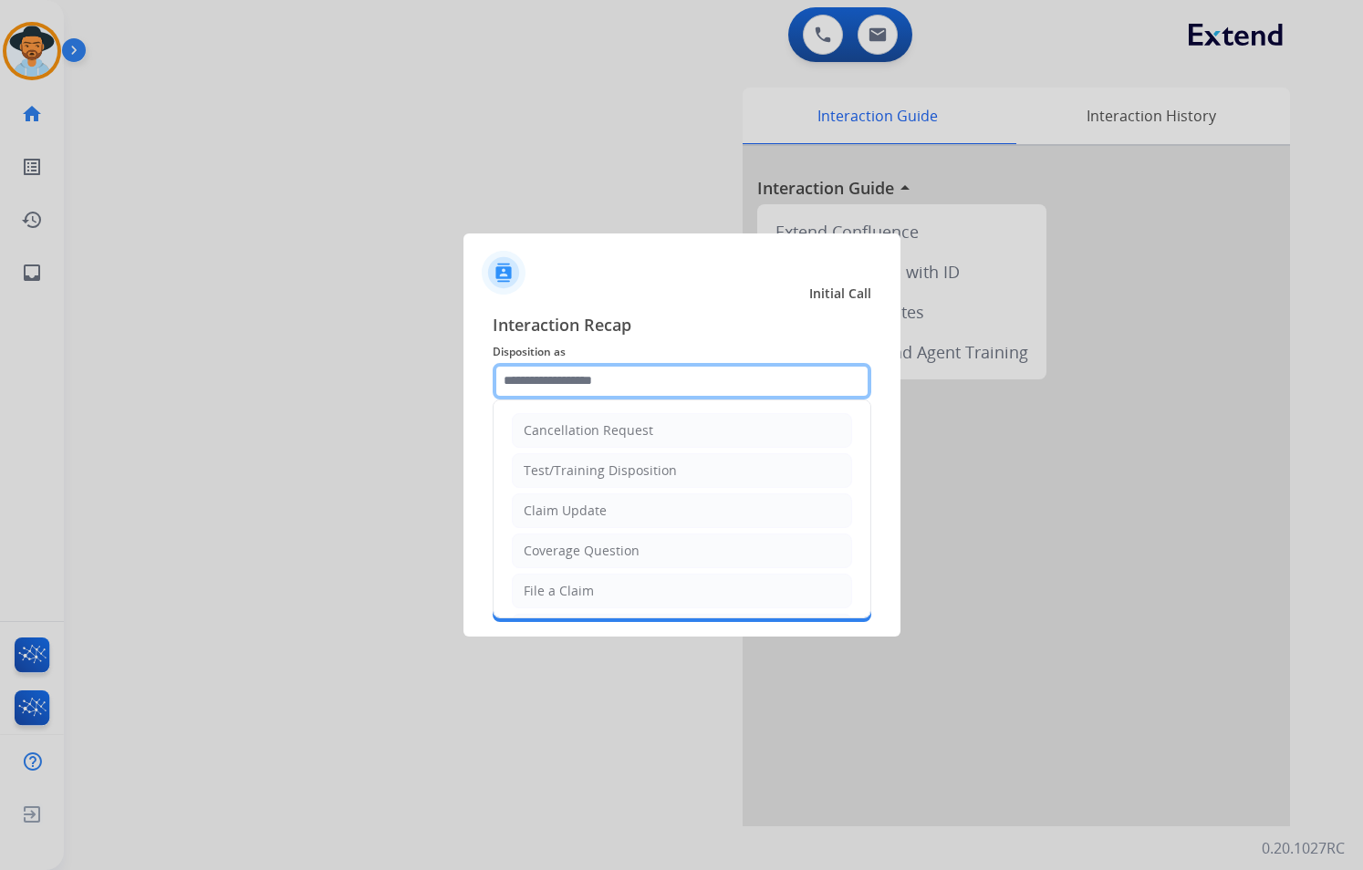
click at [735, 369] on input "text" at bounding box center [682, 381] width 379 height 36
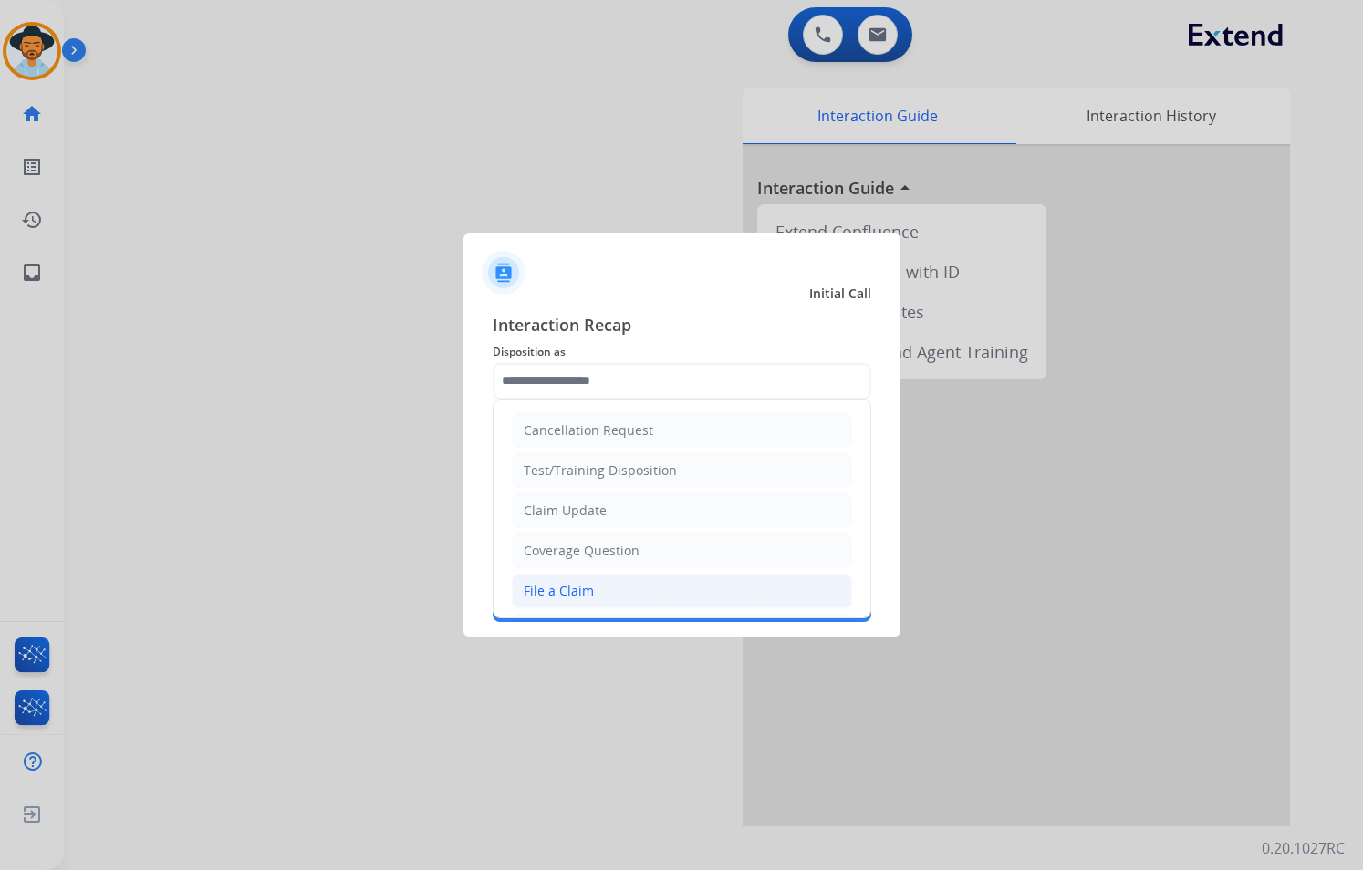
click at [621, 585] on li "File a Claim" at bounding box center [682, 591] width 340 height 35
type input "**********"
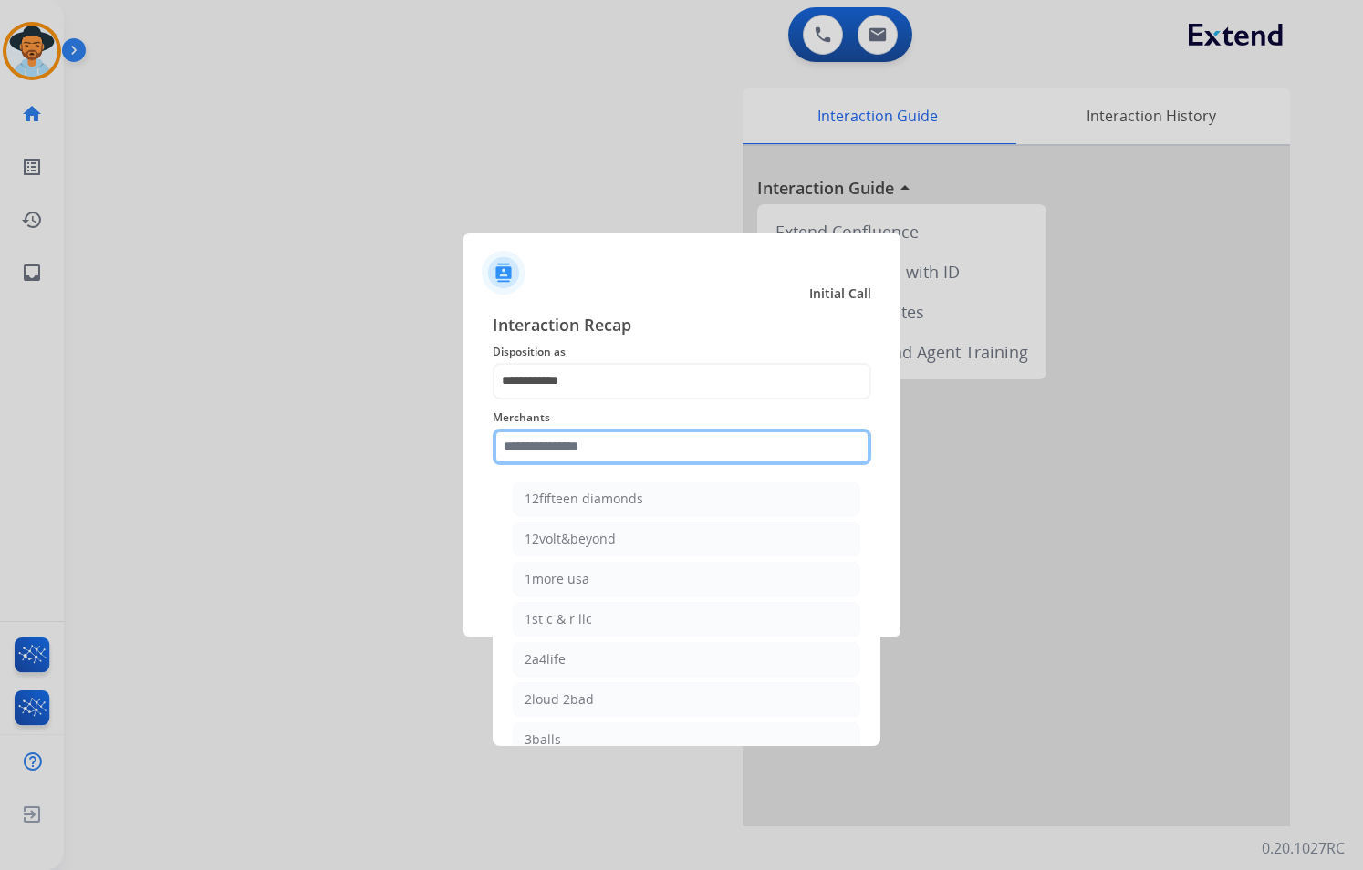
click at [618, 448] on input "text" at bounding box center [682, 447] width 379 height 36
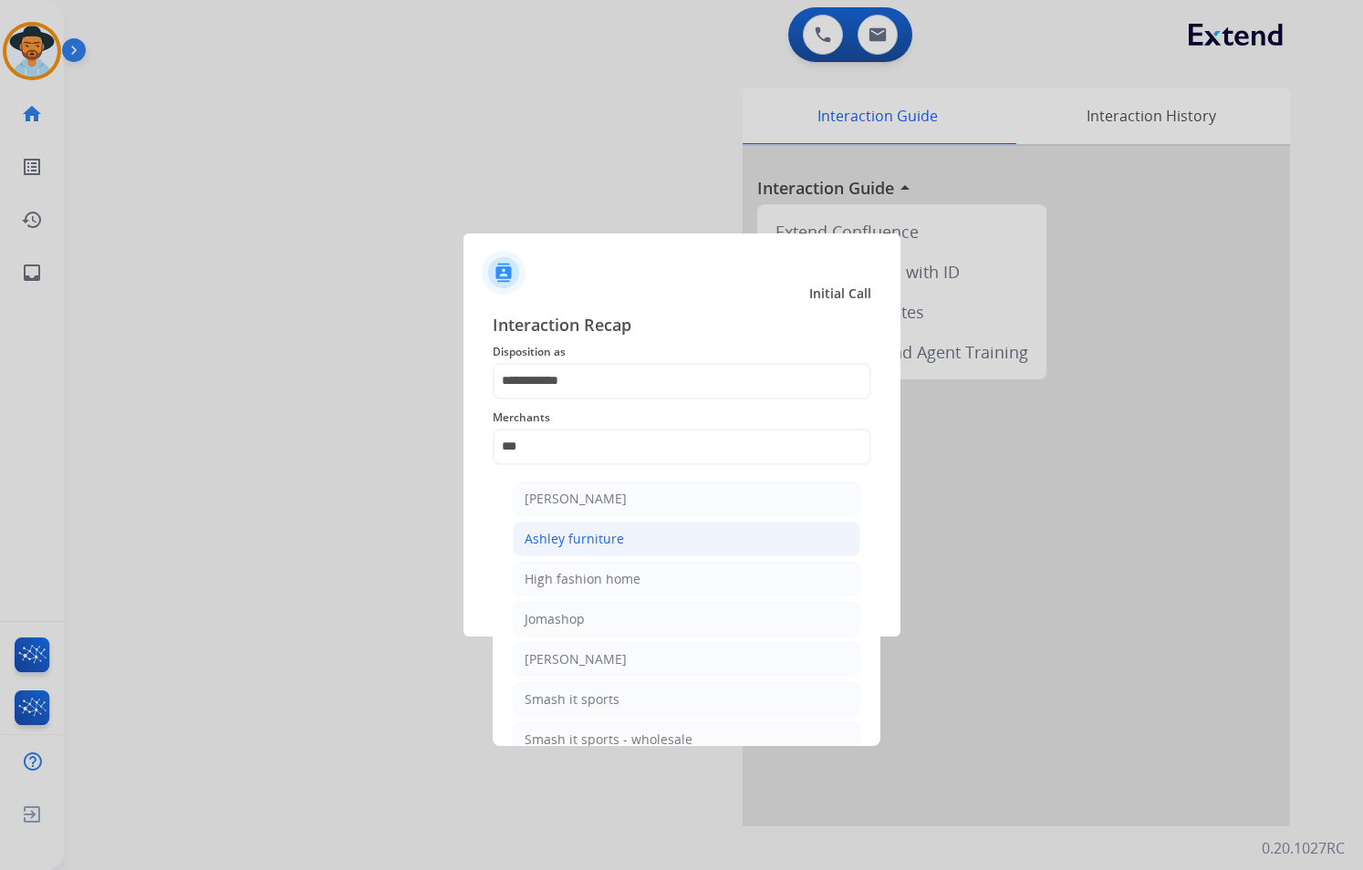
click at [619, 541] on div "Ashley furniture" at bounding box center [573, 539] width 99 height 18
type input "**********"
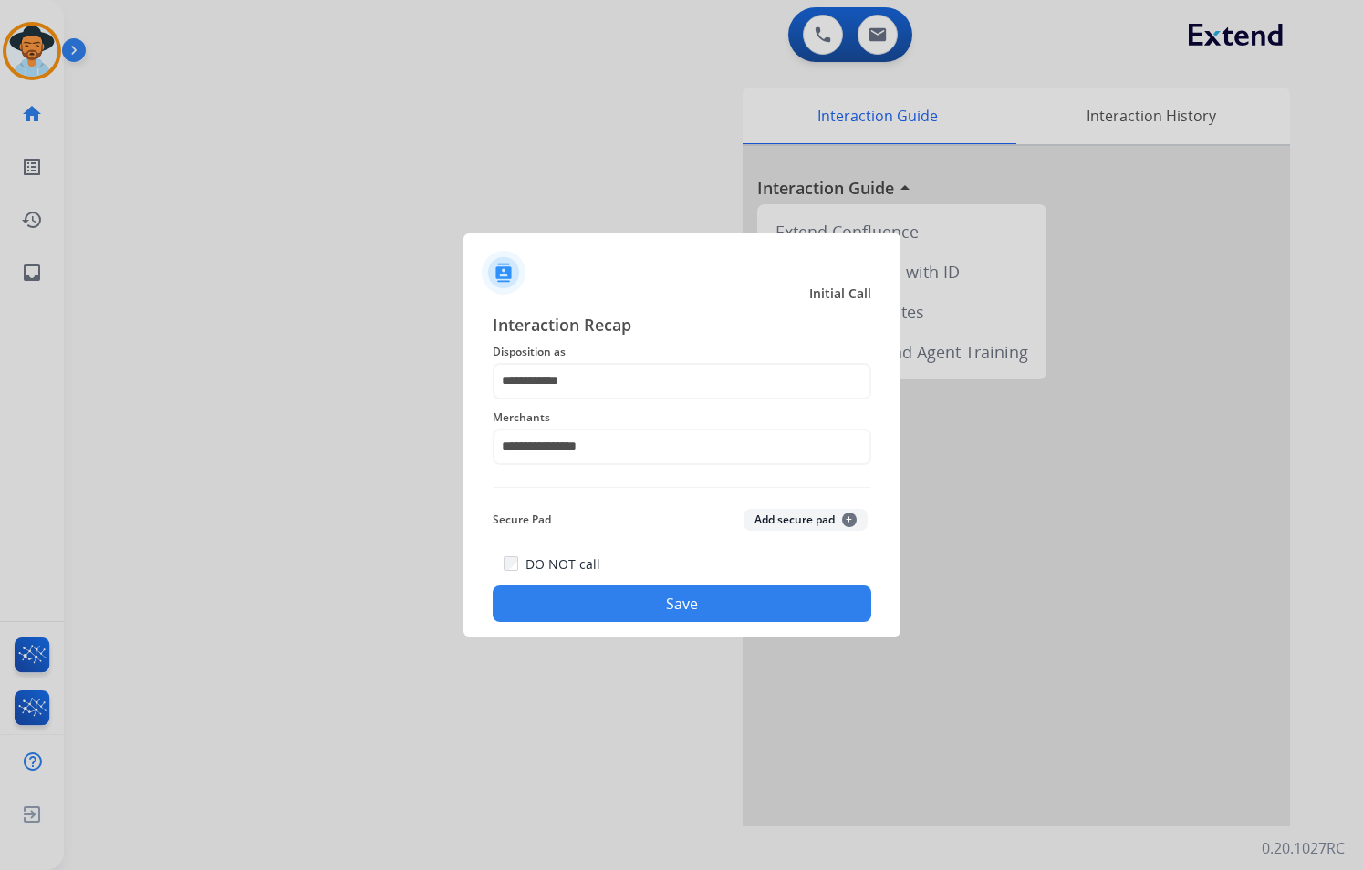
click at [673, 592] on button "Save" at bounding box center [682, 604] width 379 height 36
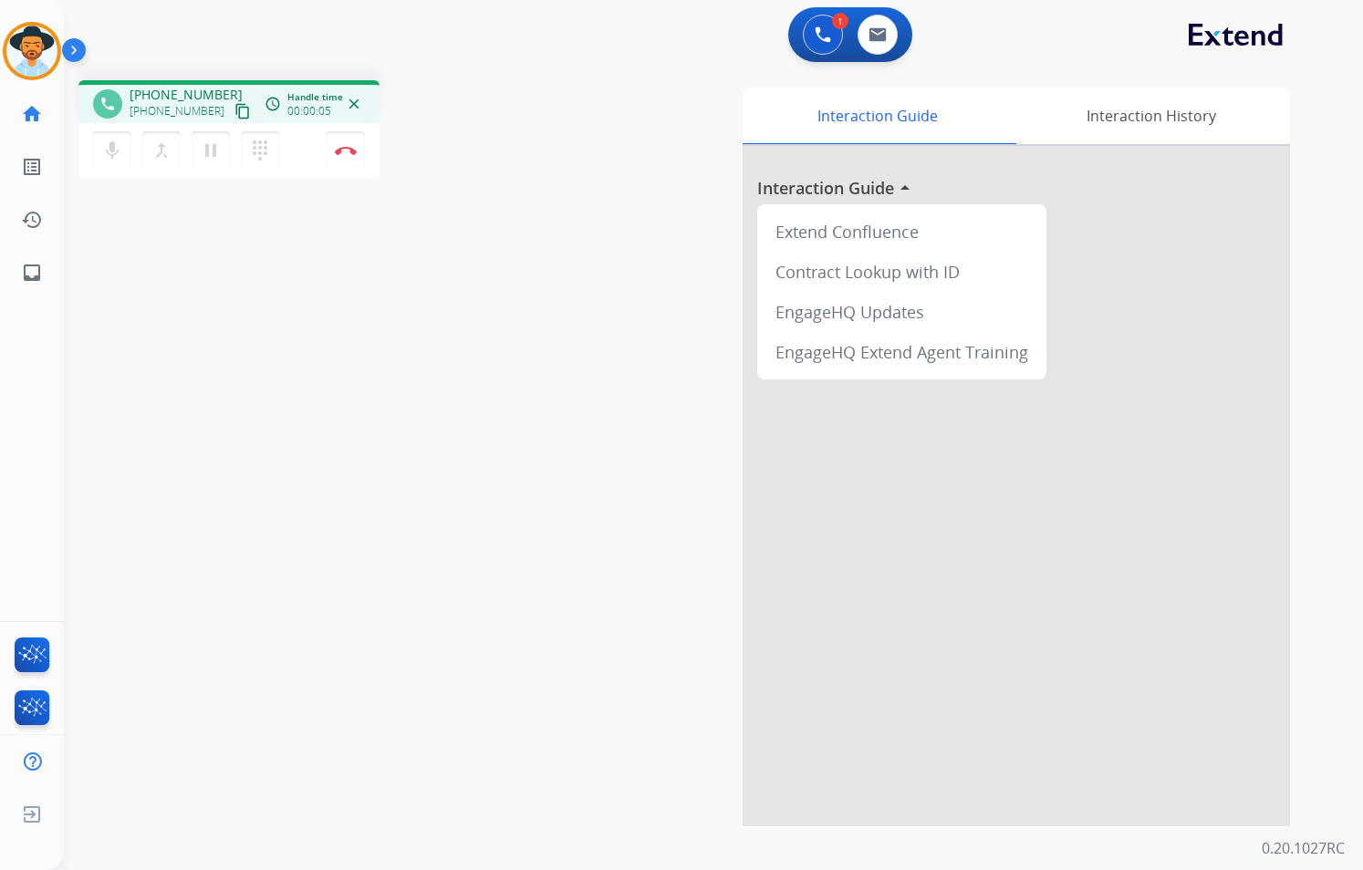
click at [234, 110] on mat-icon "content_copy" at bounding box center [242, 111] width 16 height 16
drag, startPoint x: 344, startPoint y: 156, endPoint x: 343, endPoint y: 143, distance: 12.8
click at [344, 156] on button "Disconnect" at bounding box center [346, 150] width 38 height 38
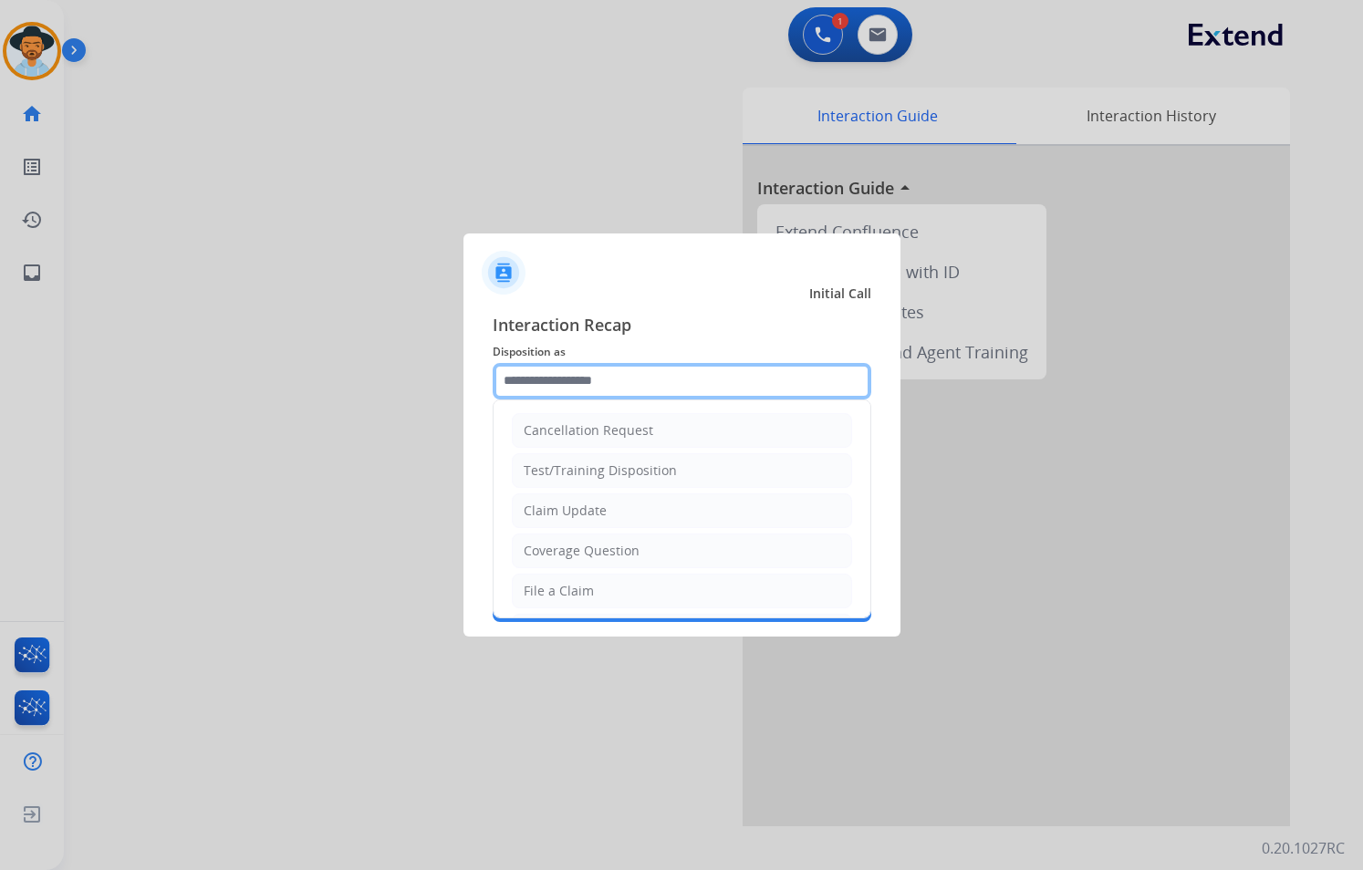
click at [656, 371] on input "text" at bounding box center [682, 381] width 379 height 36
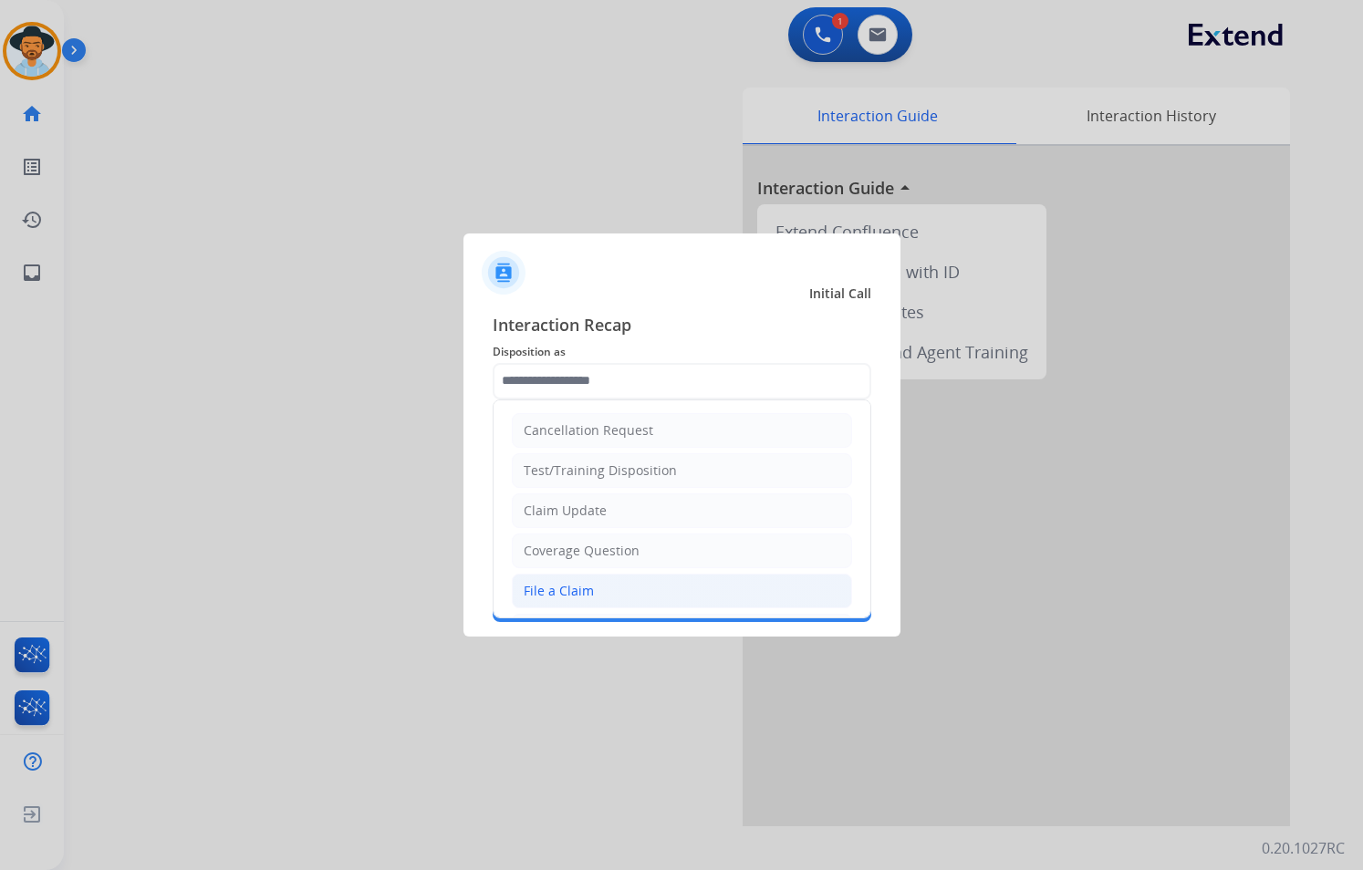
click at [611, 590] on li "File a Claim" at bounding box center [682, 591] width 340 height 35
type input "**********"
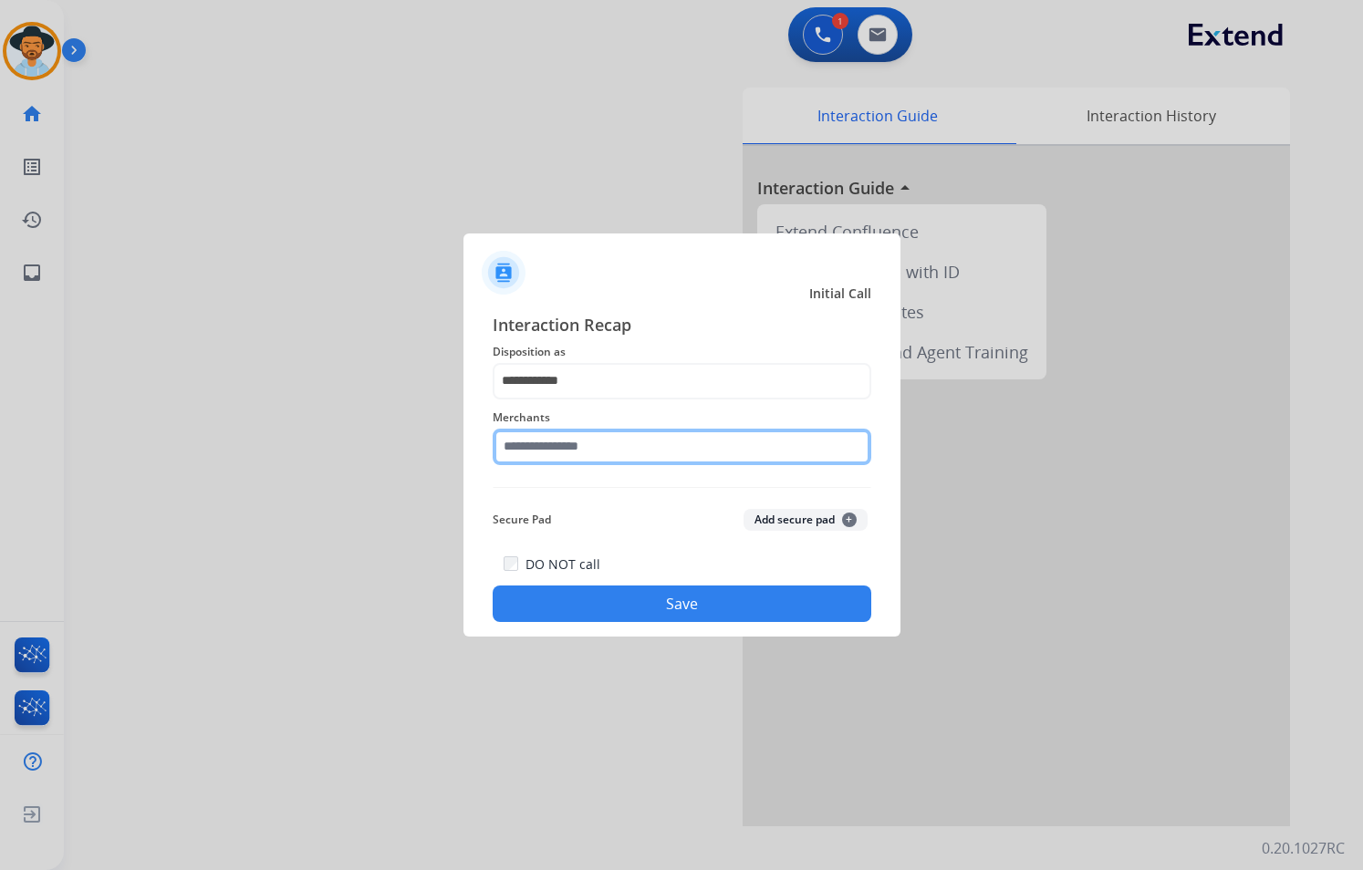
click at [616, 454] on input "text" at bounding box center [682, 447] width 379 height 36
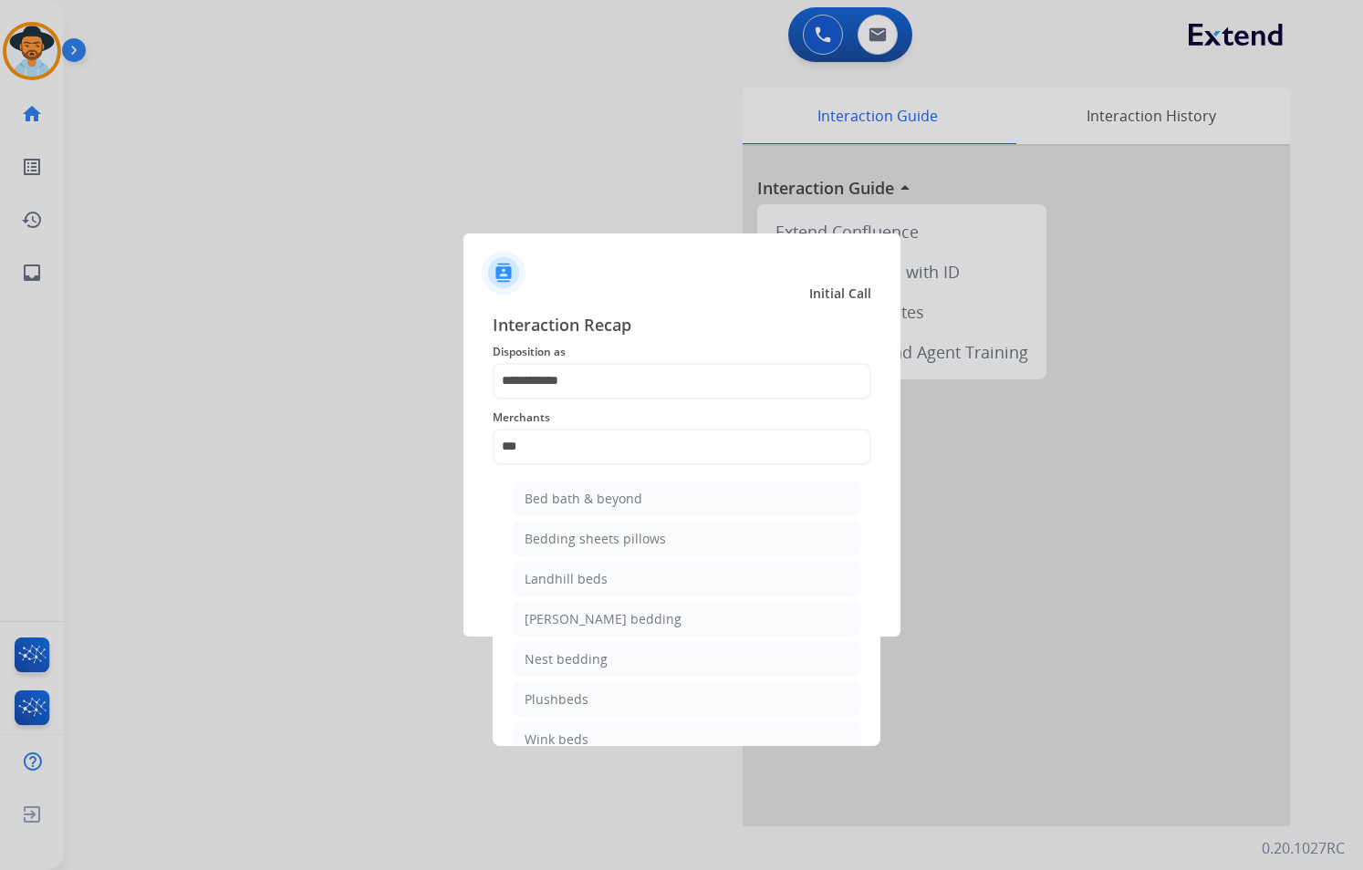
click at [645, 493] on li "Bed bath & beyond" at bounding box center [687, 499] width 348 height 35
type input "**********"
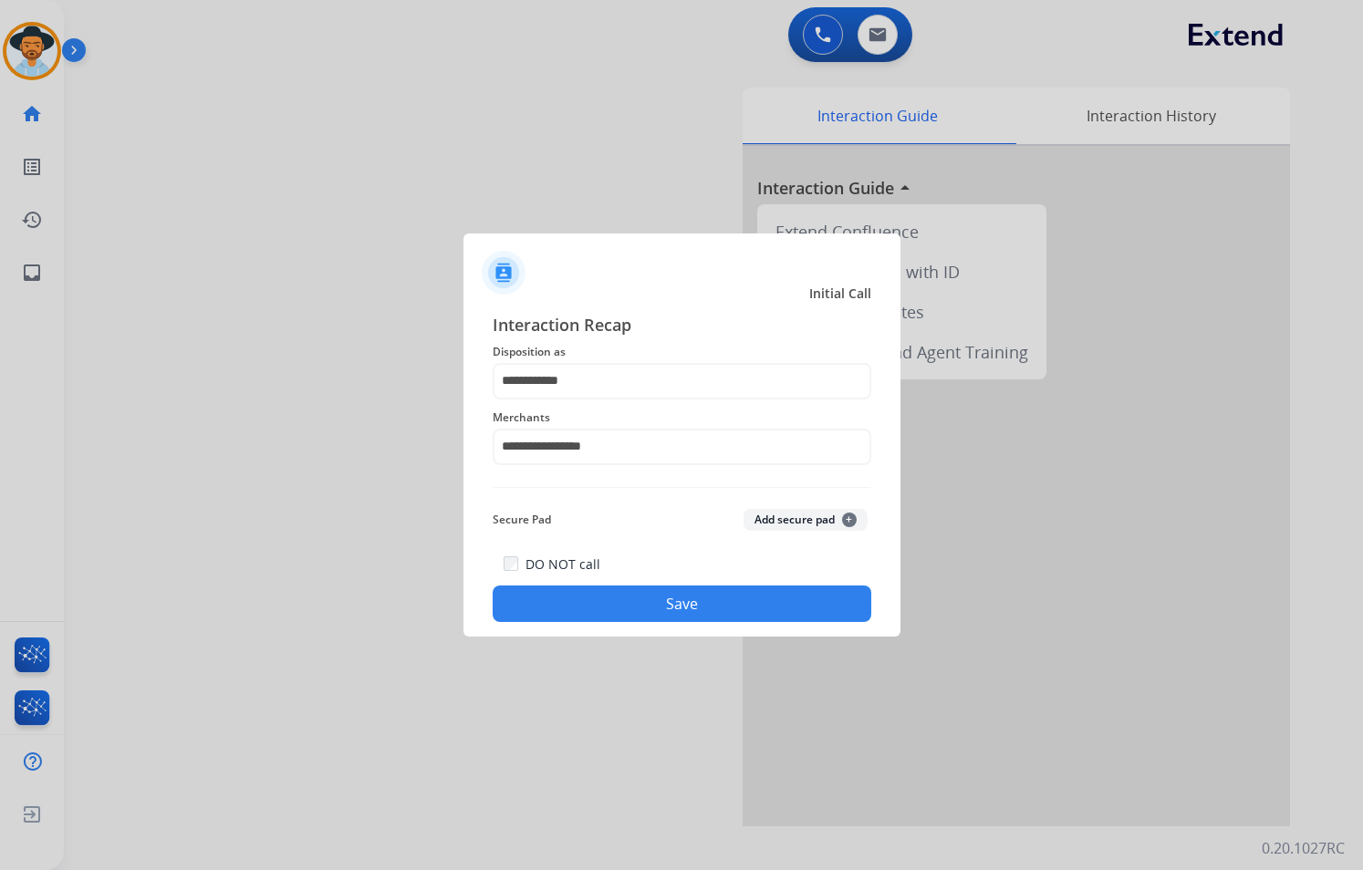
click at [702, 607] on button "Save" at bounding box center [682, 604] width 379 height 36
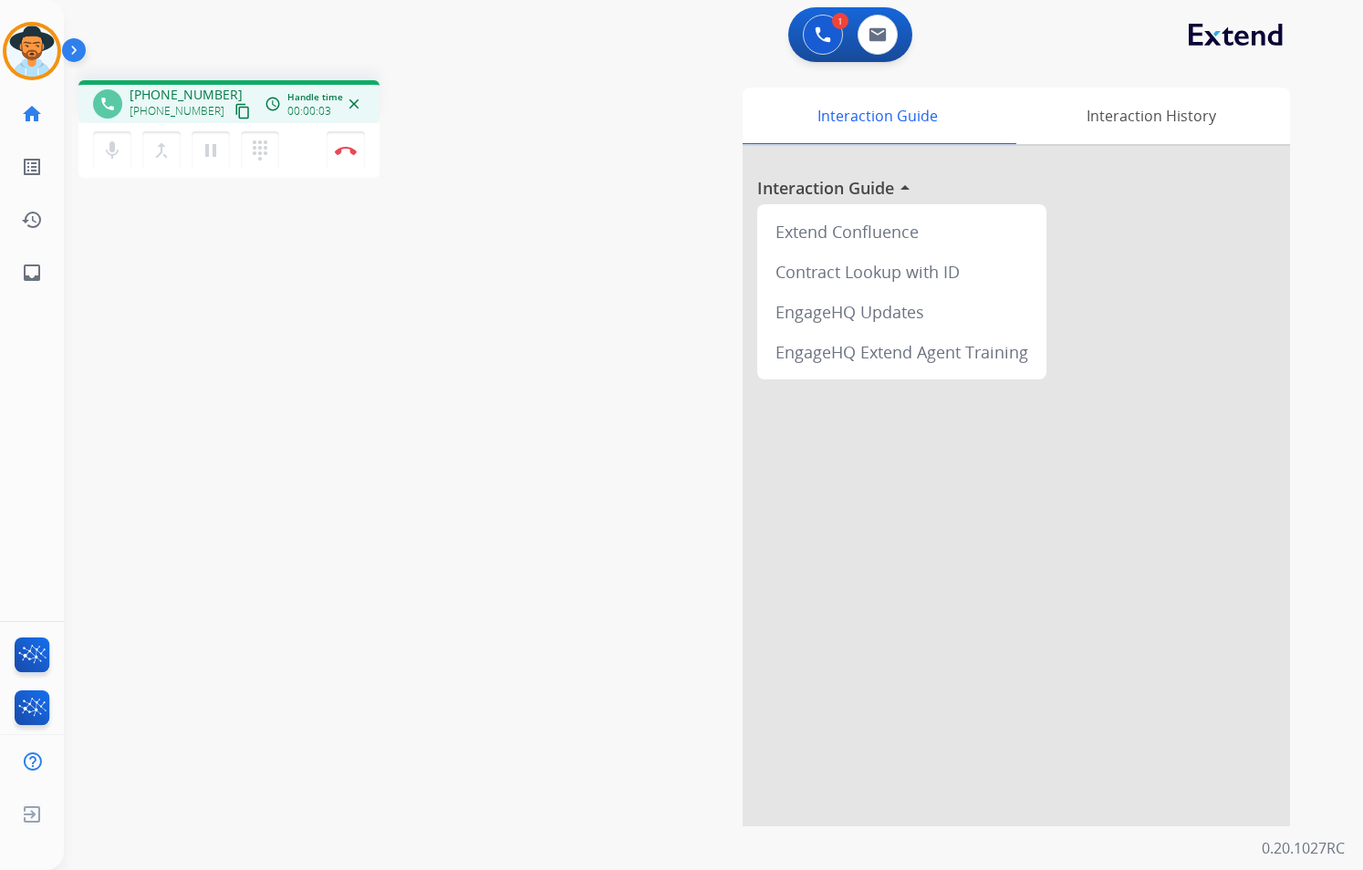
click at [234, 110] on mat-icon "content_copy" at bounding box center [242, 111] width 16 height 16
click at [347, 154] on img at bounding box center [346, 150] width 22 height 9
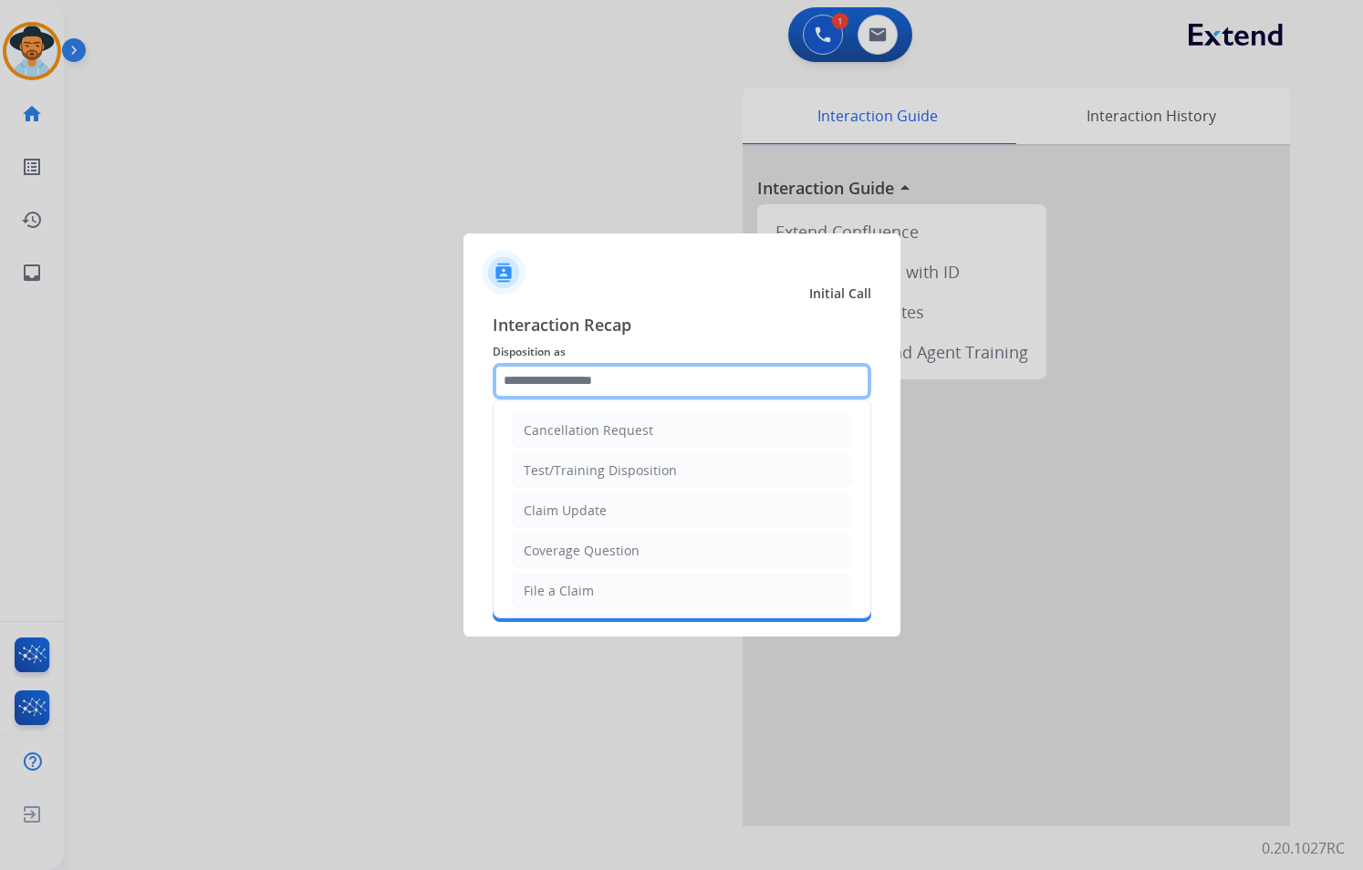
click at [662, 374] on input "text" at bounding box center [682, 381] width 379 height 36
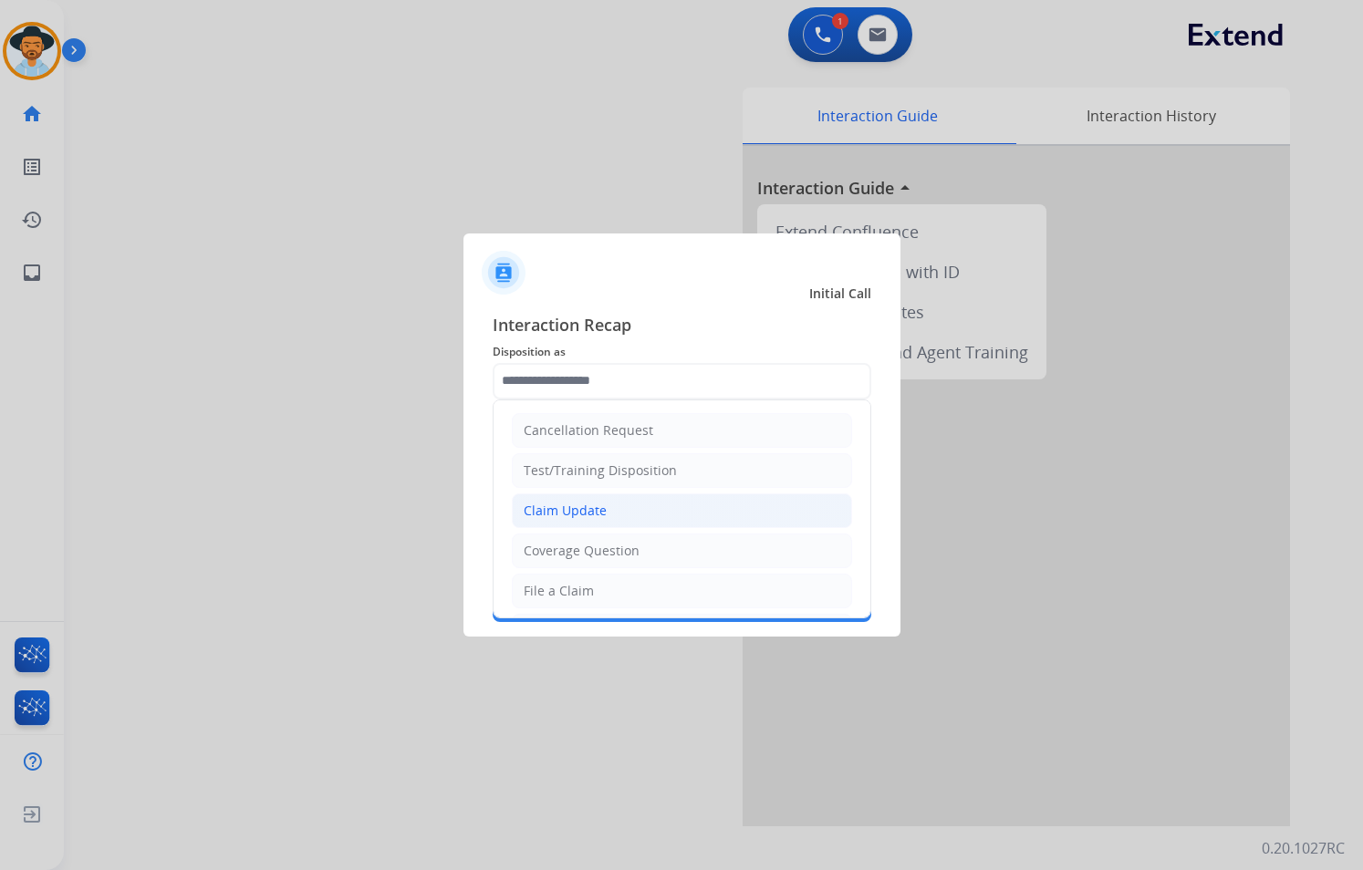
click at [589, 496] on li "Claim Update" at bounding box center [682, 510] width 340 height 35
type input "**********"
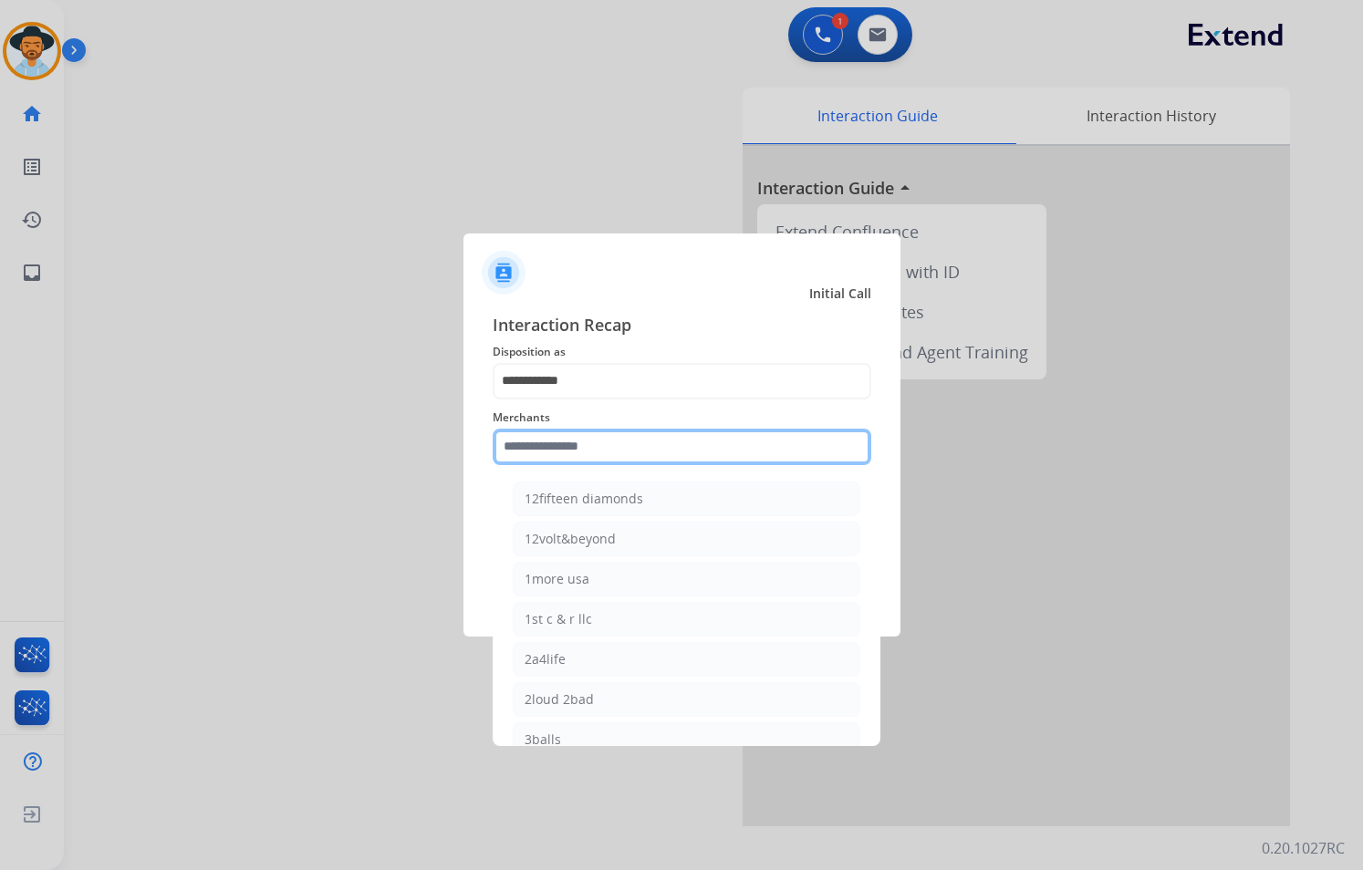
click at [603, 436] on input "text" at bounding box center [682, 447] width 379 height 36
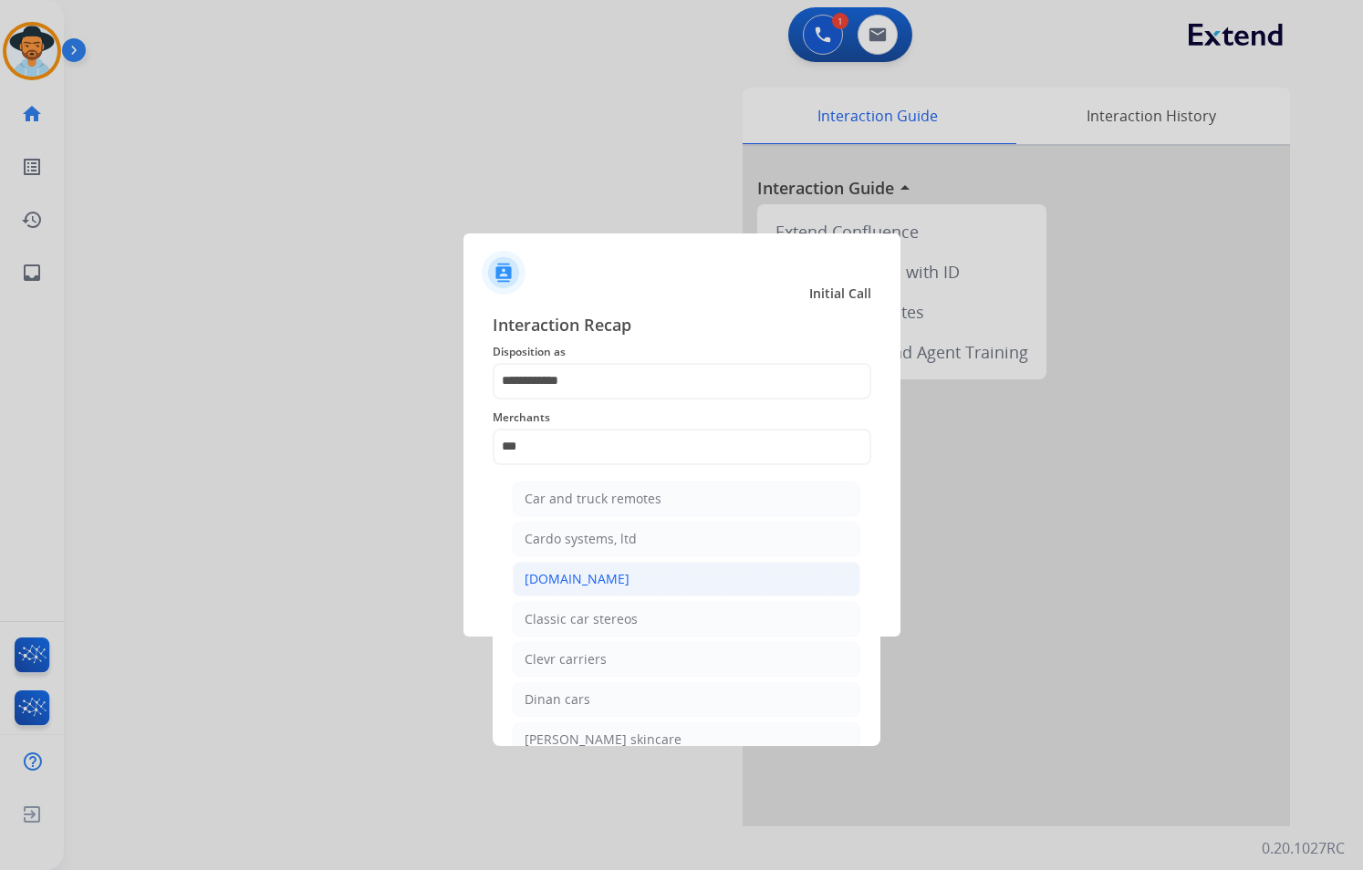
click at [635, 586] on li "[DOMAIN_NAME]" at bounding box center [687, 579] width 348 height 35
type input "**********"
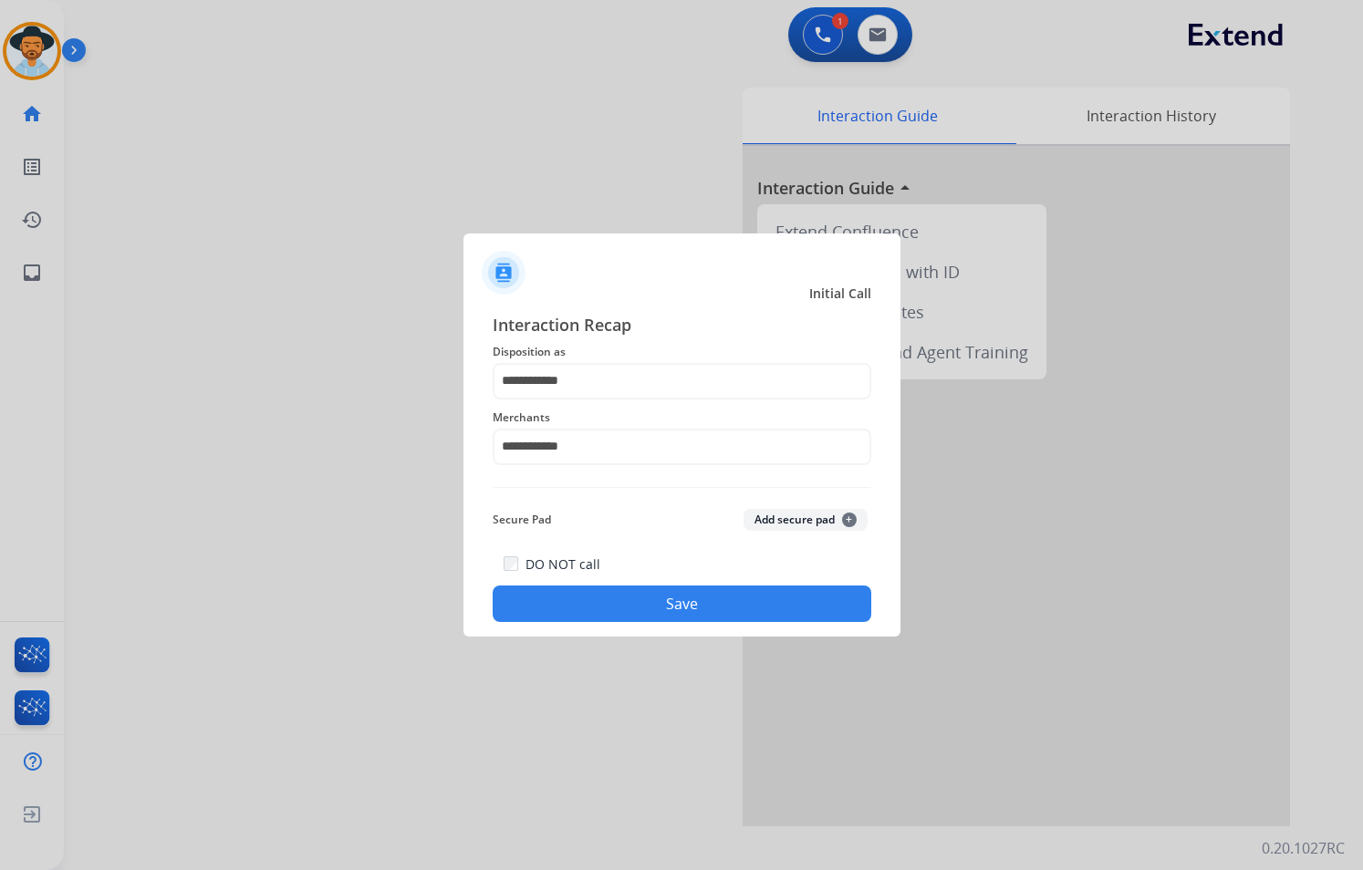
click at [695, 610] on button "Save" at bounding box center [682, 604] width 379 height 36
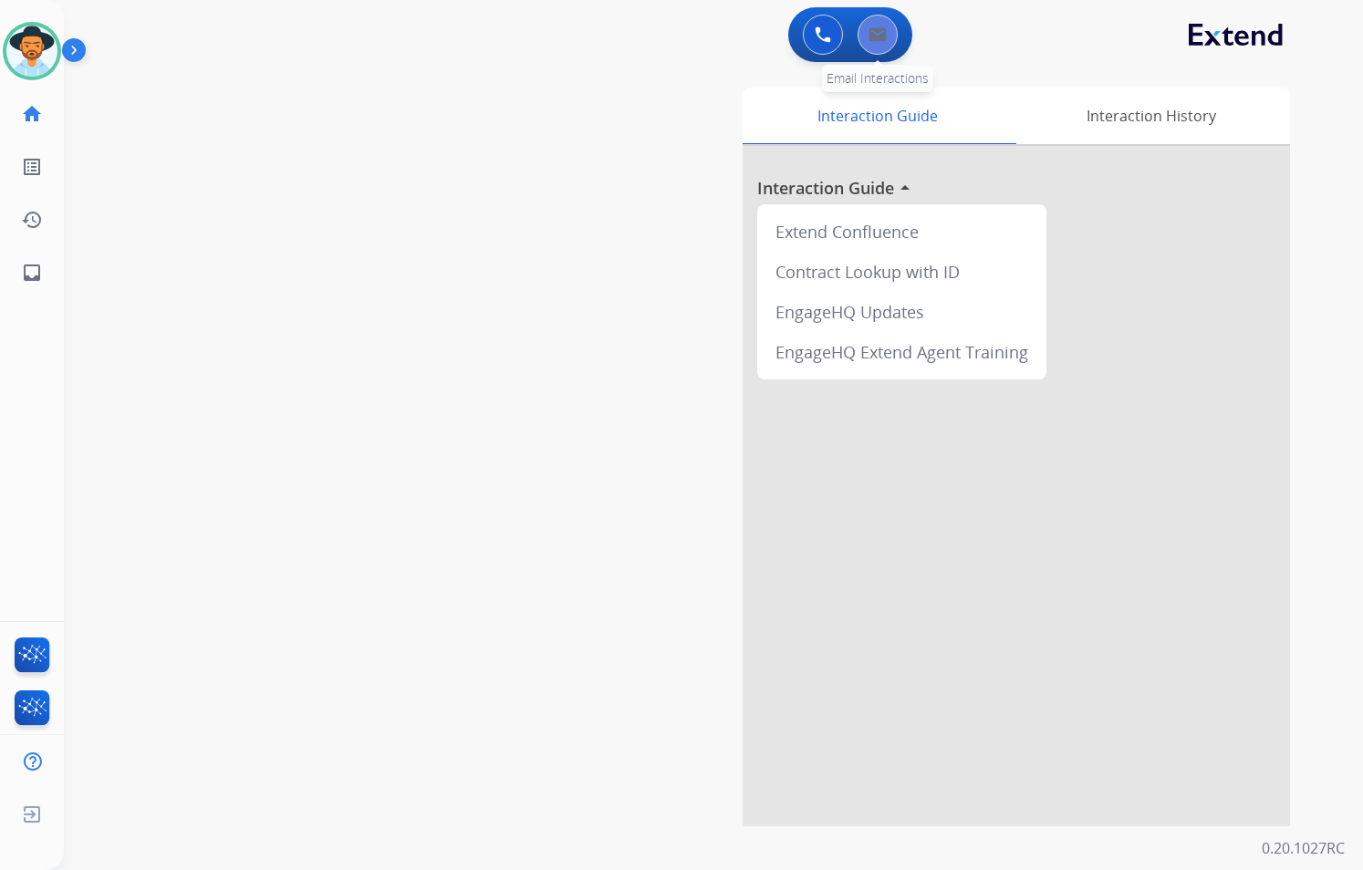
click at [889, 35] on button at bounding box center [877, 35] width 40 height 40
select select "**********"
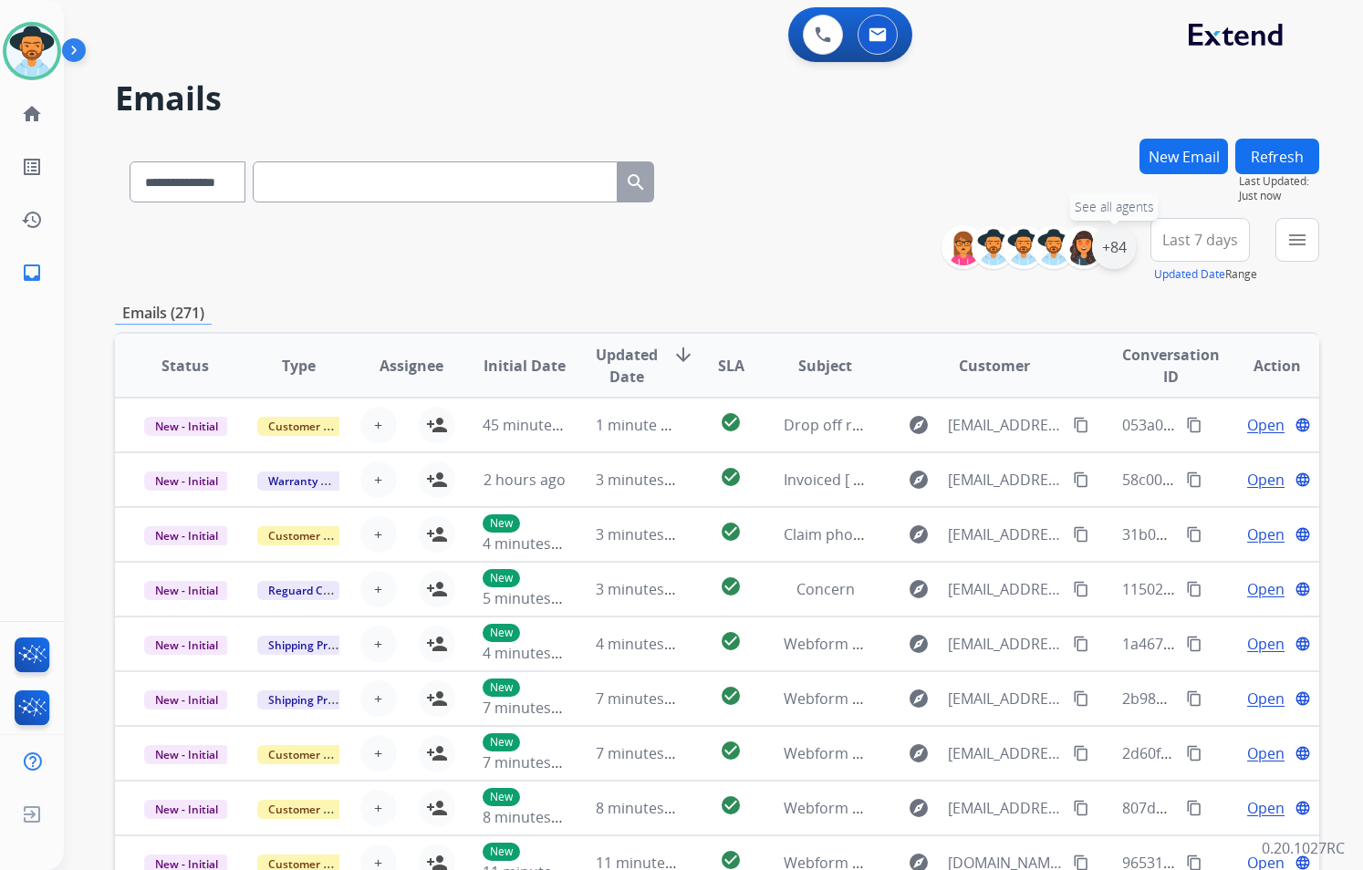
click at [1122, 248] on div "+84" at bounding box center [1114, 247] width 44 height 44
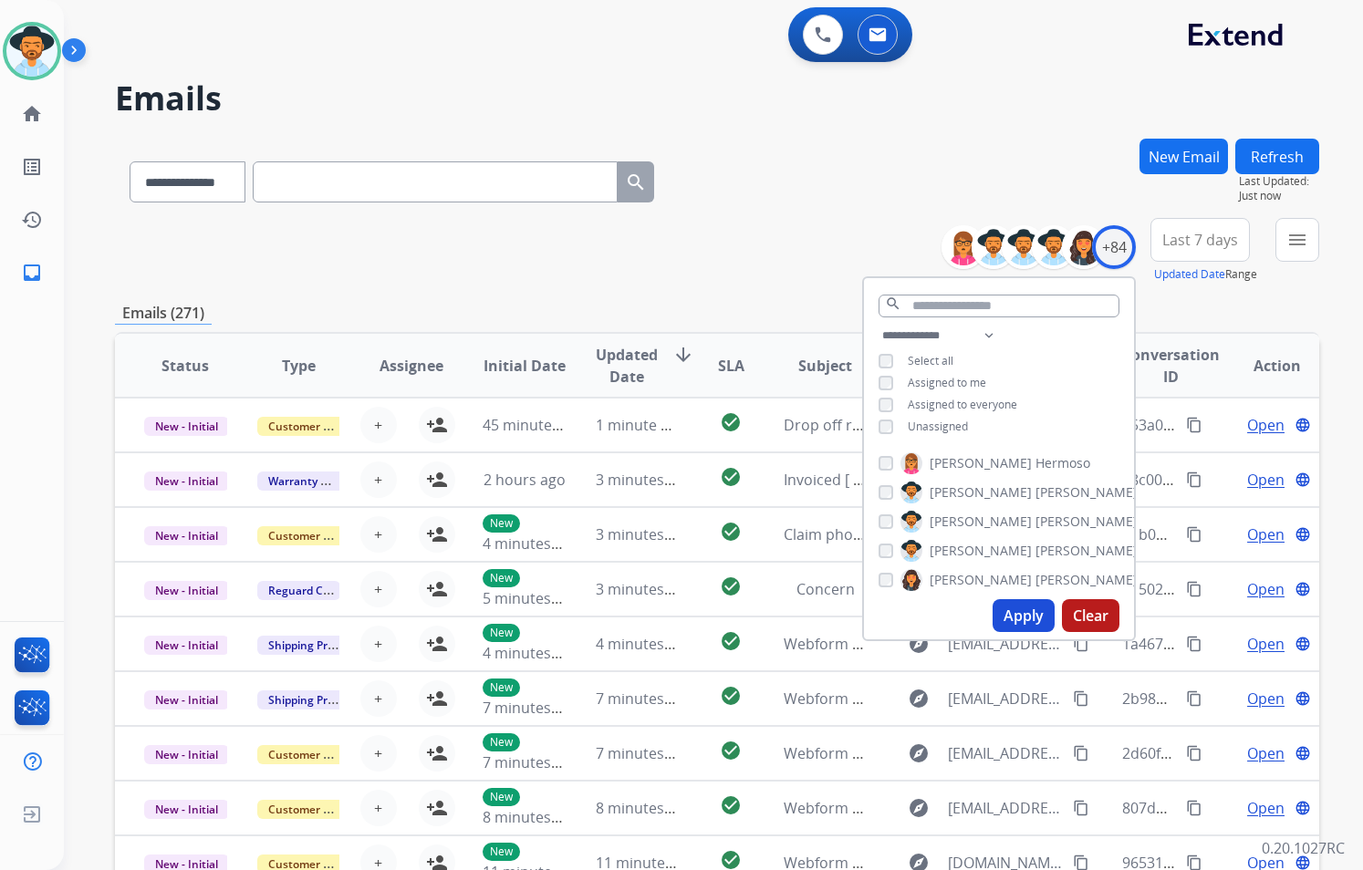
click at [959, 423] on span "Unassigned" at bounding box center [938, 427] width 60 height 16
click at [1018, 610] on button "Apply" at bounding box center [1023, 615] width 62 height 33
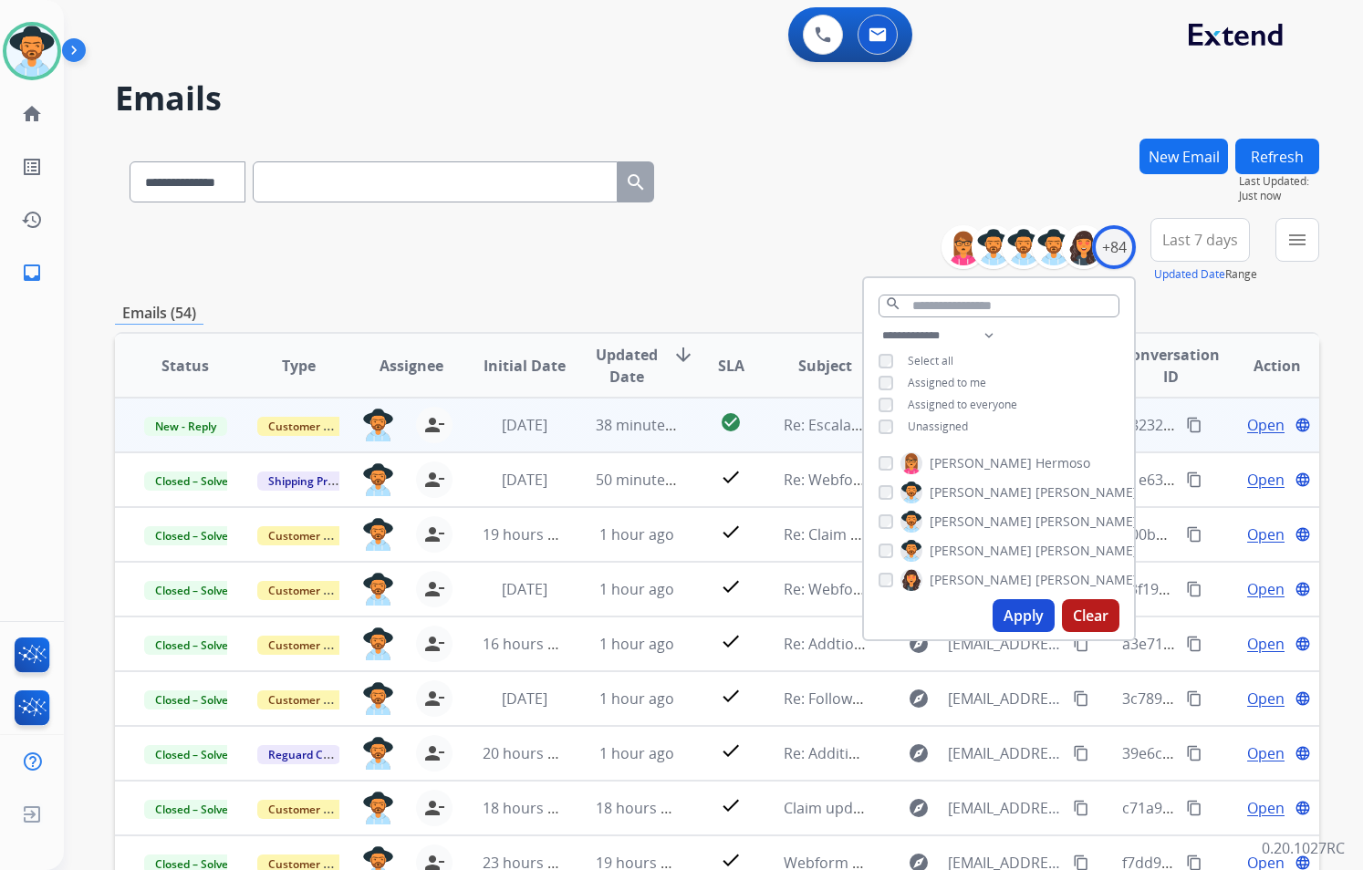
click at [822, 441] on td "Re: Escalation Request – Fuji X-T30 II Evaluation" at bounding box center [810, 425] width 113 height 55
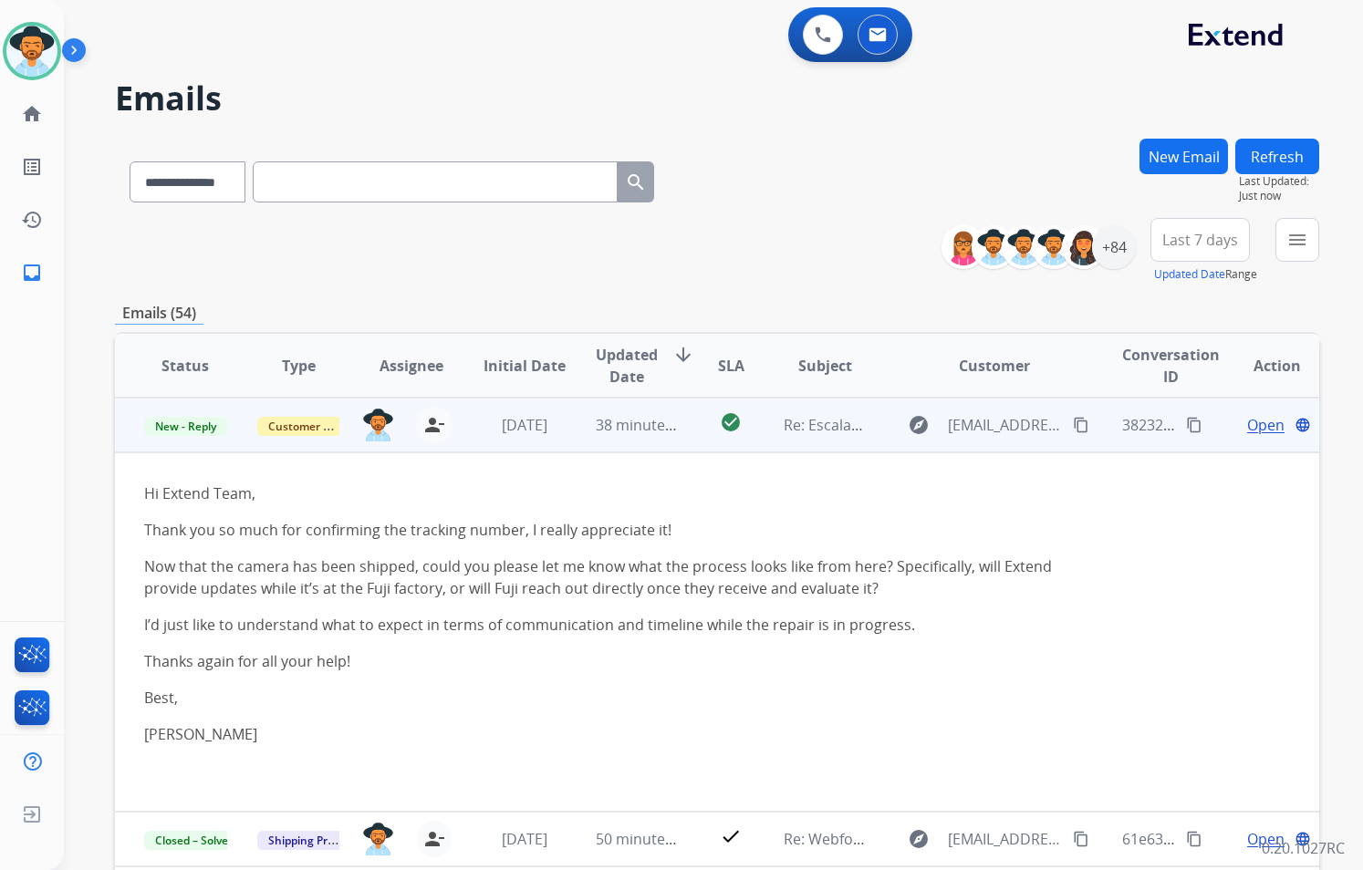
click at [1256, 425] on span "Open" at bounding box center [1265, 425] width 37 height 22
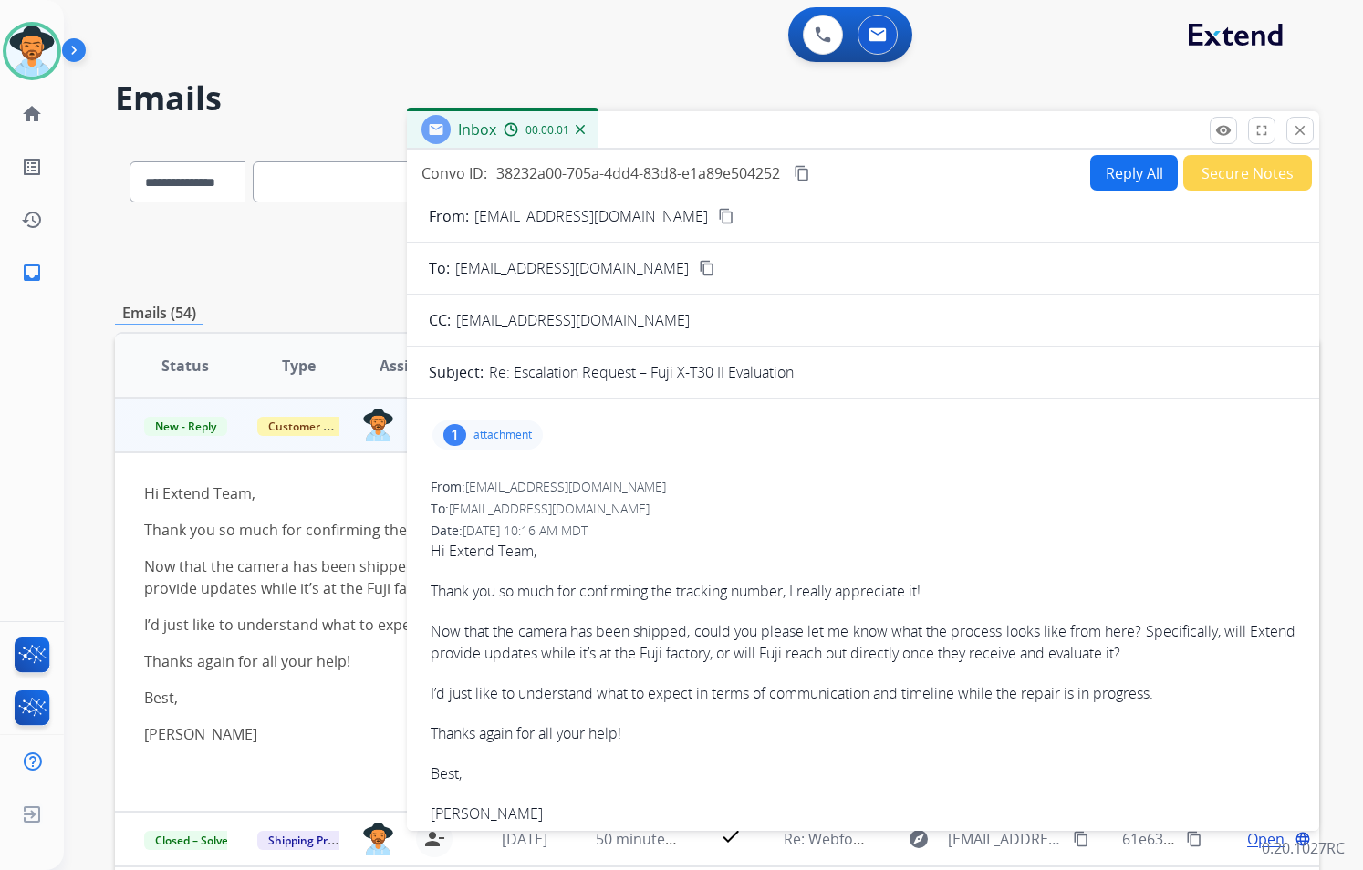
click at [1130, 182] on button "Reply All" at bounding box center [1134, 173] width 88 height 36
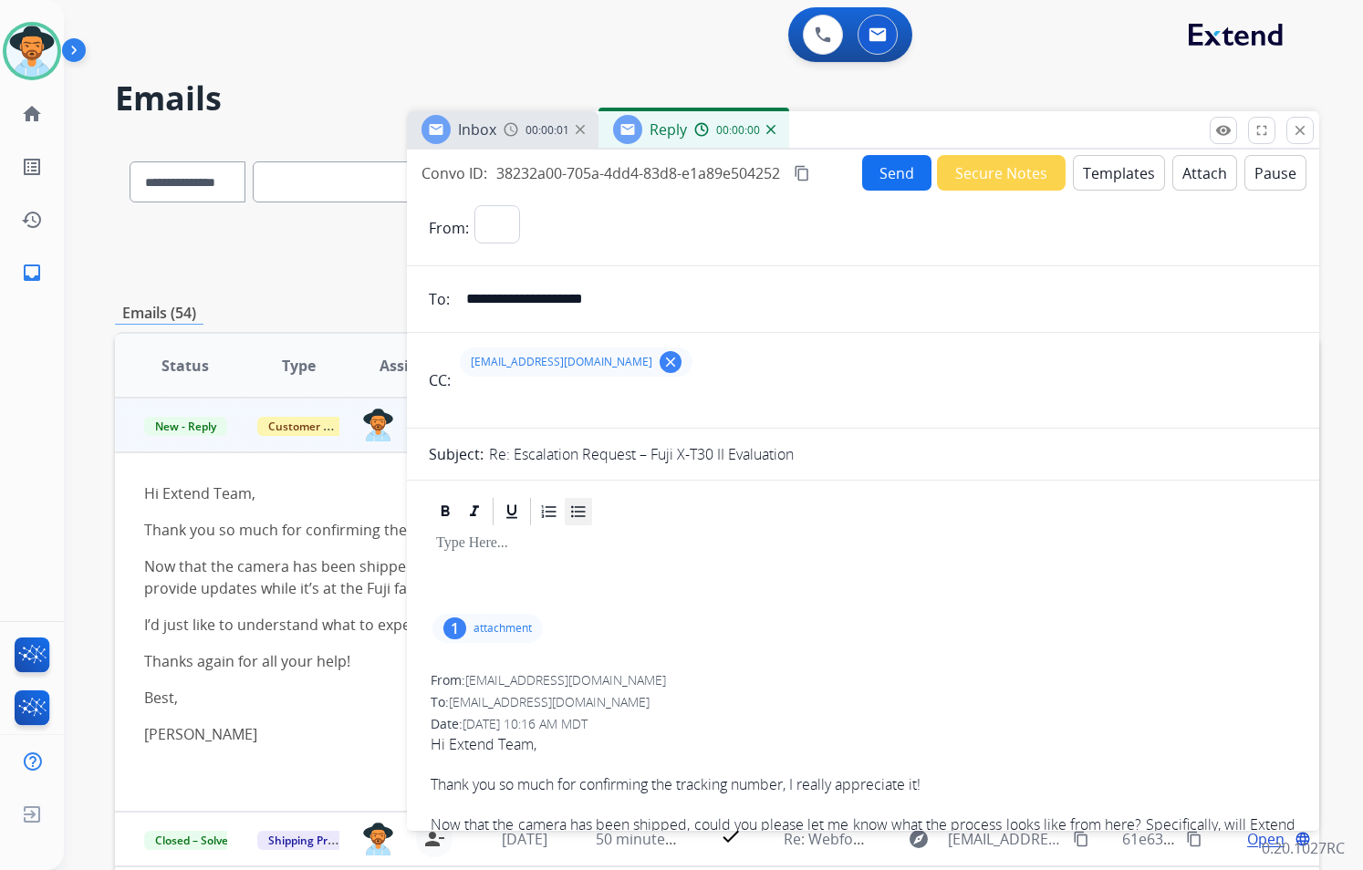
select select "**********"
click at [1085, 168] on button "Templates" at bounding box center [1119, 173] width 92 height 36
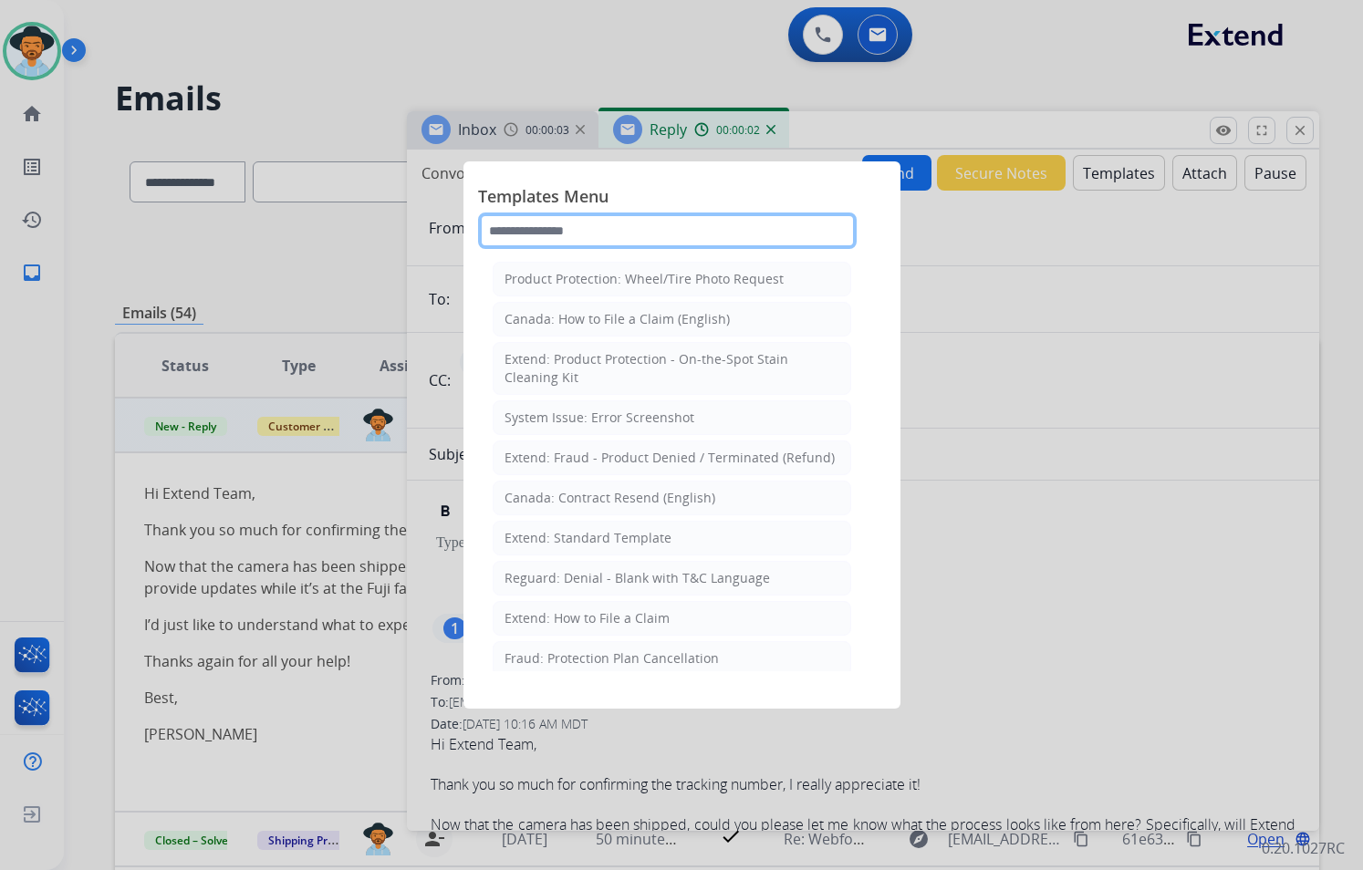
click at [608, 213] on input "text" at bounding box center [667, 231] width 379 height 36
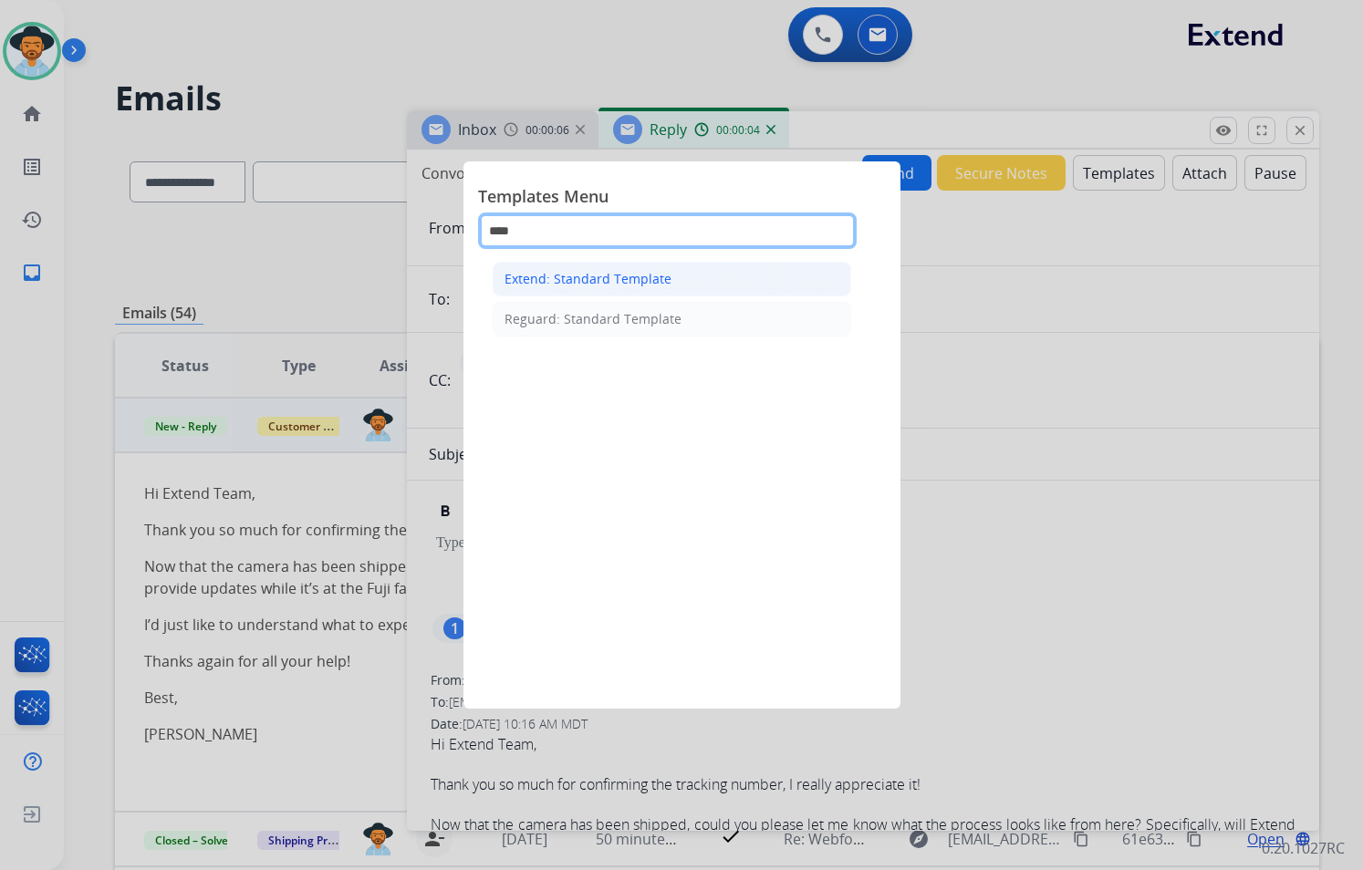
type input "****"
click at [607, 278] on div "Extend: Standard Template" at bounding box center [587, 279] width 167 height 18
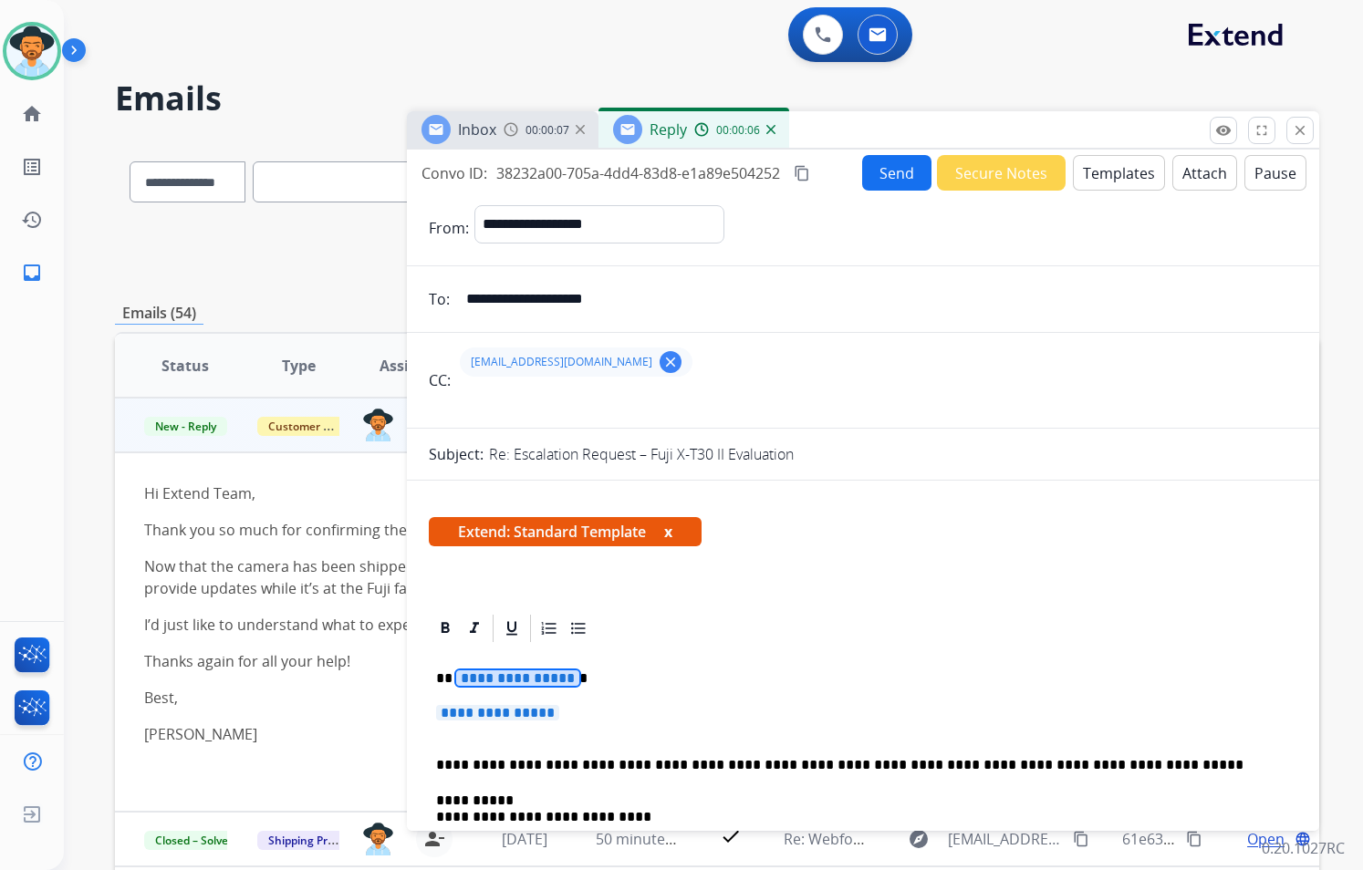
click at [560, 676] on span "**********" at bounding box center [517, 678] width 123 height 16
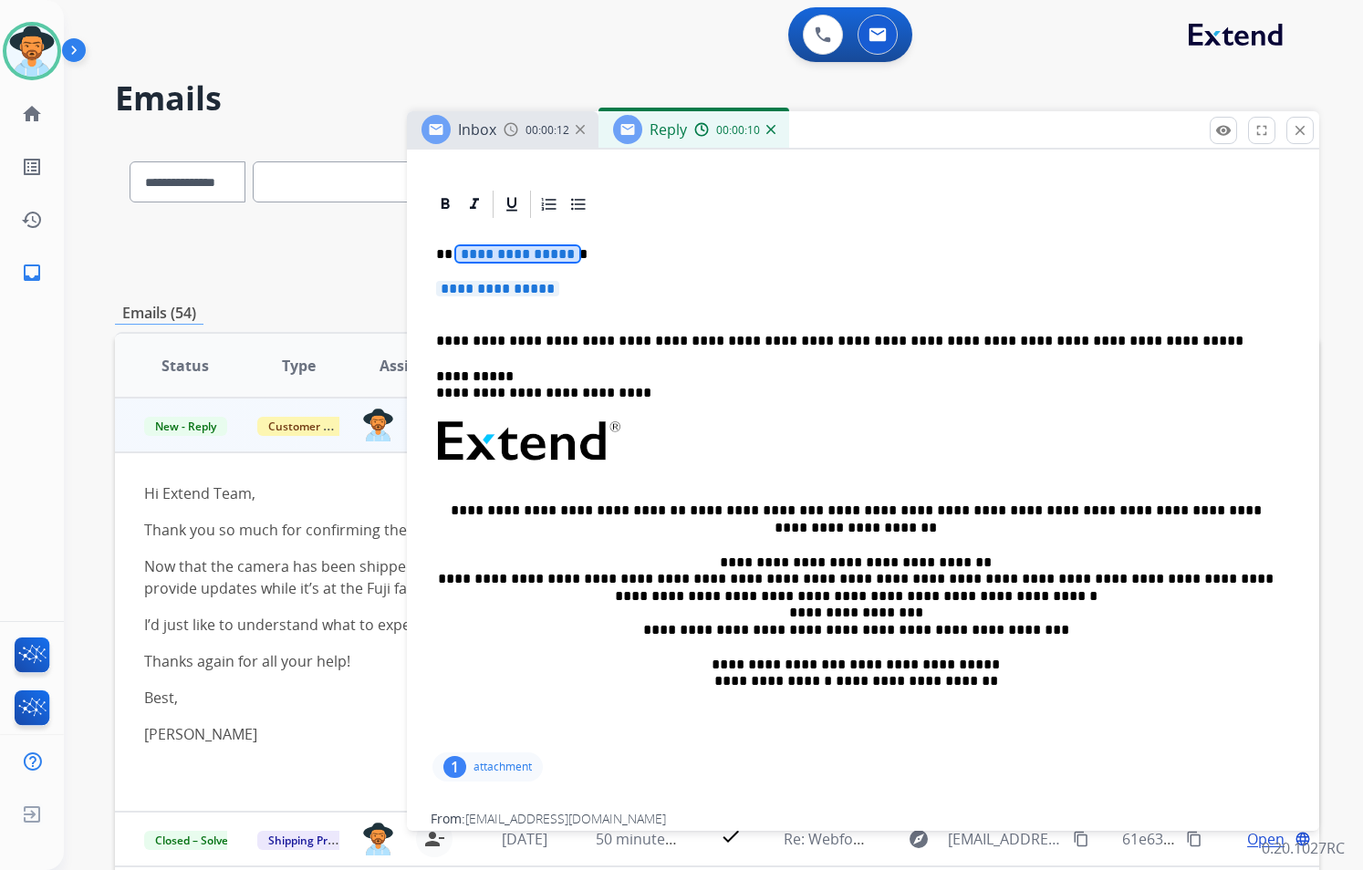
scroll to position [91, 0]
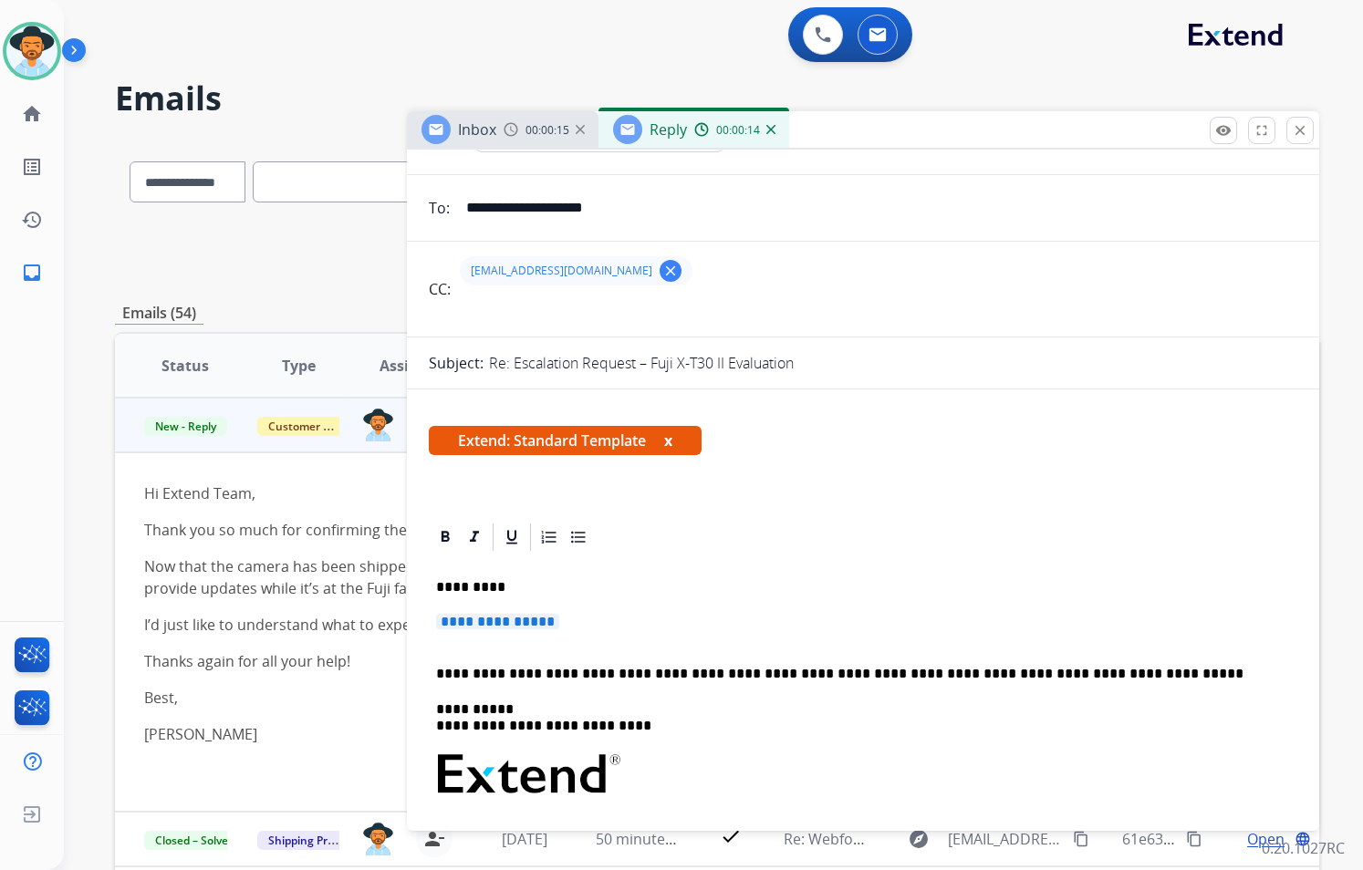
click at [559, 621] on span "**********" at bounding box center [497, 622] width 123 height 16
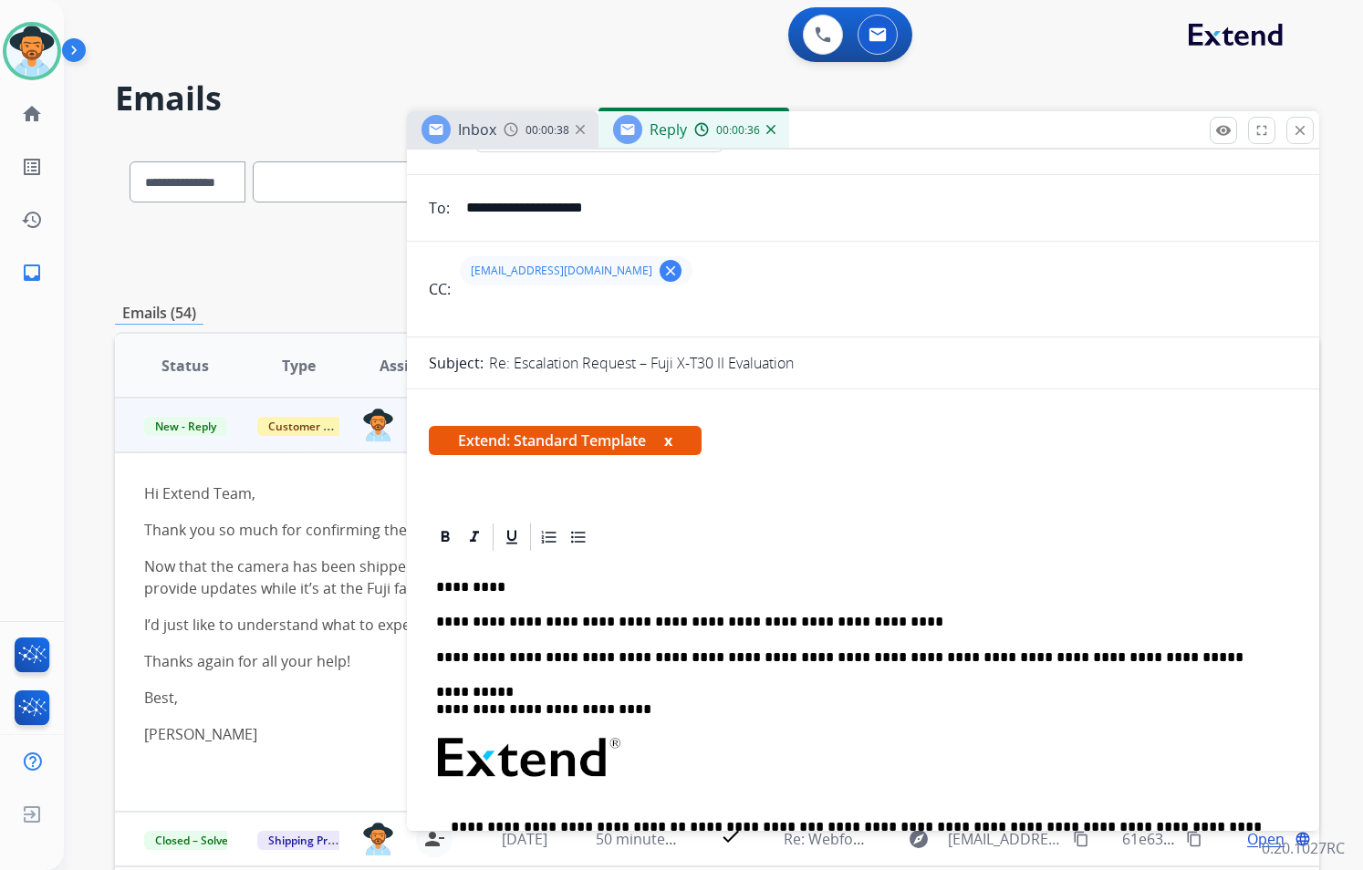
click at [863, 631] on div "**********" at bounding box center [863, 809] width 868 height 511
click at [851, 621] on p "**********" at bounding box center [855, 622] width 839 height 16
click at [874, 620] on p "**********" at bounding box center [855, 622] width 839 height 16
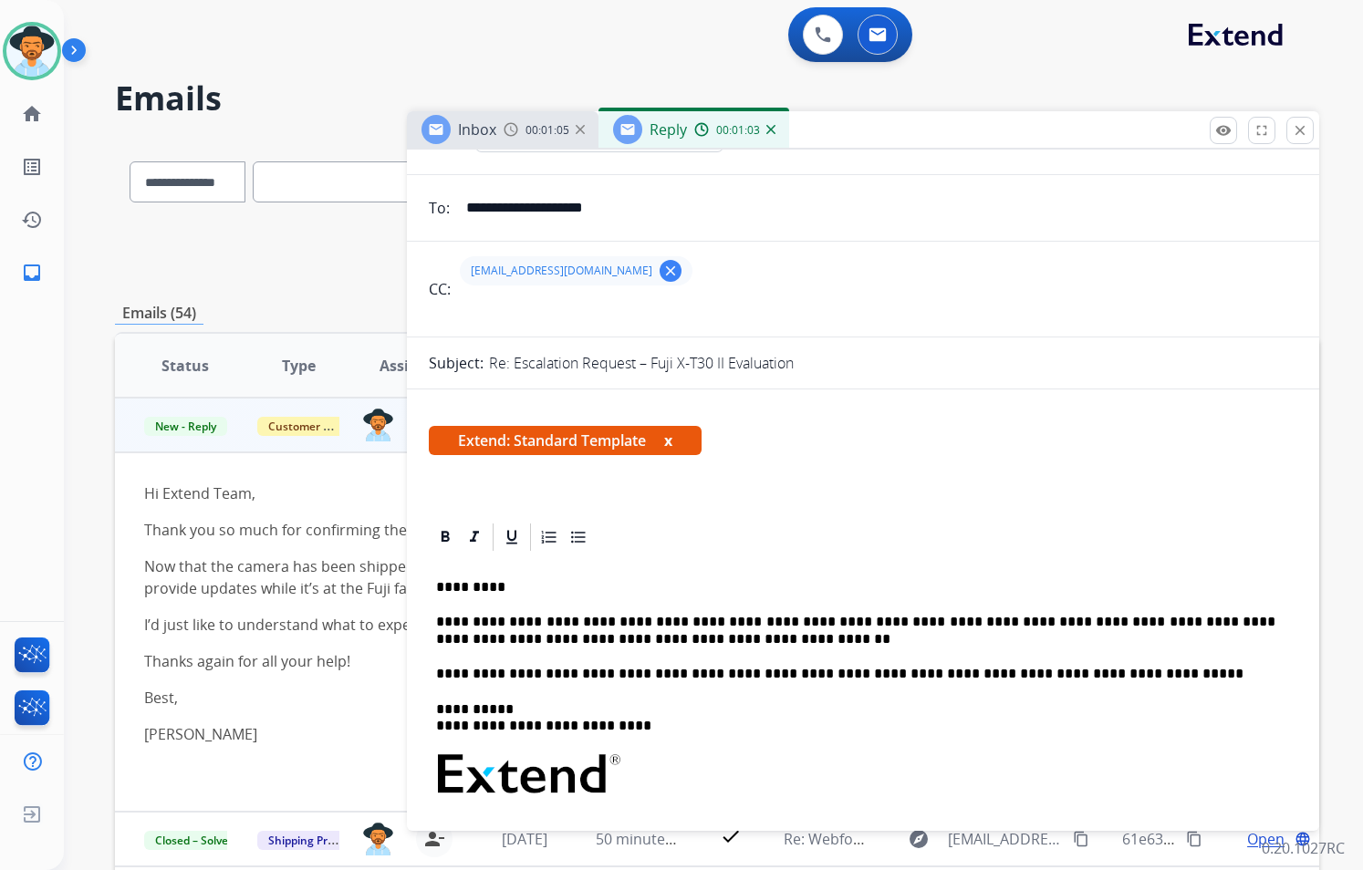
click at [661, 638] on p "**********" at bounding box center [855, 631] width 839 height 34
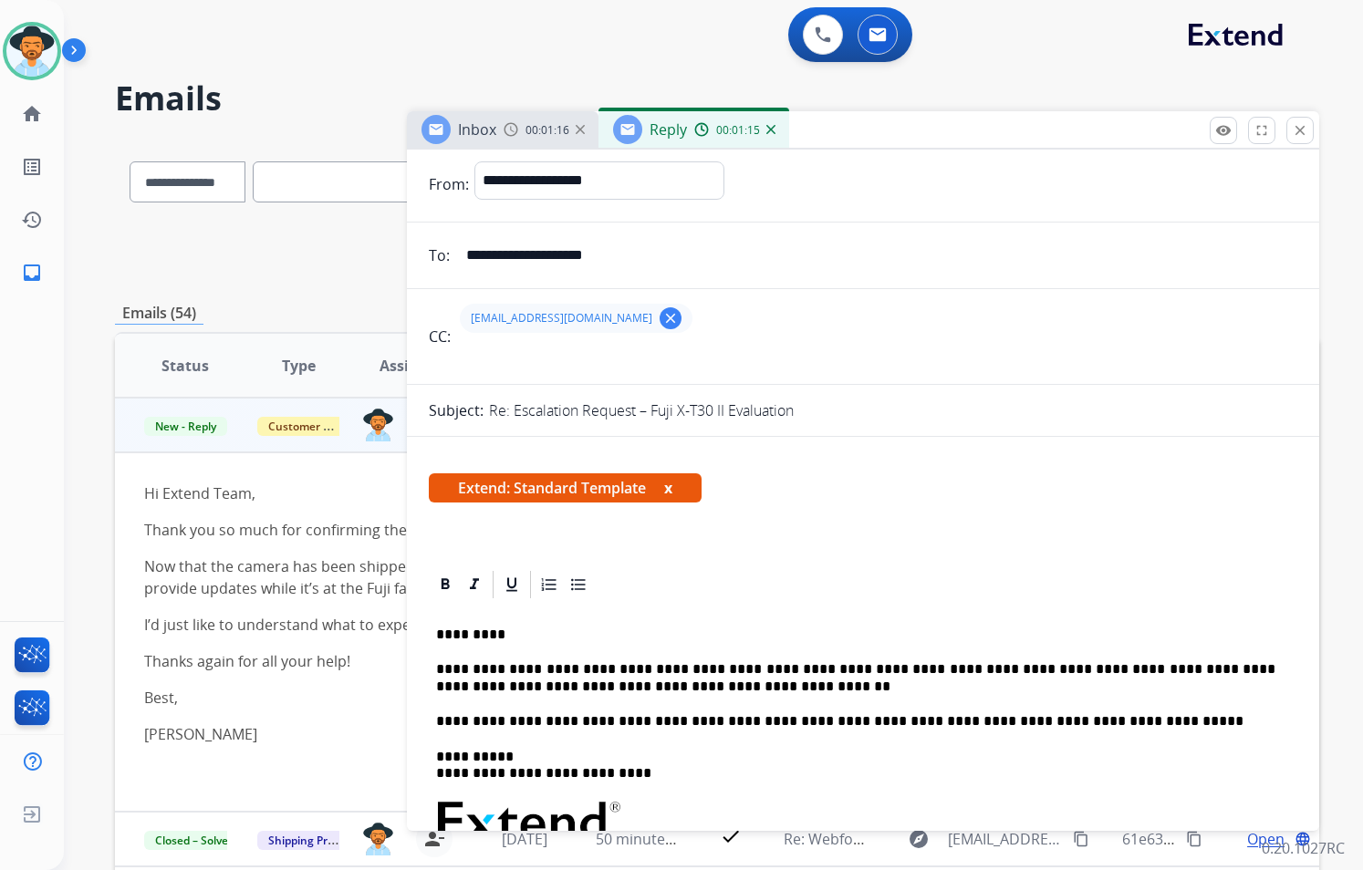
scroll to position [0, 0]
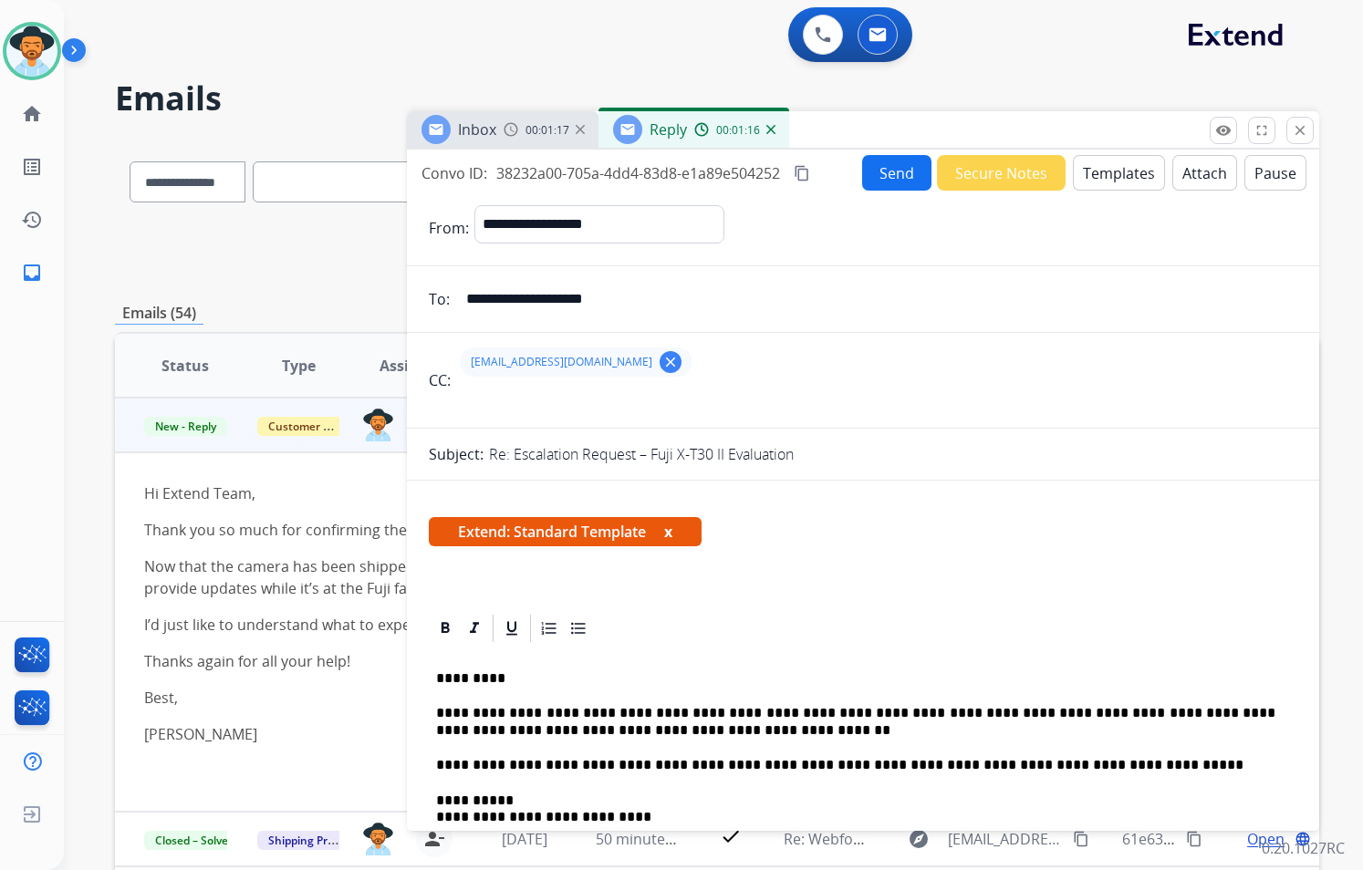
click at [906, 185] on button "Send" at bounding box center [896, 173] width 69 height 36
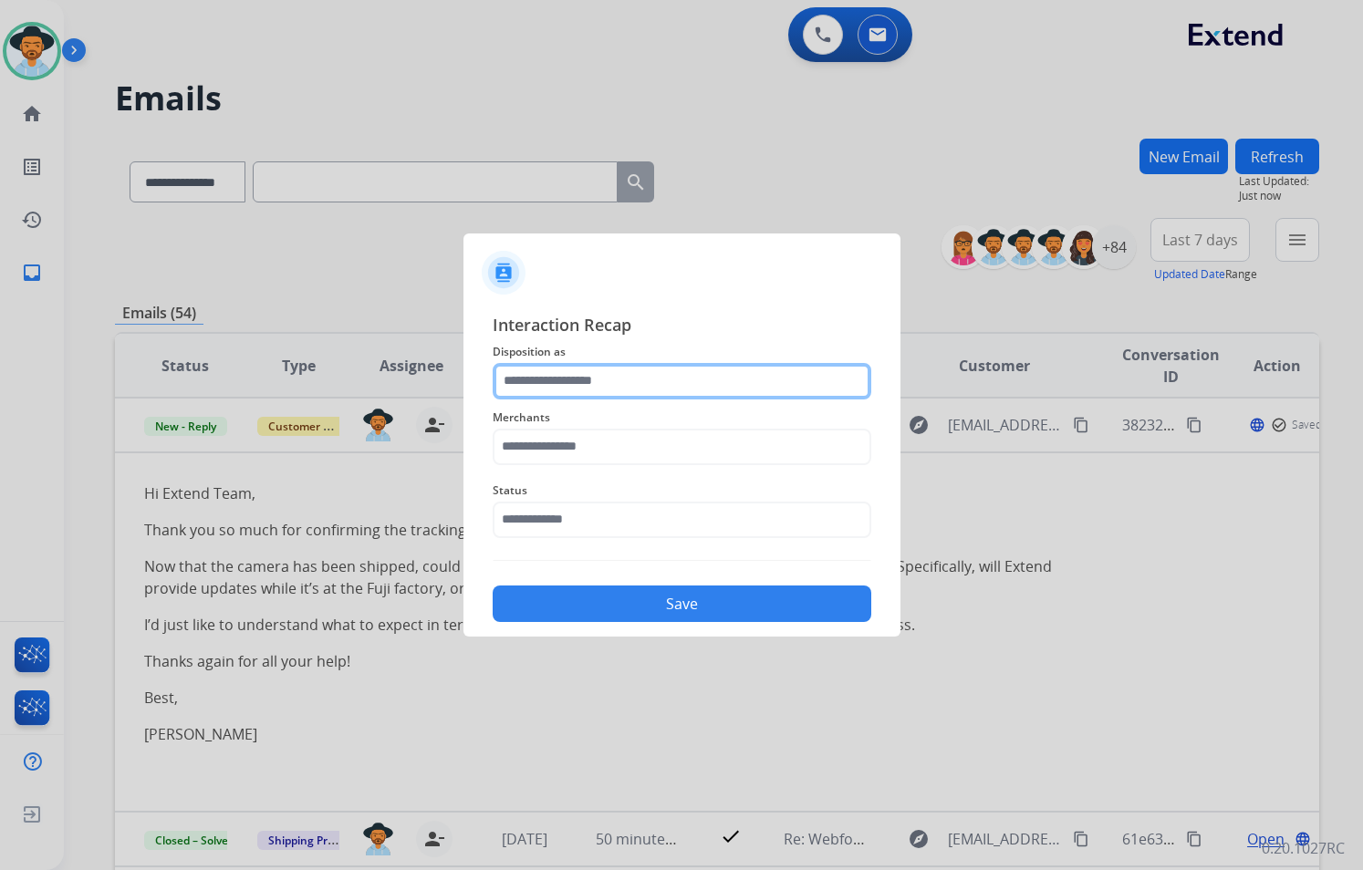
click at [635, 378] on input "text" at bounding box center [682, 381] width 379 height 36
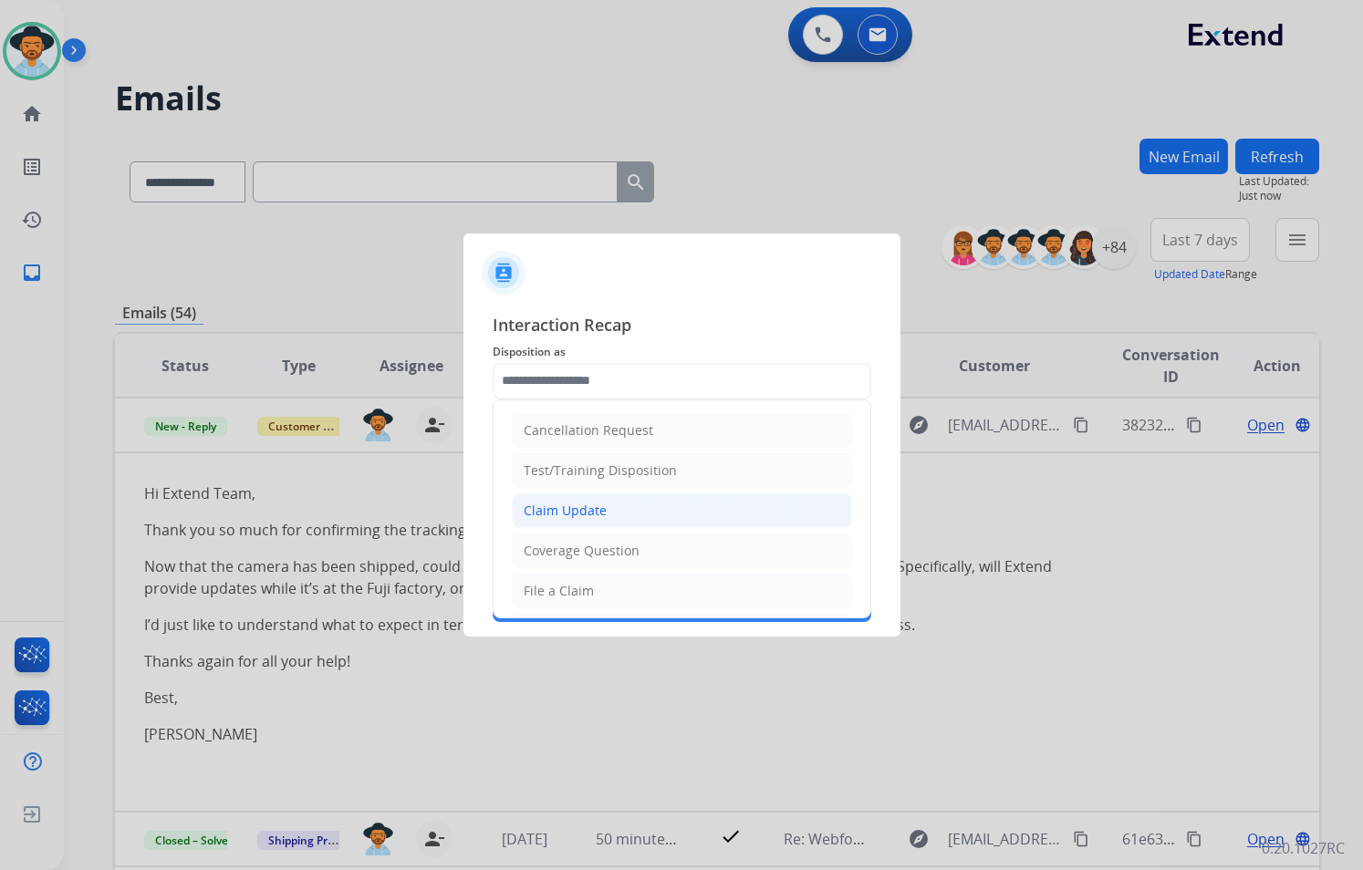
click at [640, 510] on li "Claim Update" at bounding box center [682, 510] width 340 height 35
type input "**********"
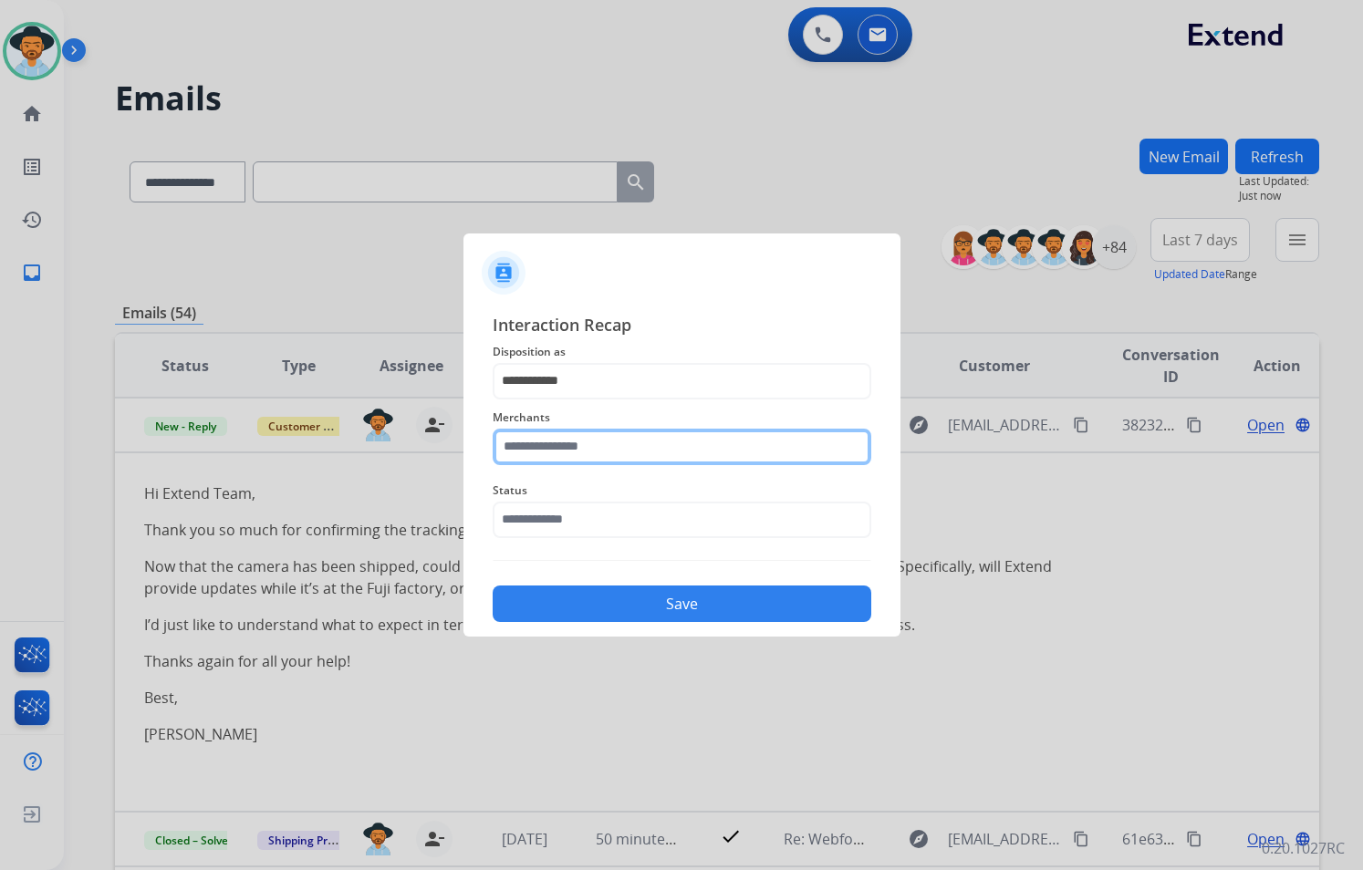
click at [631, 445] on input "text" at bounding box center [682, 447] width 379 height 36
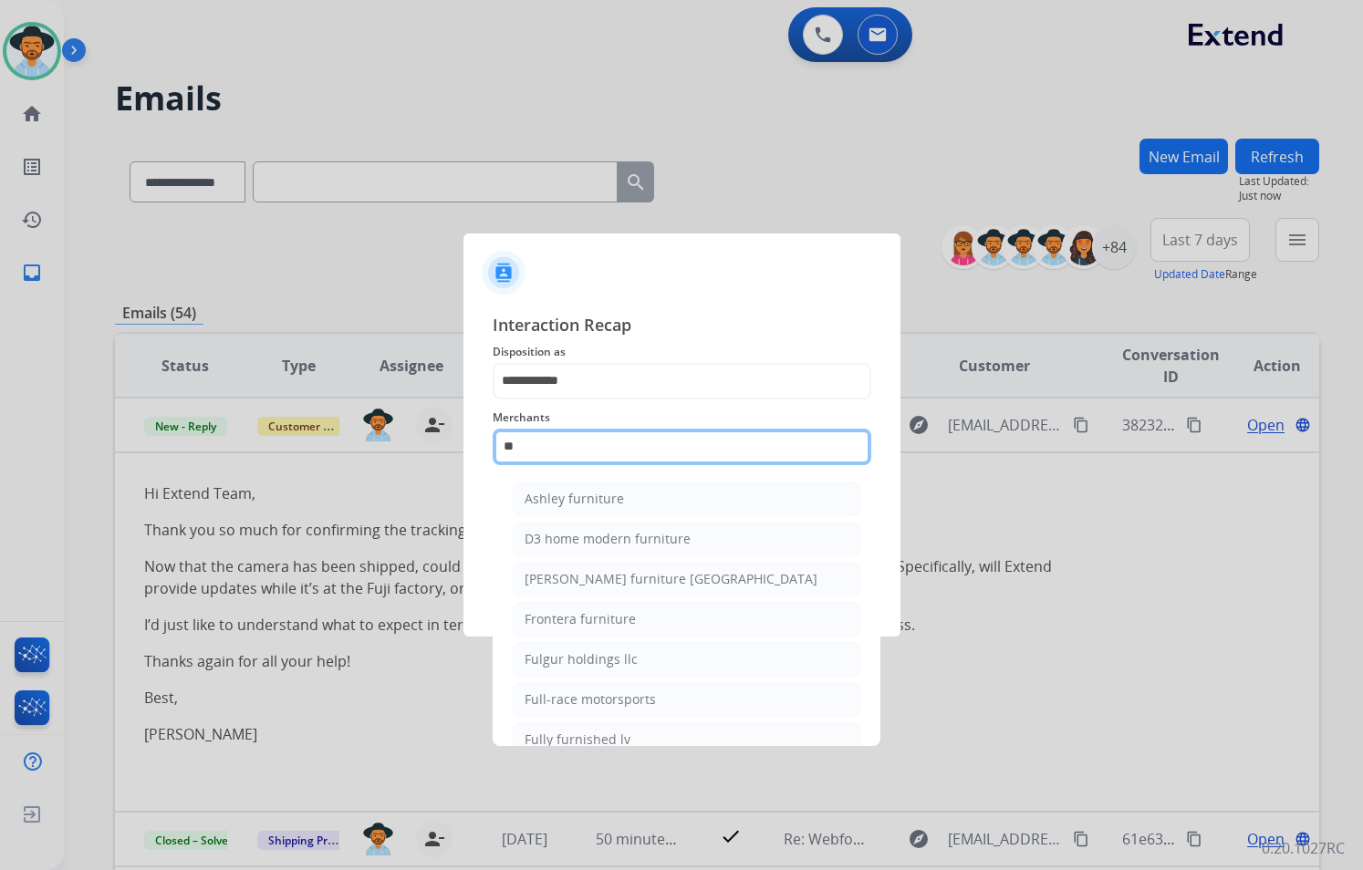
type input "*"
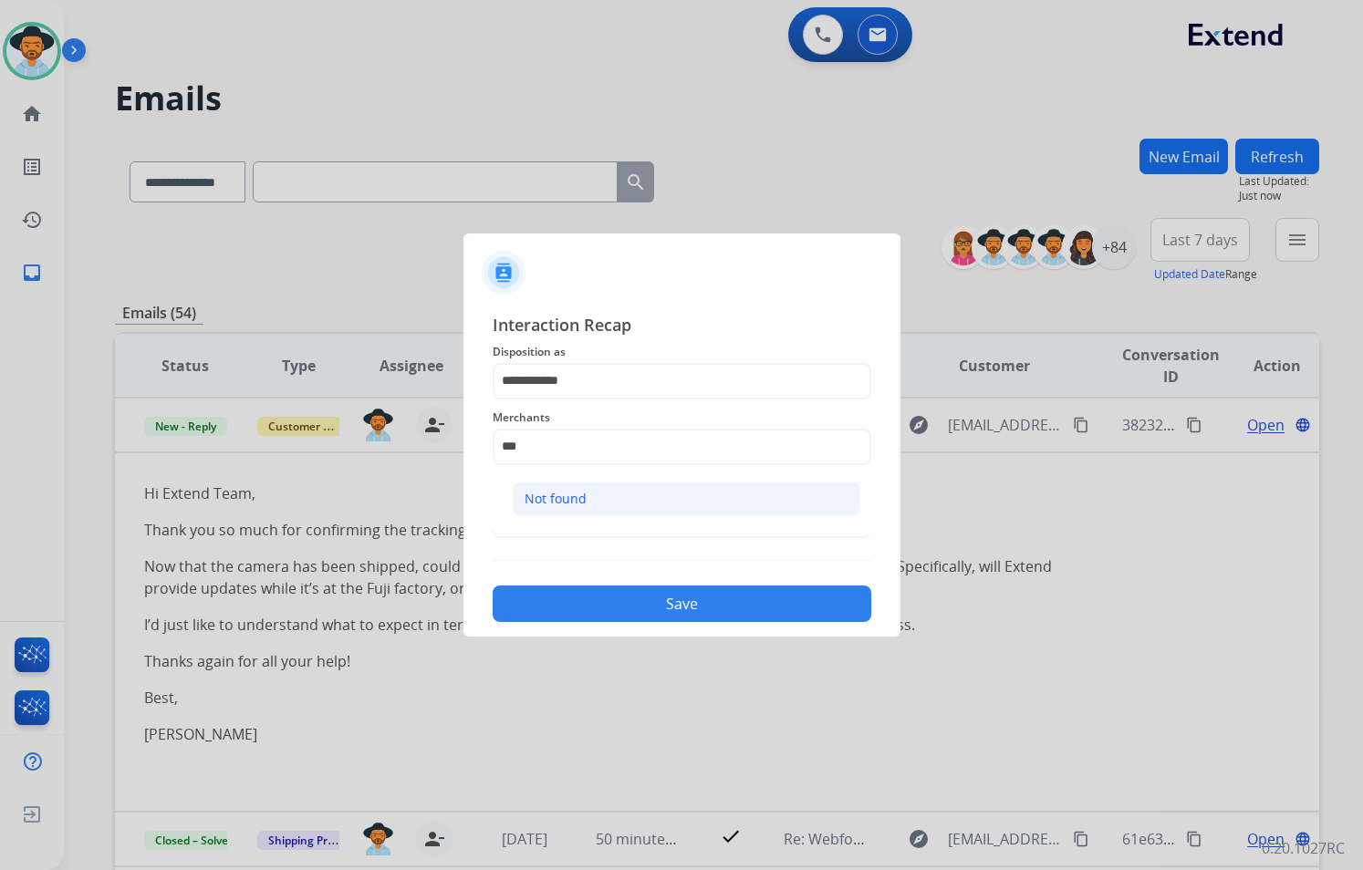
click at [600, 492] on li "Not found" at bounding box center [687, 499] width 348 height 35
type input "*********"
click at [581, 523] on input "text" at bounding box center [682, 520] width 379 height 36
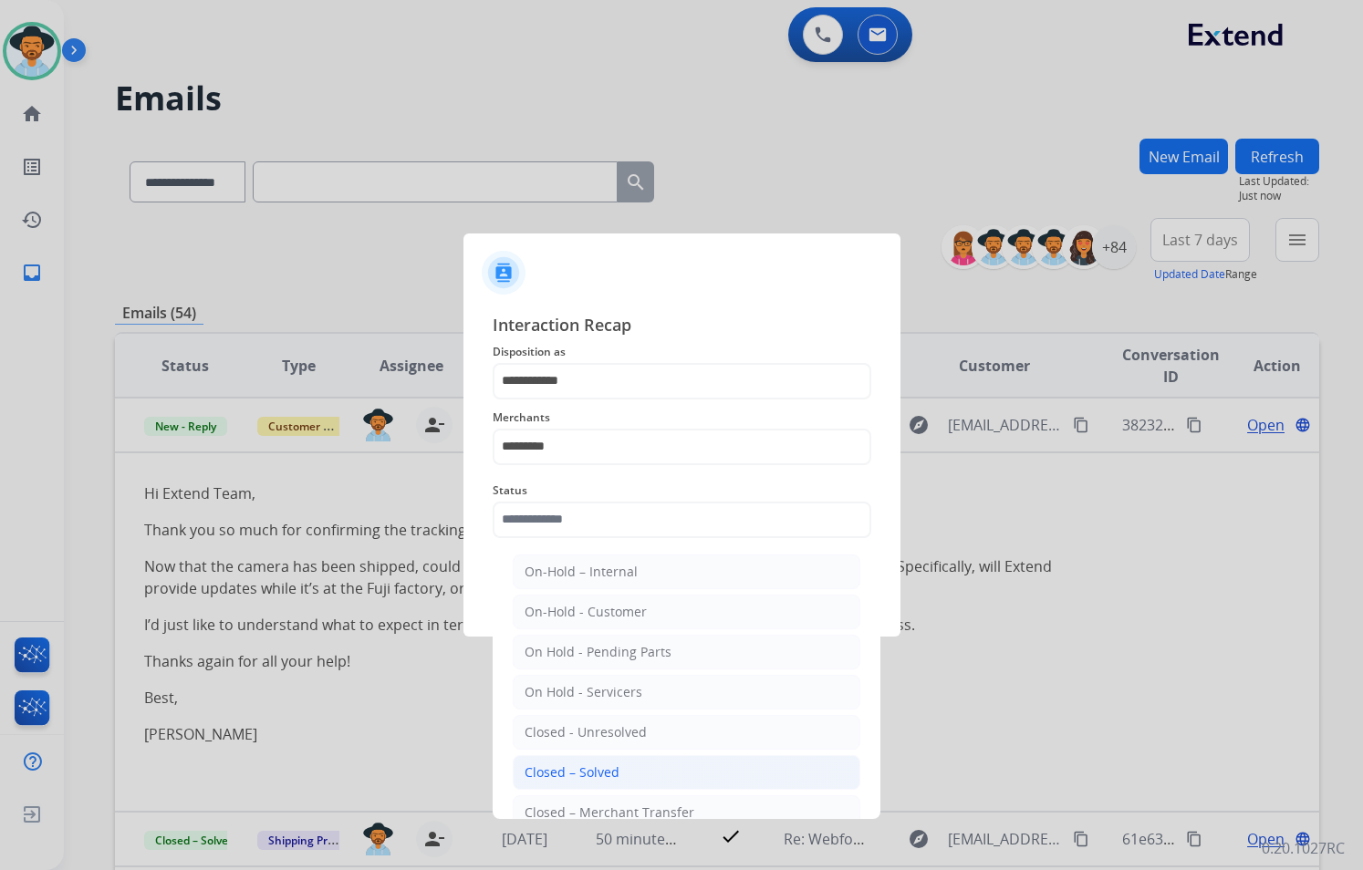
click at [602, 773] on div "Closed – Solved" at bounding box center [571, 772] width 95 height 18
type input "**********"
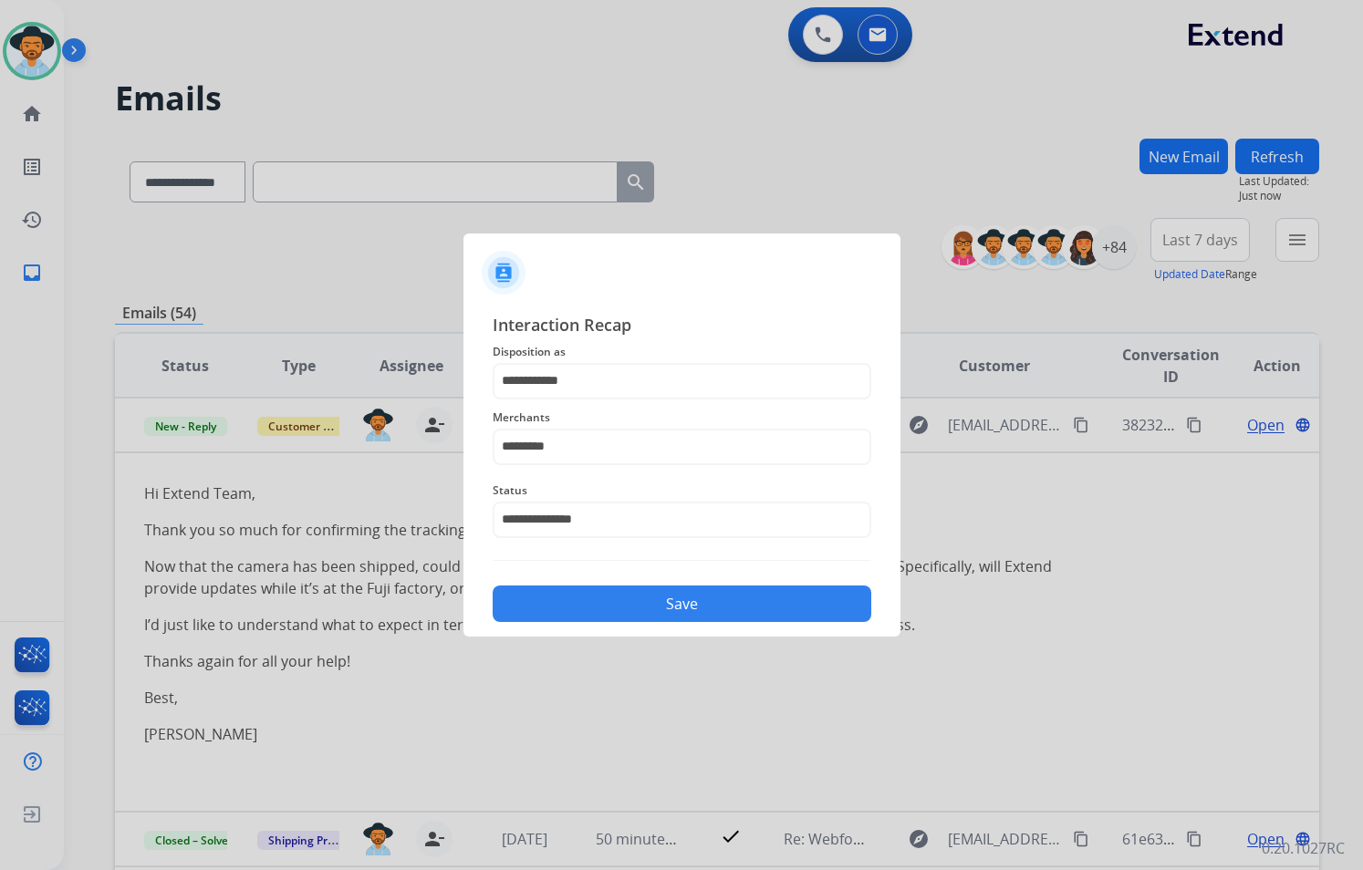
click at [649, 605] on button "Save" at bounding box center [682, 604] width 379 height 36
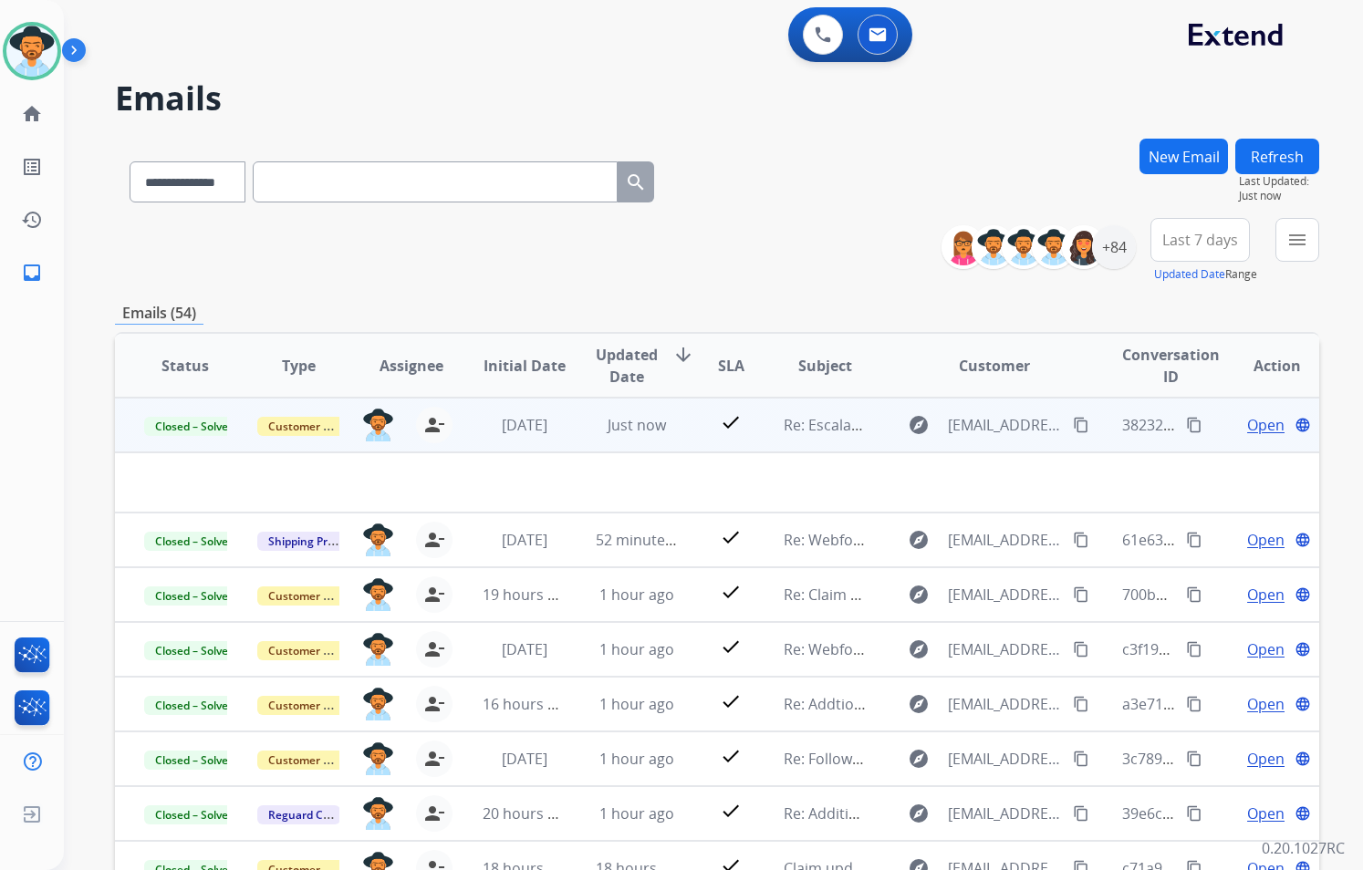
click at [576, 419] on td "Just now" at bounding box center [622, 425] width 113 height 55
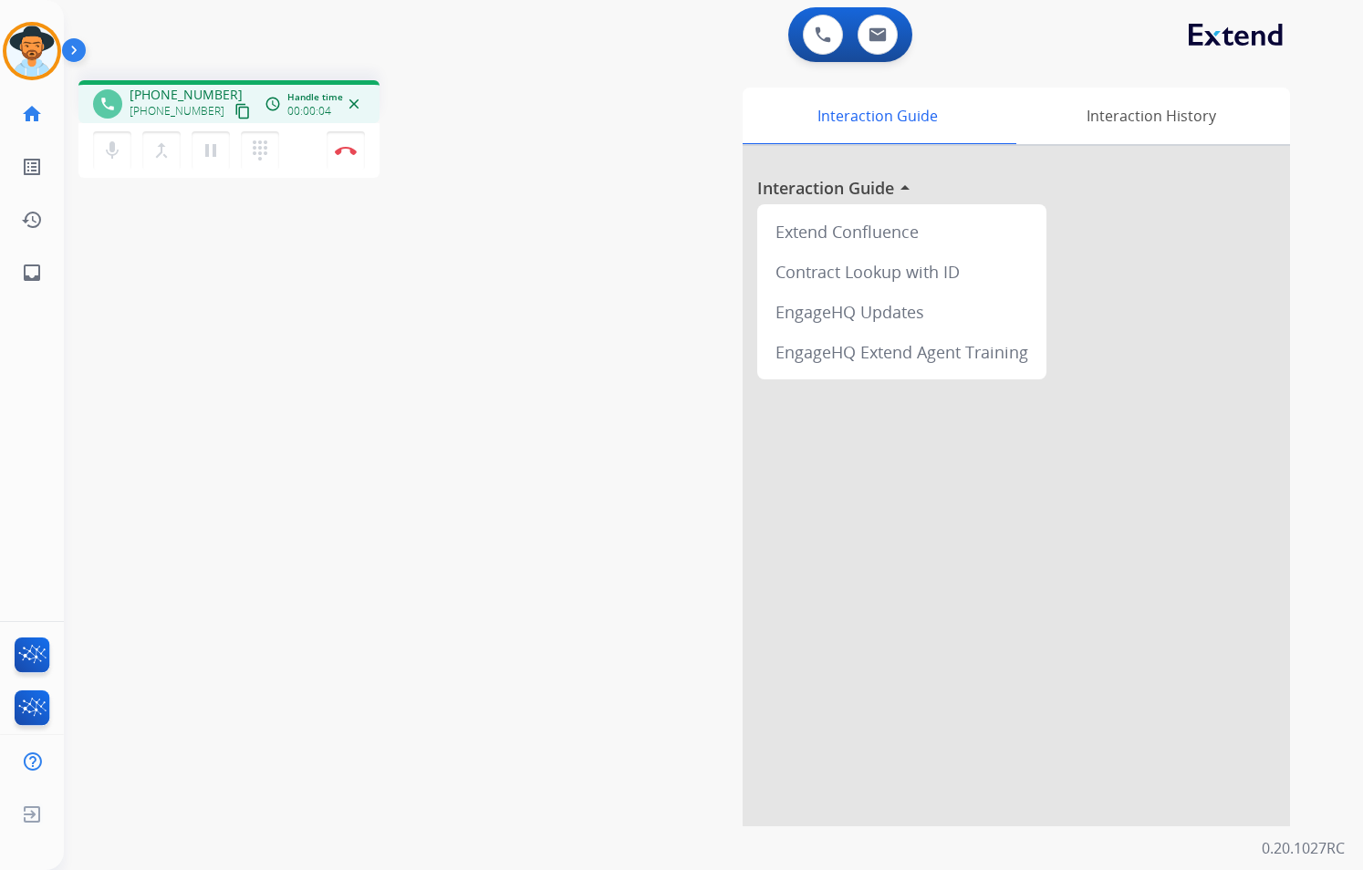
click at [234, 106] on mat-icon "content_copy" at bounding box center [242, 111] width 16 height 16
click at [210, 158] on mat-icon "pause" at bounding box center [211, 151] width 22 height 22
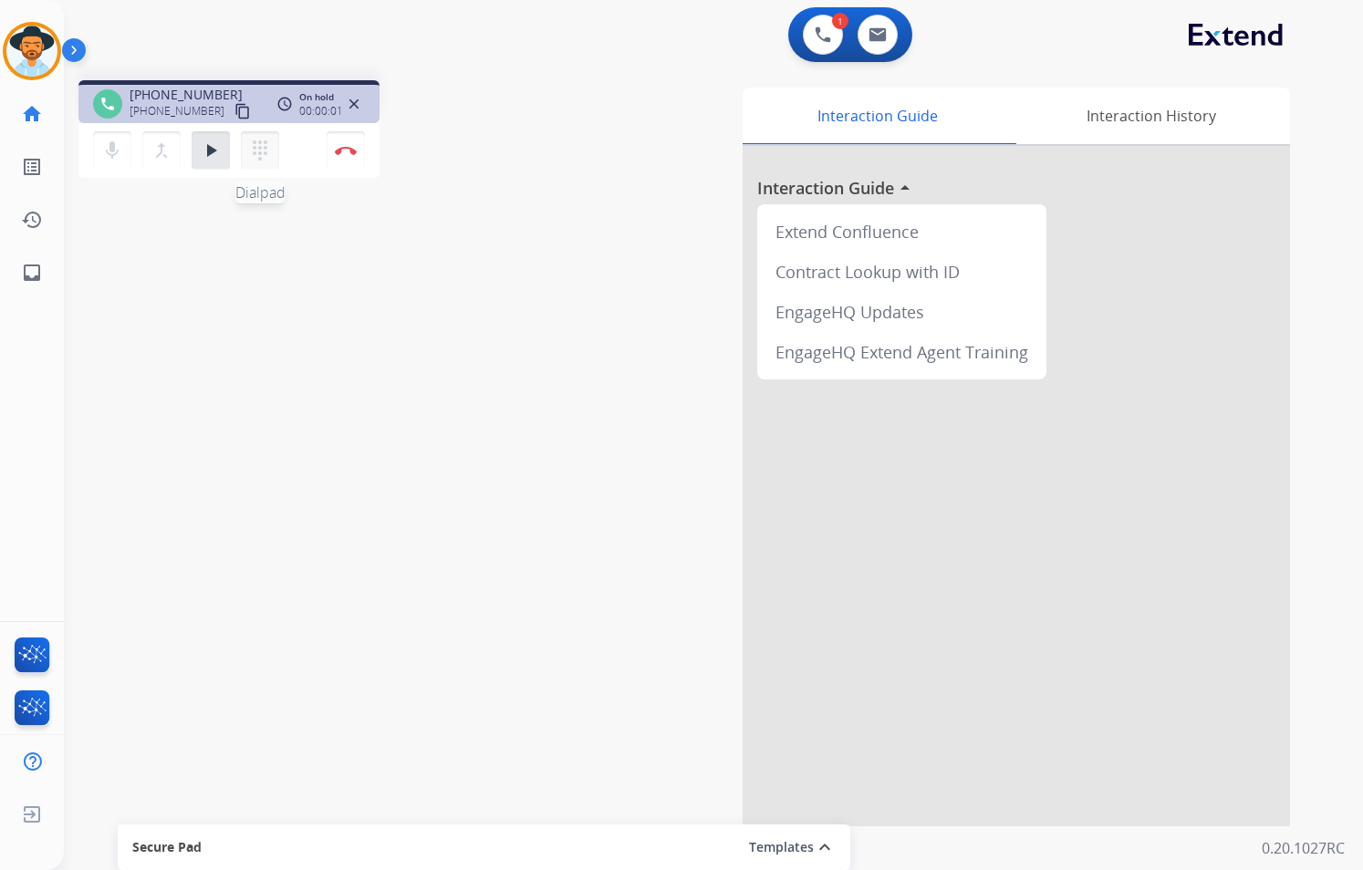
click at [274, 158] on button "dialpad Dialpad" at bounding box center [260, 150] width 38 height 38
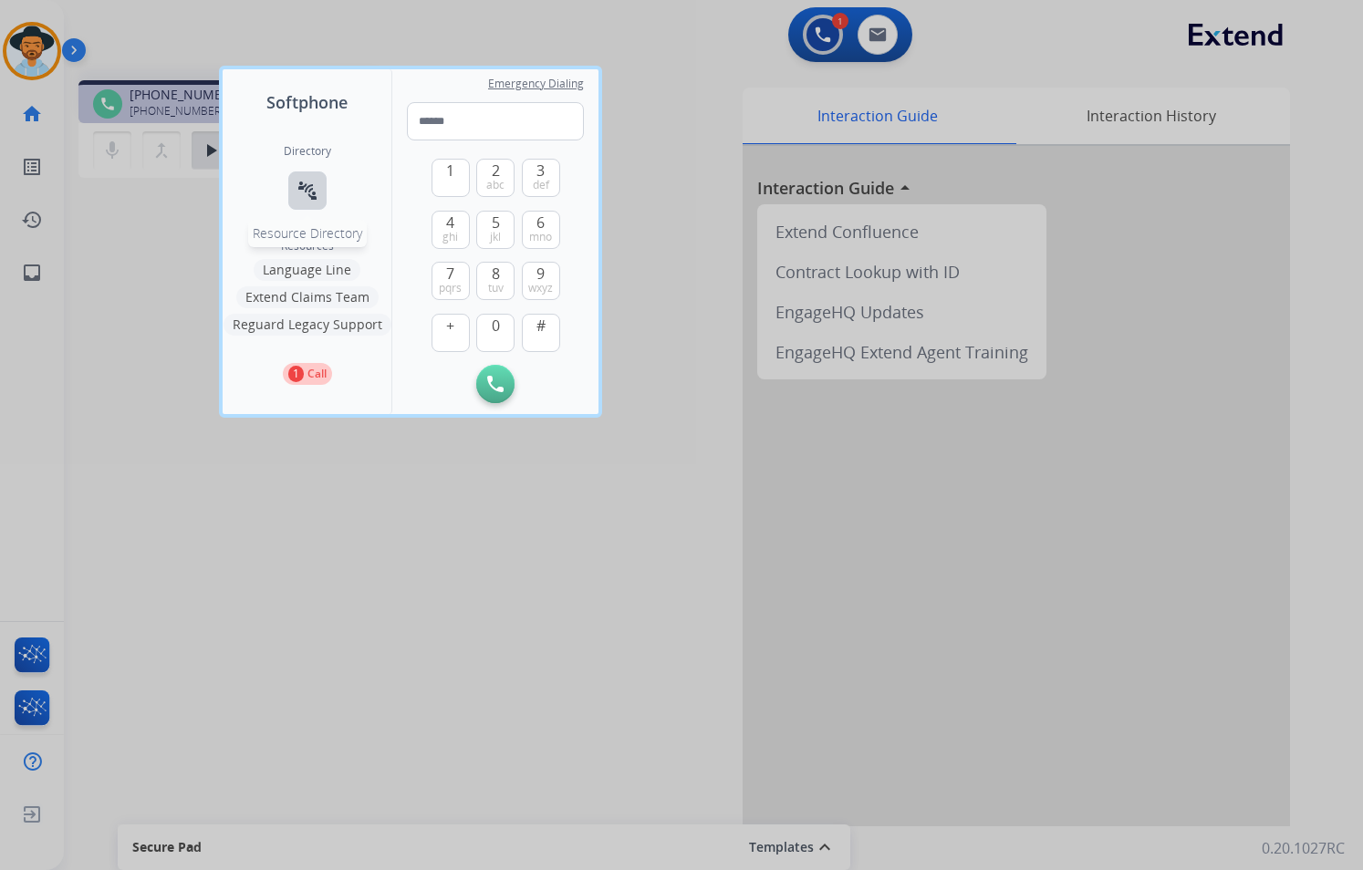
click at [318, 188] on button "connect_without_contact Resource Directory" at bounding box center [307, 190] width 38 height 38
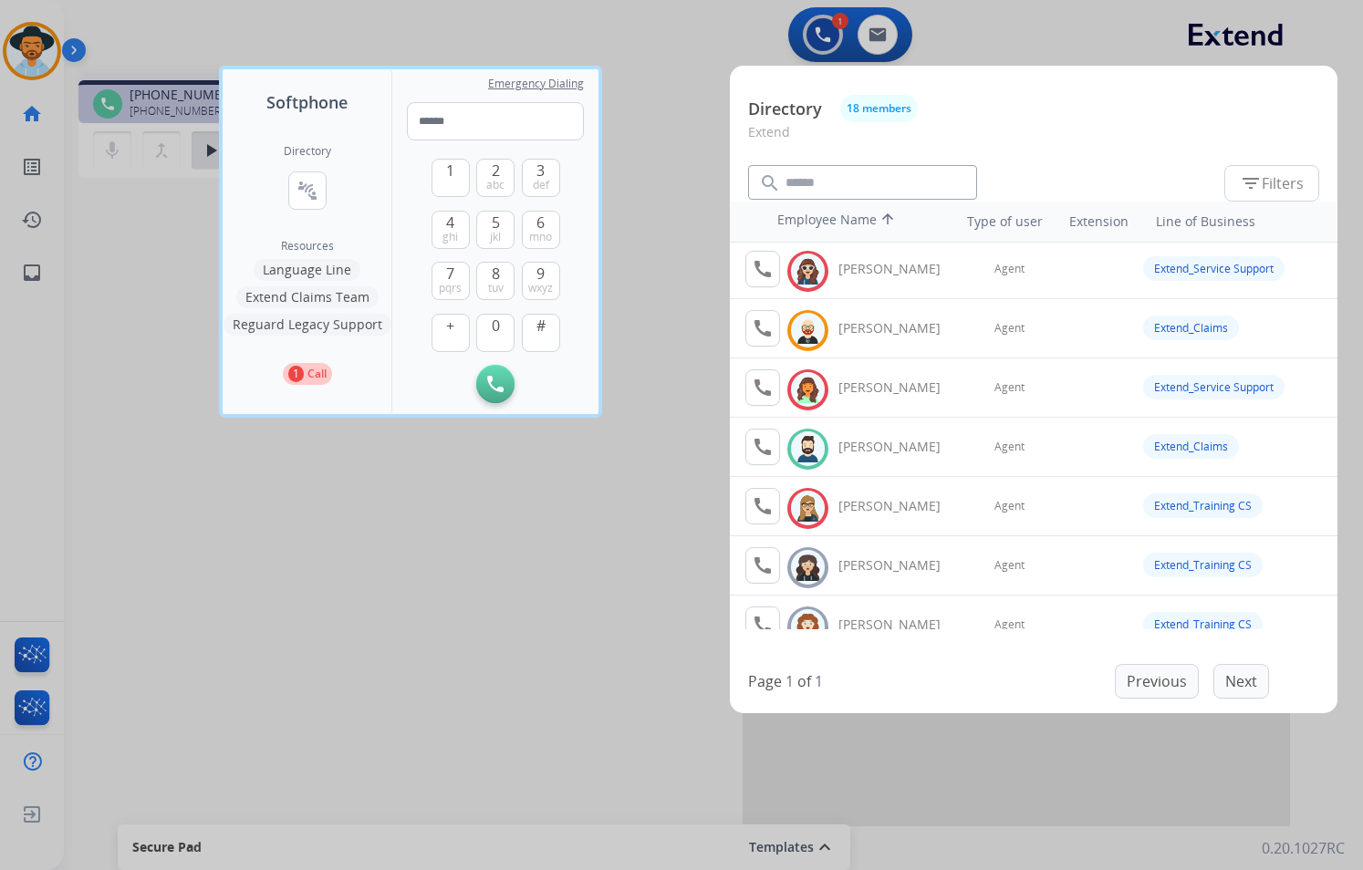
scroll to position [182, 0]
click at [759, 450] on mat-icon "call" at bounding box center [763, 445] width 22 height 22
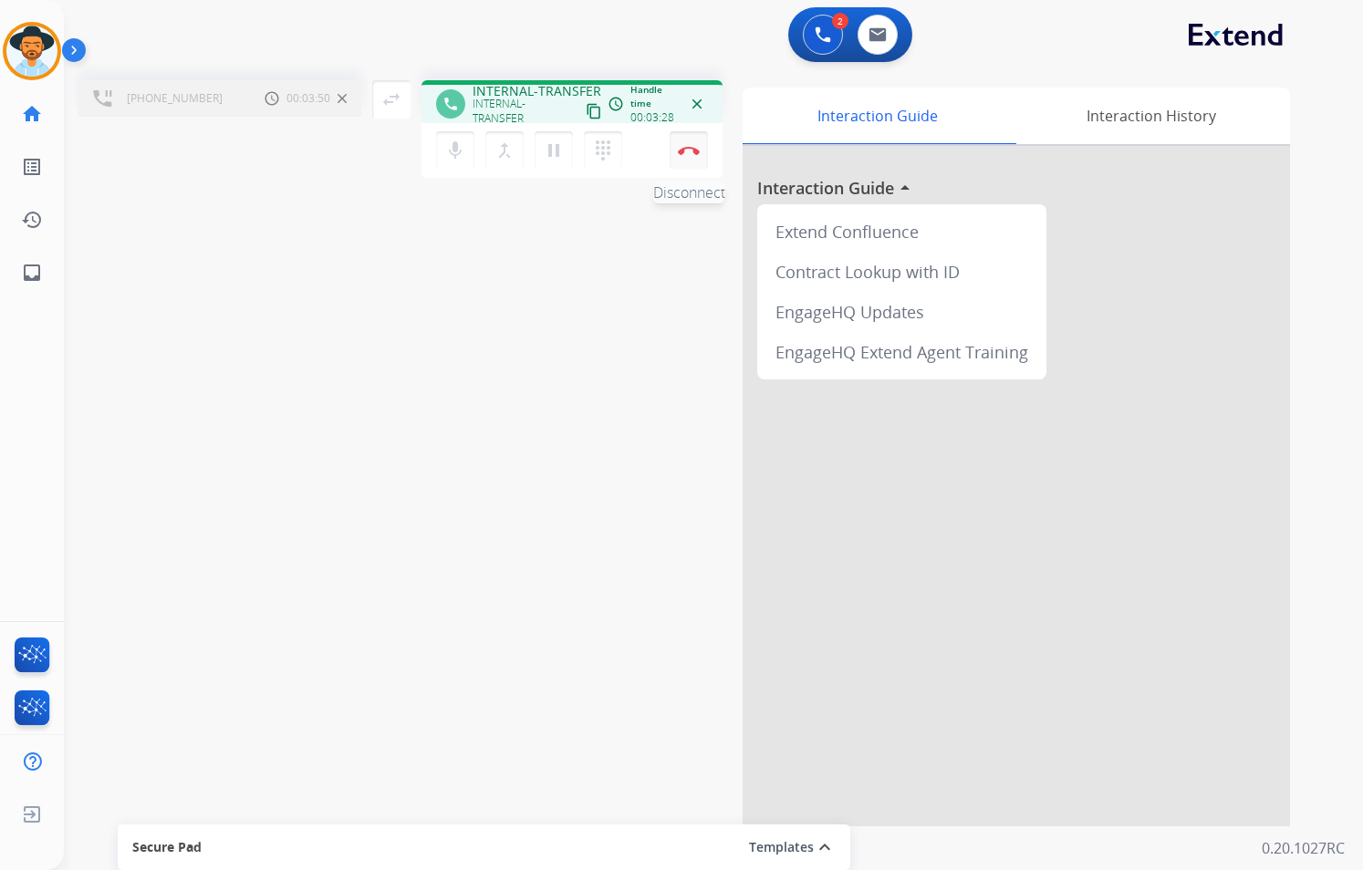
click at [690, 153] on img at bounding box center [689, 150] width 22 height 9
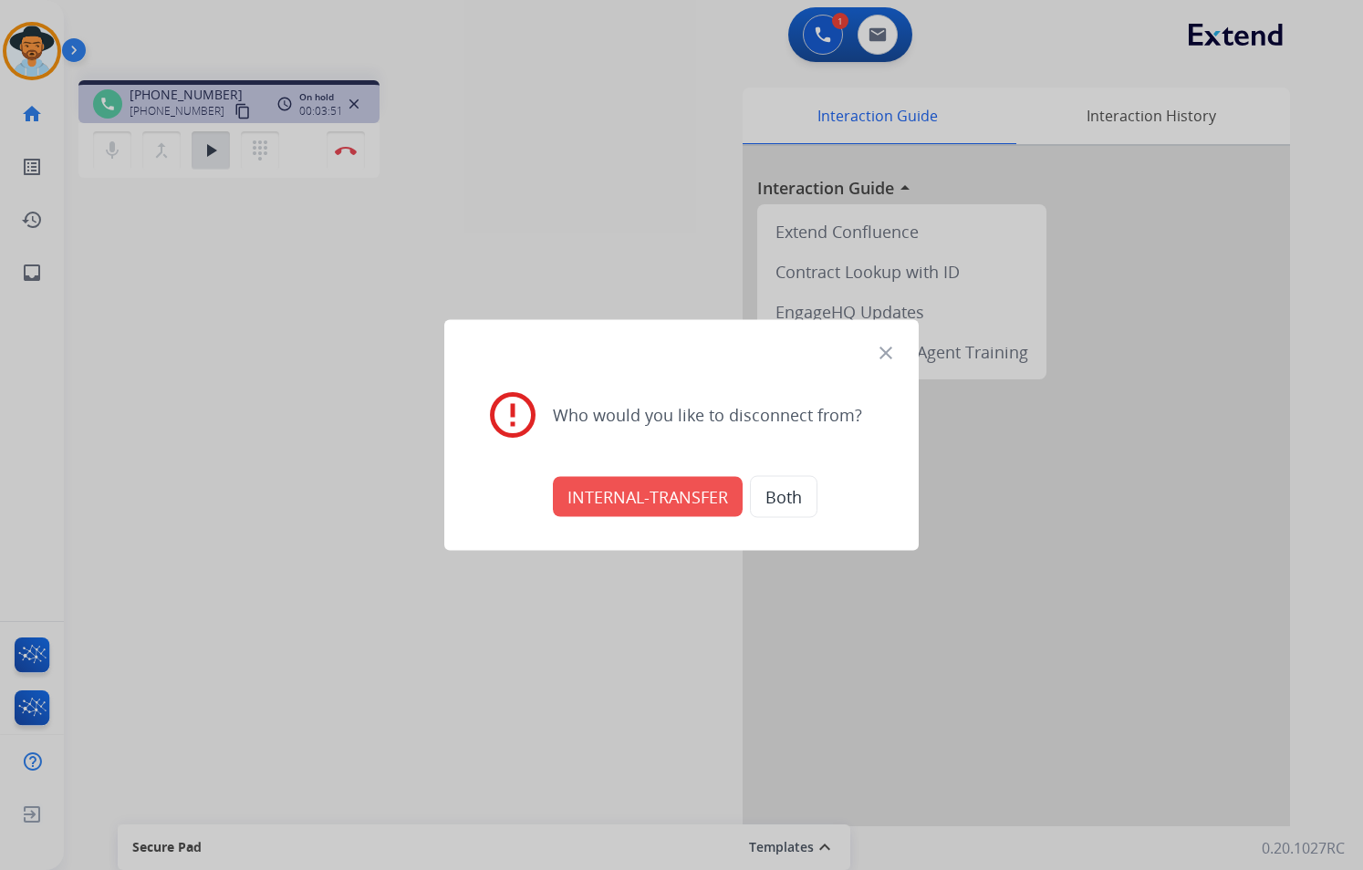
click at [681, 492] on button "INTERNAL-TRANSFER" at bounding box center [648, 497] width 190 height 40
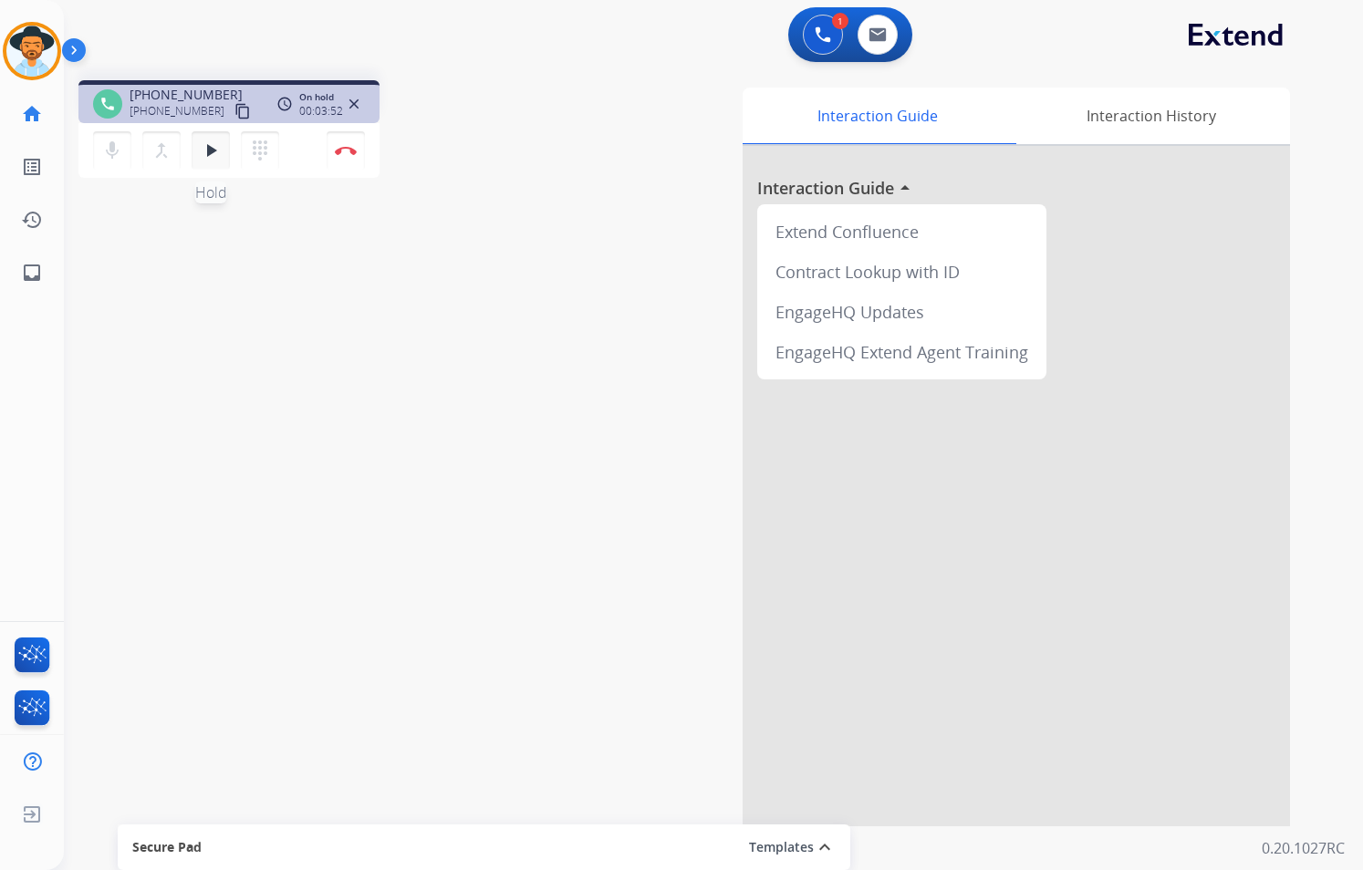
click at [204, 140] on mat-icon "play_arrow" at bounding box center [211, 151] width 22 height 22
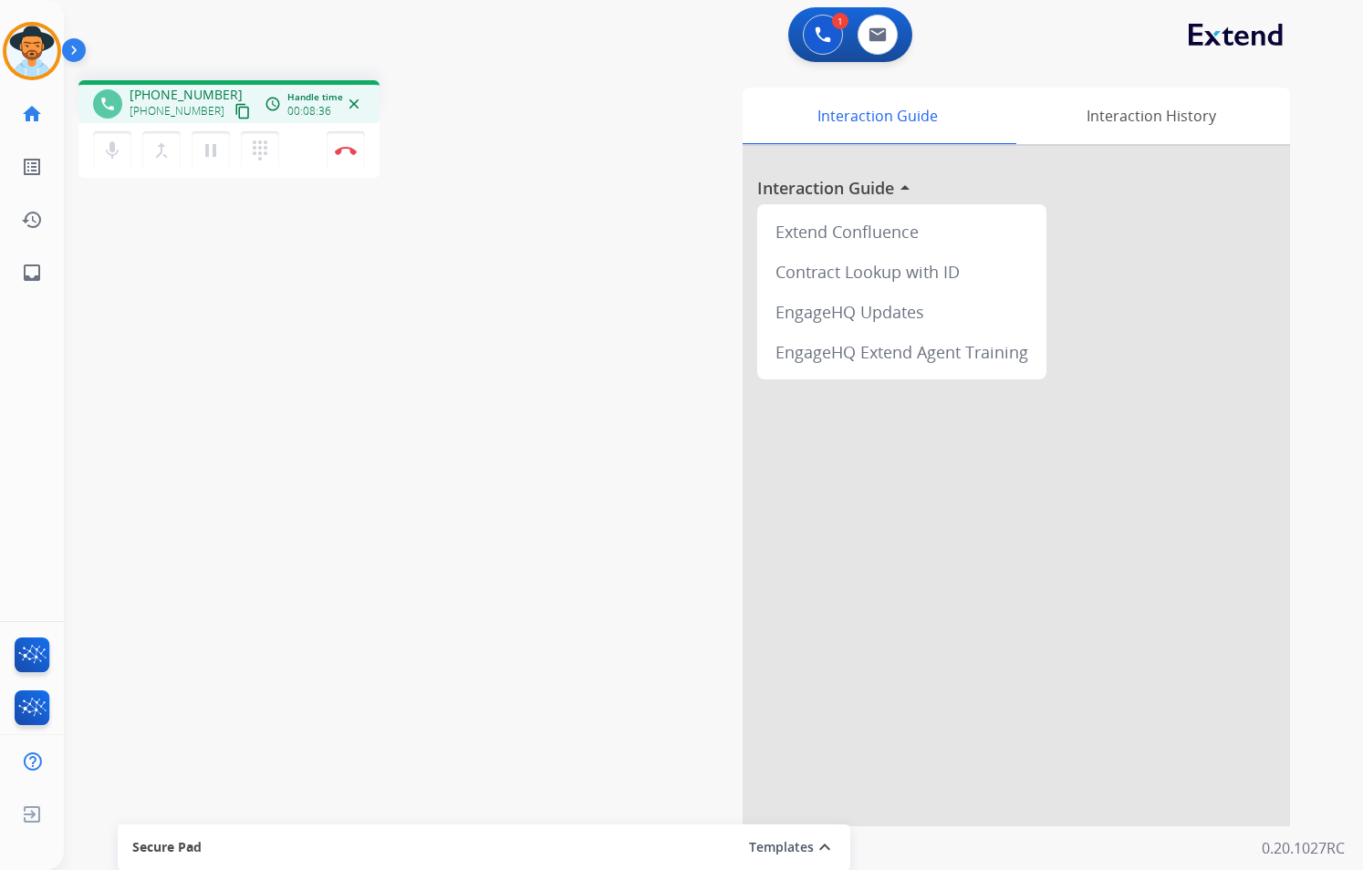
drag, startPoint x: 379, startPoint y: 269, endPoint x: 374, endPoint y: 247, distance: 22.4
click at [377, 269] on div "phone [PHONE_NUMBER] [PHONE_NUMBER] content_copy access_time Call metrics Queue…" at bounding box center [691, 446] width 1255 height 761
drag, startPoint x: 348, startPoint y: 148, endPoint x: 434, endPoint y: 224, distance: 115.0
click at [348, 150] on img at bounding box center [346, 150] width 22 height 9
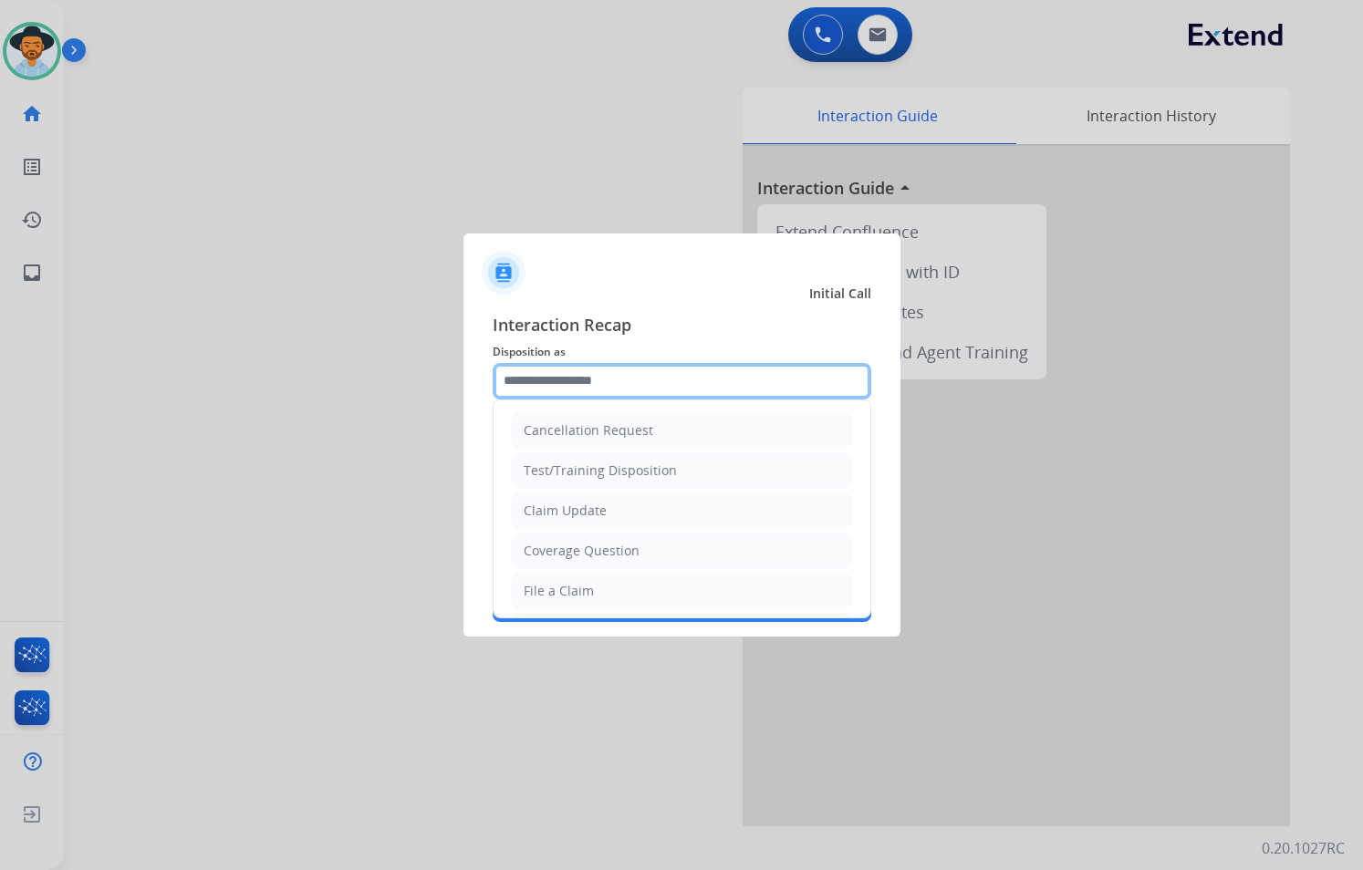
click at [626, 382] on input "text" at bounding box center [682, 381] width 379 height 36
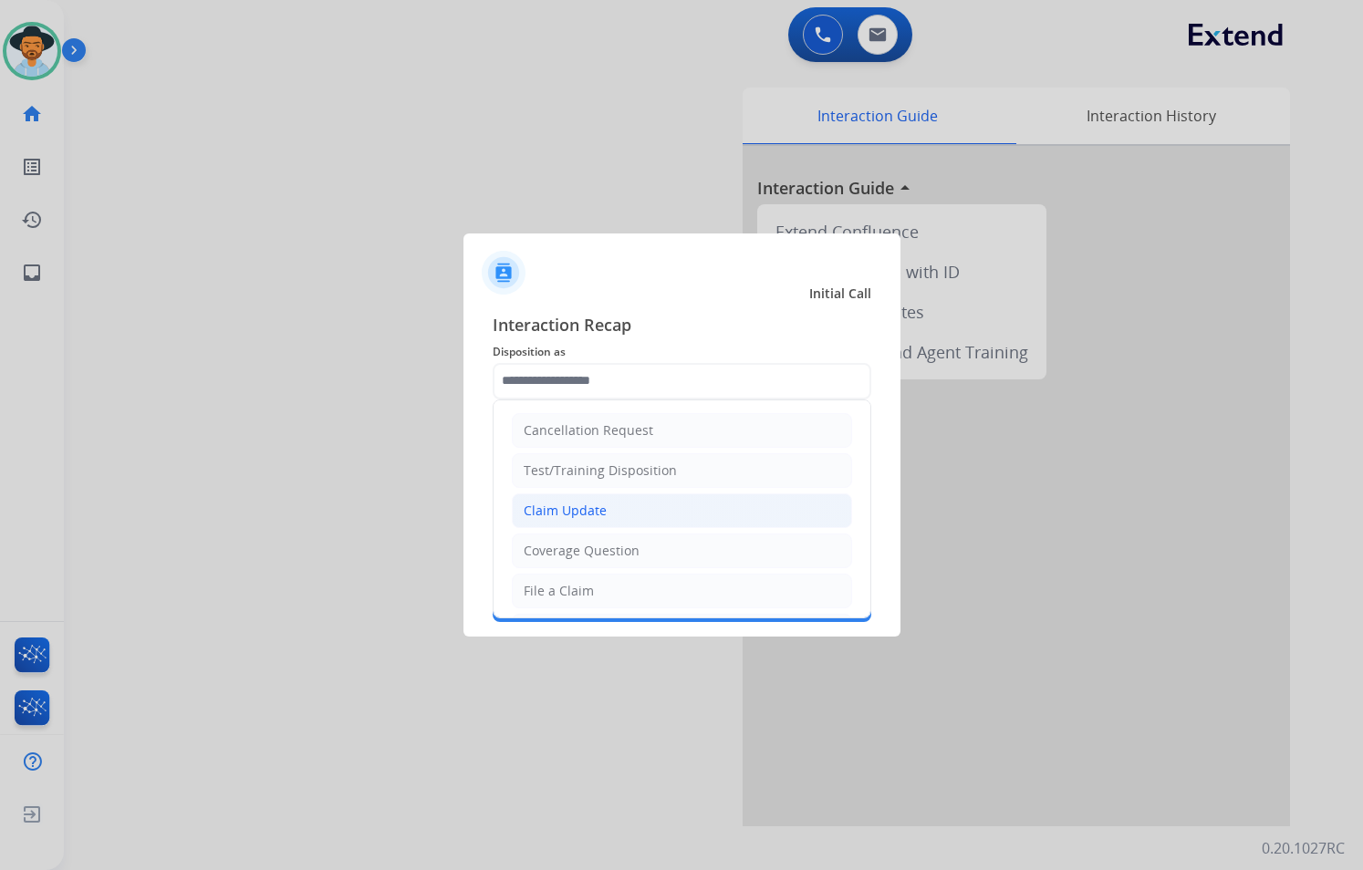
click at [653, 515] on li "Claim Update" at bounding box center [682, 510] width 340 height 35
type input "**********"
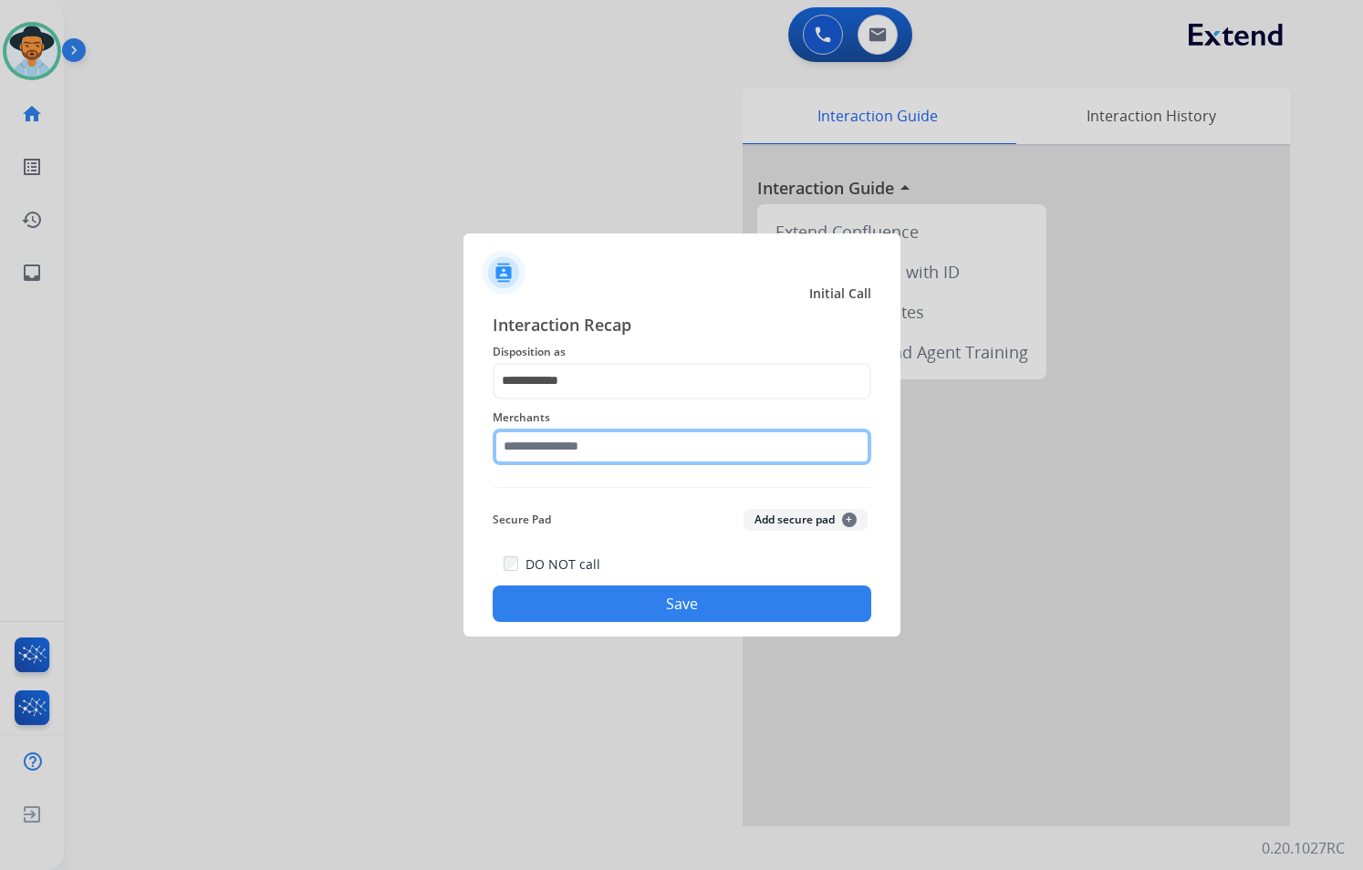
click at [623, 459] on input "text" at bounding box center [682, 447] width 379 height 36
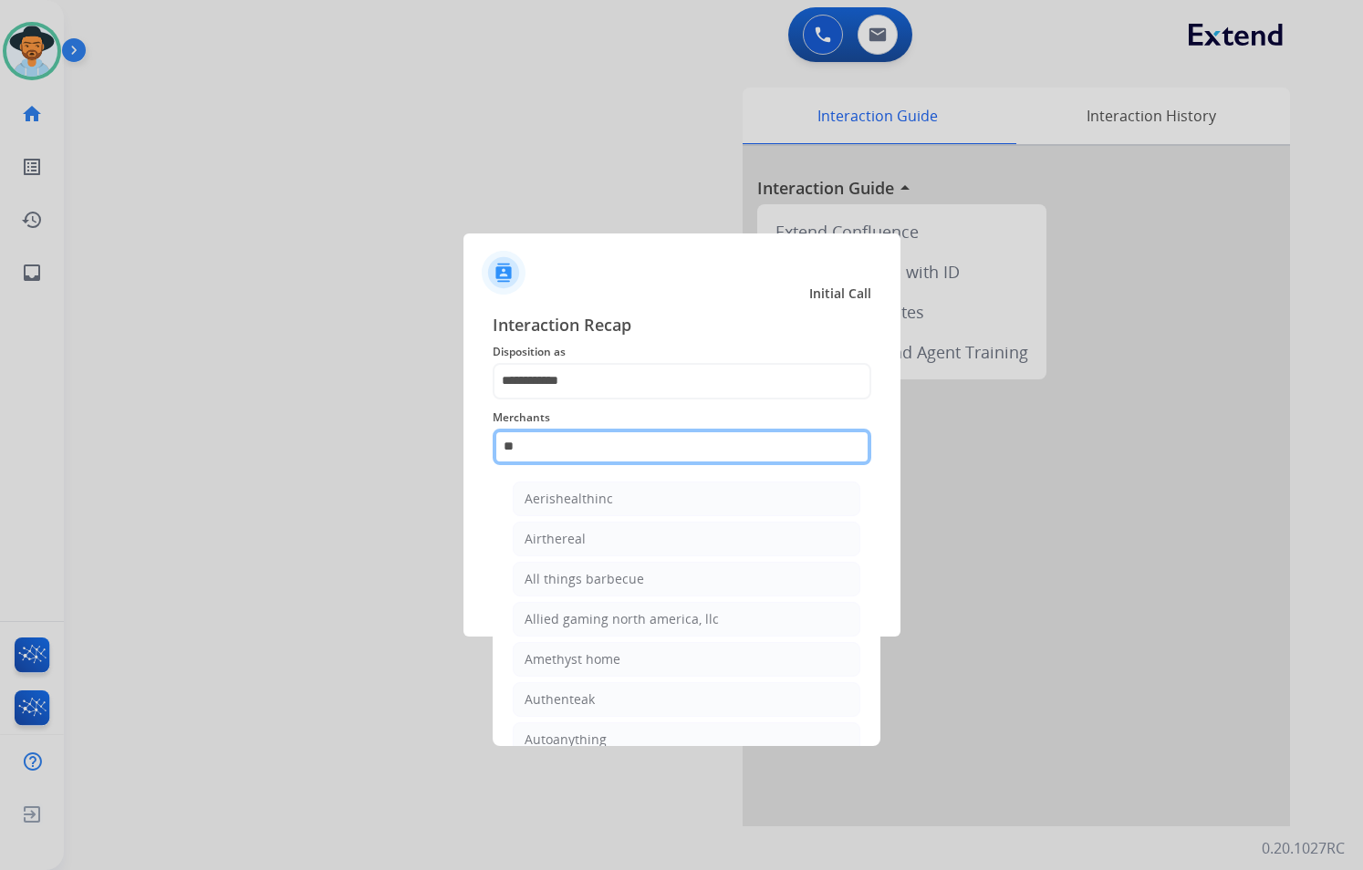
type input "*"
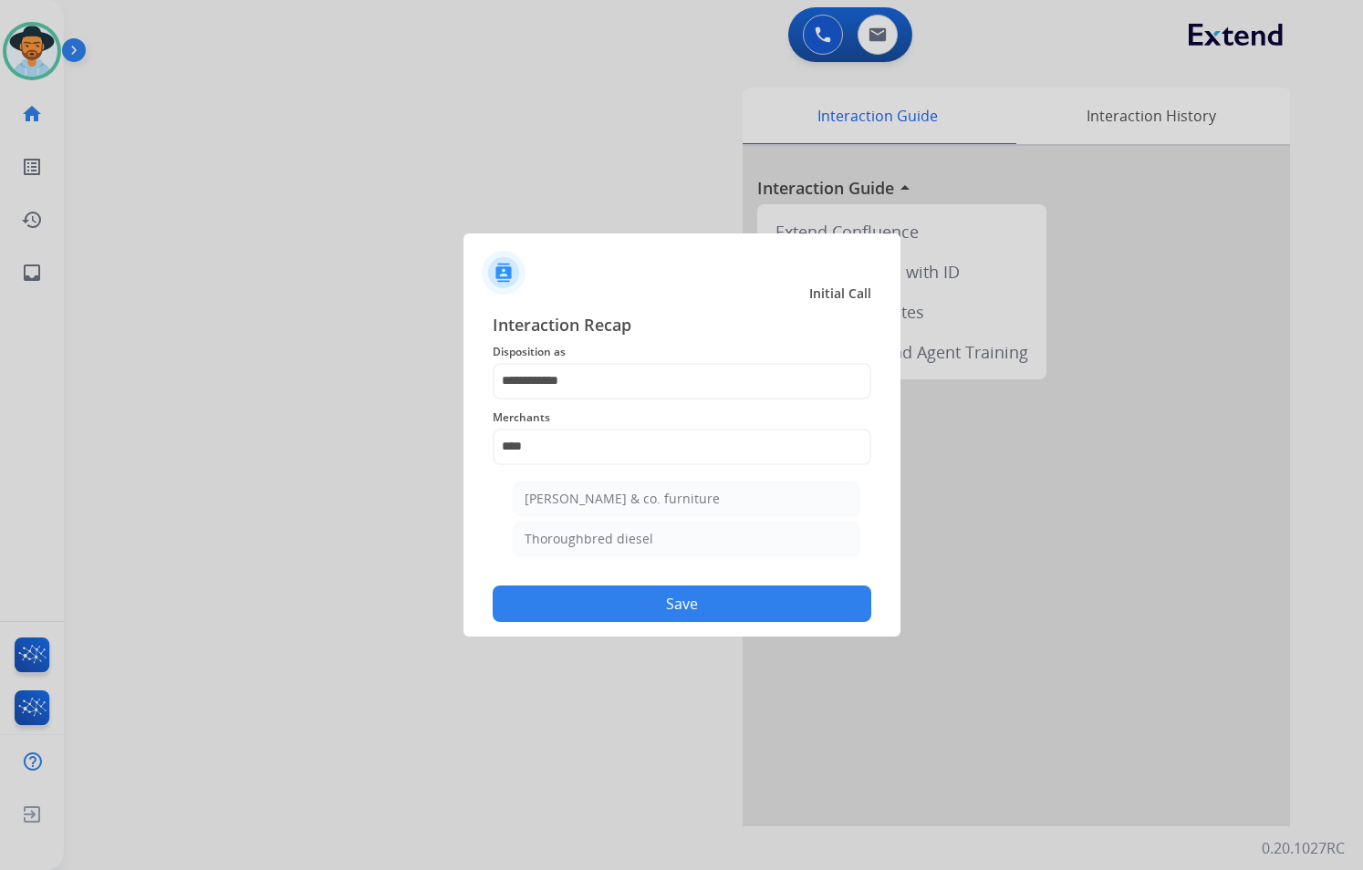
drag, startPoint x: 680, startPoint y: 535, endPoint x: 680, endPoint y: 545, distance: 11.0
click at [680, 534] on li "Thoroughbred diesel" at bounding box center [687, 539] width 348 height 35
type input "**********"
click at [689, 595] on button "Save" at bounding box center [682, 604] width 379 height 36
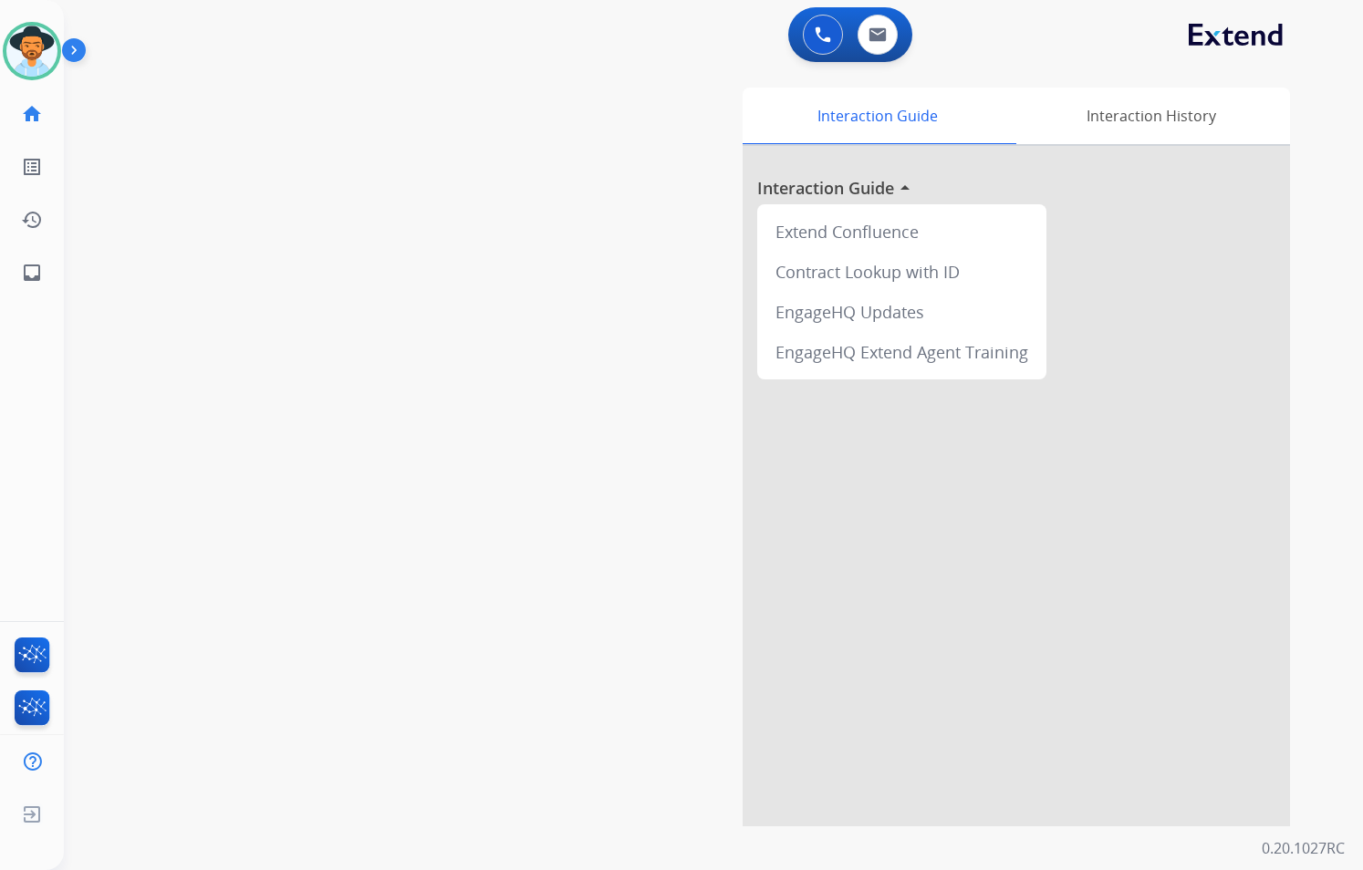
click at [527, 472] on div "swap_horiz Break voice bridge close_fullscreen Connect 3-Way Call merge_type Se…" at bounding box center [691, 446] width 1255 height 761
click at [893, 22] on button at bounding box center [877, 35] width 40 height 40
select select "**********"
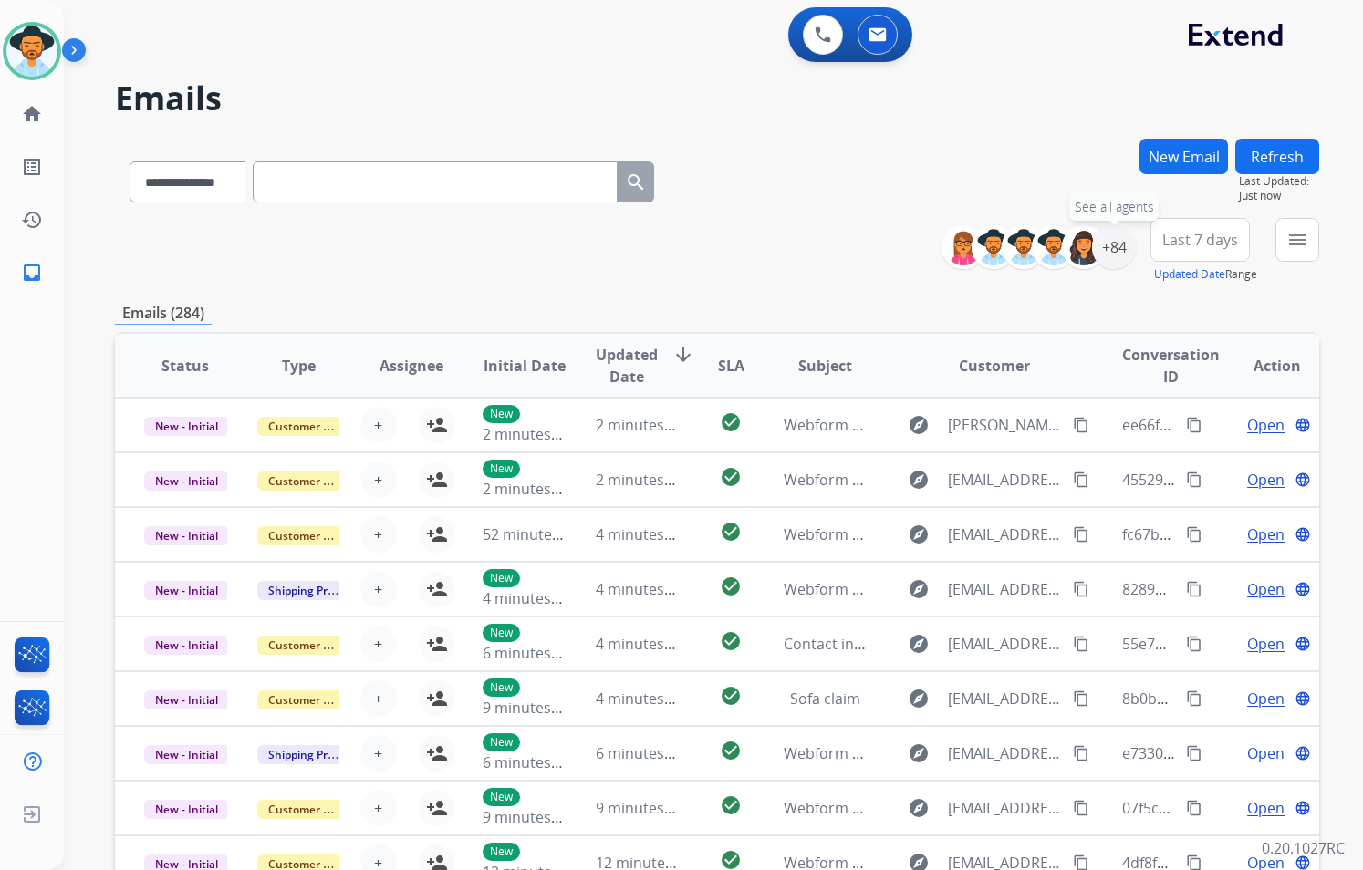
click at [1124, 243] on div "+84" at bounding box center [1114, 247] width 44 height 44
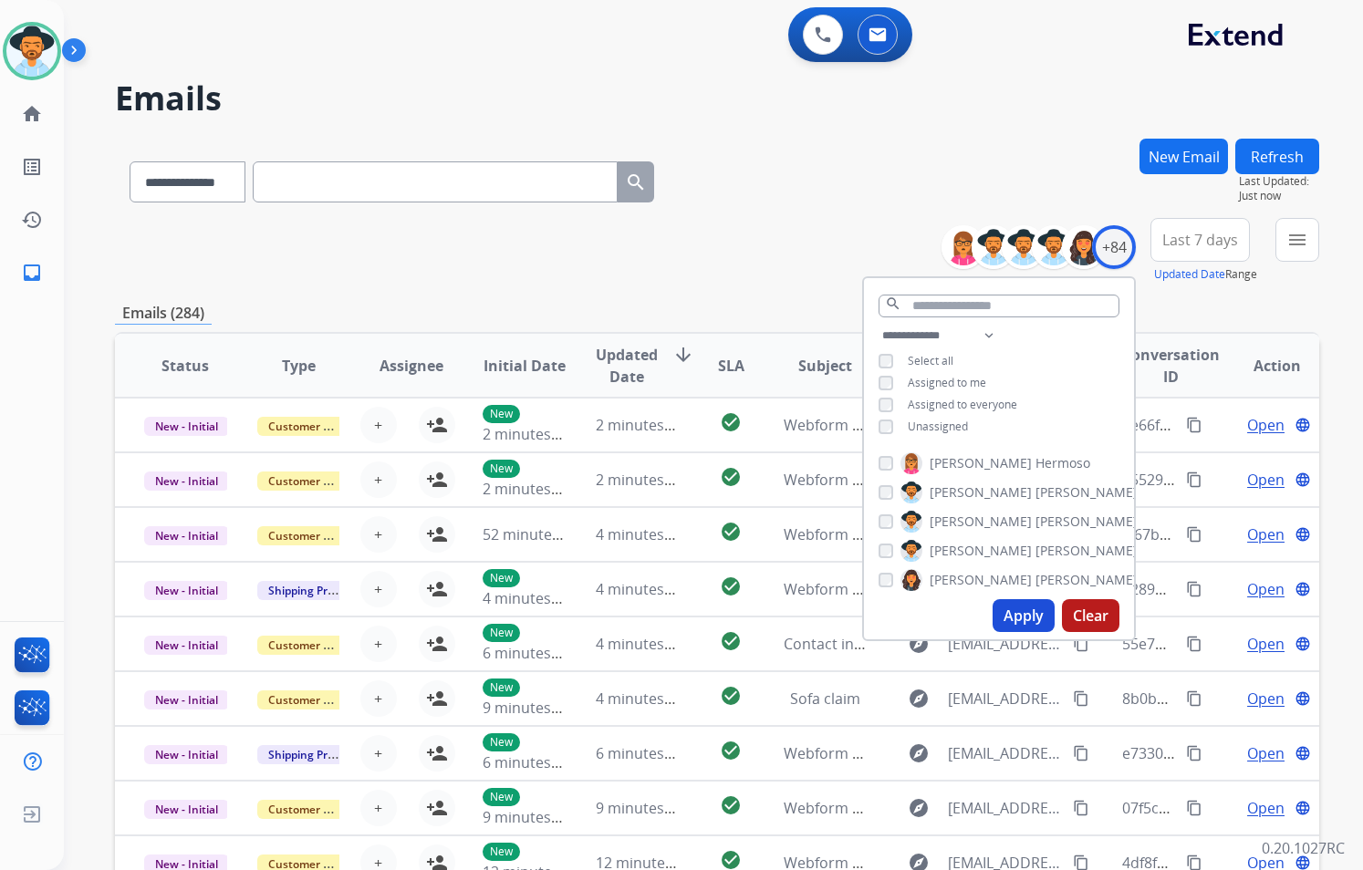
click at [941, 427] on span "Unassigned" at bounding box center [938, 427] width 60 height 16
click at [1023, 617] on button "Apply" at bounding box center [1023, 615] width 62 height 33
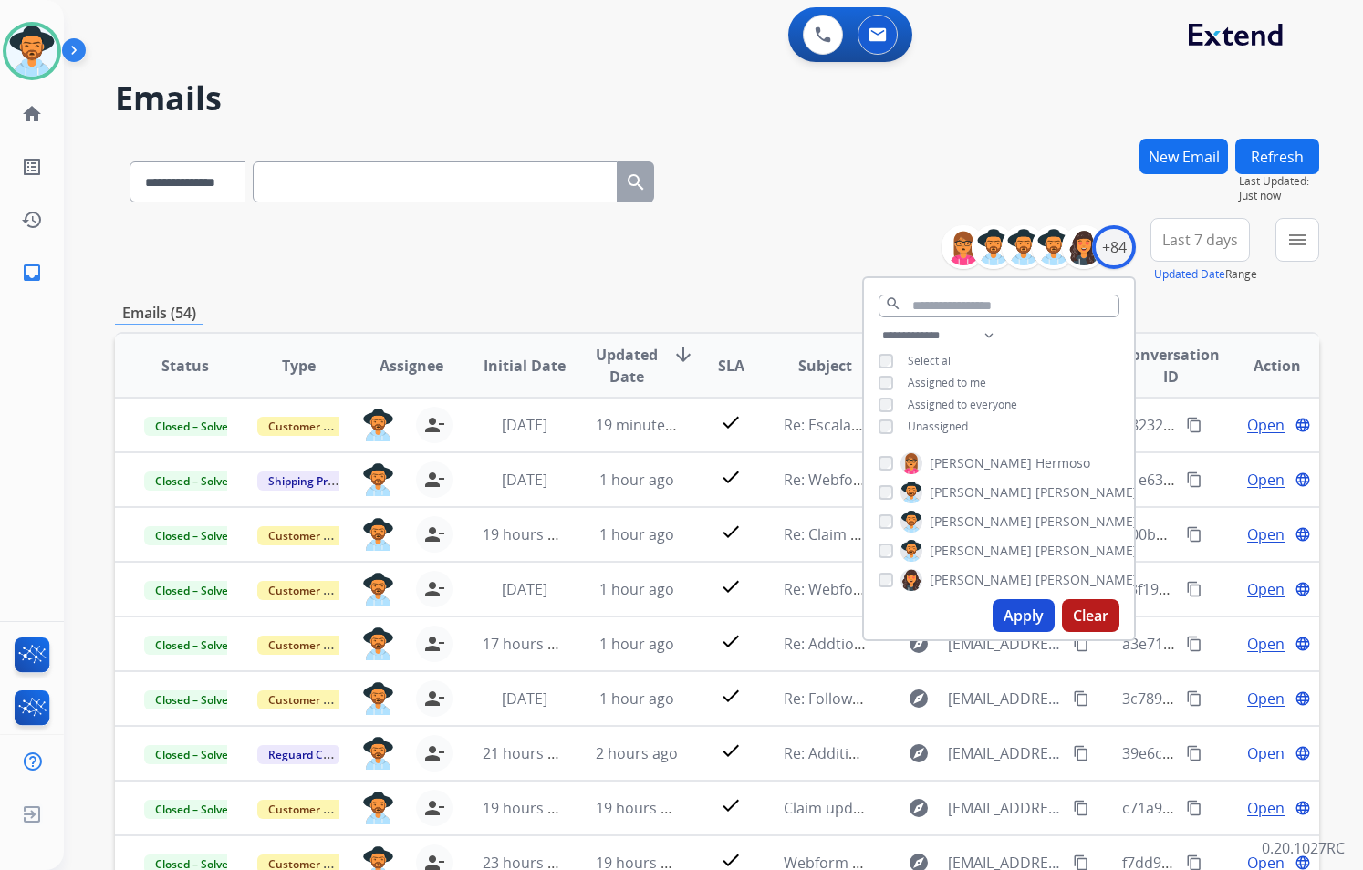
click at [720, 251] on div "**********" at bounding box center [717, 251] width 1204 height 66
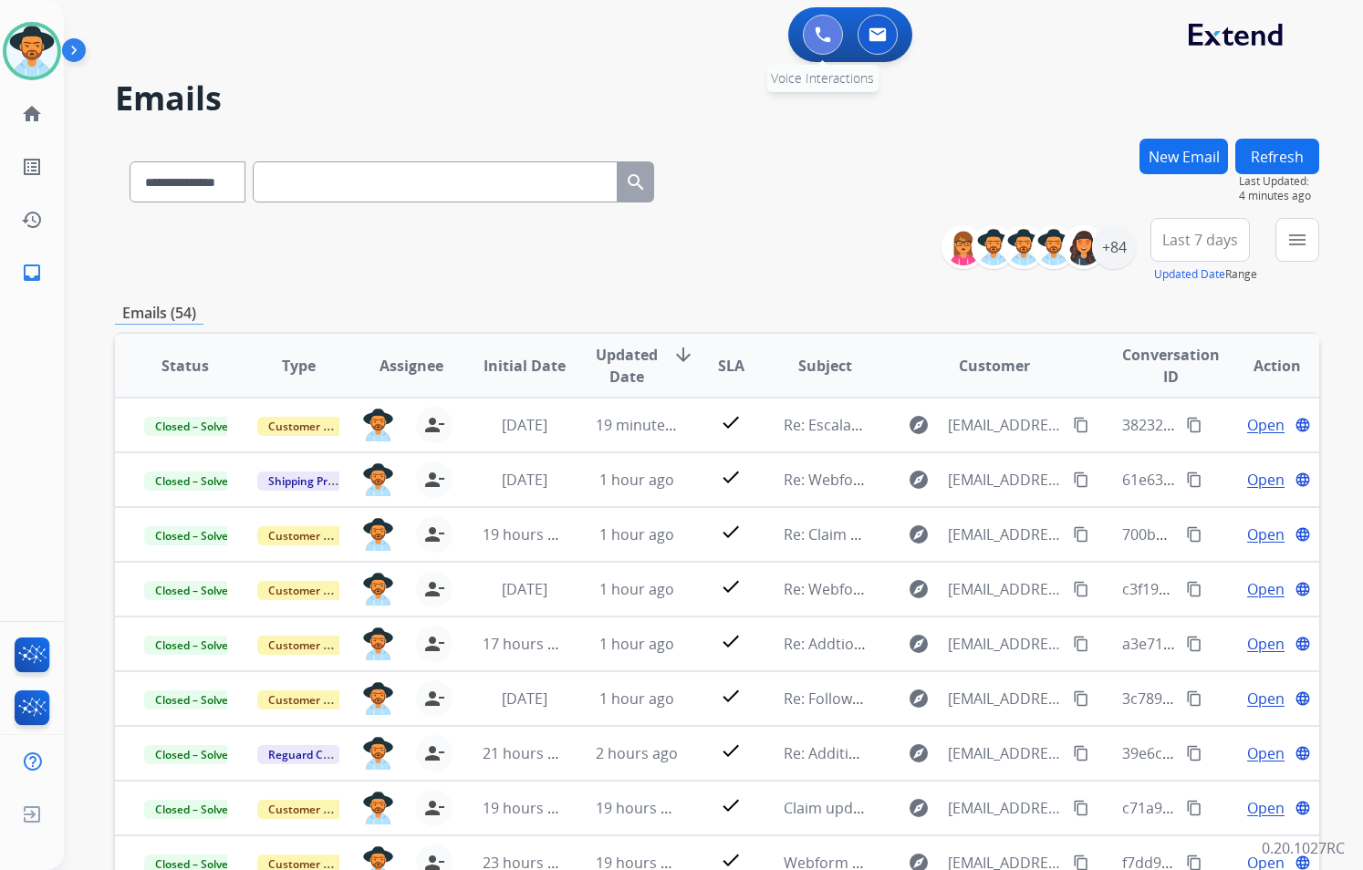
click at [804, 36] on button at bounding box center [823, 35] width 40 height 40
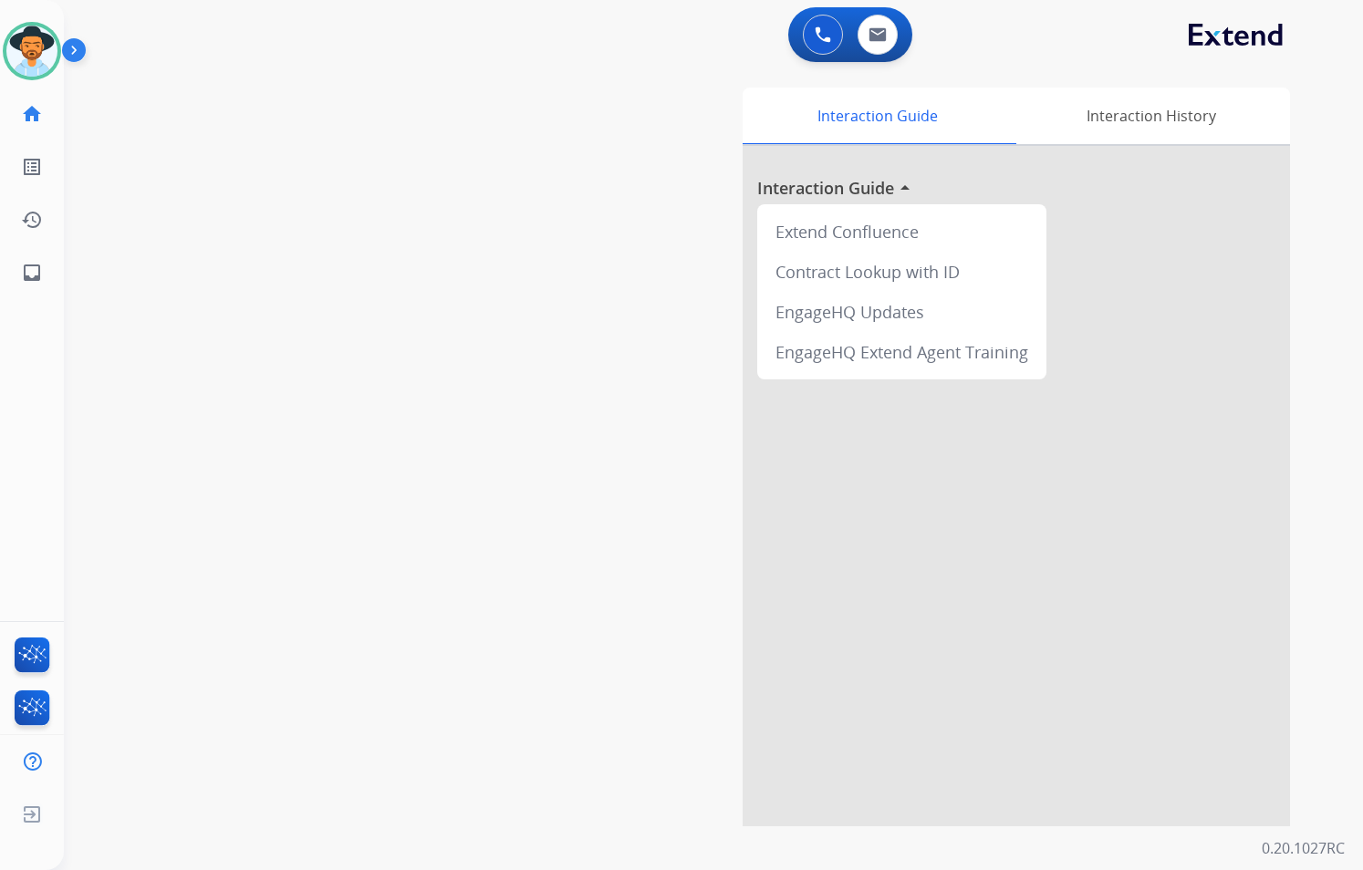
drag, startPoint x: 804, startPoint y: 36, endPoint x: 391, endPoint y: 180, distance: 437.3
click at [389, 175] on div "swap_horiz Break voice bridge close_fullscreen Connect 3-Way Call merge_type Se…" at bounding box center [691, 446] width 1255 height 761
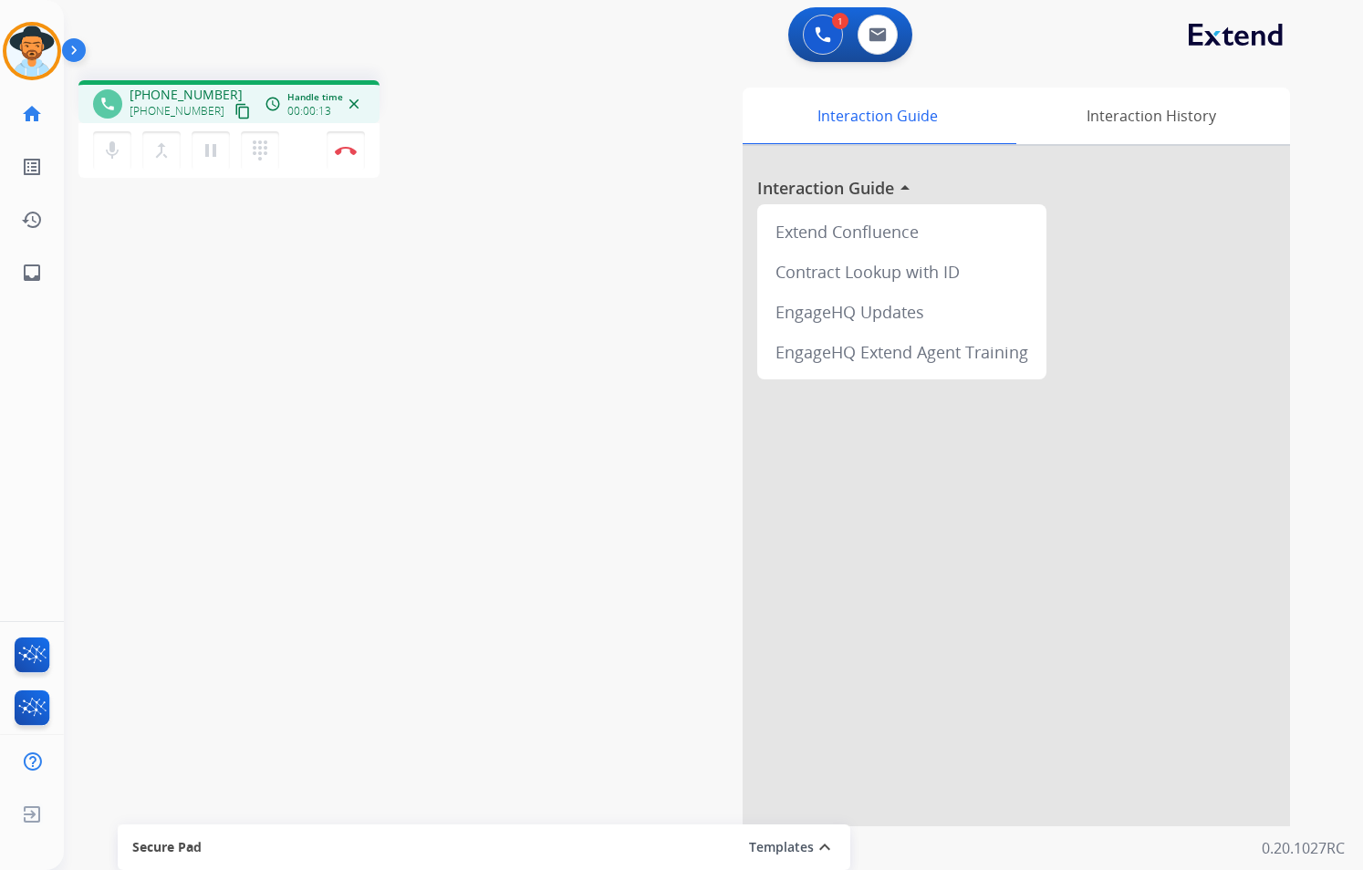
drag, startPoint x: 227, startPoint y: 111, endPoint x: 230, endPoint y: 96, distance: 15.7
click at [234, 111] on mat-icon "content_copy" at bounding box center [242, 111] width 16 height 16
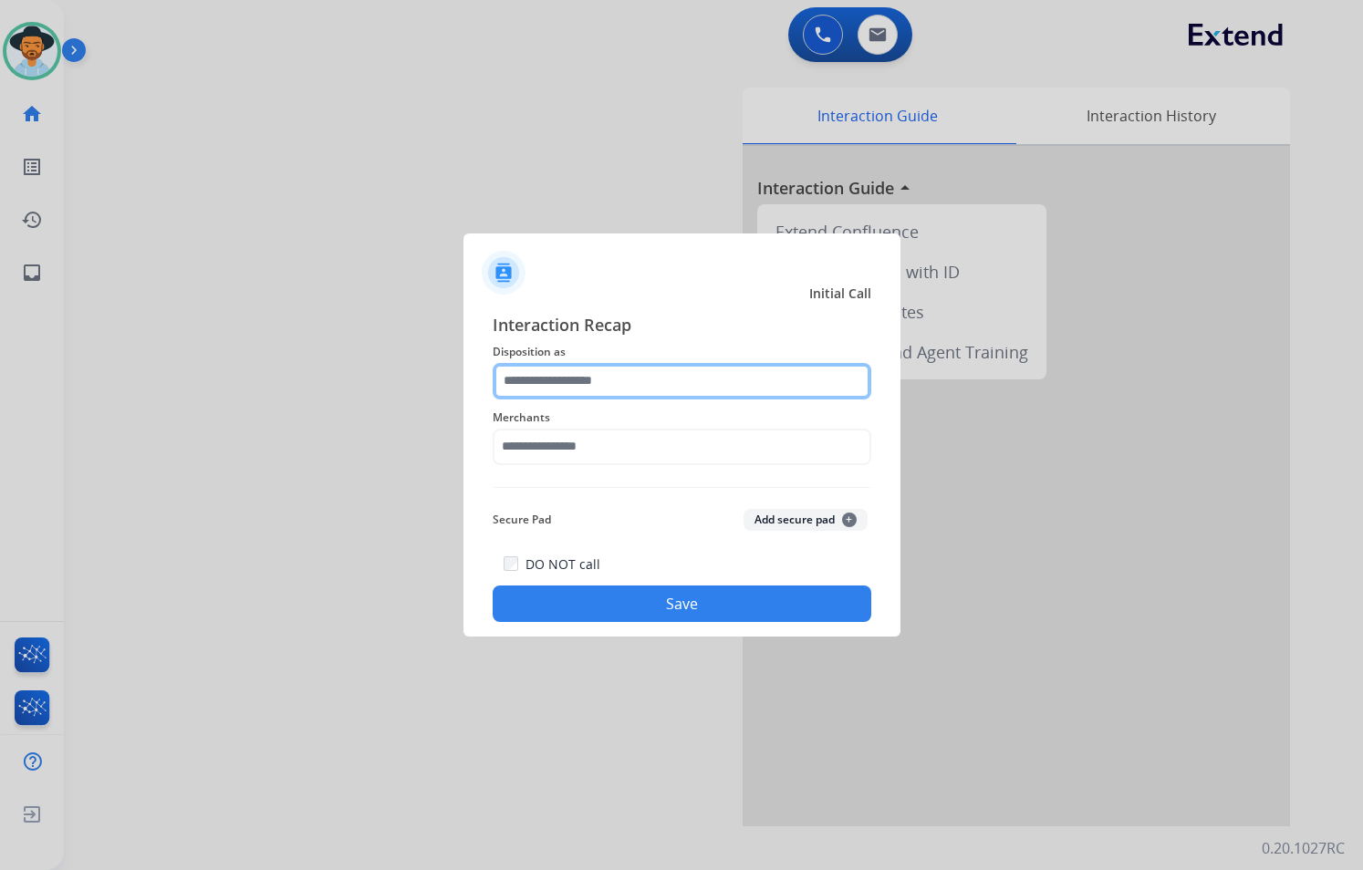
click at [635, 390] on input "text" at bounding box center [682, 381] width 379 height 36
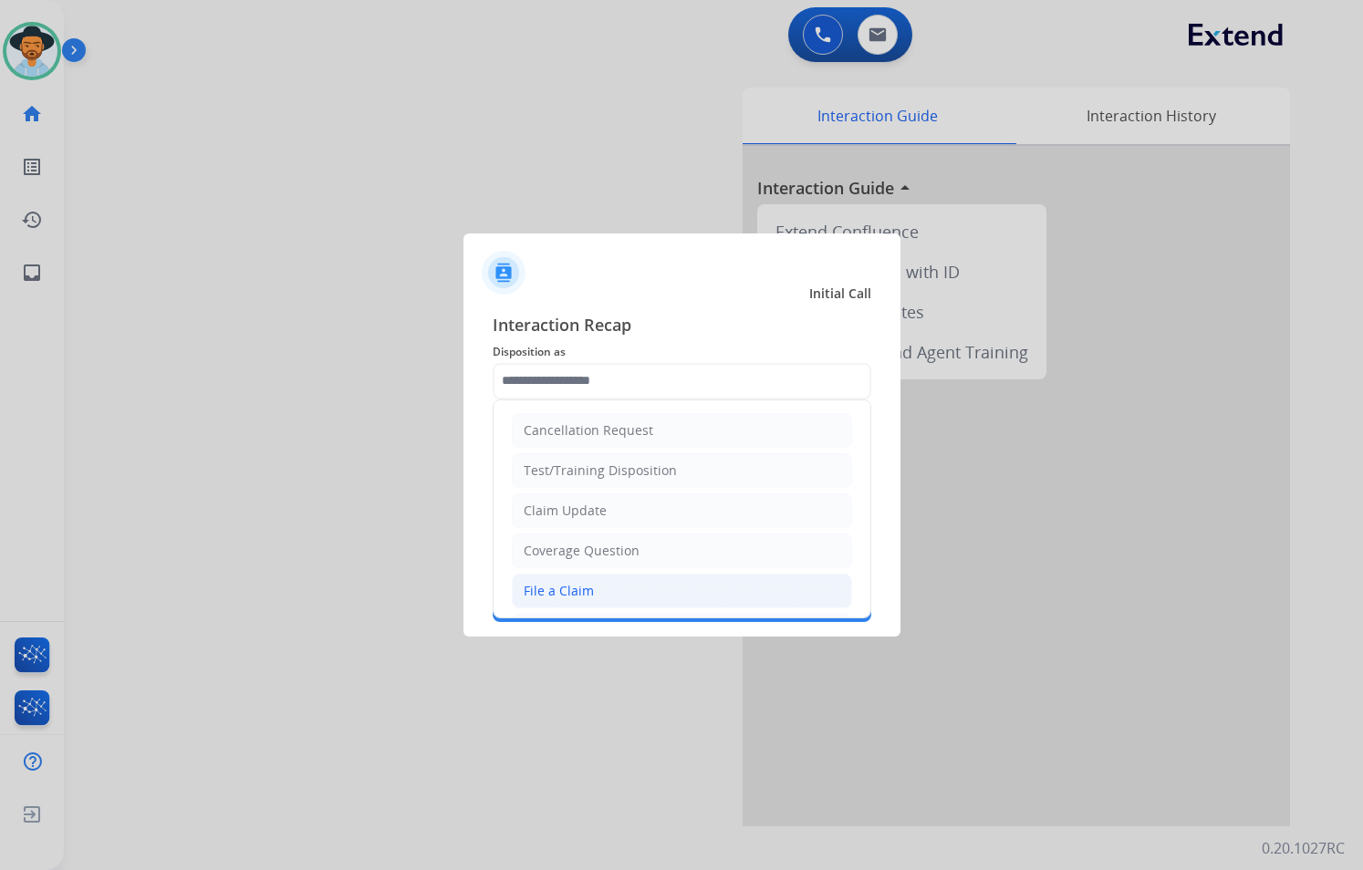
click at [607, 589] on li "File a Claim" at bounding box center [682, 591] width 340 height 35
type input "**********"
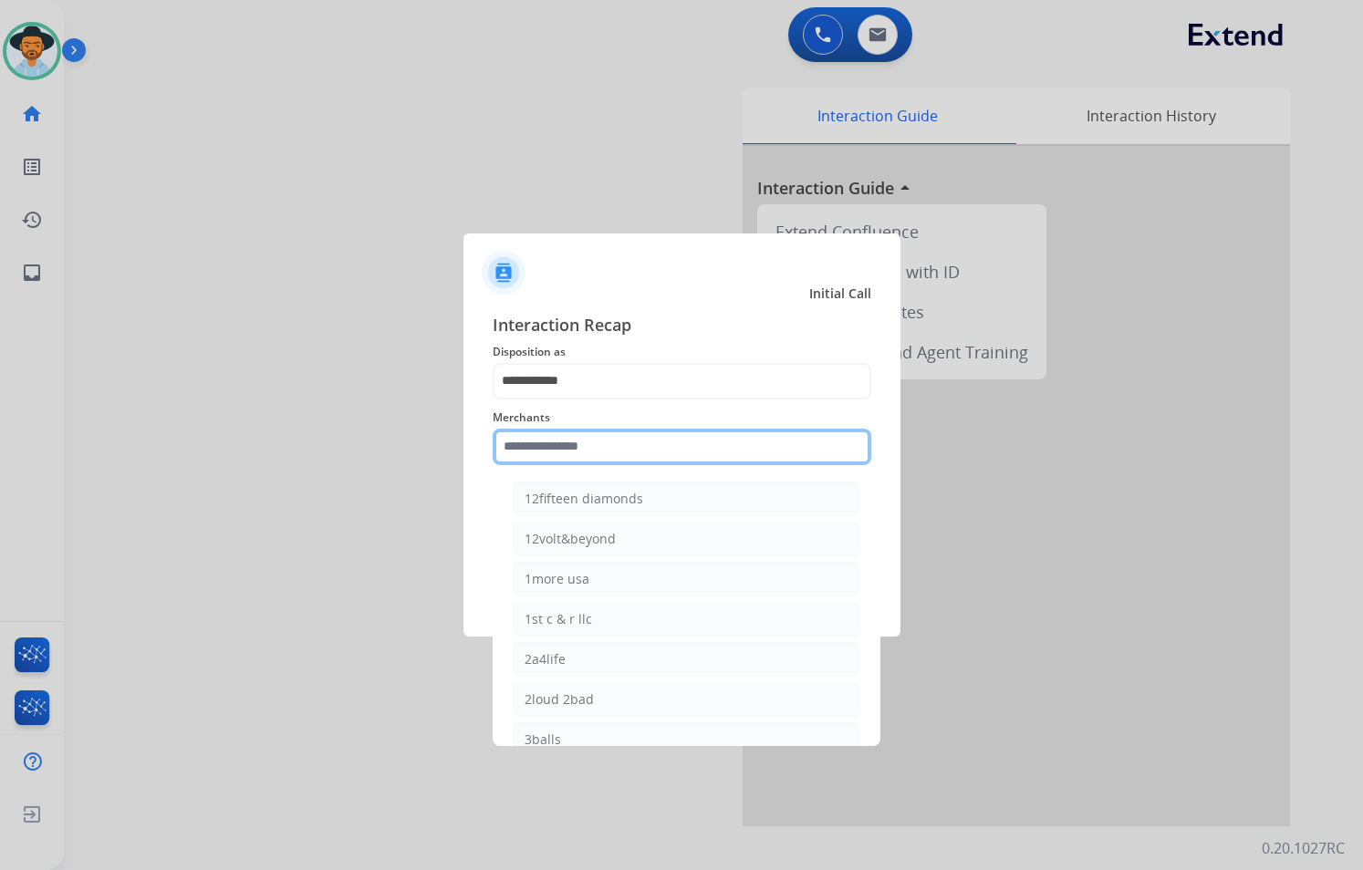
click at [610, 447] on input "text" at bounding box center [682, 447] width 379 height 36
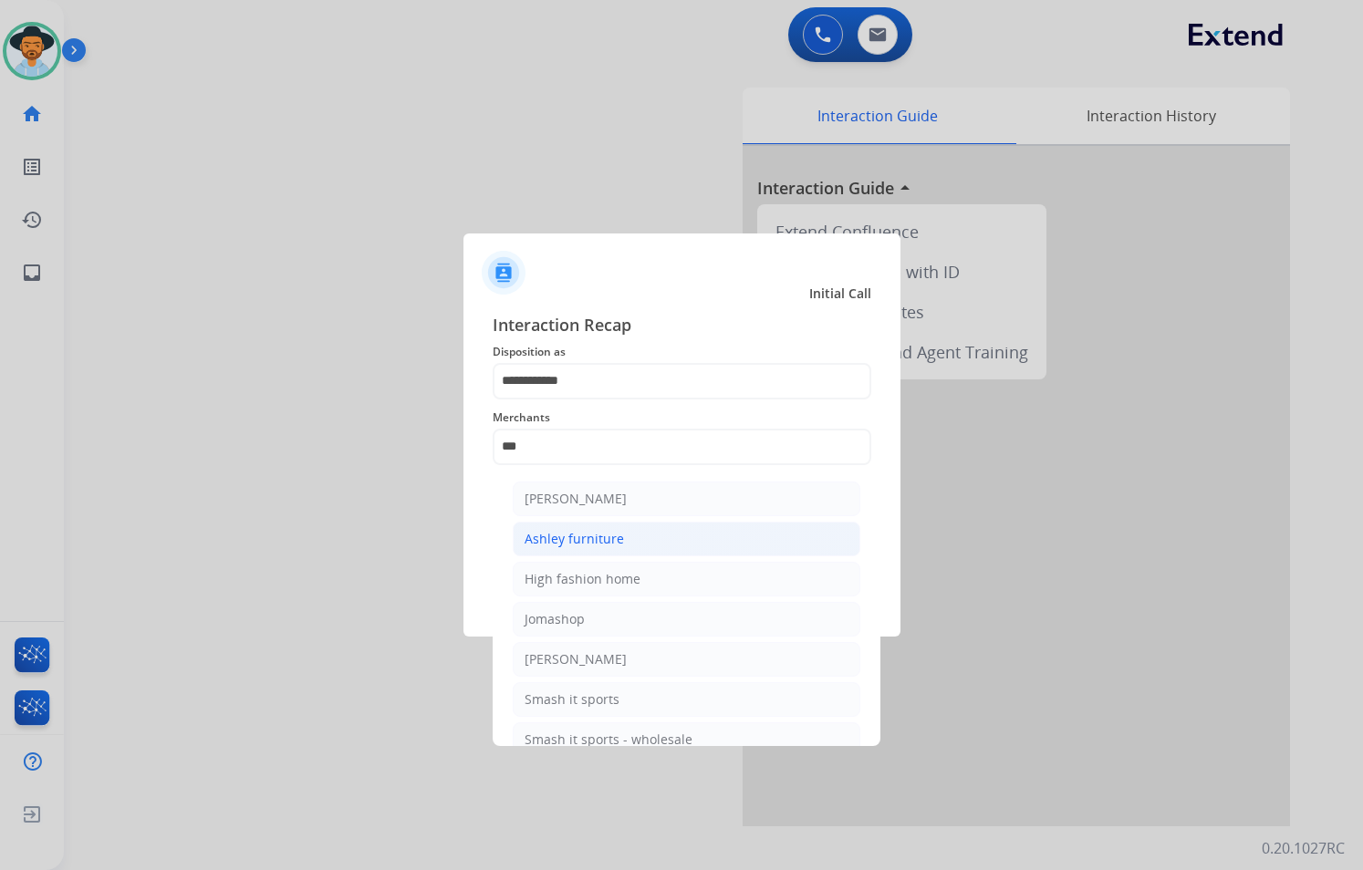
click at [633, 541] on li "Ashley furniture" at bounding box center [687, 539] width 348 height 35
type input "**********"
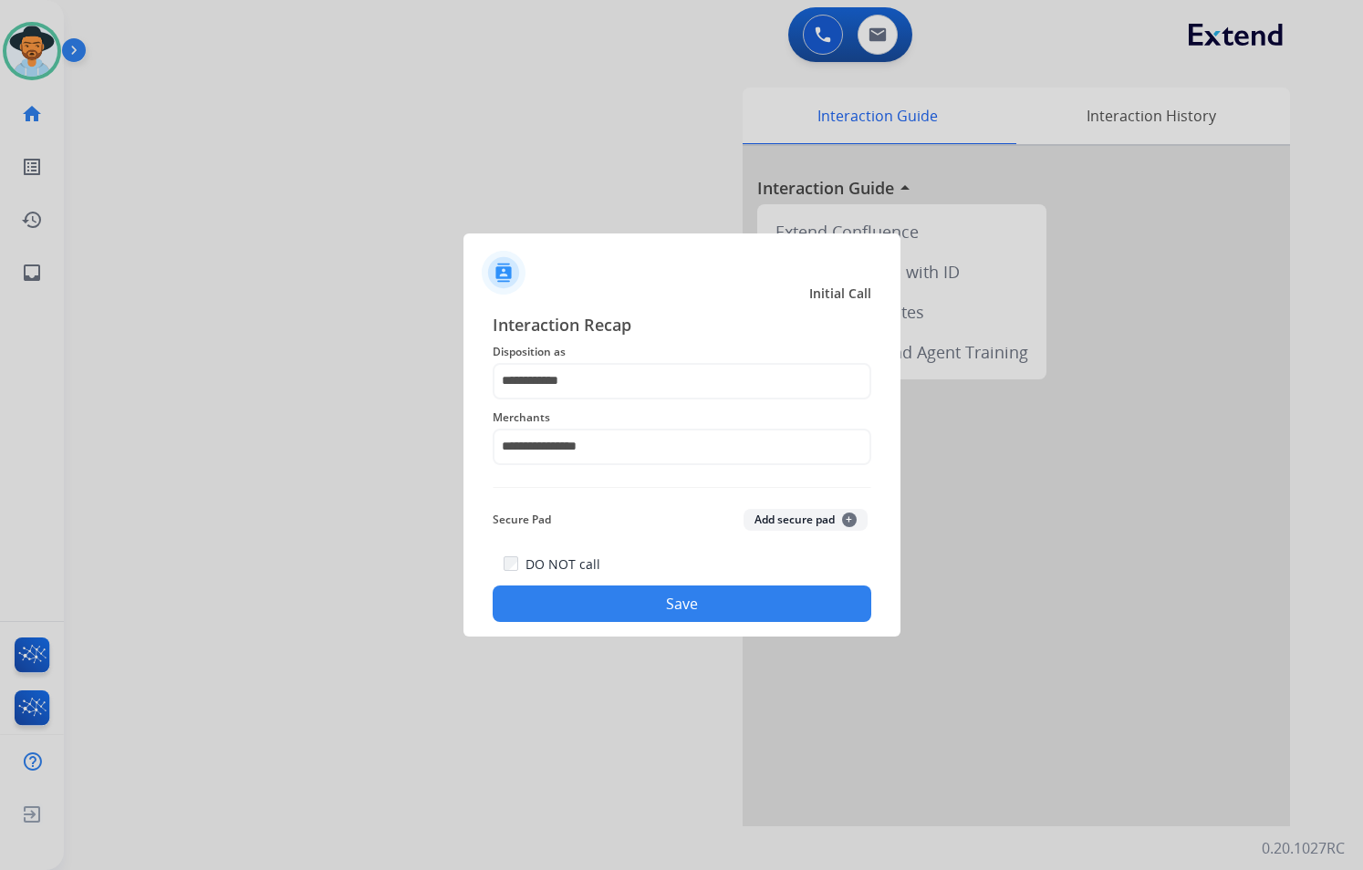
click at [736, 608] on button "Save" at bounding box center [682, 604] width 379 height 36
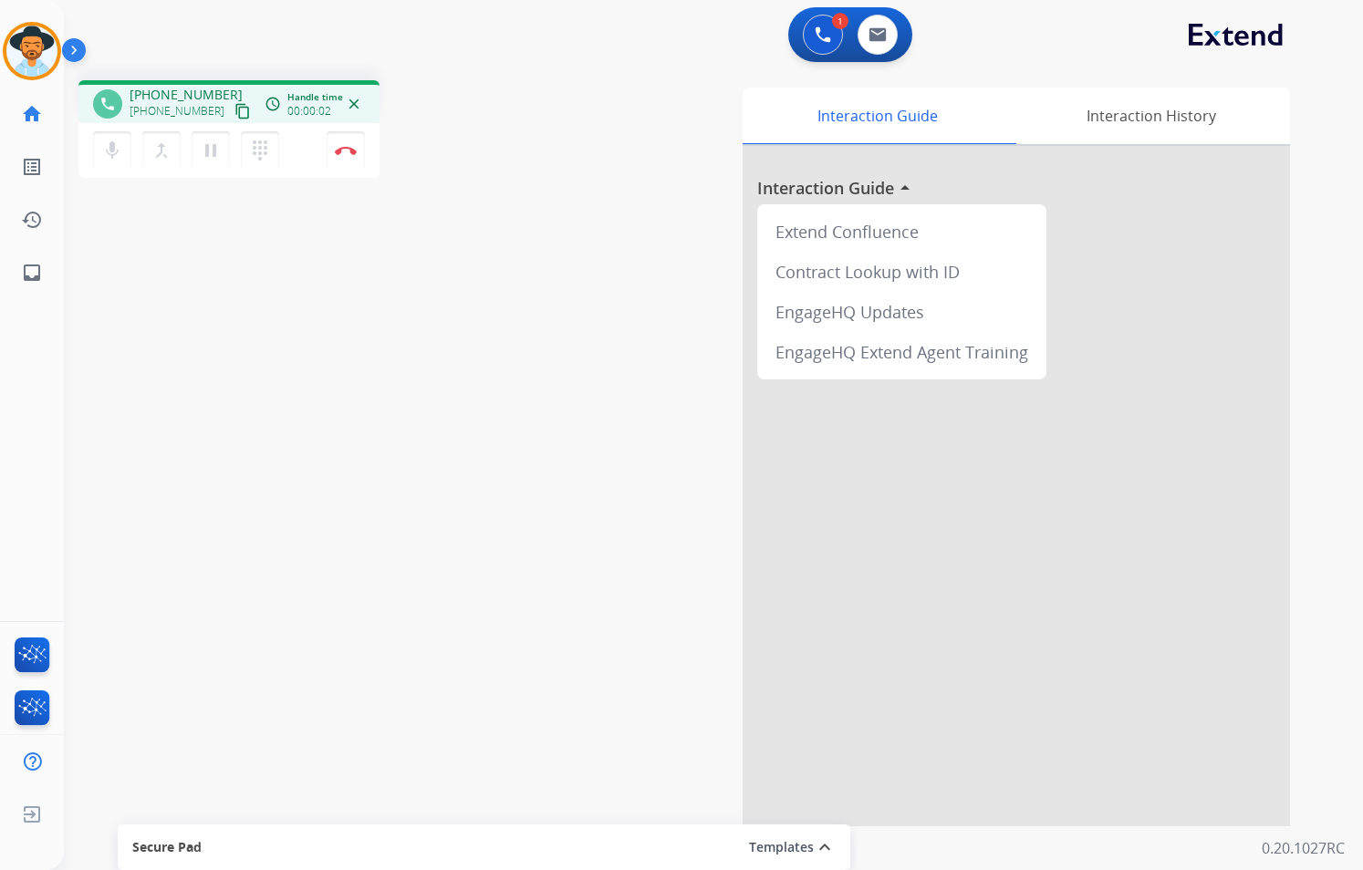
click at [234, 116] on mat-icon "content_copy" at bounding box center [242, 111] width 16 height 16
click at [207, 156] on mat-icon "pause" at bounding box center [211, 151] width 22 height 22
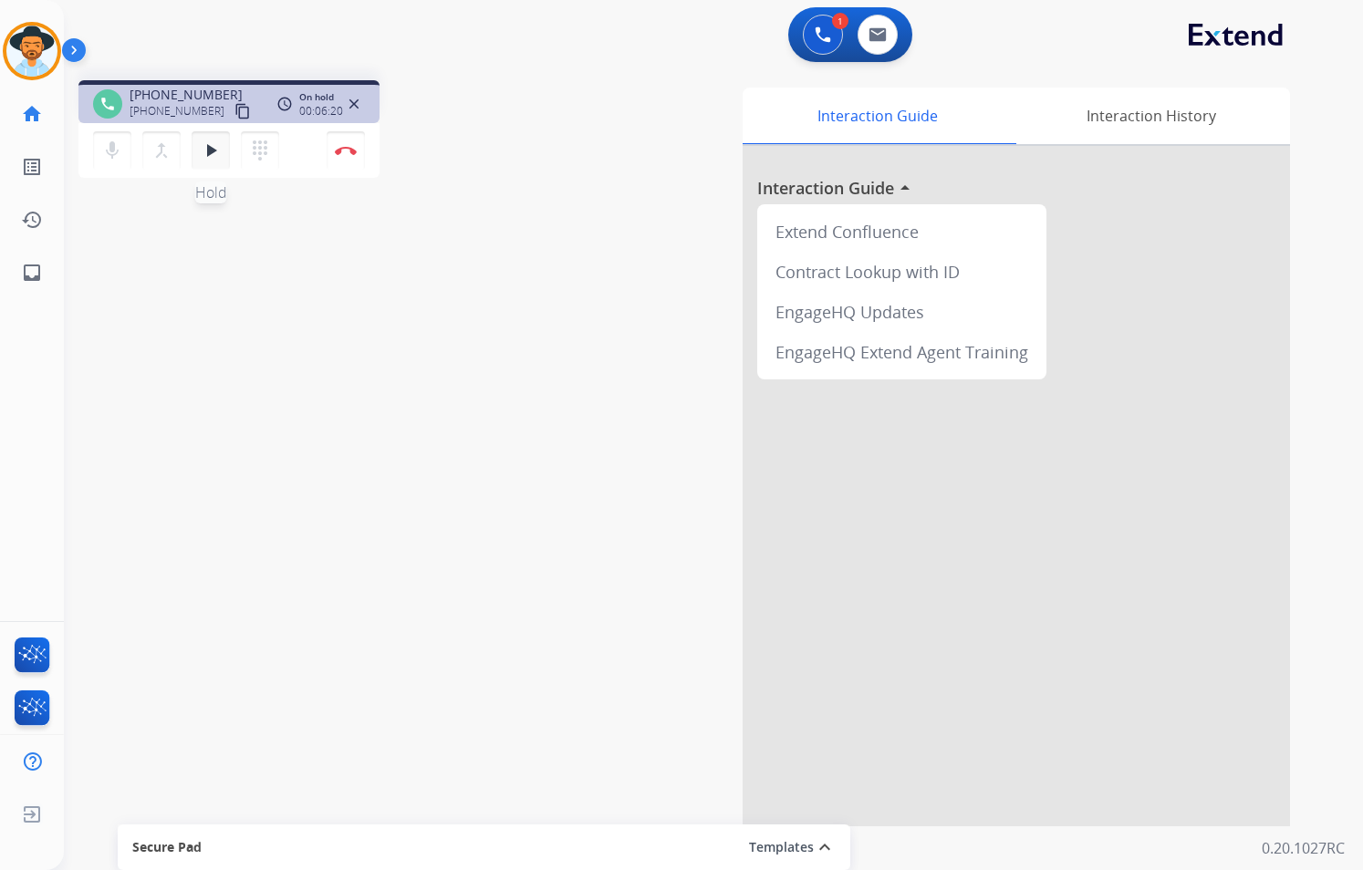
click at [207, 147] on mat-icon "play_arrow" at bounding box center [211, 151] width 22 height 22
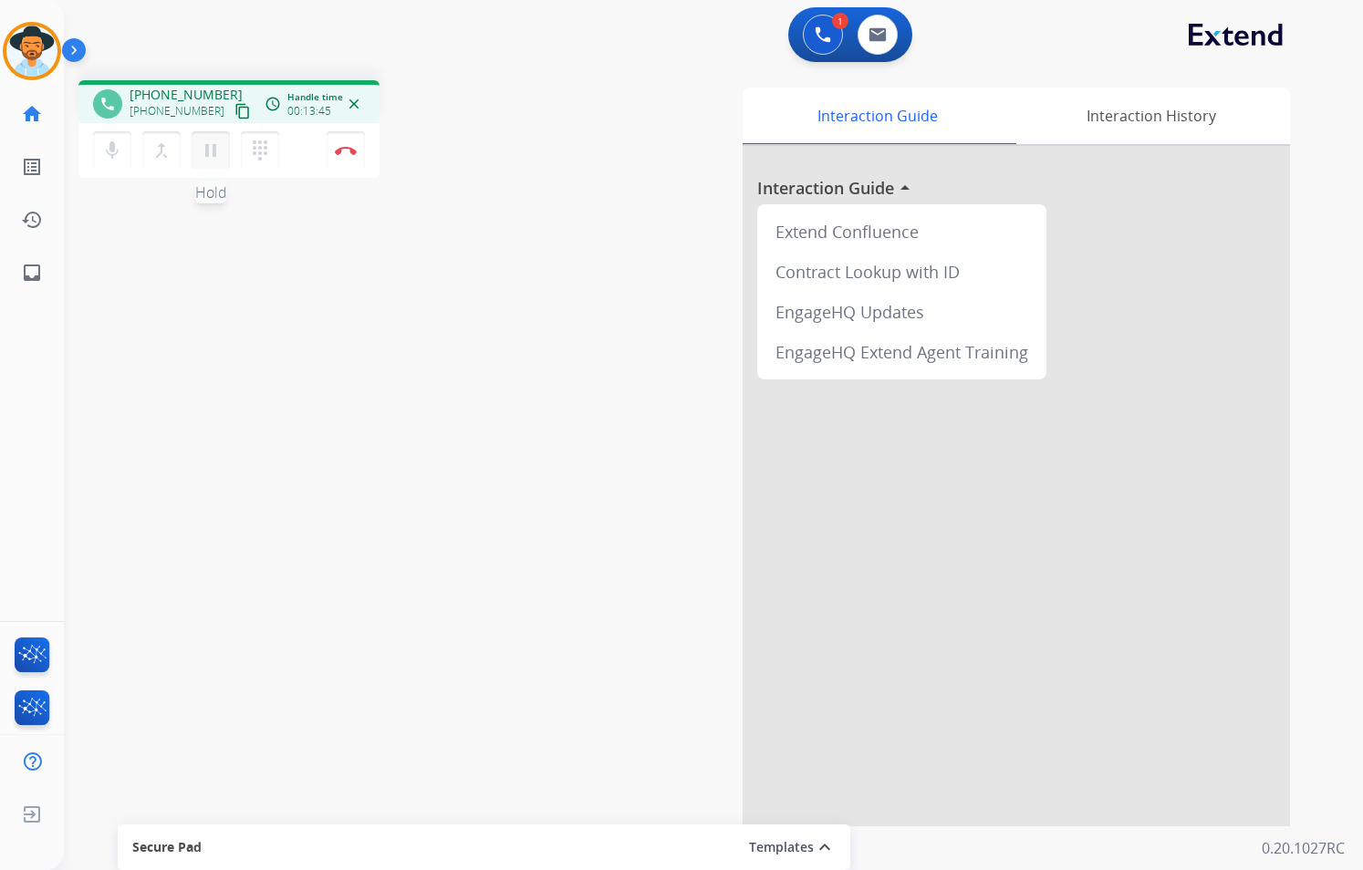
click at [210, 156] on mat-icon "pause" at bounding box center [211, 151] width 22 height 22
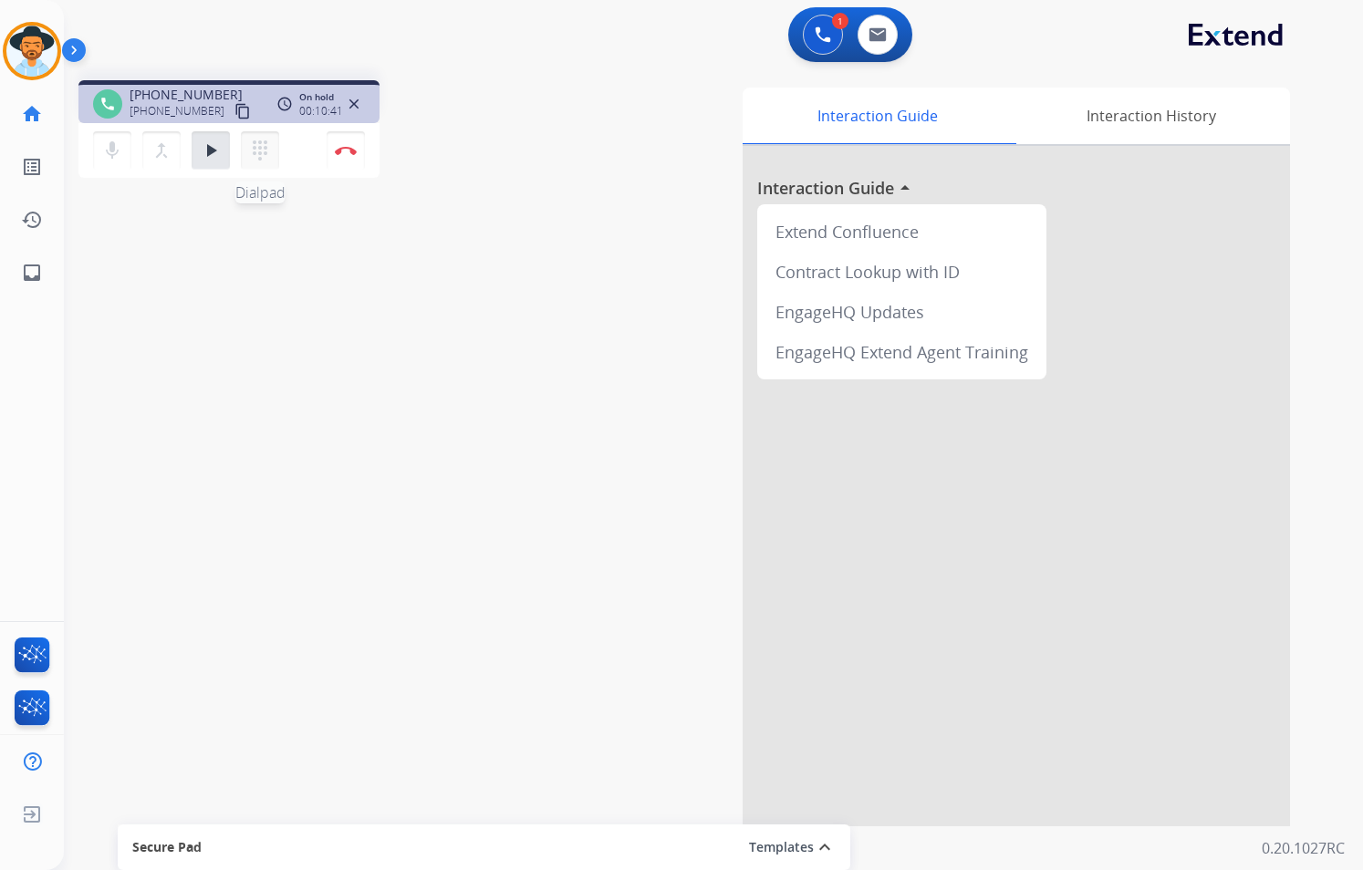
click at [261, 151] on mat-icon "dialpad" at bounding box center [260, 151] width 22 height 22
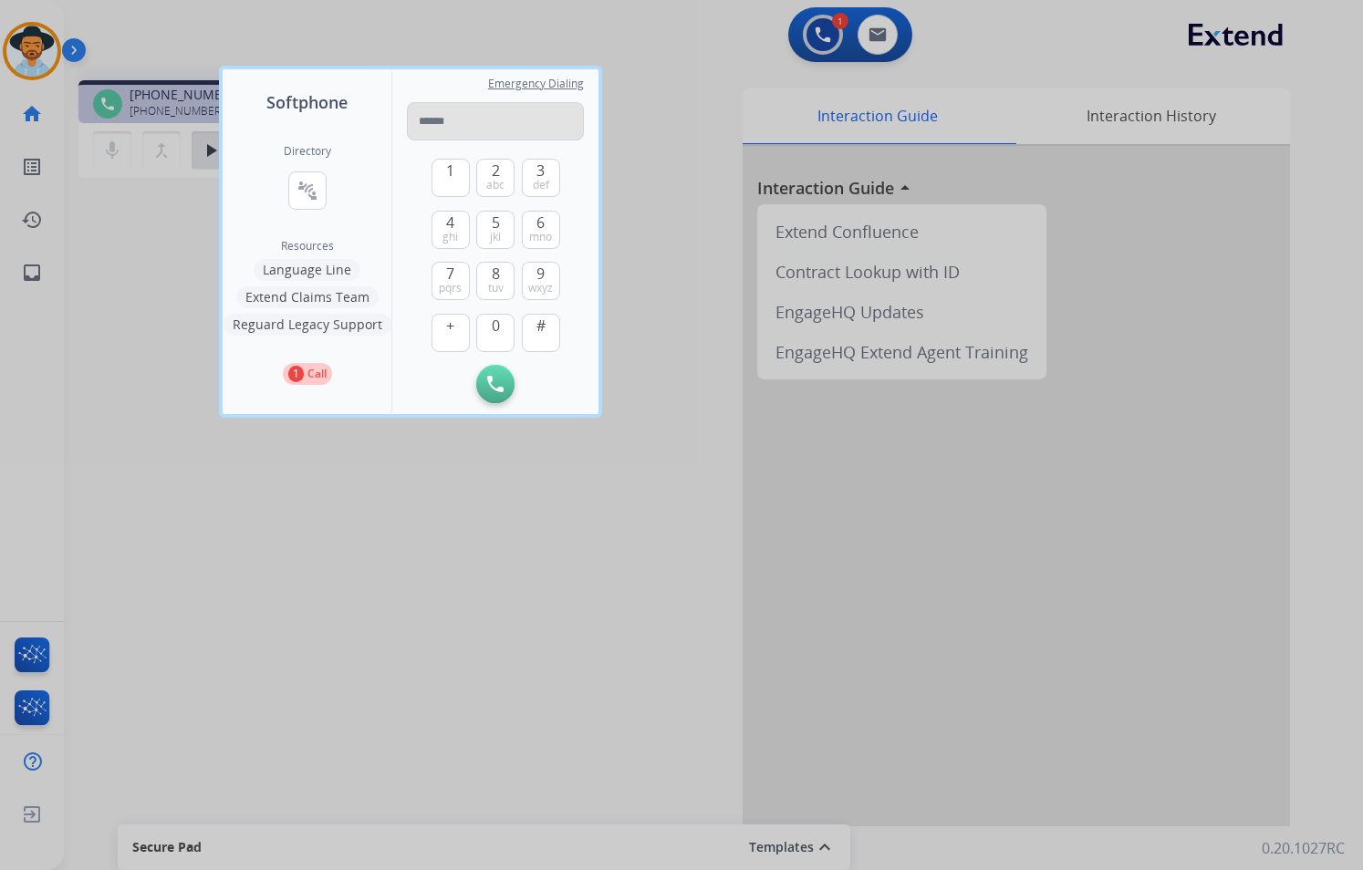
click at [472, 130] on input "tel" at bounding box center [495, 121] width 177 height 38
drag, startPoint x: 483, startPoint y: 119, endPoint x: 474, endPoint y: 114, distance: 9.4
type input "**********"
click at [490, 384] on img at bounding box center [495, 384] width 16 height 16
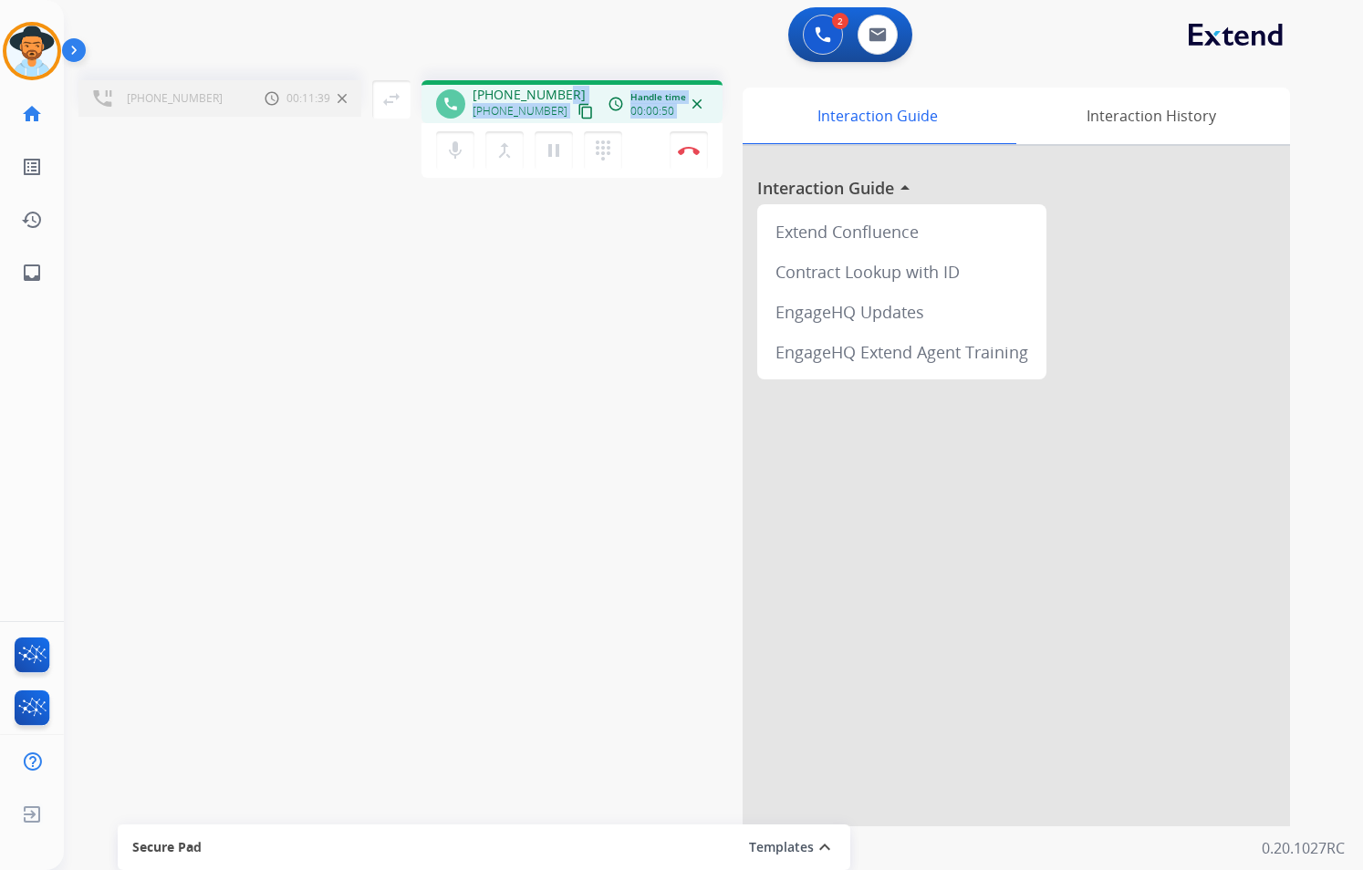
drag, startPoint x: 590, startPoint y: 145, endPoint x: 662, endPoint y: 181, distance: 80.4
click at [662, 181] on div "[PHONE_NUMBER] Call metrics Hold 00:11:39 00:11:39 swap_horiz Break voice bridg…" at bounding box center [691, 446] width 1255 height 761
drag, startPoint x: 662, startPoint y: 181, endPoint x: 661, endPoint y: 203, distance: 22.8
click at [659, 213] on div "[PHONE_NUMBER] Call metrics Hold 00:11:40 00:11:40 swap_horiz Break voice bridg…" at bounding box center [691, 446] width 1255 height 761
click at [697, 159] on button "Disconnect" at bounding box center [688, 150] width 38 height 38
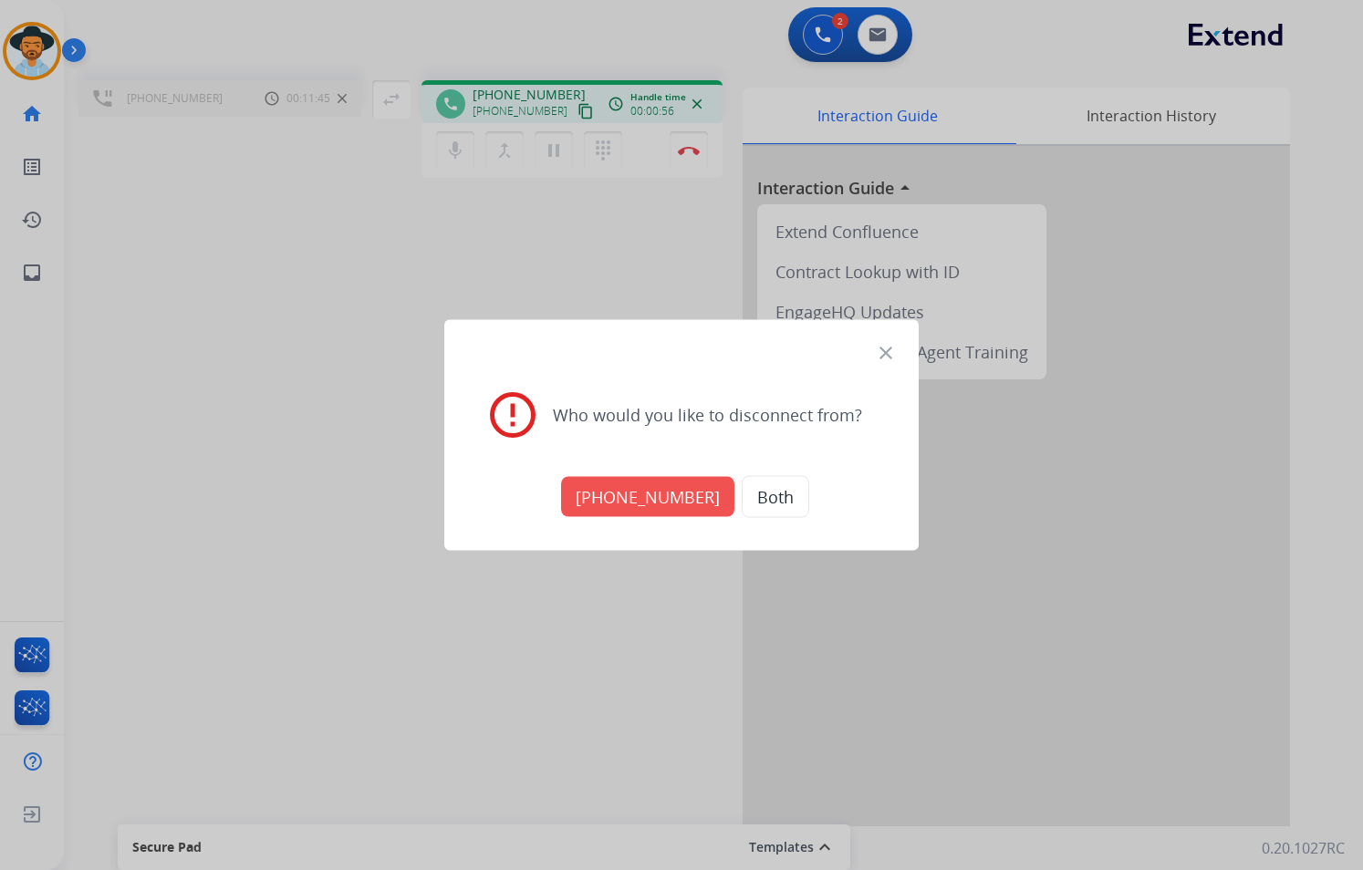
click at [661, 506] on button "[PHONE_NUMBER]" at bounding box center [647, 497] width 173 height 40
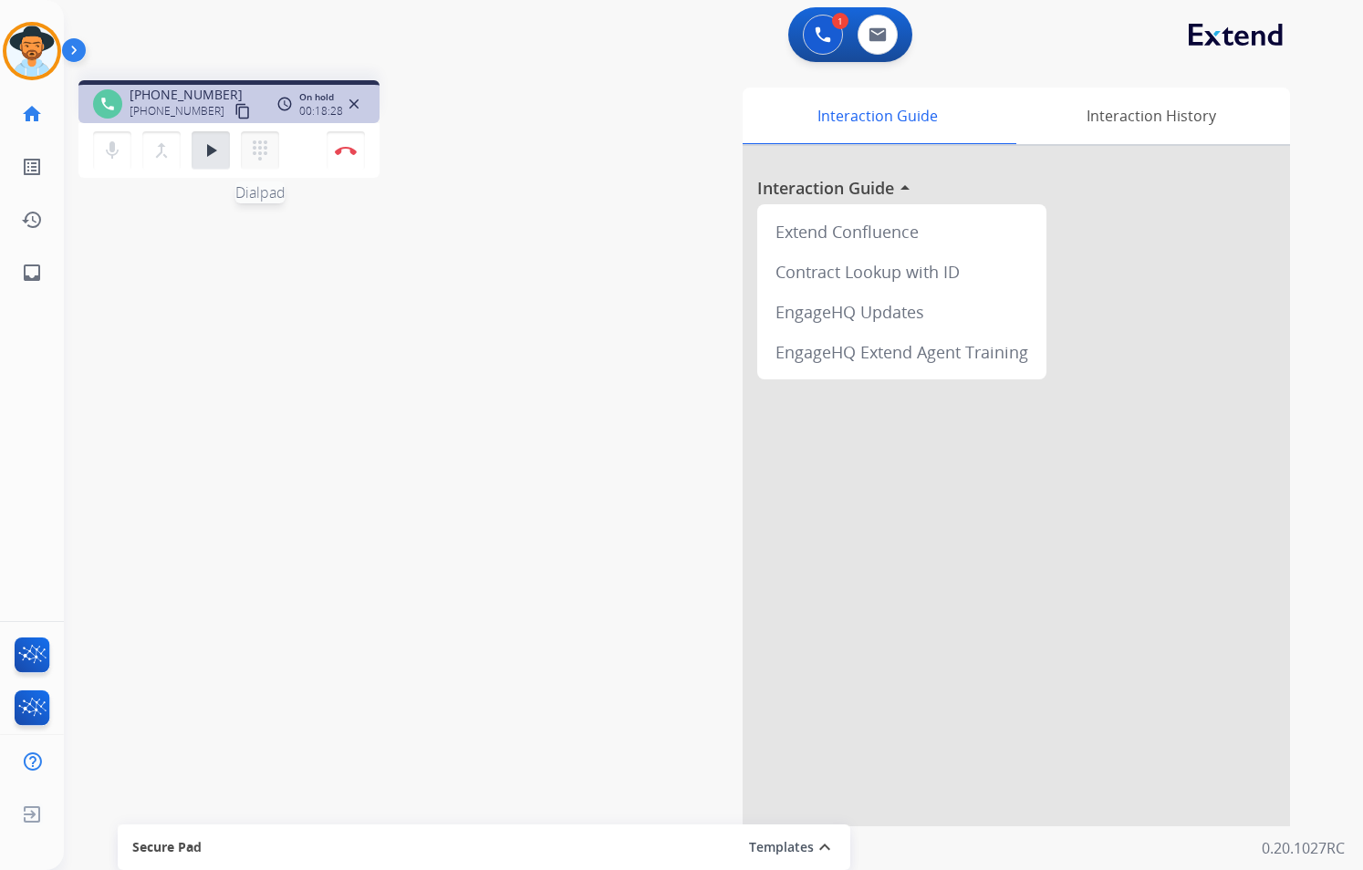
click at [270, 149] on mat-icon "dialpad" at bounding box center [260, 151] width 22 height 22
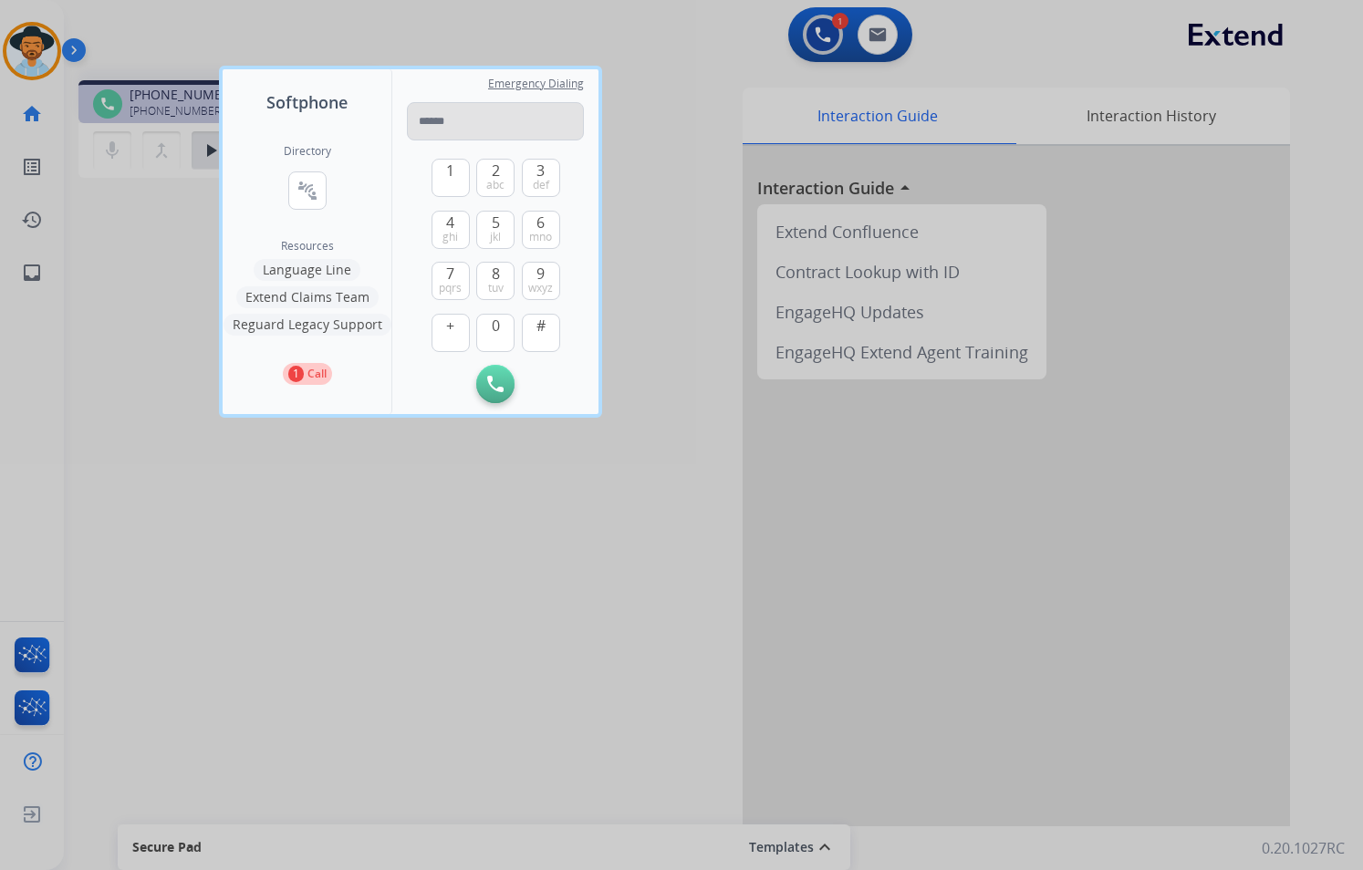
click at [453, 119] on input "tel" at bounding box center [495, 121] width 177 height 38
click at [480, 115] on input "tel" at bounding box center [495, 121] width 177 height 38
type input "**********"
click at [492, 385] on img at bounding box center [495, 384] width 16 height 16
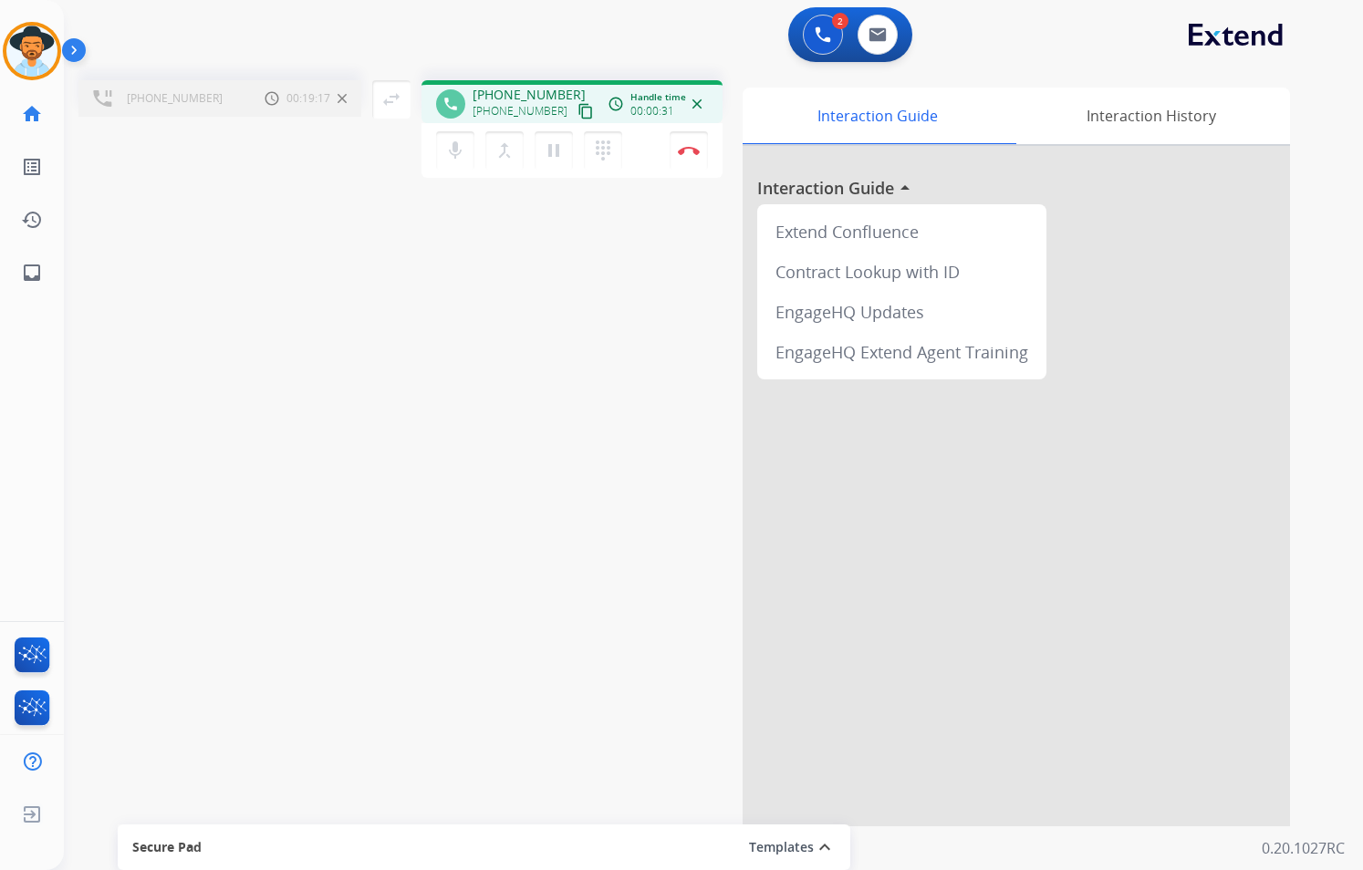
click at [209, 93] on div "[PHONE_NUMBER] Call metrics Hold 00:19:17 00:19:17" at bounding box center [219, 98] width 283 height 36
click at [209, 94] on div "[PHONE_NUMBER] Call metrics Hold 00:19:33 00:19:33" at bounding box center [219, 98] width 283 height 36
click at [879, 277] on div "Contract Lookup with ID" at bounding box center [901, 272] width 275 height 40
click at [682, 146] on img at bounding box center [689, 150] width 22 height 9
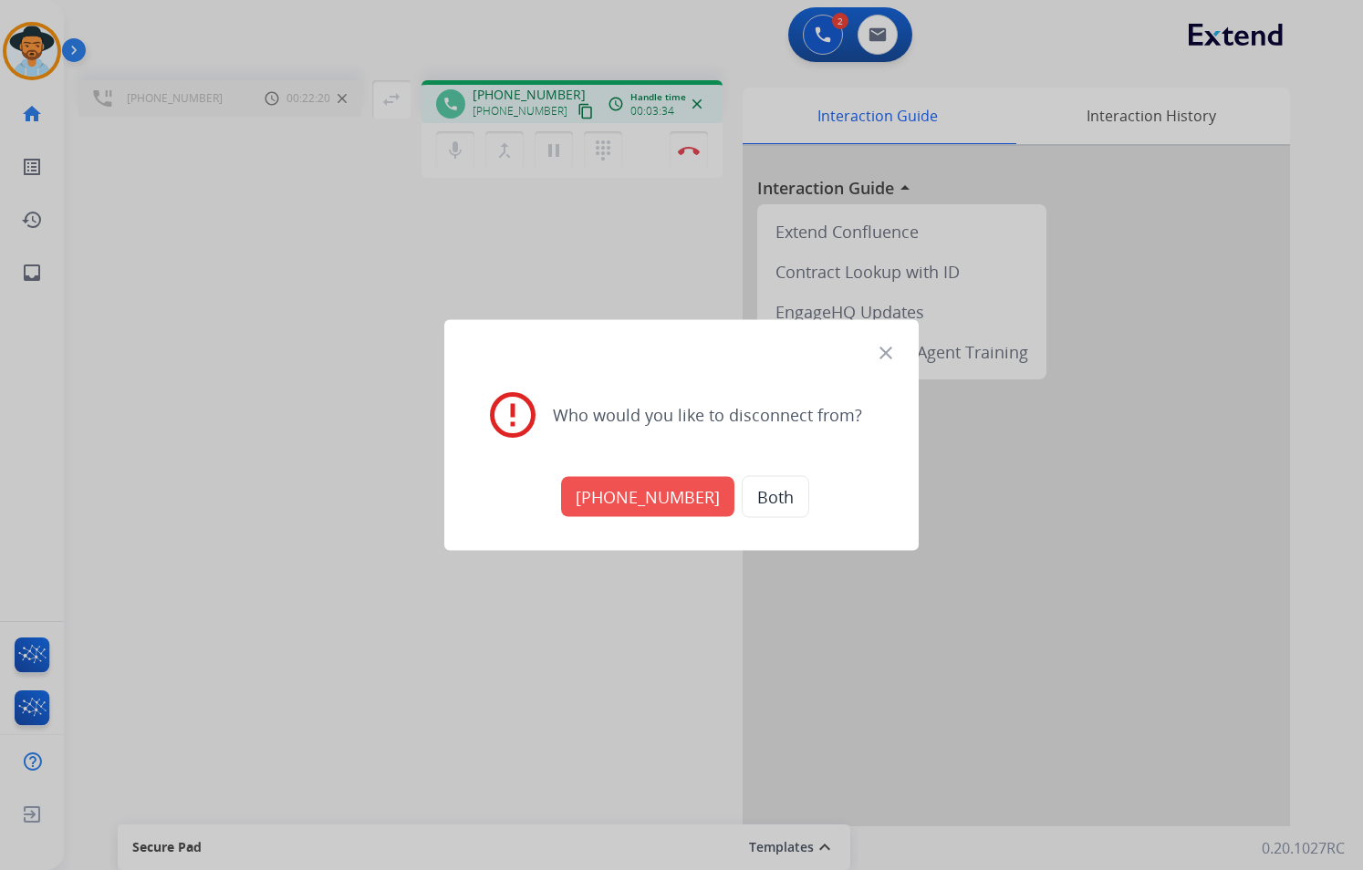
click at [645, 509] on button "[PHONE_NUMBER]" at bounding box center [647, 497] width 173 height 40
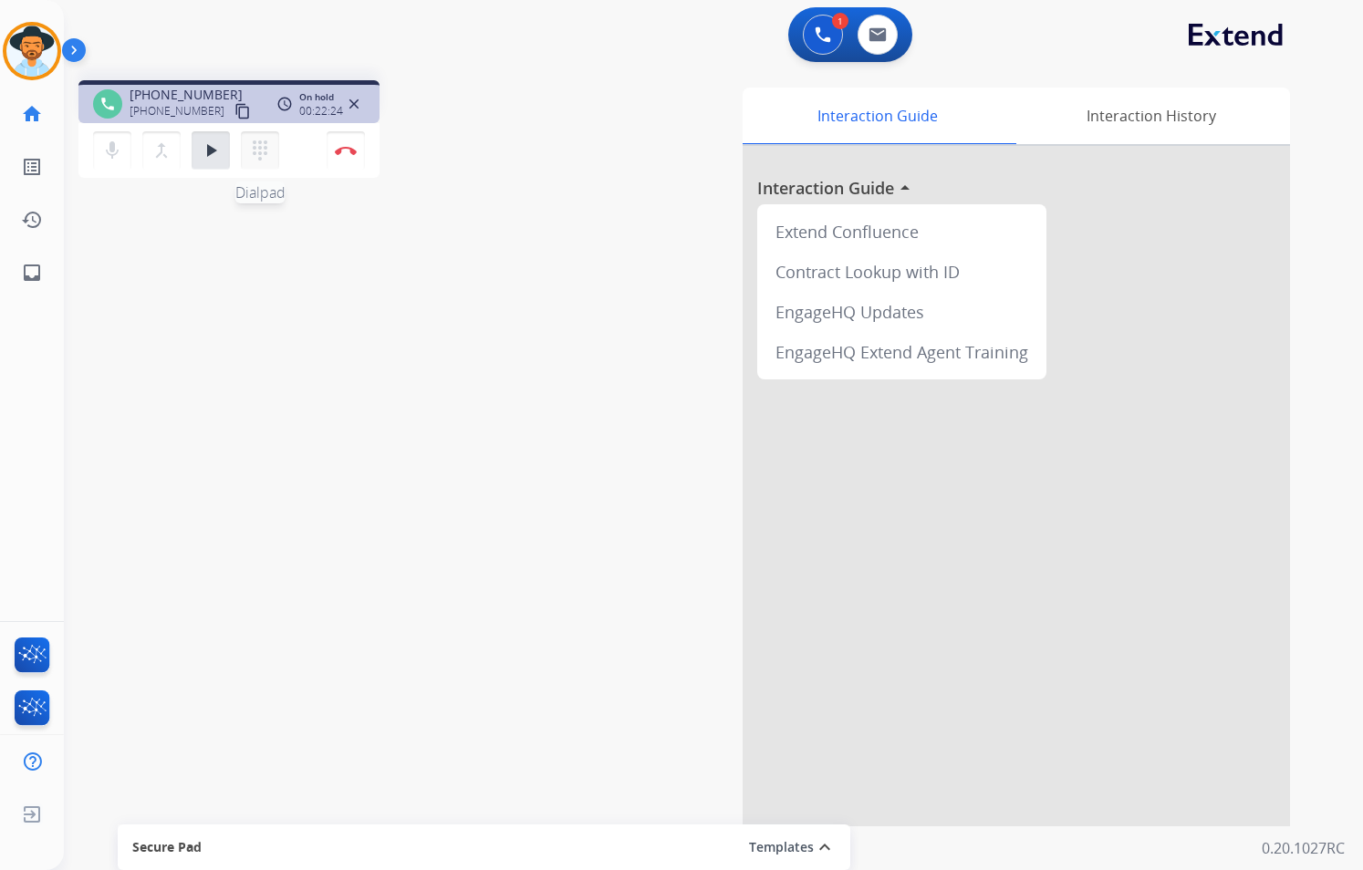
click at [262, 149] on mat-icon "dialpad" at bounding box center [260, 151] width 22 height 22
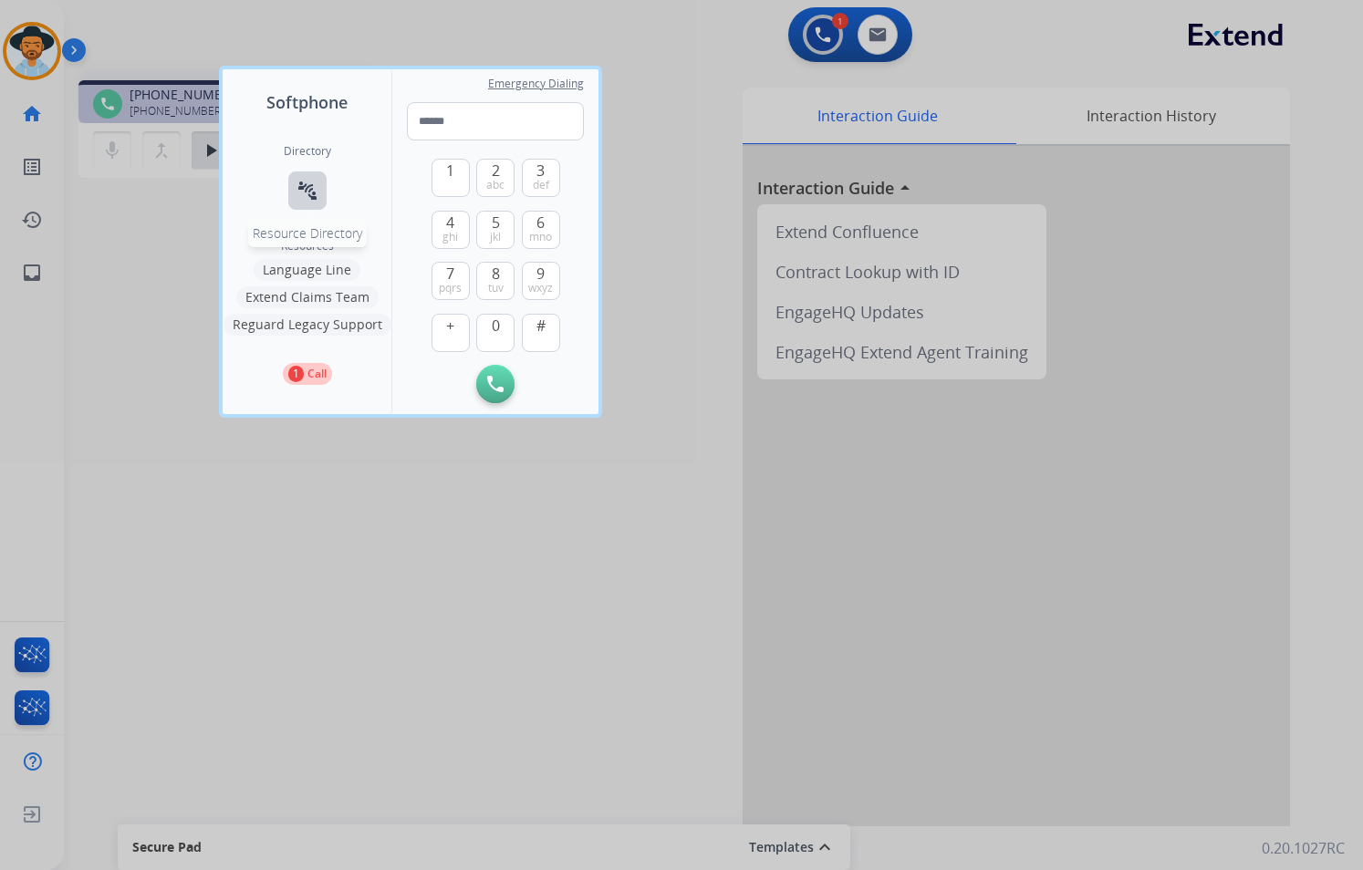
click at [313, 190] on mat-icon "connect_without_contact" at bounding box center [307, 191] width 22 height 22
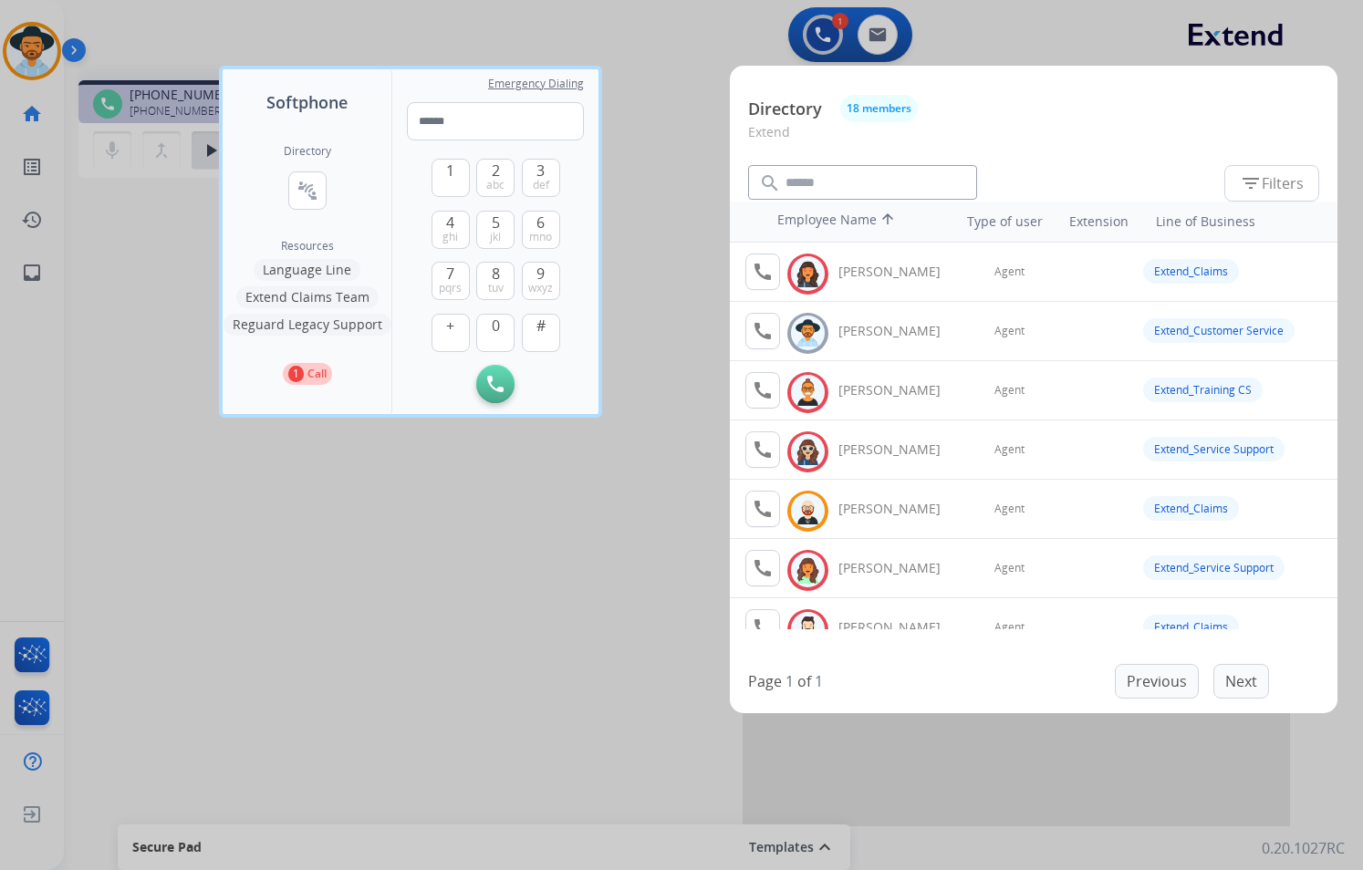
click at [635, 208] on div at bounding box center [681, 435] width 1363 height 870
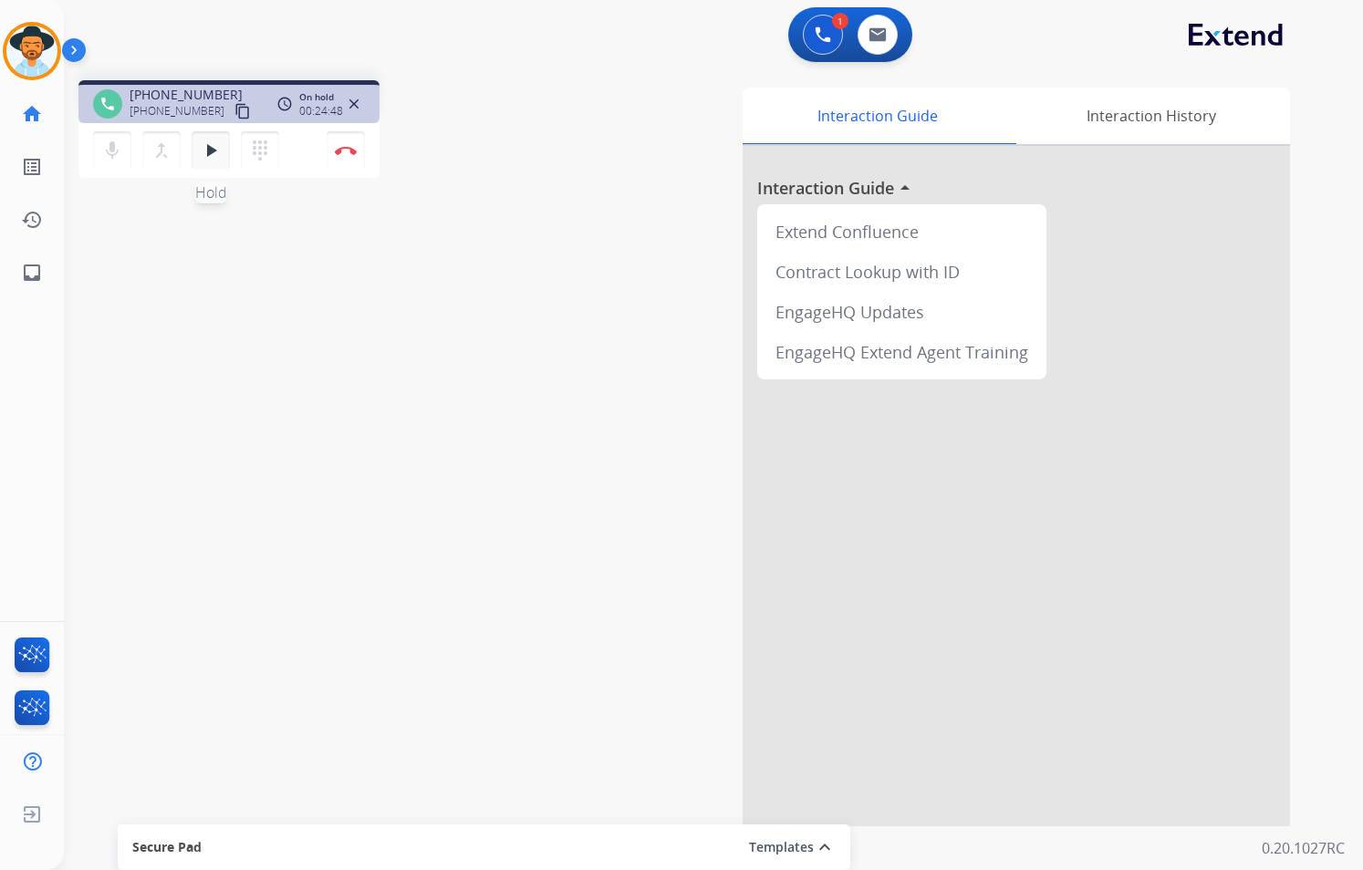
click at [207, 154] on mat-icon "play_arrow" at bounding box center [211, 151] width 22 height 22
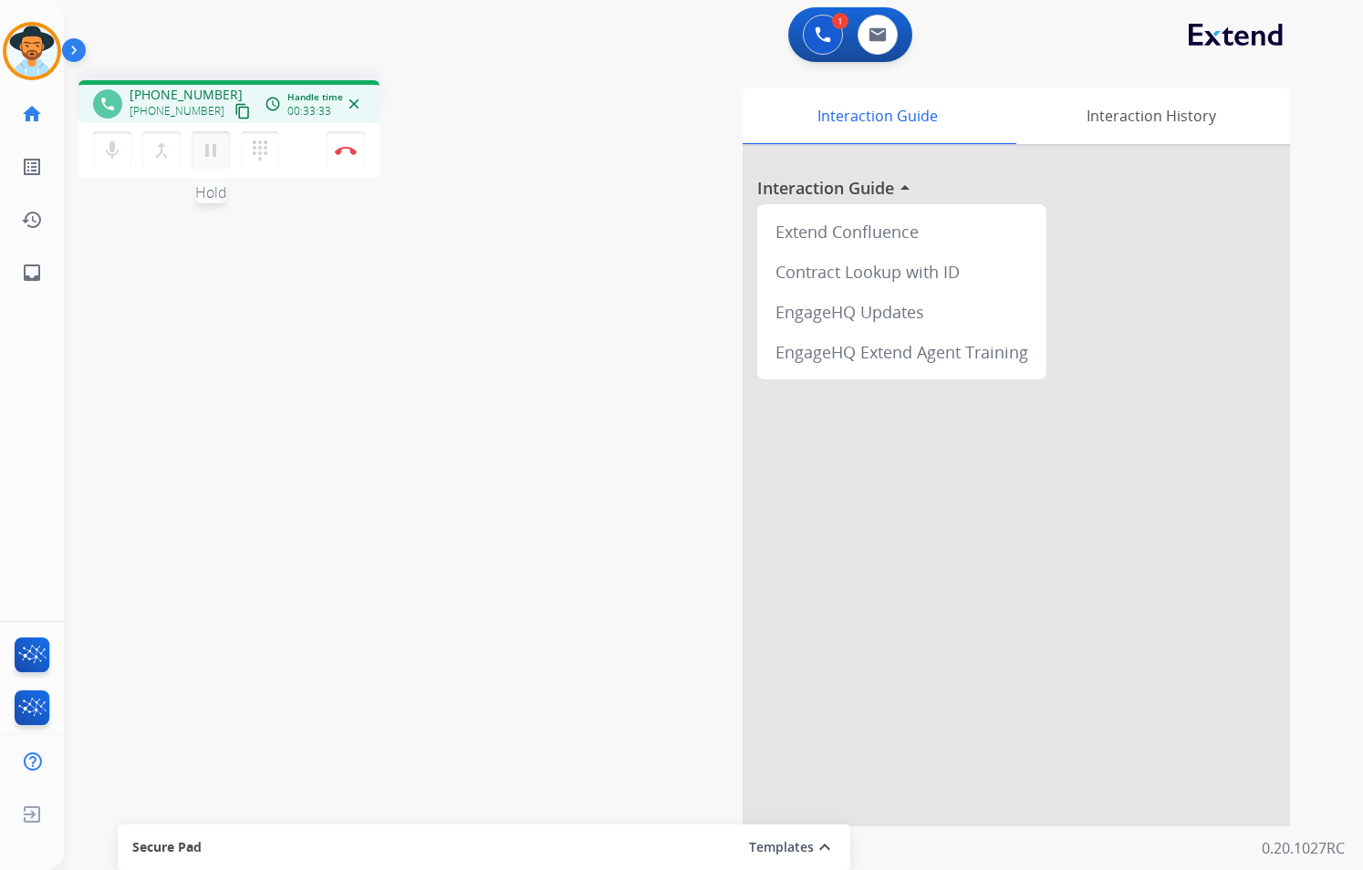
click at [211, 155] on mat-icon "pause" at bounding box center [211, 151] width 22 height 22
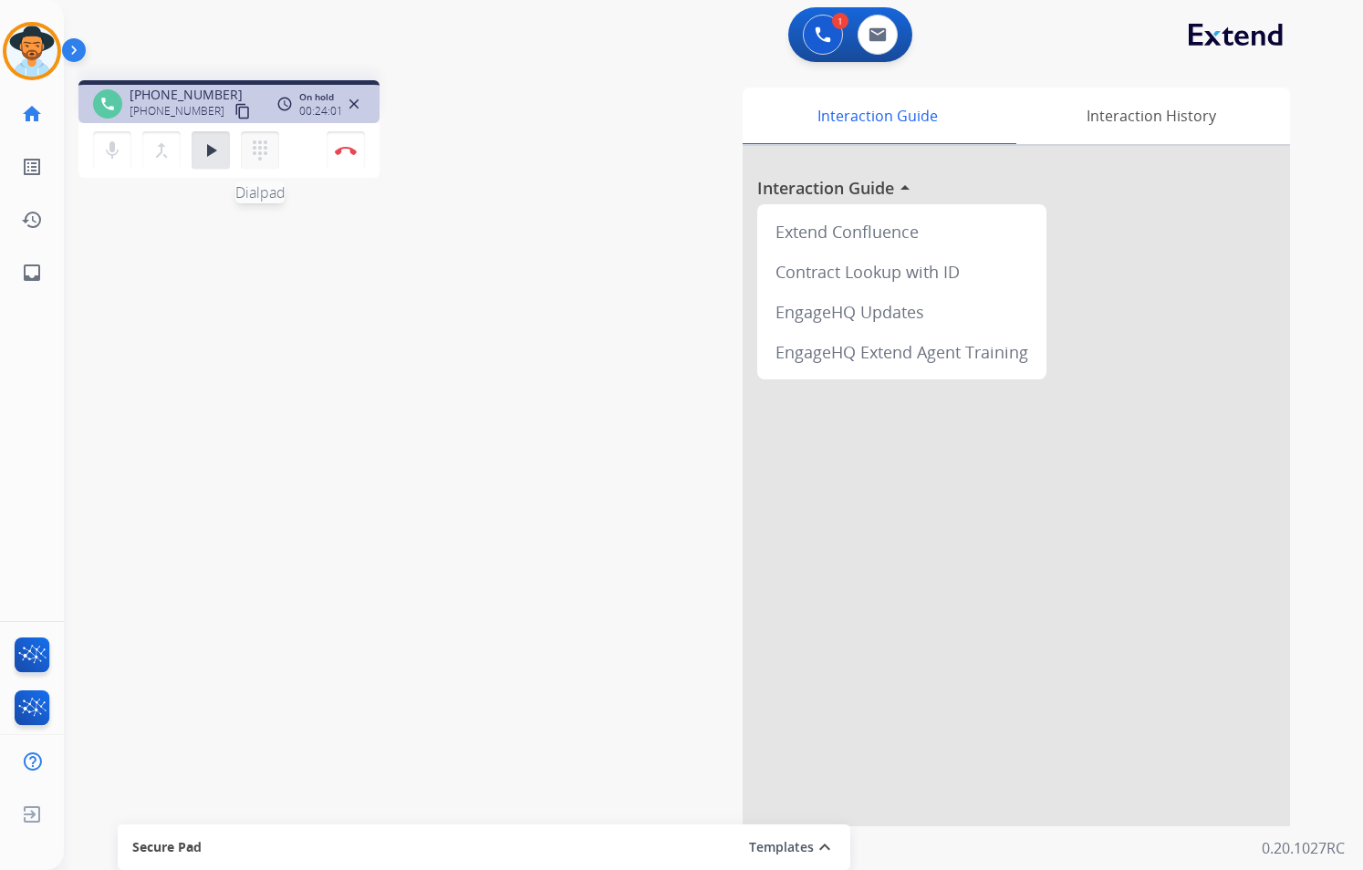
click at [267, 157] on mat-icon "dialpad" at bounding box center [260, 151] width 22 height 22
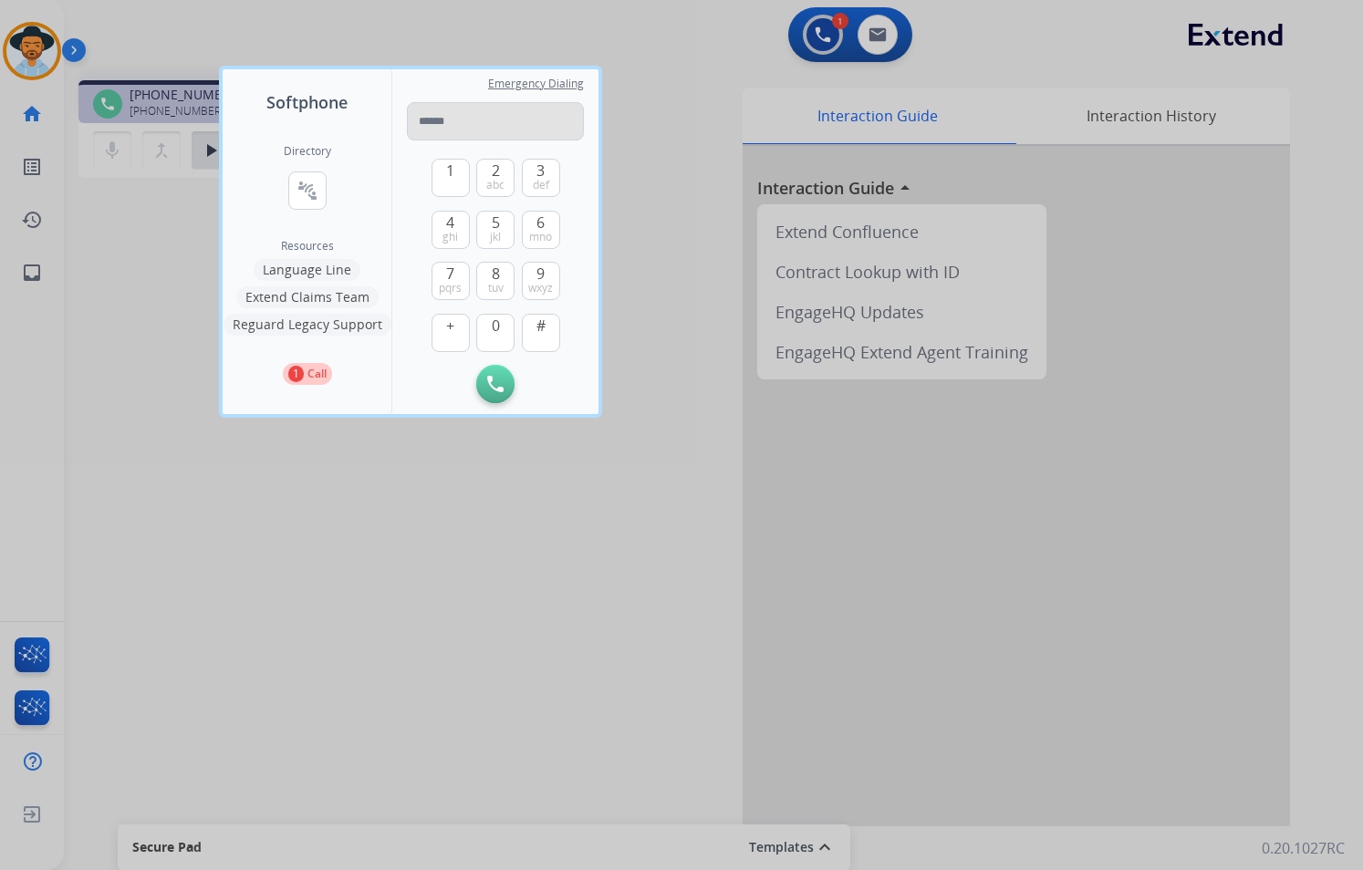
click at [490, 116] on input "tel" at bounding box center [495, 121] width 177 height 38
type input "**********"
click at [491, 384] on img at bounding box center [495, 384] width 16 height 16
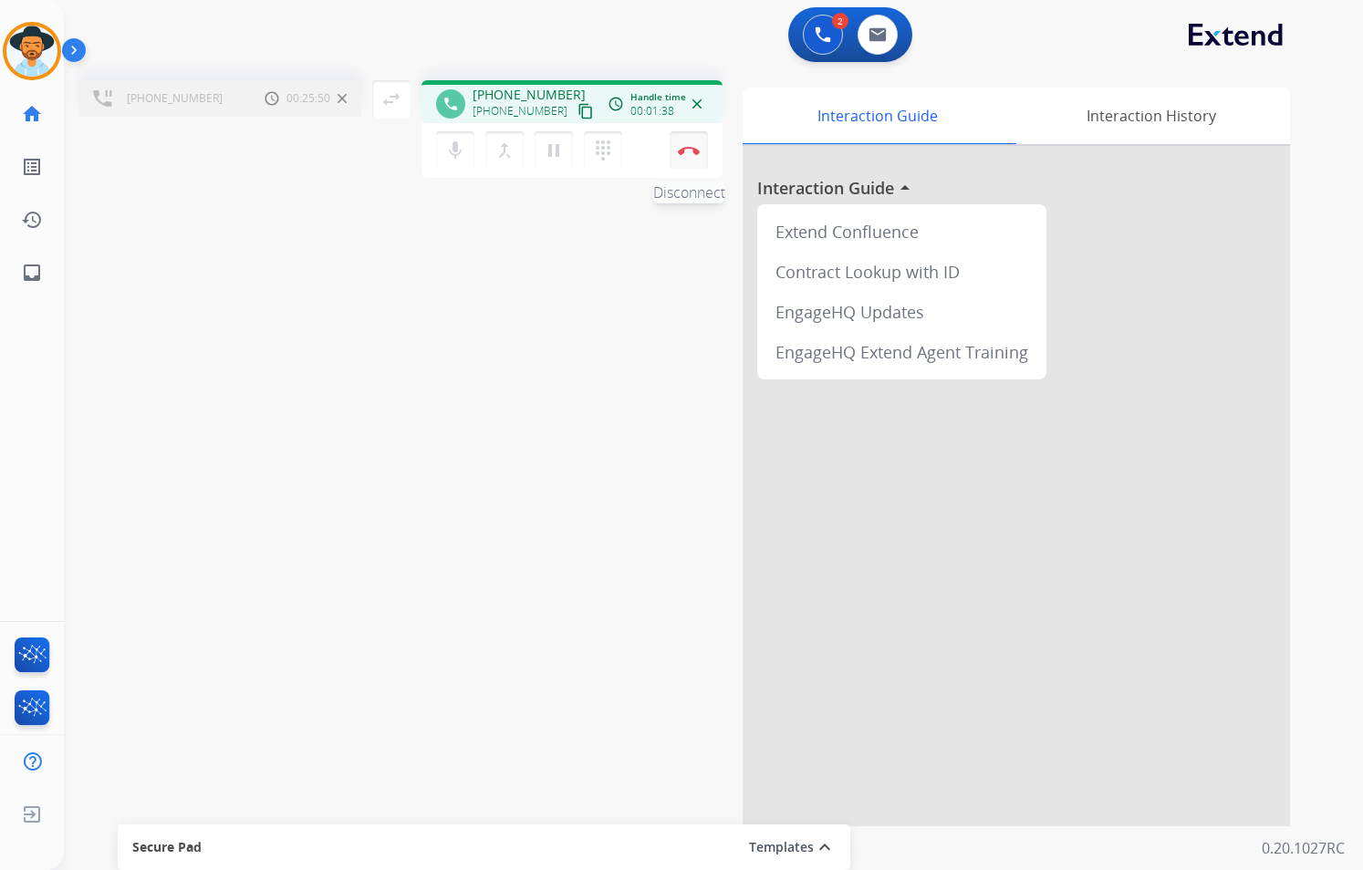
click at [686, 158] on button "Disconnect" at bounding box center [688, 150] width 38 height 38
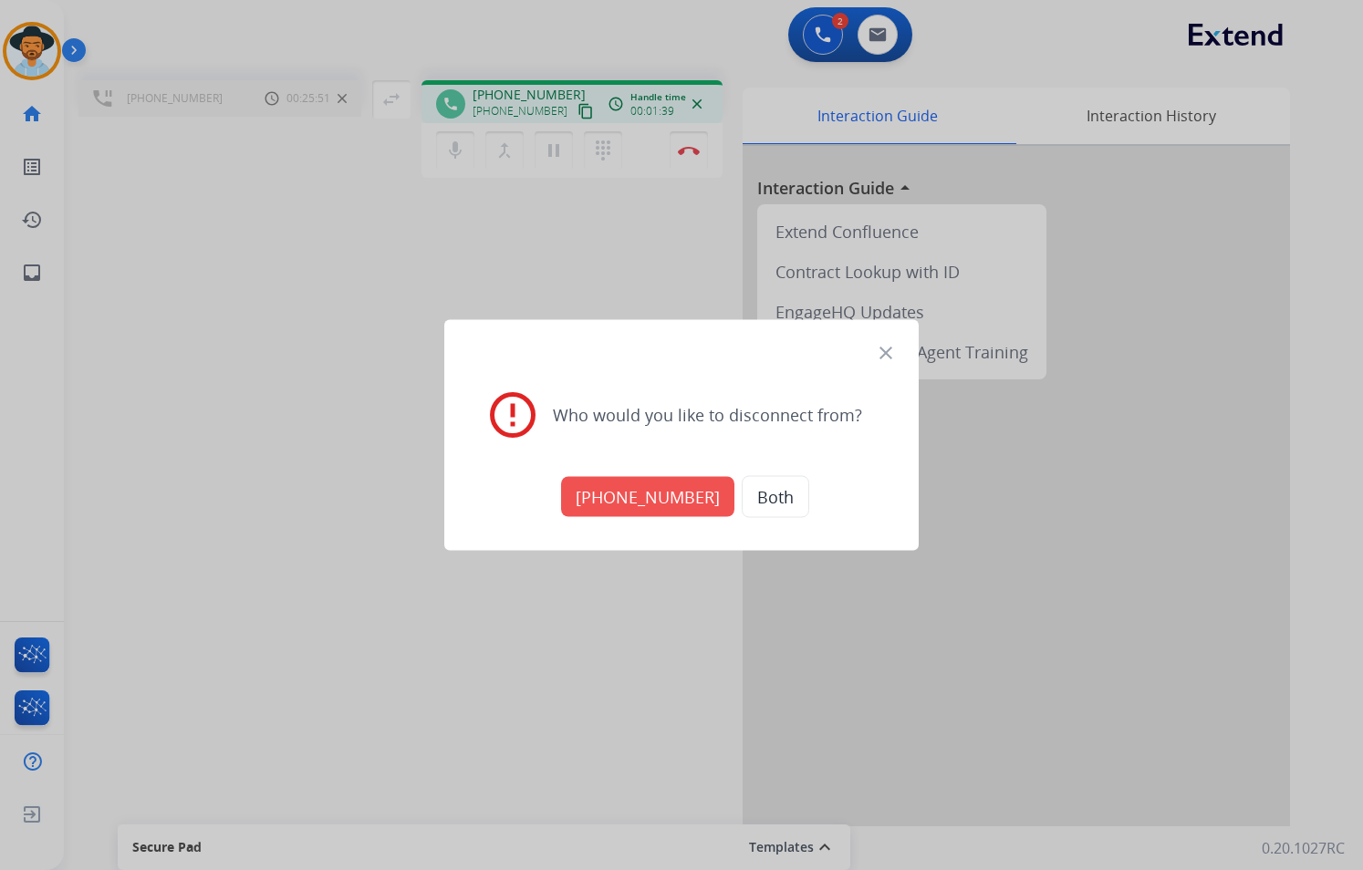
drag, startPoint x: 706, startPoint y: 503, endPoint x: 697, endPoint y: 501, distance: 9.3
click at [705, 503] on button "[PHONE_NUMBER]" at bounding box center [647, 497] width 173 height 40
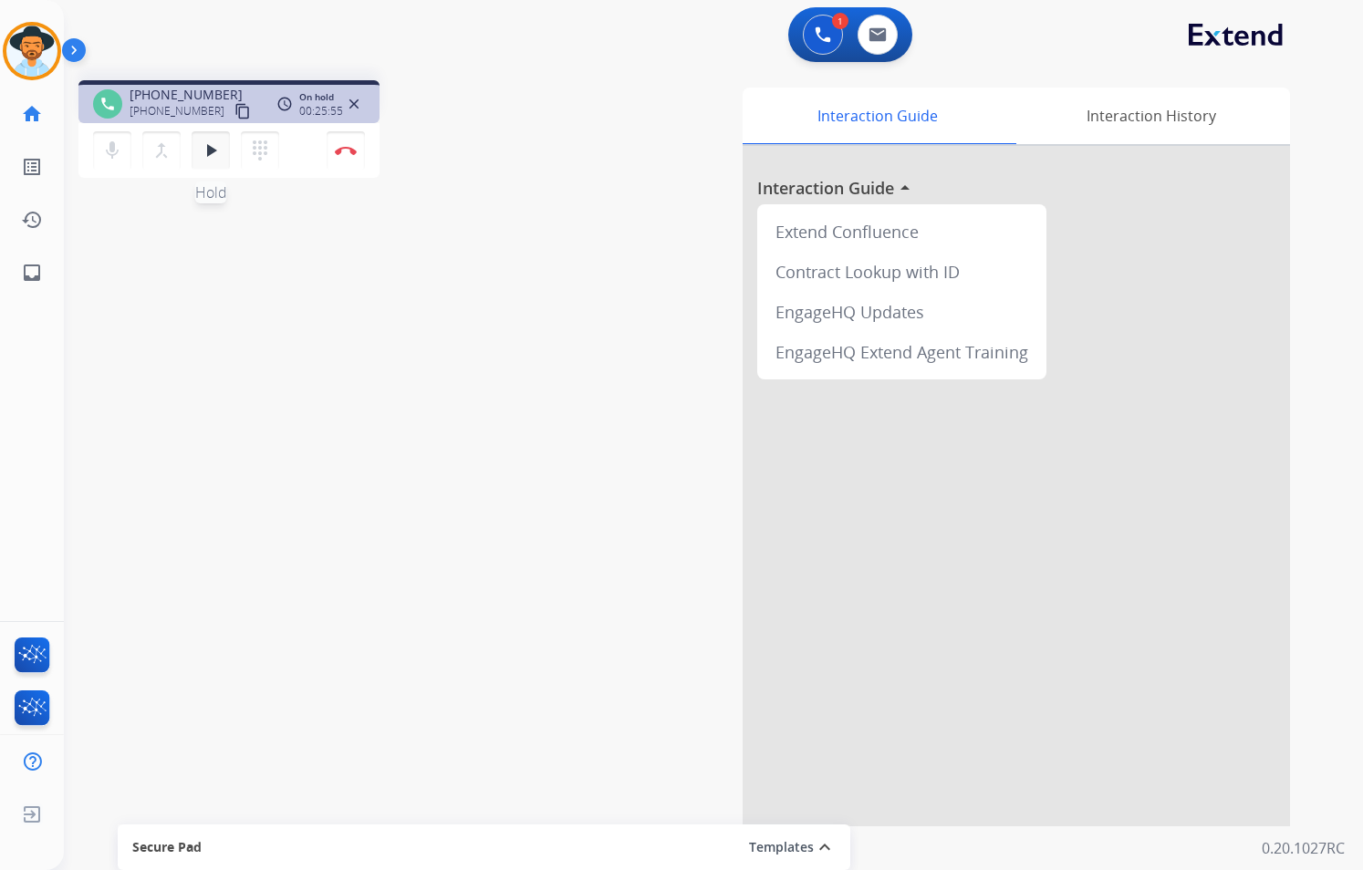
click at [228, 141] on button "play_arrow Hold" at bounding box center [211, 150] width 38 height 38
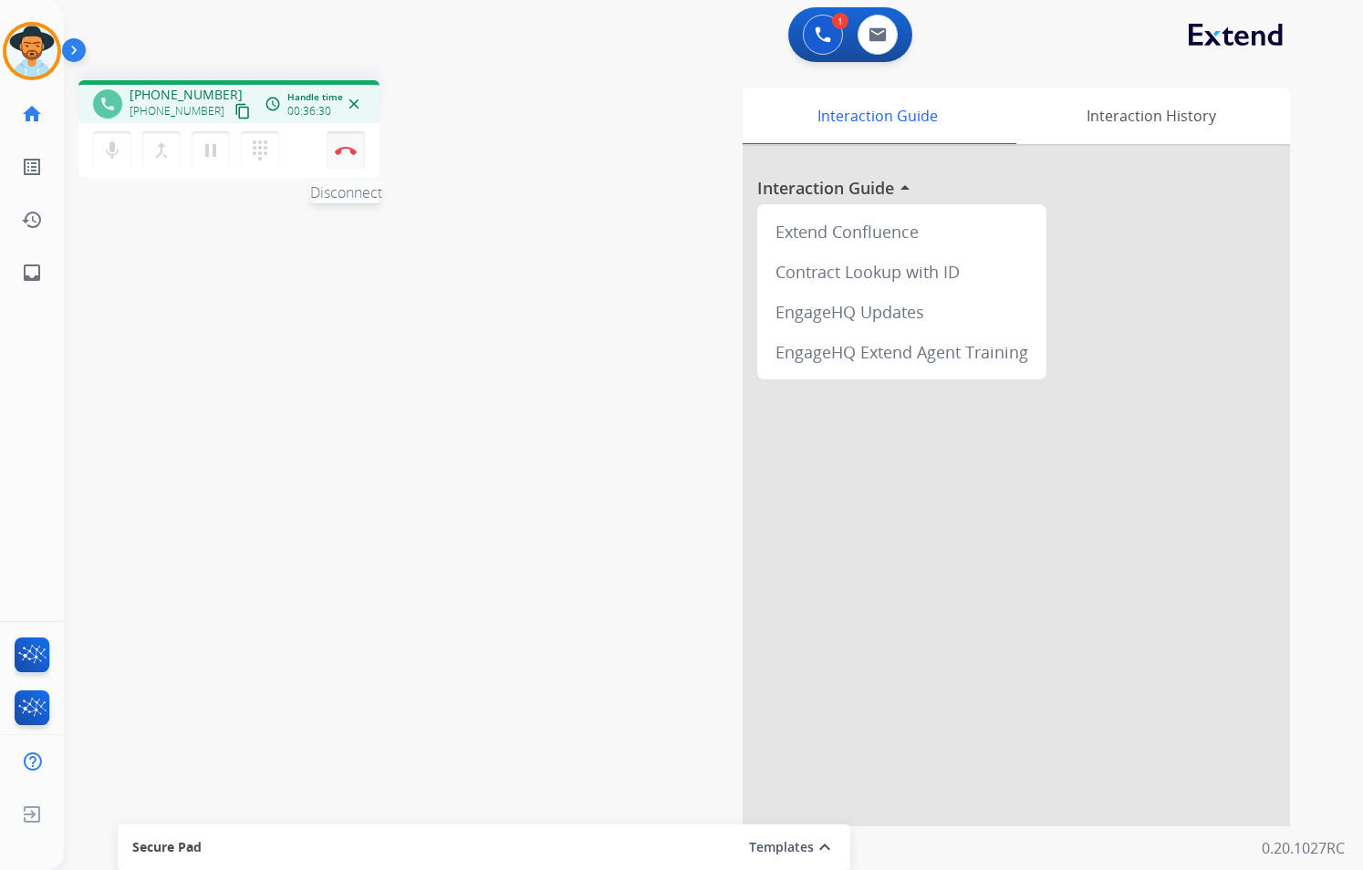
click at [345, 157] on button "Disconnect" at bounding box center [346, 150] width 38 height 38
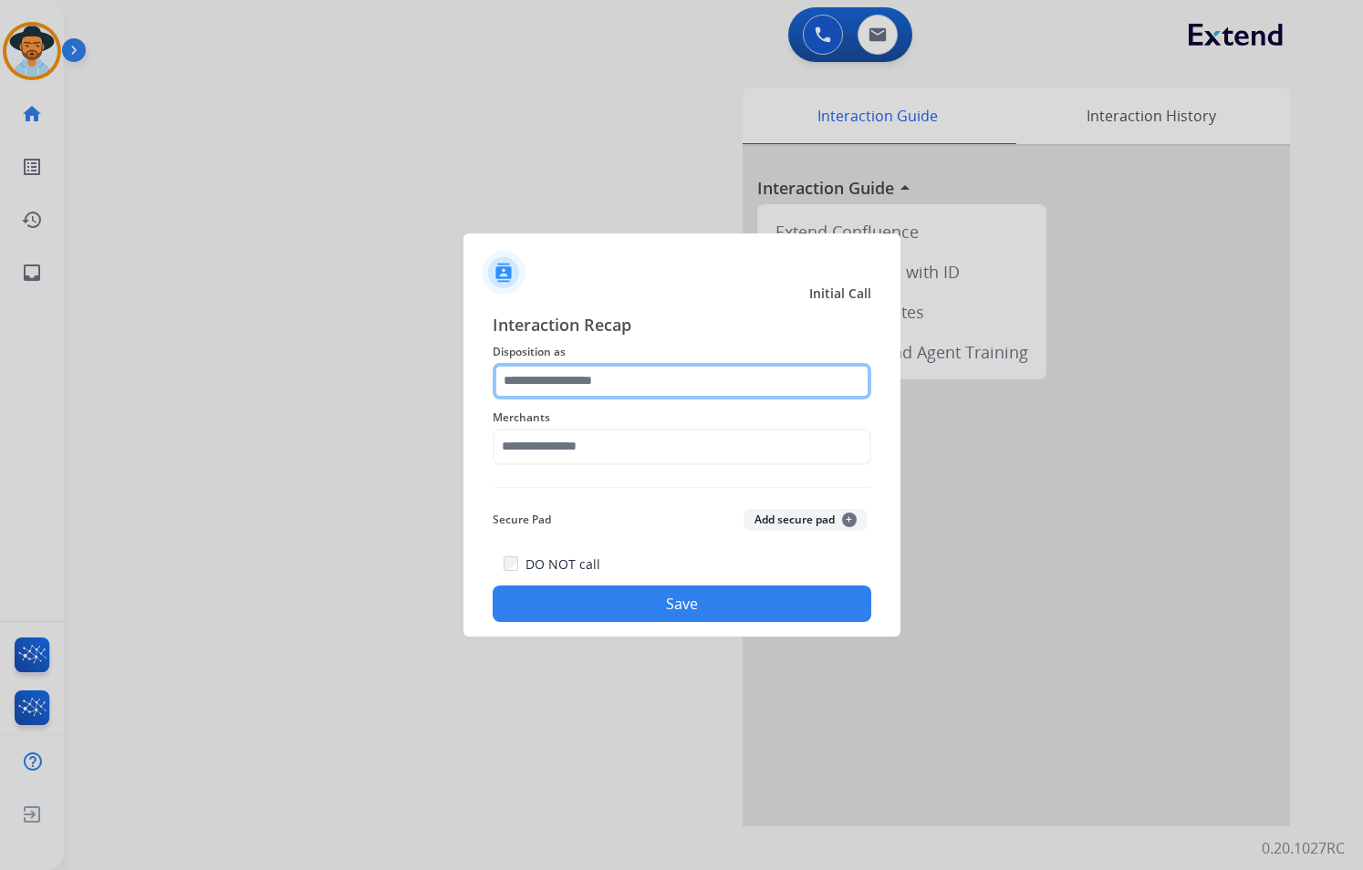
click at [637, 391] on input "text" at bounding box center [682, 381] width 379 height 36
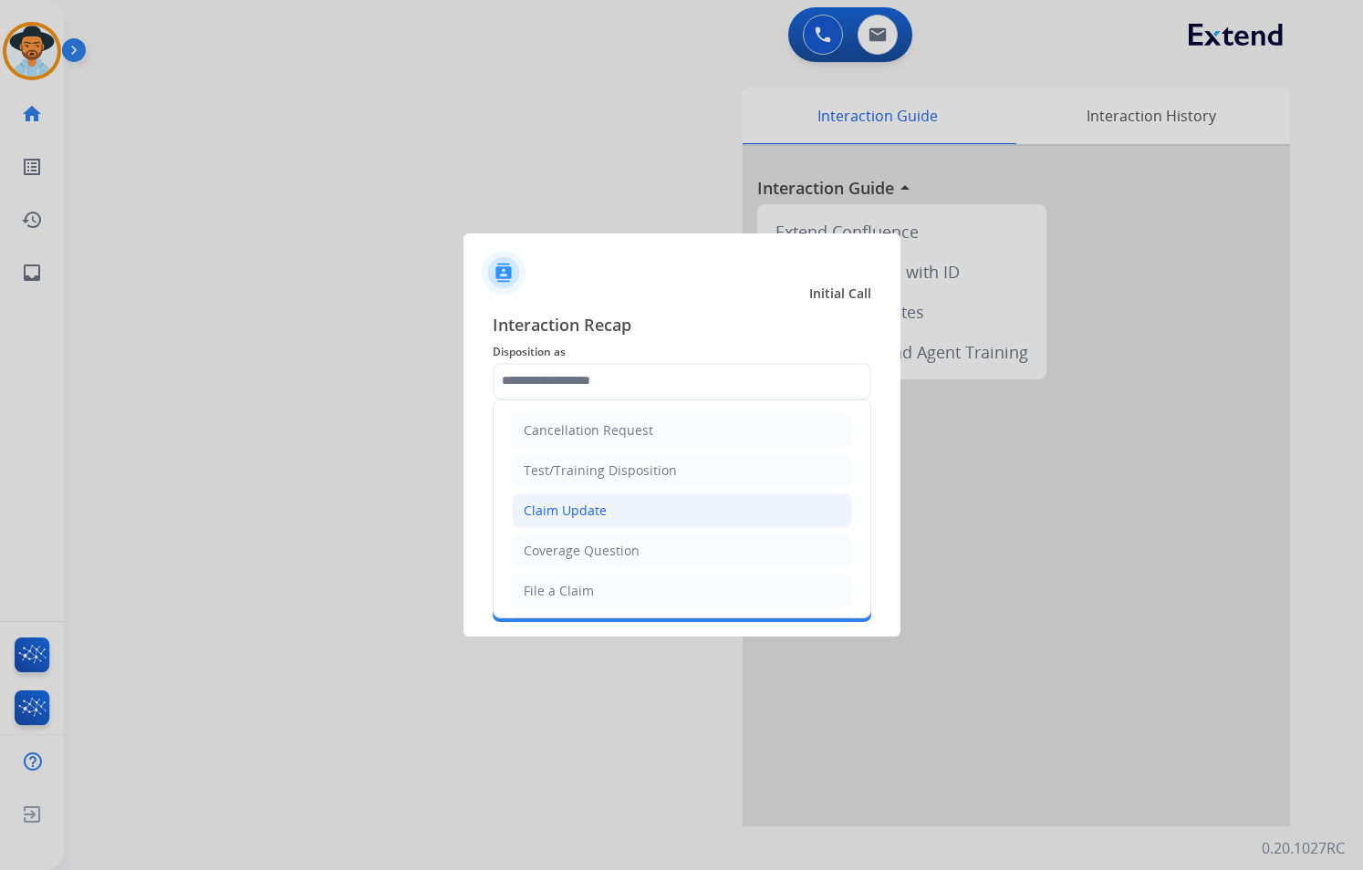
click at [607, 509] on li "Claim Update" at bounding box center [682, 510] width 340 height 35
type input "**********"
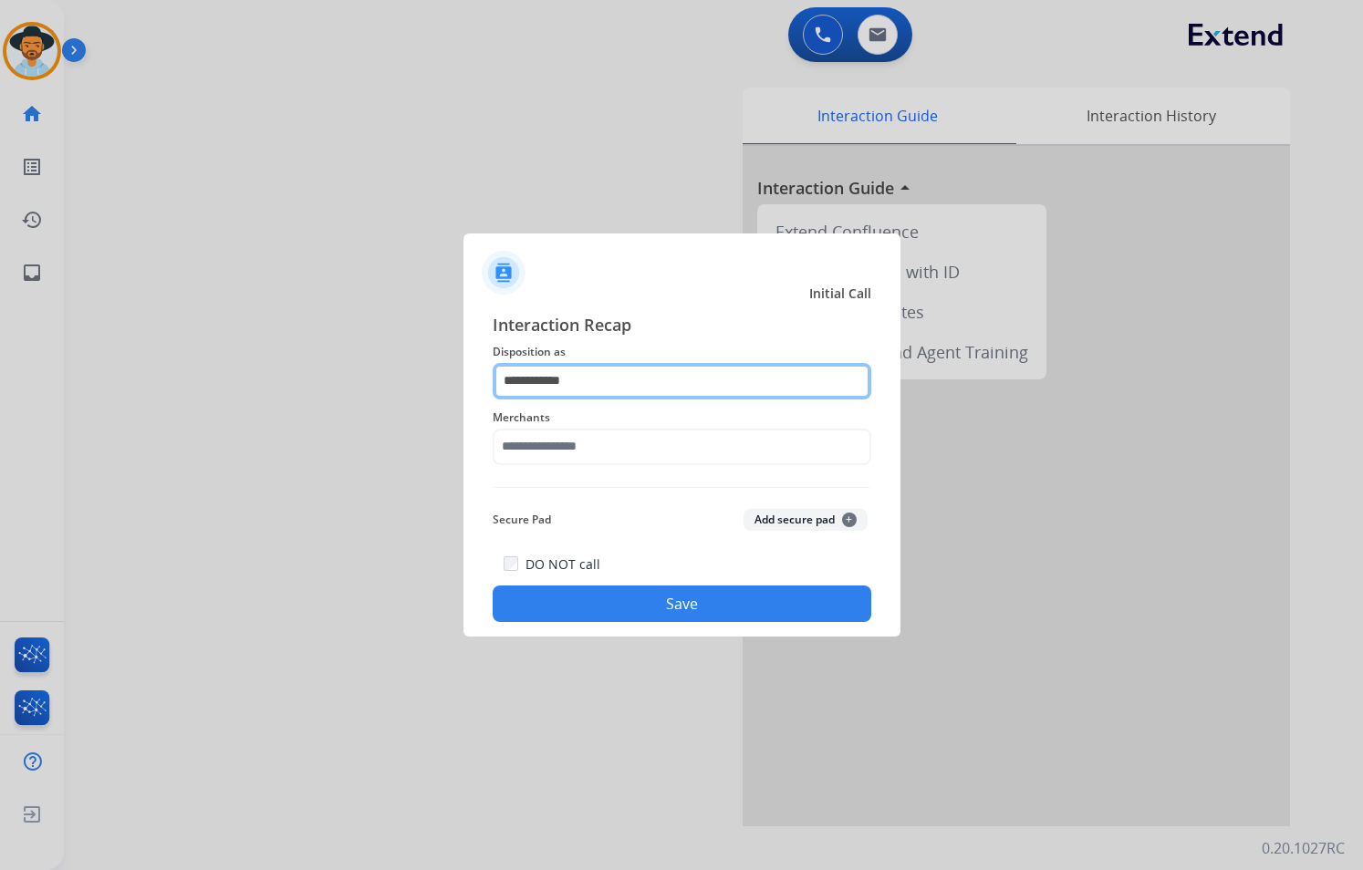
click at [646, 379] on input "**********" at bounding box center [682, 381] width 379 height 36
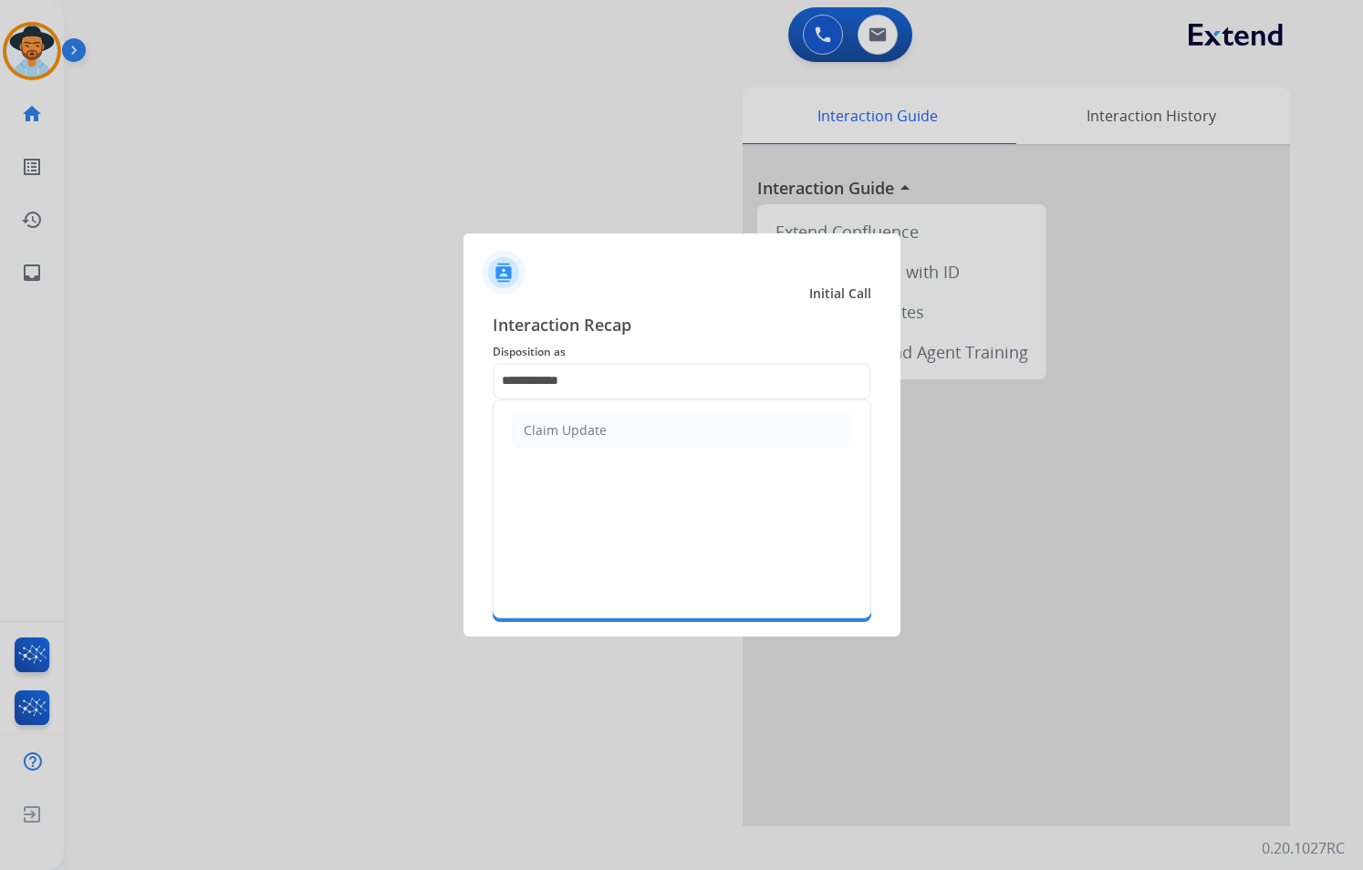
click at [789, 338] on span "Interaction Recap" at bounding box center [682, 326] width 379 height 29
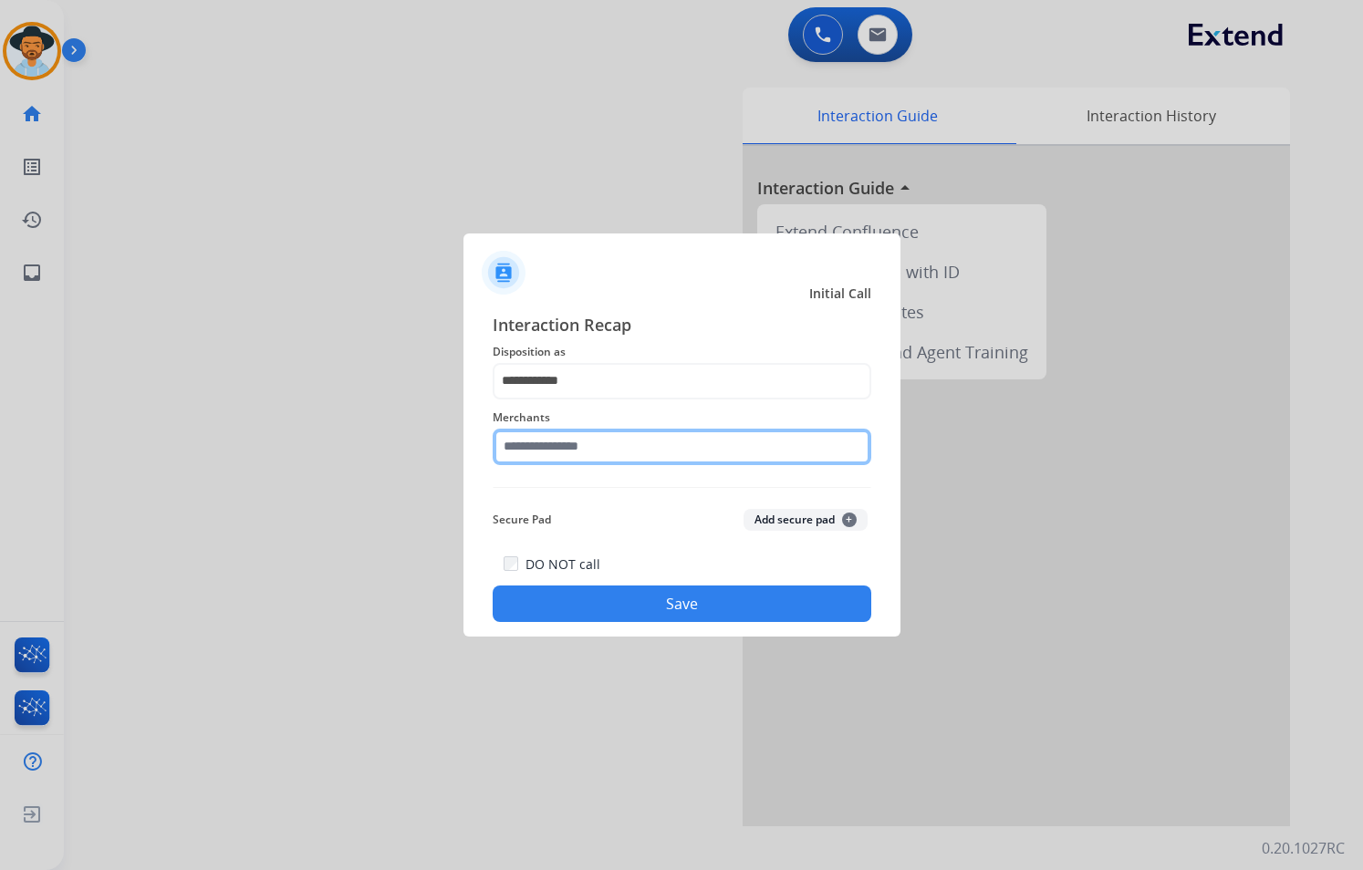
click at [627, 446] on input "text" at bounding box center [682, 447] width 379 height 36
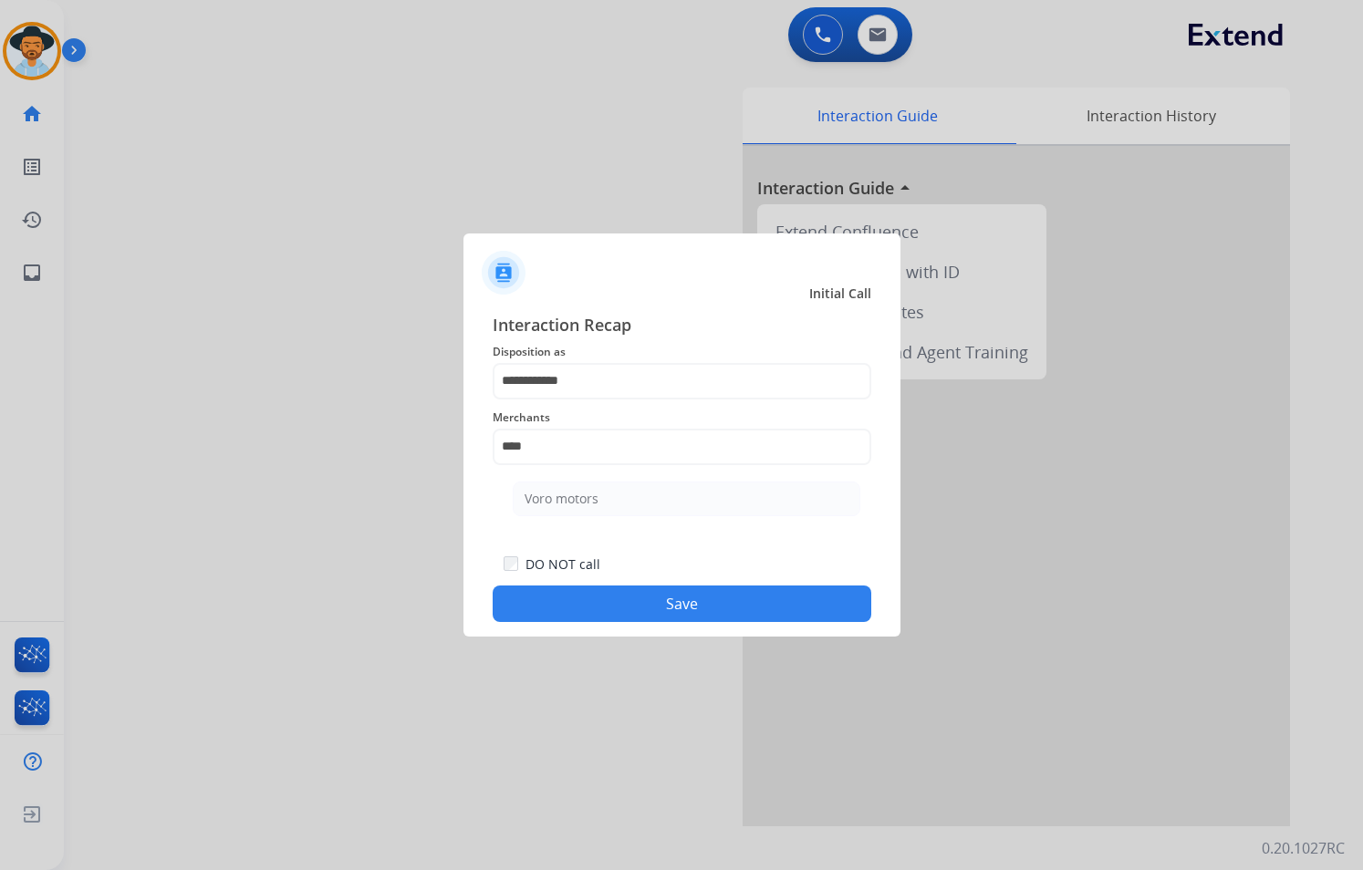
click at [596, 492] on div "Voro motors" at bounding box center [561, 499] width 74 height 18
type input "**********"
click at [682, 606] on button "Save" at bounding box center [682, 604] width 379 height 36
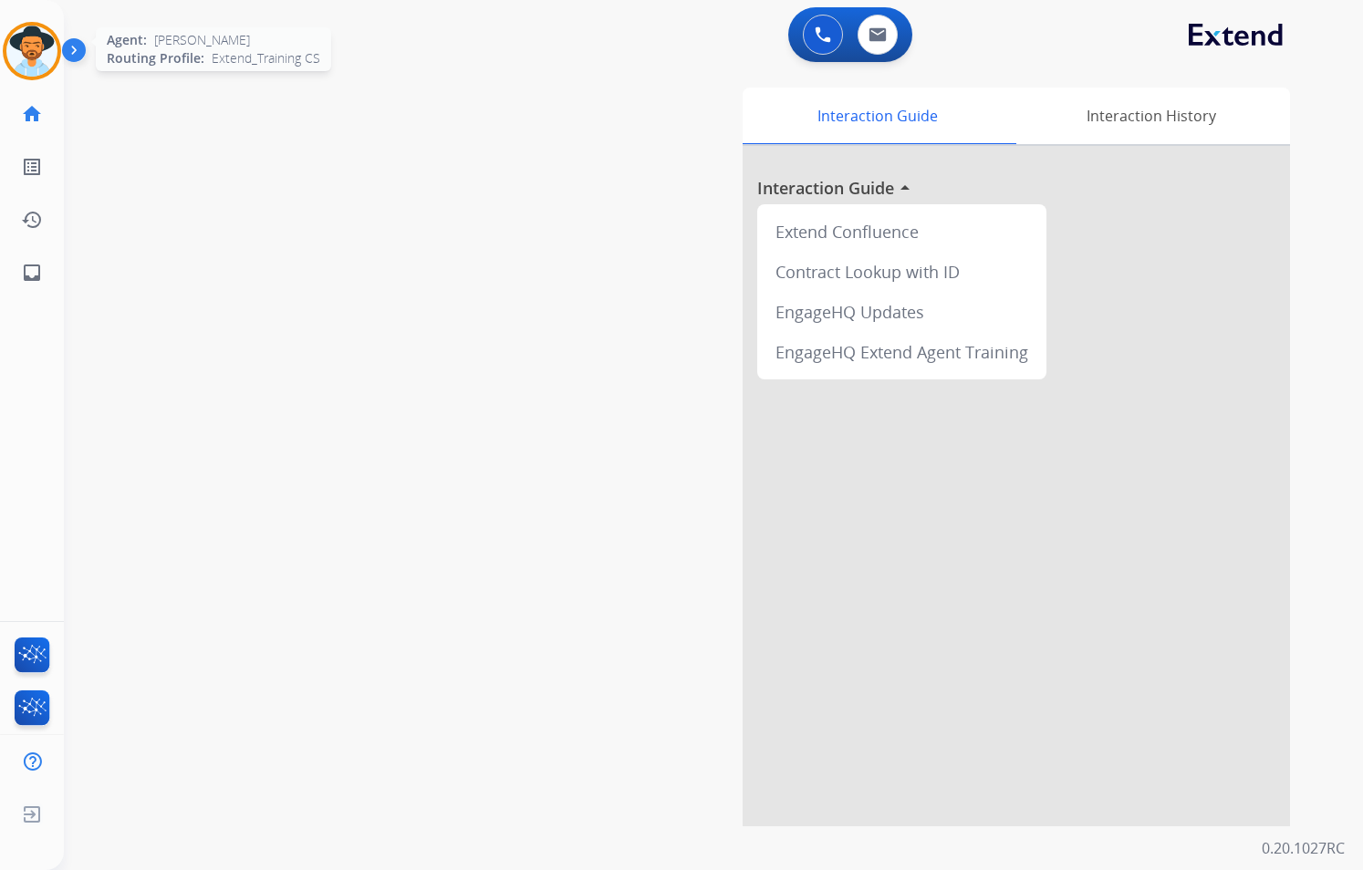
click at [12, 64] on img at bounding box center [31, 51] width 51 height 51
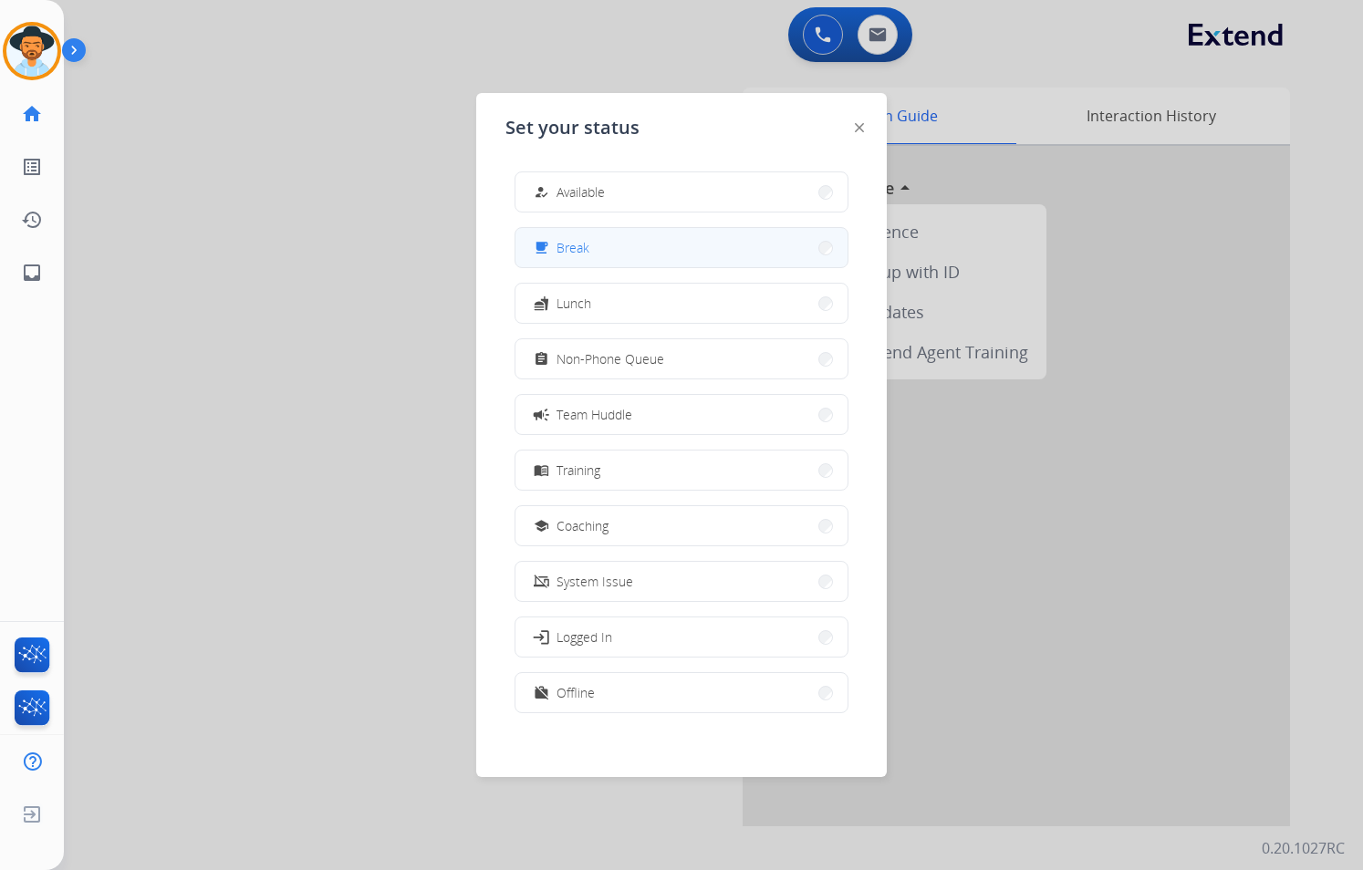
click at [637, 245] on button "free_breakfast Break" at bounding box center [681, 247] width 332 height 39
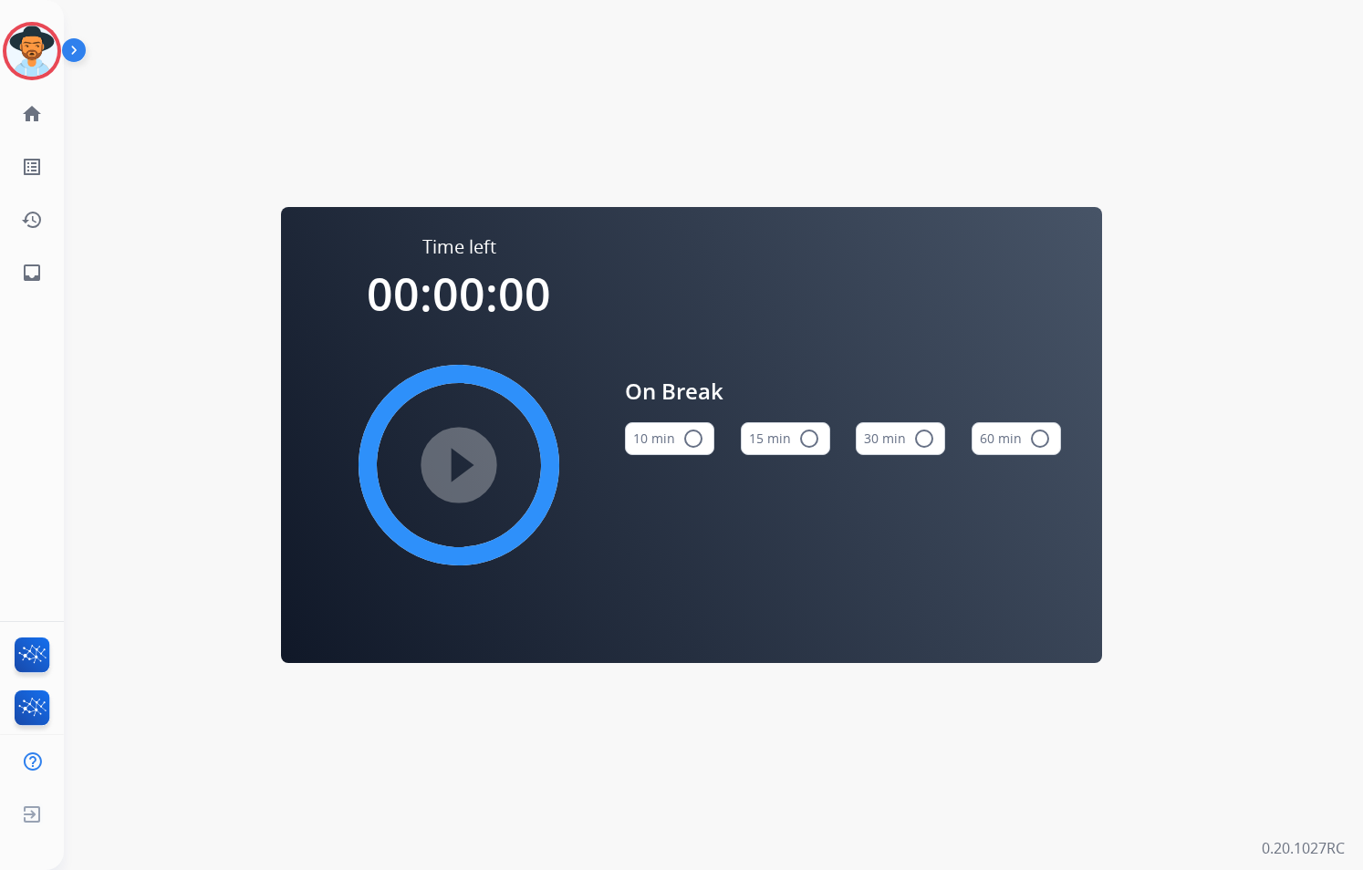
click at [810, 437] on mat-icon "radio_button_unchecked" at bounding box center [809, 439] width 22 height 22
click at [457, 461] on mat-icon "play_circle_filled" at bounding box center [459, 465] width 22 height 22
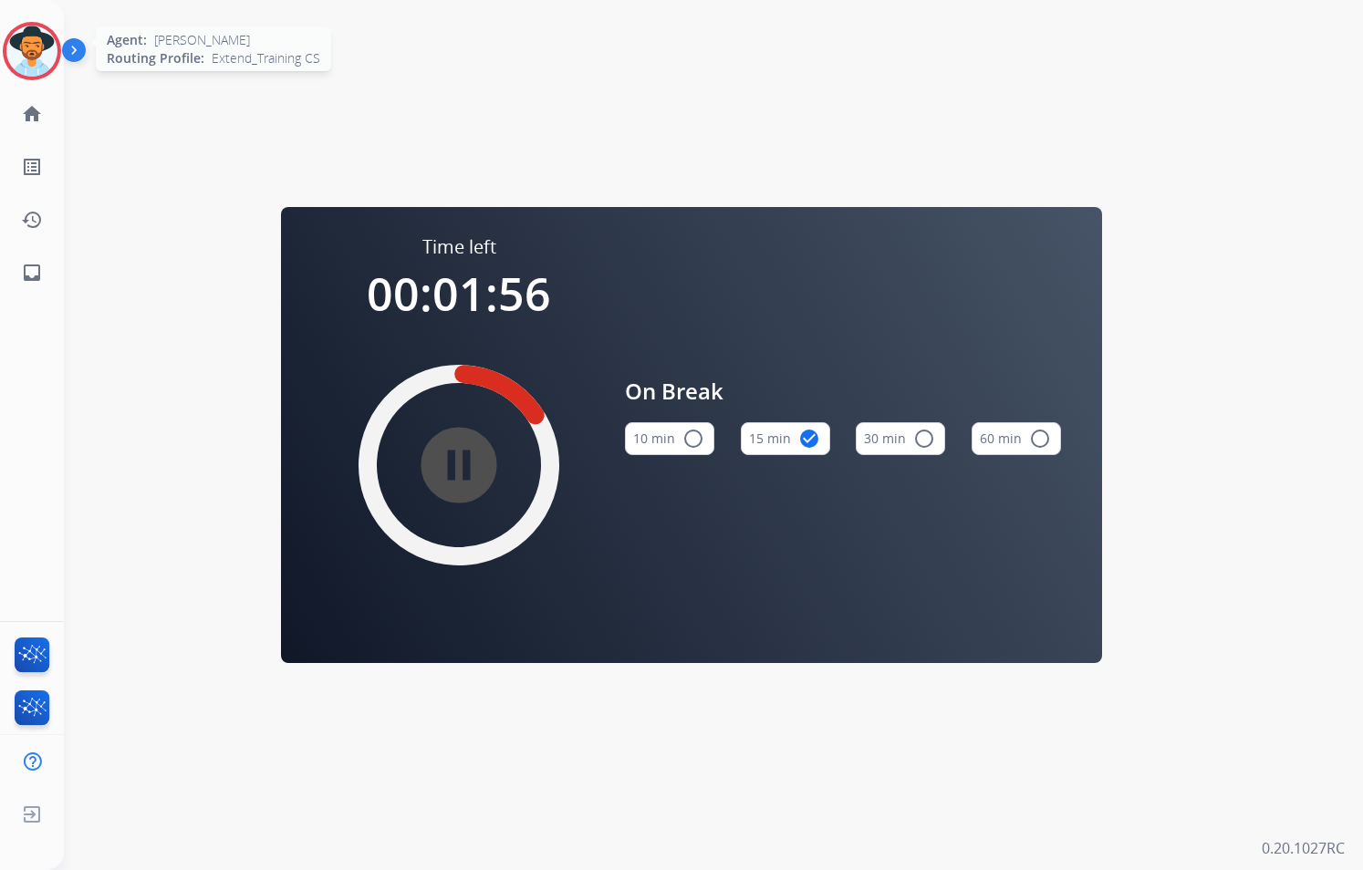
click at [44, 47] on img at bounding box center [31, 51] width 51 height 51
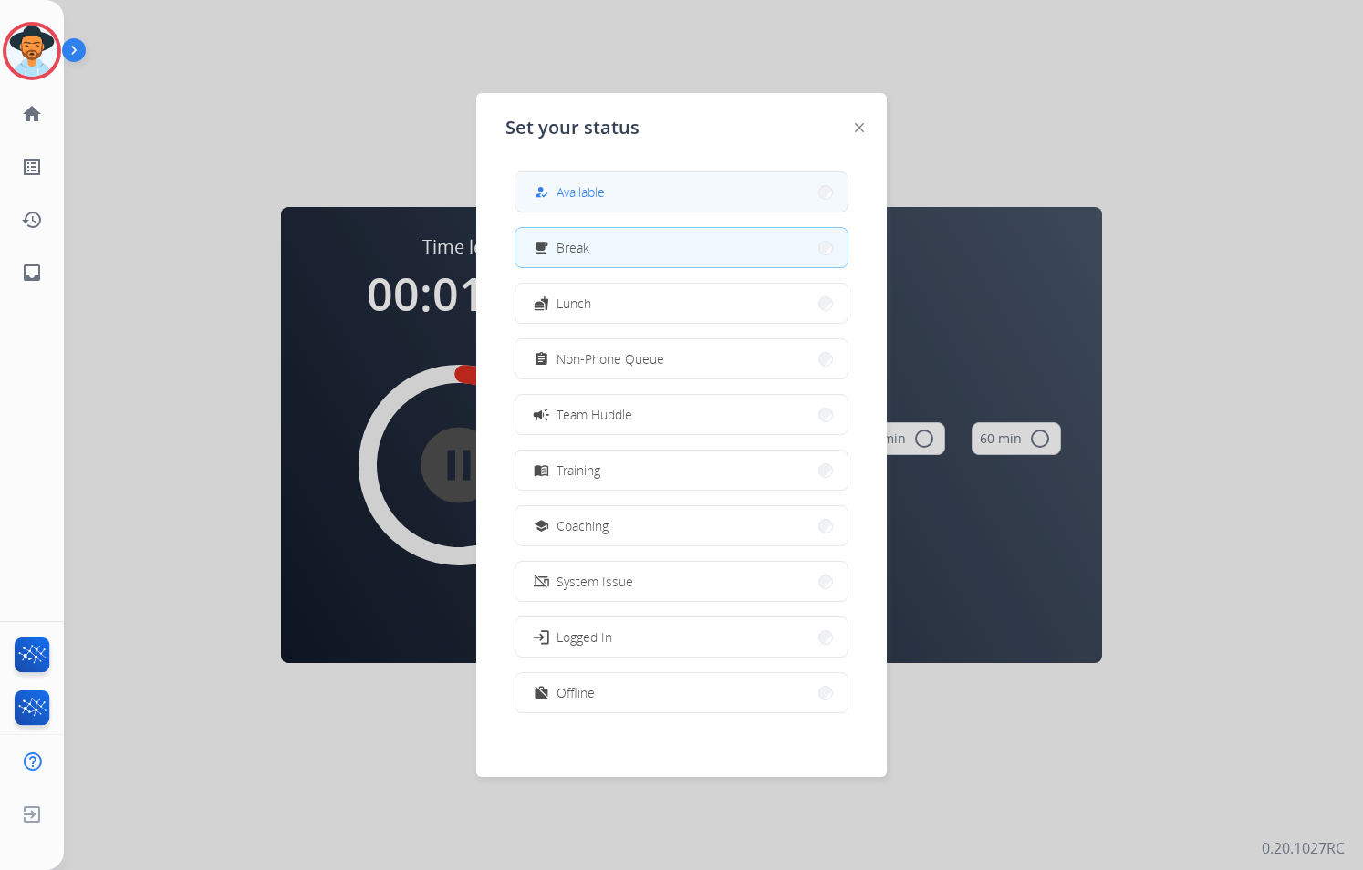
click at [604, 192] on span "Available" at bounding box center [580, 191] width 48 height 19
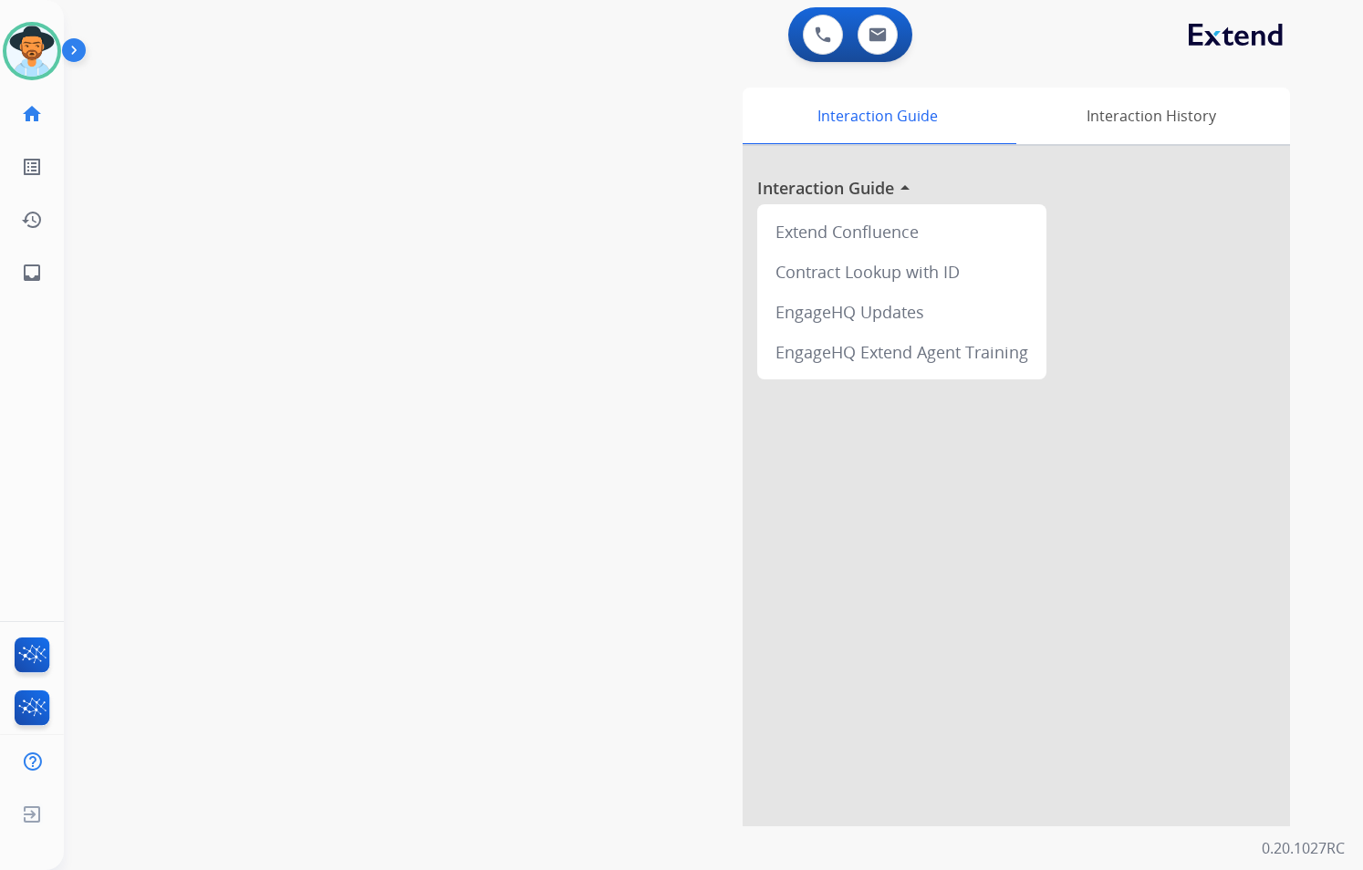
click at [343, 248] on div "swap_horiz Break voice bridge close_fullscreen Connect 3-Way Call merge_type Se…" at bounding box center [691, 446] width 1255 height 761
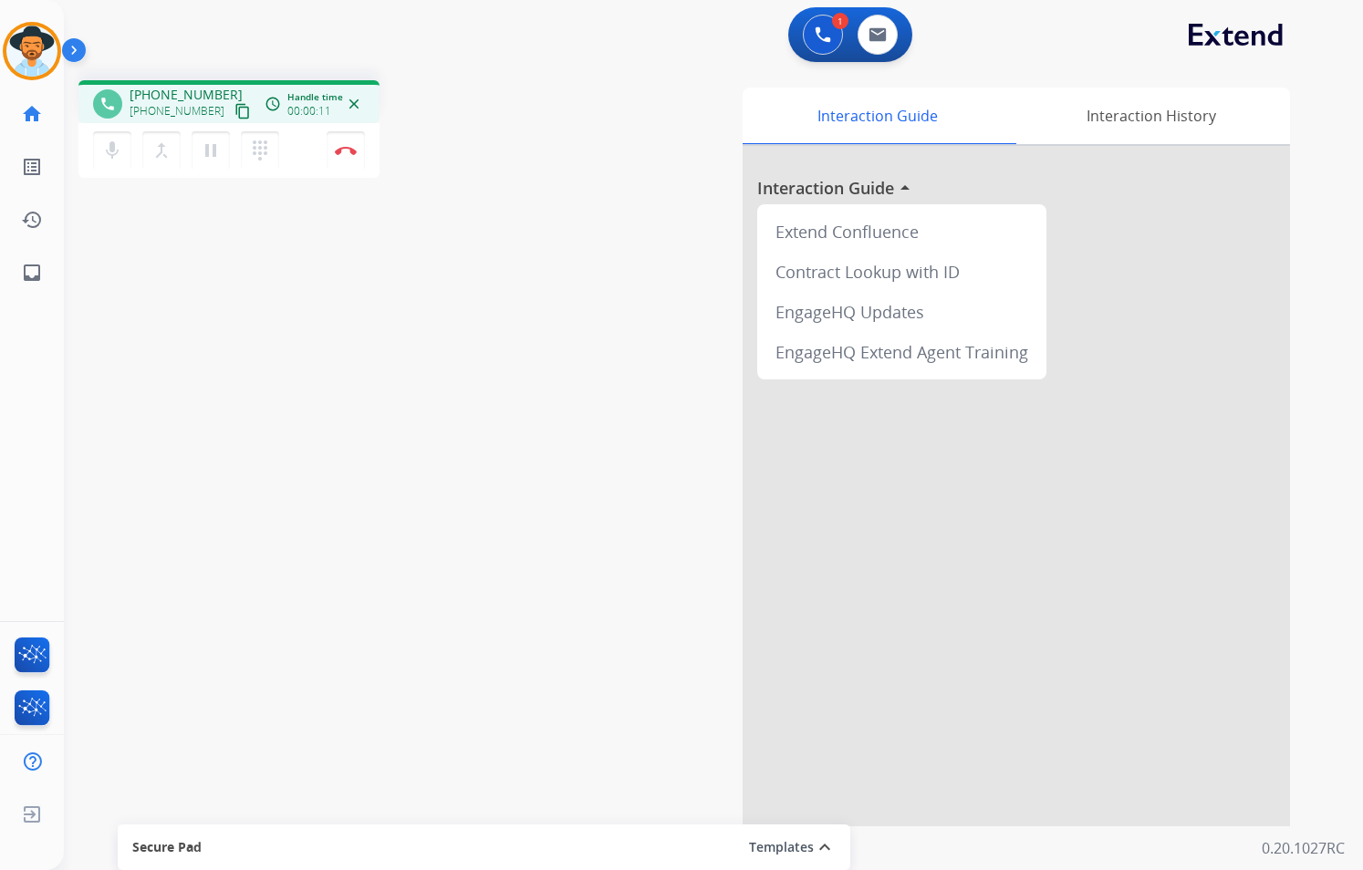
click at [234, 107] on mat-icon "content_copy" at bounding box center [242, 111] width 16 height 16
click at [351, 146] on img at bounding box center [346, 150] width 22 height 9
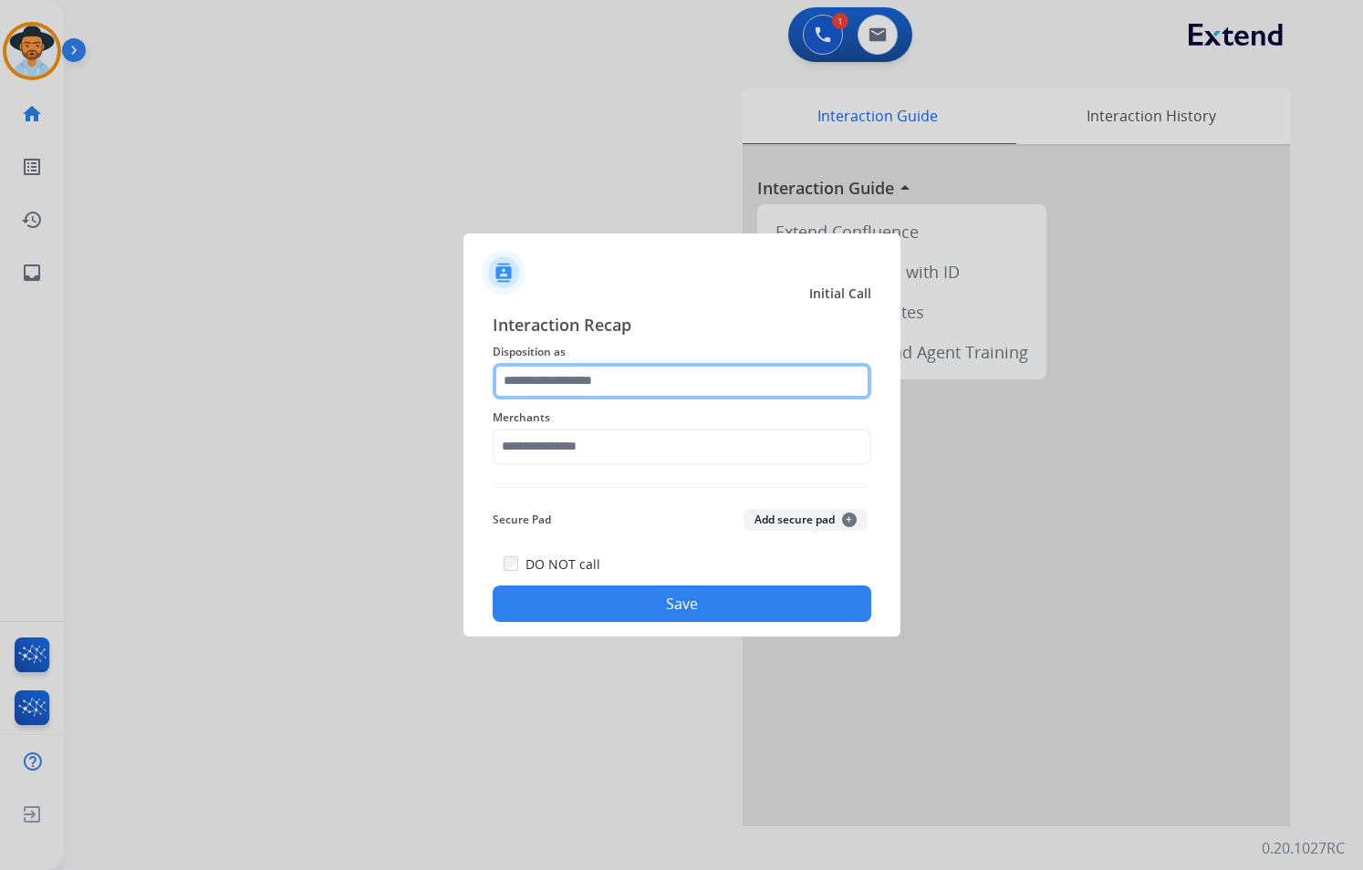
click at [673, 386] on input "text" at bounding box center [682, 381] width 379 height 36
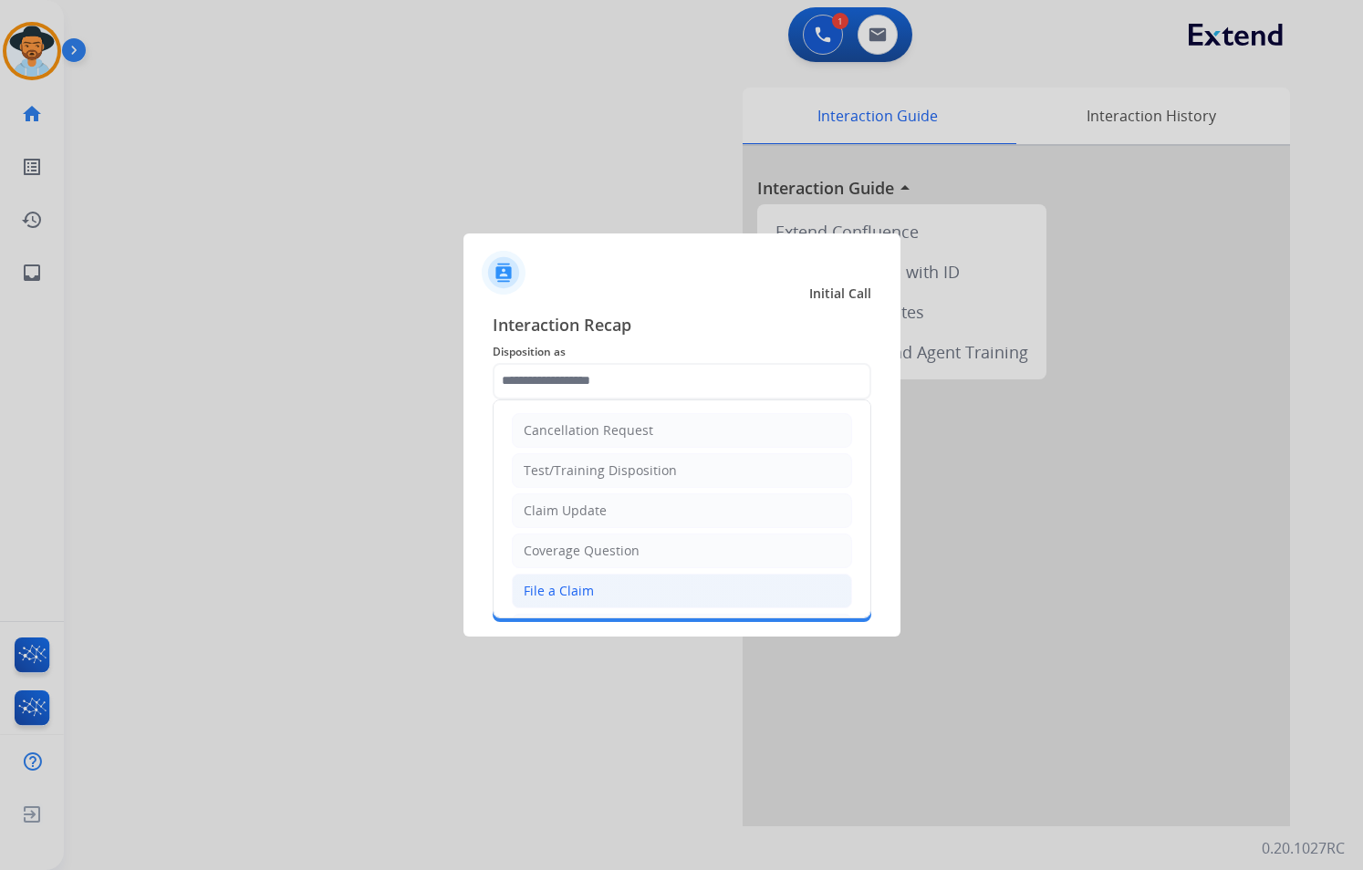
click at [598, 583] on li "File a Claim" at bounding box center [682, 591] width 340 height 35
type input "**********"
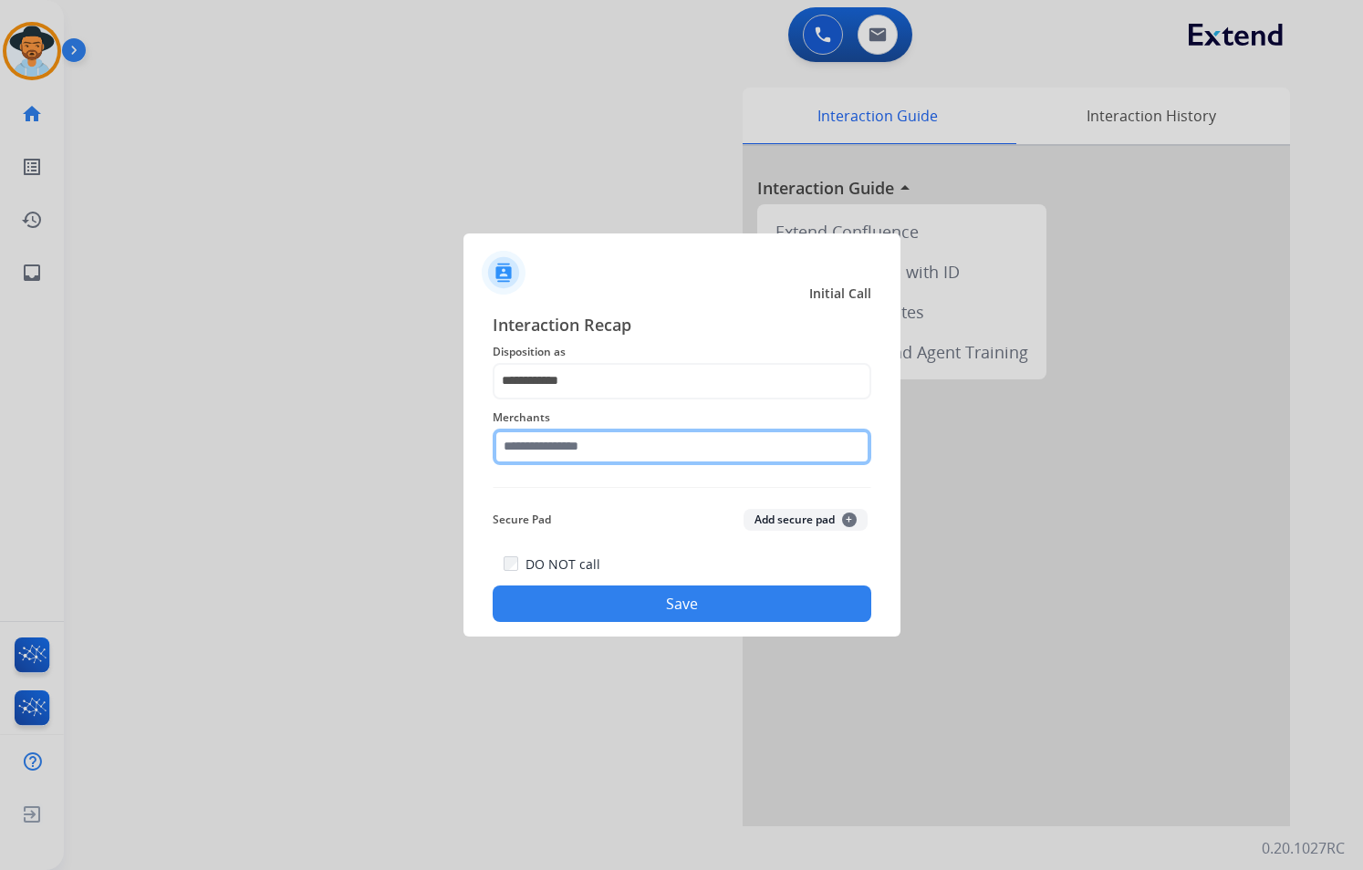
click at [624, 449] on input "text" at bounding box center [682, 447] width 379 height 36
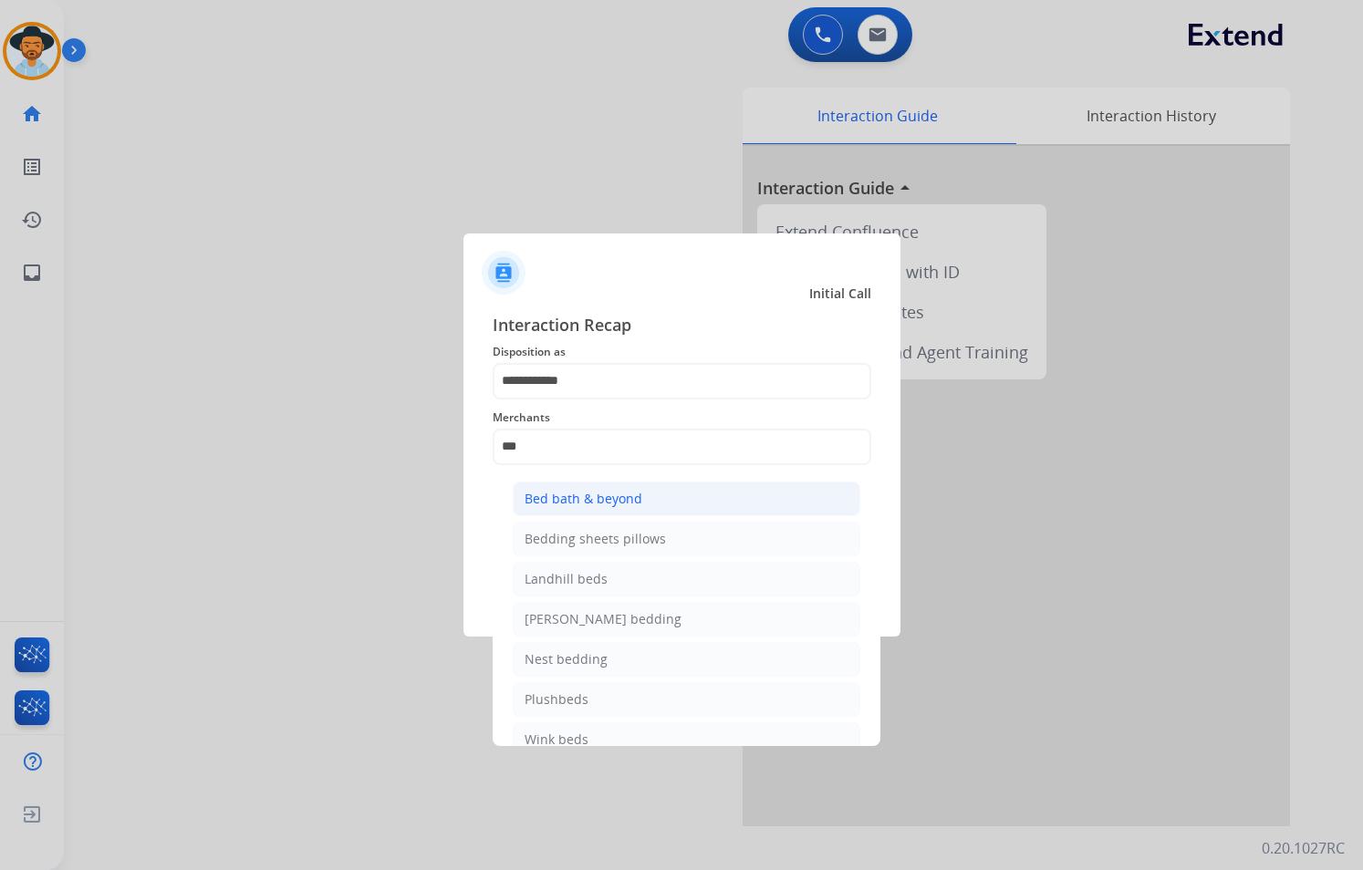
click at [619, 493] on div "Bed bath & beyond" at bounding box center [583, 499] width 118 height 18
type input "**********"
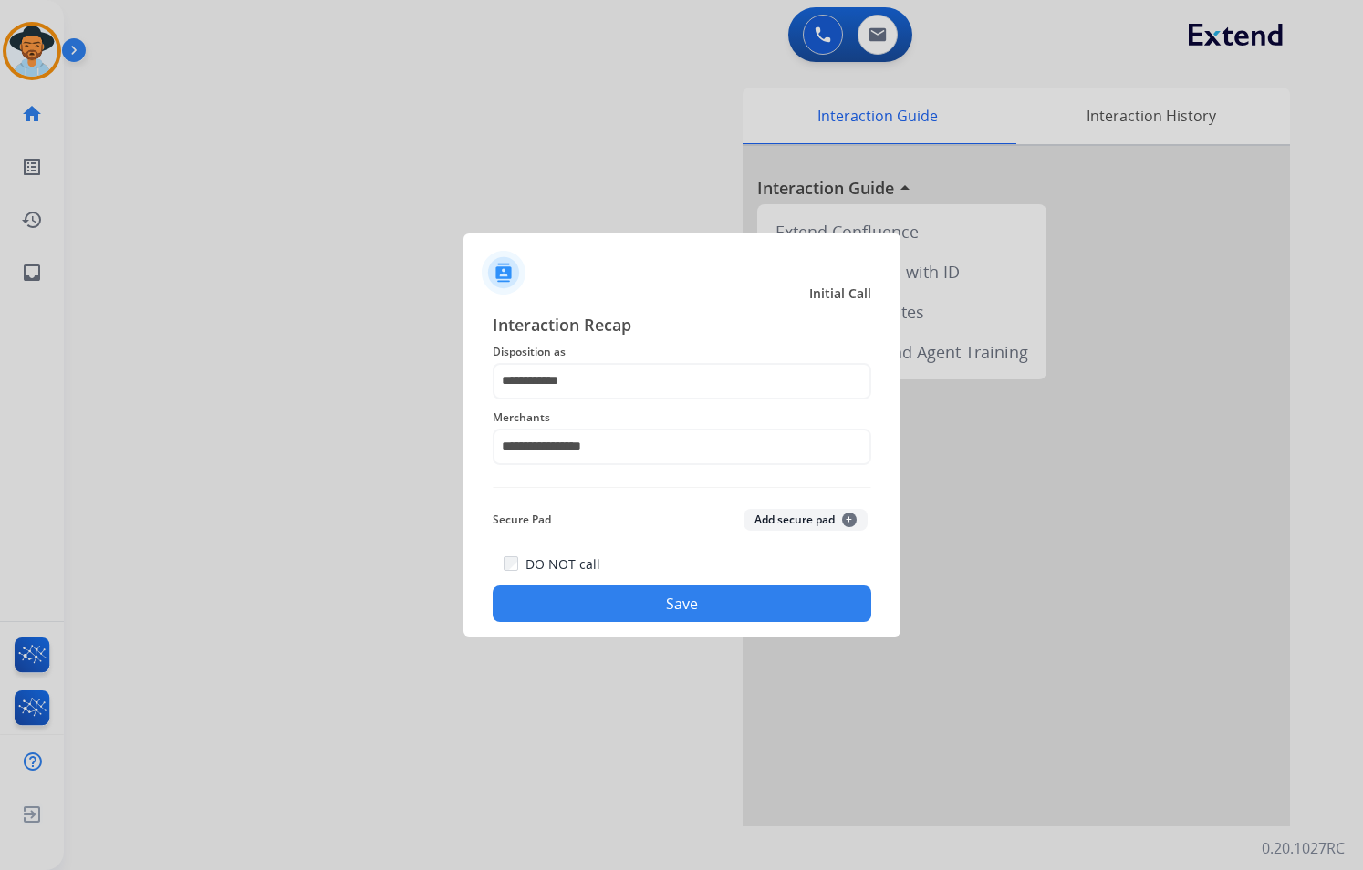
click at [730, 610] on button "Save" at bounding box center [682, 604] width 379 height 36
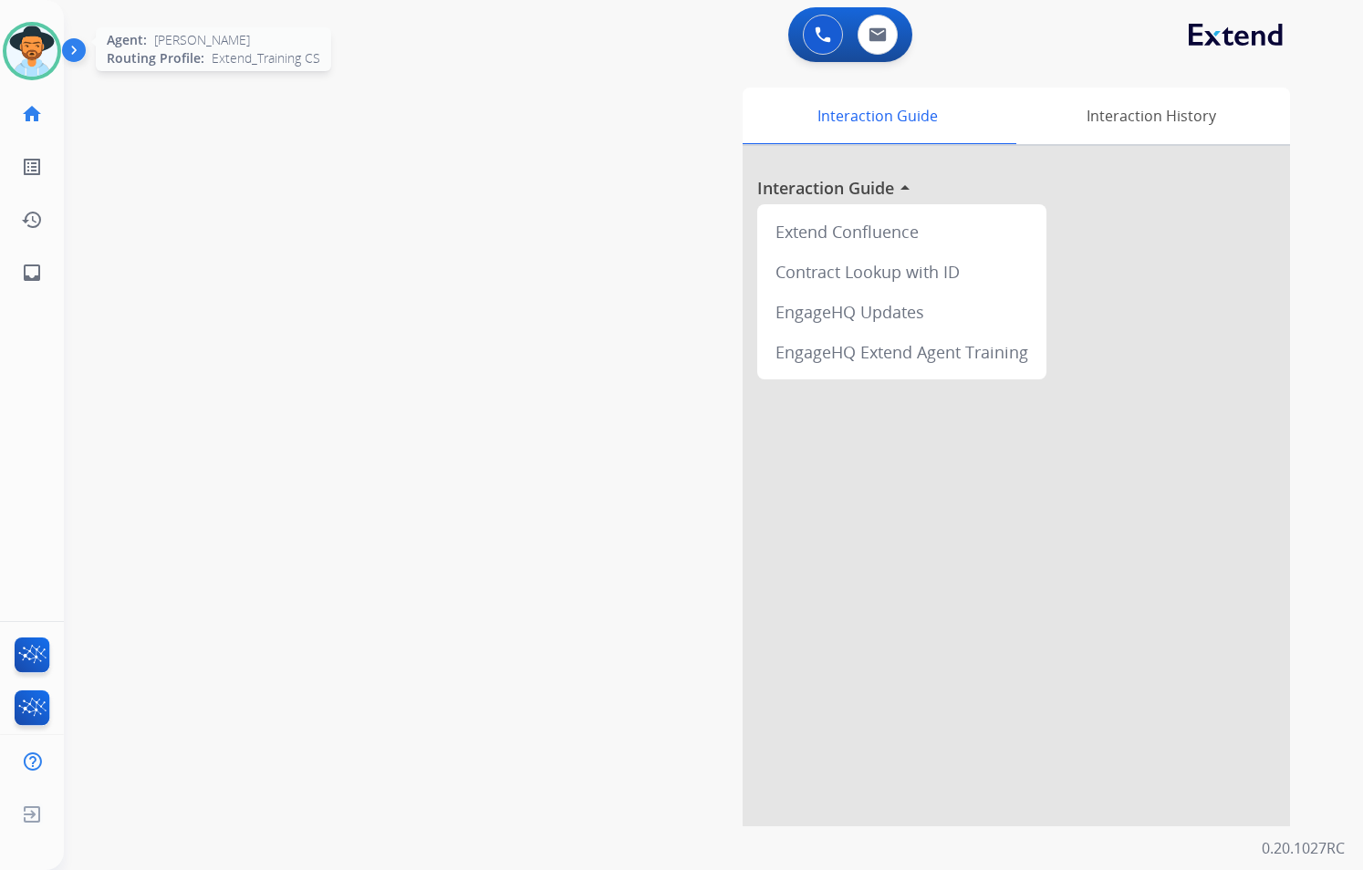
click at [27, 57] on img at bounding box center [31, 51] width 51 height 51
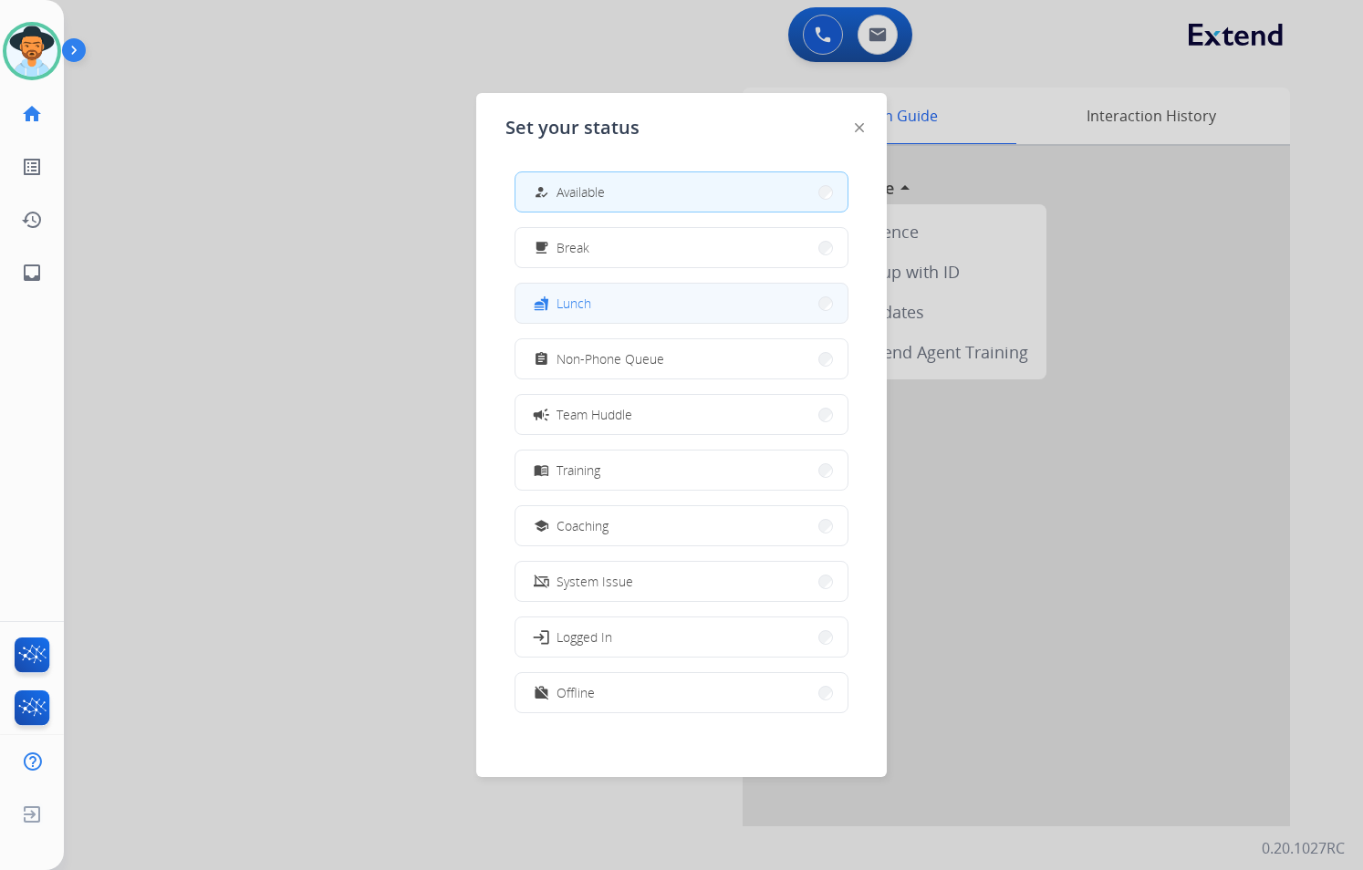
click at [621, 301] on button "fastfood Lunch" at bounding box center [681, 303] width 332 height 39
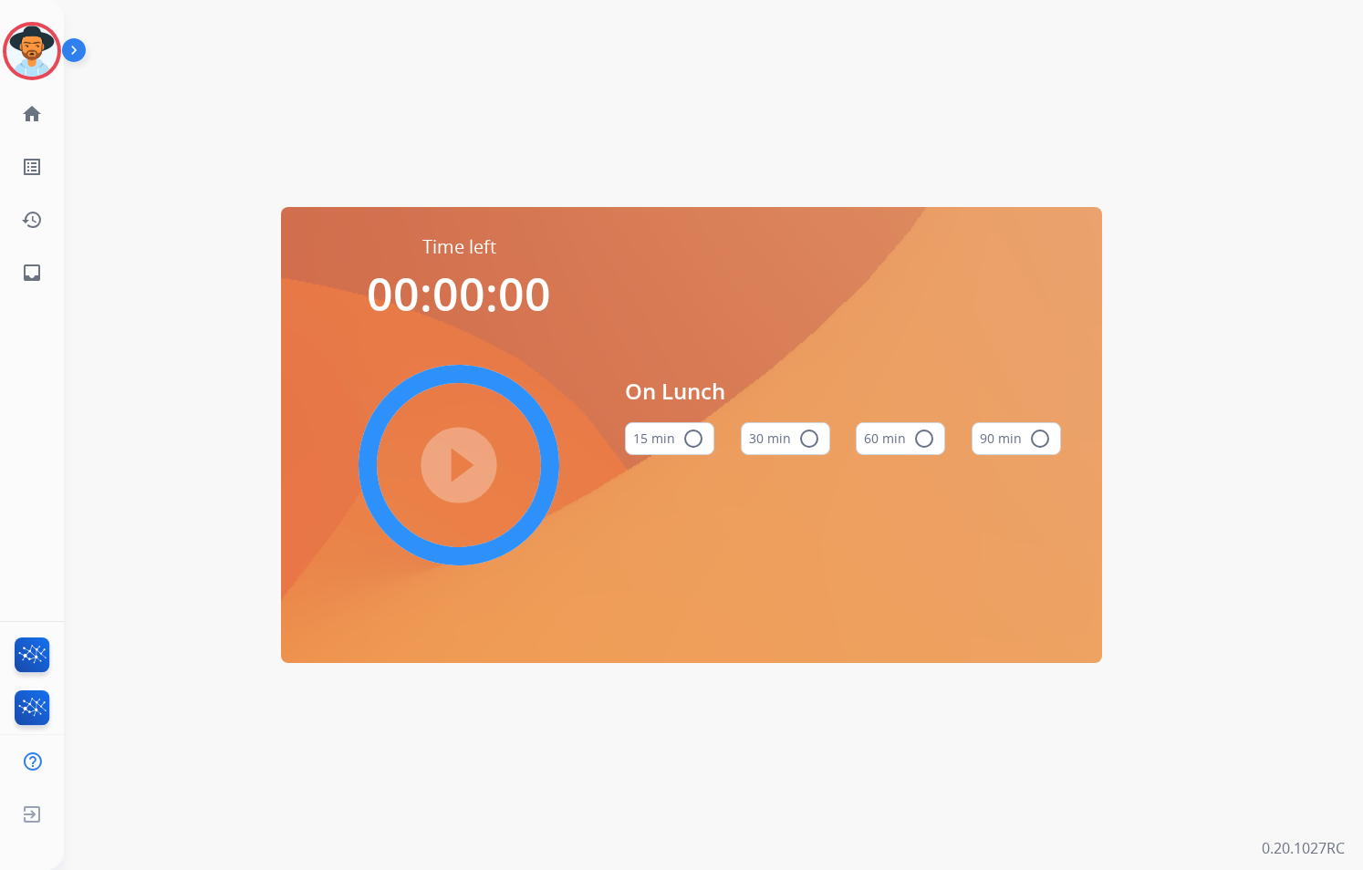
click at [908, 439] on button "60 min radio_button_unchecked" at bounding box center [900, 438] width 89 height 33
click at [466, 471] on mat-icon "play_circle_filled" at bounding box center [459, 465] width 22 height 22
